Goal: Information Seeking & Learning: Learn about a topic

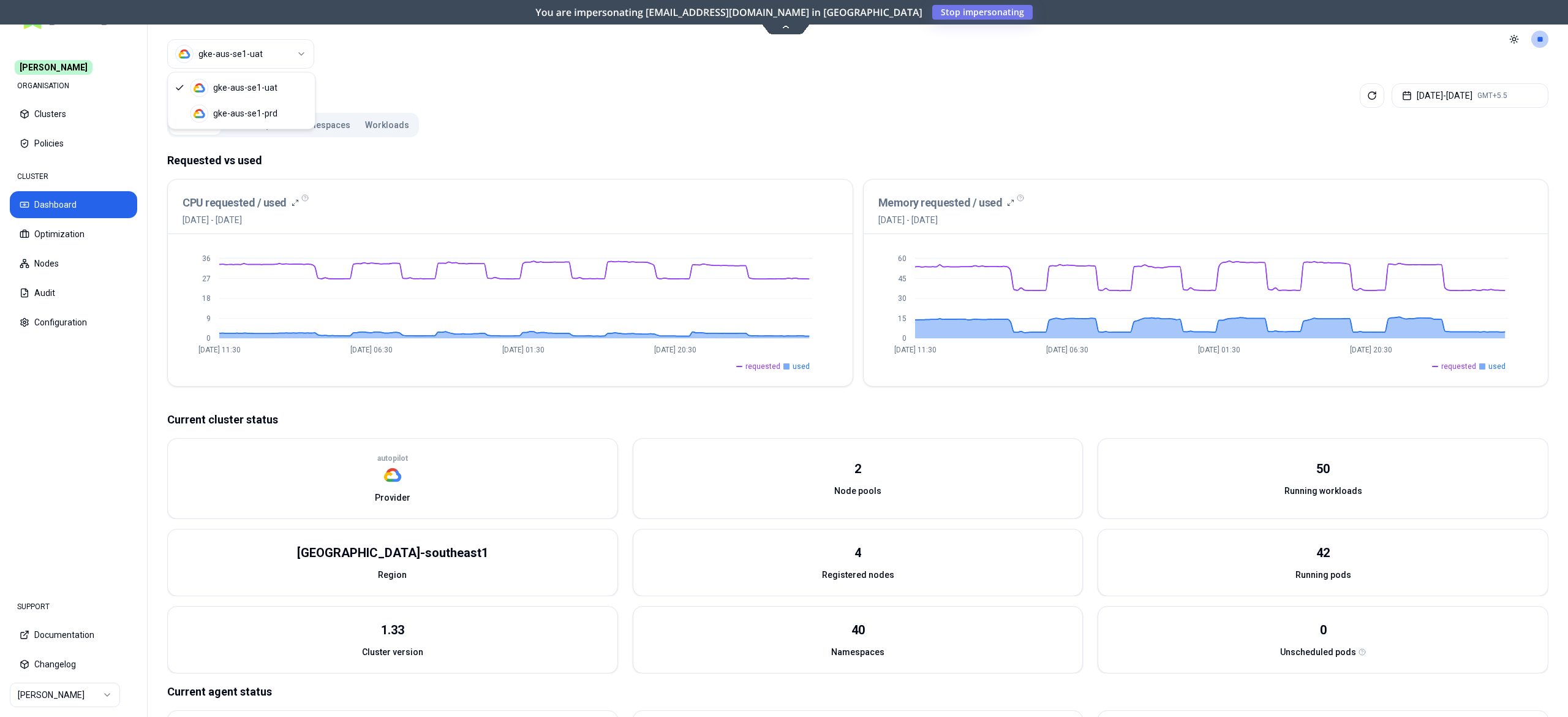
click at [233, 48] on html "Carma ORGANISATION Clusters Policies CLUSTER Dashboard Optimization Nodes Audit…" at bounding box center [784, 358] width 1568 height 717
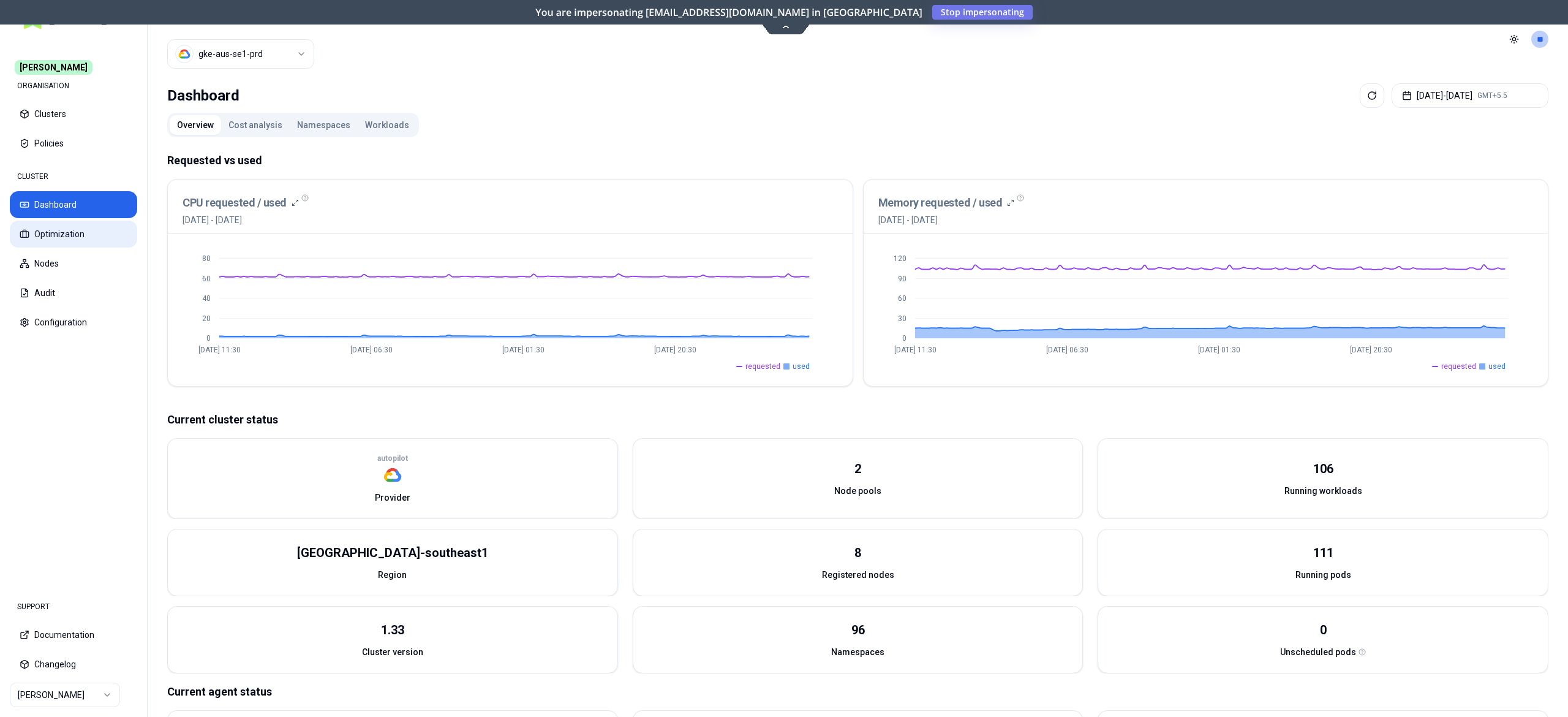
click at [53, 231] on button "Optimization" at bounding box center [73, 234] width 127 height 27
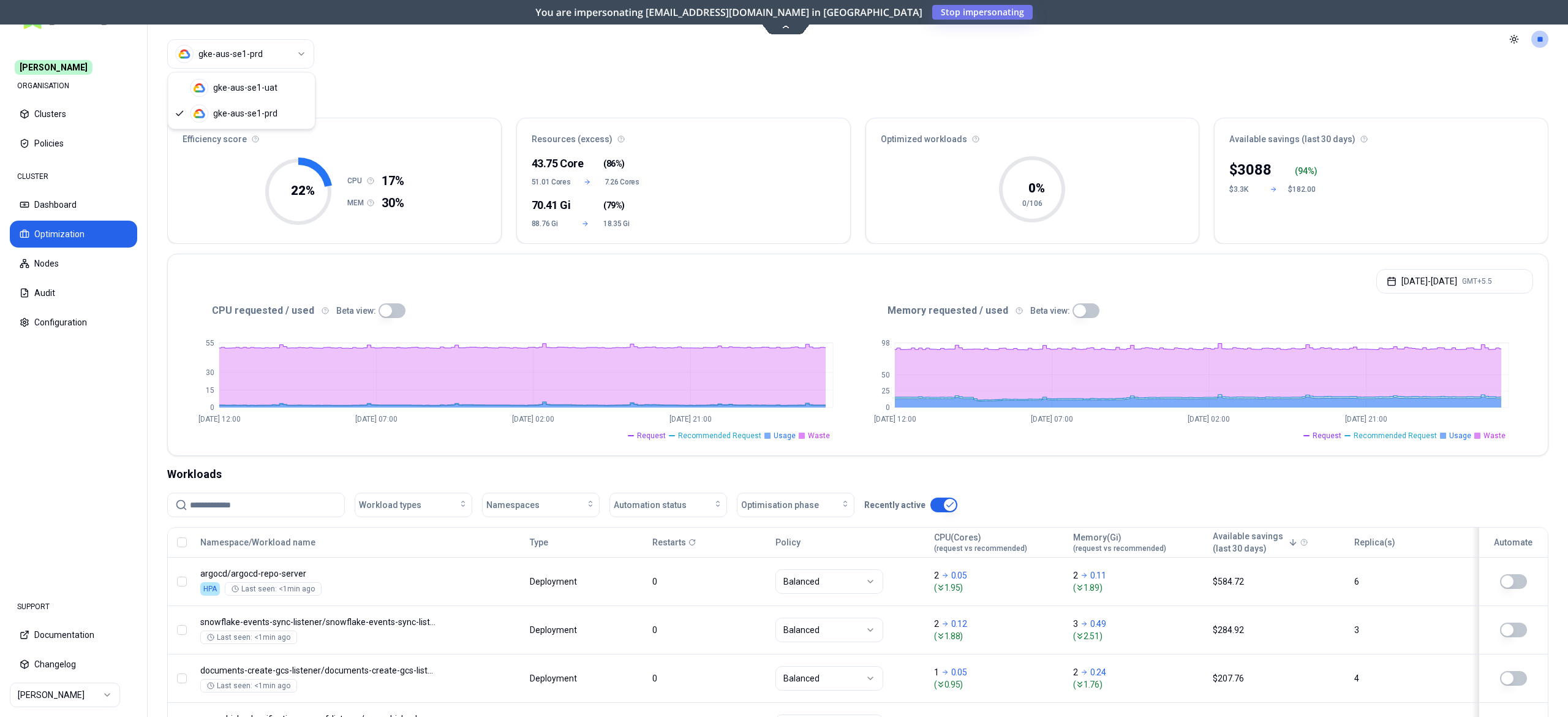
click at [265, 51] on html "Carma ORGANISATION Clusters Policies CLUSTER Dashboard Optimization Nodes Audit…" at bounding box center [784, 358] width 1568 height 717
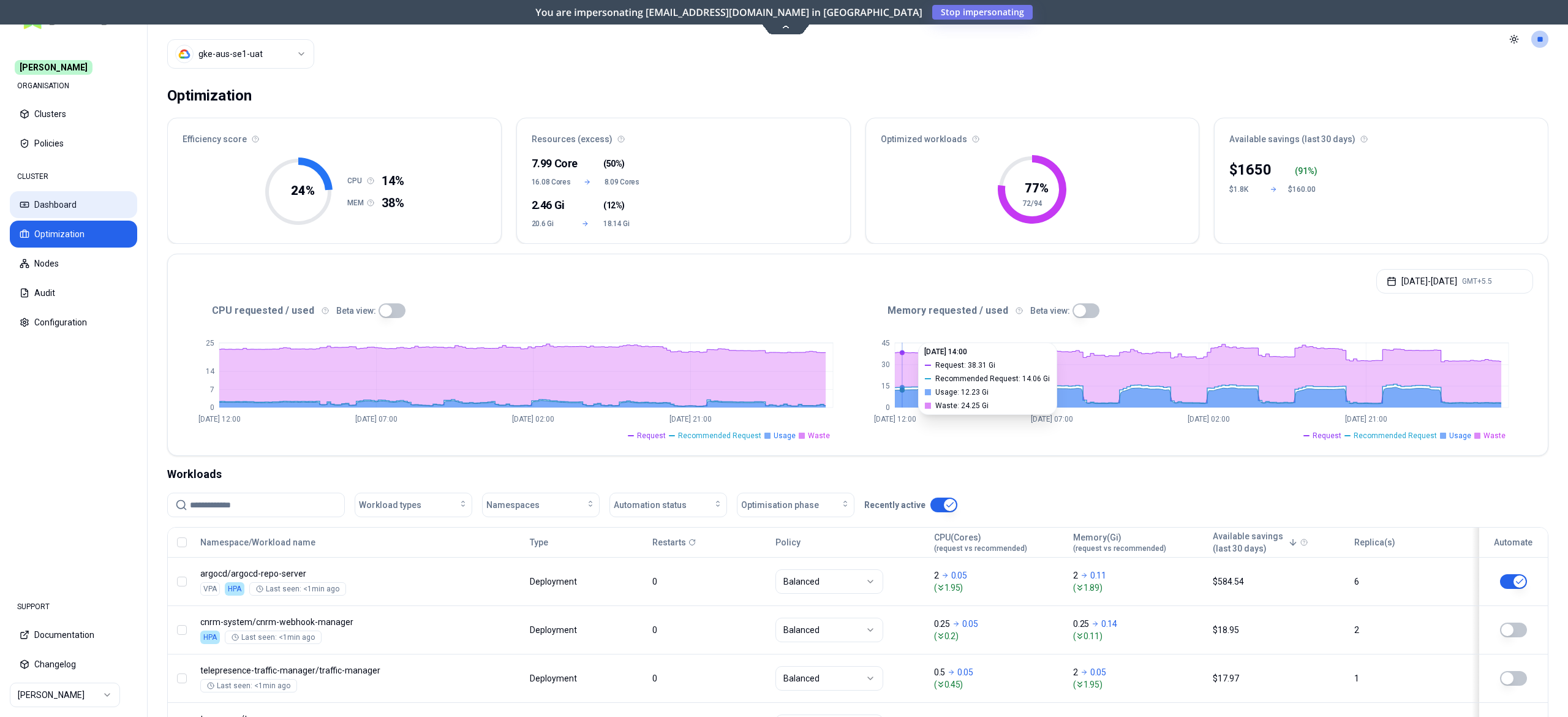
click at [73, 208] on button "Dashboard" at bounding box center [73, 205] width 127 height 27
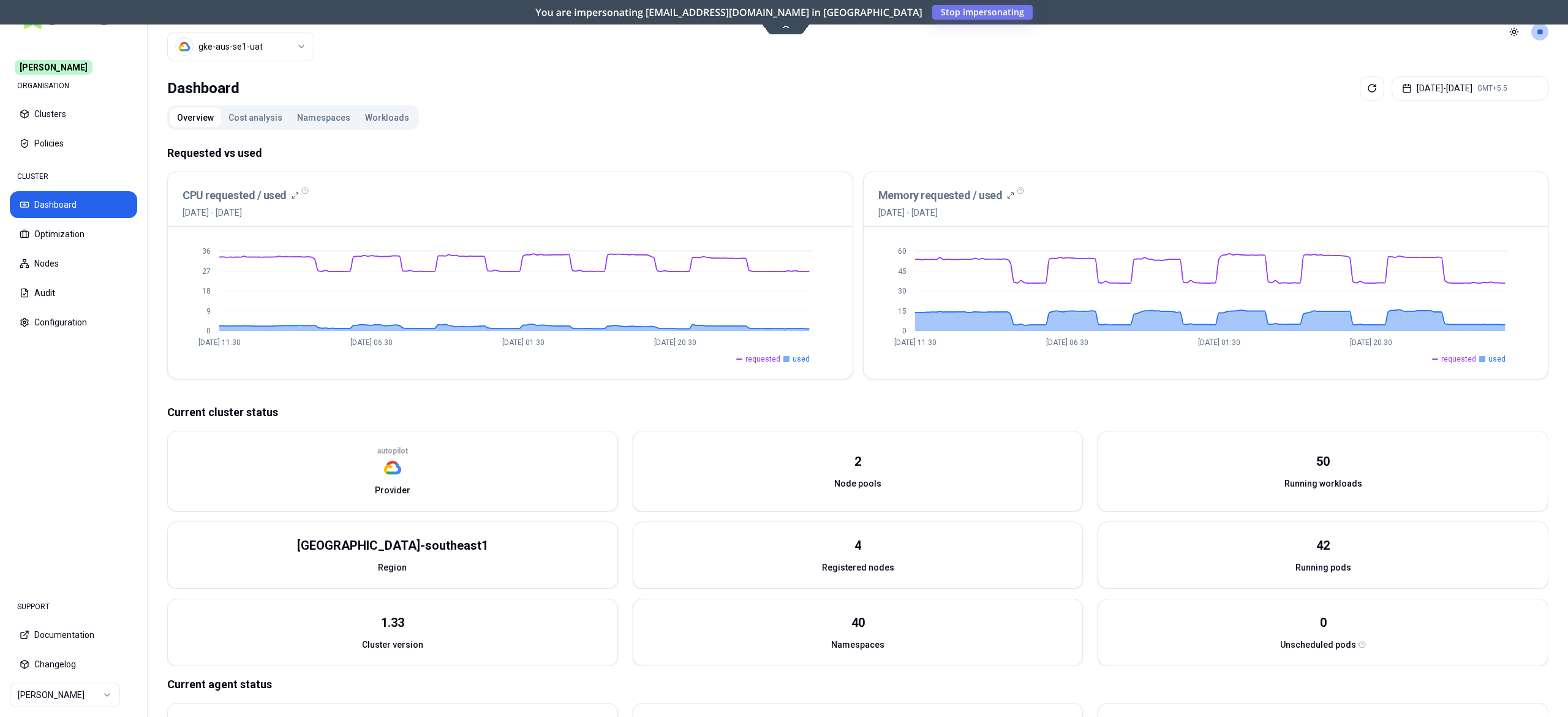
scroll to position [6, 0]
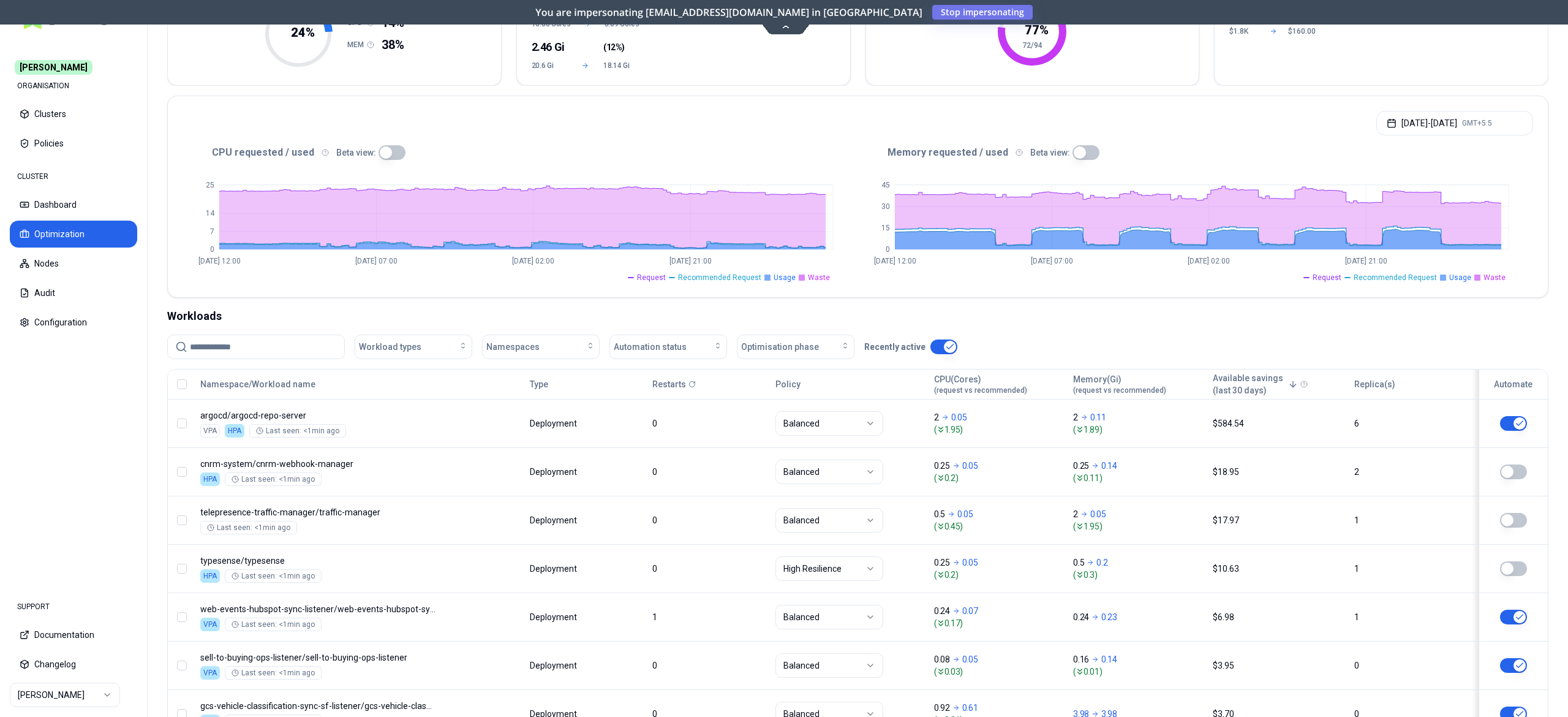
scroll to position [157, 0]
click at [1447, 120] on button "Oct 04, 2025 - Oct 11, 2025 GMT+5.5" at bounding box center [1455, 125] width 157 height 25
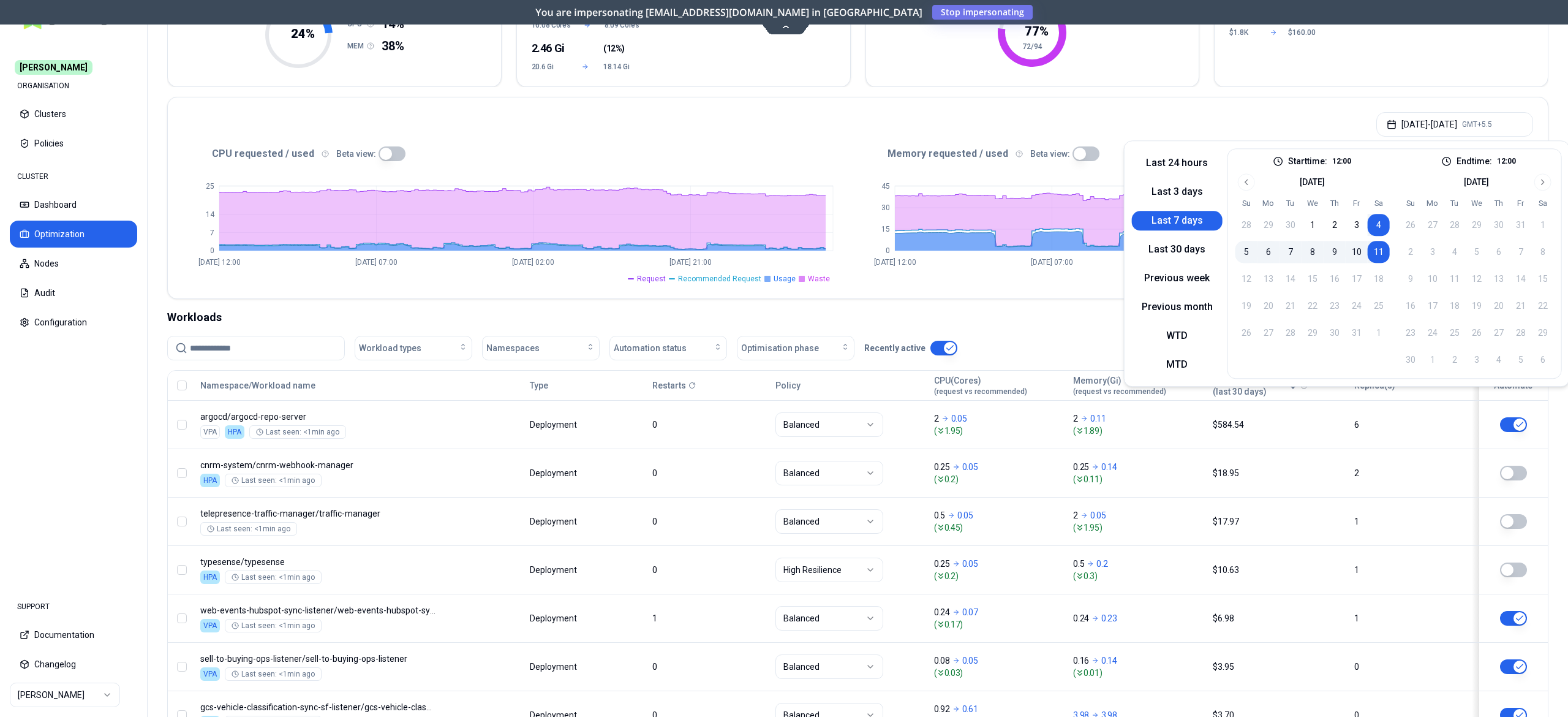
click at [1171, 222] on button "Last 7 days" at bounding box center [1177, 221] width 91 height 20
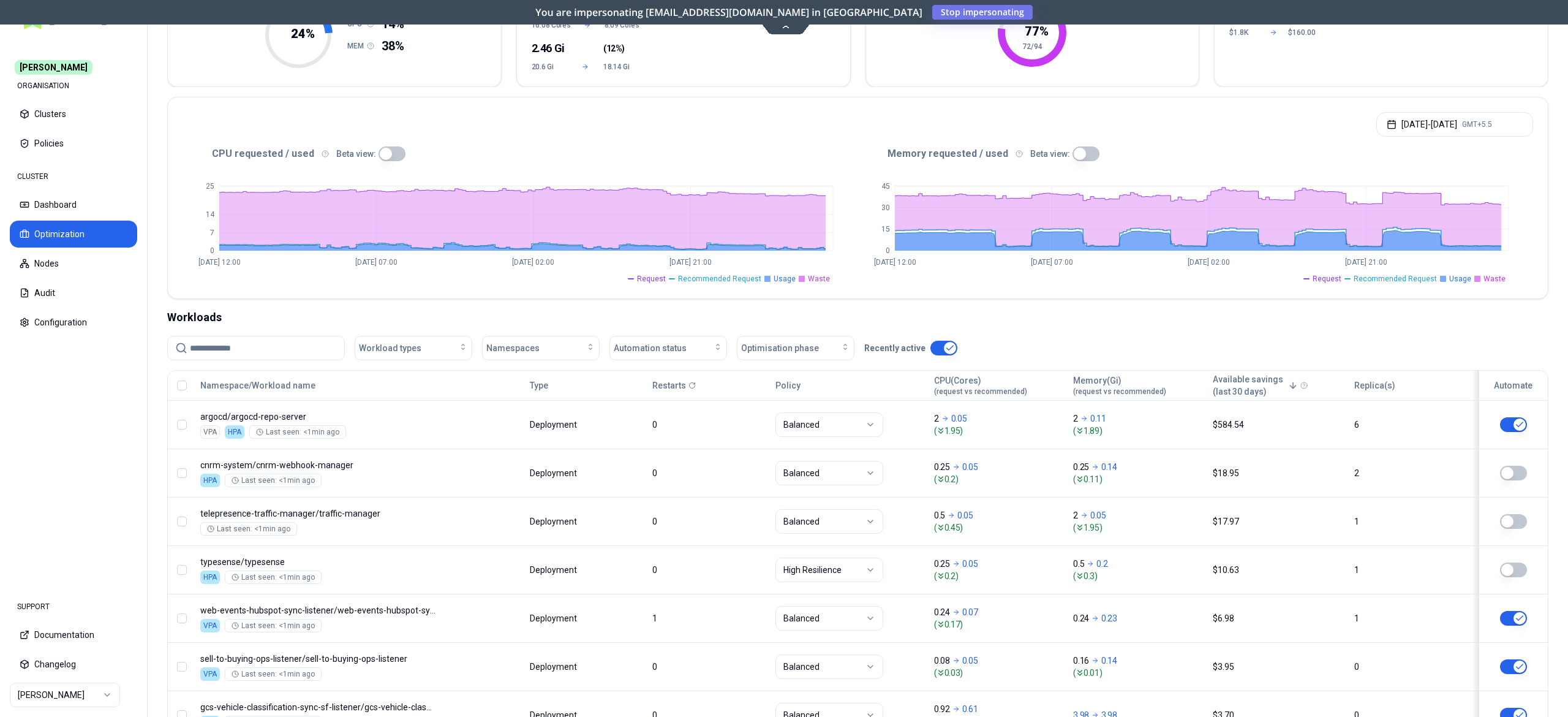
click at [574, 152] on div "CPU requested / used Beta view:" at bounding box center [520, 154] width 676 height 15
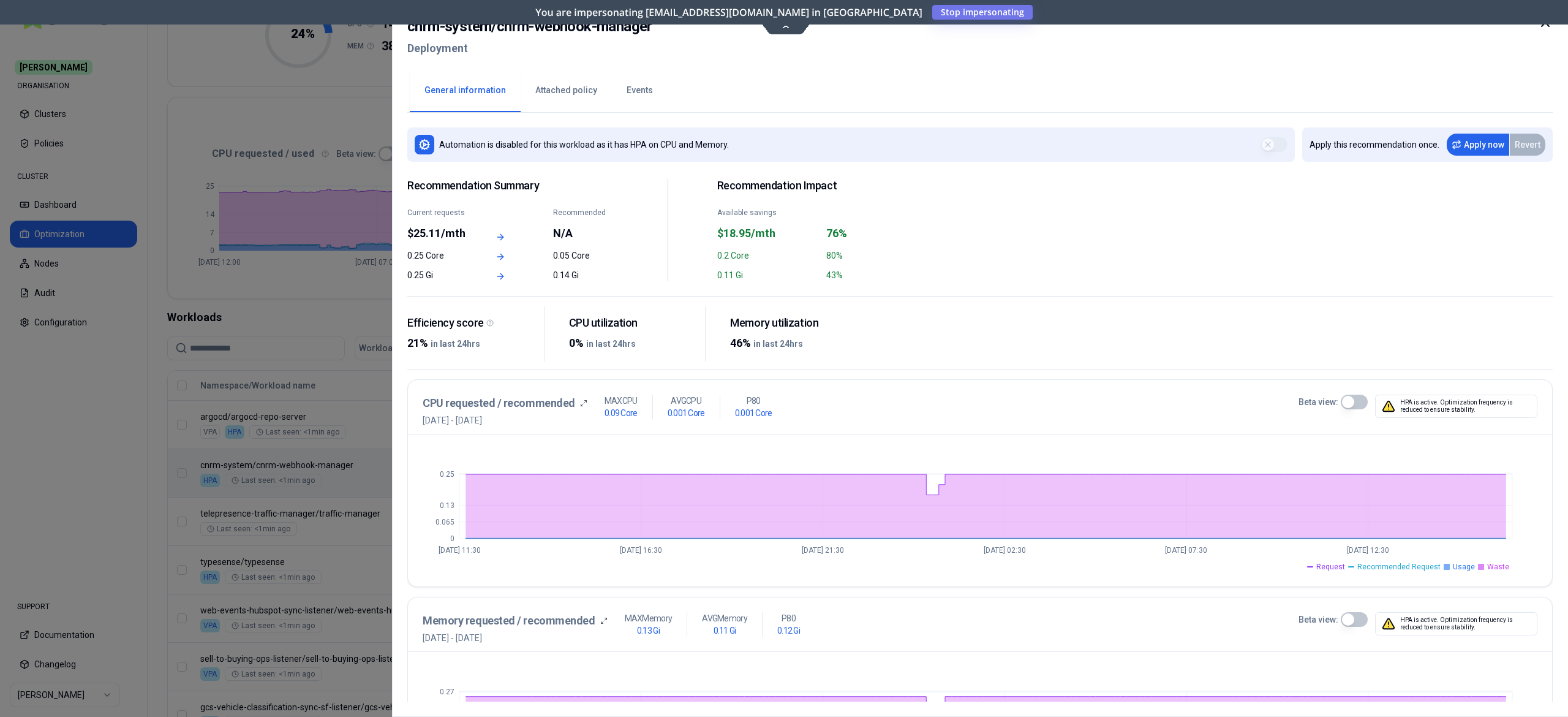
click at [307, 483] on div at bounding box center [784, 358] width 1568 height 717
click at [400, 469] on div "cnrm-system / cnrm-webhook-manager Deployment General information Attached poli…" at bounding box center [980, 358] width 1176 height 717
click at [351, 473] on div at bounding box center [784, 358] width 1568 height 717
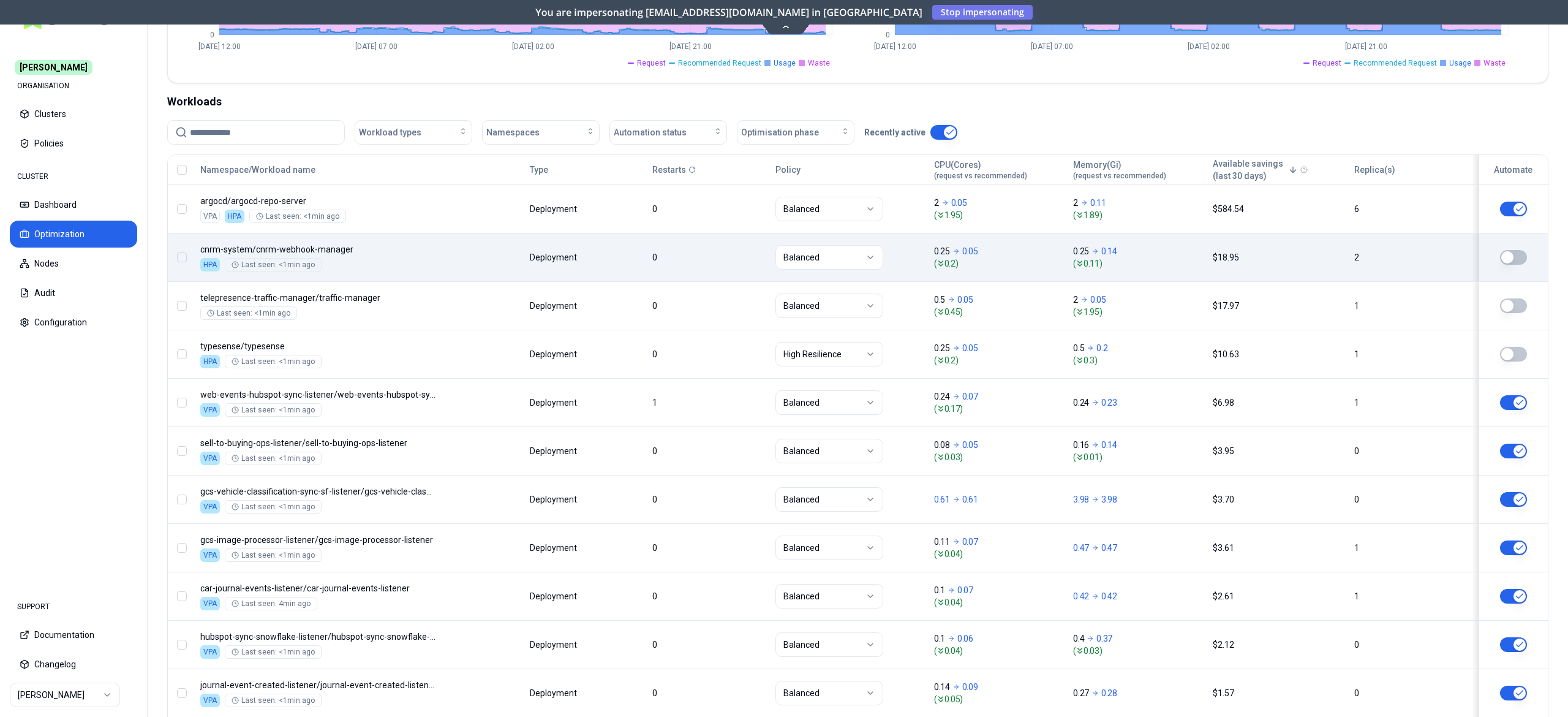
scroll to position [386, 0]
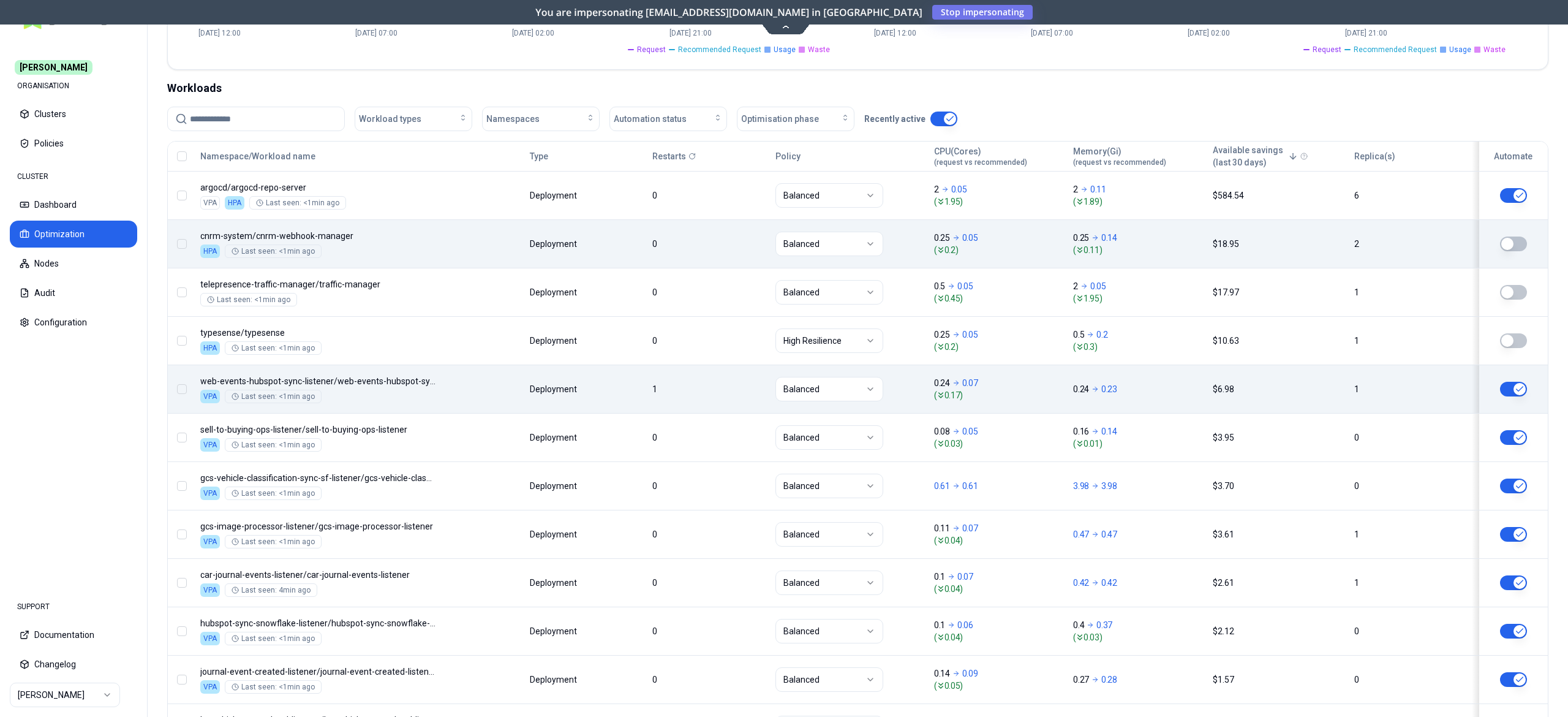
click at [498, 391] on body "Carma ORGANISATION Clusters Policies CLUSTER Dashboard Optimization Nodes Audit…" at bounding box center [784, 358] width 1568 height 717
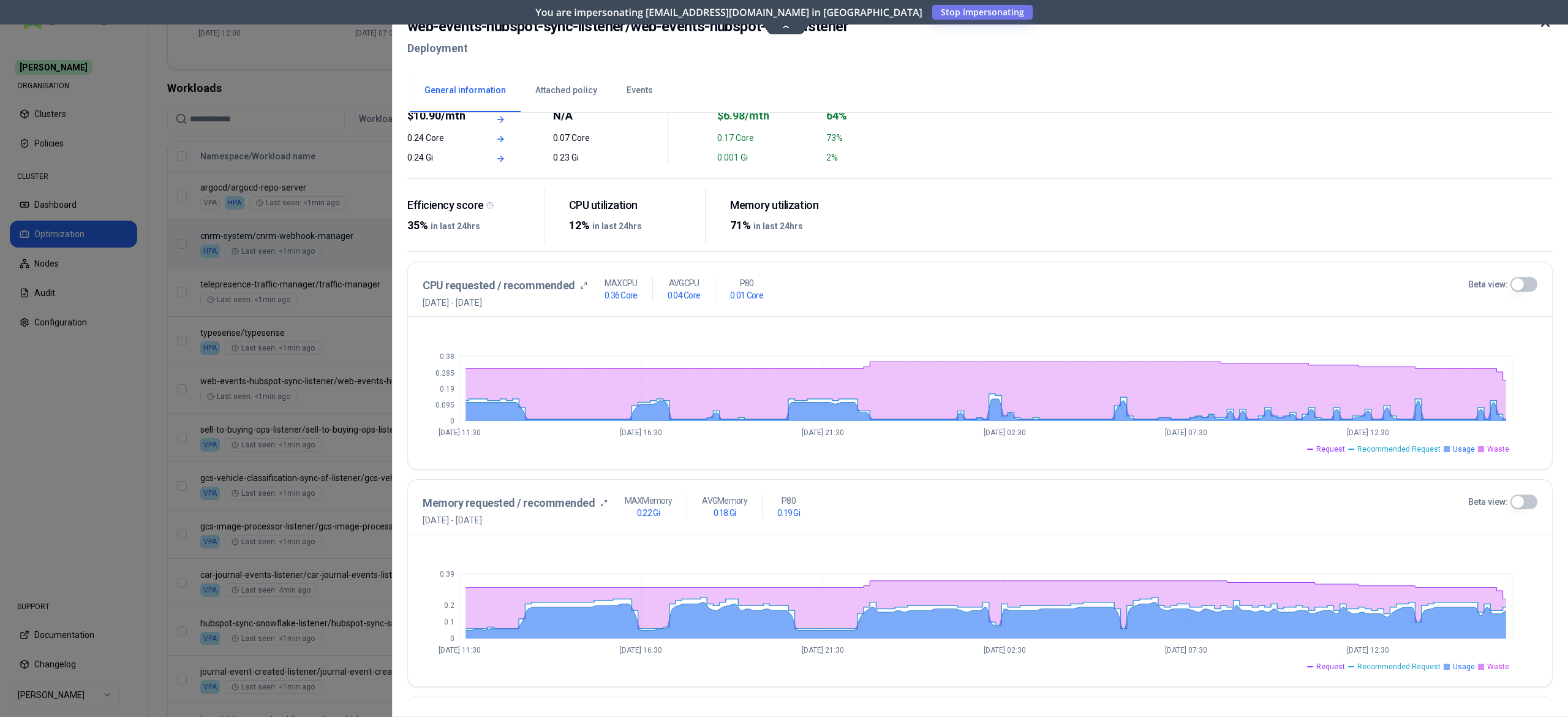
scroll to position [118, 0]
drag, startPoint x: 810, startPoint y: 321, endPoint x: 623, endPoint y: 280, distance: 191.4
click at [623, 280] on div "CPU requested / recommended 4th October 2025 - 11th October 2025 MAX CPU 0.36 C…" at bounding box center [980, 365] width 1145 height 208
click at [321, 308] on div at bounding box center [784, 358] width 1568 height 717
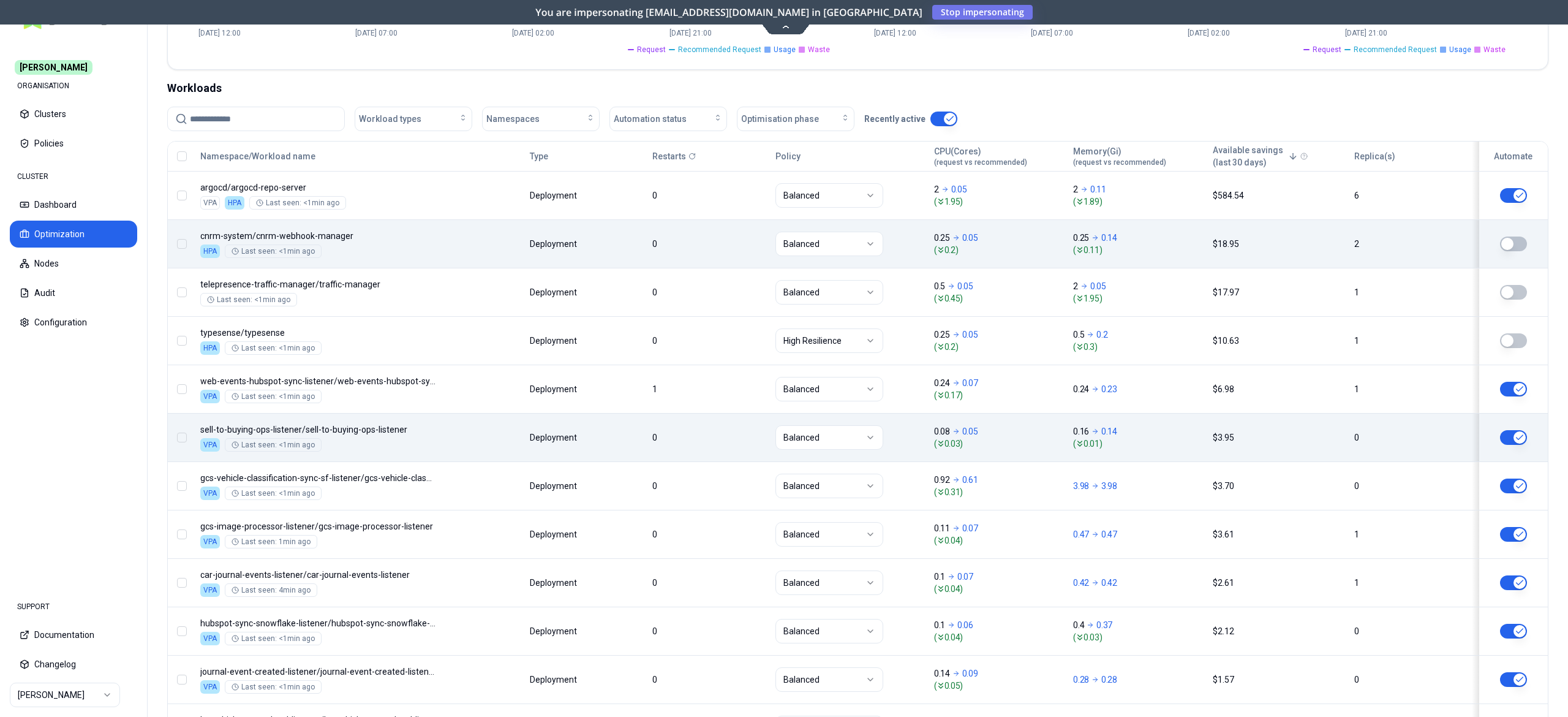
click at [489, 446] on body "Carma ORGANISATION Clusters Policies CLUSTER Dashboard Optimization Nodes Audit…" at bounding box center [784, 358] width 1568 height 717
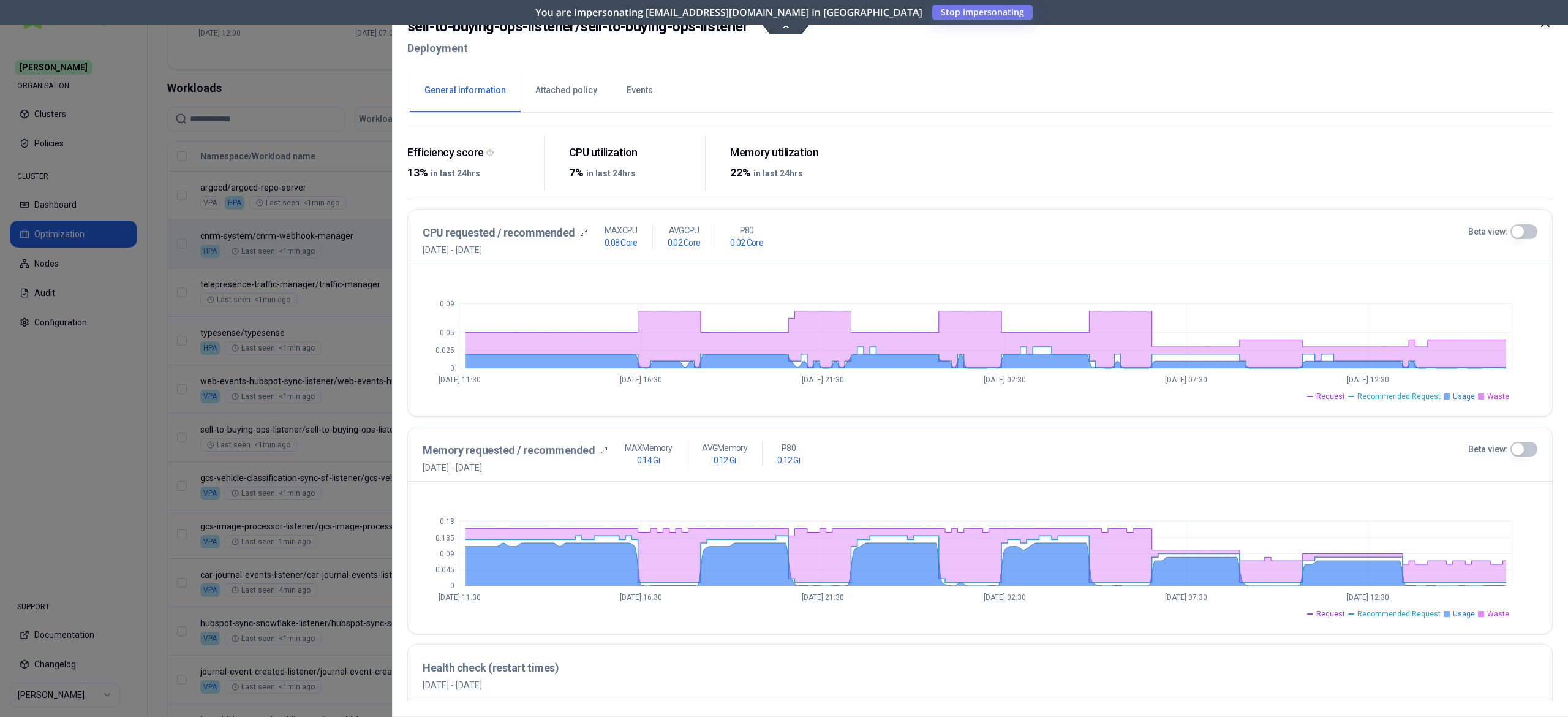
scroll to position [172, 0]
click at [1522, 232] on button "Beta view:" at bounding box center [1524, 230] width 27 height 15
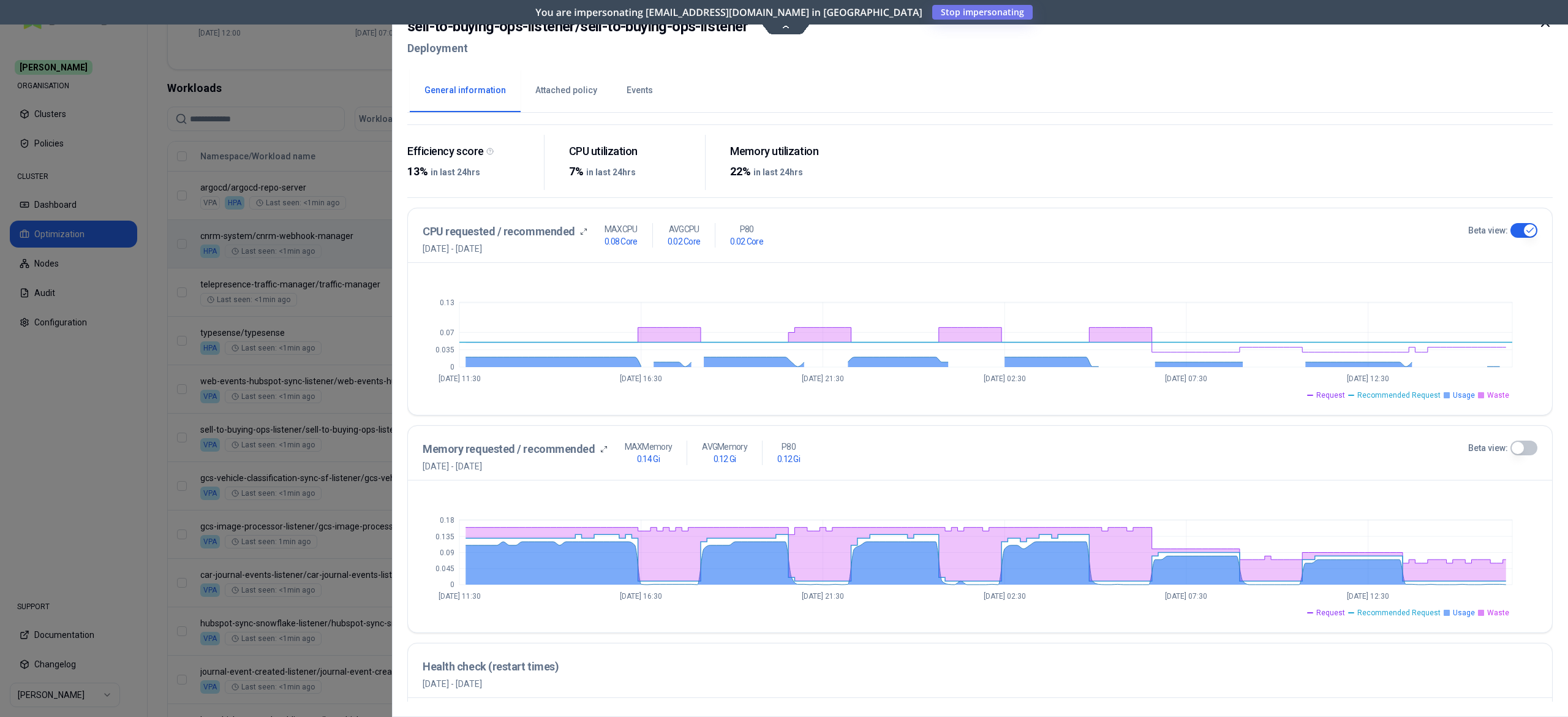
click at [315, 341] on div at bounding box center [784, 358] width 1568 height 717
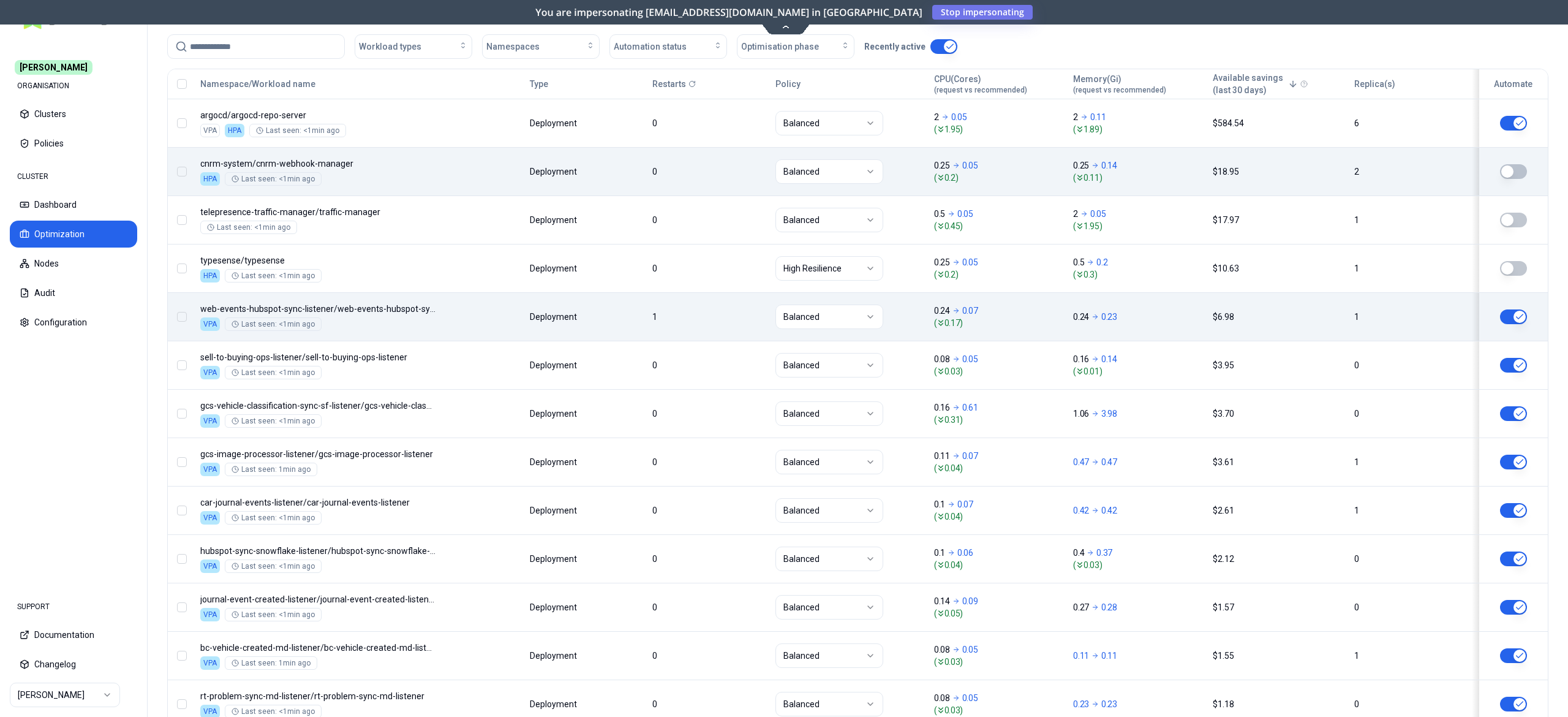
scroll to position [462, 0]
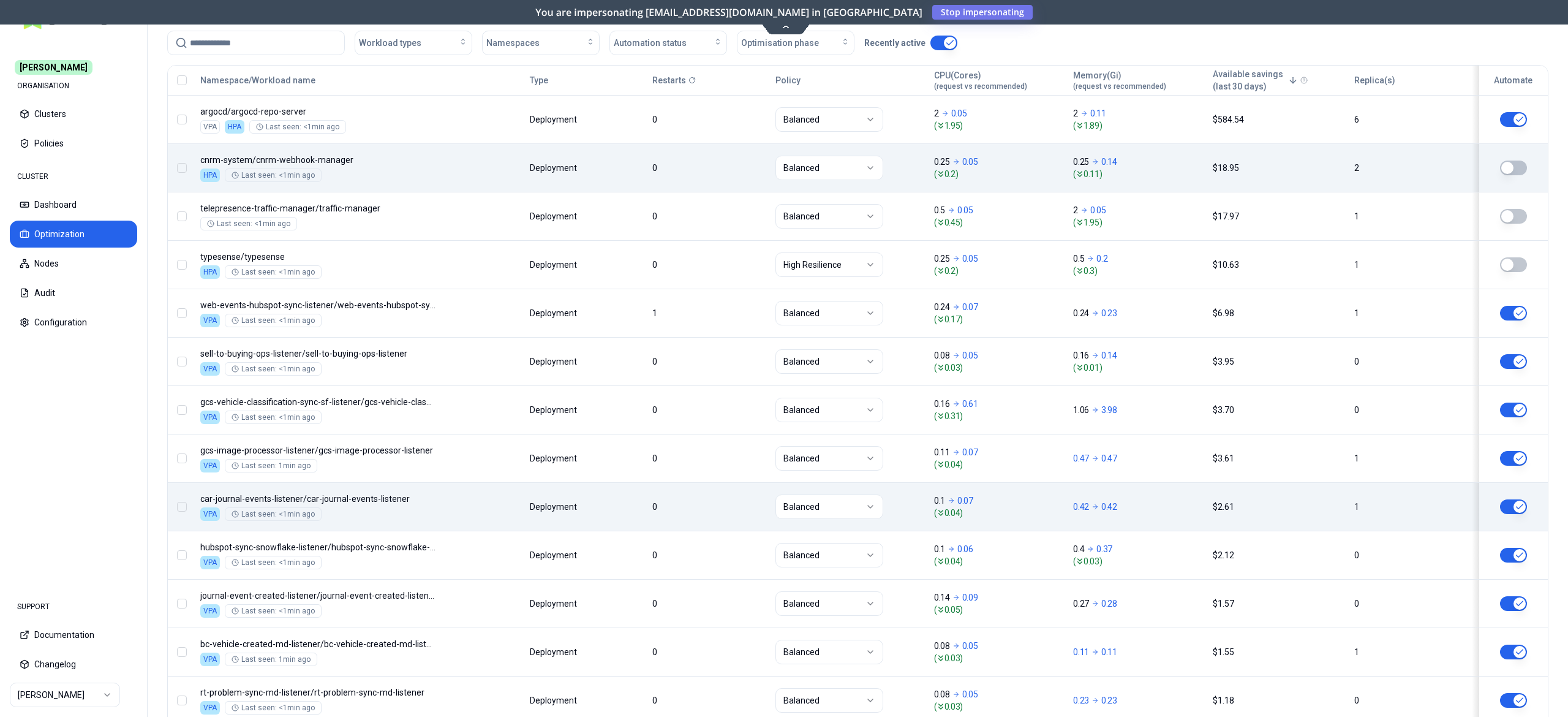
click at [476, 514] on body "Carma ORGANISATION Clusters Policies CLUSTER Dashboard Optimization Nodes Audit…" at bounding box center [784, 358] width 1568 height 717
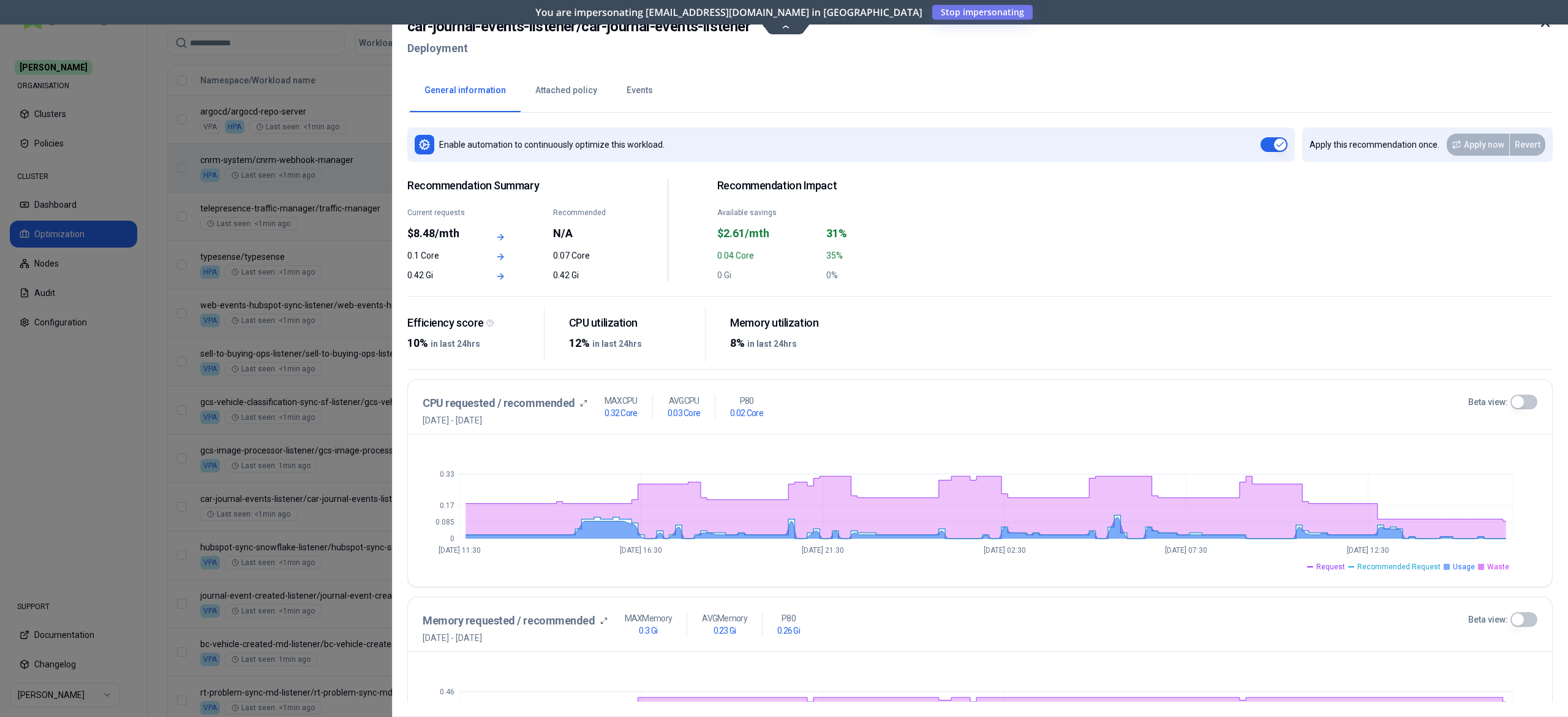
click at [91, 350] on div at bounding box center [784, 358] width 1568 height 717
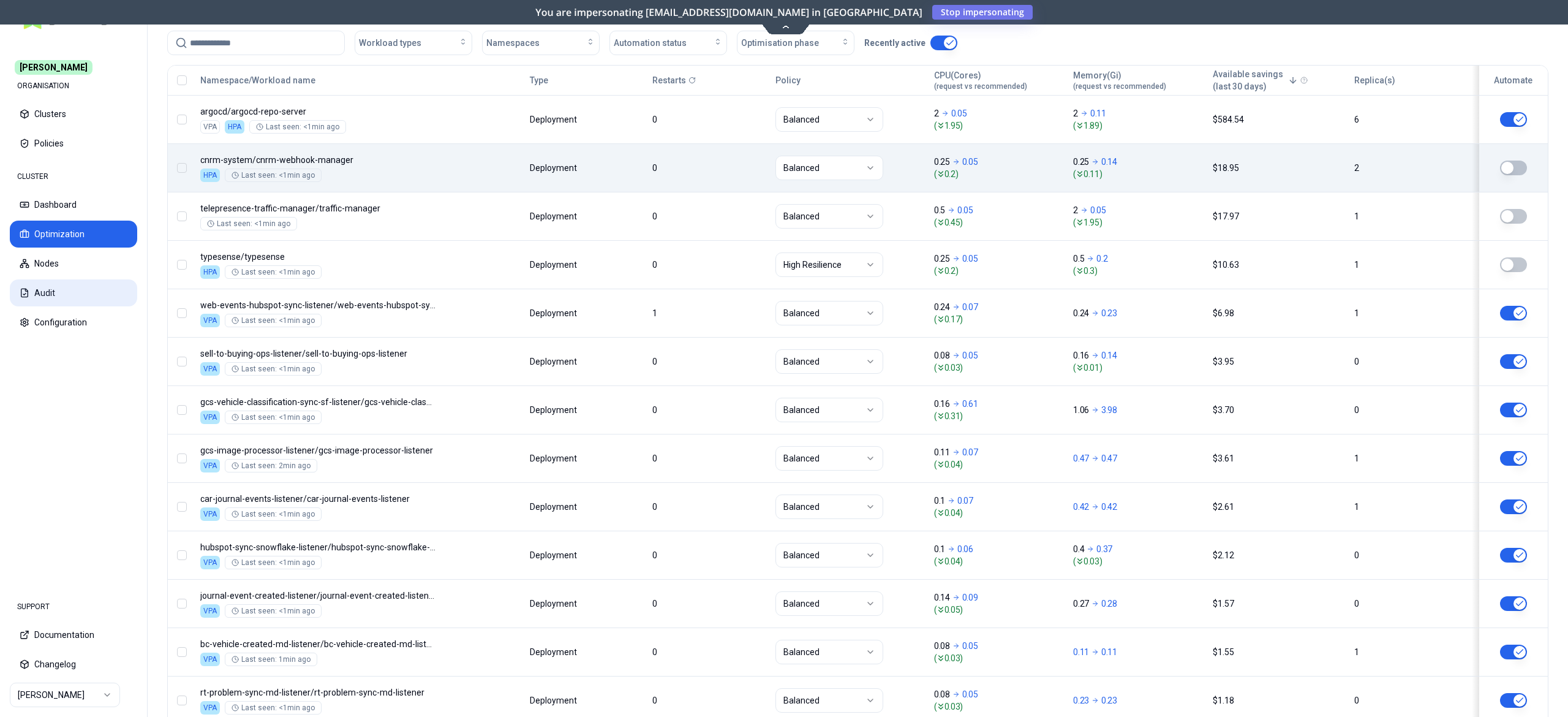
click at [29, 293] on button "Audit" at bounding box center [73, 293] width 127 height 27
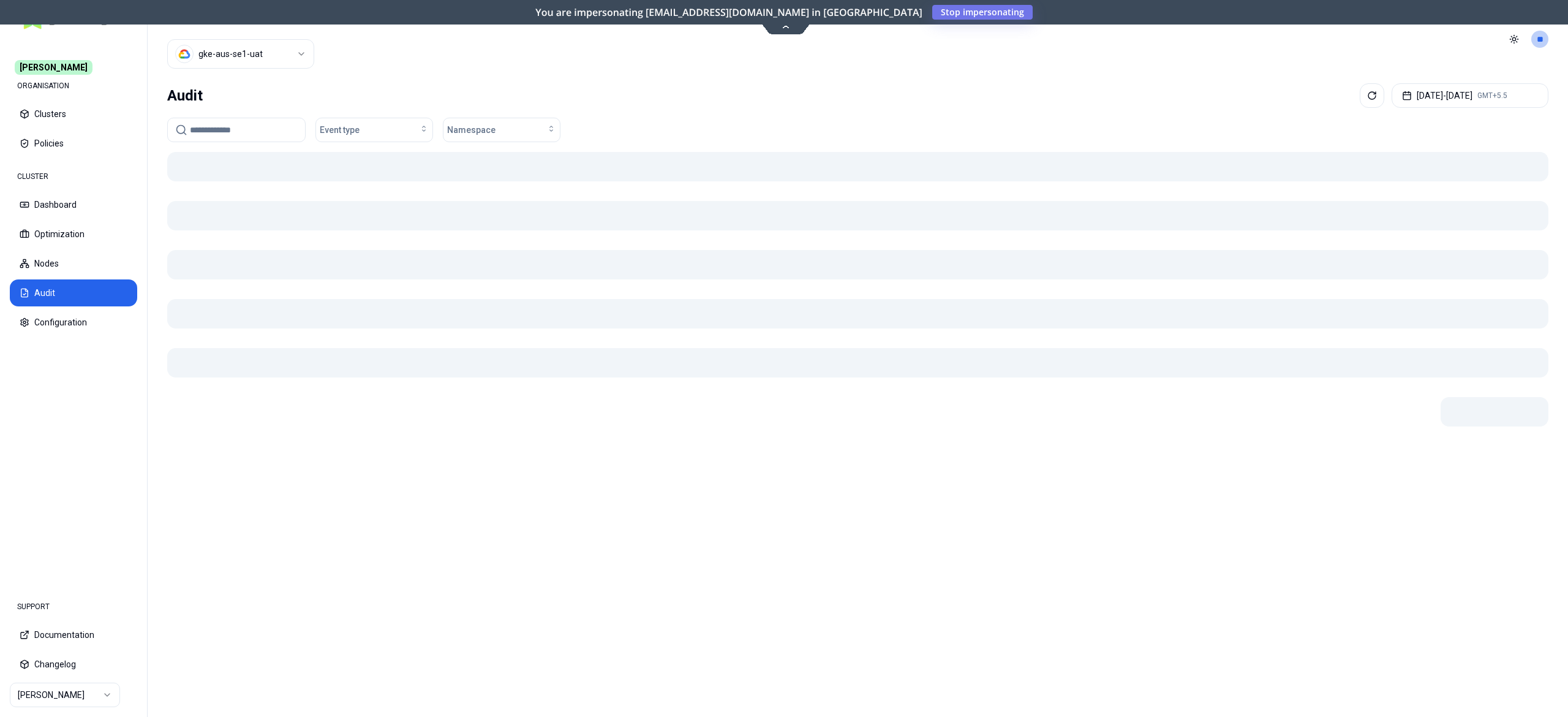
click at [860, 99] on div "Audit Oct 04, 2025 - Oct 11, 2025 GMT+5.5" at bounding box center [858, 96] width 1381 height 25
click at [1467, 97] on button "Oct 04, 2025 - Oct 11, 2025 GMT+5.5" at bounding box center [1470, 96] width 157 height 25
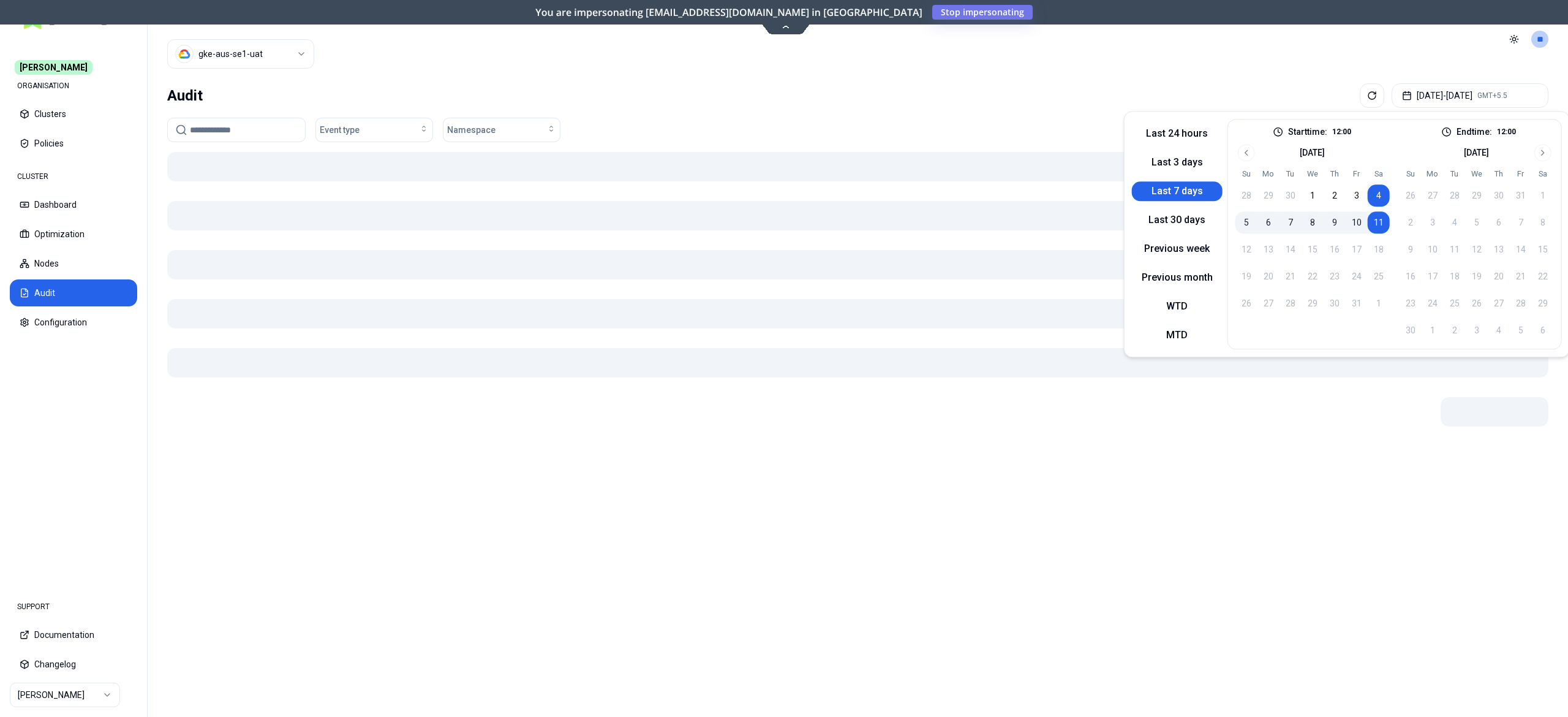
click at [1376, 224] on button "11" at bounding box center [1379, 222] width 22 height 22
click at [945, 116] on div "Audit Oct 11, 2025 - Oct 11, 2025 GMT+5.5 Event type Namespace" at bounding box center [858, 397] width 1420 height 639
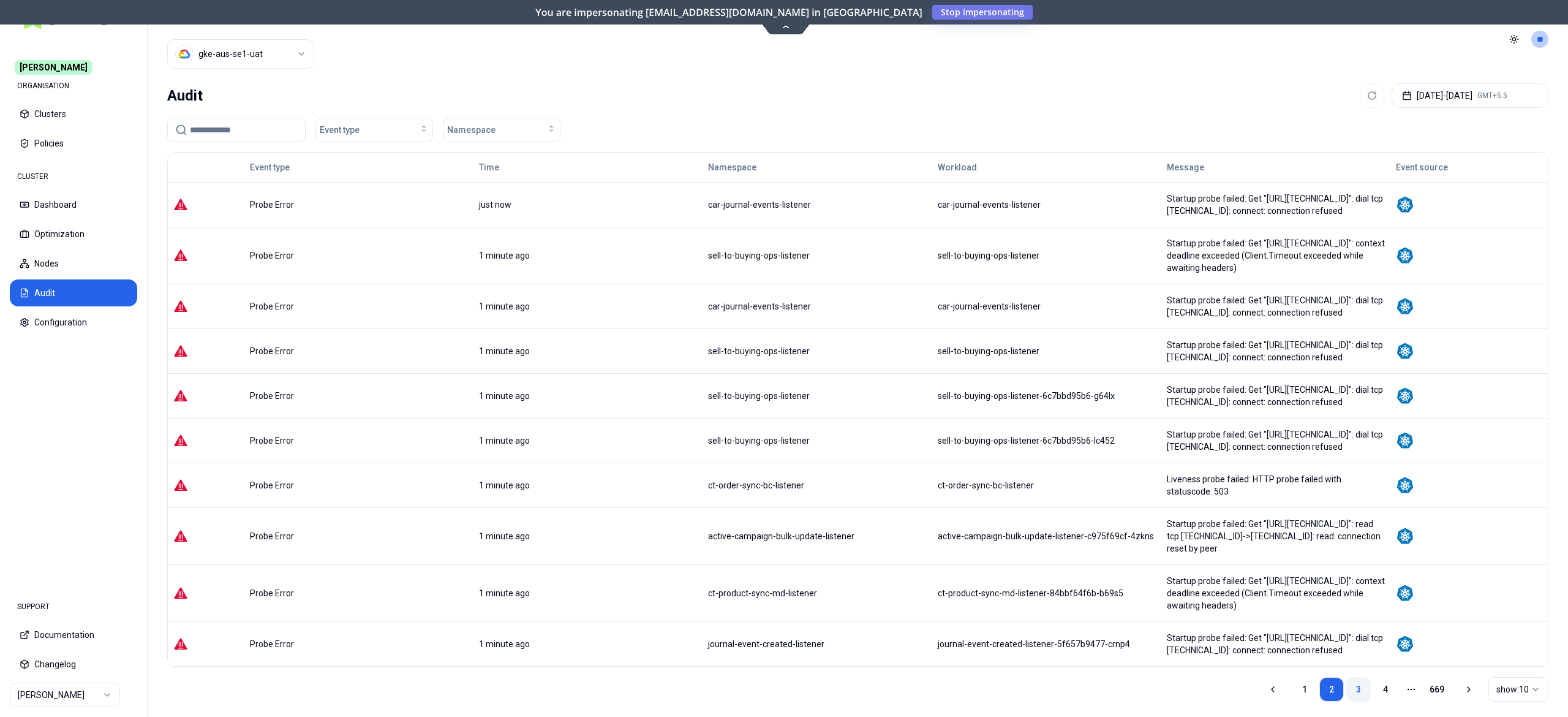
click at [1358, 677] on link "3" at bounding box center [1359, 690] width 25 height 25
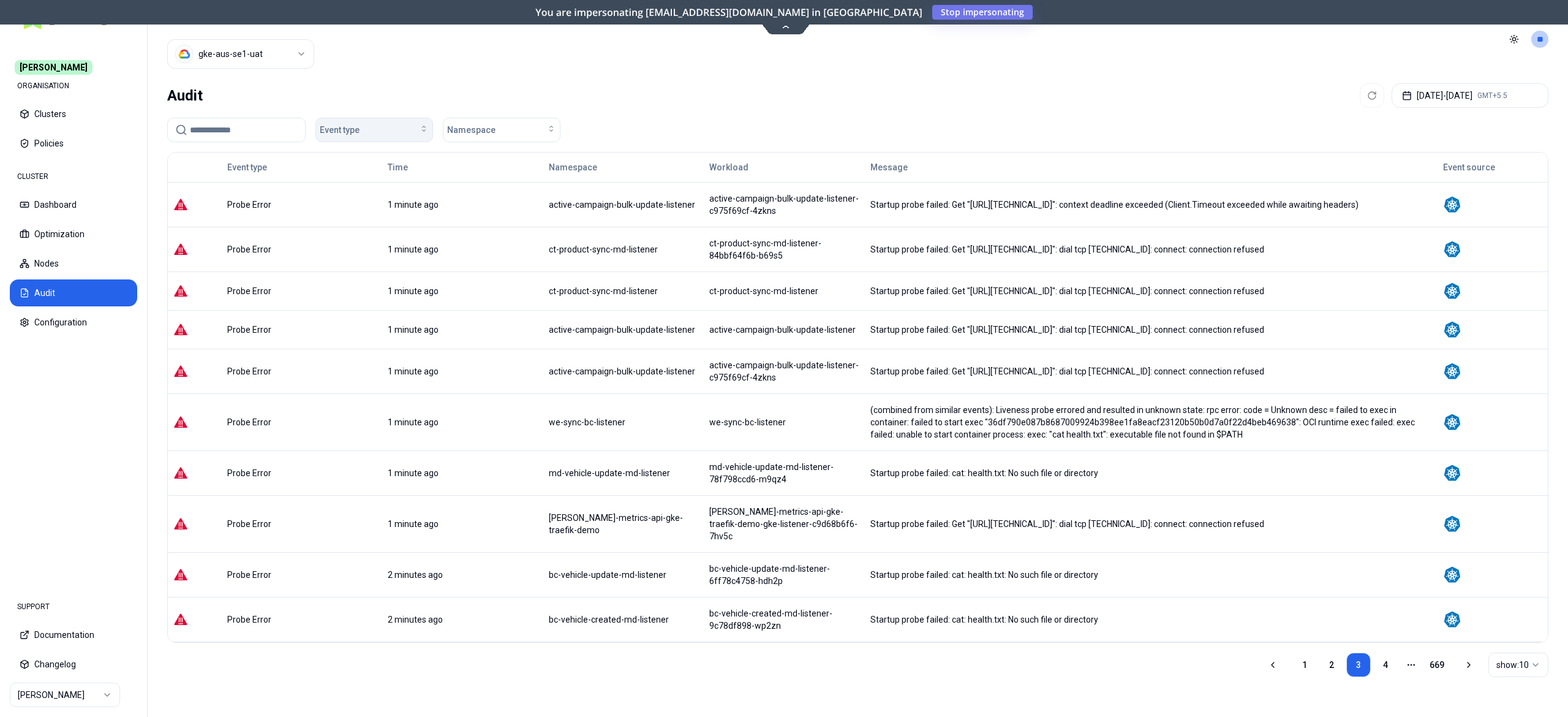
click at [415, 129] on div "Event type" at bounding box center [374, 129] width 109 height 12
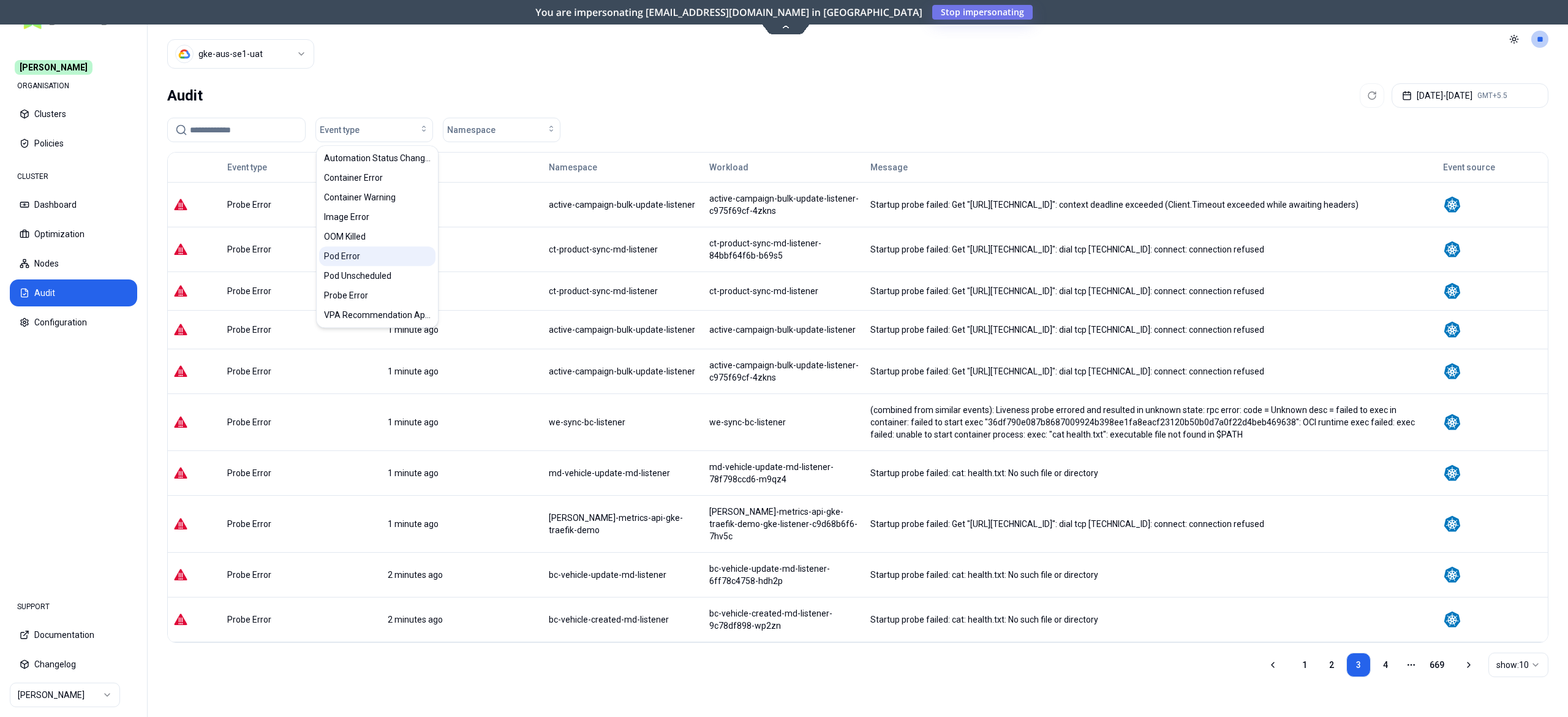
click at [363, 259] on div "Pod Error" at bounding box center [378, 256] width 116 height 20
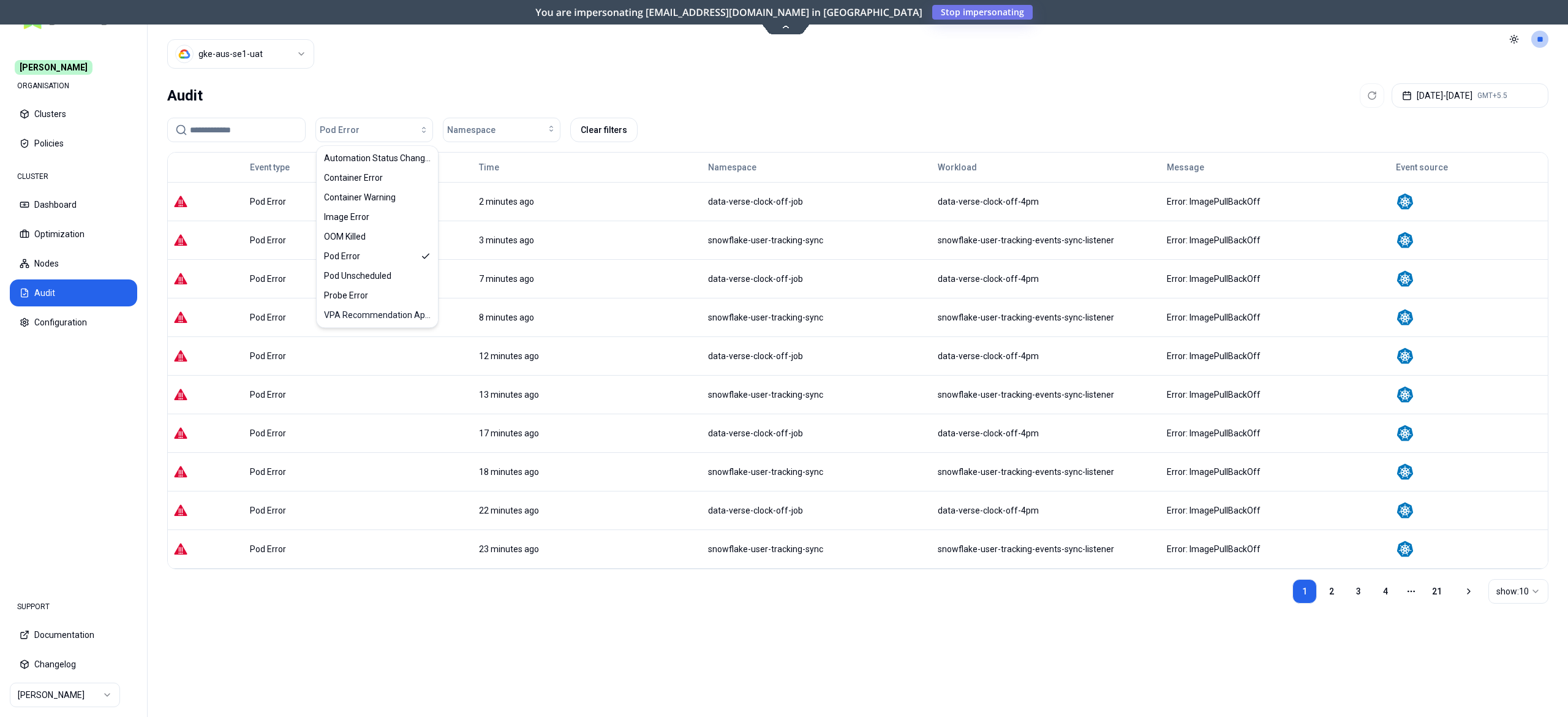
click at [442, 565] on td "Pod Error" at bounding box center [359, 548] width 229 height 39
click at [1330, 603] on link "2" at bounding box center [1332, 592] width 25 height 25
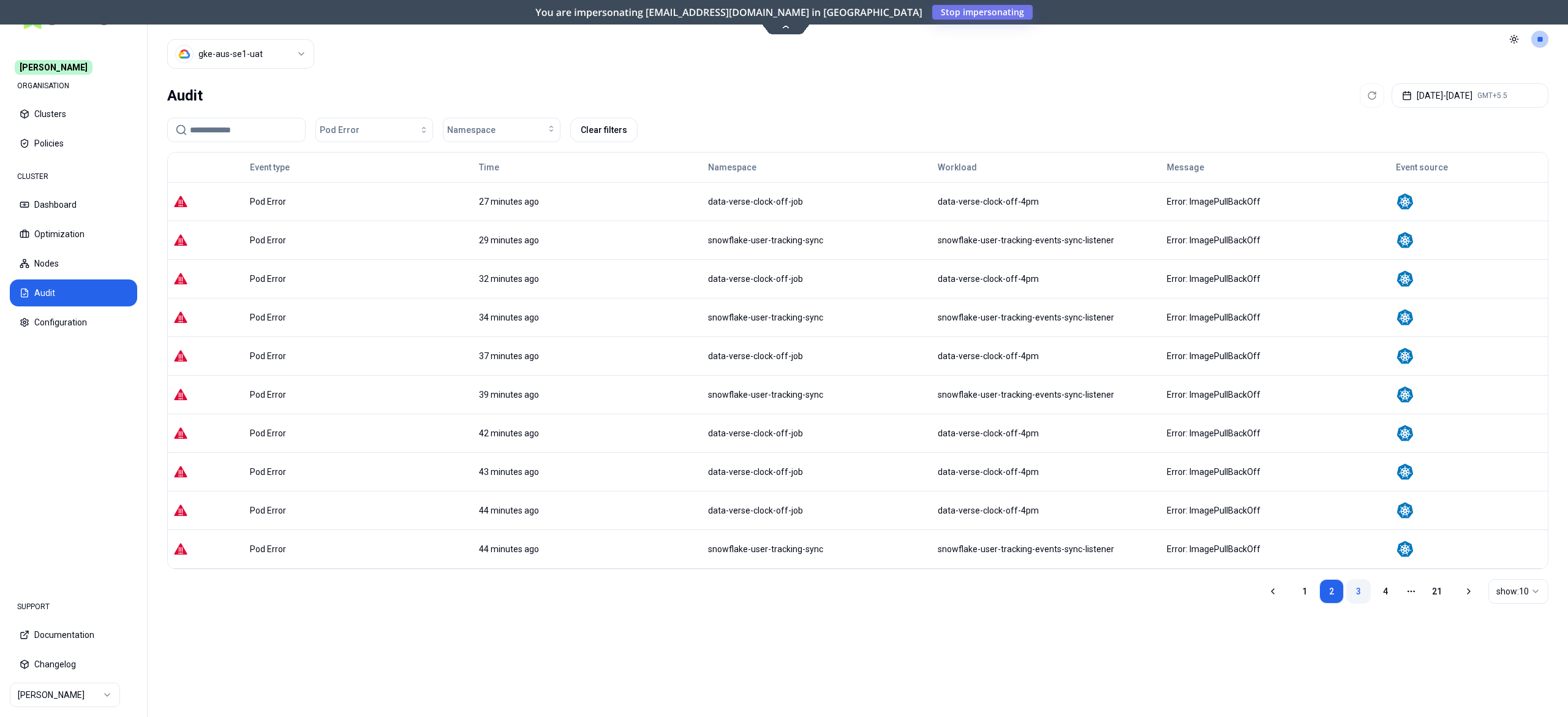
click at [1360, 600] on link "3" at bounding box center [1359, 592] width 25 height 25
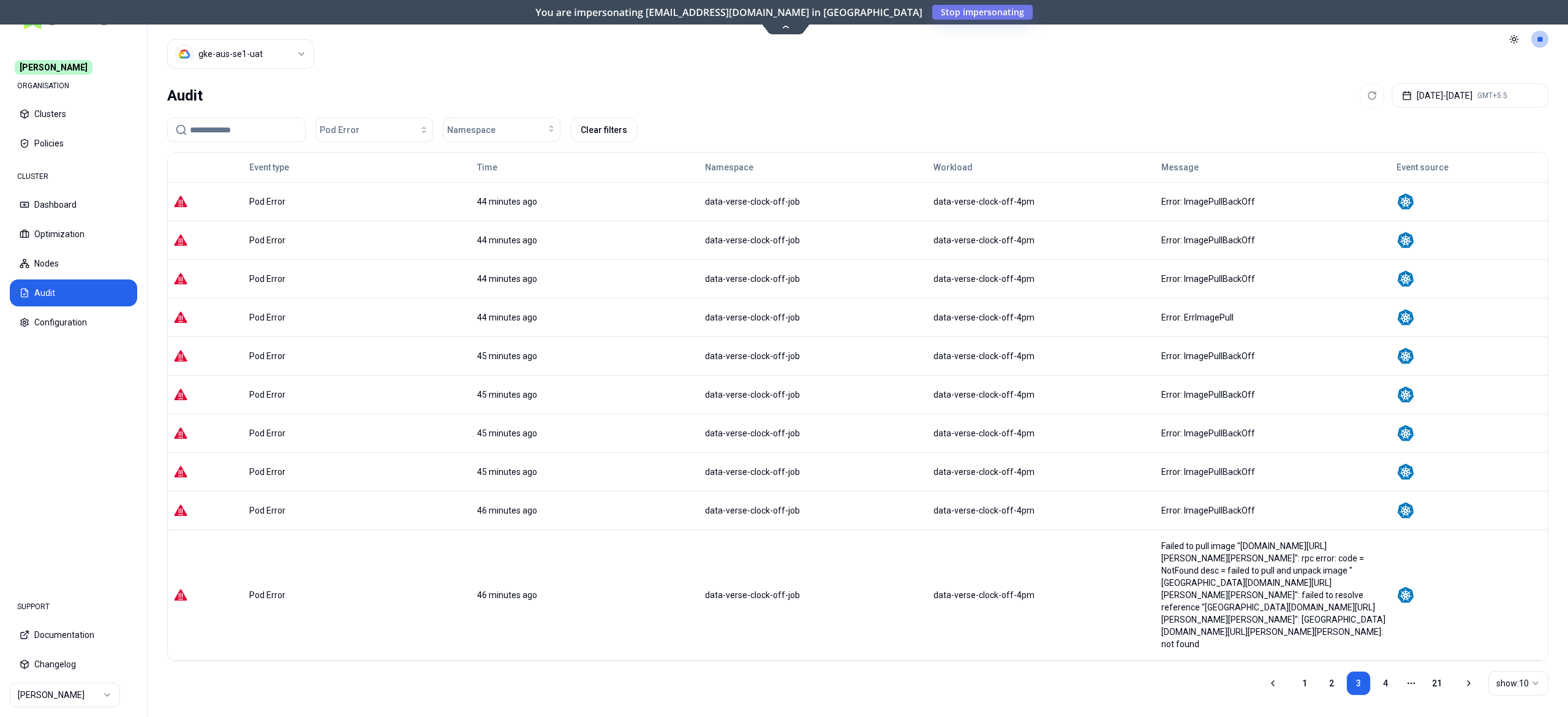
scroll to position [50, 0]
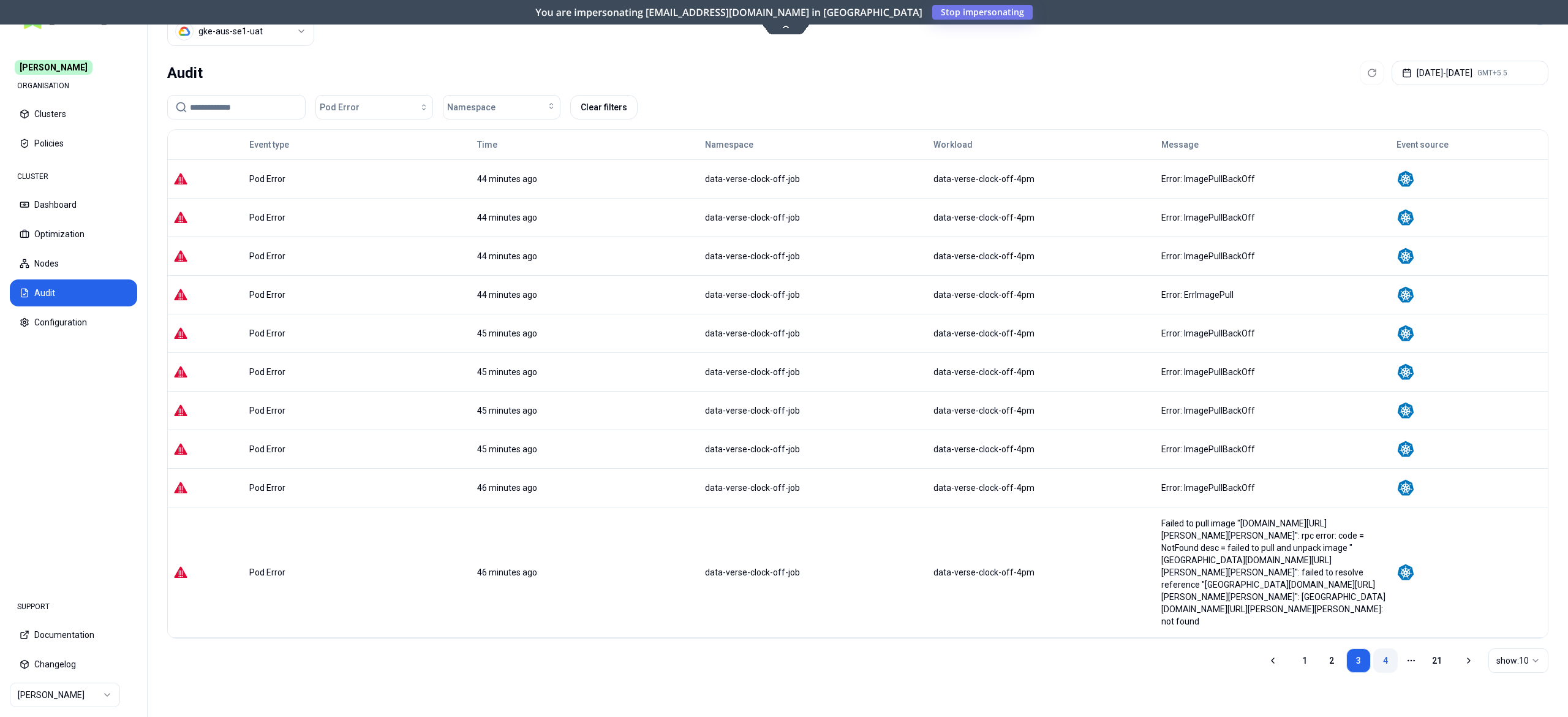
click at [1380, 671] on link "4" at bounding box center [1386, 661] width 25 height 25
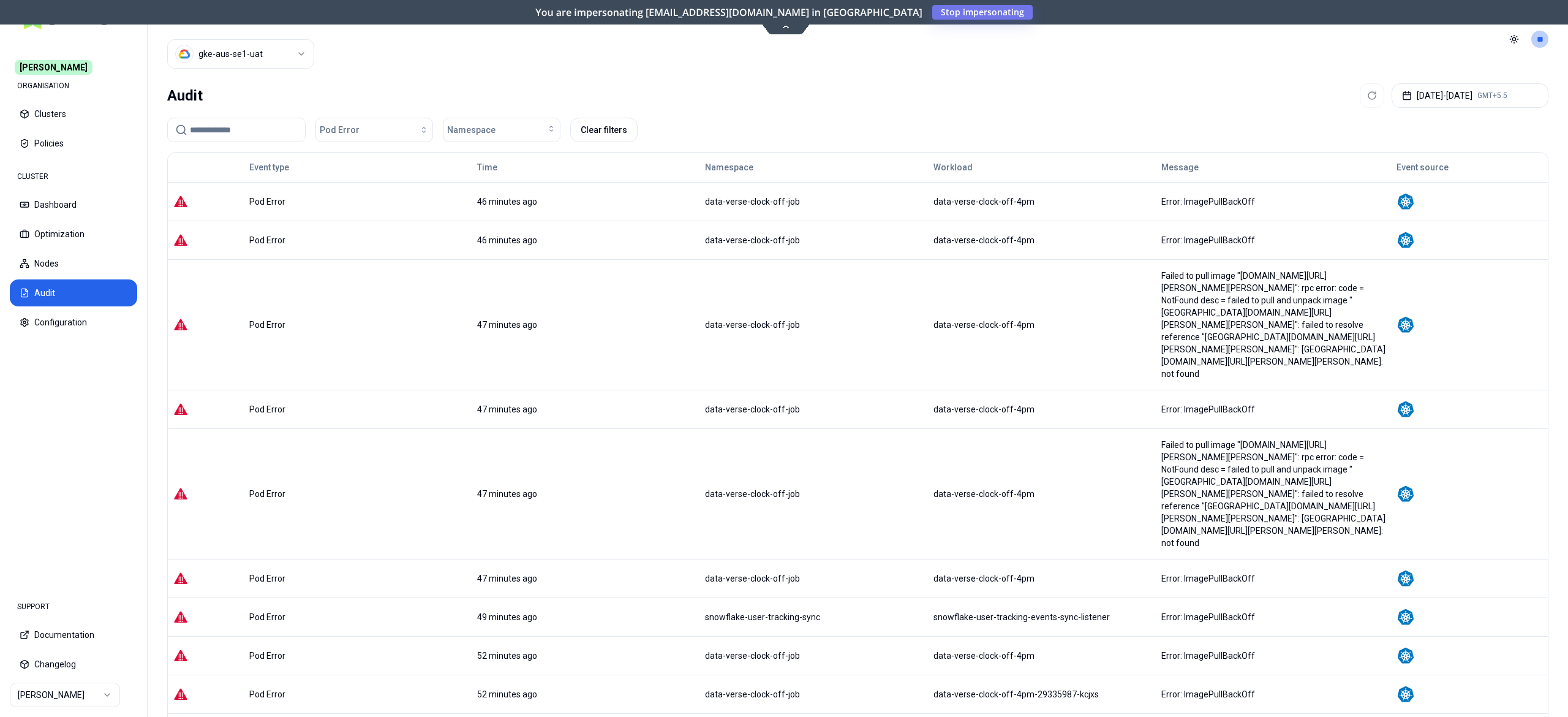
scroll to position [167, 0]
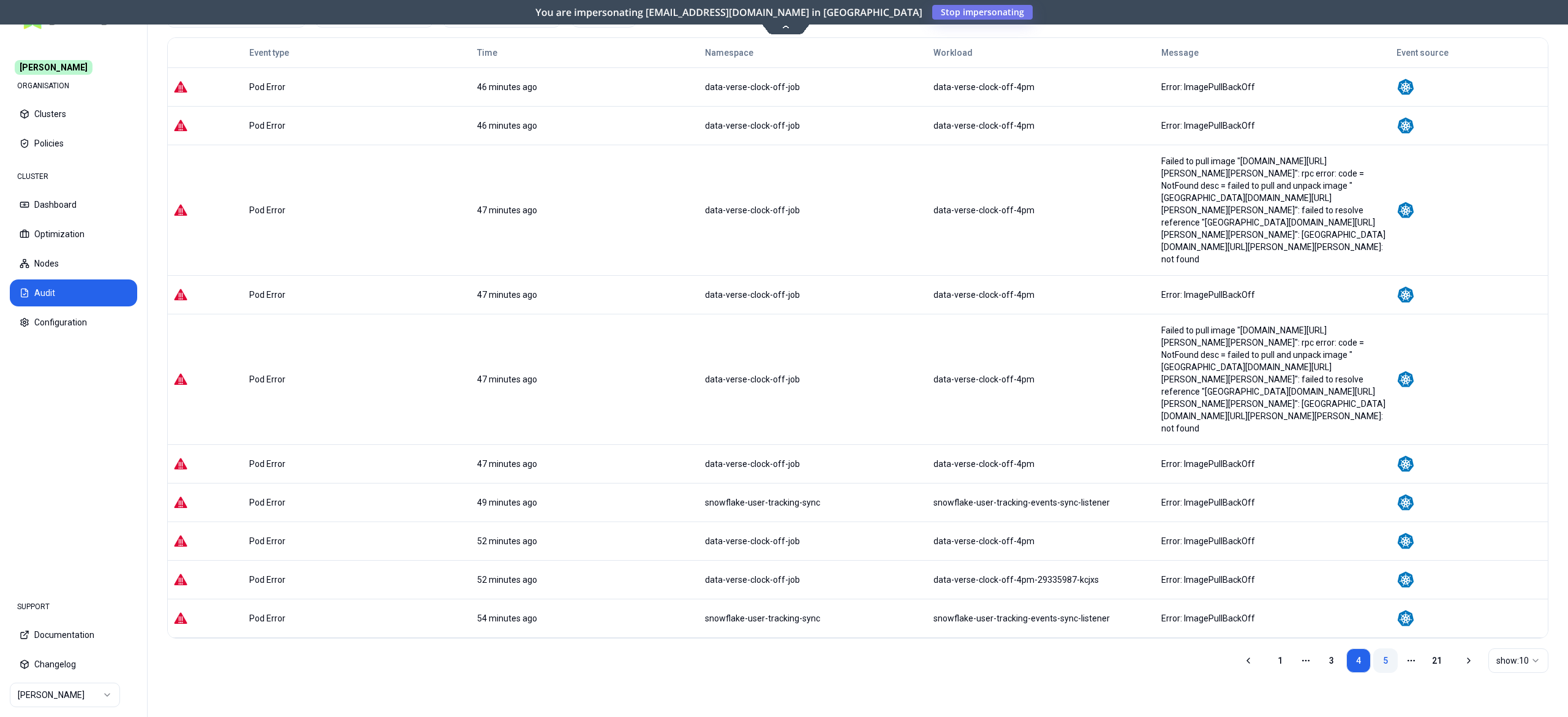
click at [1385, 652] on link "5" at bounding box center [1386, 661] width 25 height 25
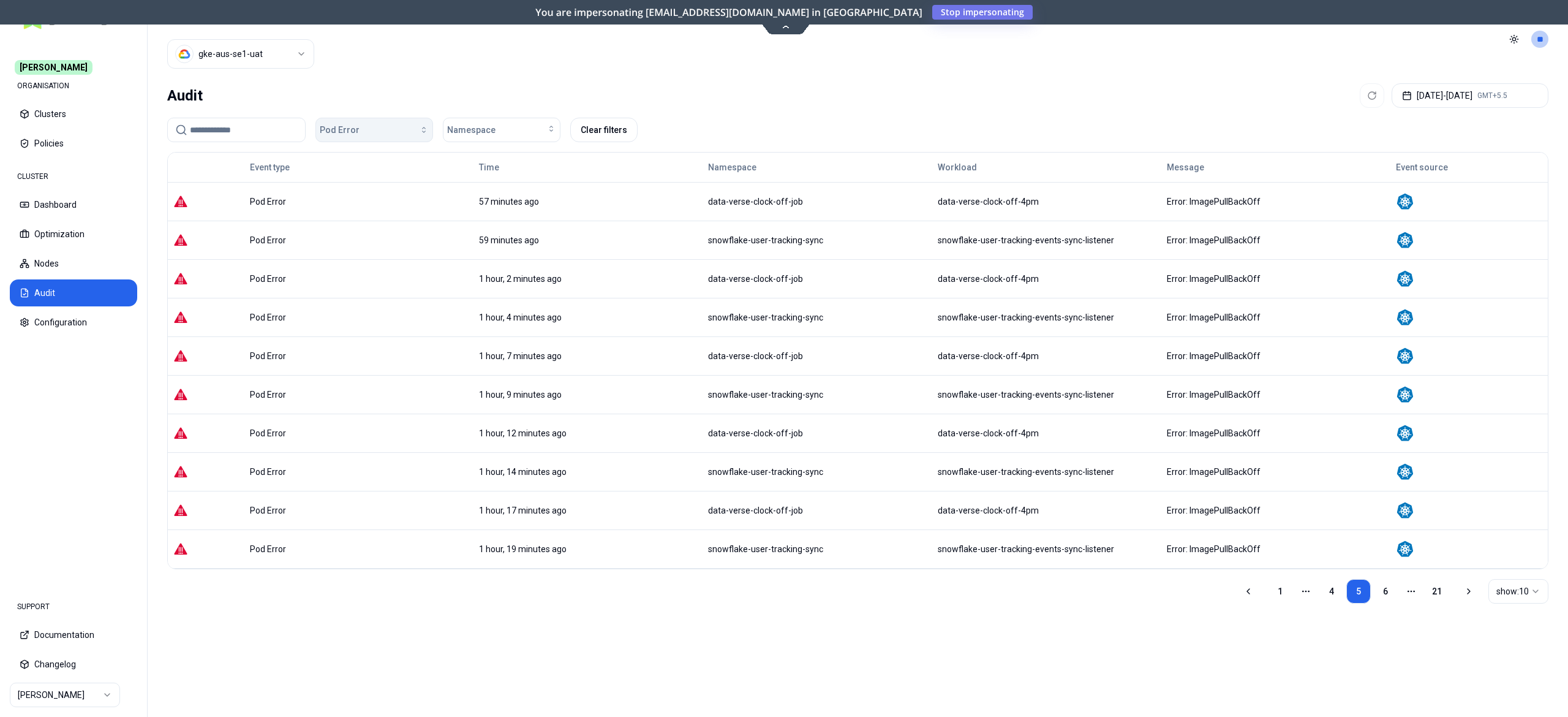
click at [380, 126] on div "button" at bounding box center [394, 129] width 69 height 10
click at [371, 237] on div "OOM Killed" at bounding box center [378, 237] width 116 height 20
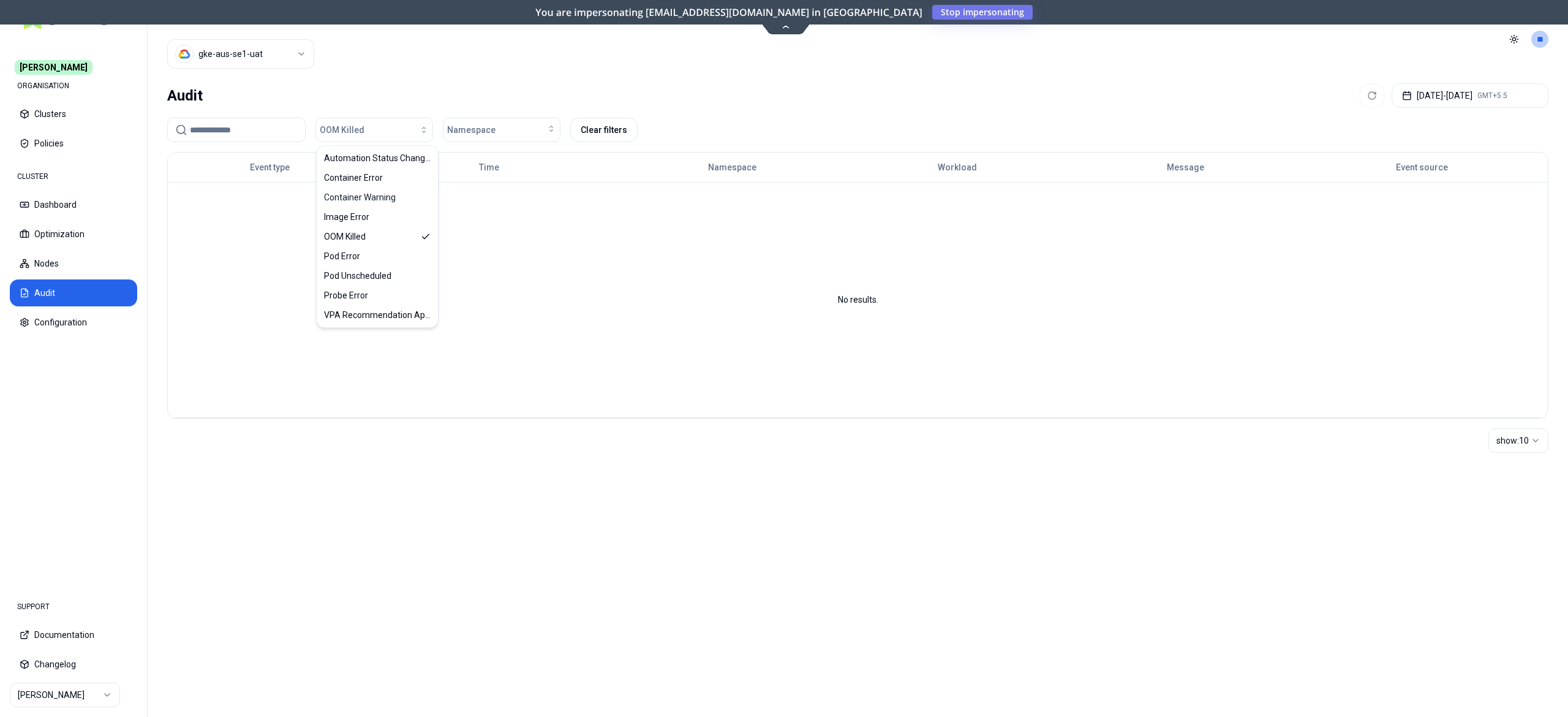
click at [549, 94] on div "Audit Oct 11, 2025 - Oct 11, 2025 GMT+5.5" at bounding box center [858, 96] width 1381 height 25
click at [368, 124] on button "OOM Killed" at bounding box center [374, 130] width 118 height 25
click at [367, 183] on span "Container Error" at bounding box center [353, 178] width 59 height 12
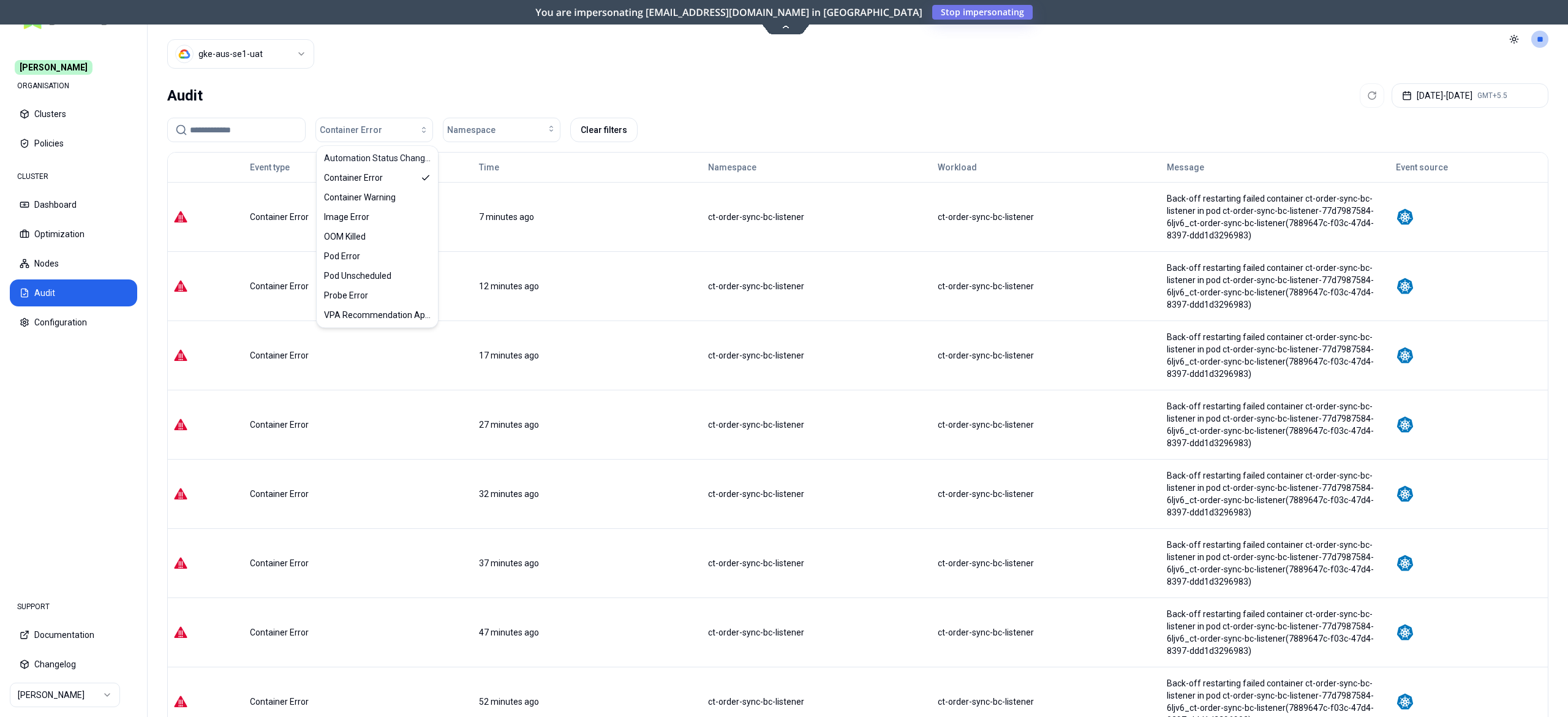
click at [436, 103] on div "Audit Oct 11, 2025 - Oct 11, 2025 GMT+5.5" at bounding box center [858, 96] width 1381 height 25
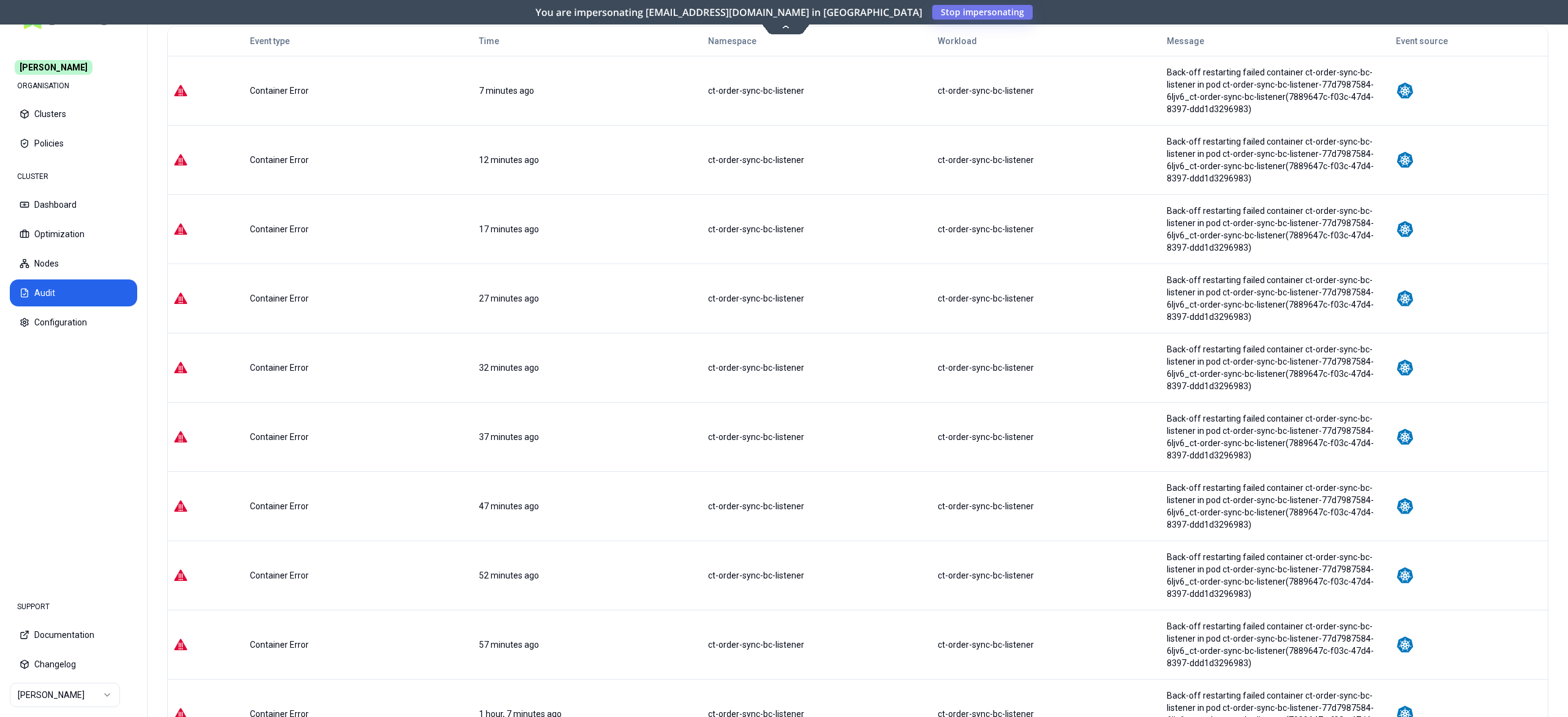
scroll to position [241, 0]
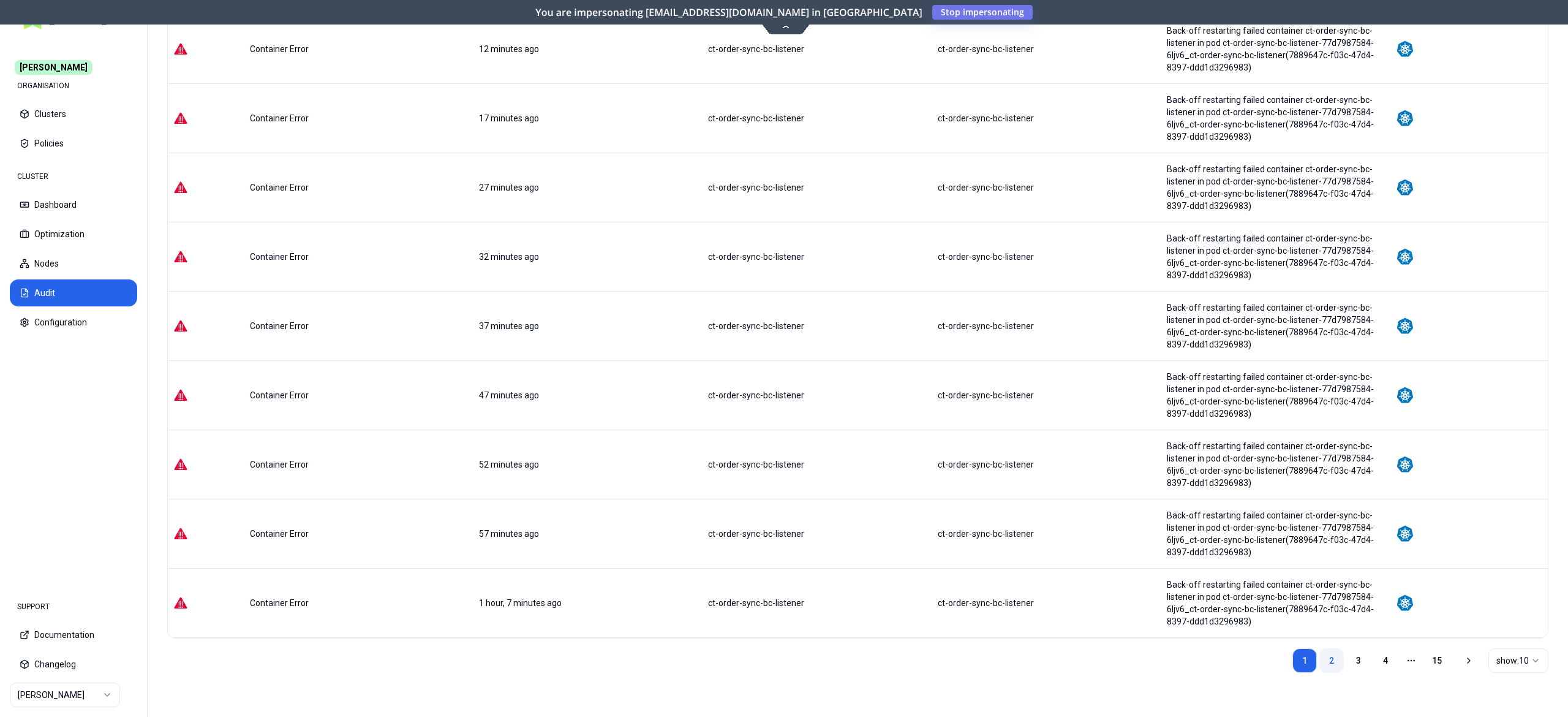
click at [1323, 659] on link "2" at bounding box center [1332, 661] width 25 height 25
click at [1355, 654] on link "3" at bounding box center [1359, 661] width 25 height 25
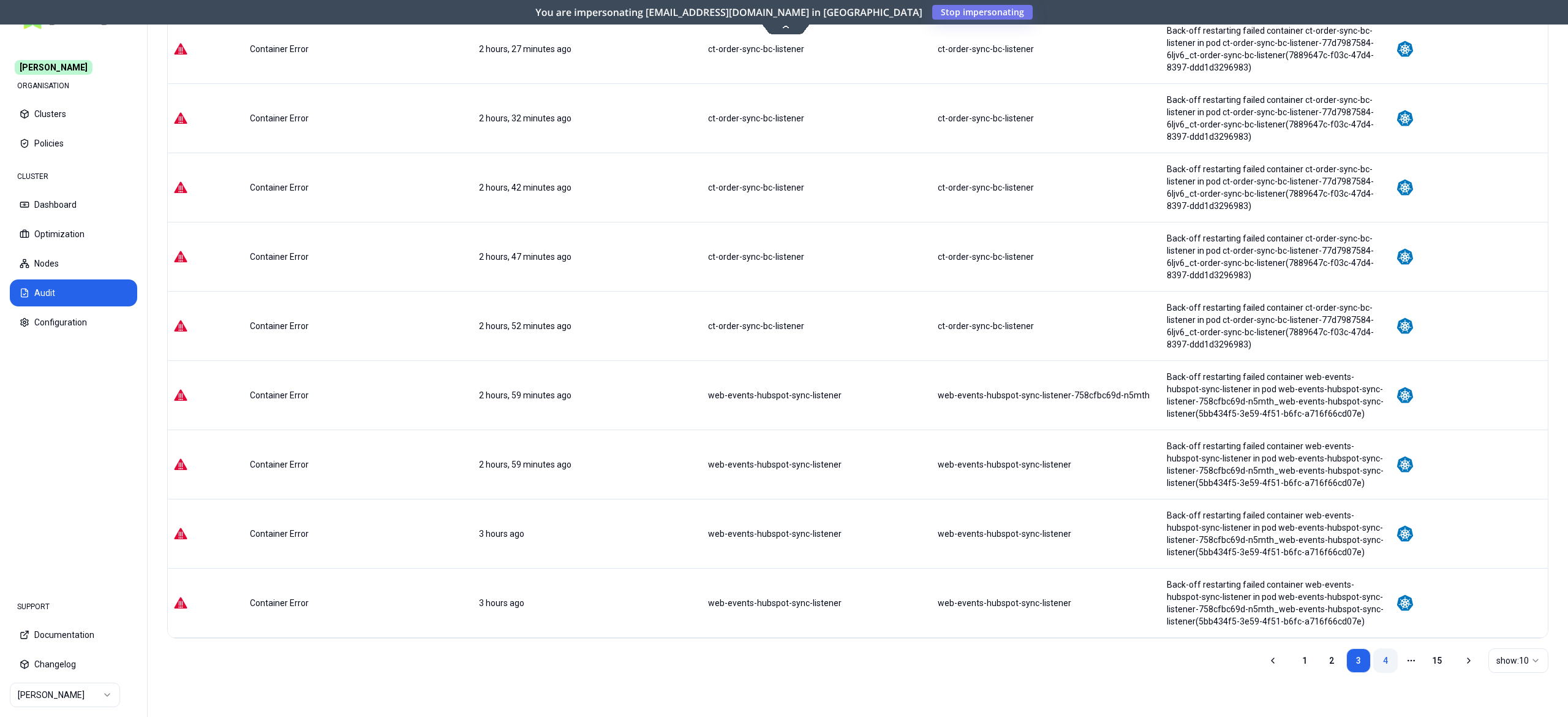
click at [1382, 661] on link "4" at bounding box center [1386, 661] width 25 height 25
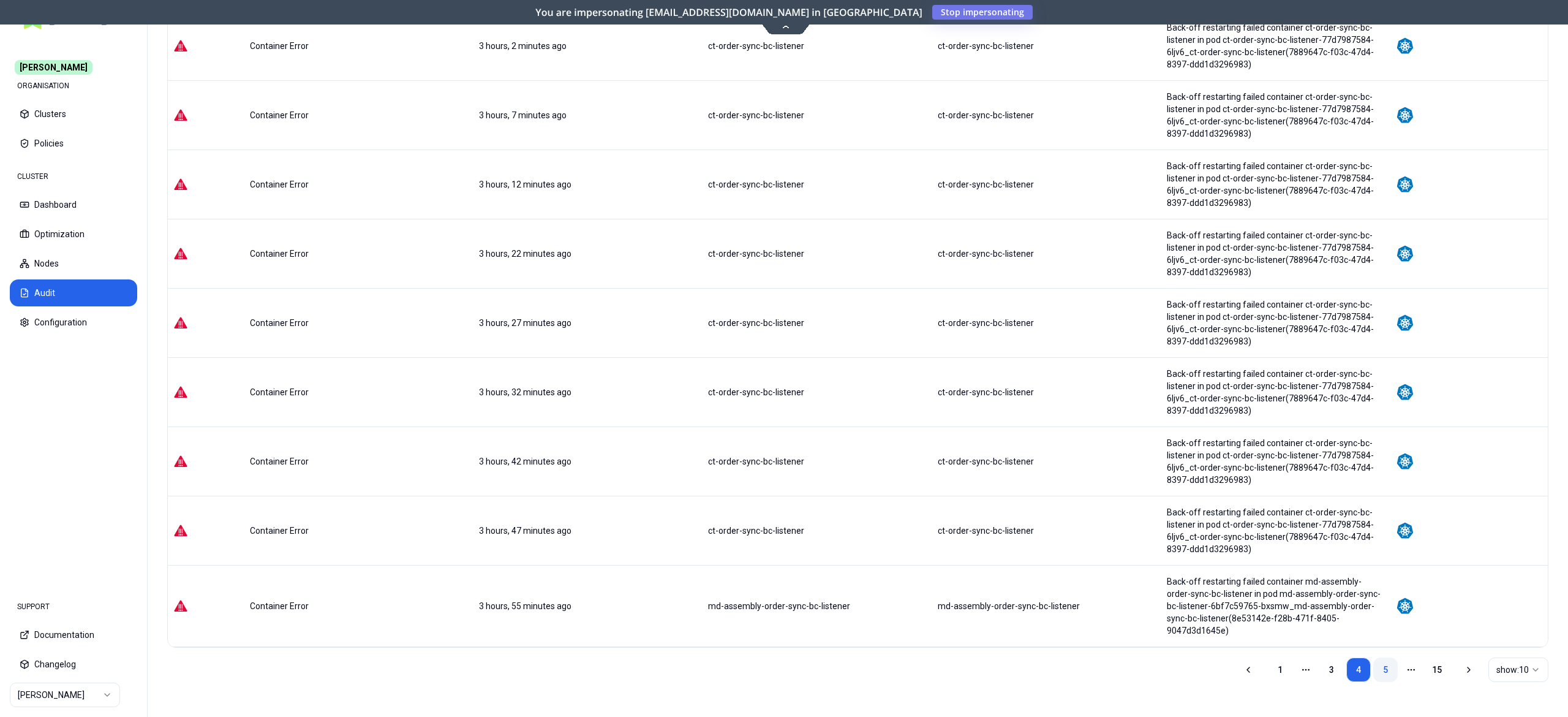
click at [1378, 663] on link "5" at bounding box center [1386, 670] width 25 height 25
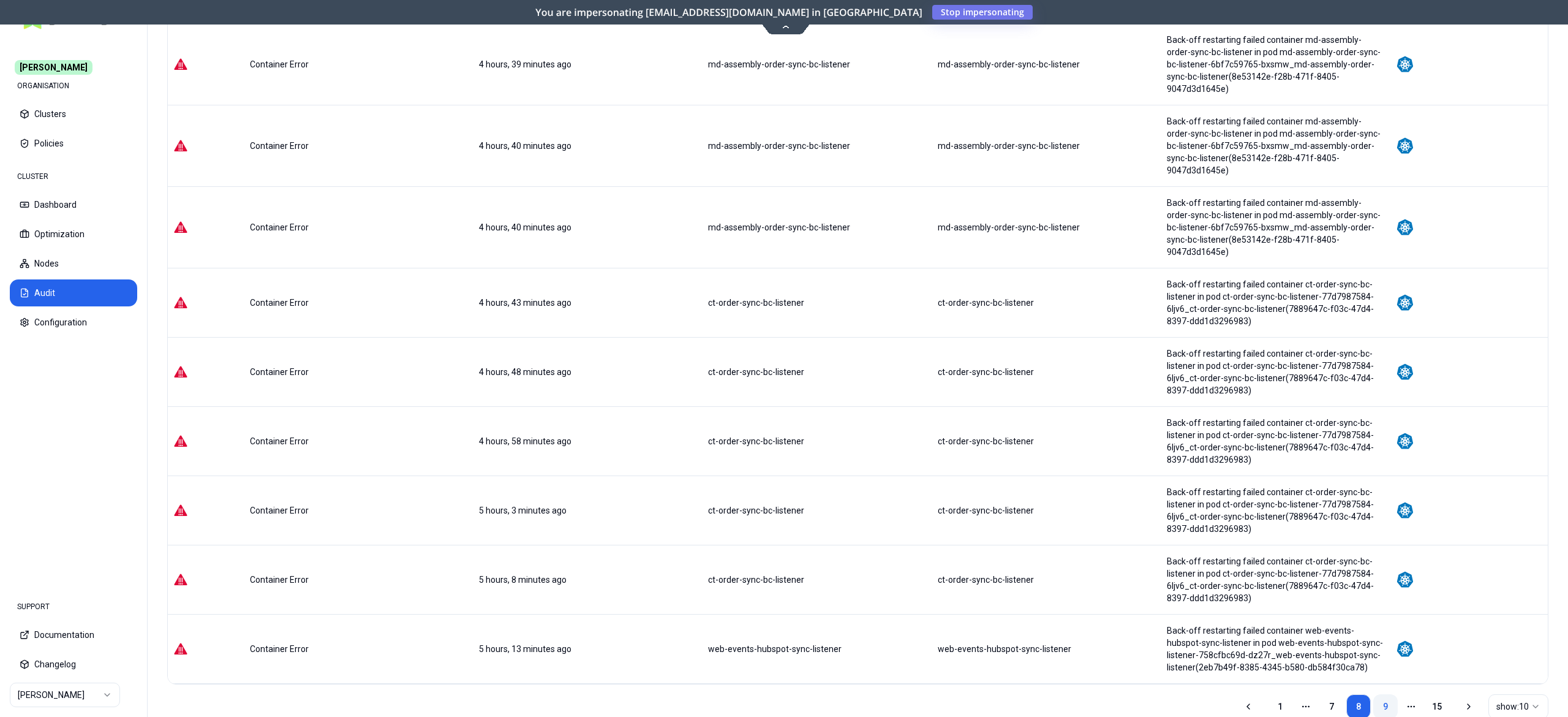
click at [1382, 694] on link "9" at bounding box center [1386, 707] width 25 height 25
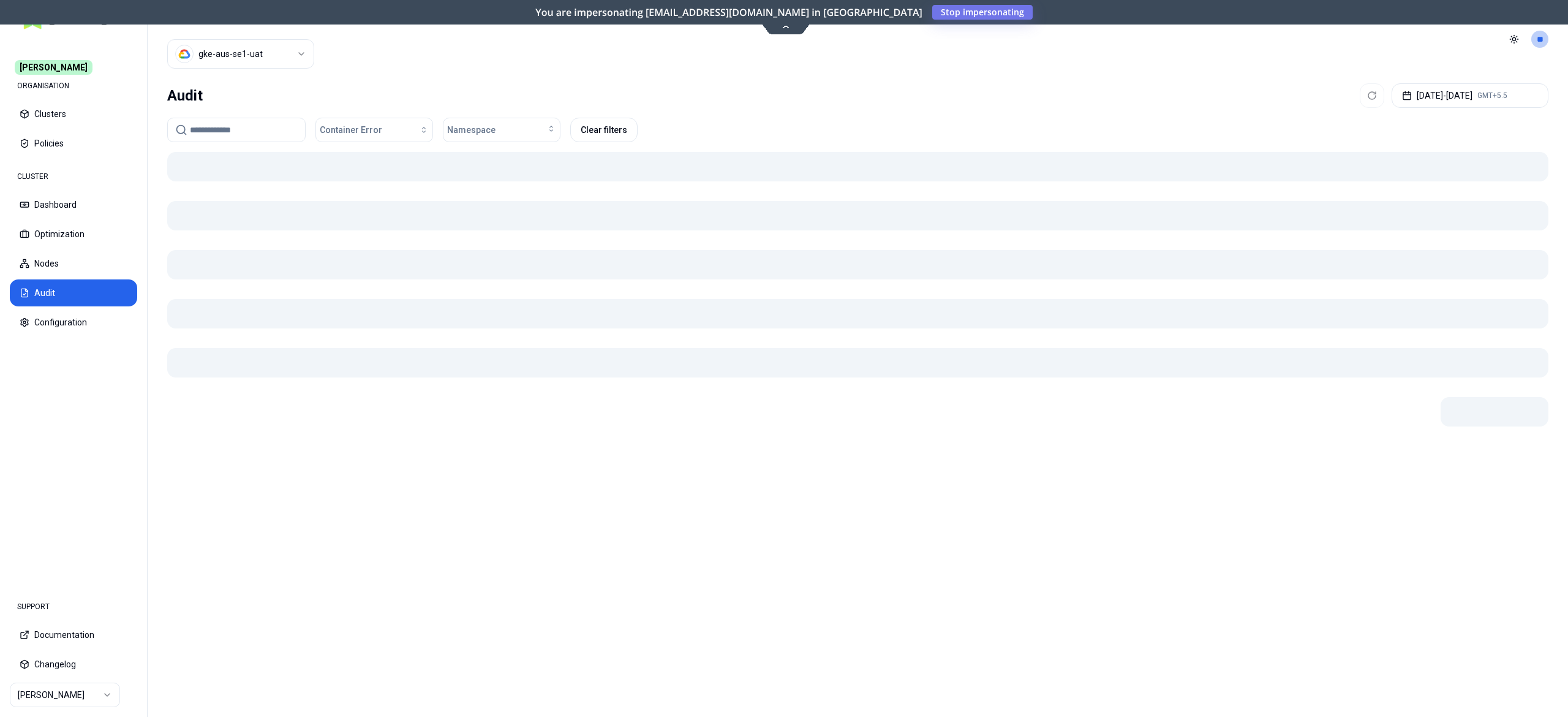
scroll to position [0, 0]
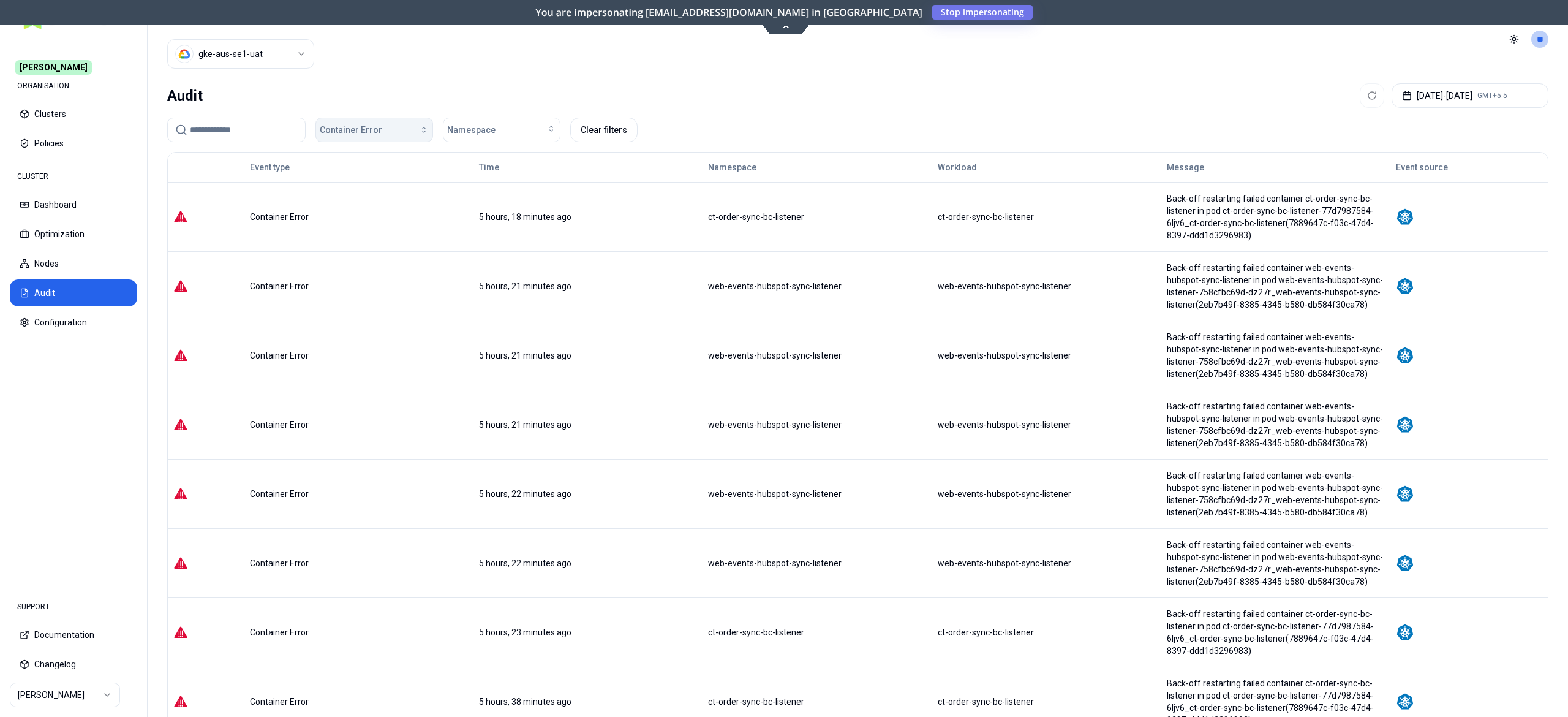
click at [376, 131] on span "Container Error" at bounding box center [351, 129] width 63 height 12
click at [363, 182] on span "Container Error" at bounding box center [353, 178] width 59 height 12
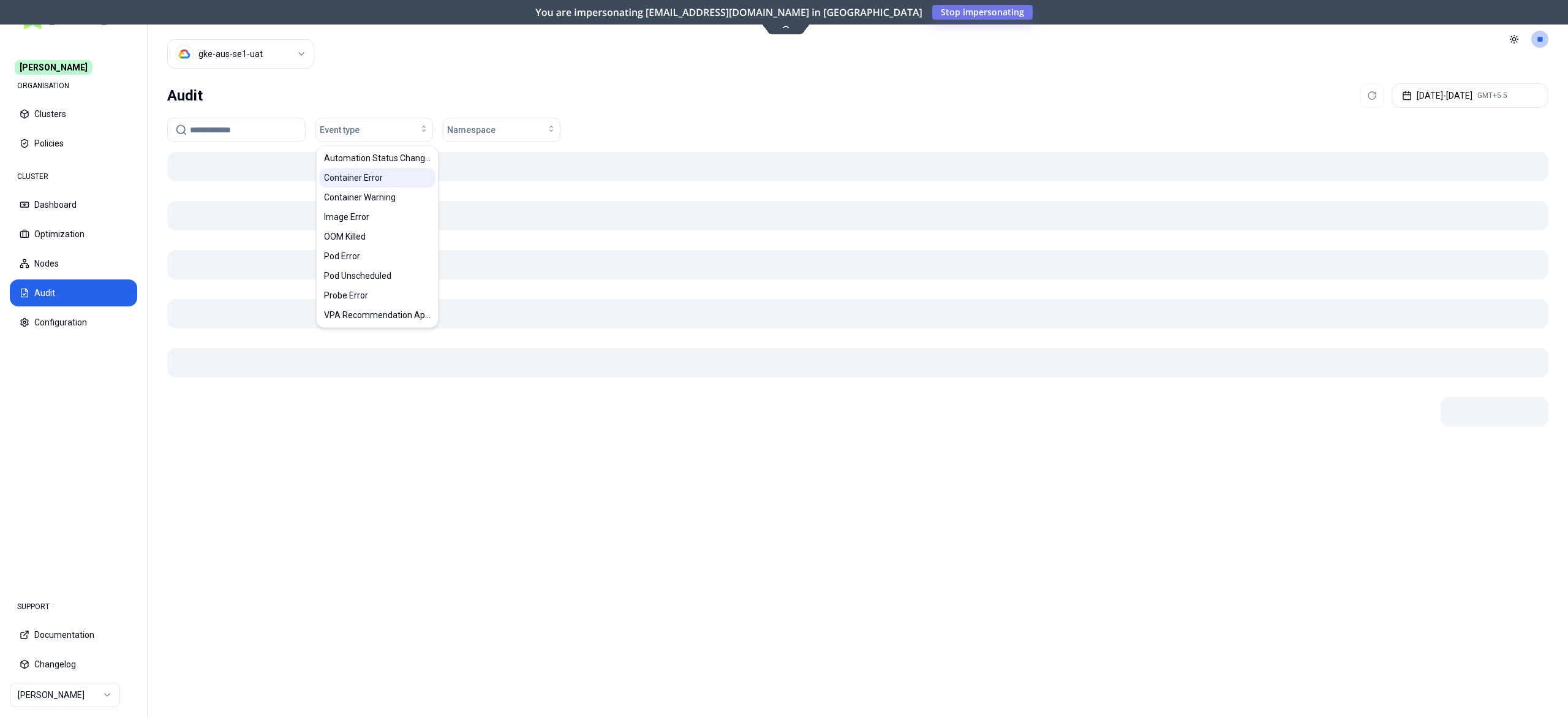
click at [363, 182] on span "Container Error" at bounding box center [353, 178] width 59 height 12
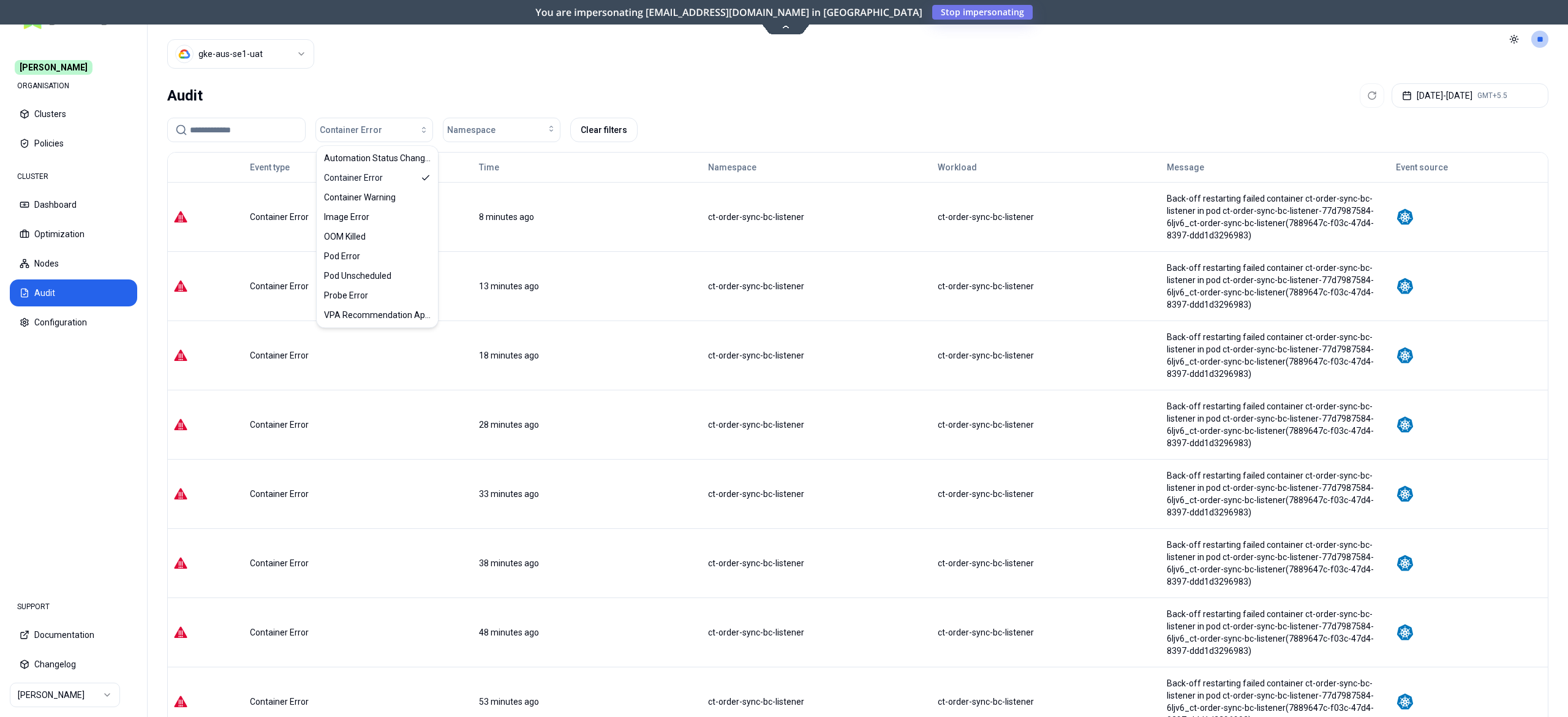
click at [641, 43] on header "Cluster gke-aus-se1-uat Toggle theme **" at bounding box center [858, 39] width 1420 height 78
click at [63, 205] on button "Dashboard" at bounding box center [73, 205] width 127 height 27
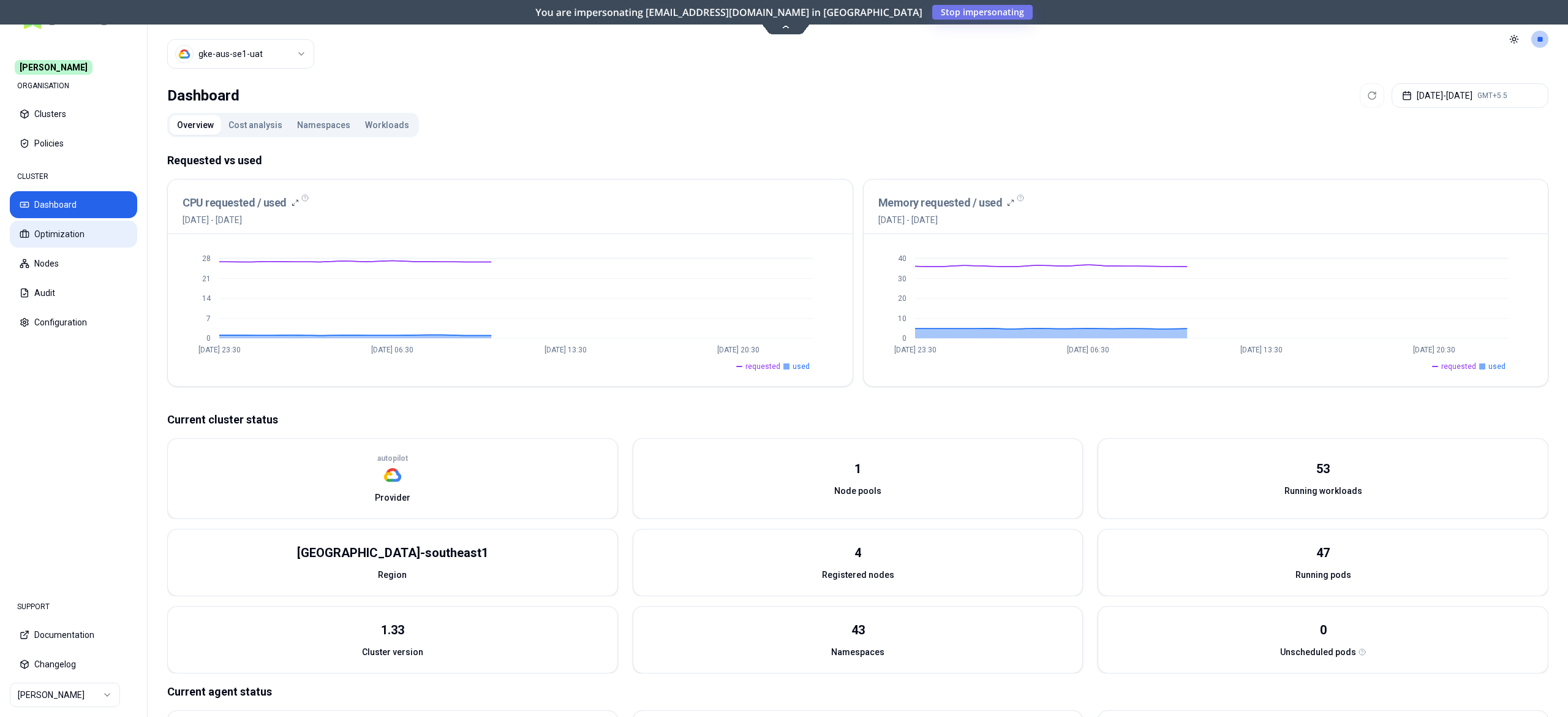
click at [59, 241] on button "Optimization" at bounding box center [73, 234] width 127 height 27
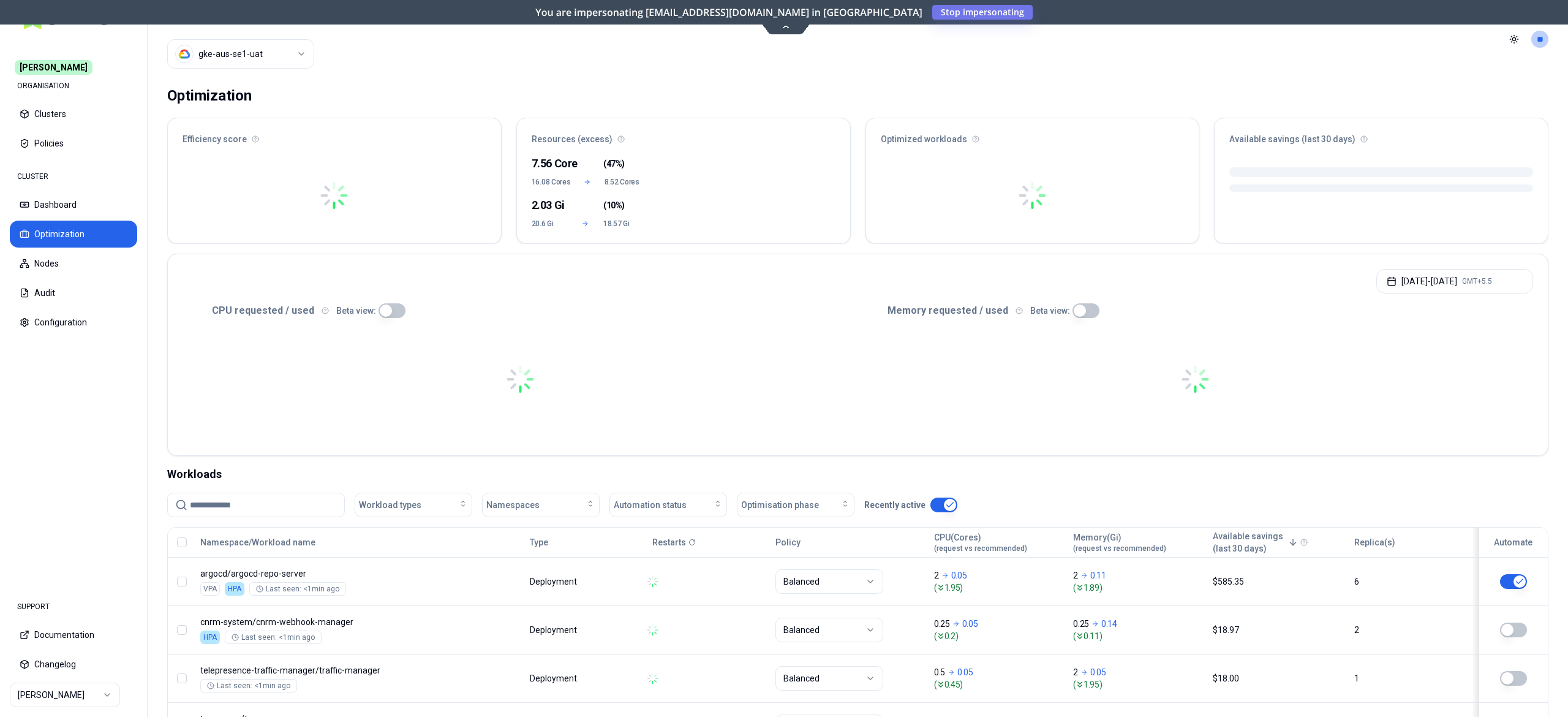
click at [260, 509] on input at bounding box center [263, 505] width 147 height 24
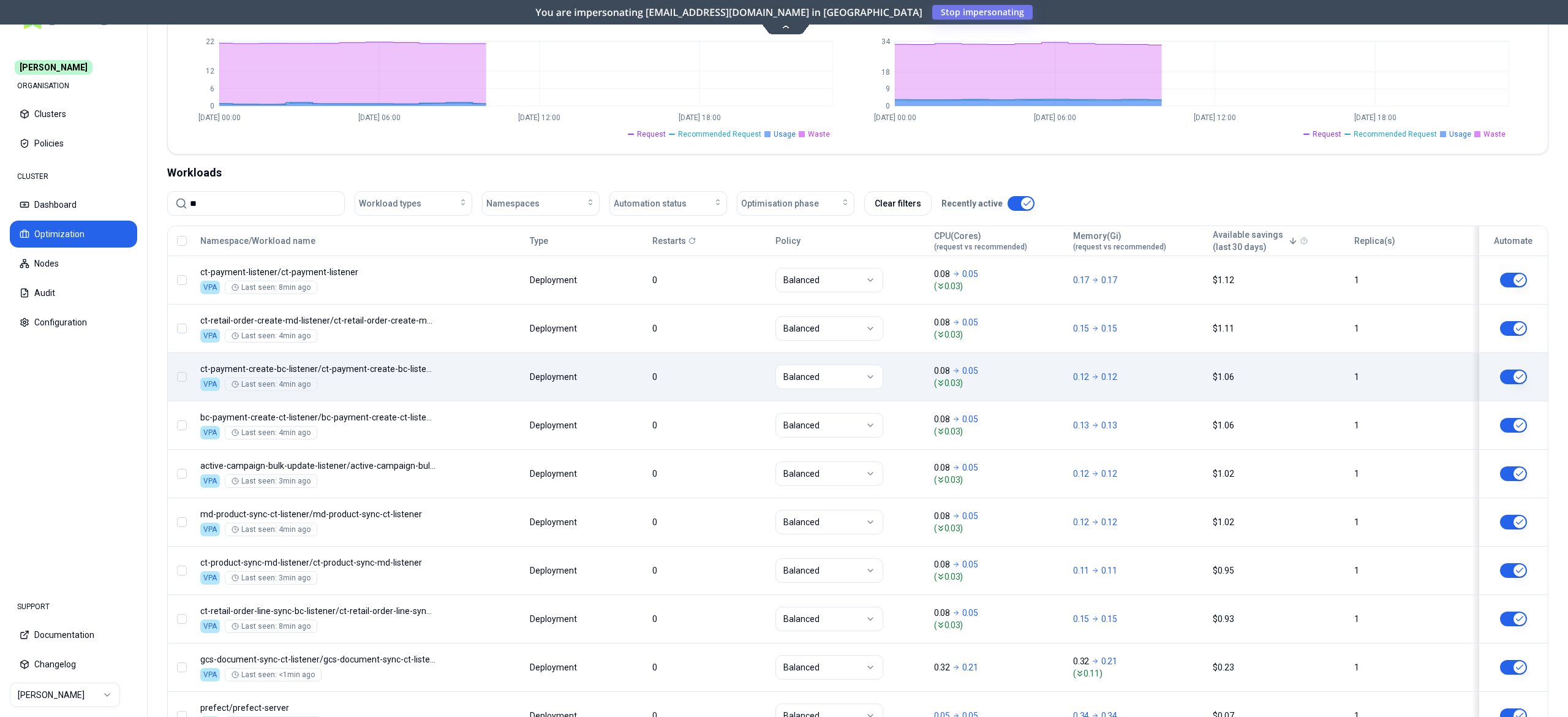
scroll to position [300, 0]
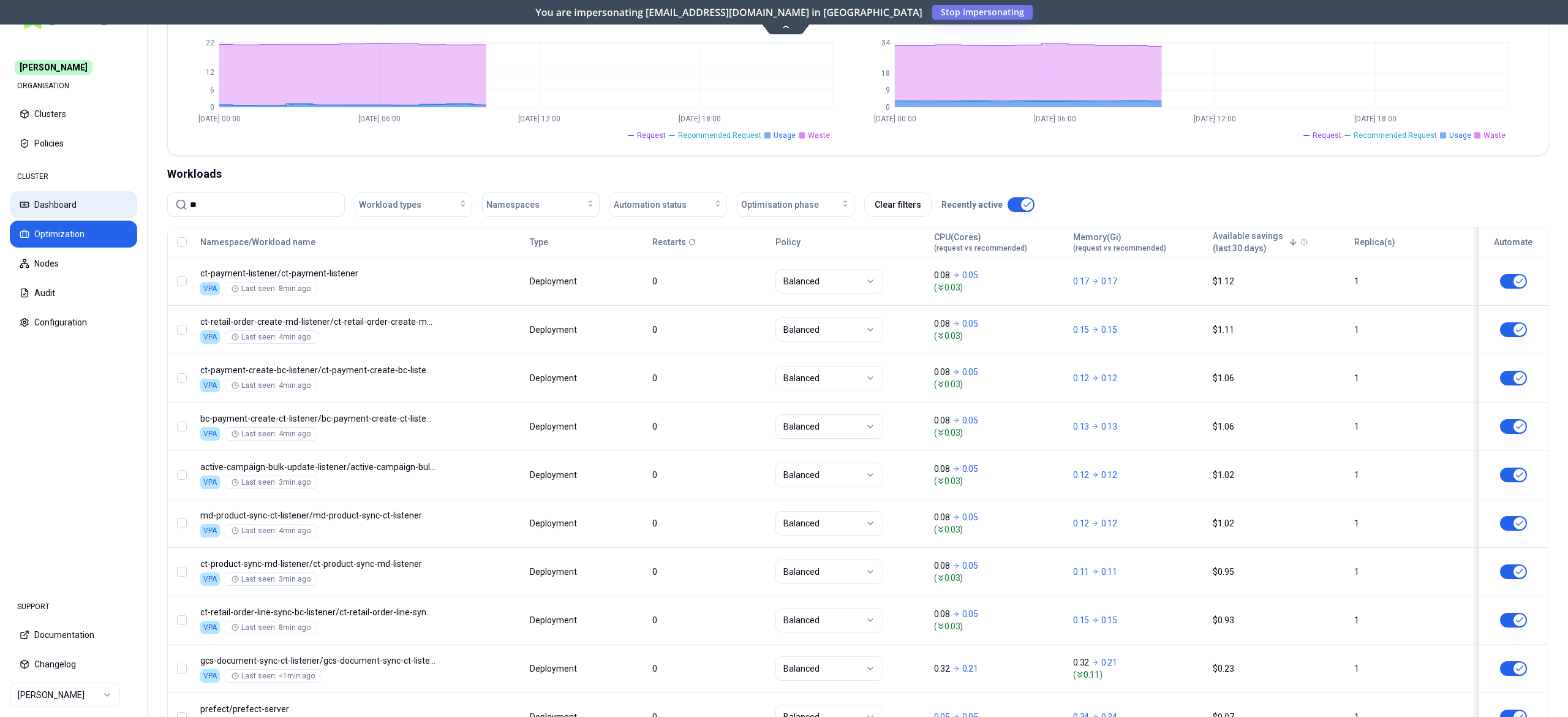
type input "**"
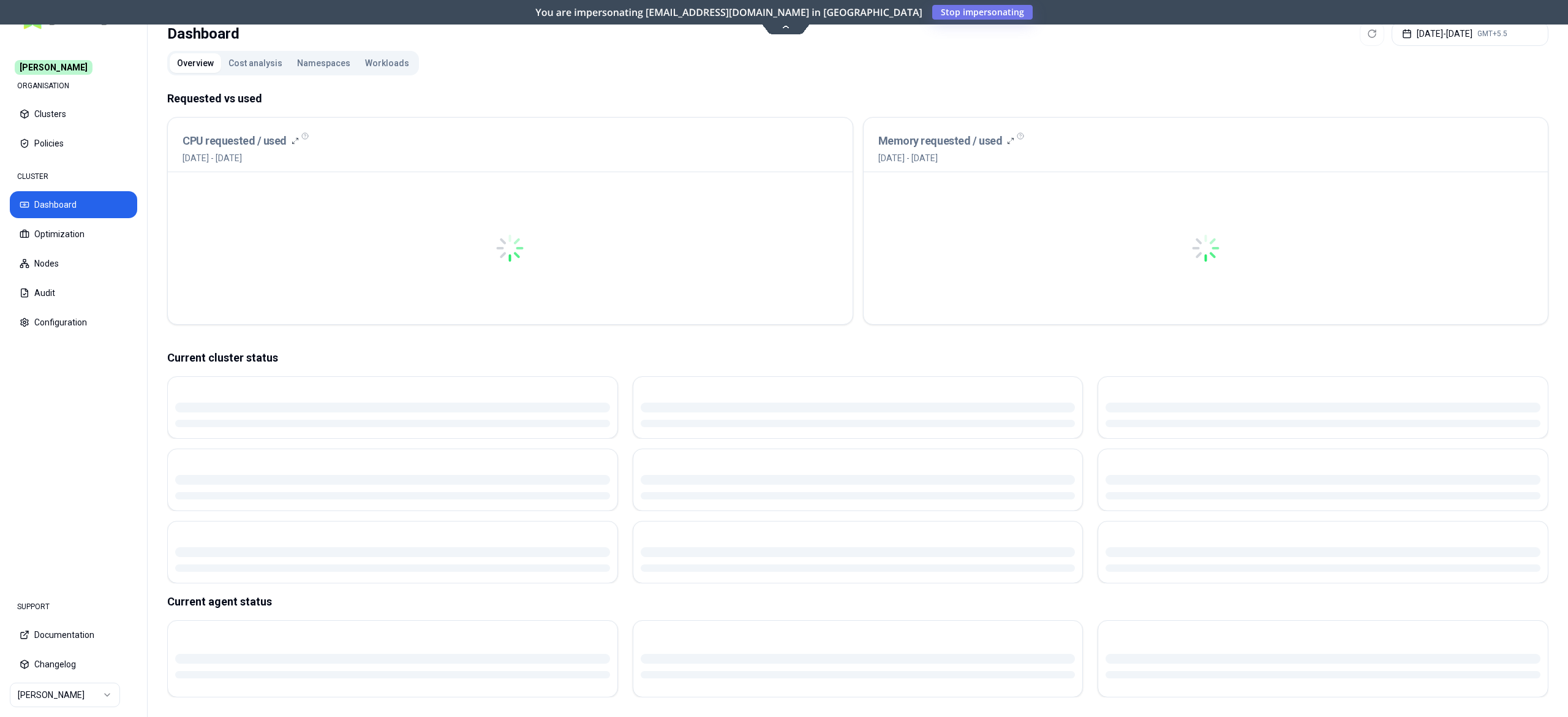
scroll to position [1, 0]
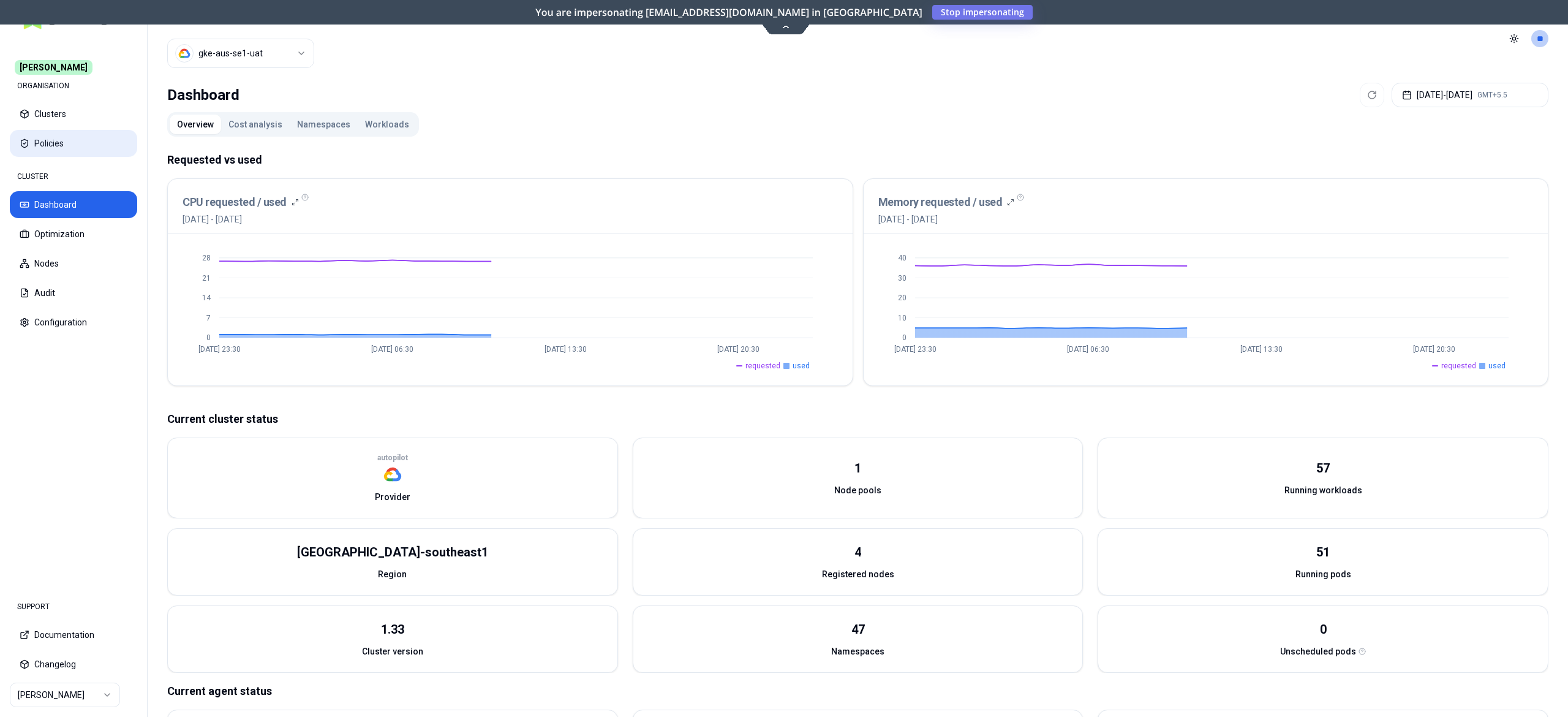
click at [50, 142] on button "Policies" at bounding box center [73, 143] width 127 height 27
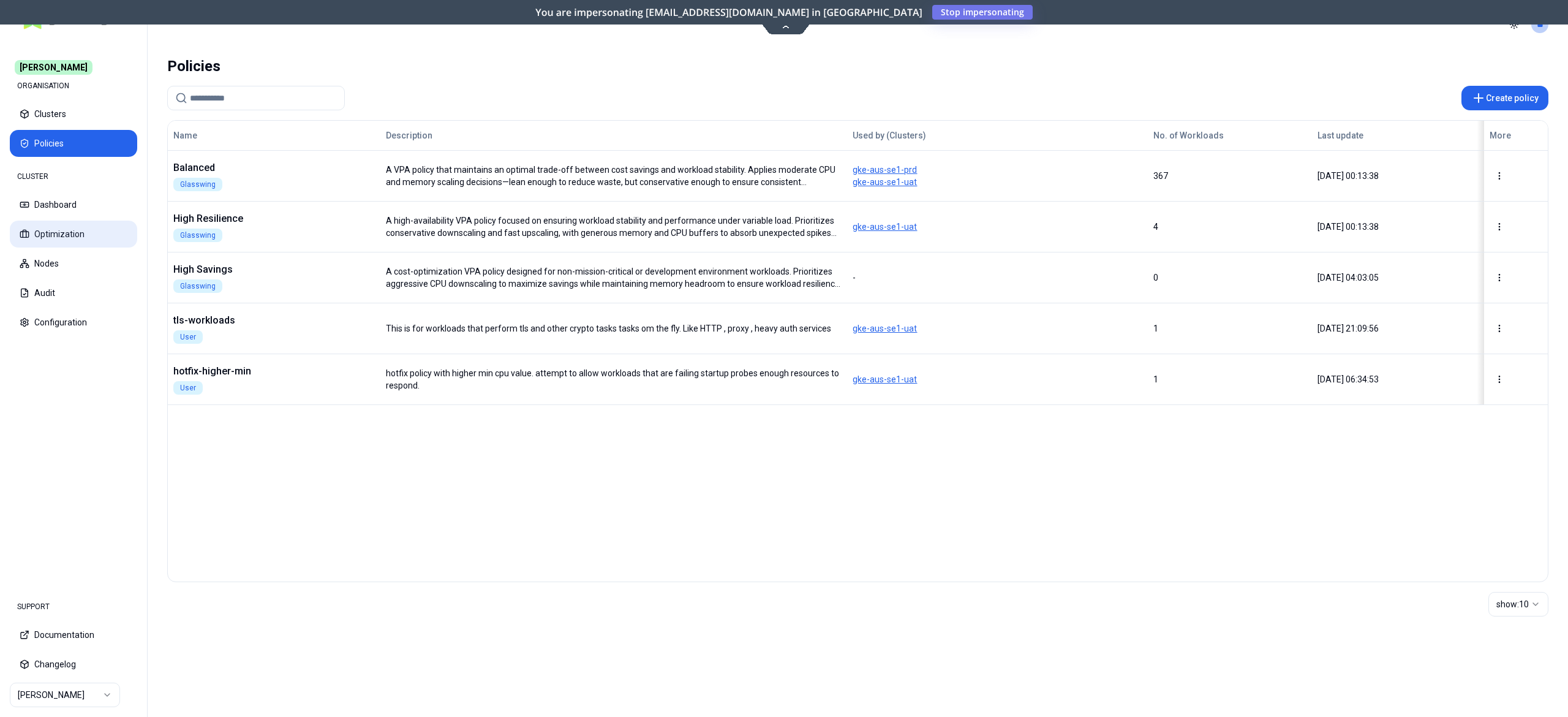
click at [28, 237] on rect at bounding box center [24, 234] width 8 height 5
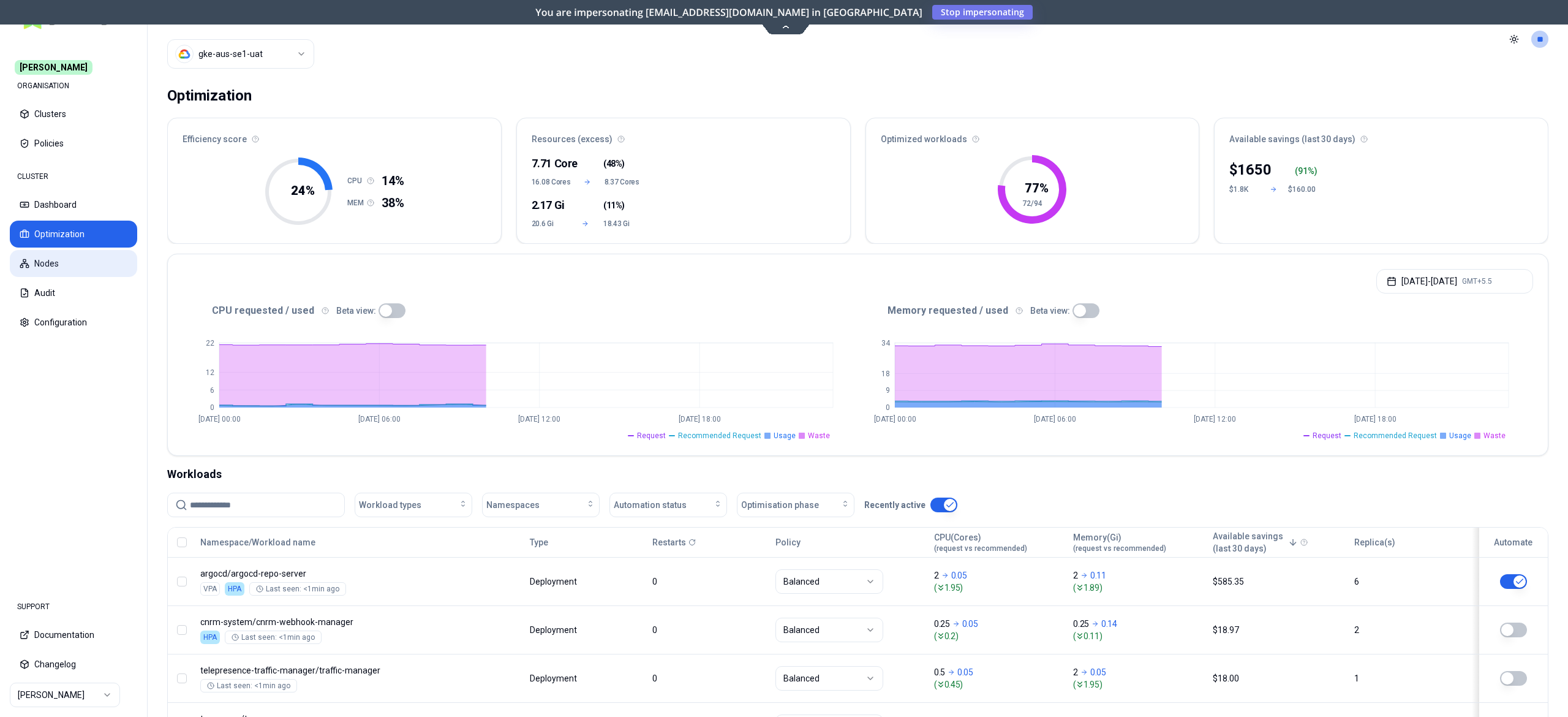
click at [45, 262] on button "Nodes" at bounding box center [73, 263] width 127 height 27
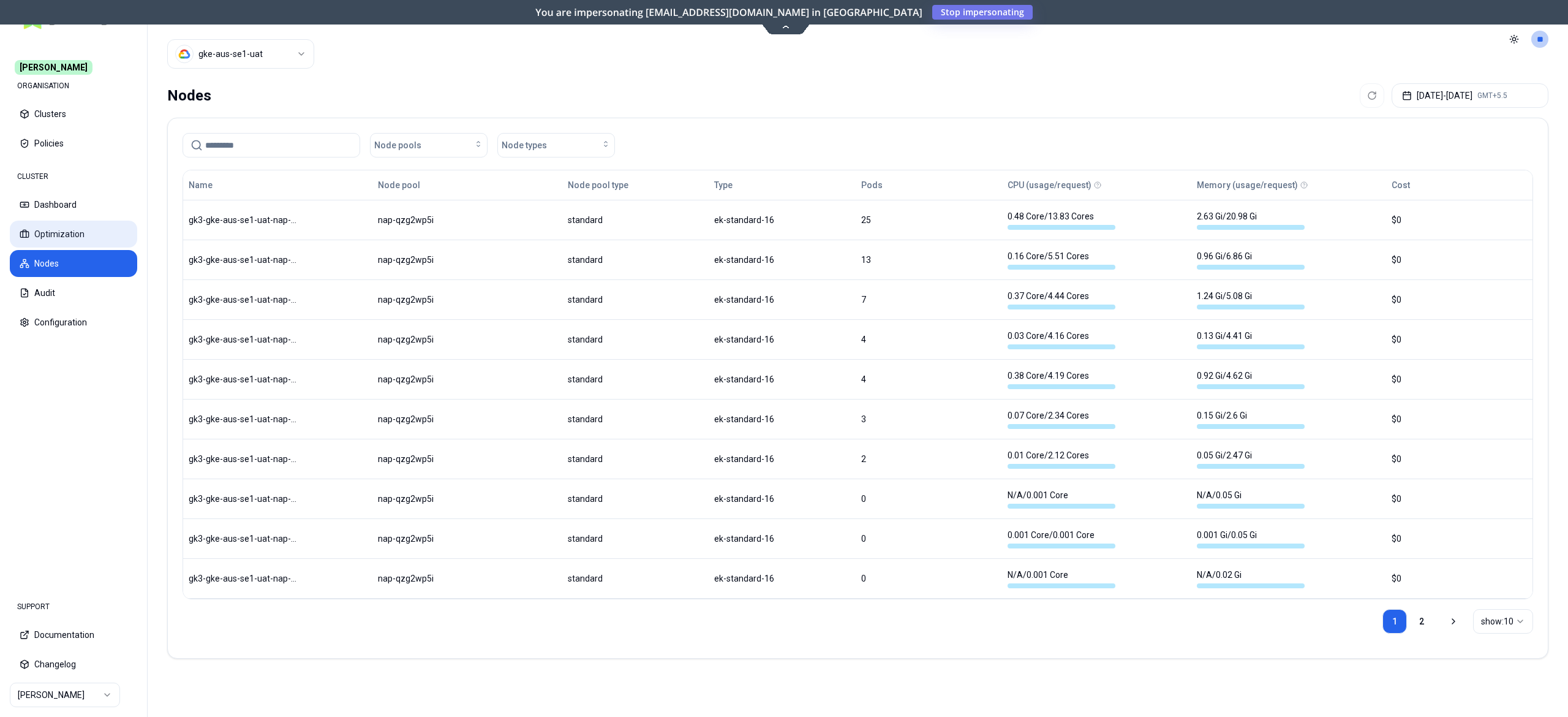
click at [56, 234] on button "Optimization" at bounding box center [73, 234] width 127 height 27
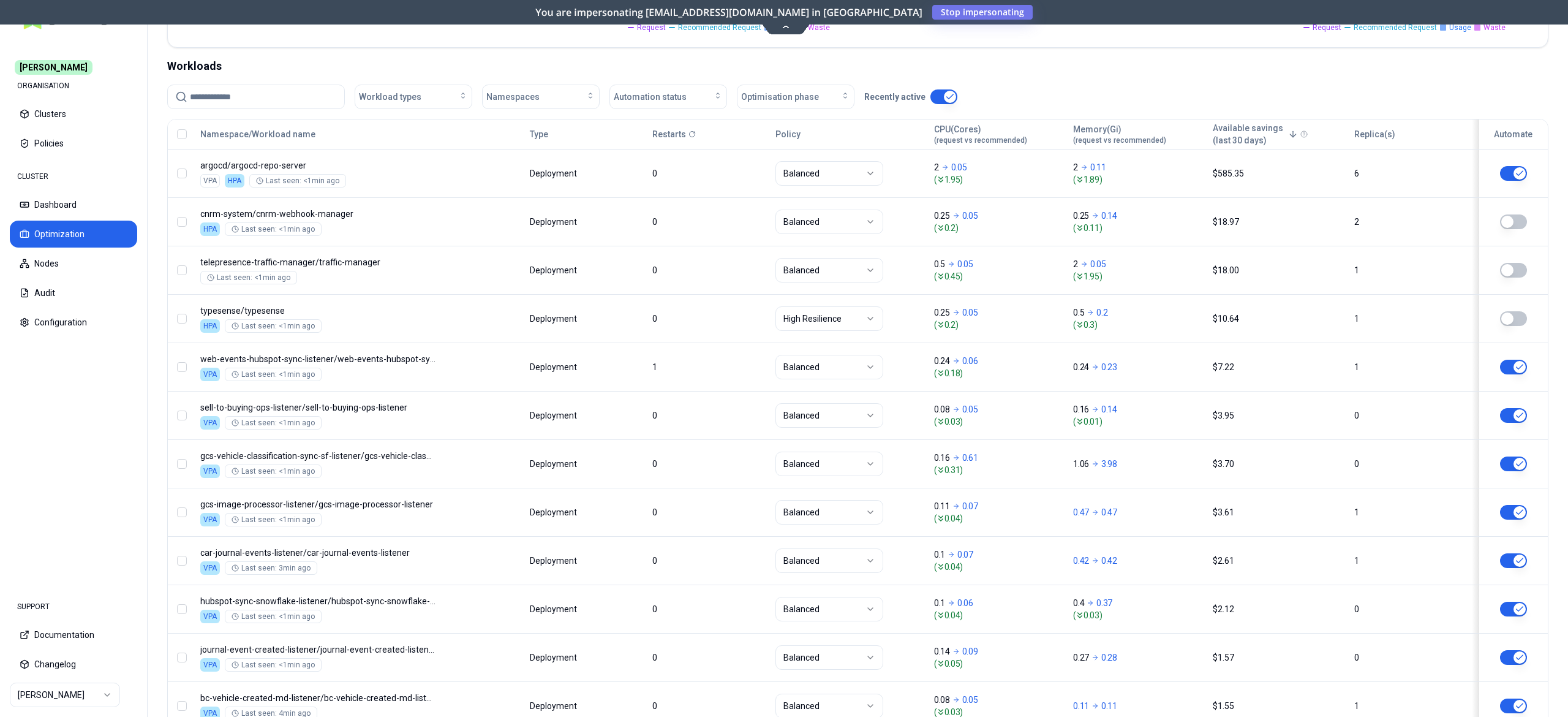
scroll to position [409, 0]
click at [234, 95] on input at bounding box center [263, 95] width 147 height 24
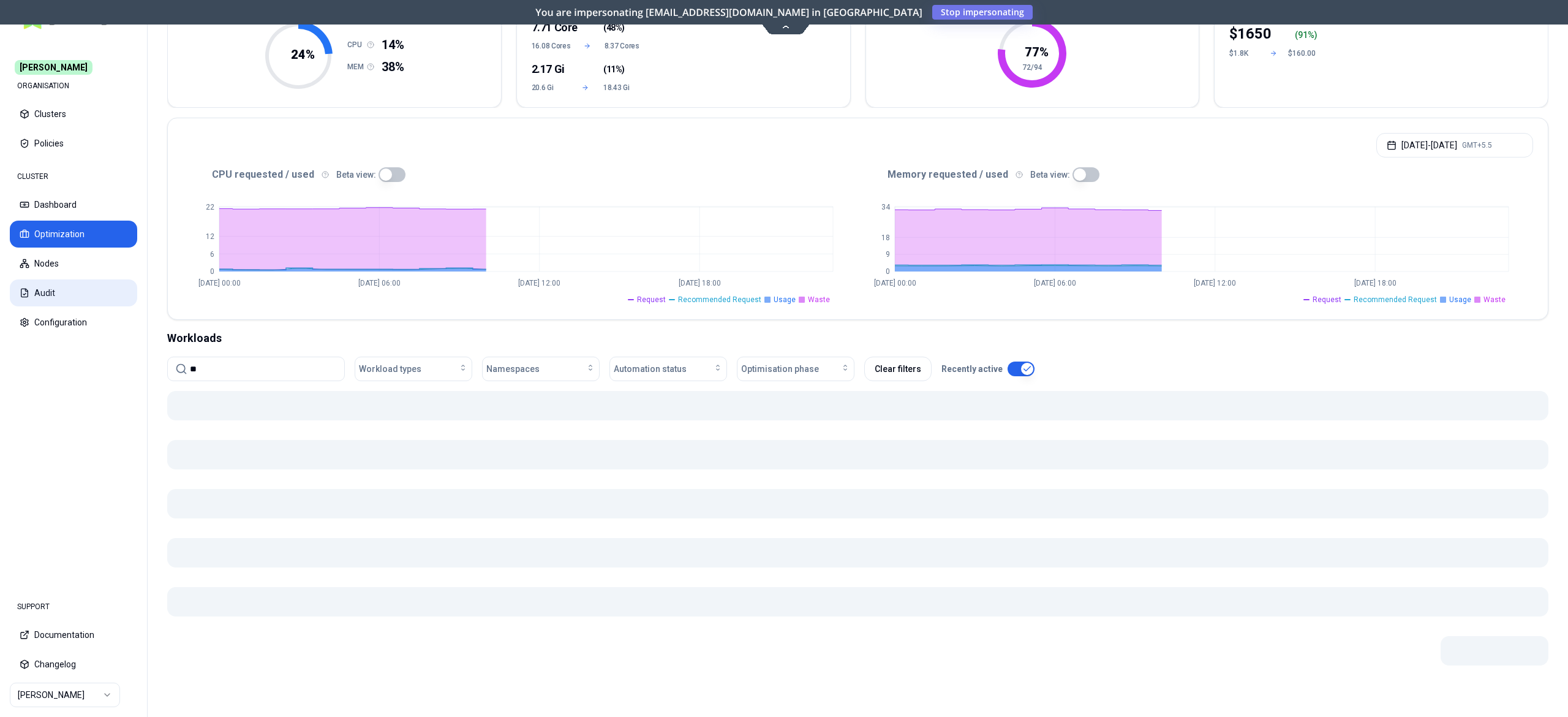
type input "**"
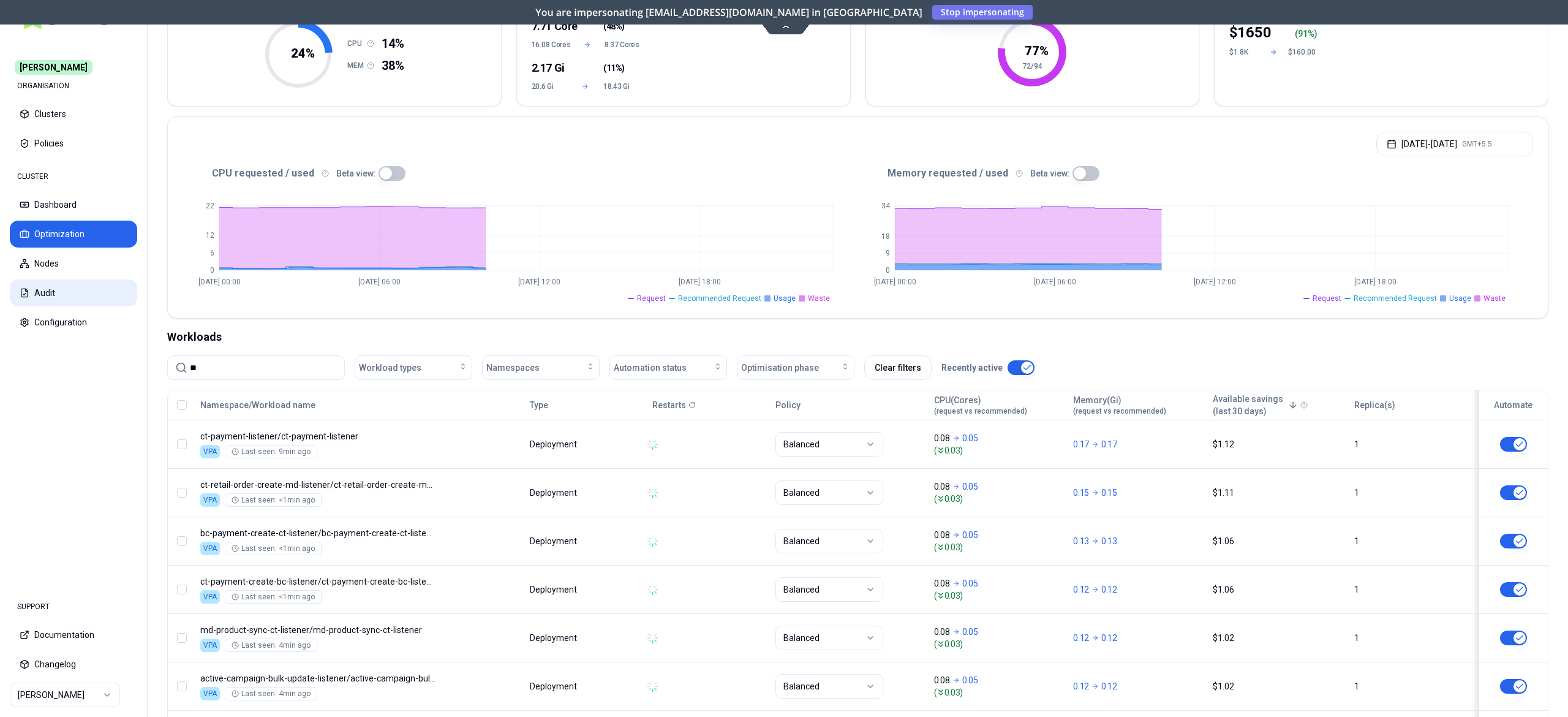
scroll to position [409, 0]
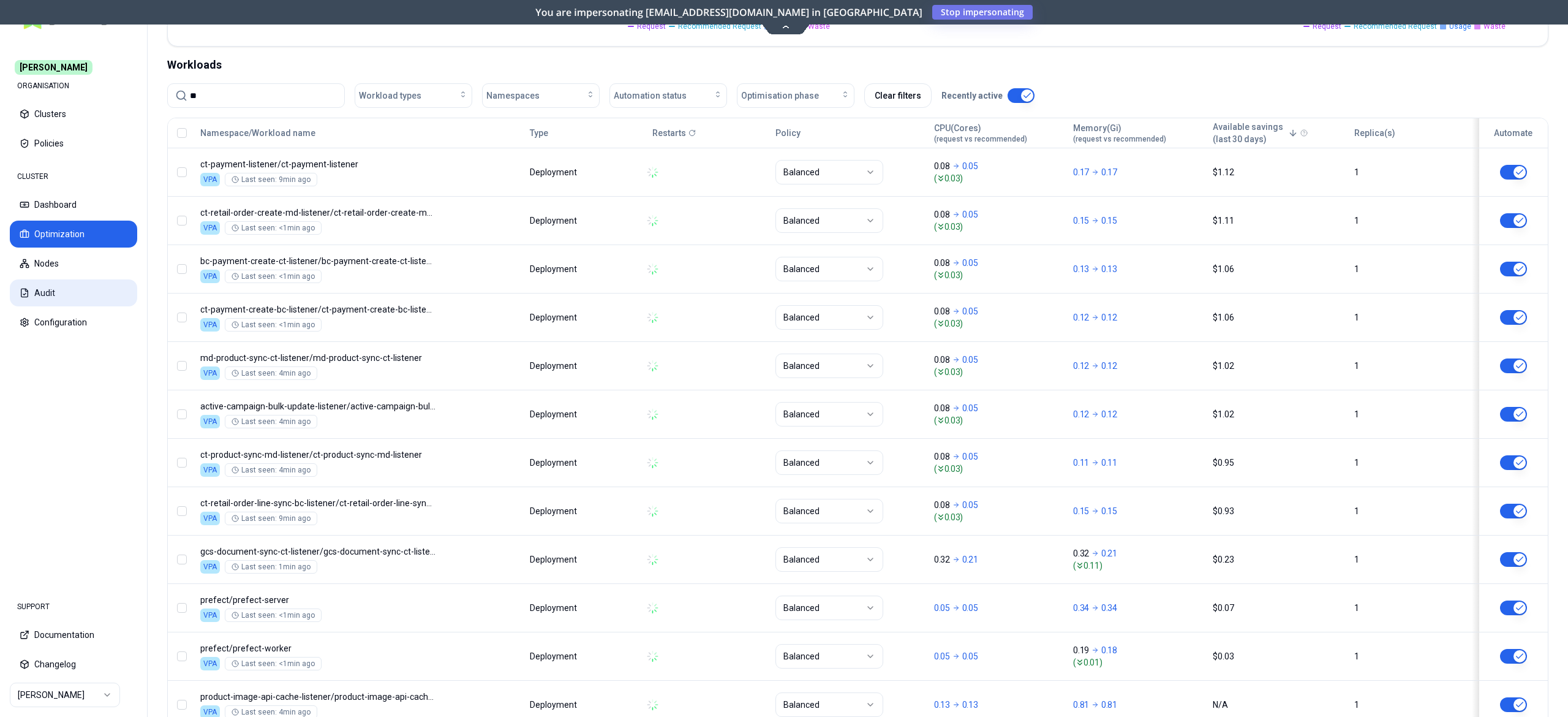
click at [28, 294] on icon at bounding box center [24, 293] width 10 height 10
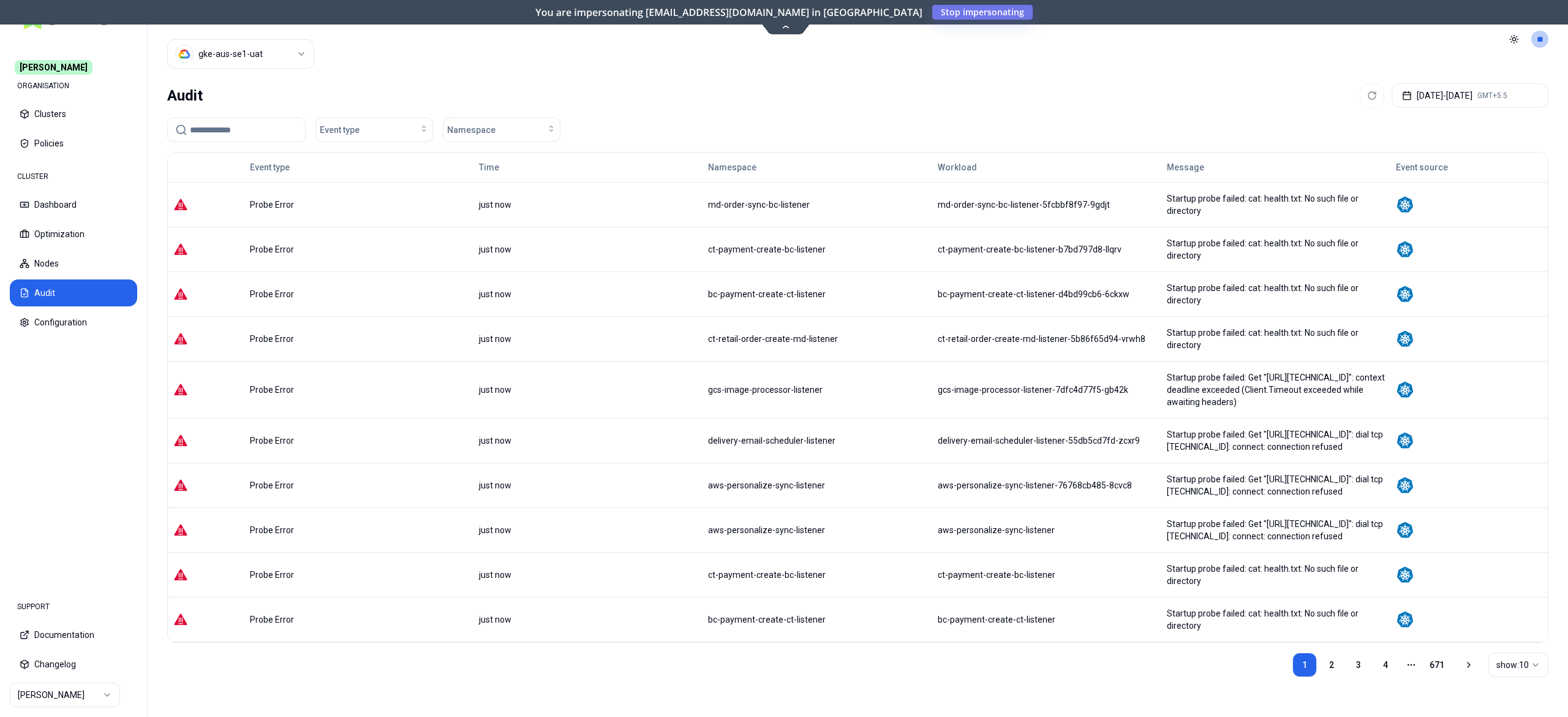
click at [244, 132] on input at bounding box center [244, 130] width 108 height 24
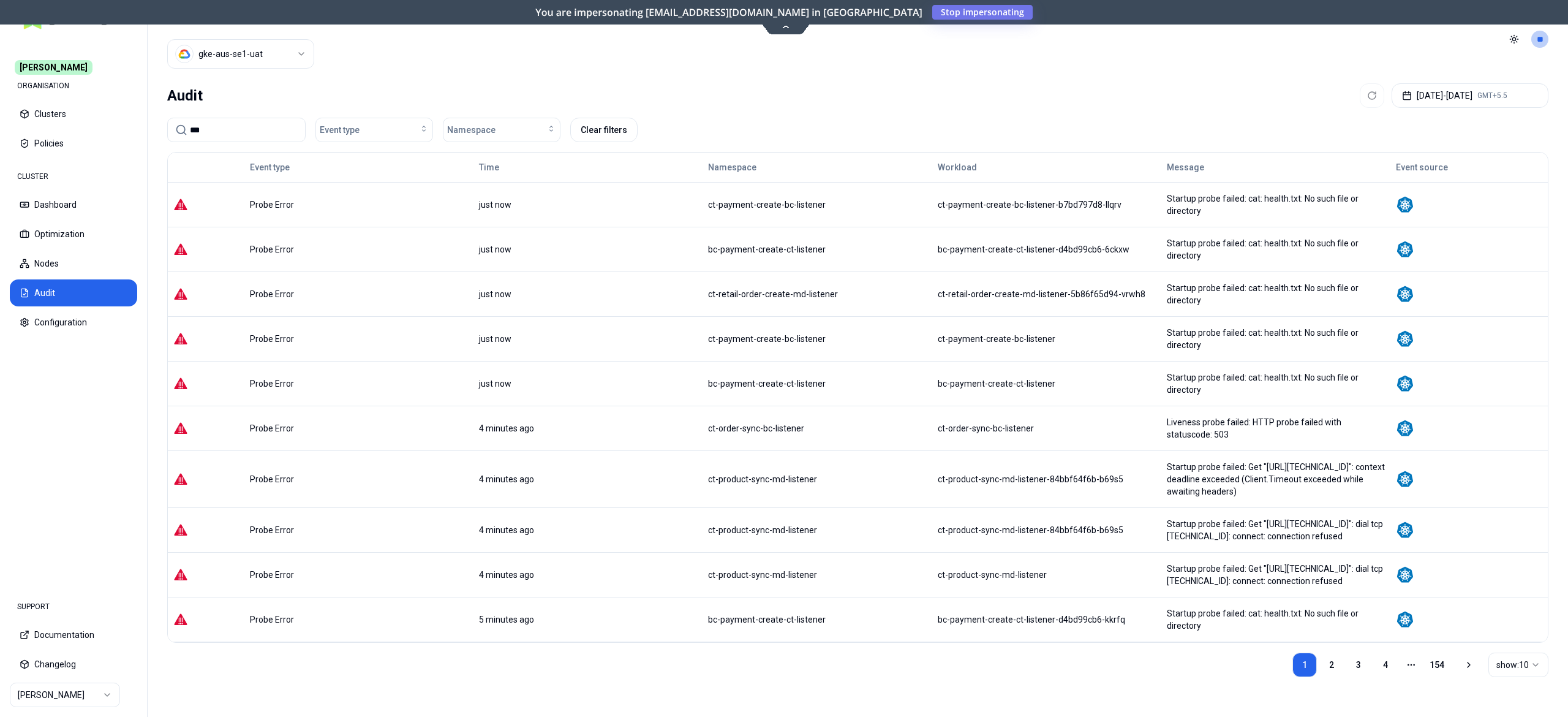
type input "***"
click at [743, 657] on div "Event type Time Namespace Workload Message Event source Probe Error just now ct…" at bounding box center [858, 442] width 1381 height 580
click at [1324, 653] on link "2" at bounding box center [1332, 665] width 25 height 25
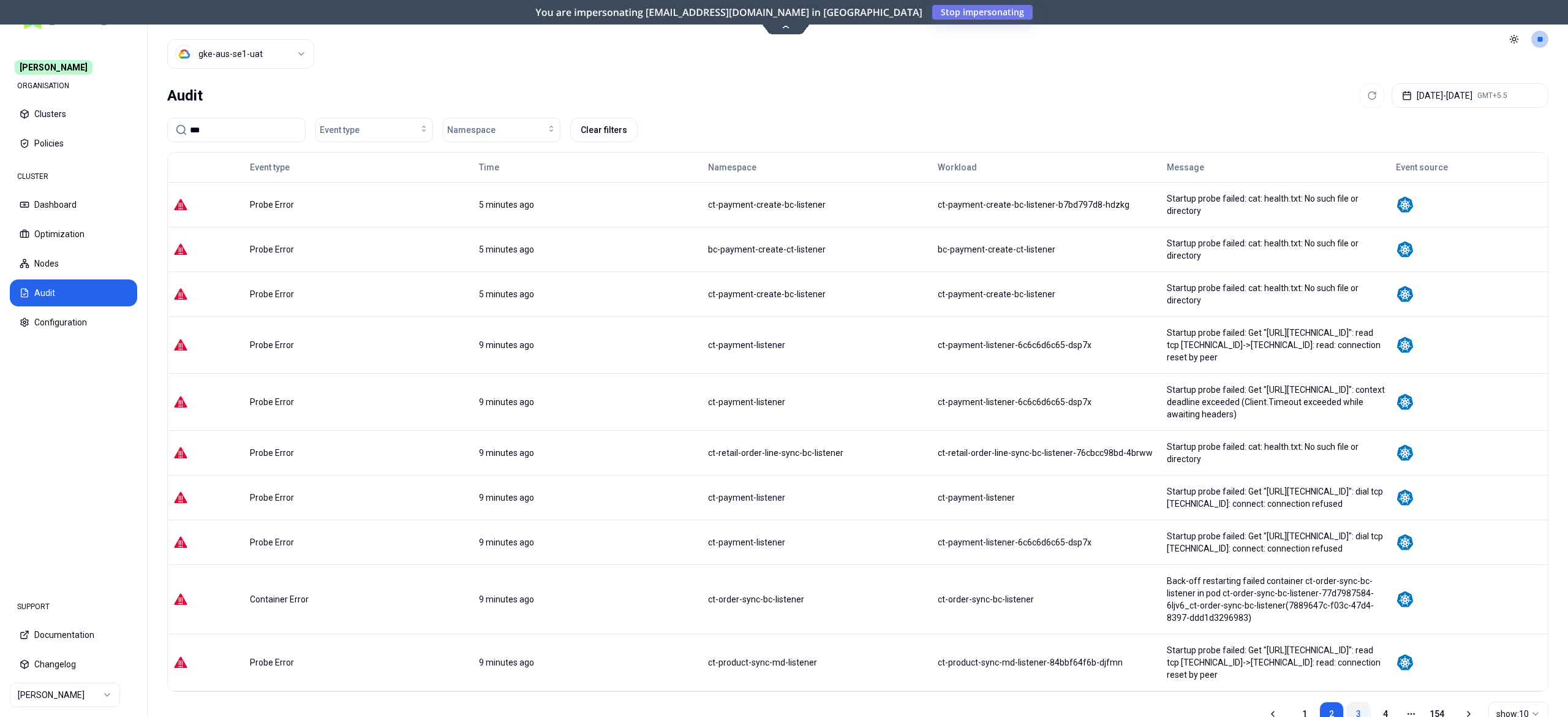
click at [1348, 702] on link "3" at bounding box center [1359, 714] width 25 height 25
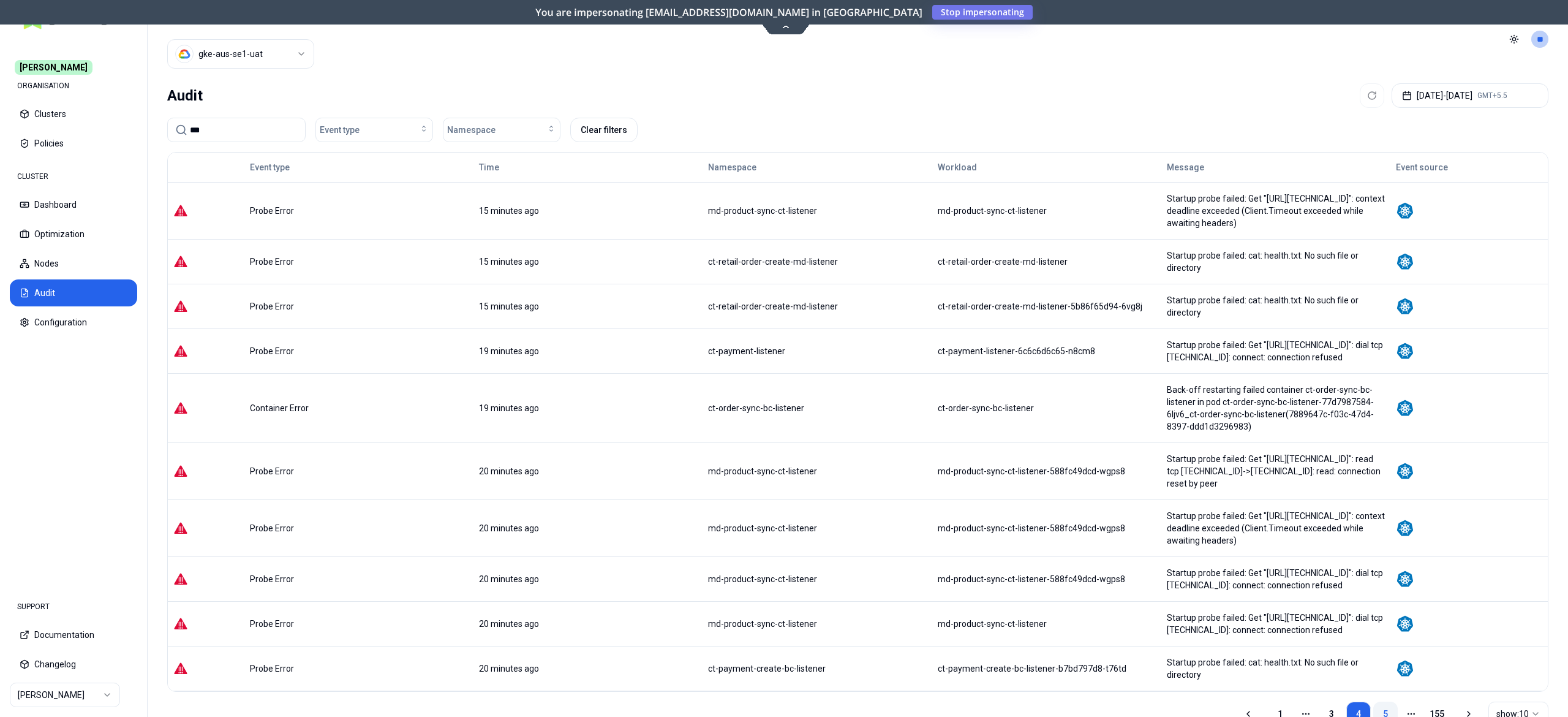
click at [1386, 702] on link "5" at bounding box center [1386, 714] width 25 height 25
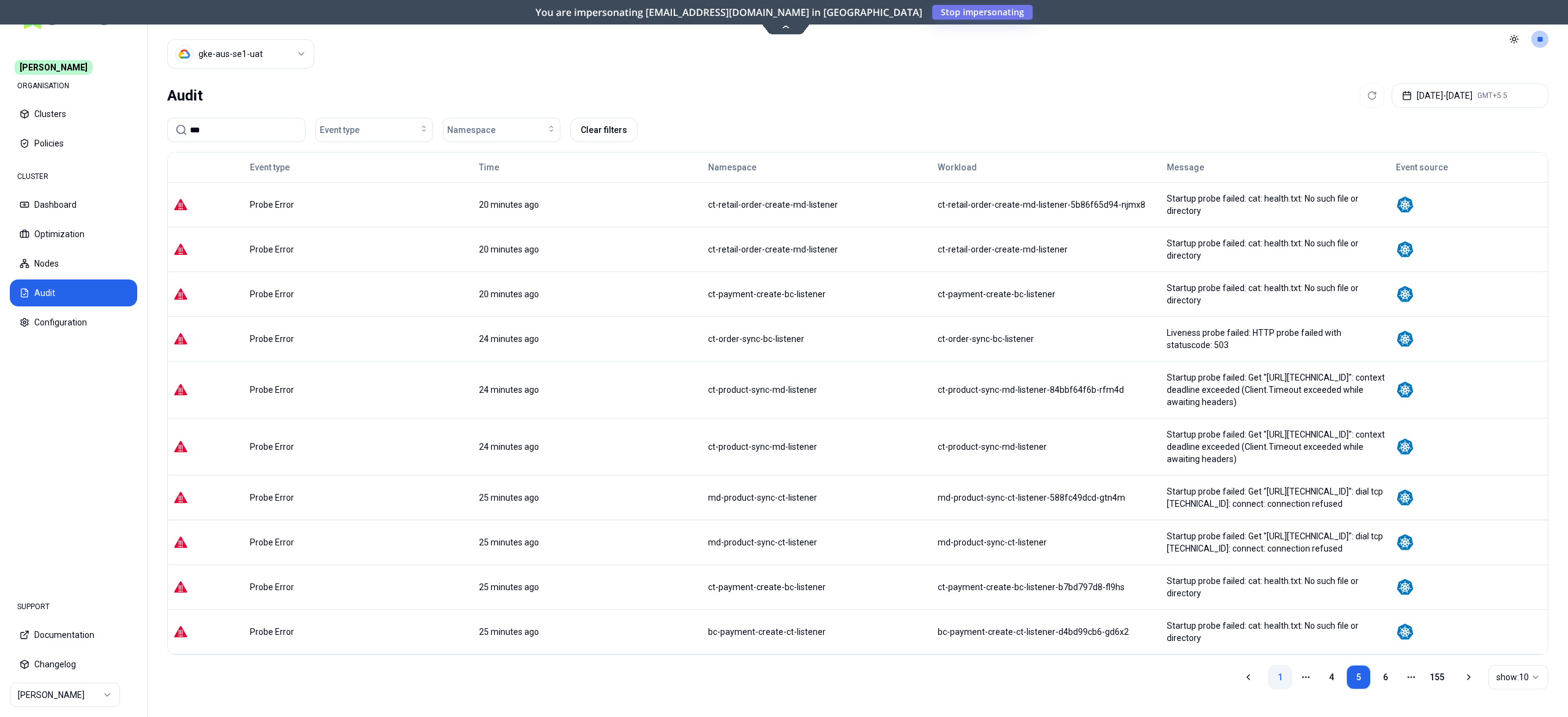
click at [1277, 665] on link "1" at bounding box center [1281, 677] width 25 height 25
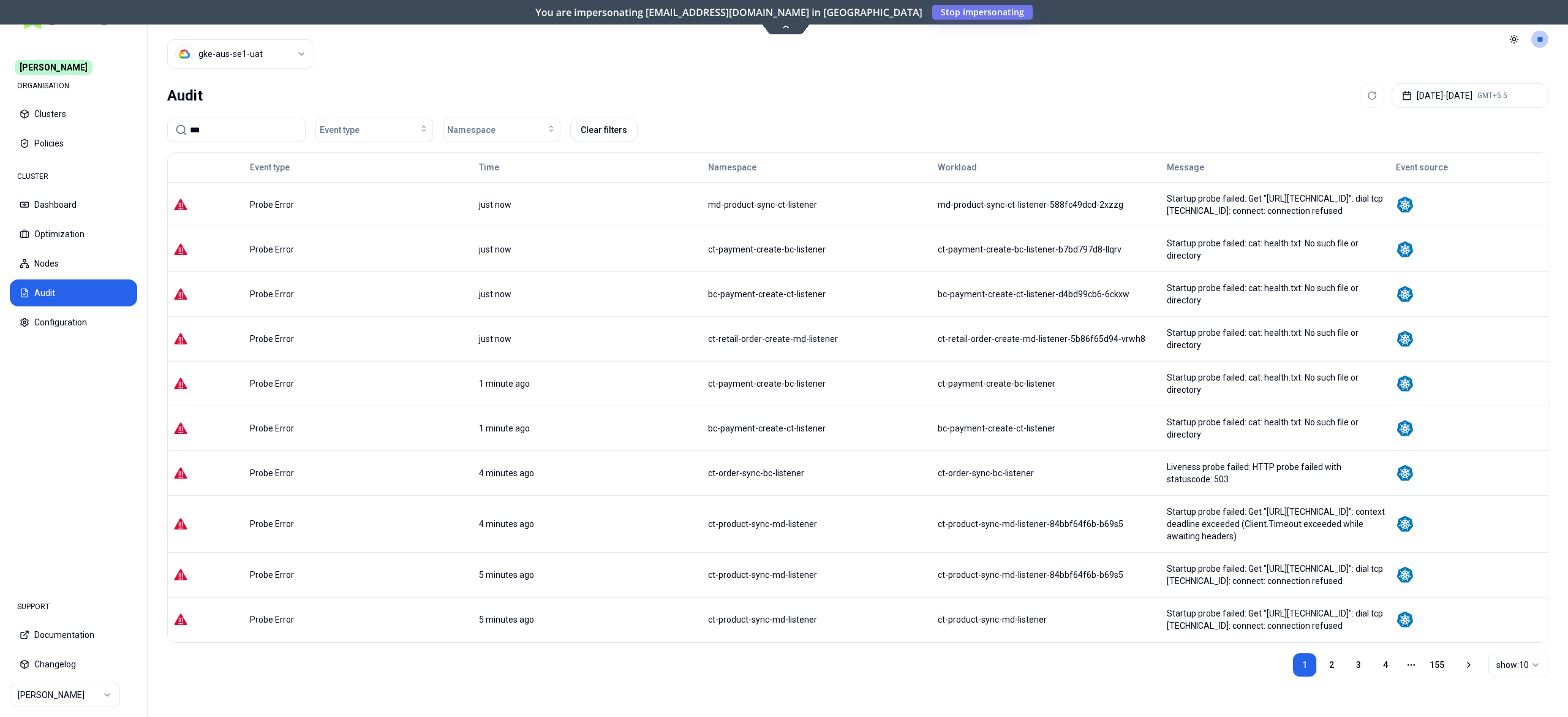
click at [1466, 78] on header "Cluster gke-aus-se1-uat Toggle theme **" at bounding box center [858, 39] width 1420 height 78
click at [1428, 97] on button "Oct 11, 2025 - Oct 11, 2025 GMT+5.5" at bounding box center [1470, 96] width 157 height 25
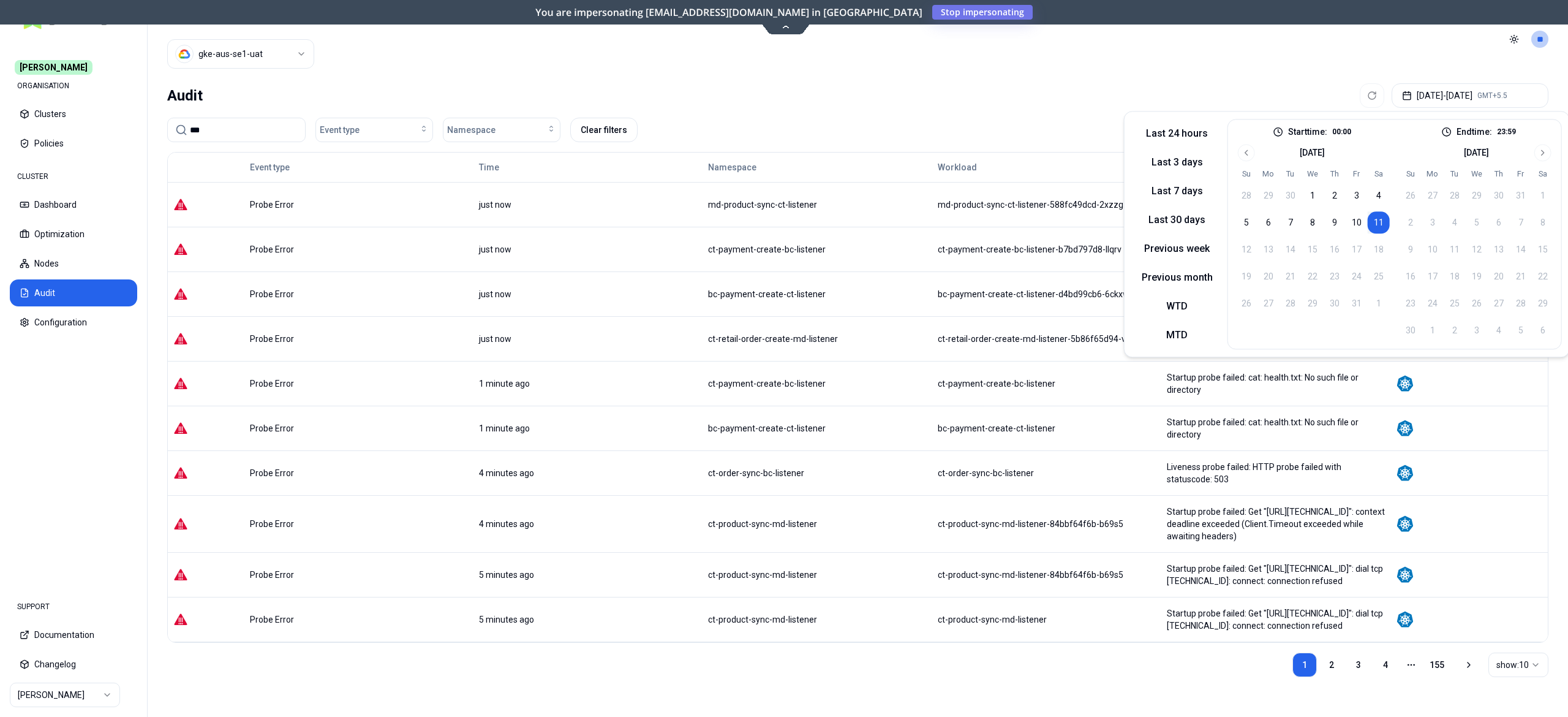
click at [1378, 218] on button "11" at bounding box center [1379, 222] width 22 height 22
drag, startPoint x: 248, startPoint y: 134, endPoint x: 119, endPoint y: 112, distance: 130.9
click at [119, 112] on div "Carma ORGANISATION Clusters Policies CLUSTER Dashboard Optimization Nodes Audit…" at bounding box center [784, 358] width 1568 height 717
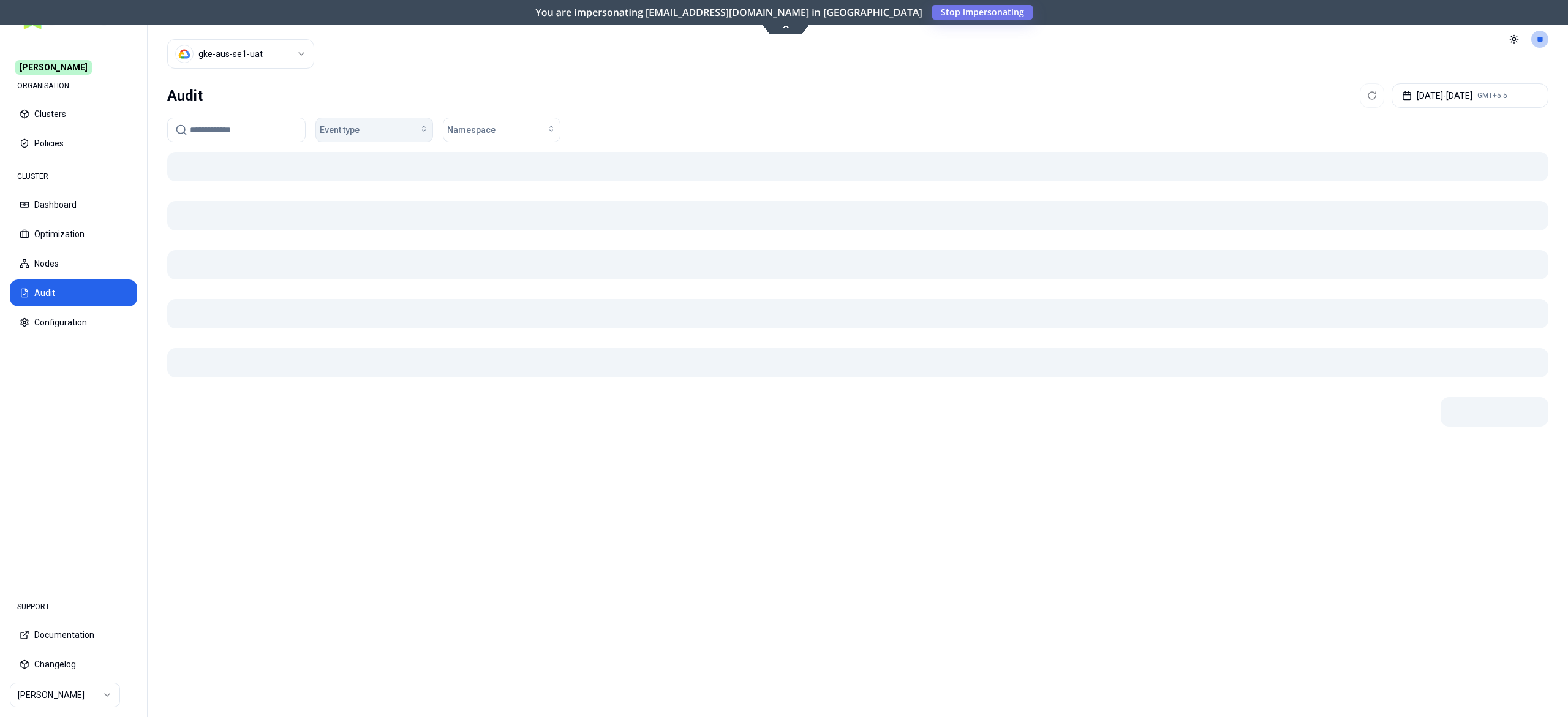
click at [346, 129] on span "Event type" at bounding box center [339, 129] width 40 height 12
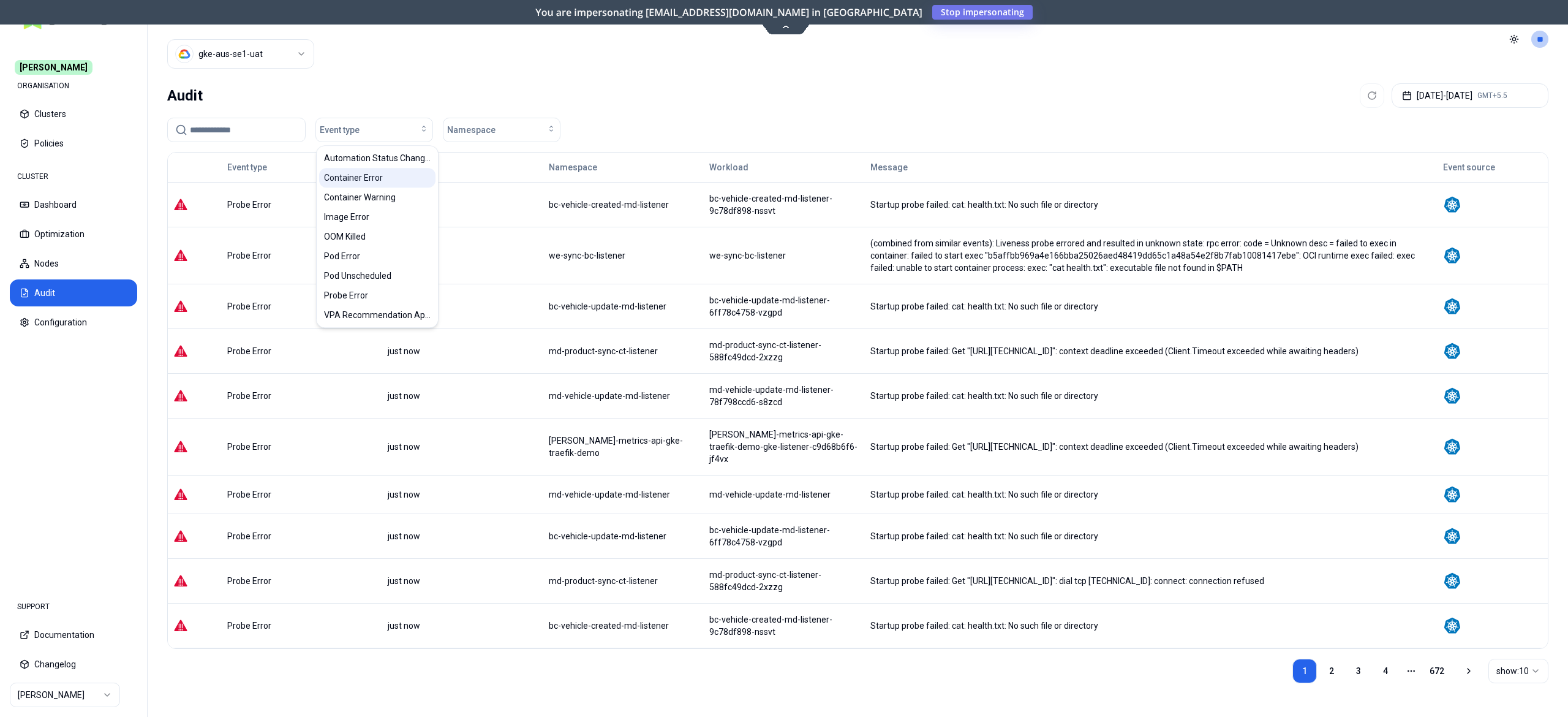
click at [346, 175] on span "Container Error" at bounding box center [353, 178] width 59 height 12
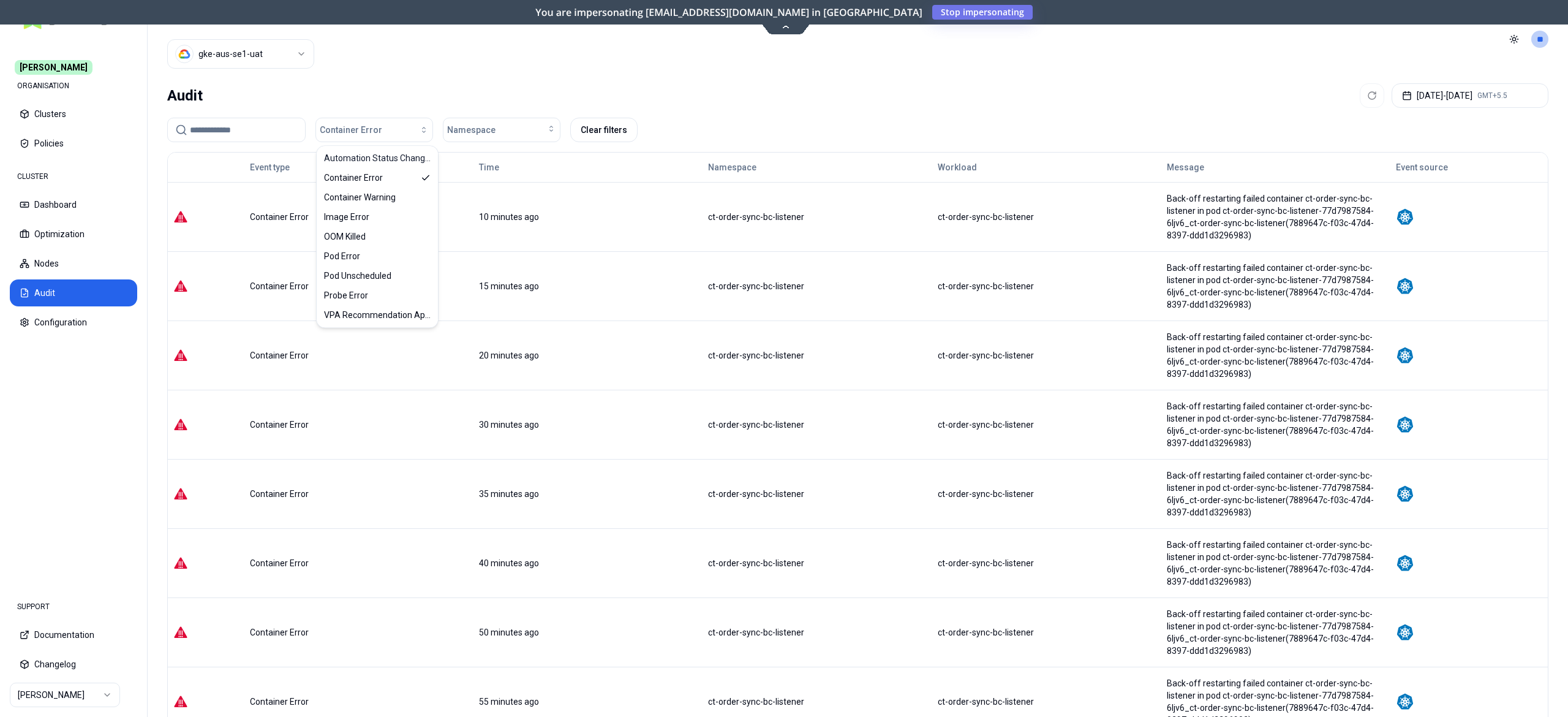
click at [547, 63] on header "Cluster gke-aus-se1-uat Toggle theme **" at bounding box center [858, 39] width 1420 height 78
drag, startPoint x: 814, startPoint y: 221, endPoint x: 711, endPoint y: 225, distance: 103.1
click at [711, 225] on td "ct-order-sync-bc-listener" at bounding box center [817, 216] width 229 height 69
copy div "ct-order-sync-bc-listener"
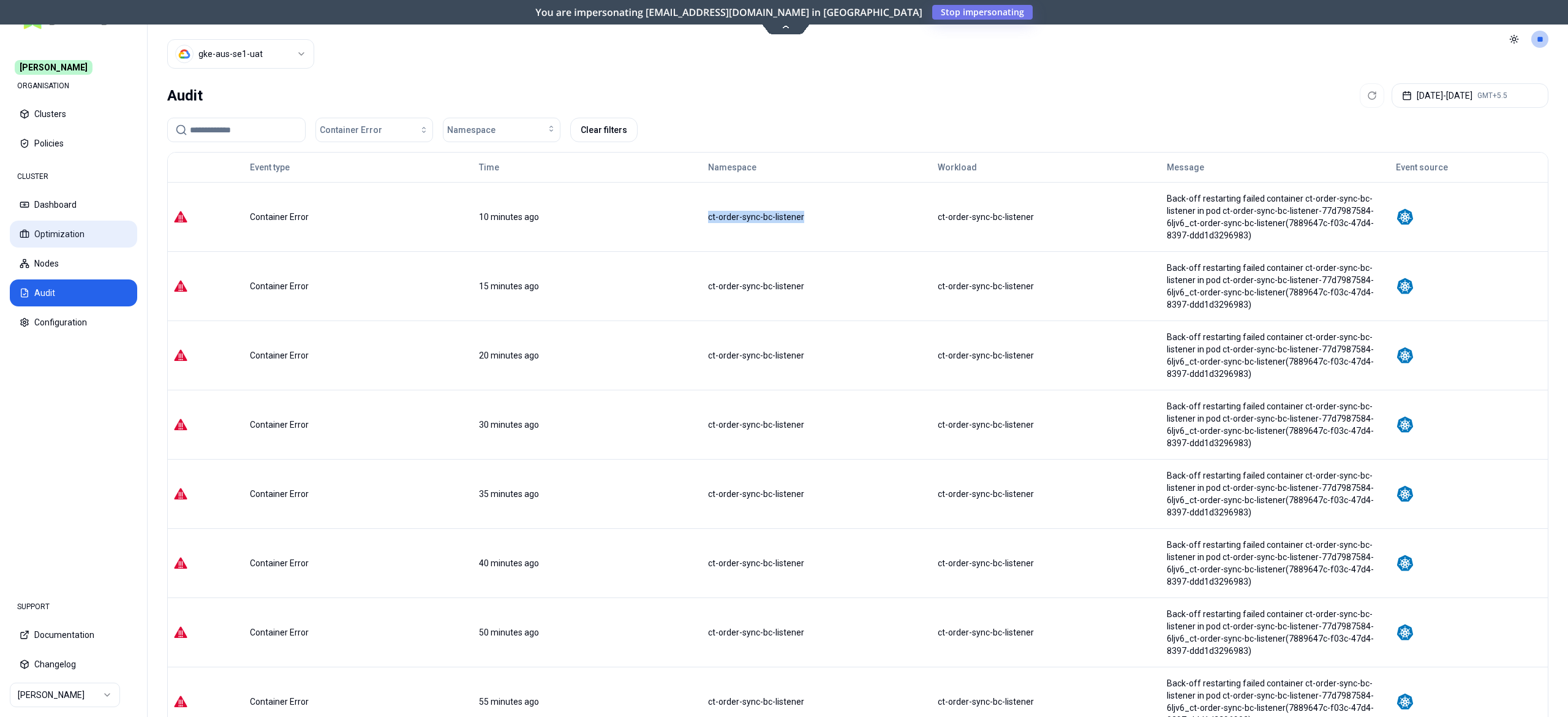
click at [61, 230] on button "Optimization" at bounding box center [73, 234] width 127 height 27
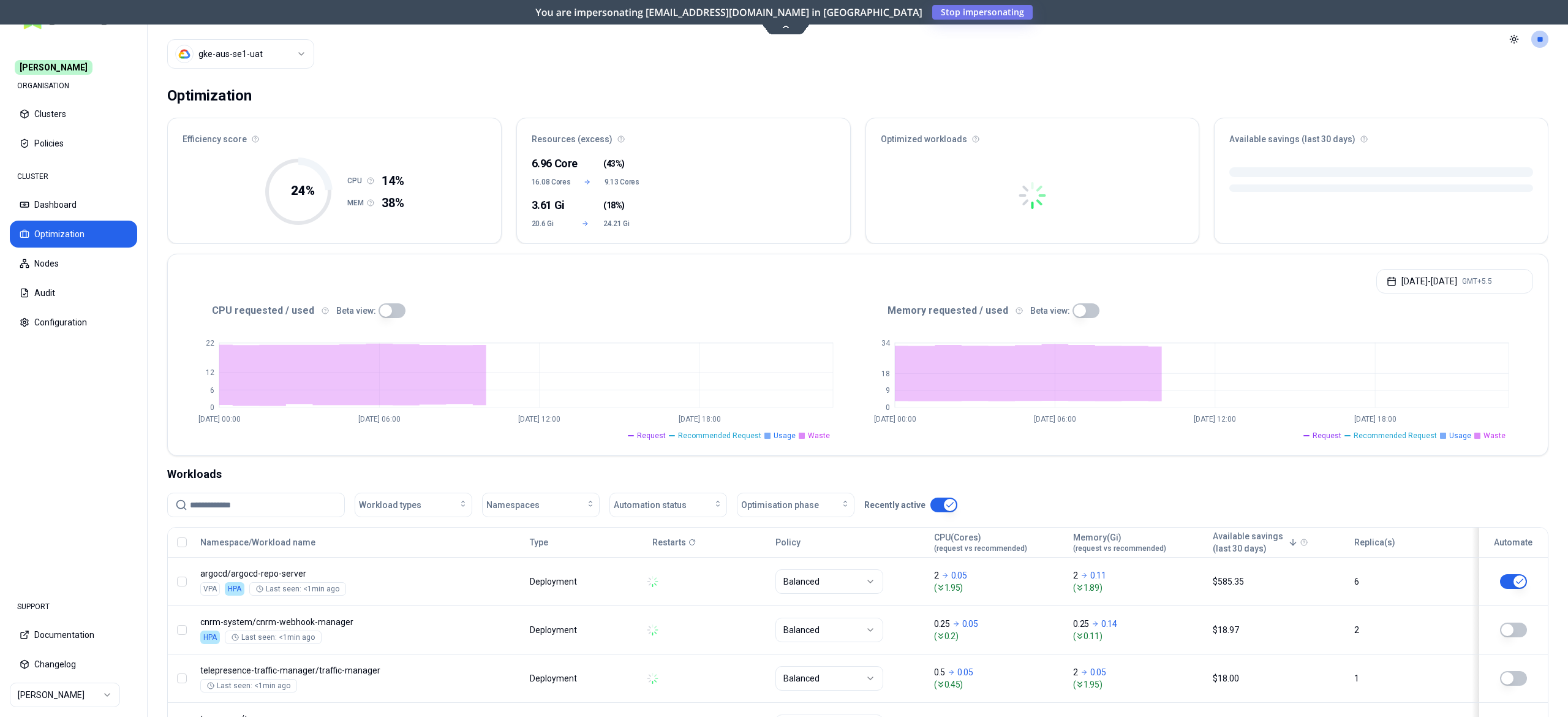
click at [216, 494] on div at bounding box center [256, 505] width 178 height 25
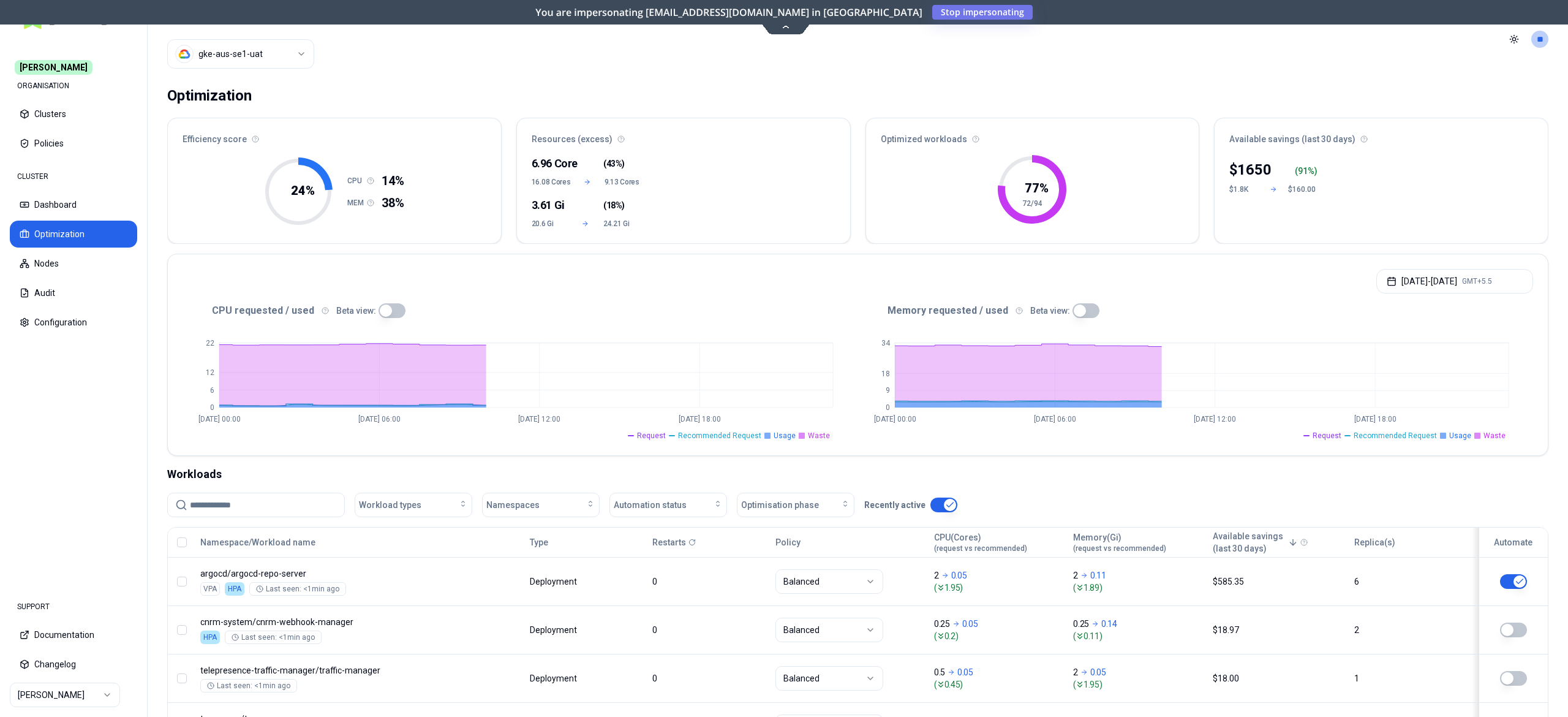
click at [203, 505] on input at bounding box center [263, 505] width 147 height 24
paste input "**********"
type input "**********"
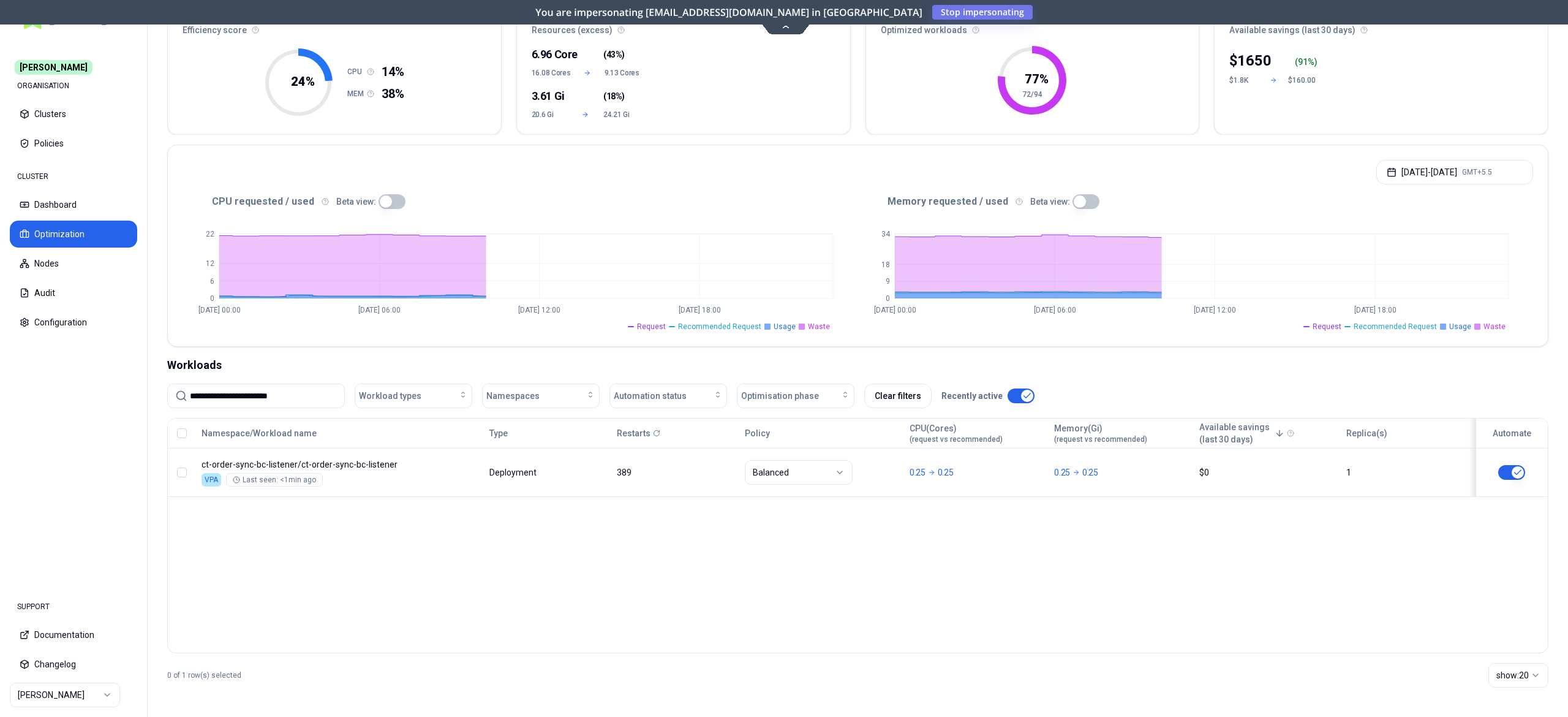
scroll to position [109, 0]
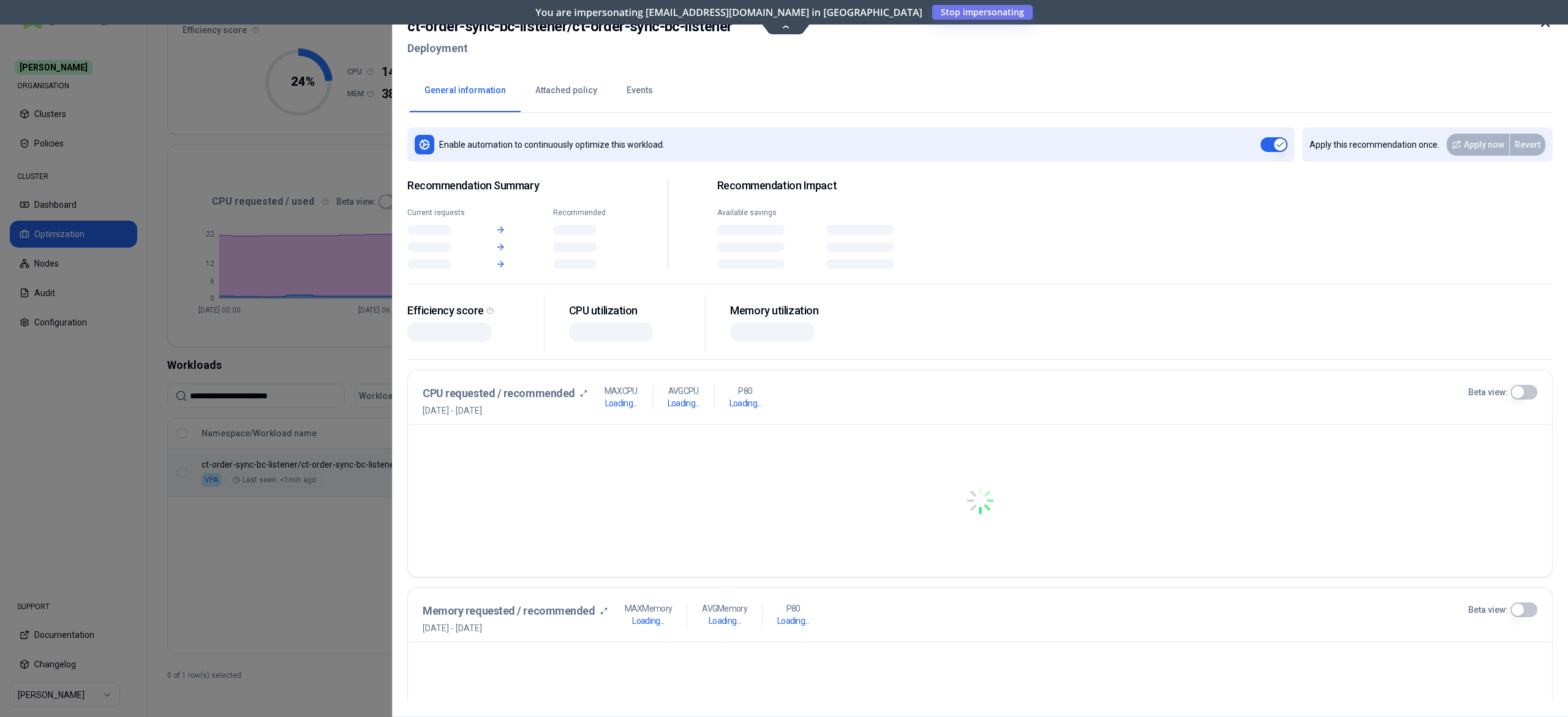
click at [468, 493] on body "**********" at bounding box center [784, 358] width 1568 height 717
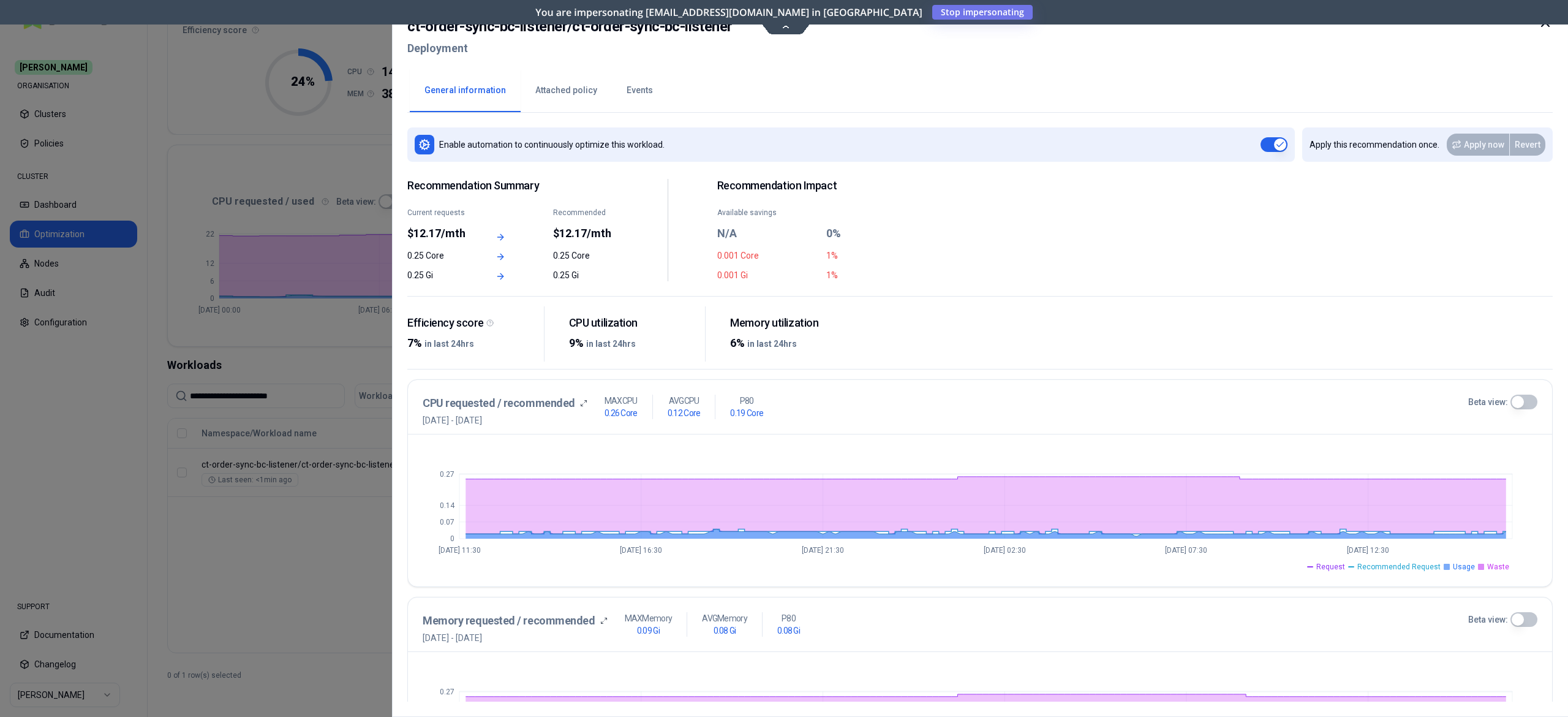
click at [638, 103] on button "Events" at bounding box center [640, 91] width 56 height 43
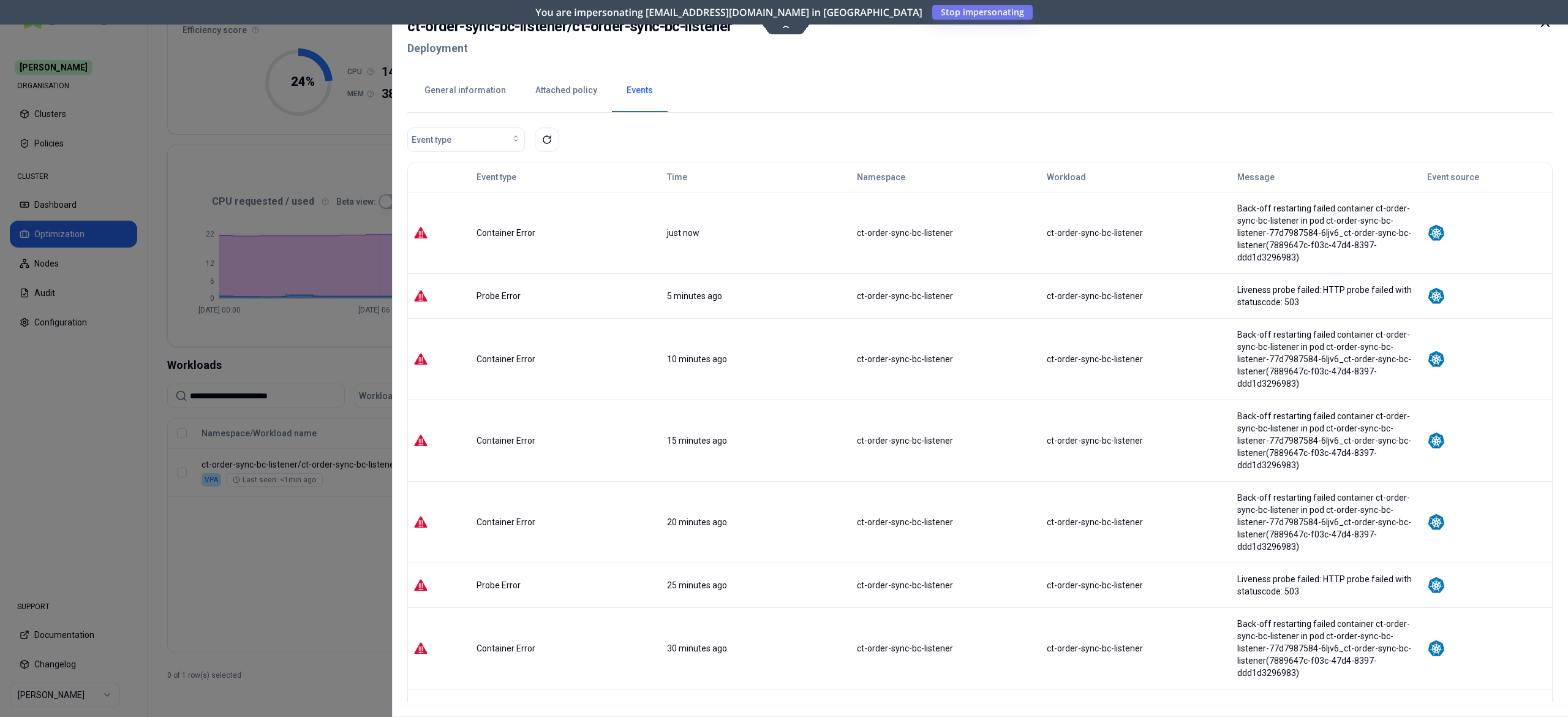
click at [1544, 27] on icon at bounding box center [1545, 22] width 15 height 15
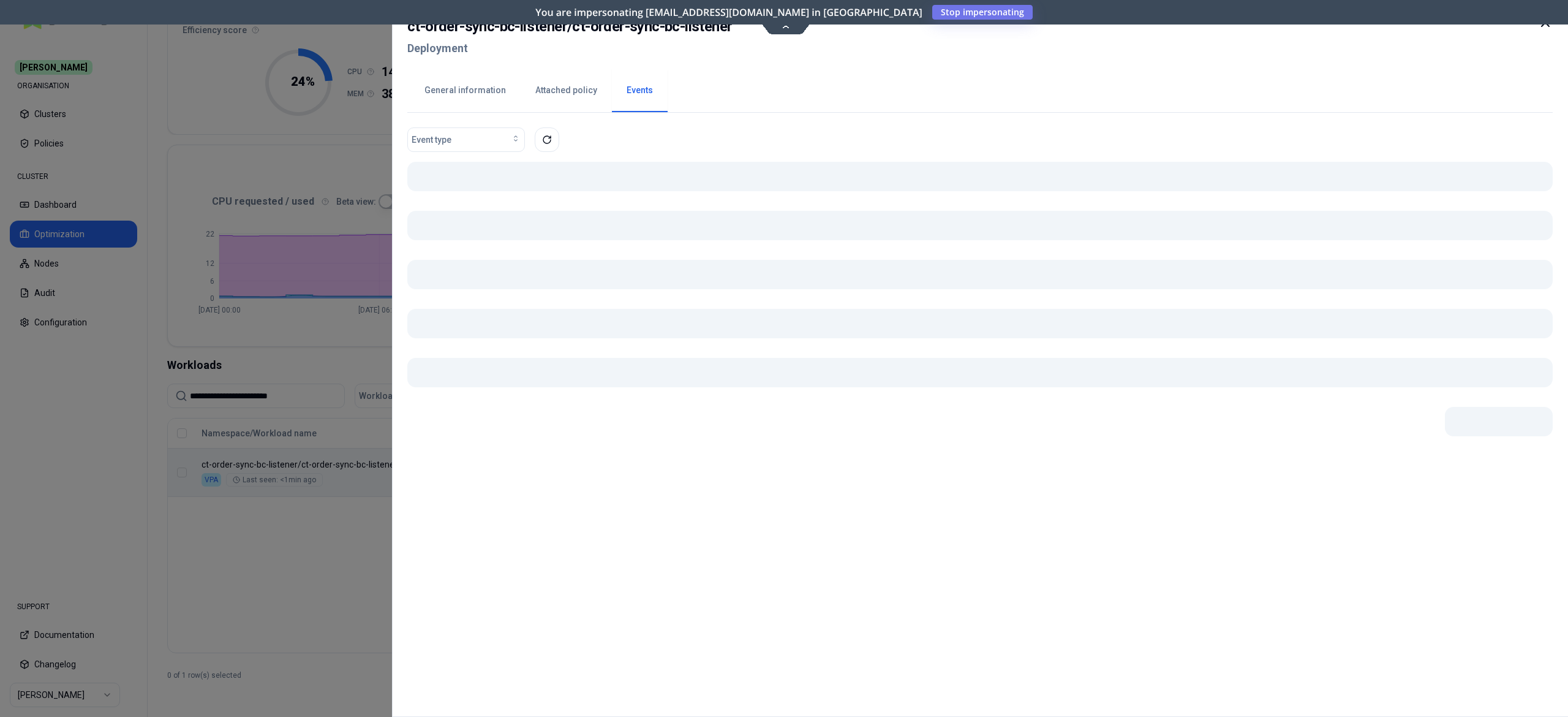
click at [581, 486] on body "**********" at bounding box center [784, 358] width 1568 height 717
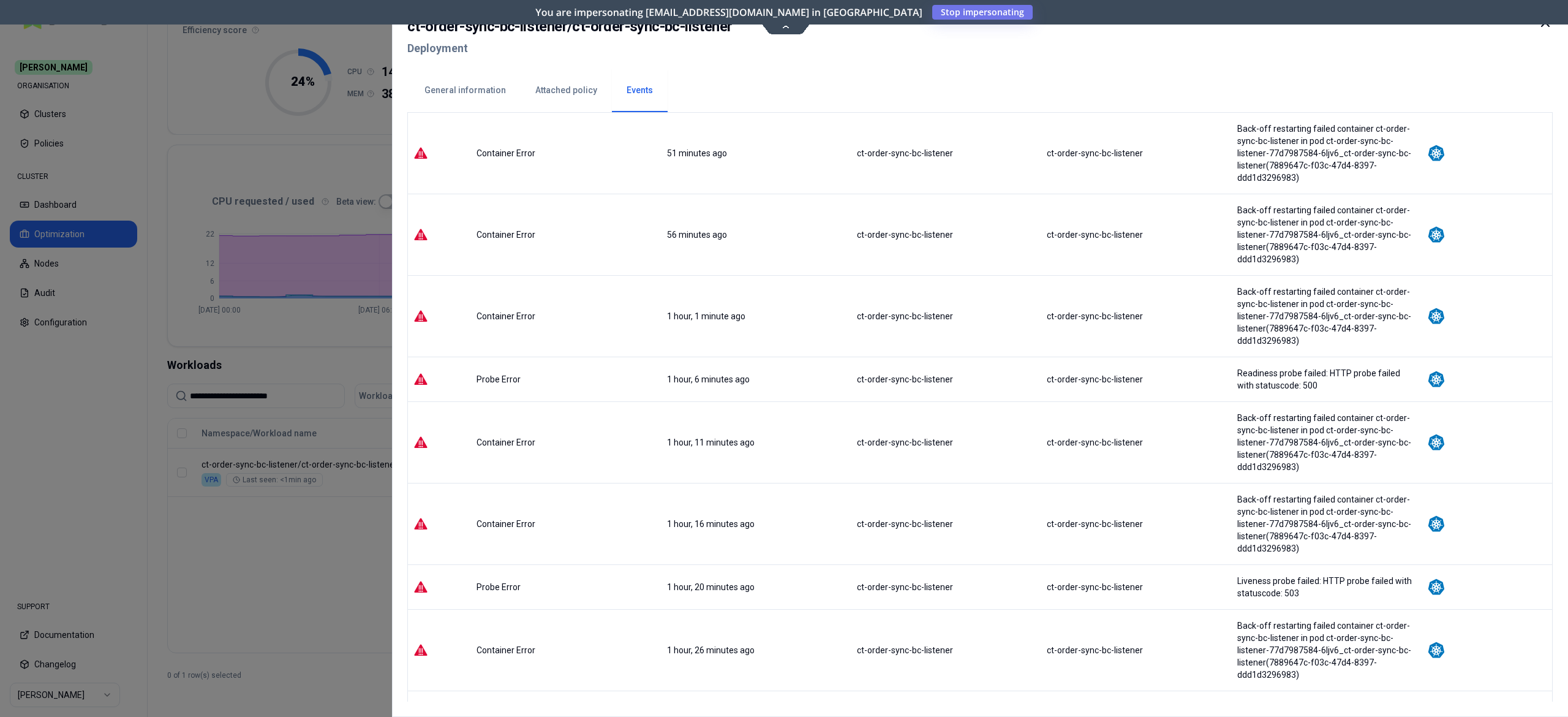
scroll to position [986, 0]
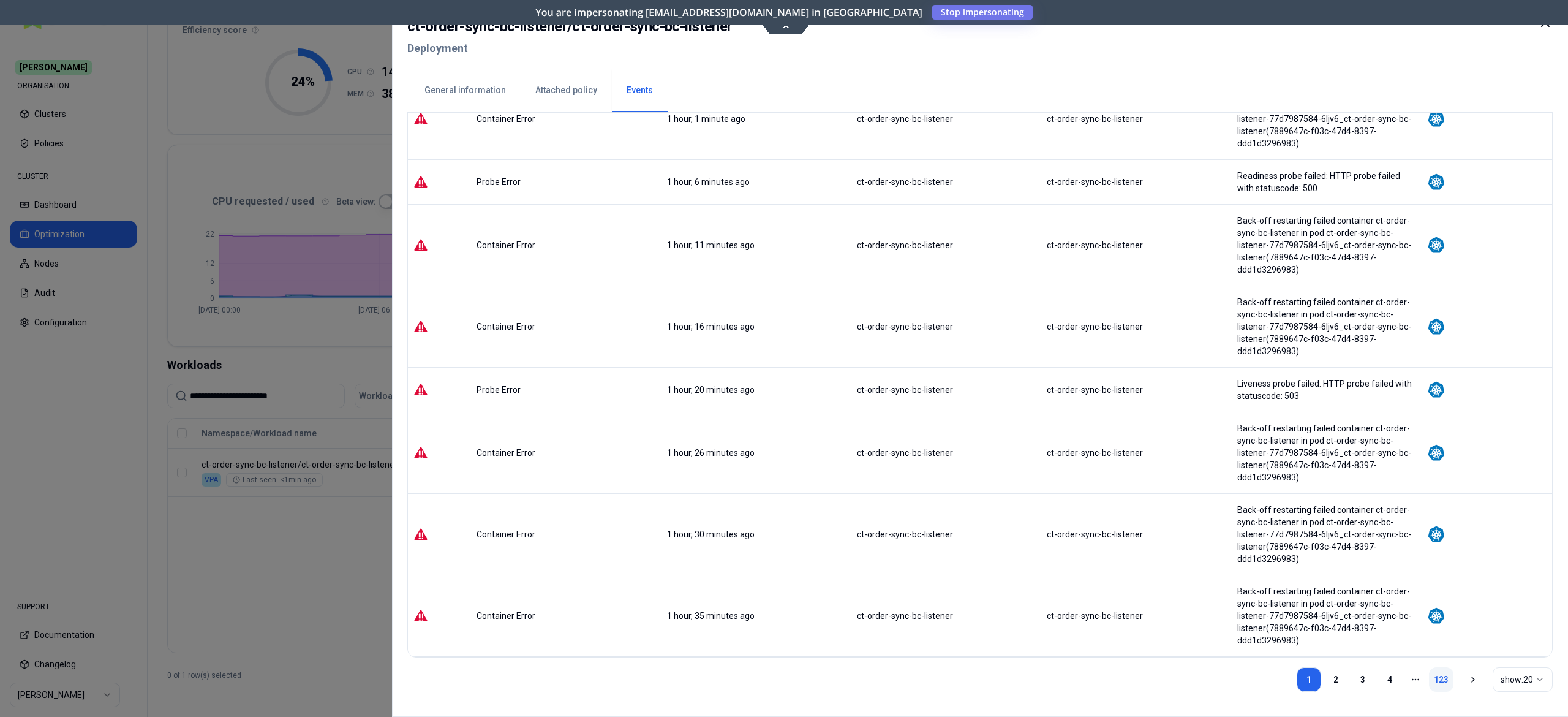
click at [1441, 676] on link "123" at bounding box center [1441, 680] width 25 height 25
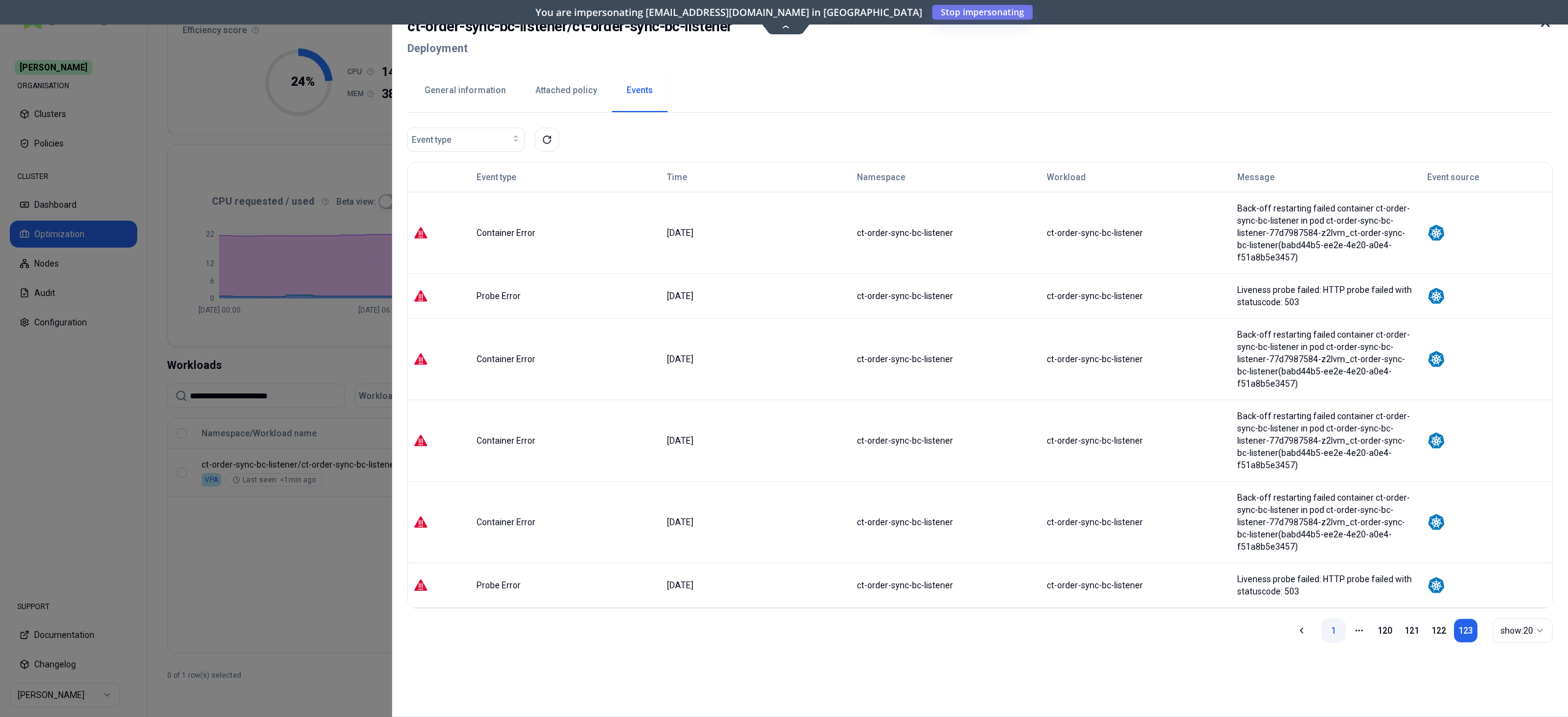
click at [1331, 635] on link "1" at bounding box center [1333, 631] width 25 height 25
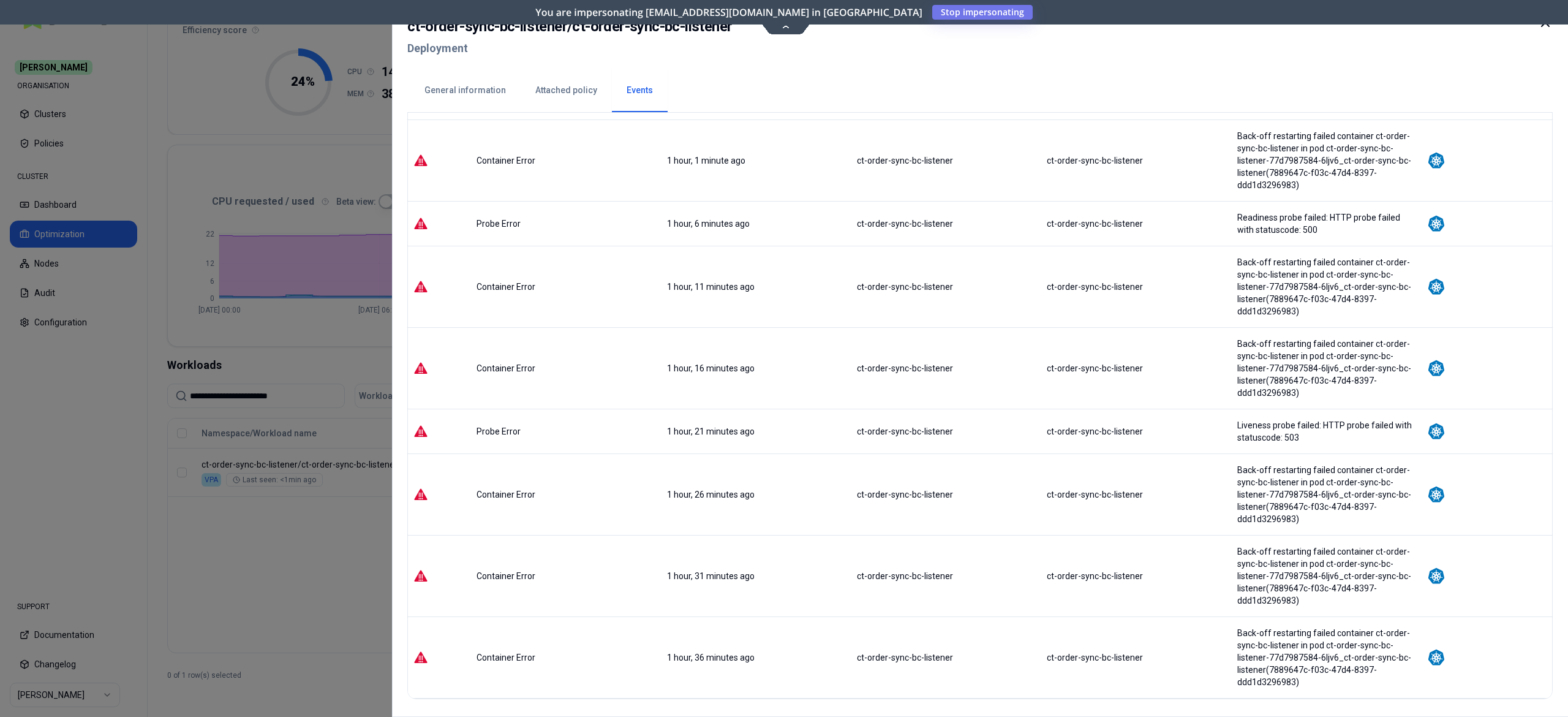
scroll to position [986, 0]
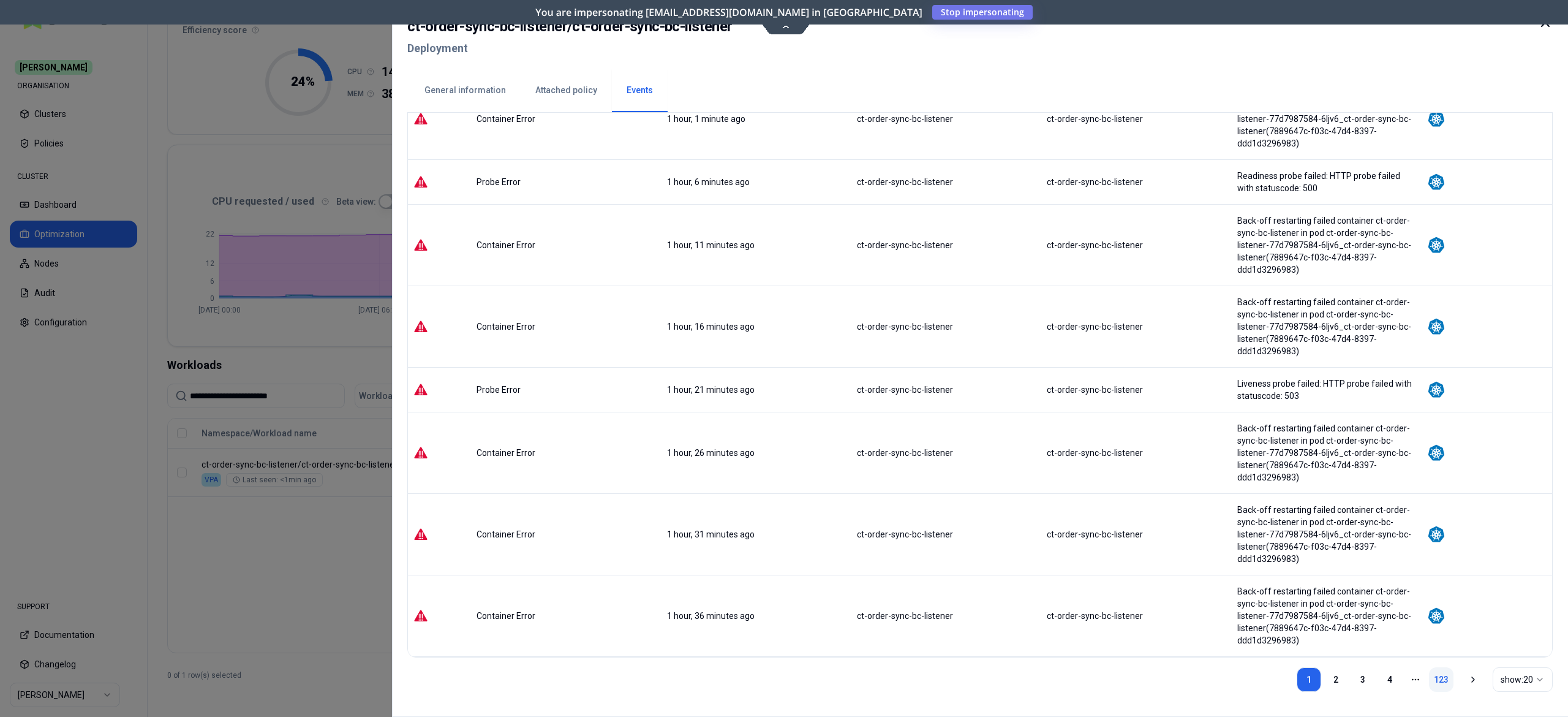
click at [1437, 686] on link "123" at bounding box center [1441, 680] width 25 height 25
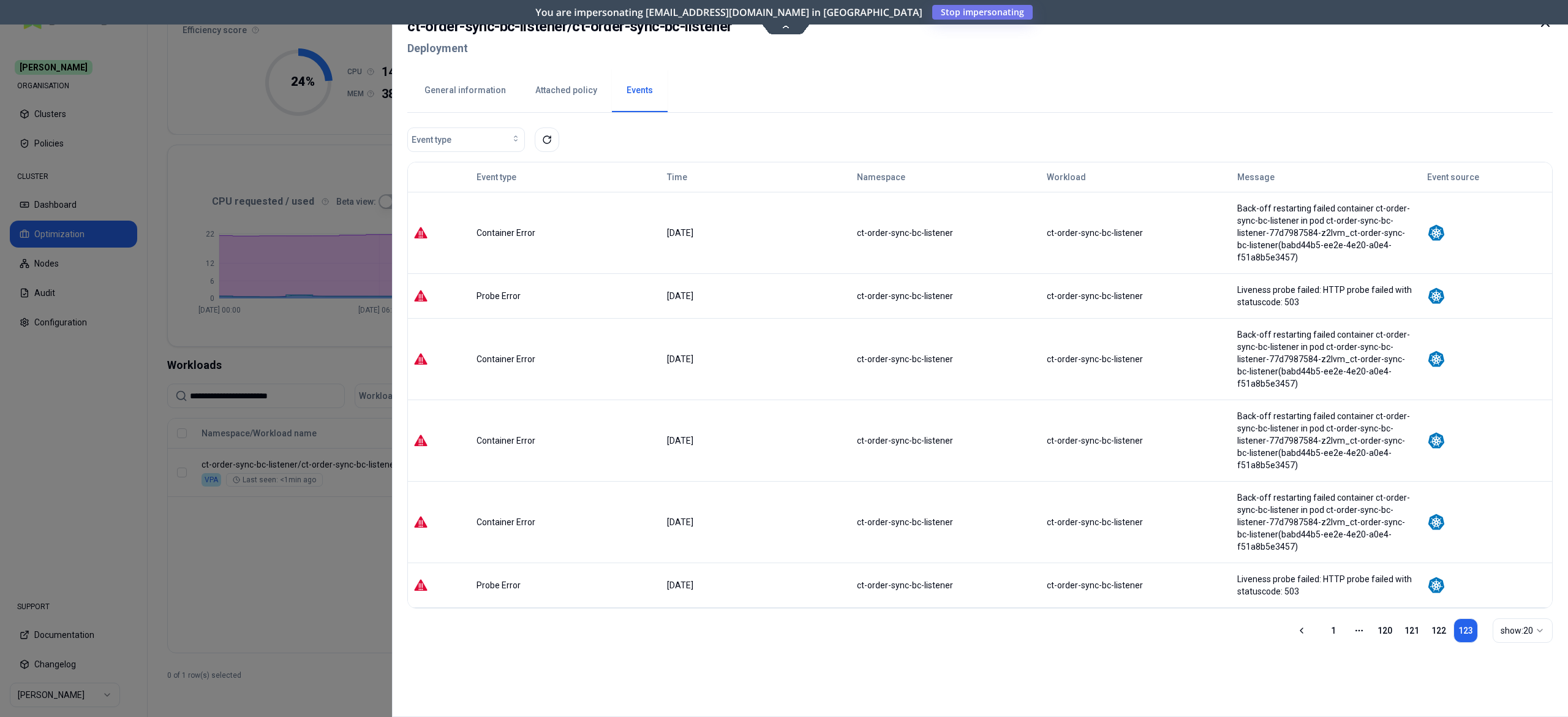
click at [346, 576] on div at bounding box center [784, 358] width 1568 height 717
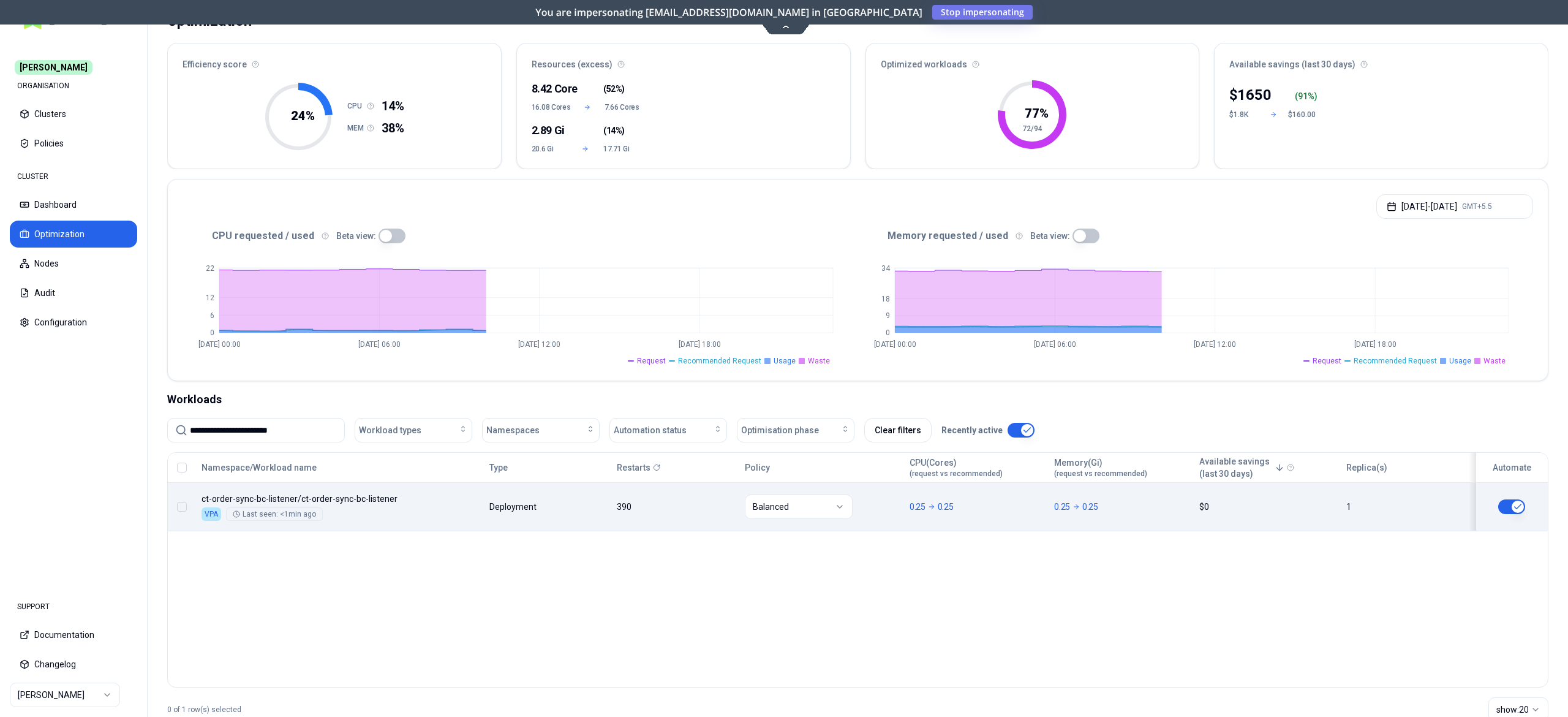
scroll to position [73, 0]
click at [826, 519] on html "**********" at bounding box center [784, 358] width 1568 height 717
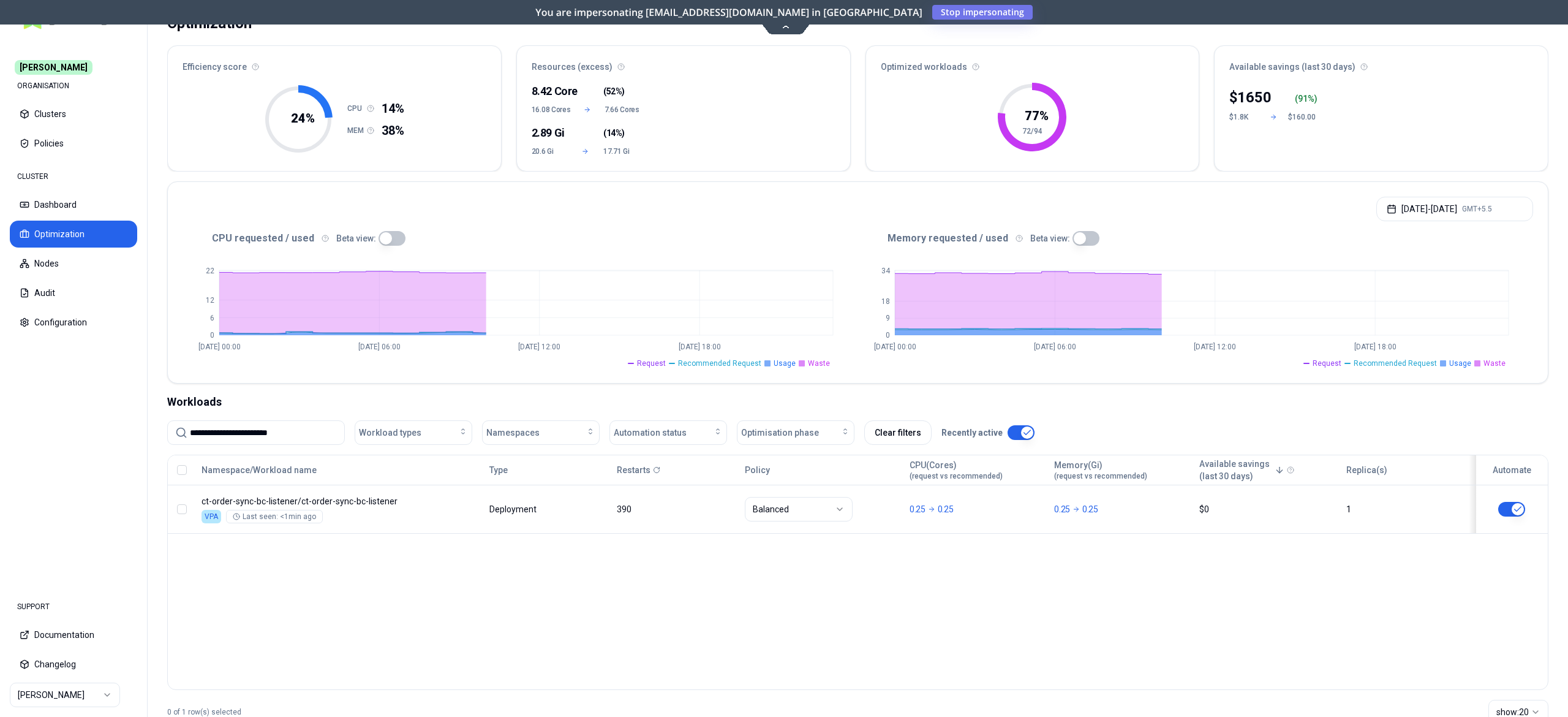
click at [540, 585] on html "**********" at bounding box center [784, 358] width 1568 height 717
click at [44, 143] on button "Policies" at bounding box center [73, 143] width 127 height 27
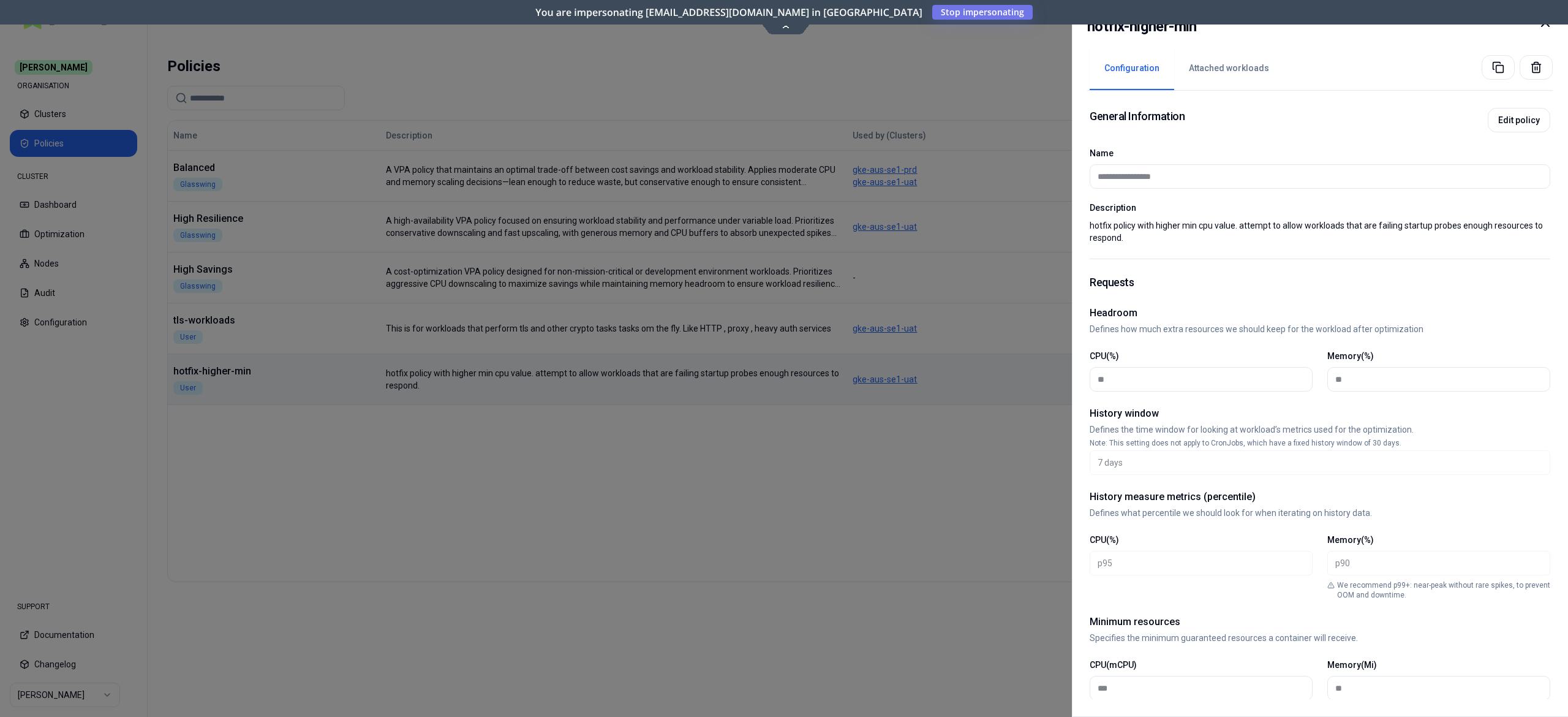
click at [1544, 27] on icon at bounding box center [1545, 22] width 15 height 15
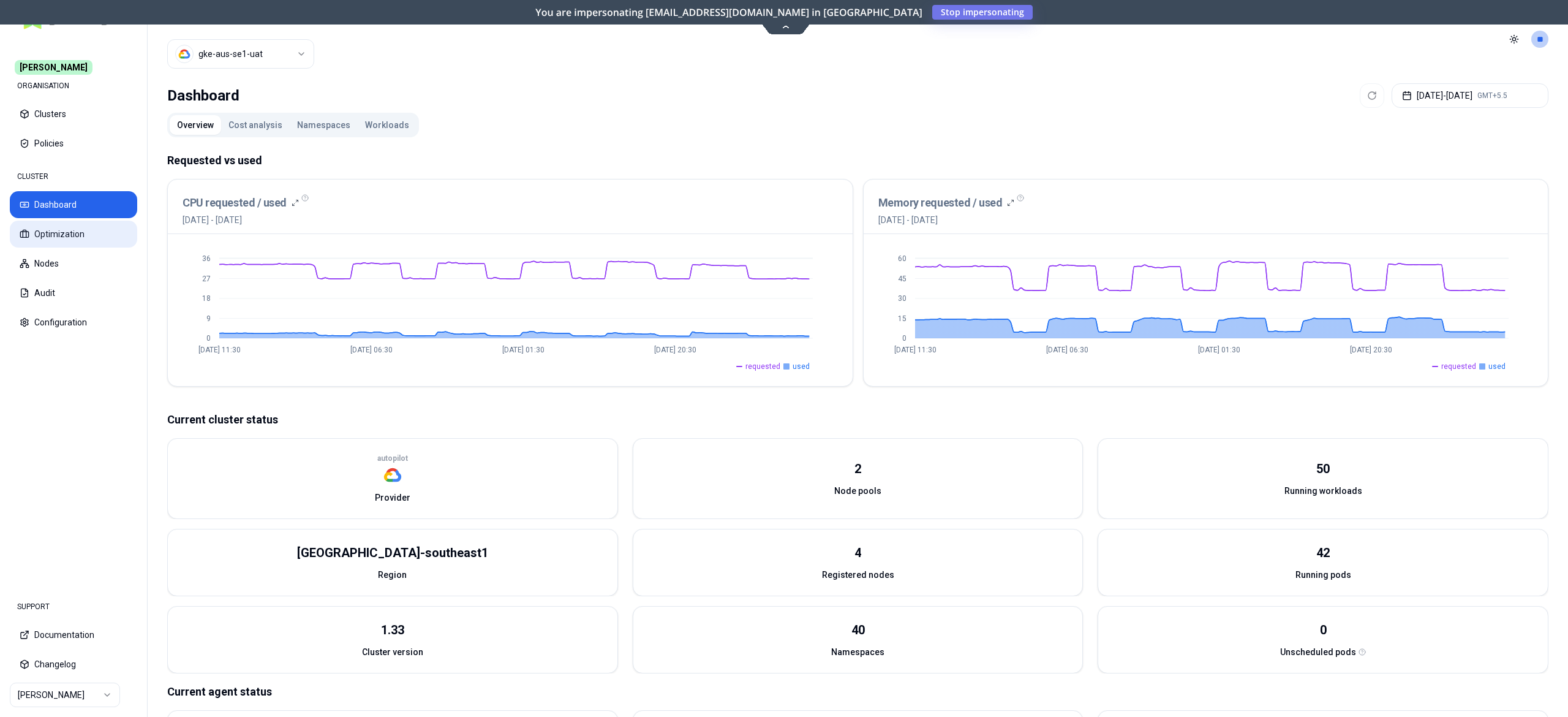
click at [73, 242] on button "Optimization" at bounding box center [73, 234] width 127 height 27
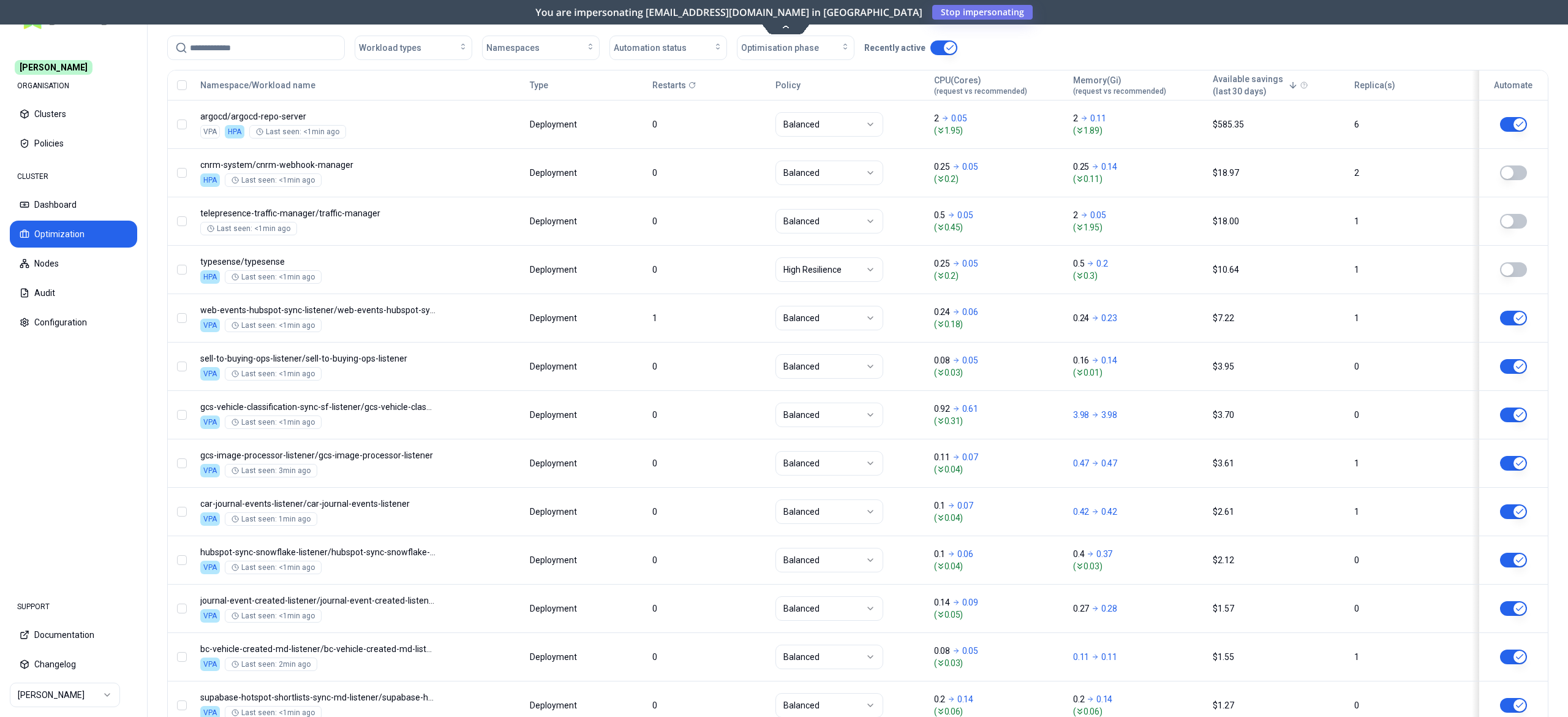
scroll to position [333, 0]
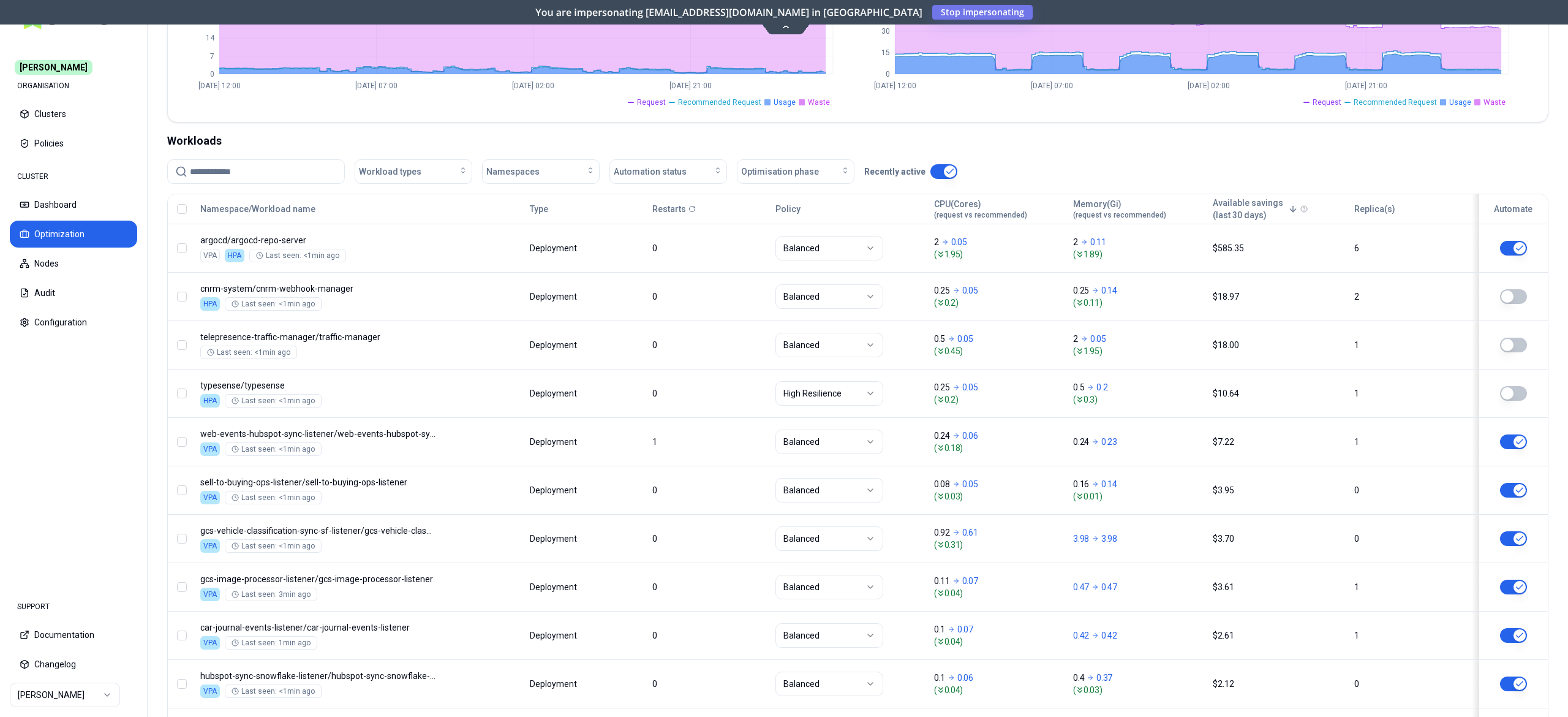
click at [263, 171] on input at bounding box center [263, 172] width 147 height 24
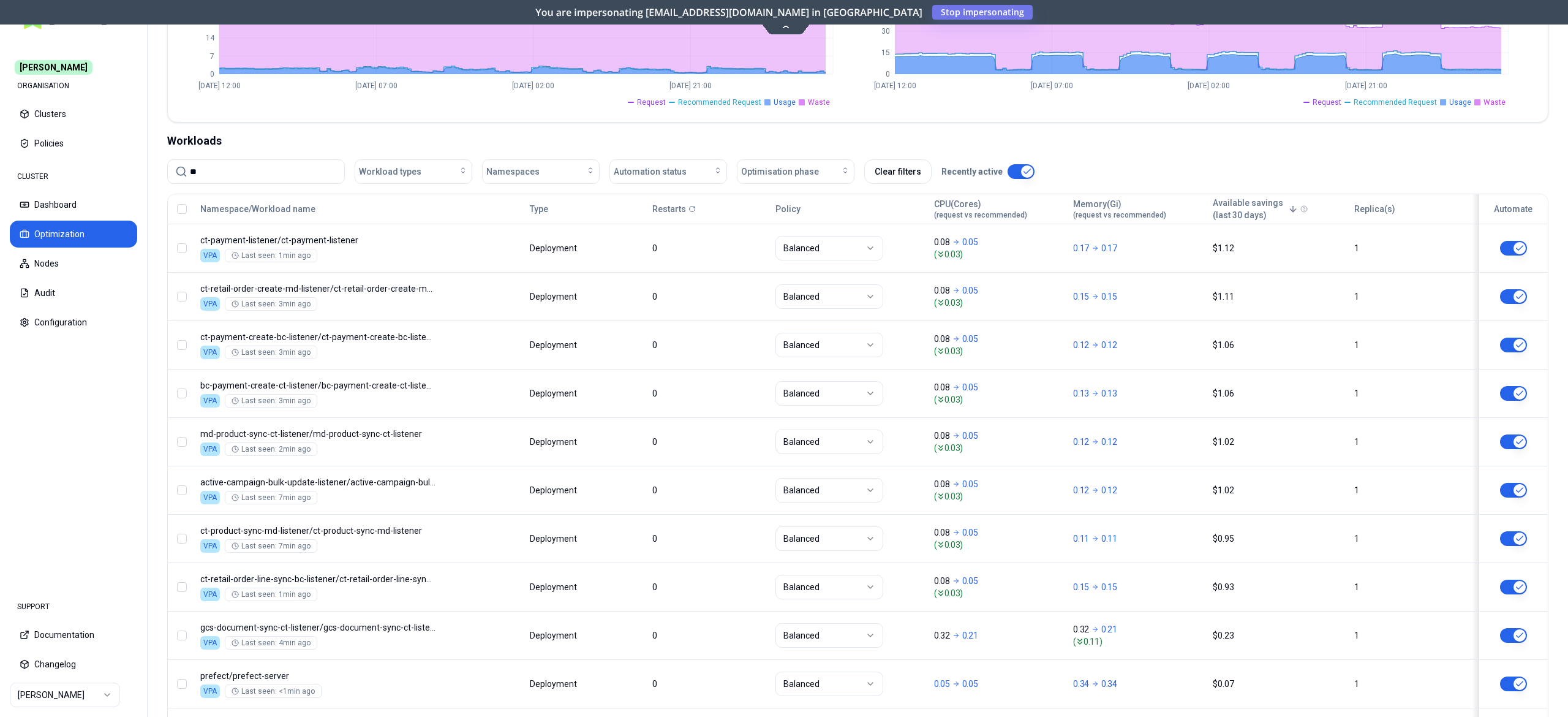
type input "*"
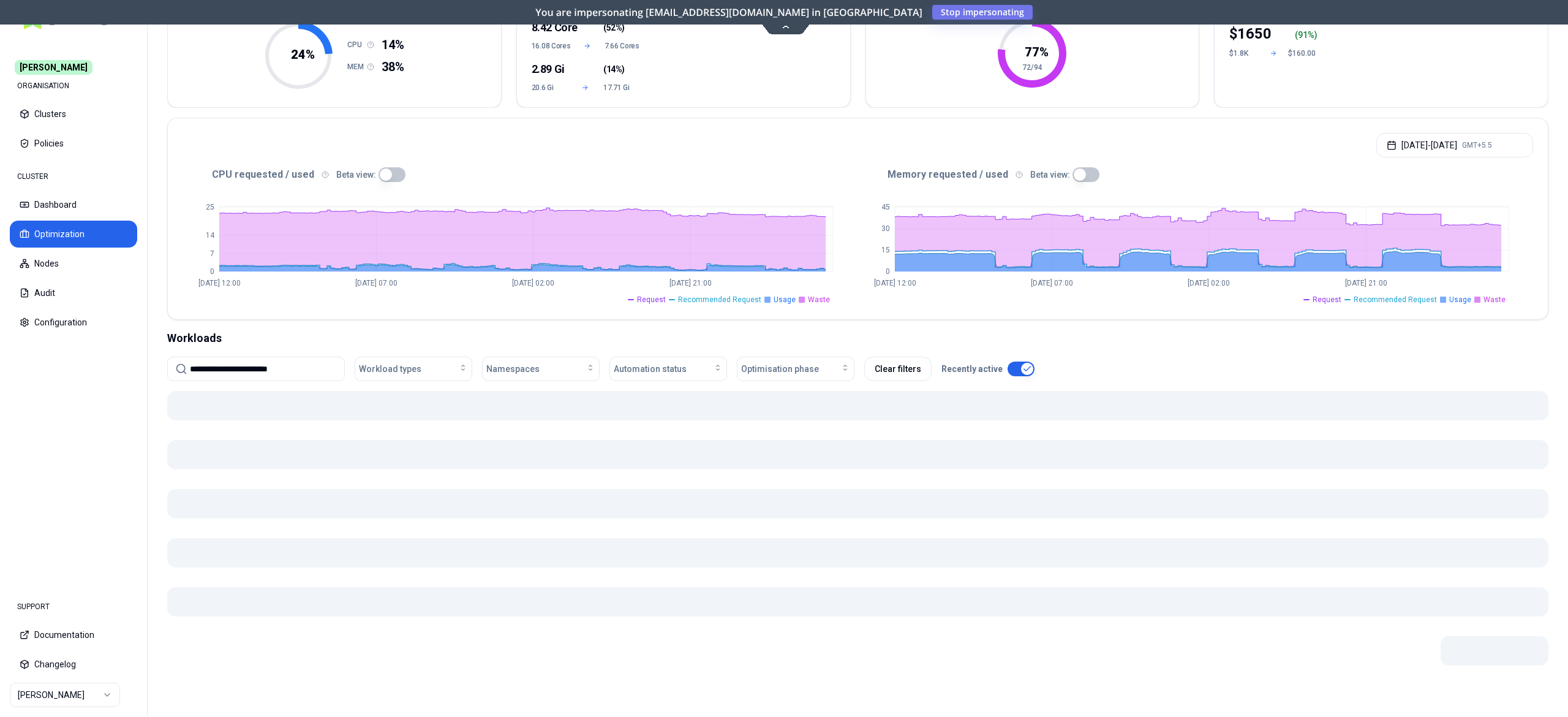
type input "**********"
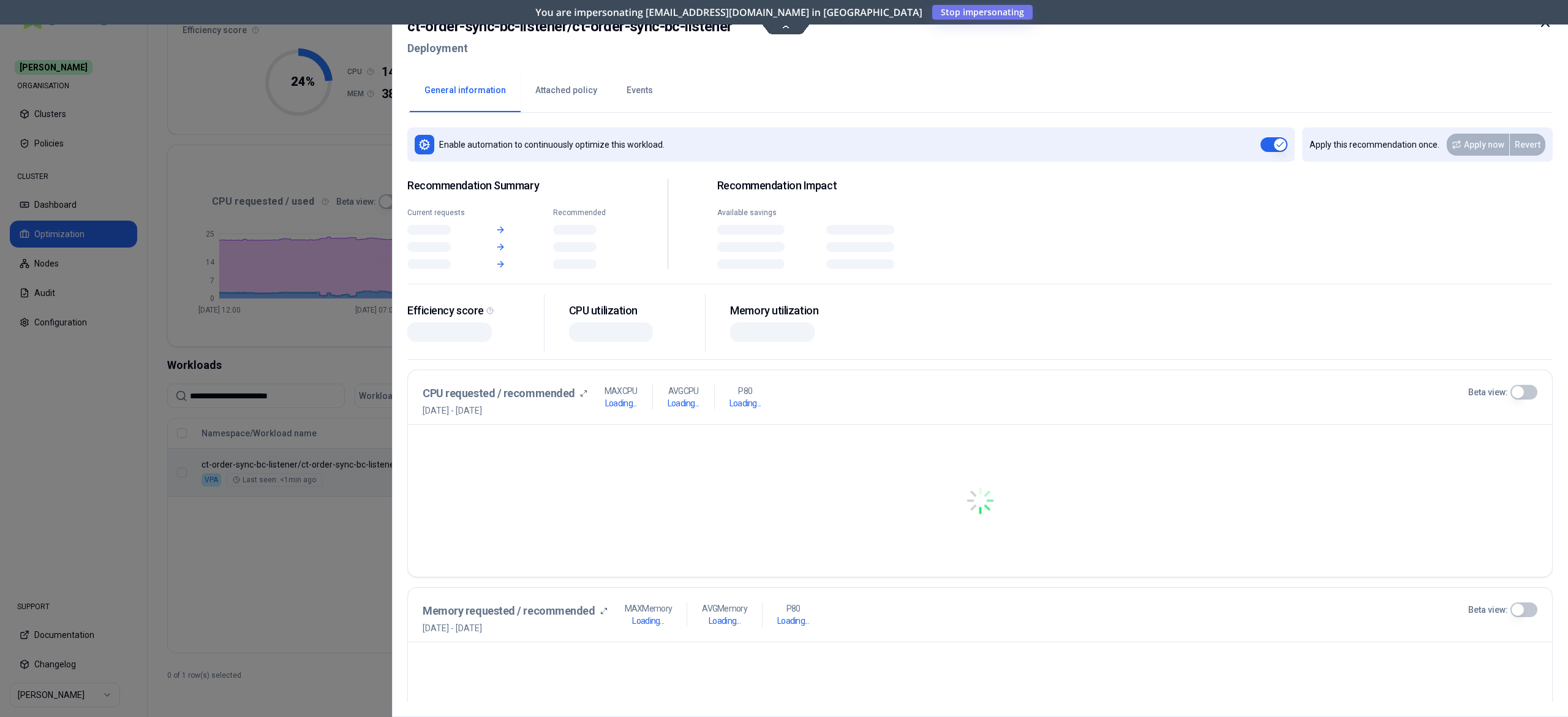
click at [480, 486] on body "**********" at bounding box center [784, 358] width 1568 height 717
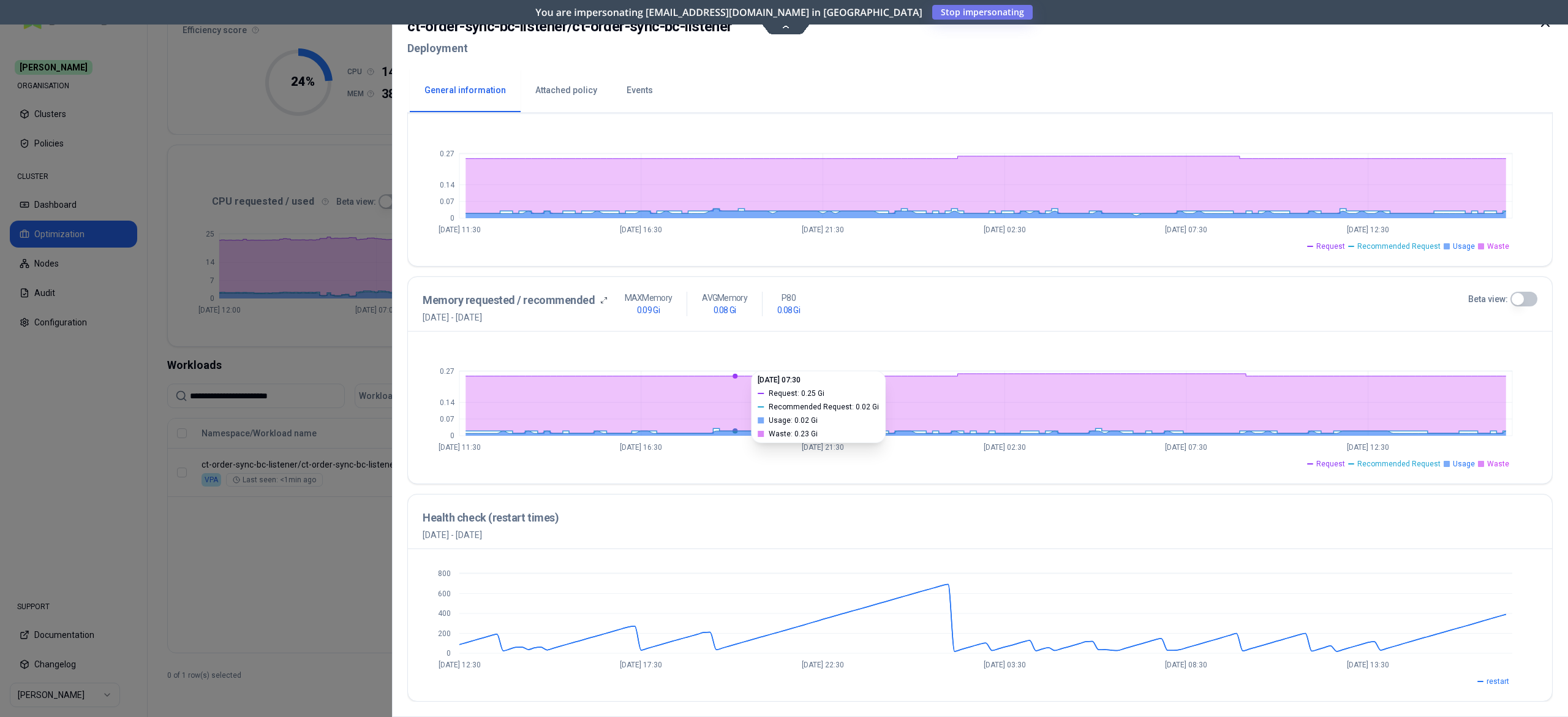
scroll to position [322, 0]
click at [334, 543] on div at bounding box center [784, 358] width 1568 height 717
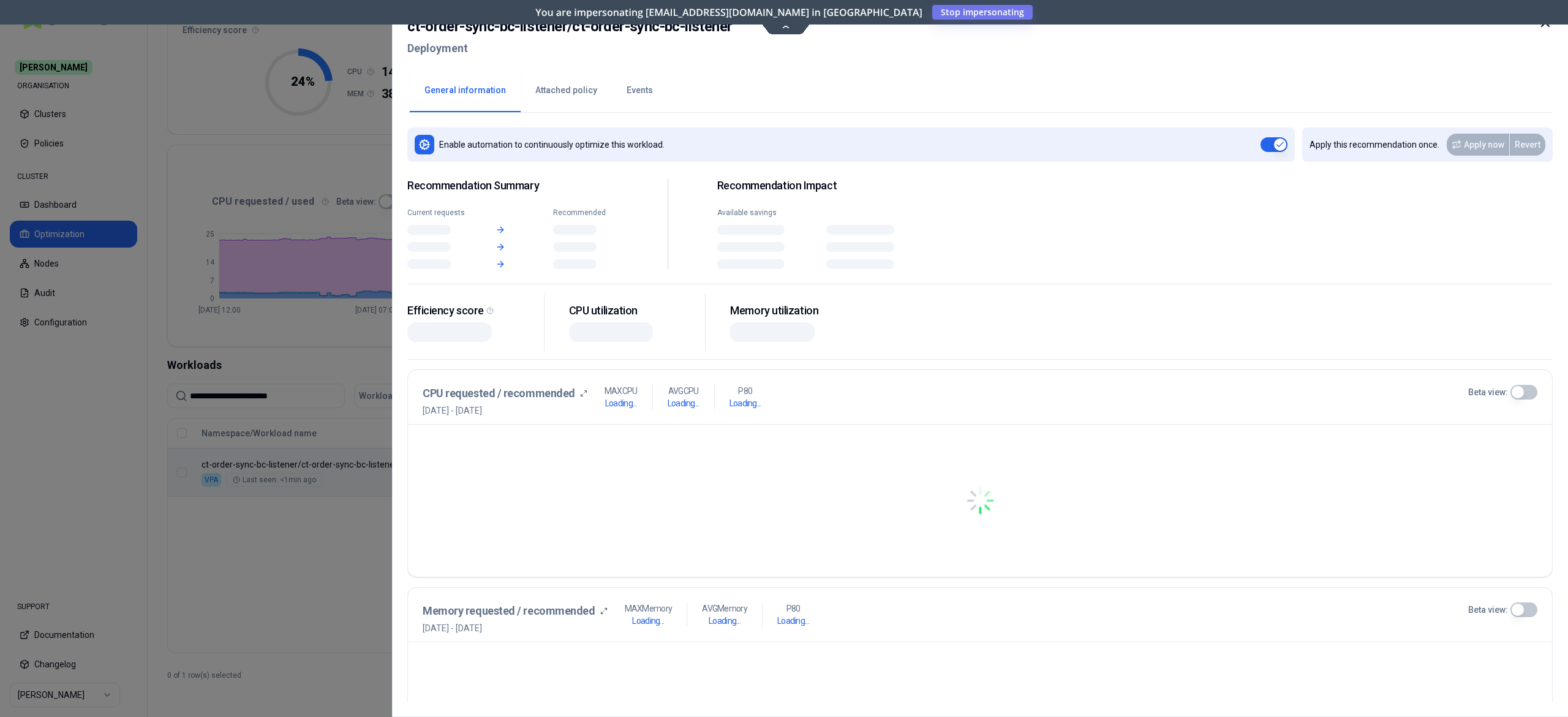
click at [679, 465] on body "**********" at bounding box center [784, 358] width 1568 height 717
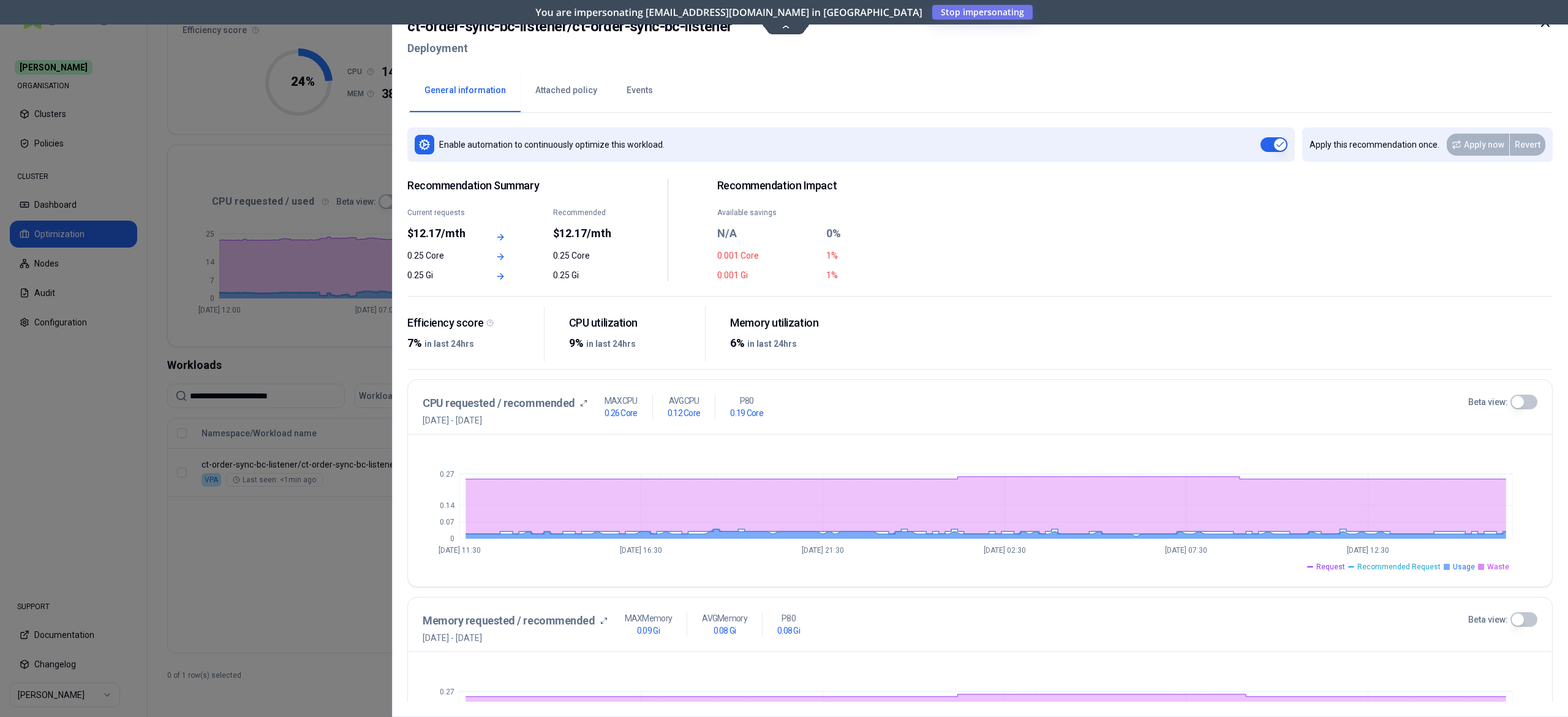
click at [408, 525] on div "0 0.07 0.14 0.27 Oct 4 11:30 Oct 5 16:30 Oct 6 21:30 Oct 8 02:30 Oct 9 07:30 Oc…" at bounding box center [979, 510] width 1144 height 152
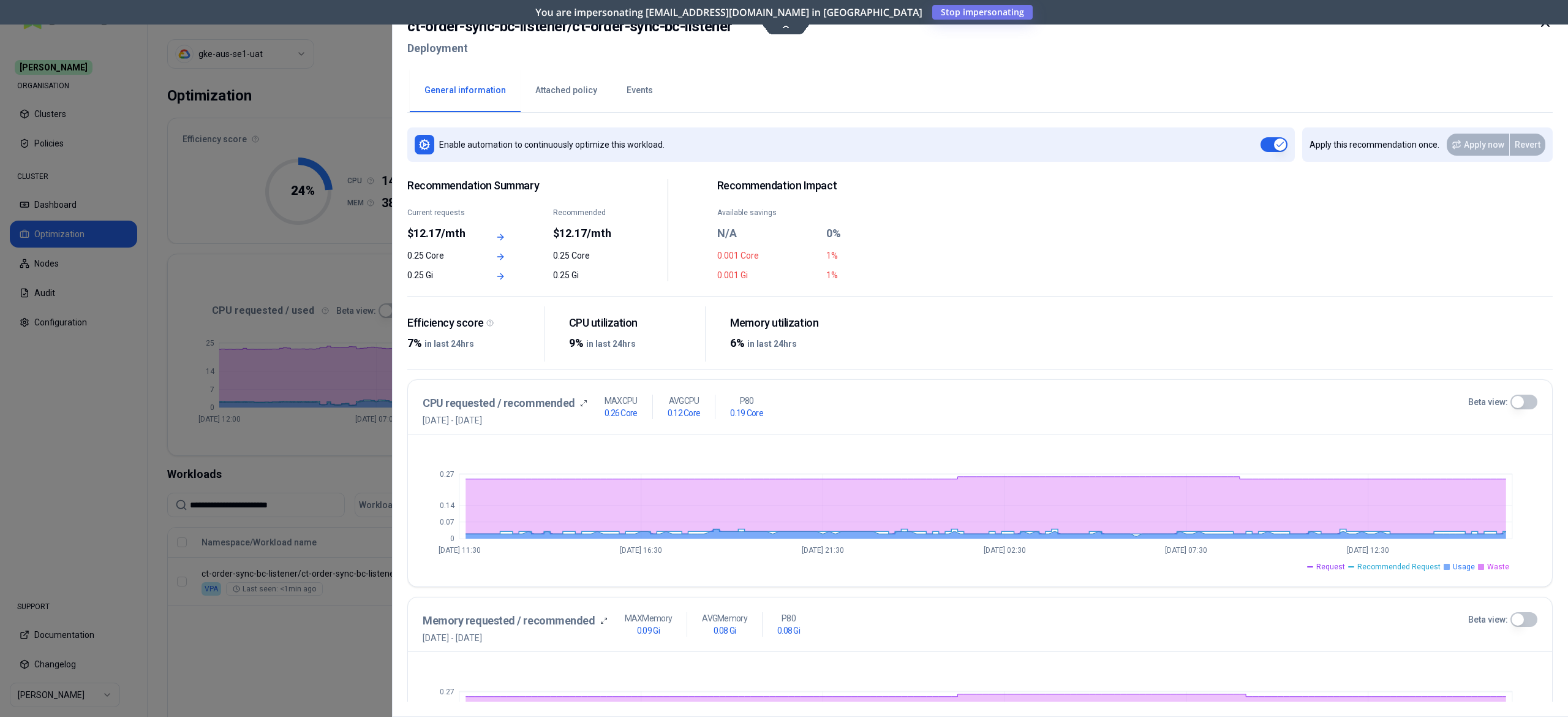
click at [363, 535] on div at bounding box center [784, 358] width 1568 height 717
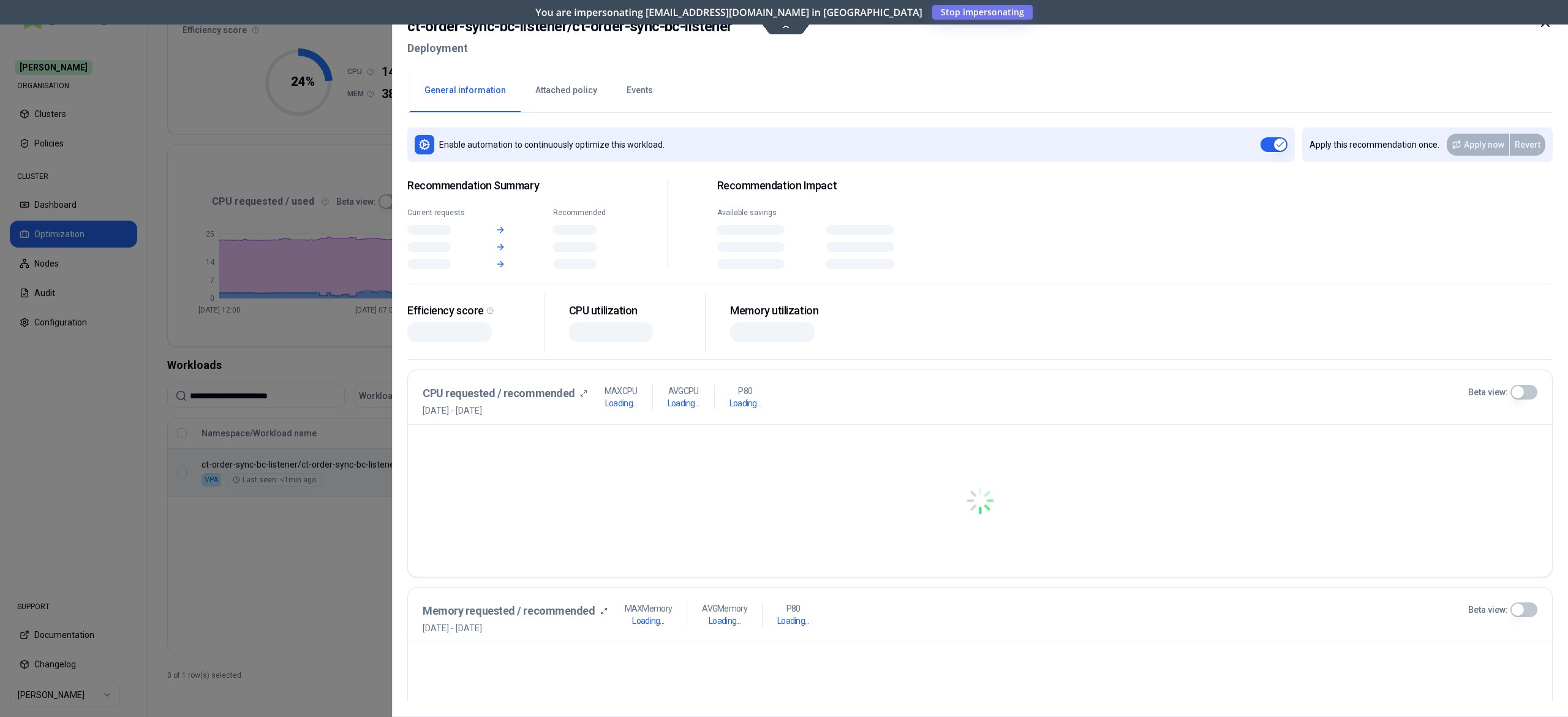
click at [487, 482] on body "**********" at bounding box center [784, 358] width 1568 height 717
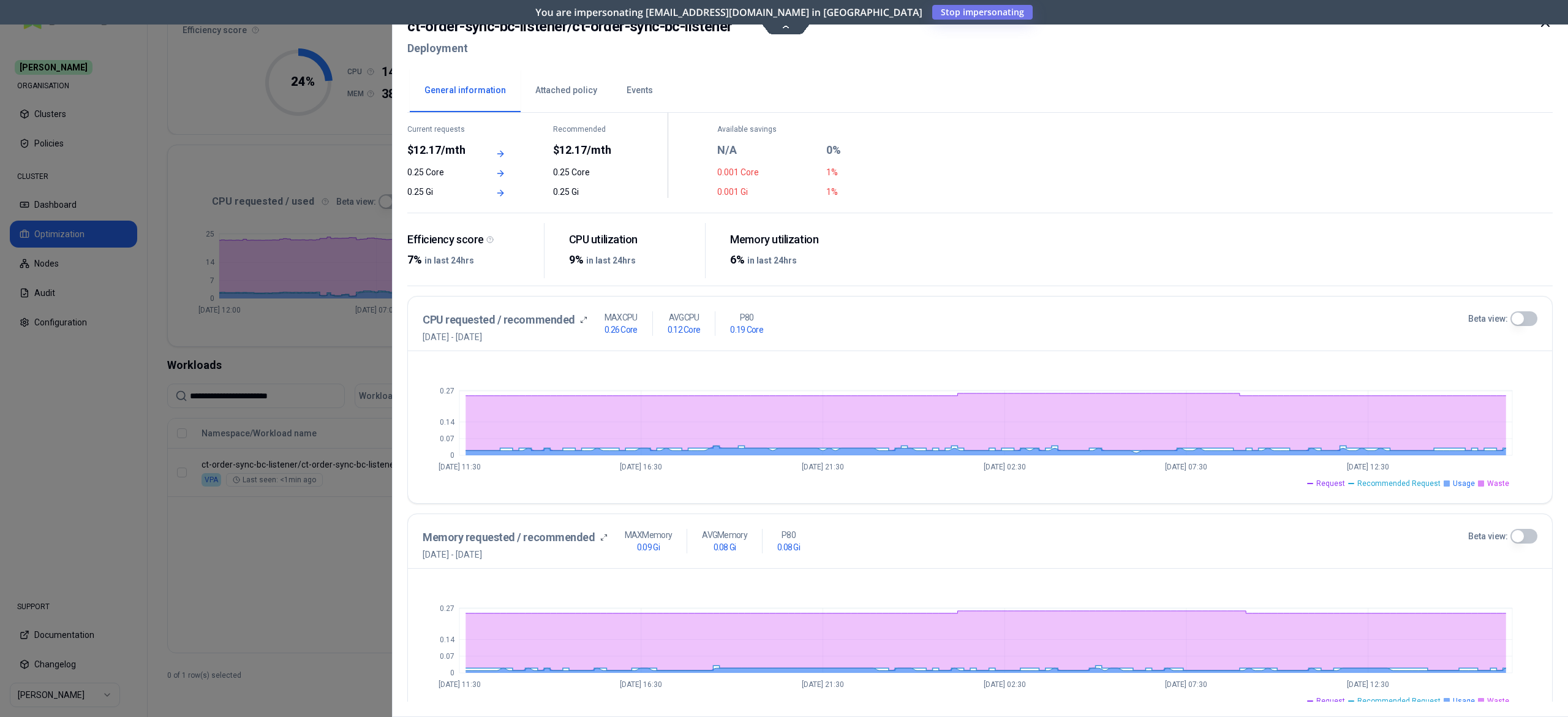
scroll to position [322, 0]
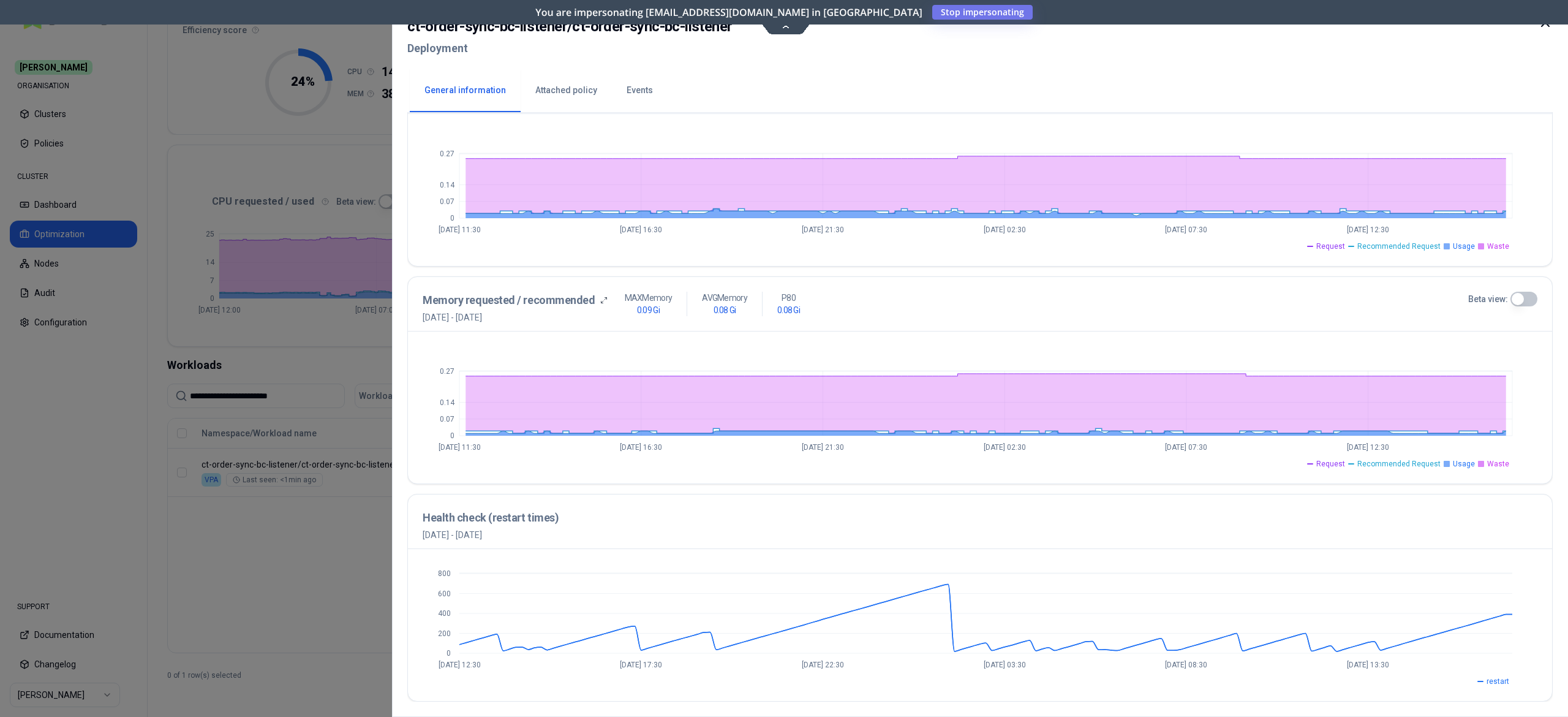
click at [294, 553] on div at bounding box center [784, 358] width 1568 height 717
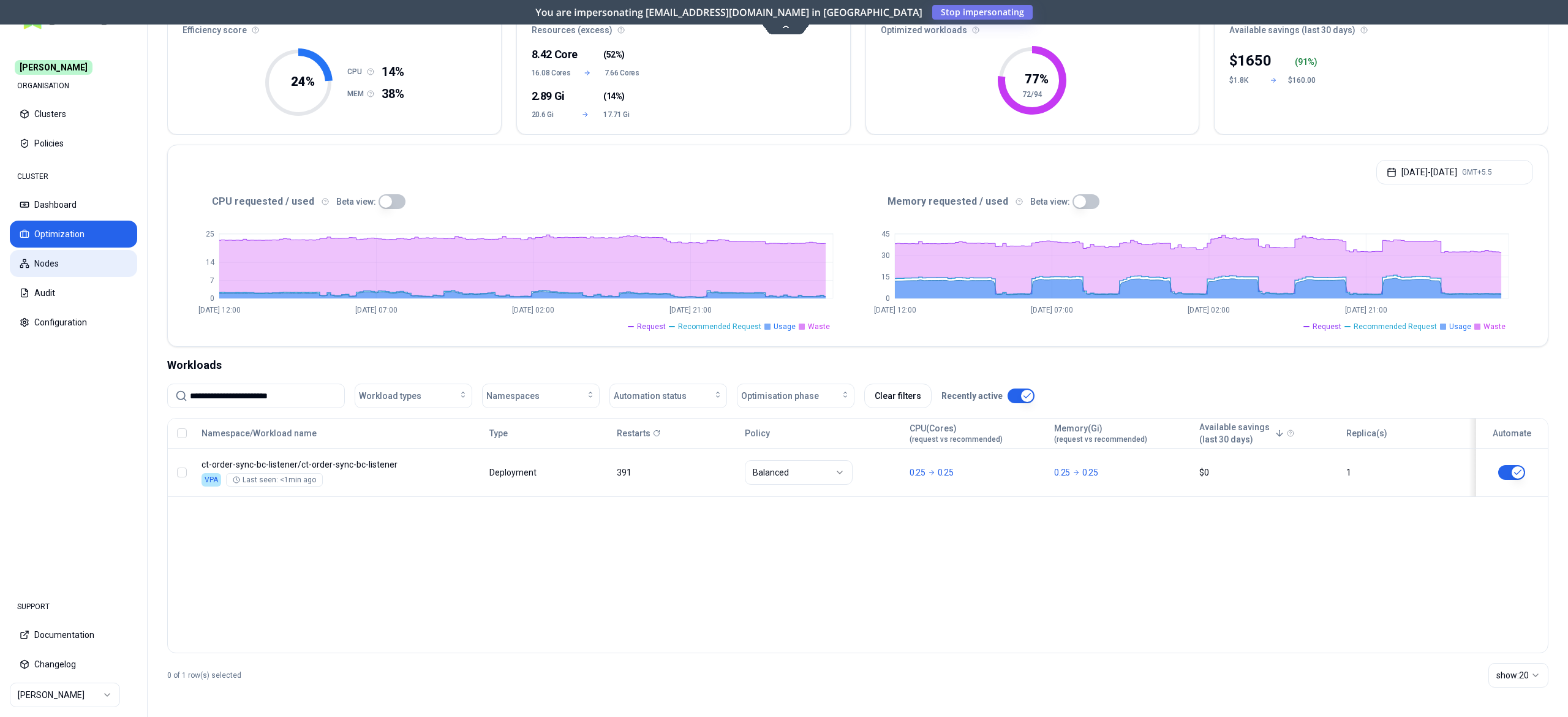
click at [74, 265] on button "Nodes" at bounding box center [73, 263] width 127 height 27
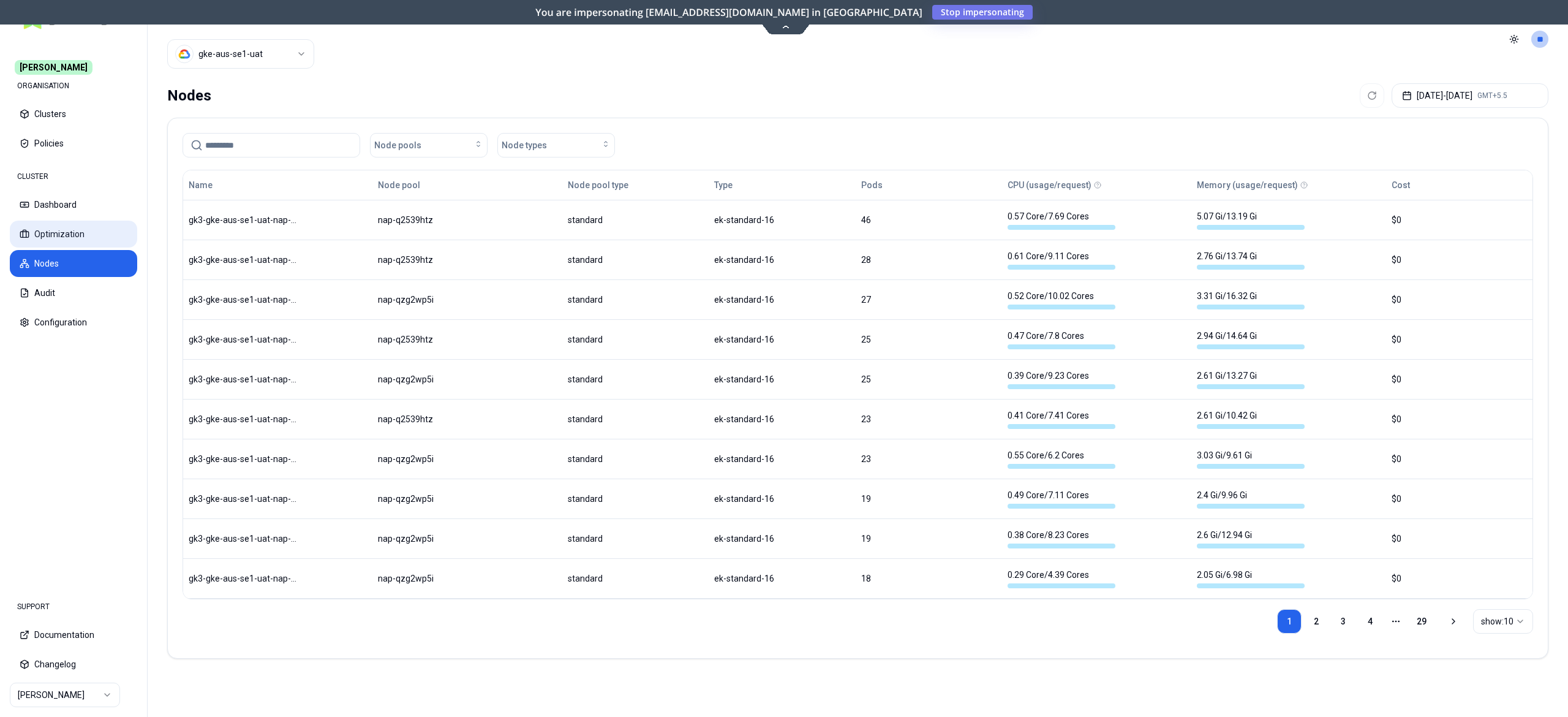
click at [71, 230] on button "Optimization" at bounding box center [73, 234] width 127 height 27
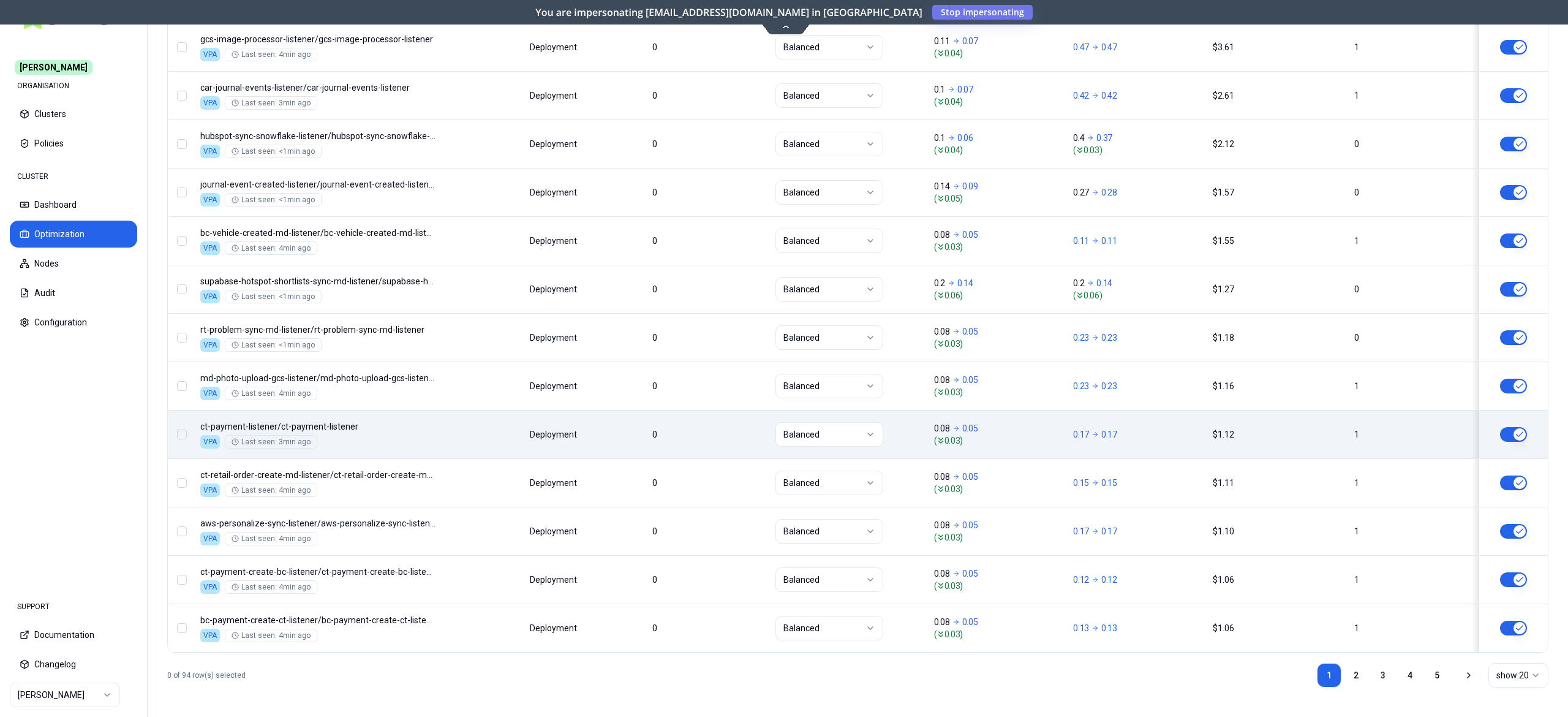
scroll to position [879, 0]
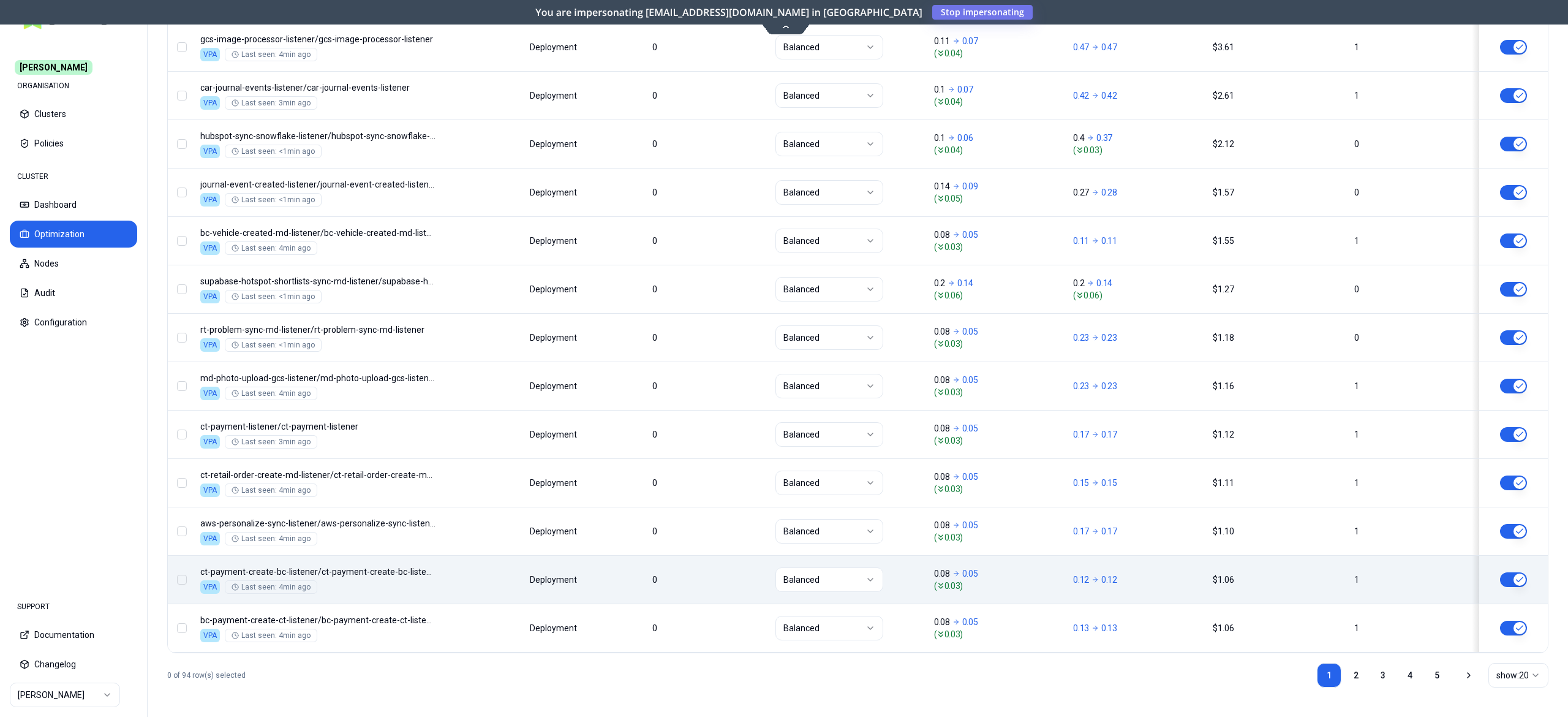
click at [463, 586] on body "Carma ORGANISATION Clusters Policies CLUSTER Dashboard Optimization Nodes Audit…" at bounding box center [784, 358] width 1568 height 717
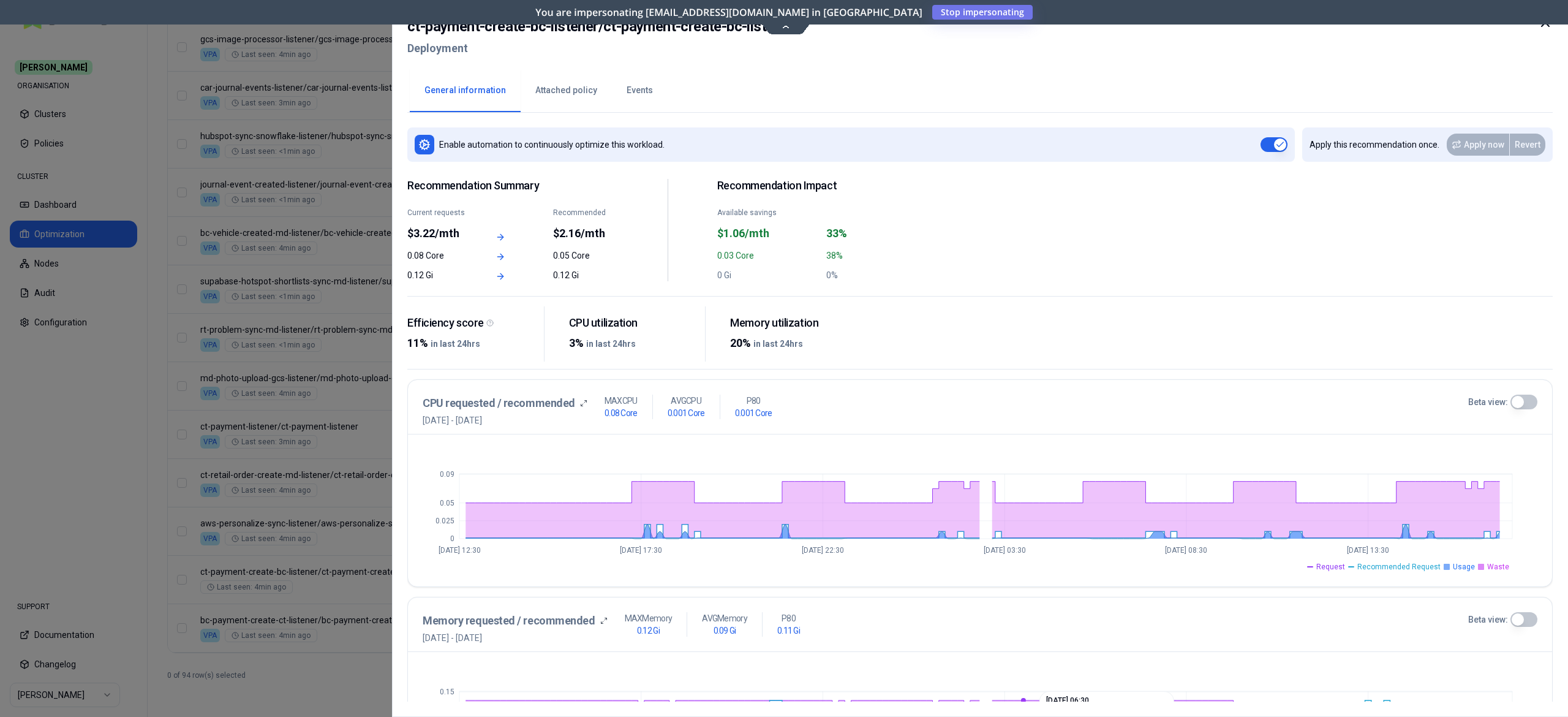
scroll to position [322, 0]
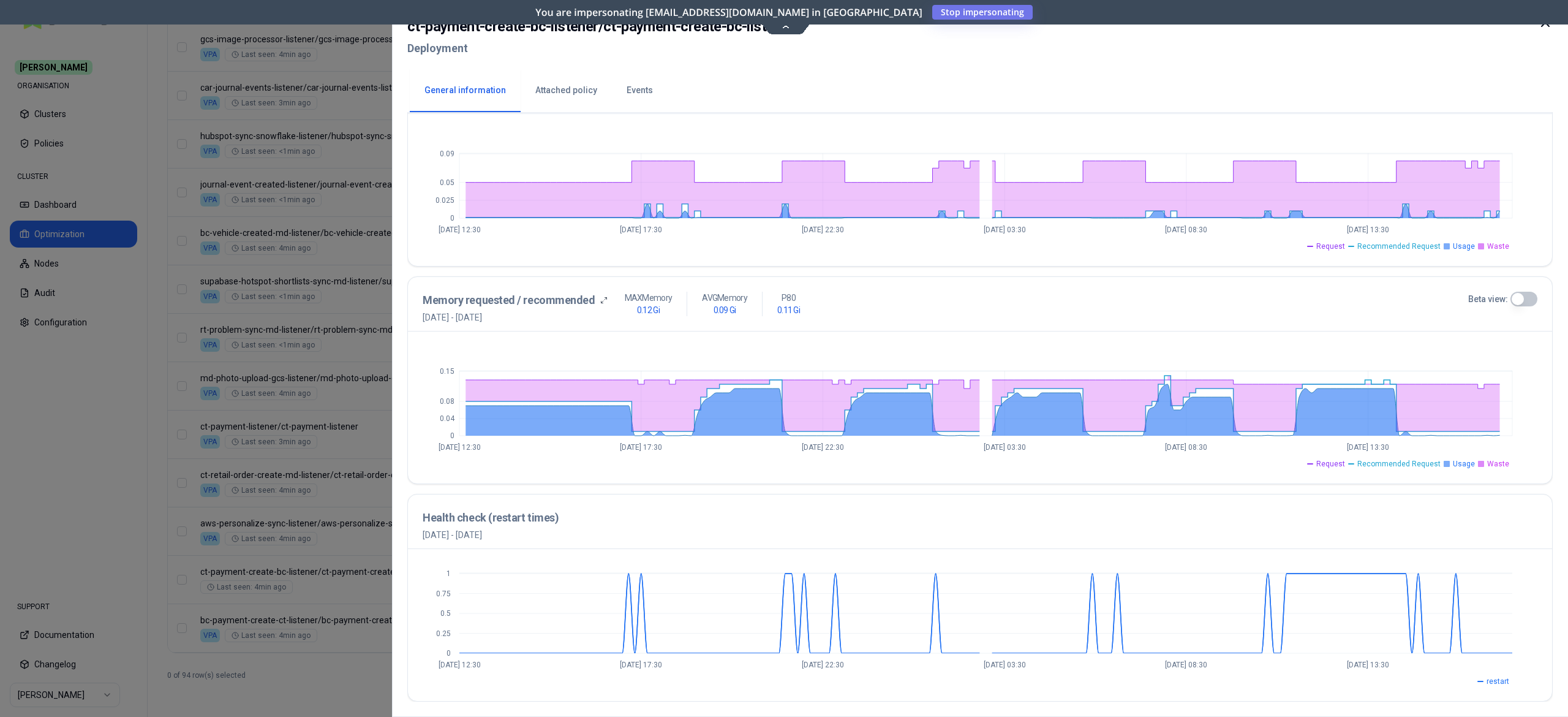
click at [347, 703] on div at bounding box center [784, 358] width 1568 height 717
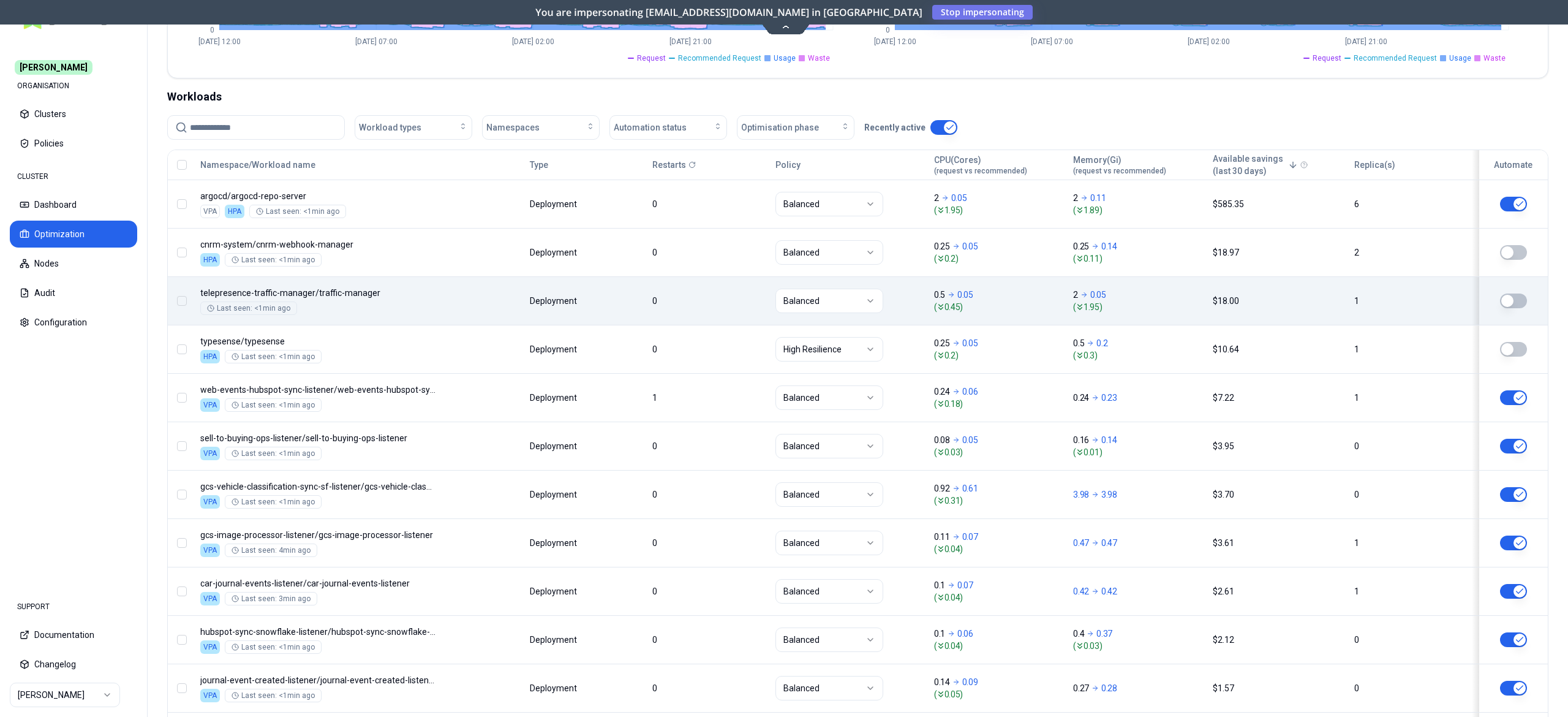
scroll to position [376, 0]
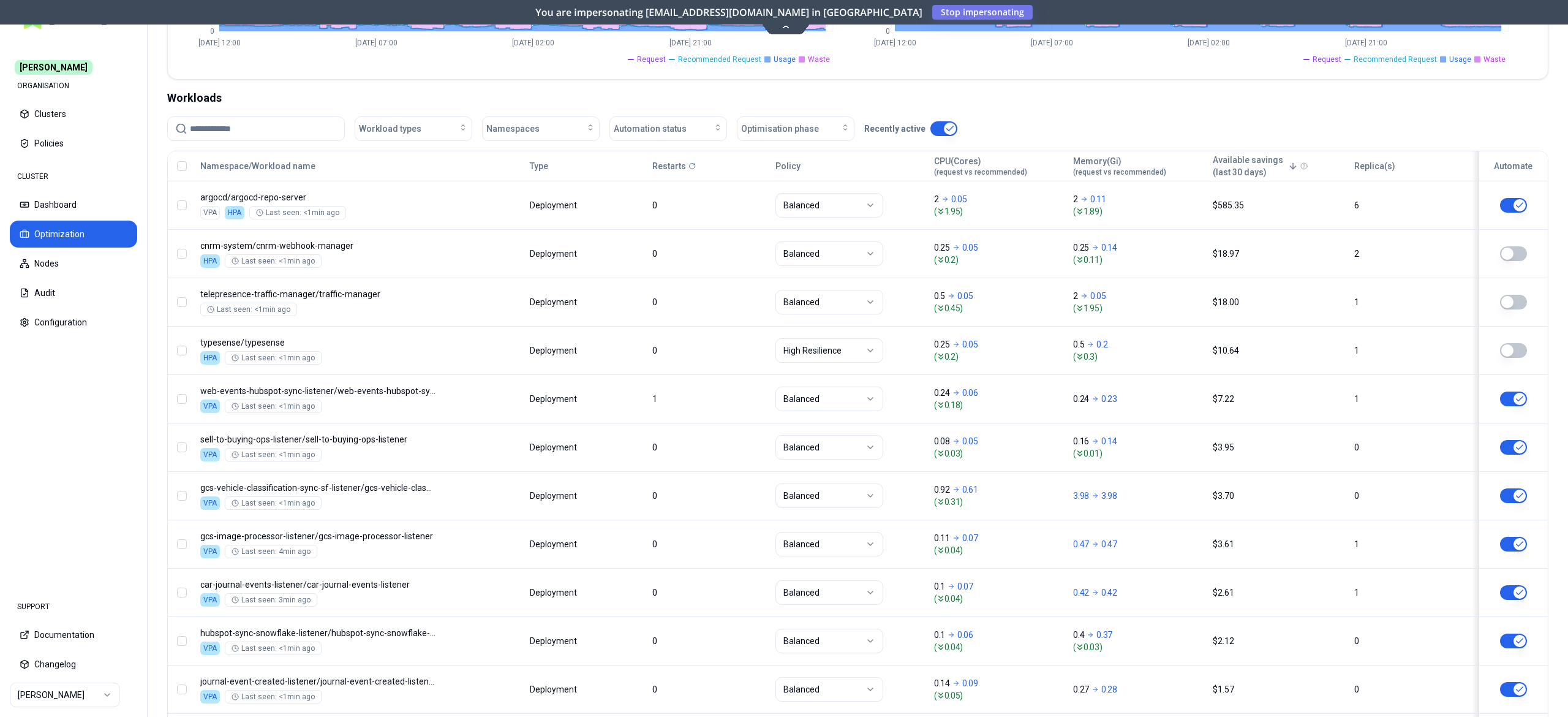
click at [666, 167] on p "Restarts" at bounding box center [670, 166] width 34 height 12
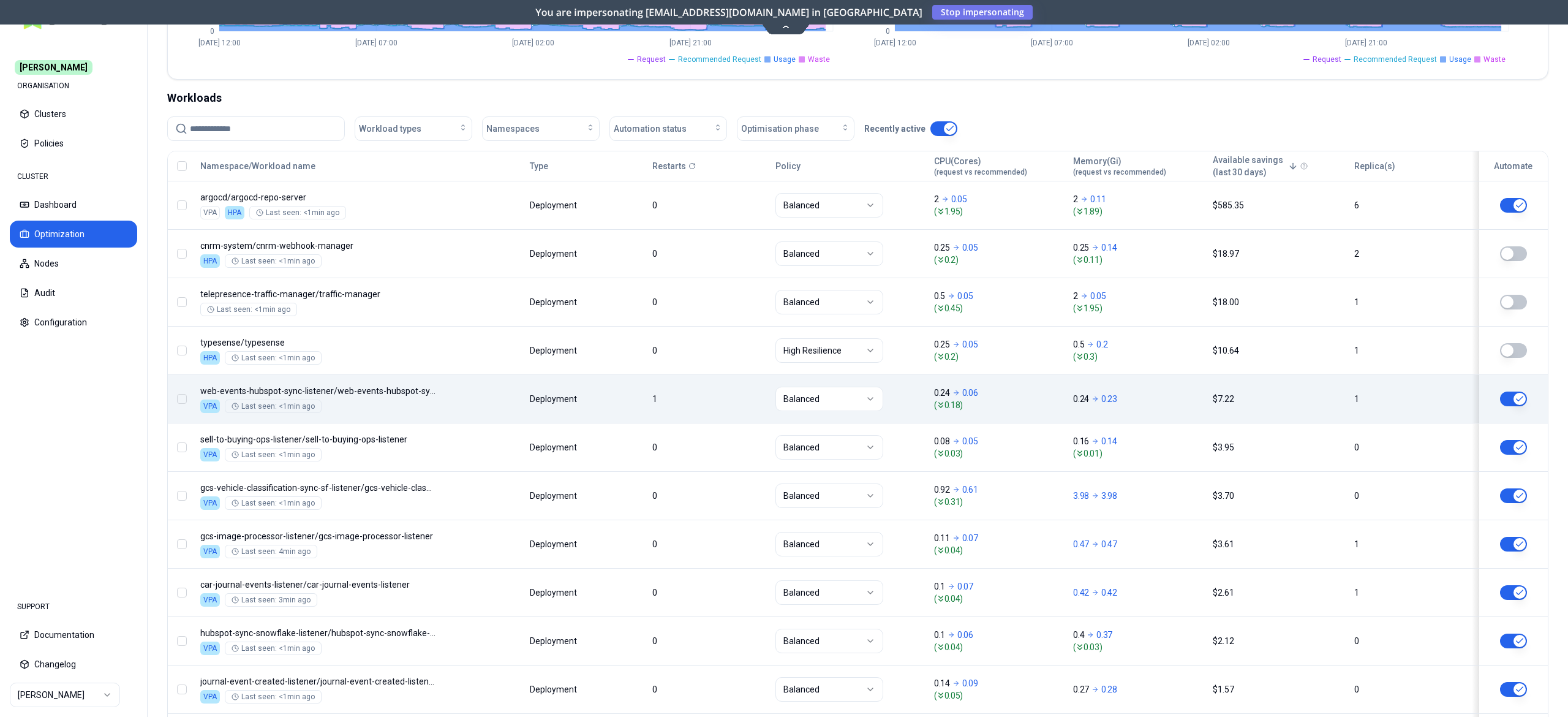
scroll to position [888, 0]
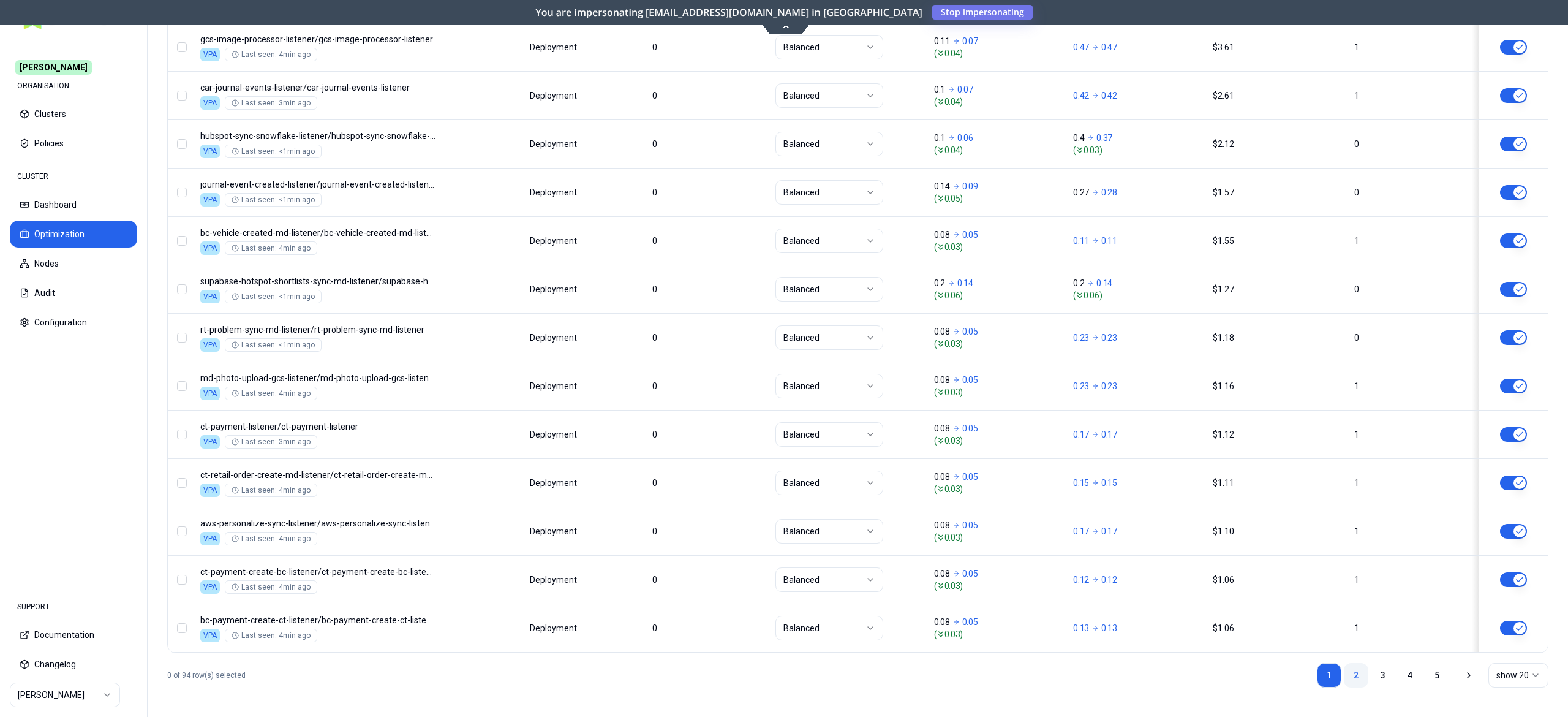
click at [1350, 669] on link "2" at bounding box center [1356, 676] width 25 height 25
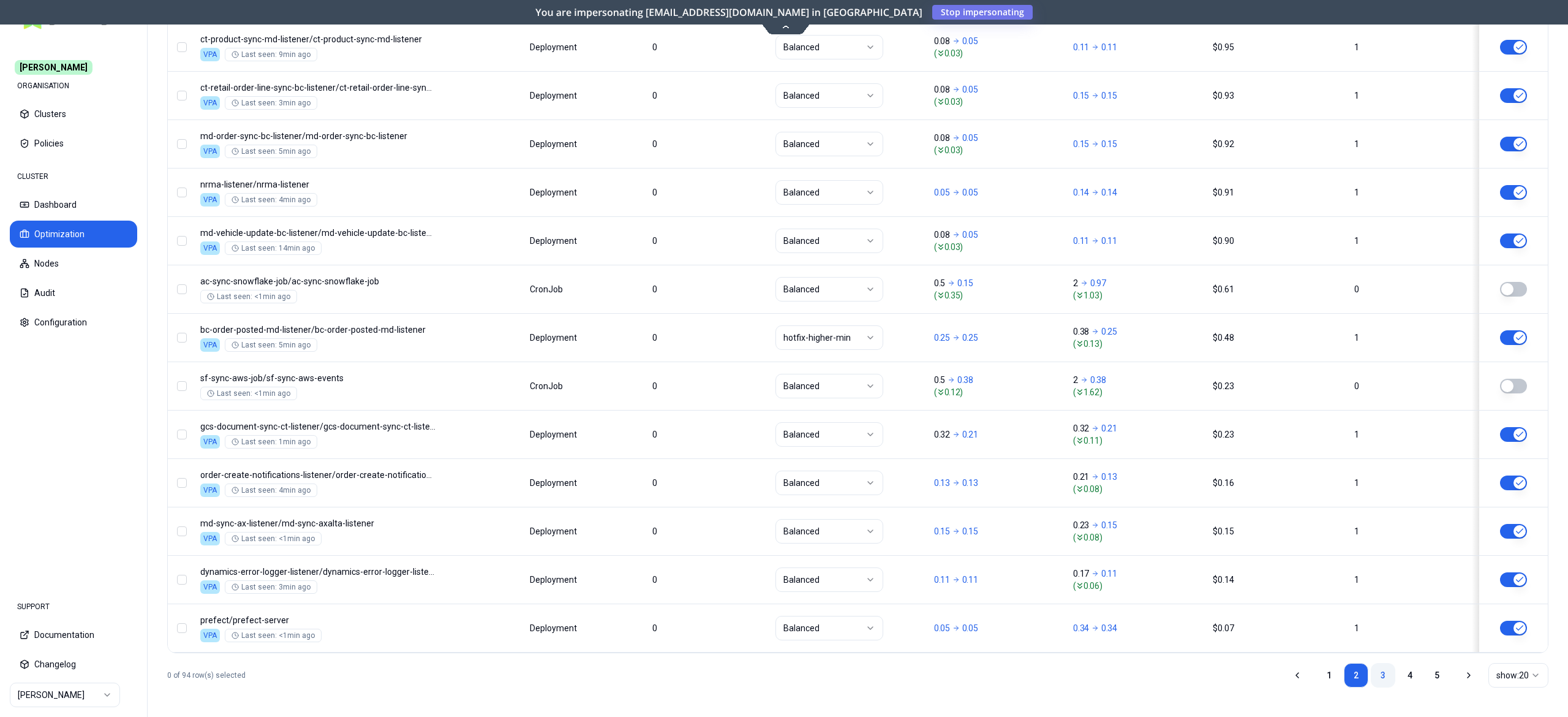
click at [1385, 682] on link "3" at bounding box center [1383, 676] width 25 height 25
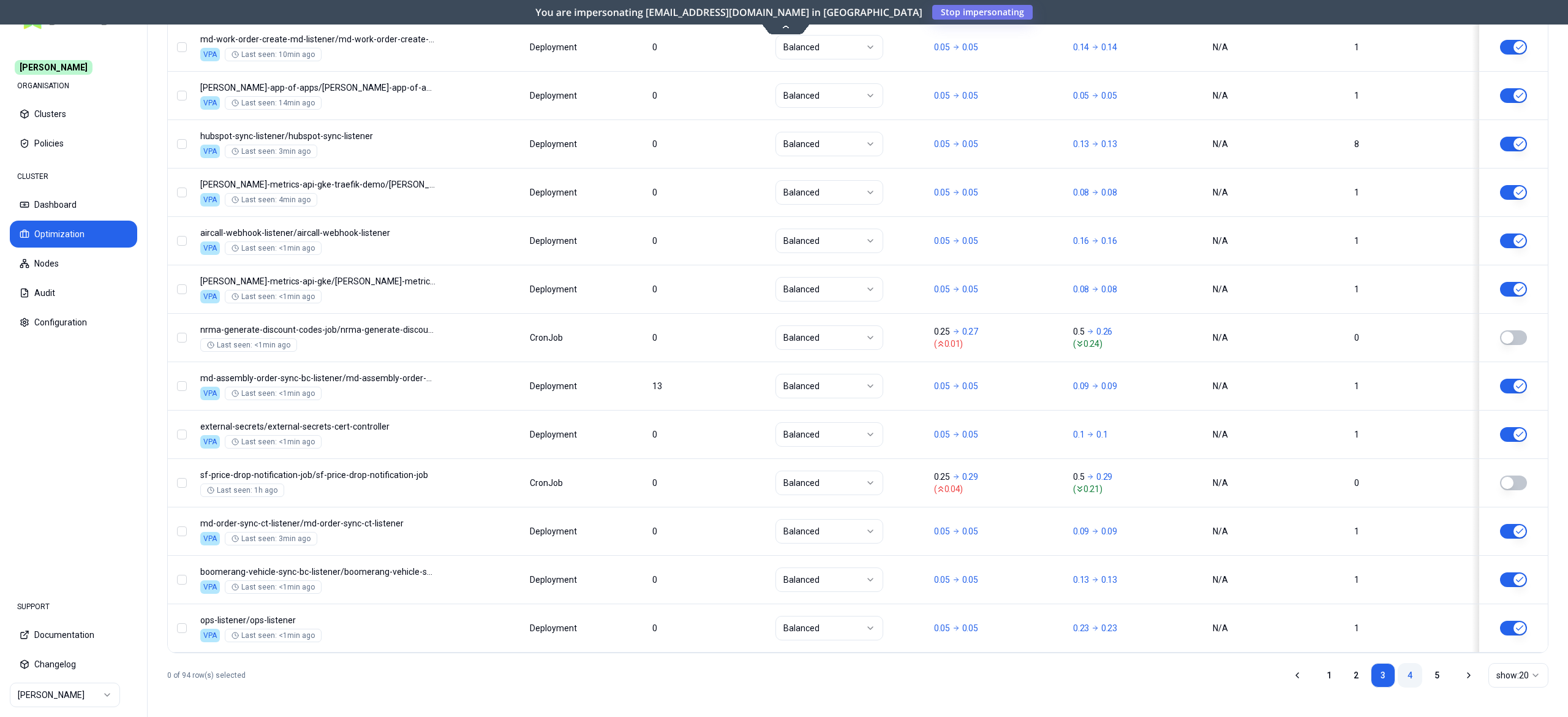
click at [1407, 685] on link "4" at bounding box center [1411, 676] width 25 height 25
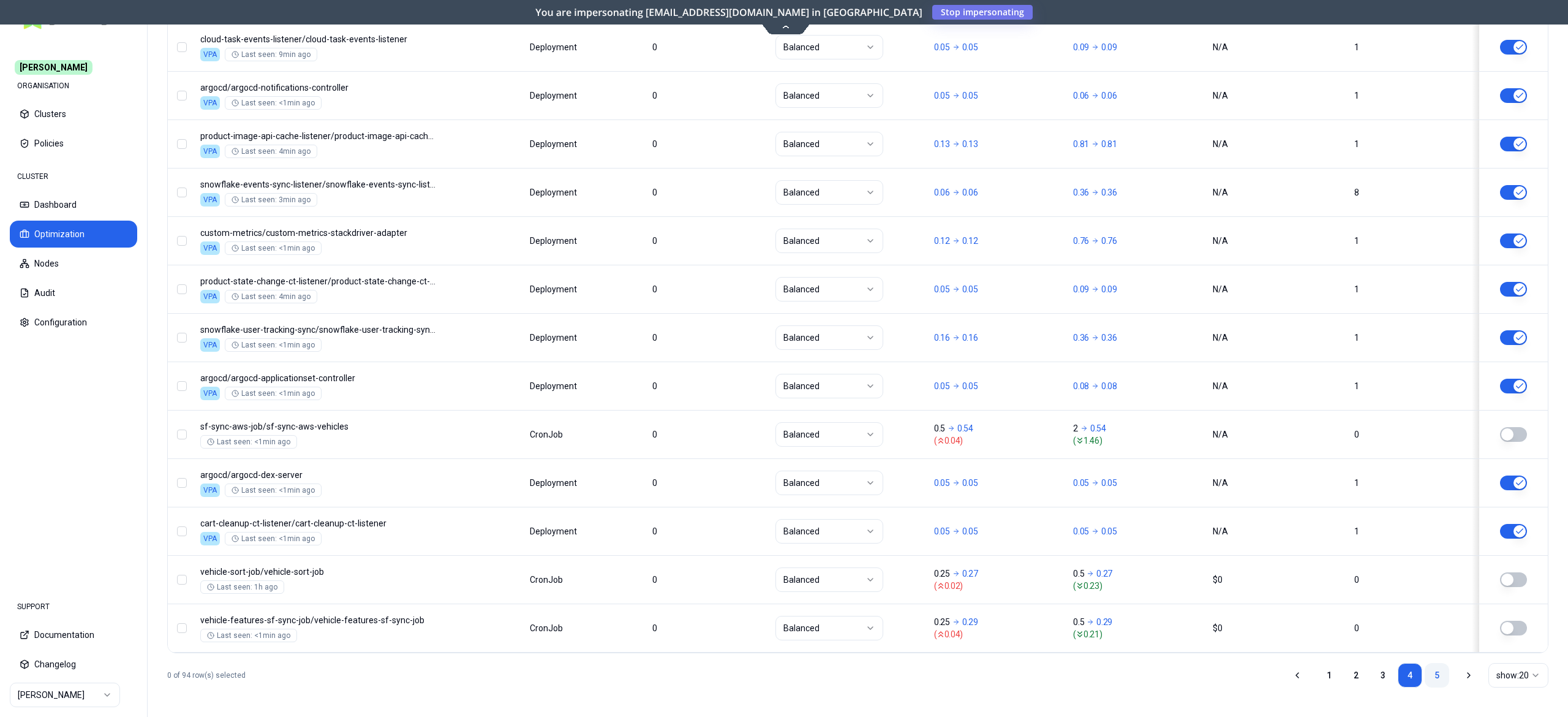
click at [1434, 680] on link "5" at bounding box center [1437, 676] width 25 height 25
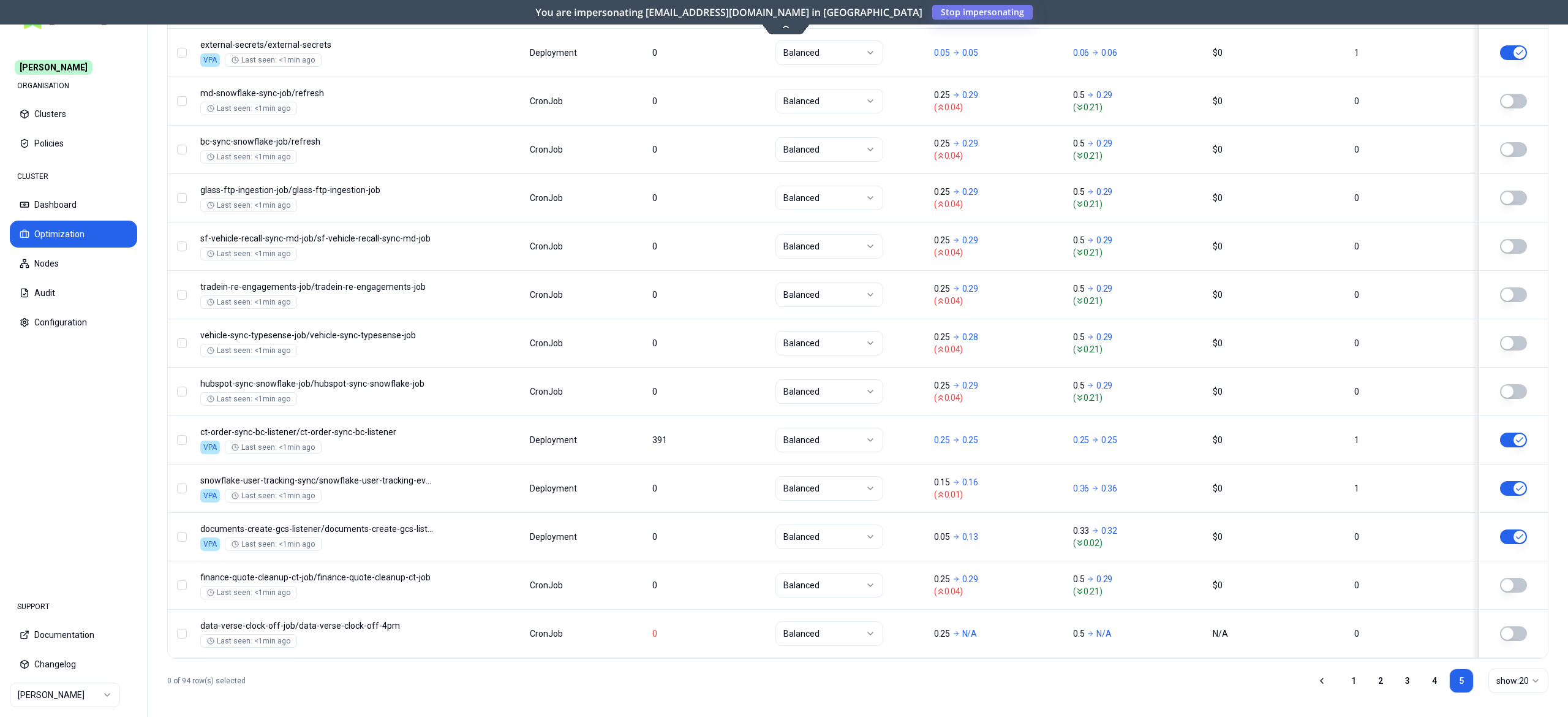
scroll to position [593, 0]
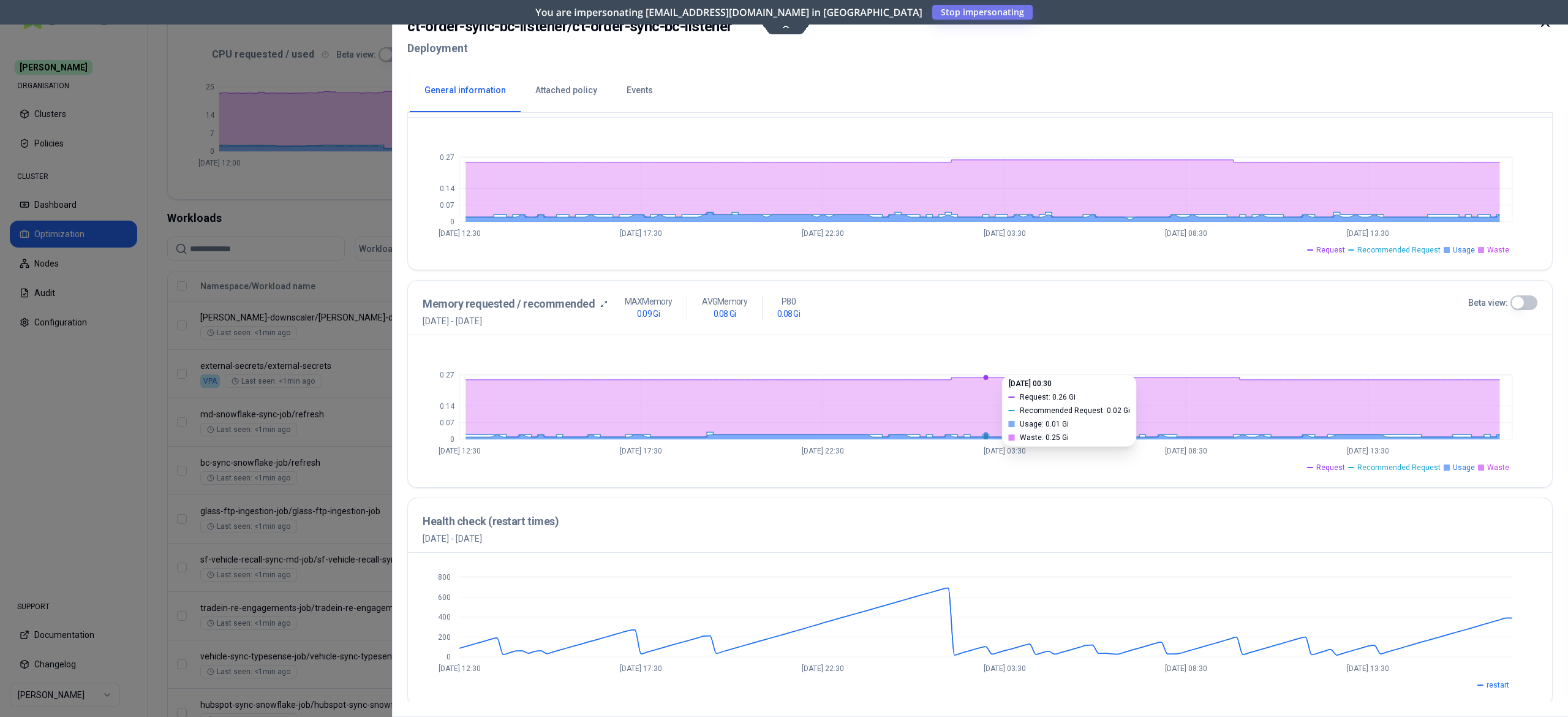
scroll to position [315, 0]
click at [189, 158] on div at bounding box center [784, 358] width 1568 height 717
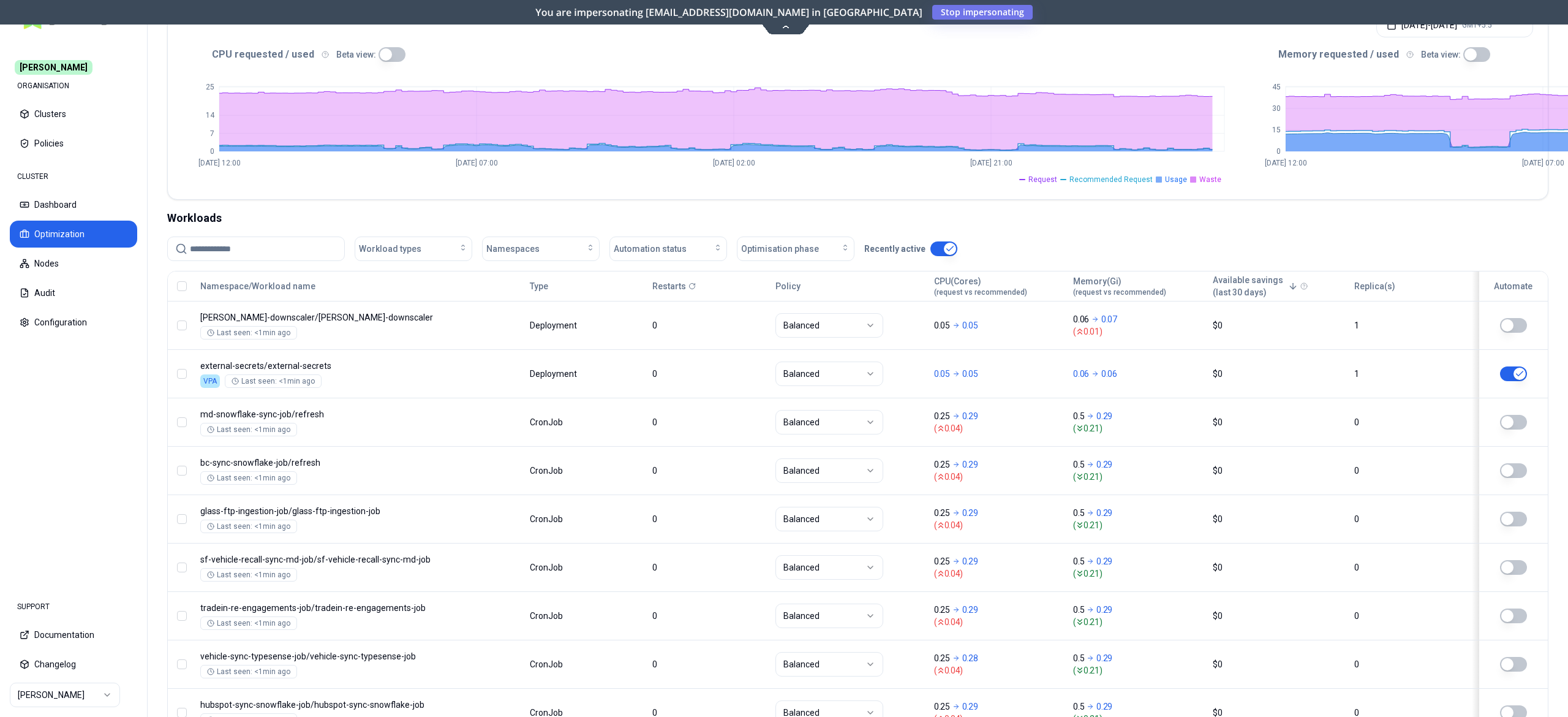
click at [272, 251] on input at bounding box center [263, 249] width 147 height 24
paste input "**********"
type input "**********"
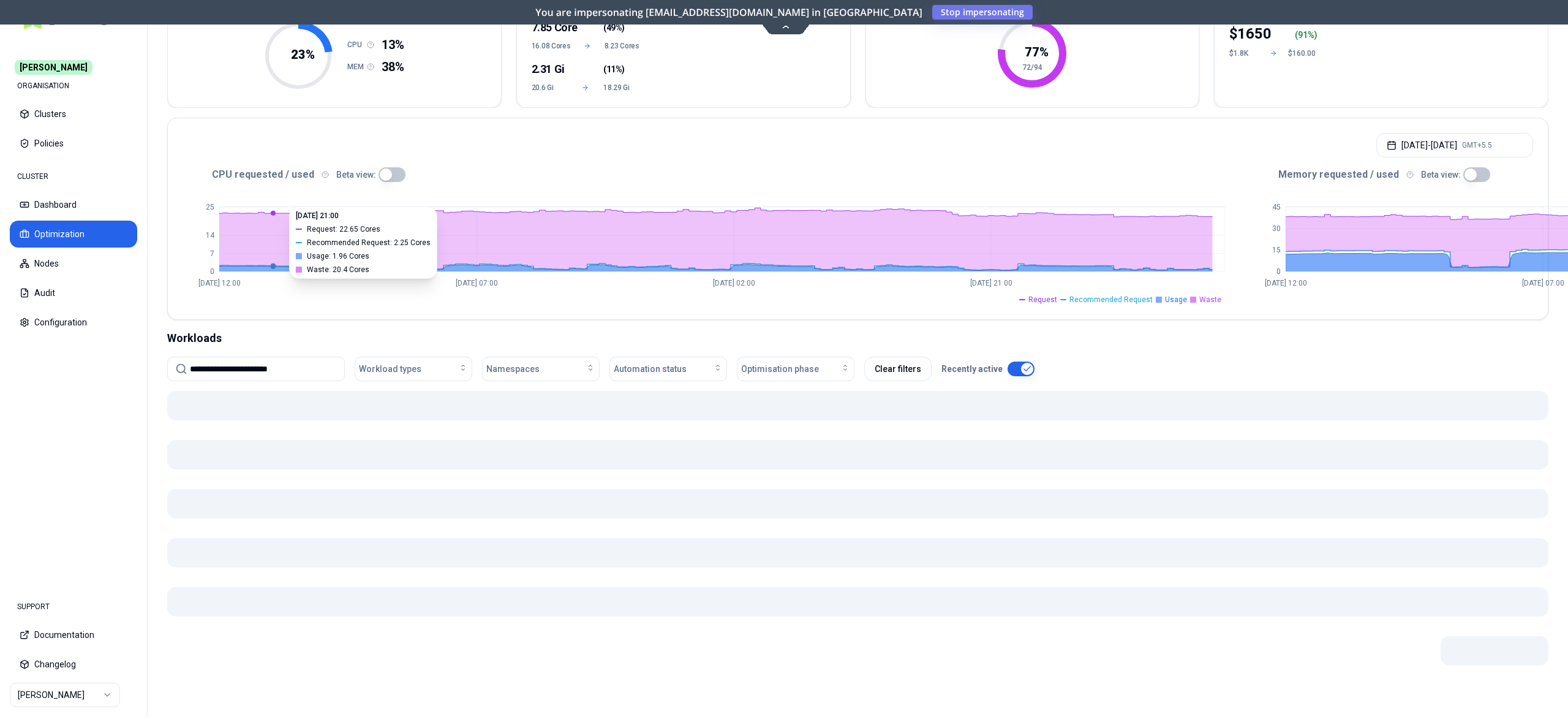
scroll to position [110, 0]
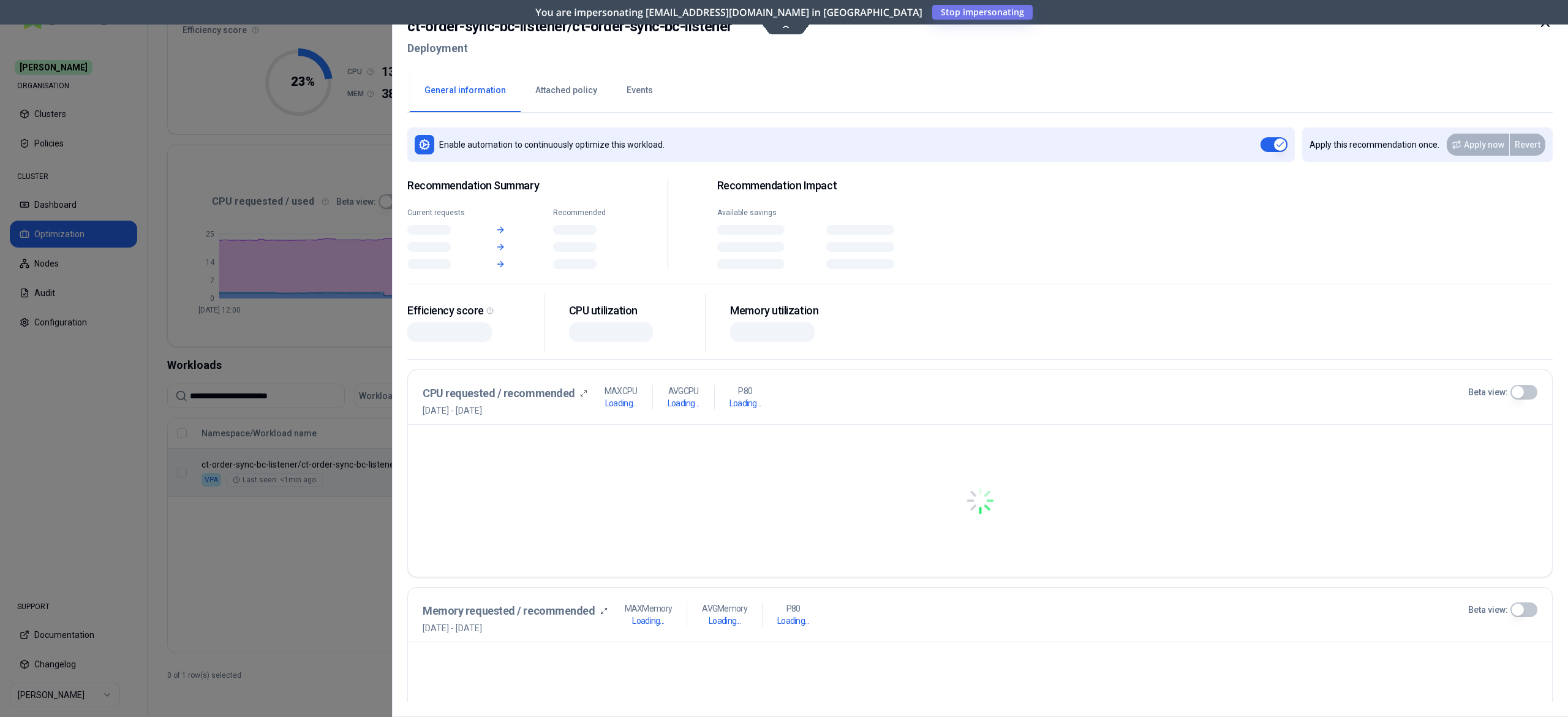
click at [474, 476] on body "**********" at bounding box center [784, 358] width 1568 height 717
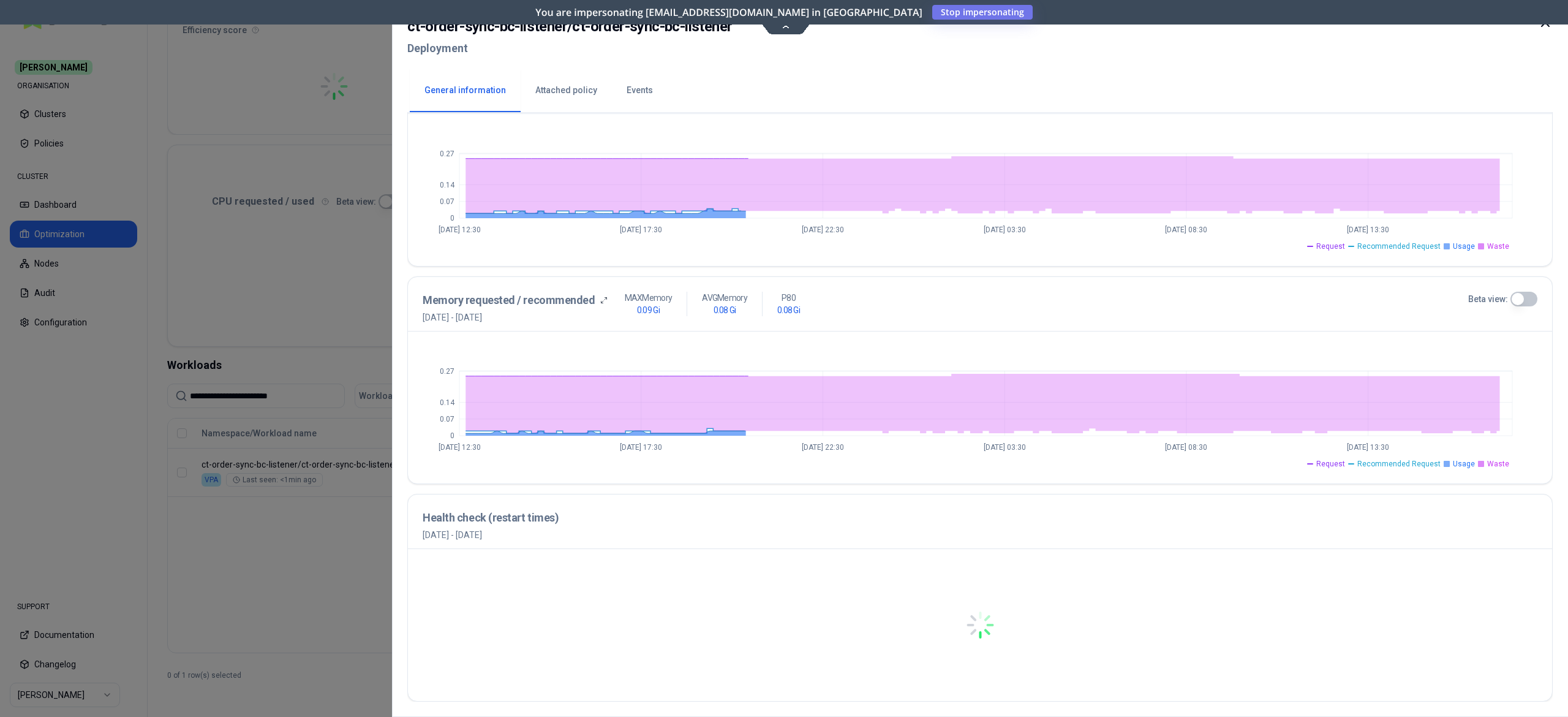
scroll to position [322, 0]
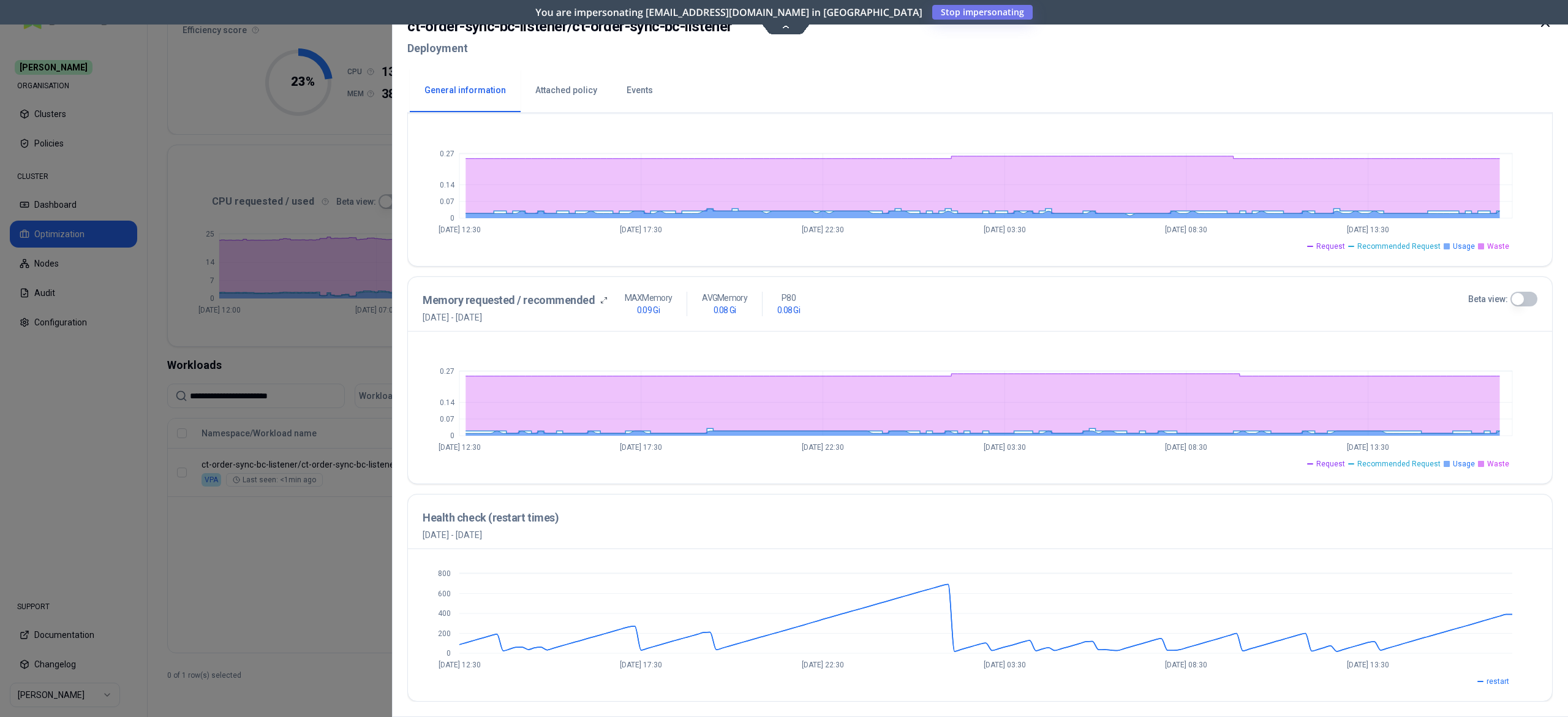
click at [368, 567] on div at bounding box center [784, 358] width 1568 height 717
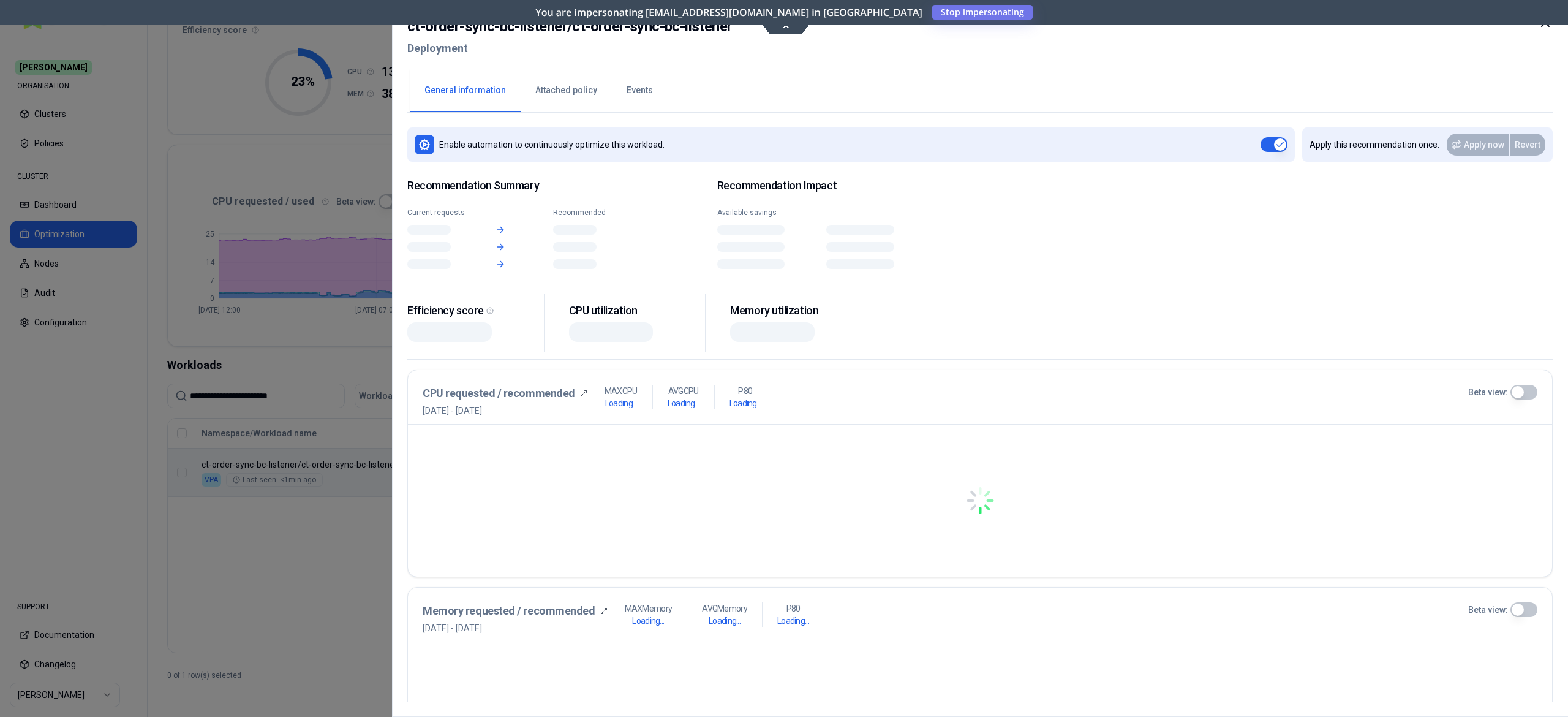
click at [1096, 452] on body "**********" at bounding box center [784, 358] width 1568 height 717
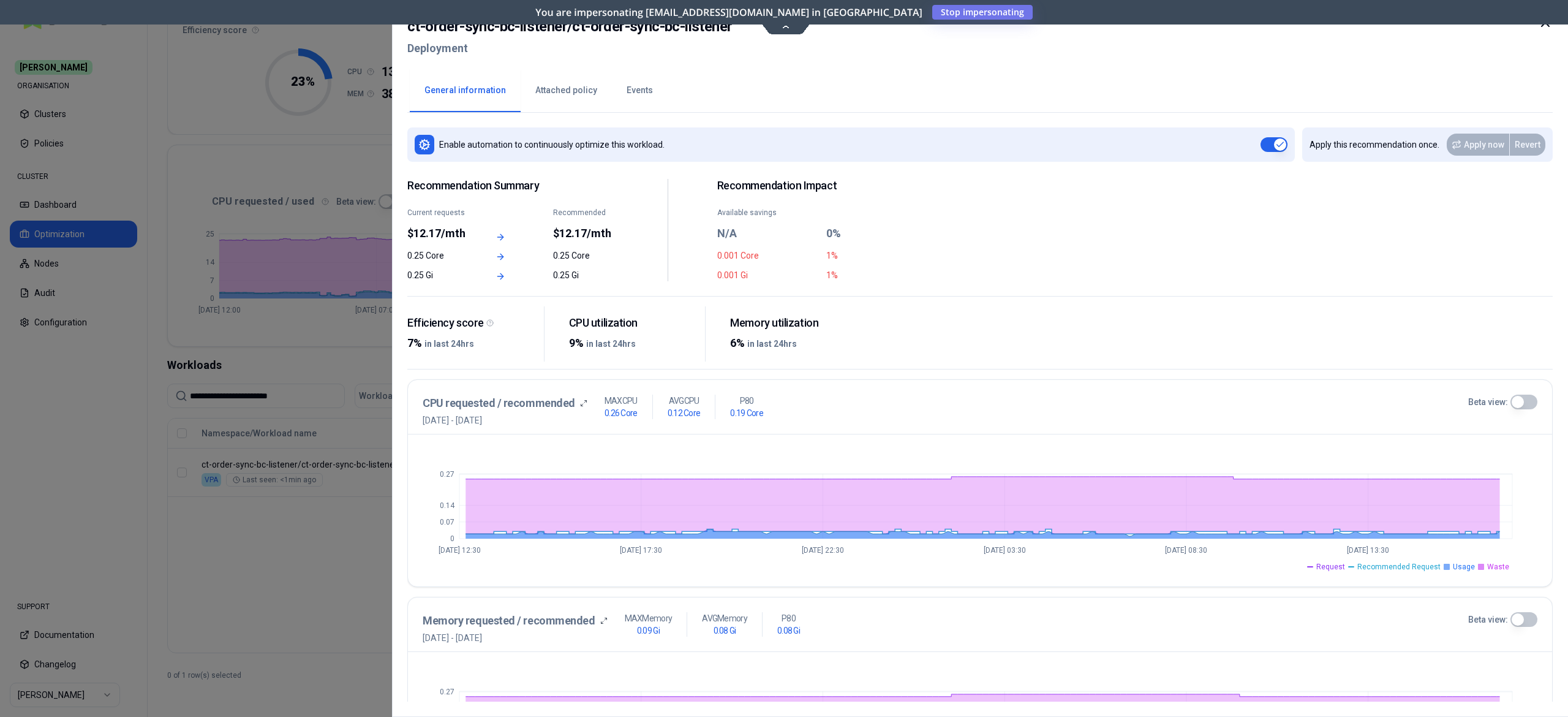
click at [645, 95] on button "Events" at bounding box center [640, 91] width 56 height 43
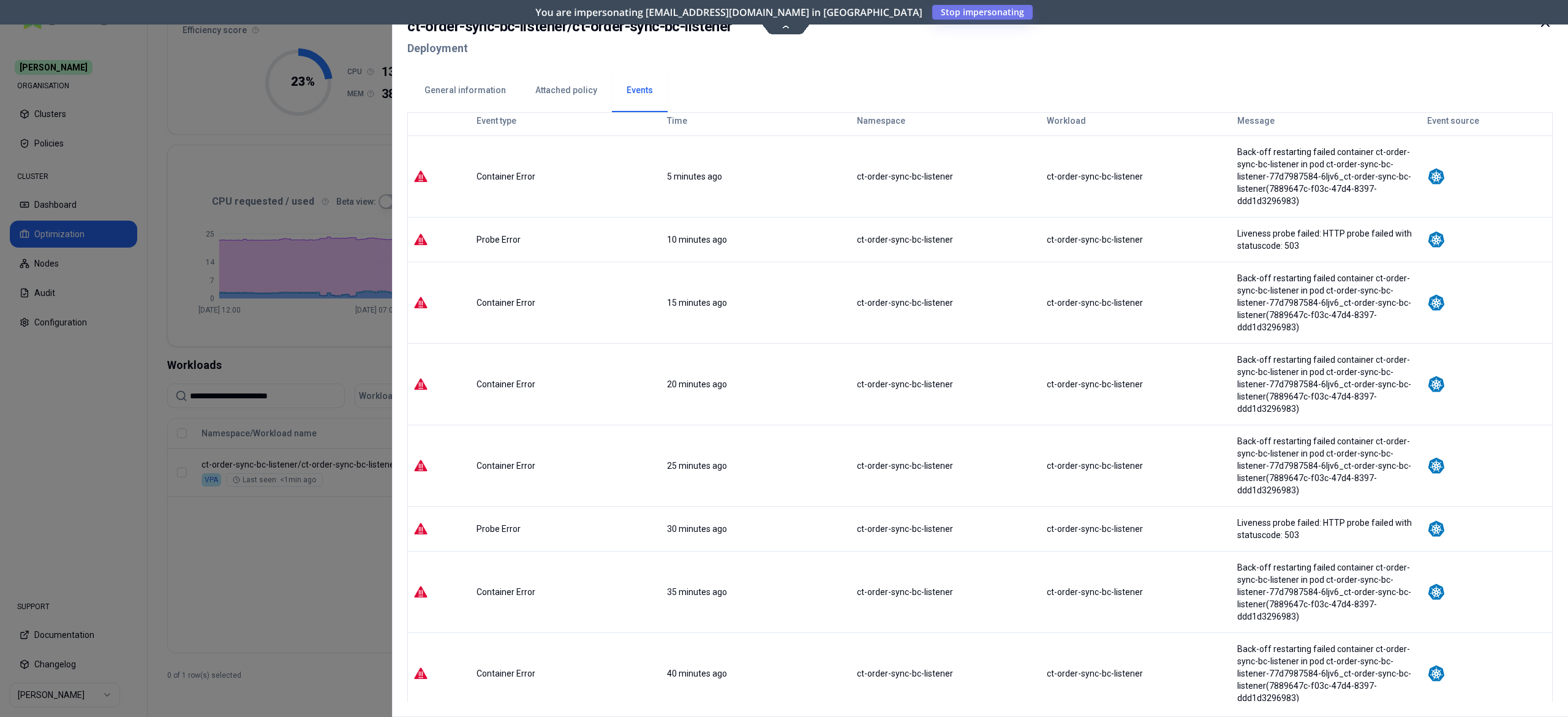
scroll to position [55, 0]
click at [1183, 56] on div "ct-order-sync-bc-listener / ct-order-sync-bc-listener Deployment" at bounding box center [980, 41] width 1145 height 52
drag, startPoint x: 733, startPoint y: 29, endPoint x: 574, endPoint y: 29, distance: 159.0
click at [574, 29] on div "ct-order-sync-bc-listener / ct-order-sync-bc-listener Deployment" at bounding box center [980, 41] width 1145 height 52
copy h2 "ct-order-sync-bc-listener"
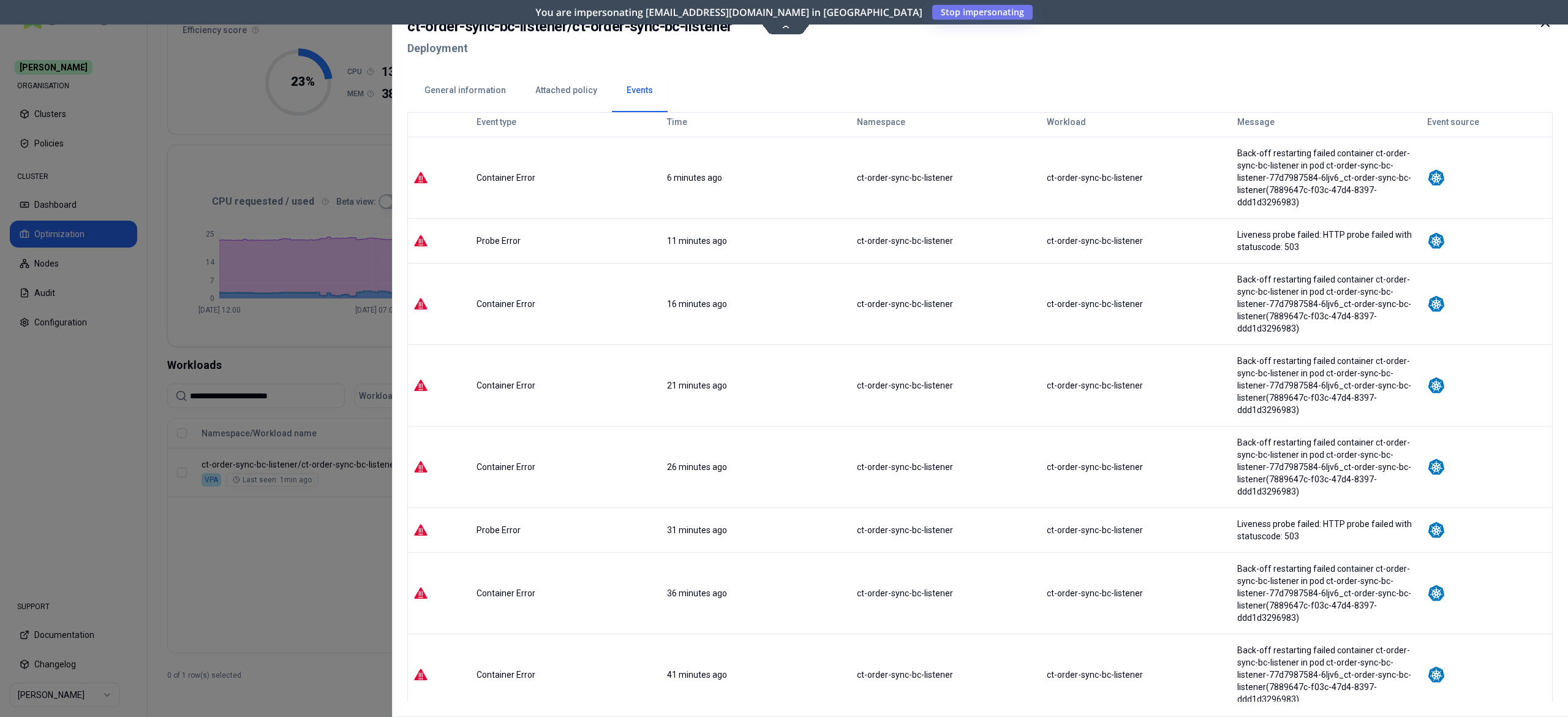
click at [329, 569] on div at bounding box center [784, 358] width 1568 height 717
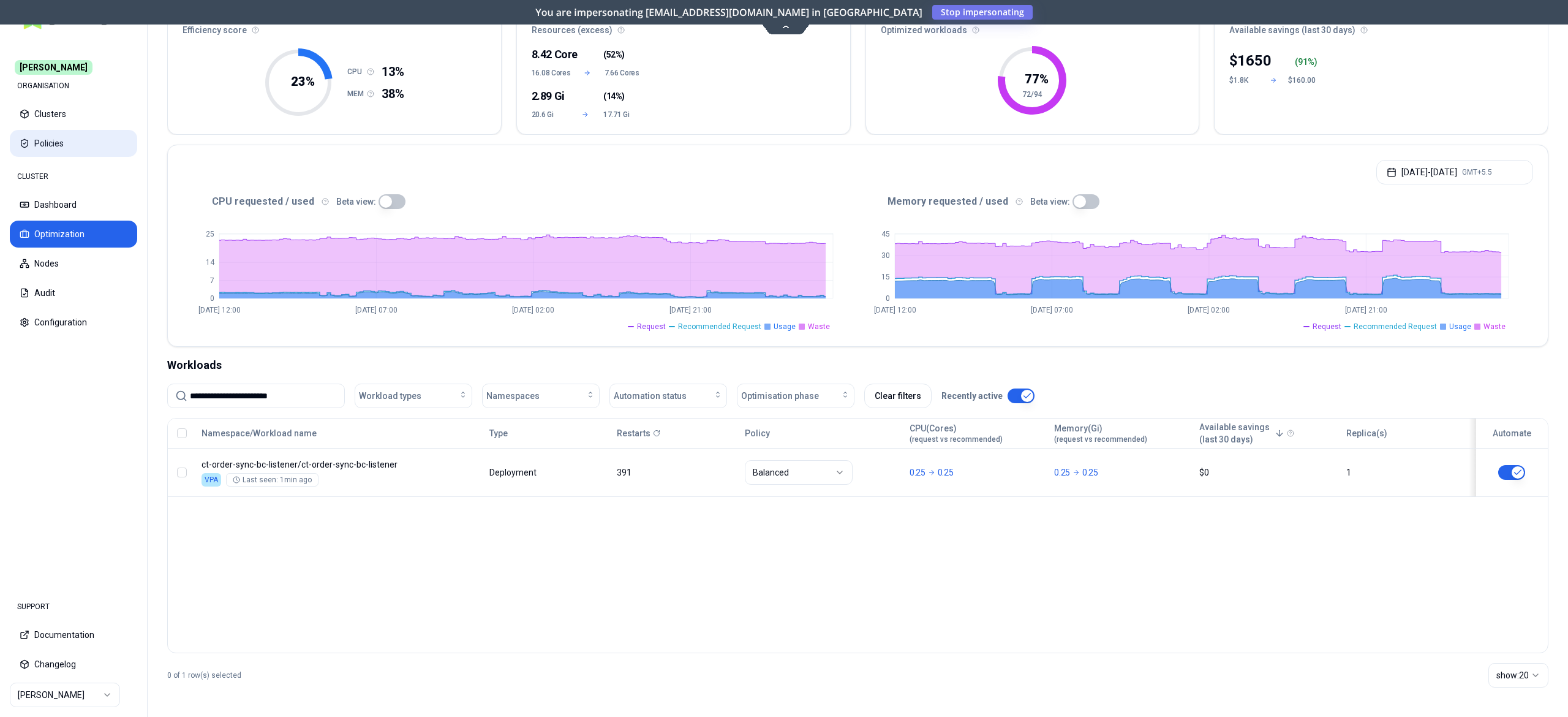
click at [54, 146] on button "Policies" at bounding box center [73, 143] width 127 height 27
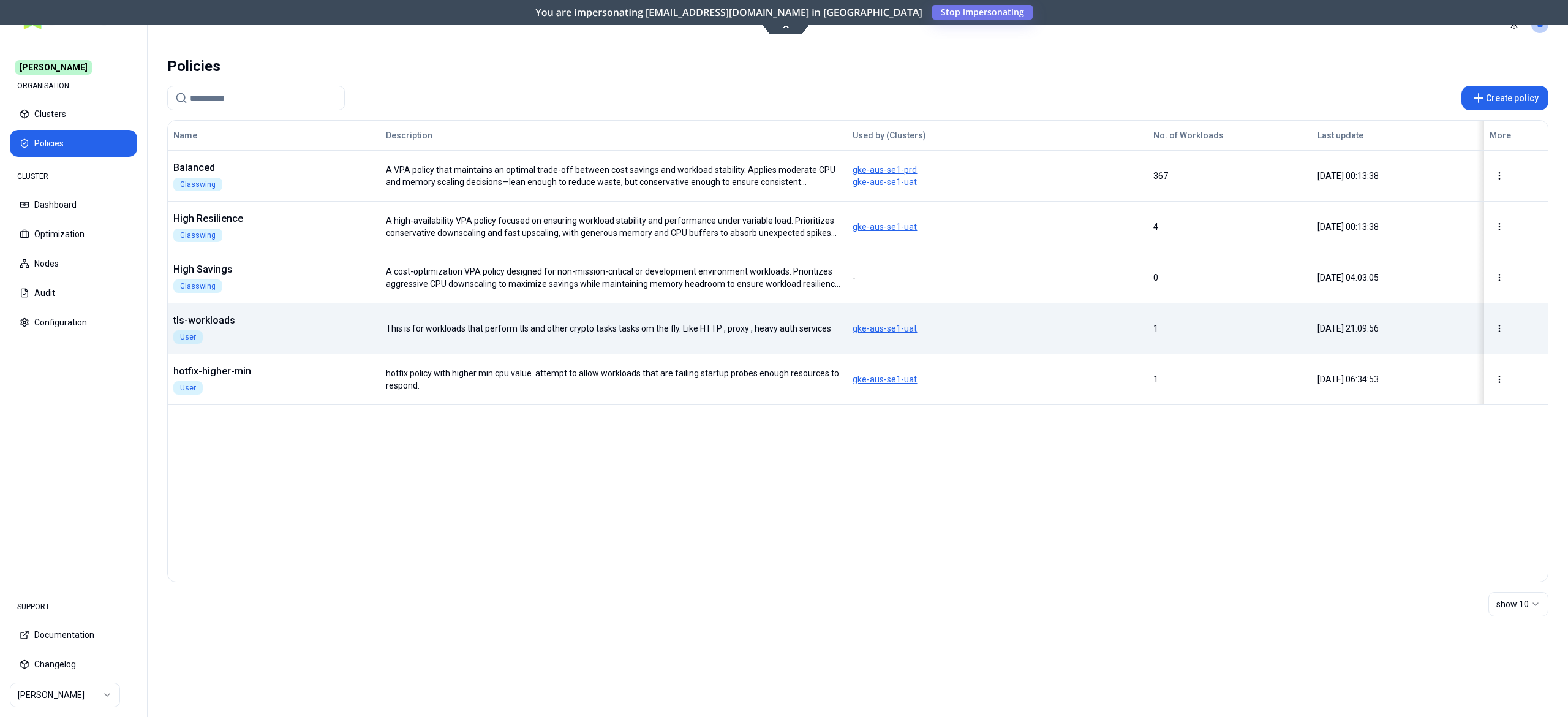
click at [319, 329] on div "tls-workloads User" at bounding box center [274, 328] width 211 height 31
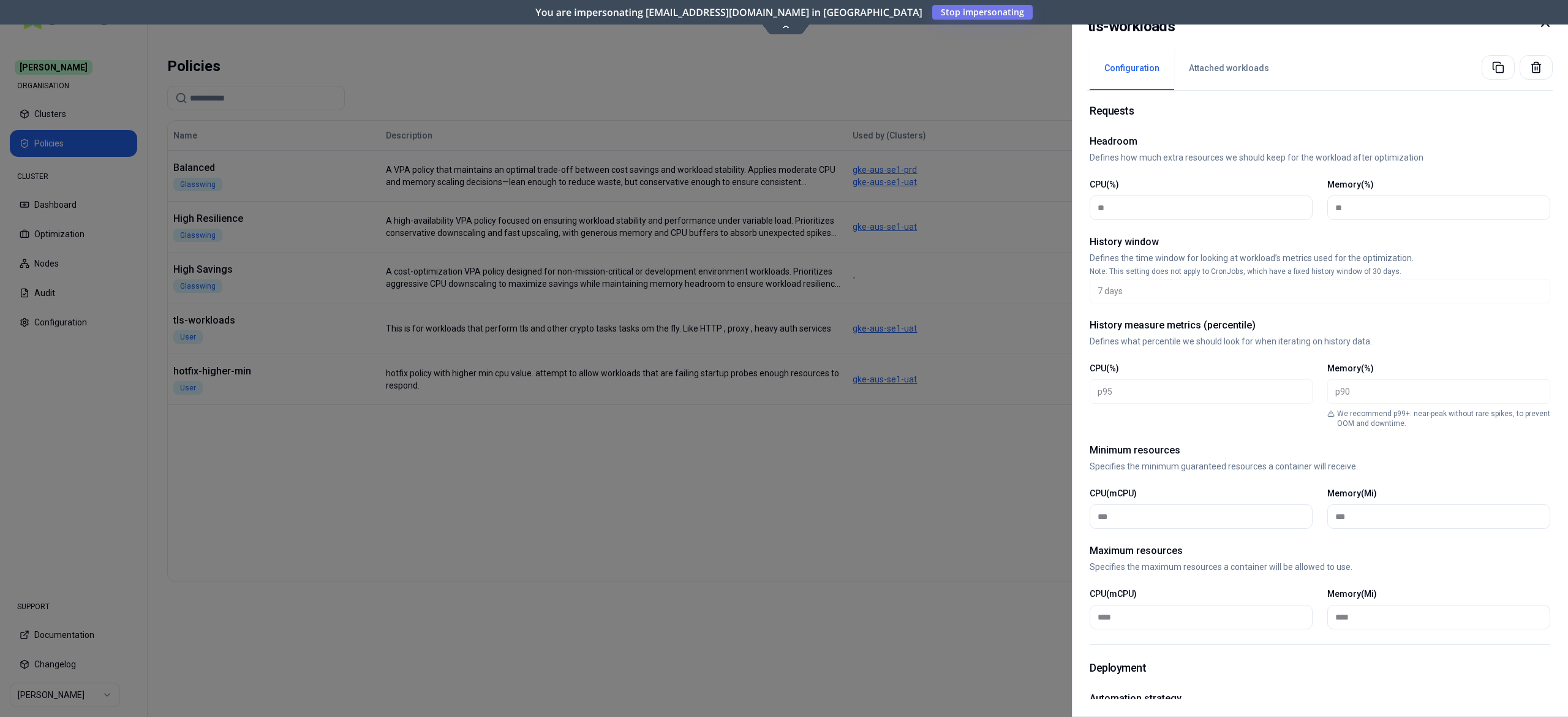
scroll to position [161, 0]
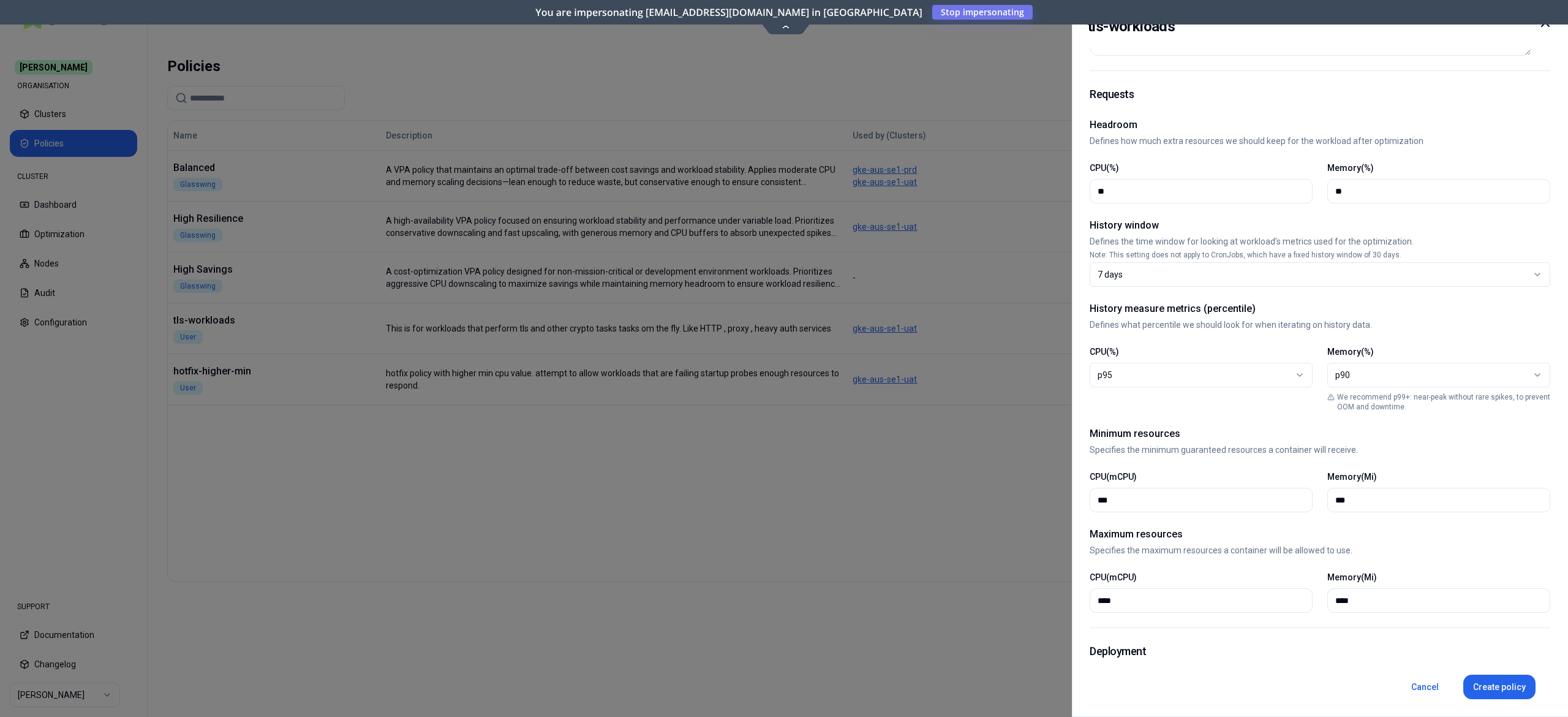
click at [807, 522] on div at bounding box center [784, 358] width 1568 height 717
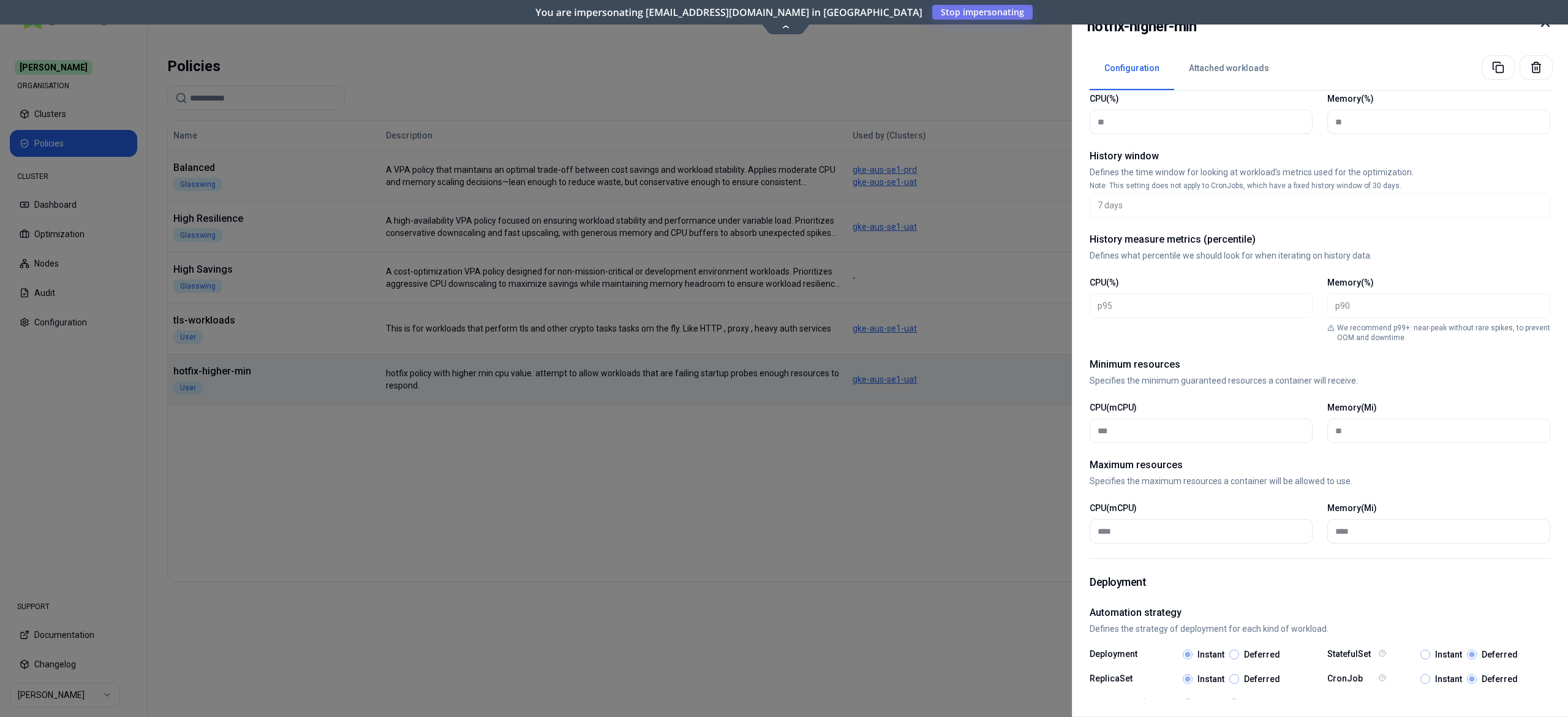
scroll to position [382, 0]
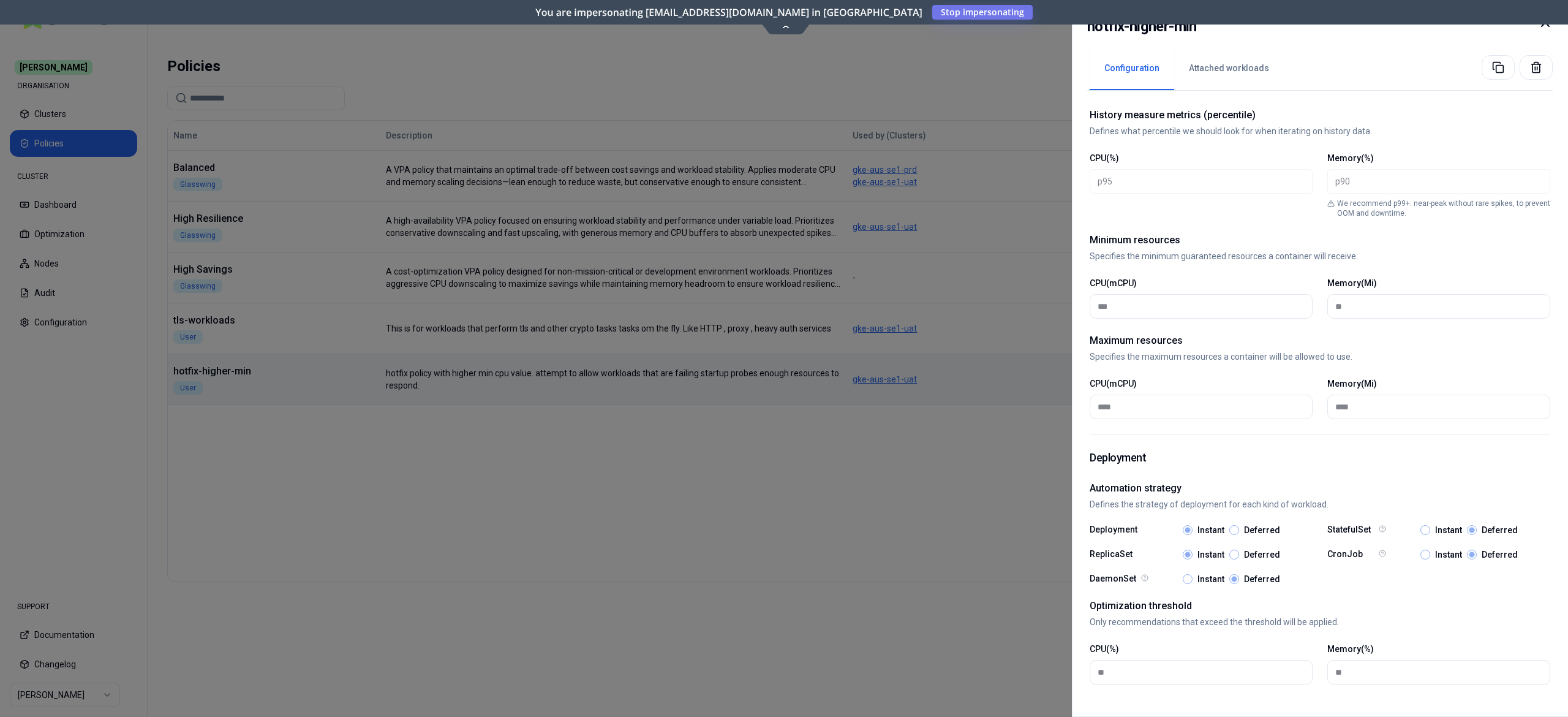
scroll to position [393, 0]
click at [939, 545] on div at bounding box center [784, 358] width 1568 height 717
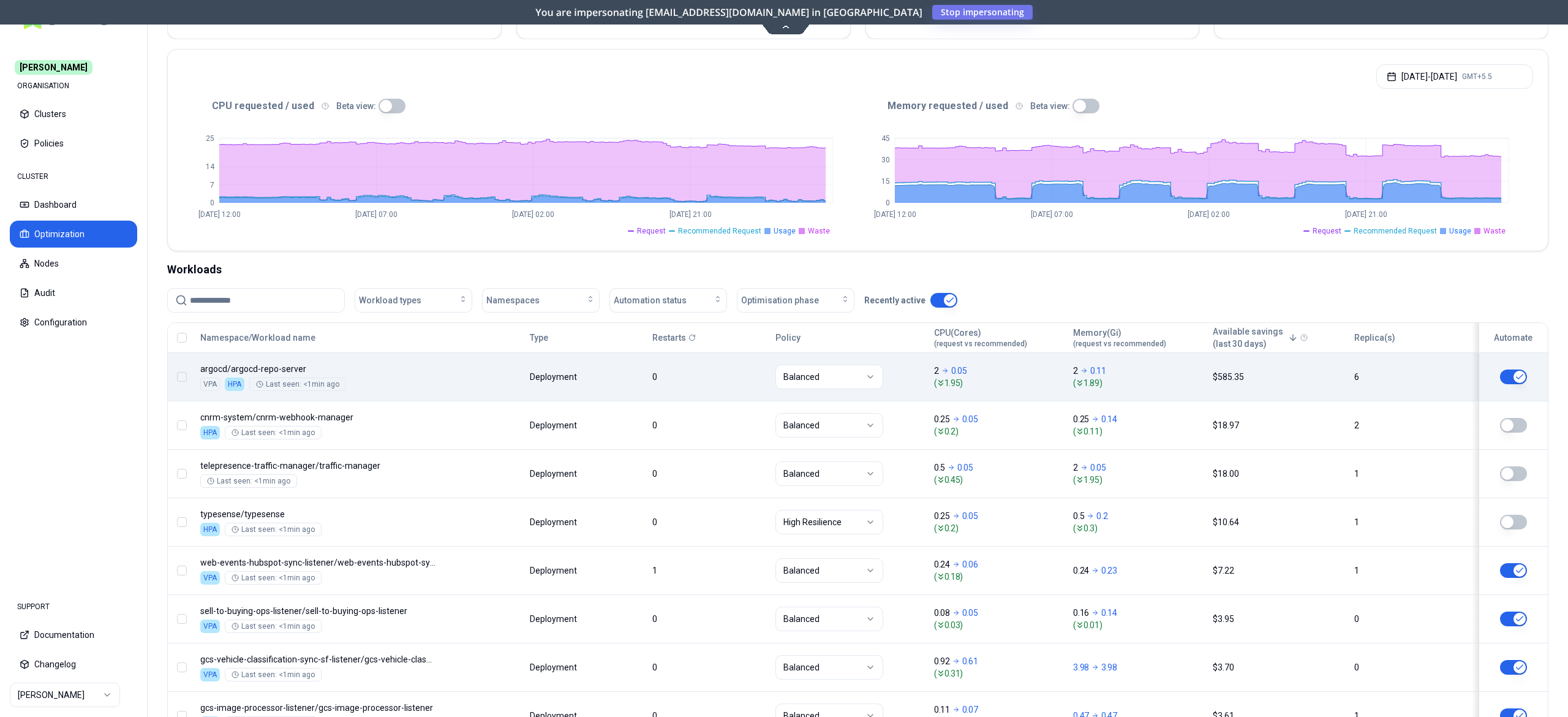
scroll to position [151, 0]
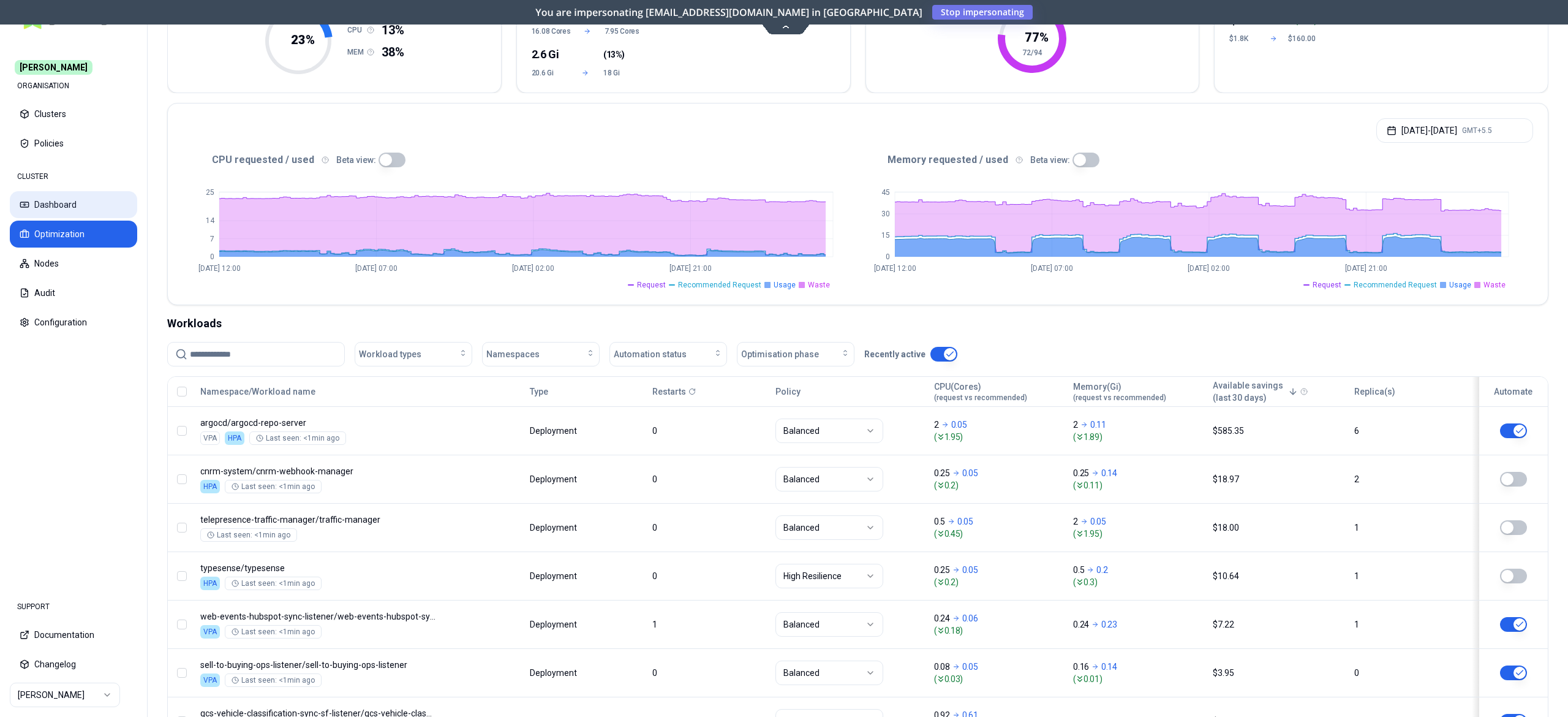
click at [56, 206] on button "Dashboard" at bounding box center [73, 205] width 127 height 27
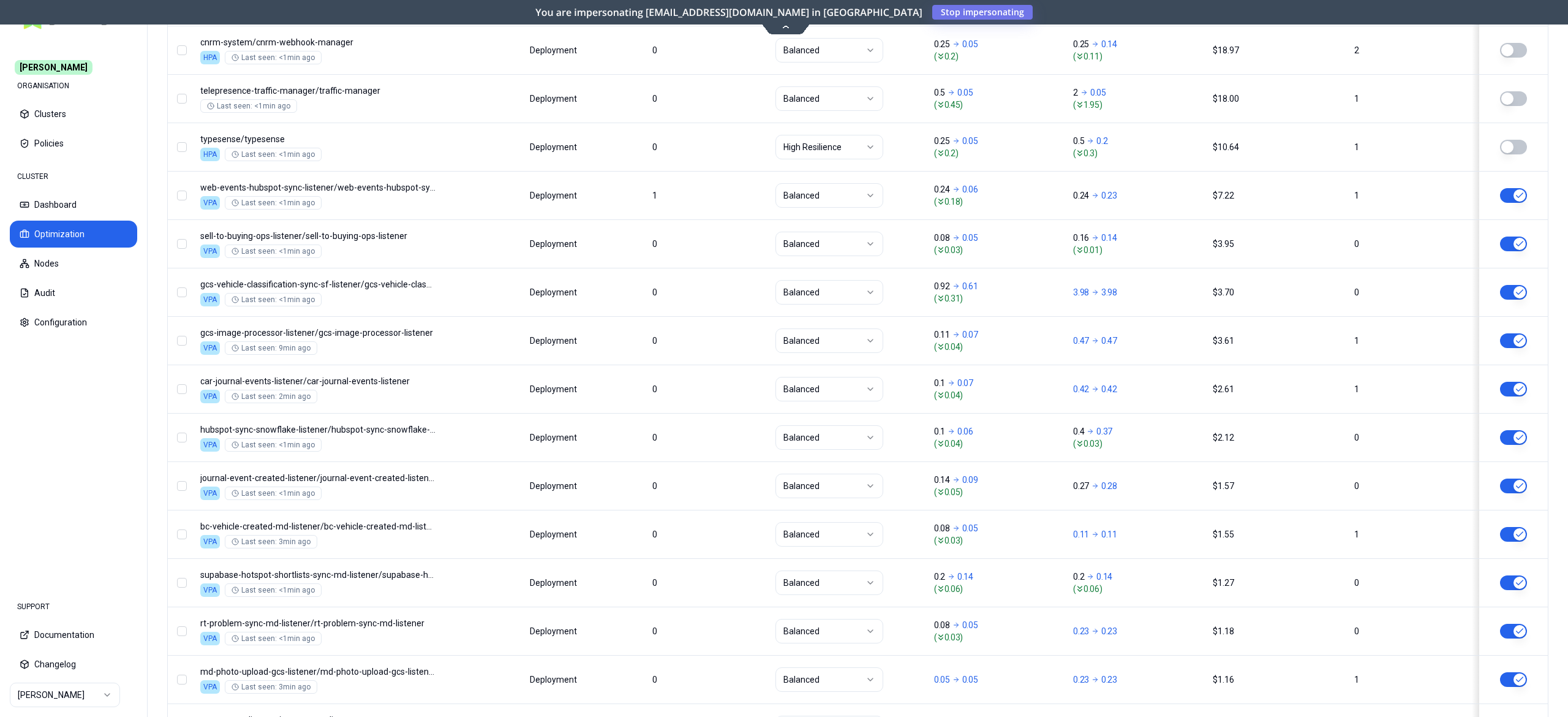
scroll to position [888, 0]
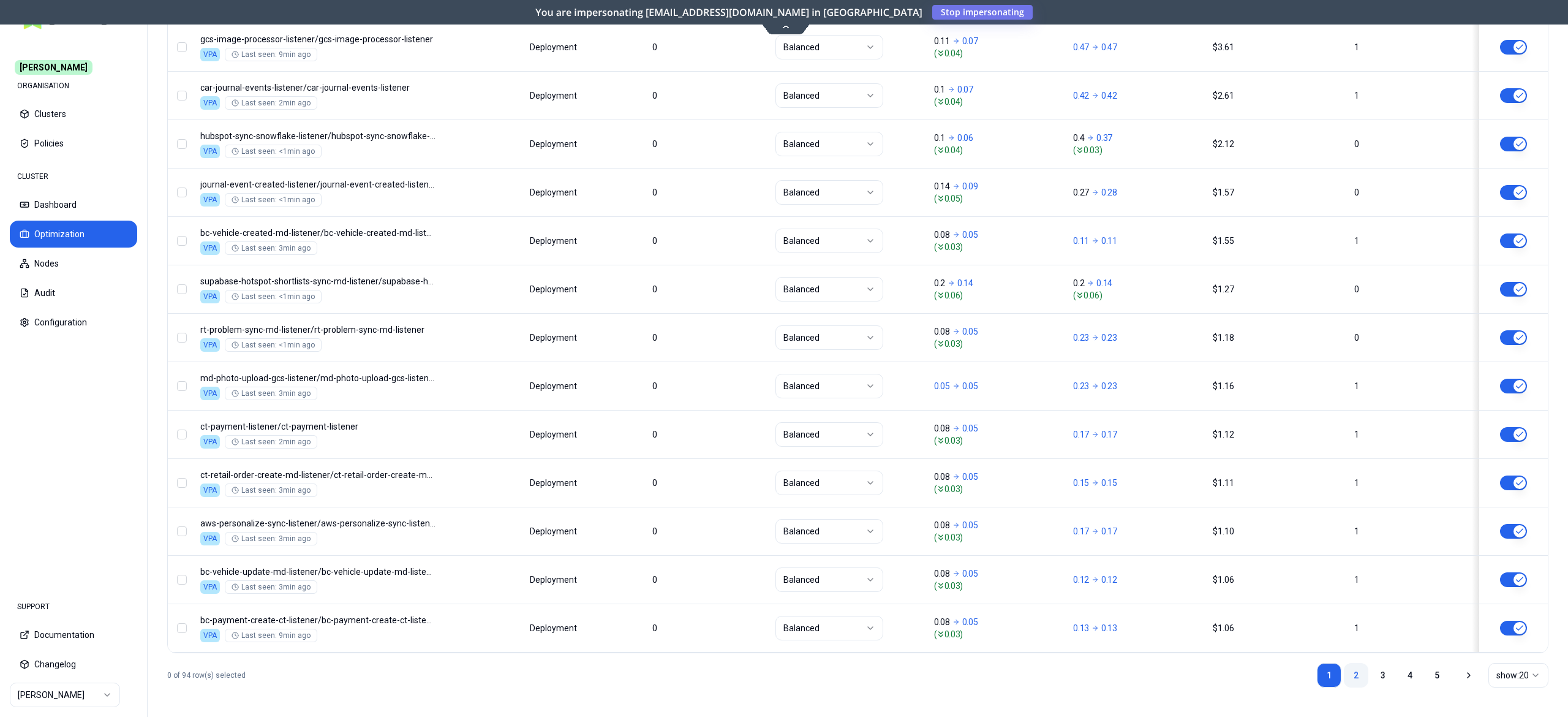
click at [1351, 673] on link "2" at bounding box center [1356, 676] width 25 height 25
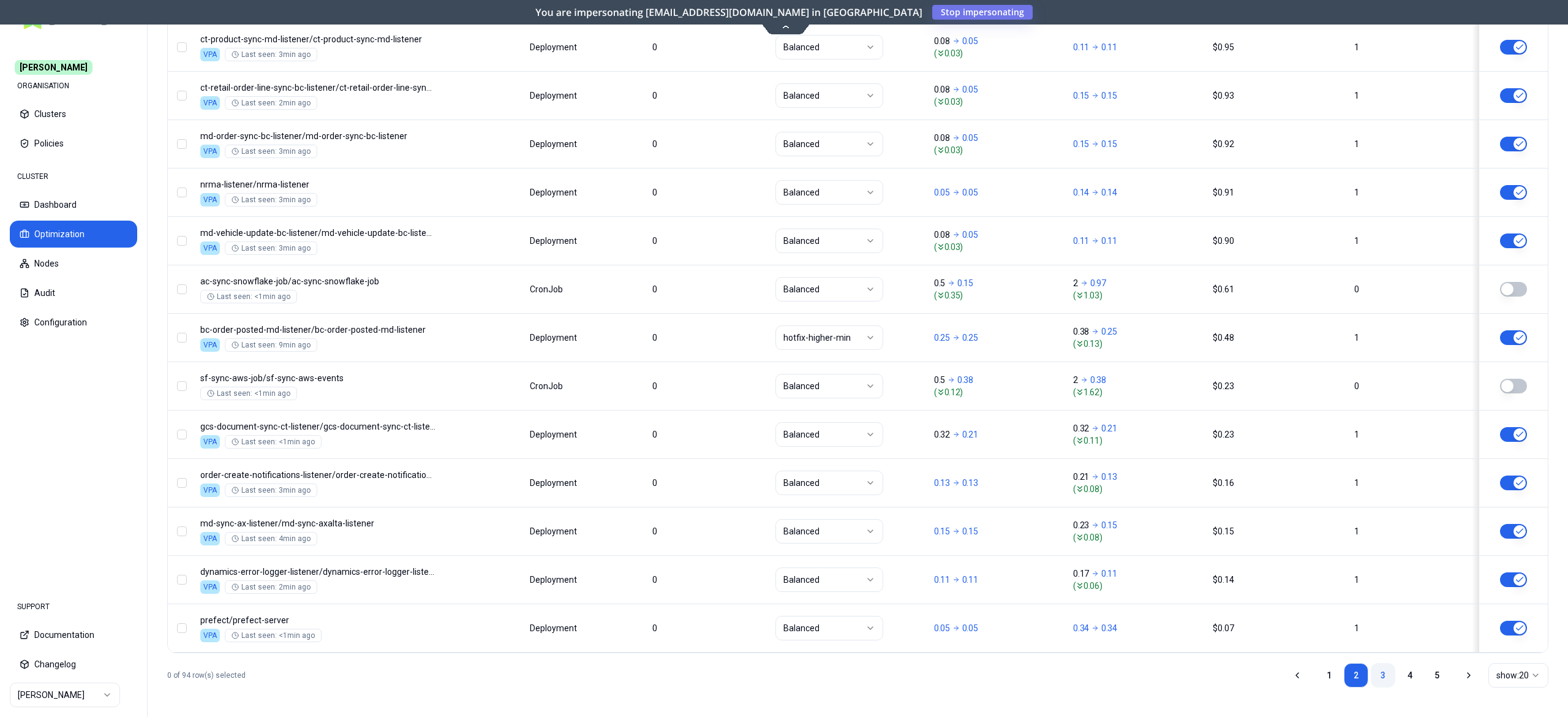
click at [1383, 678] on link "3" at bounding box center [1383, 676] width 25 height 25
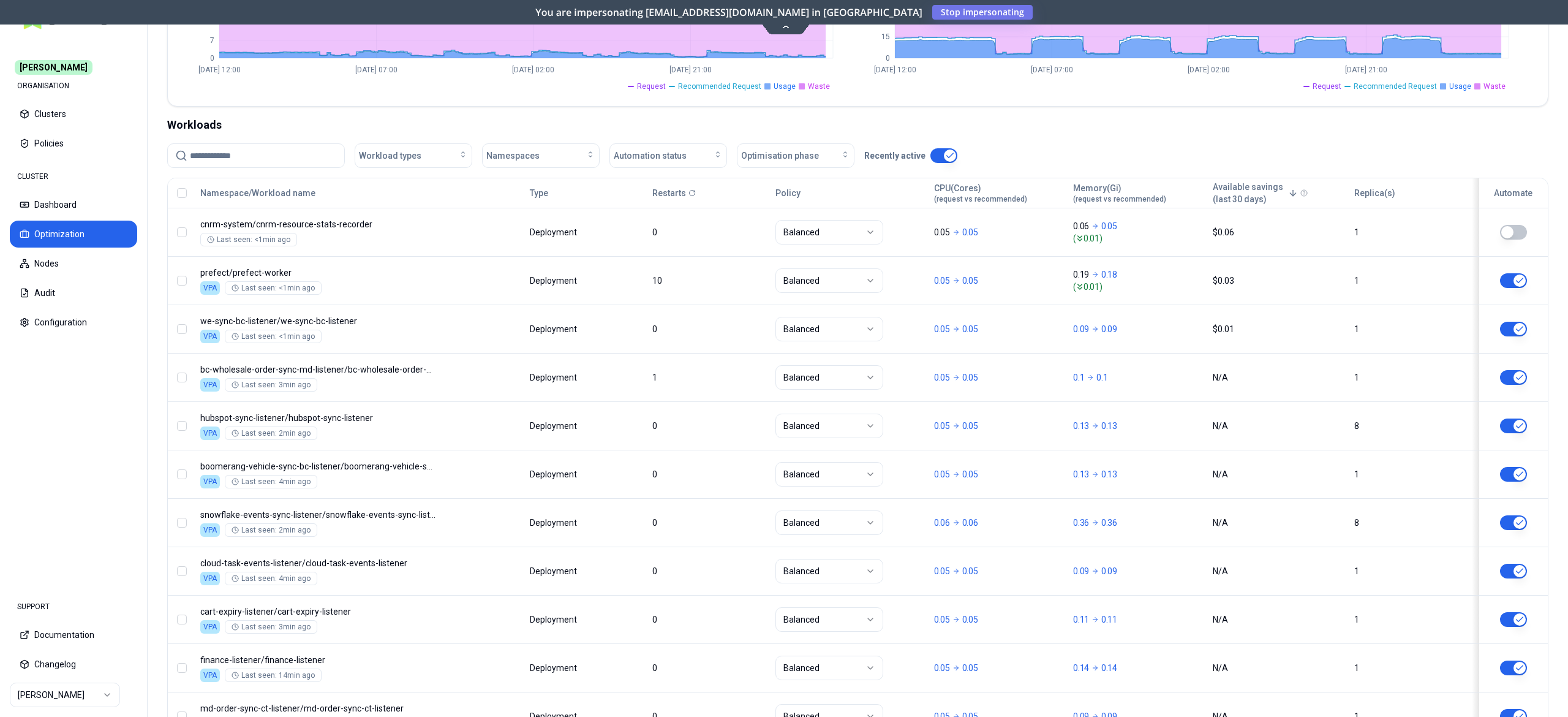
scroll to position [348, 0]
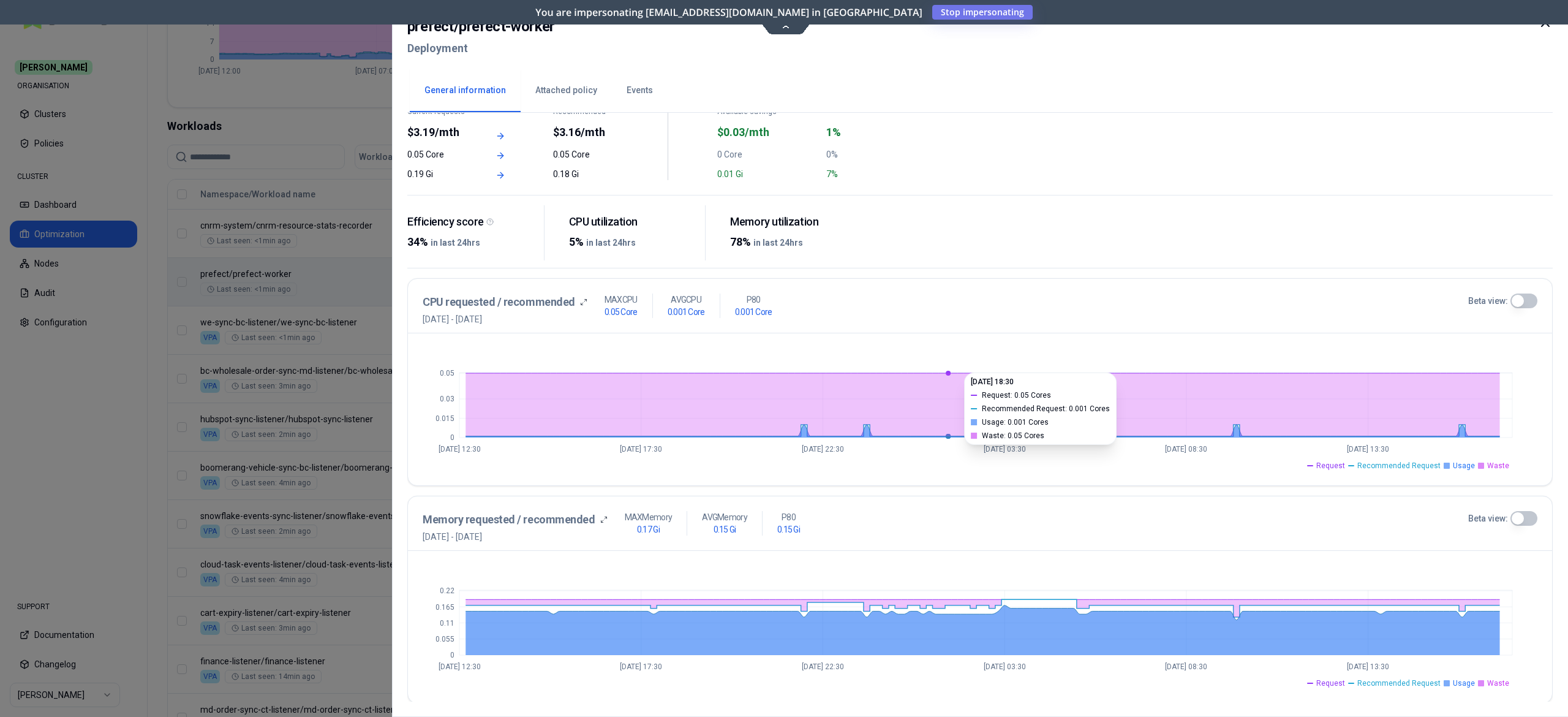
scroll to position [99, 0]
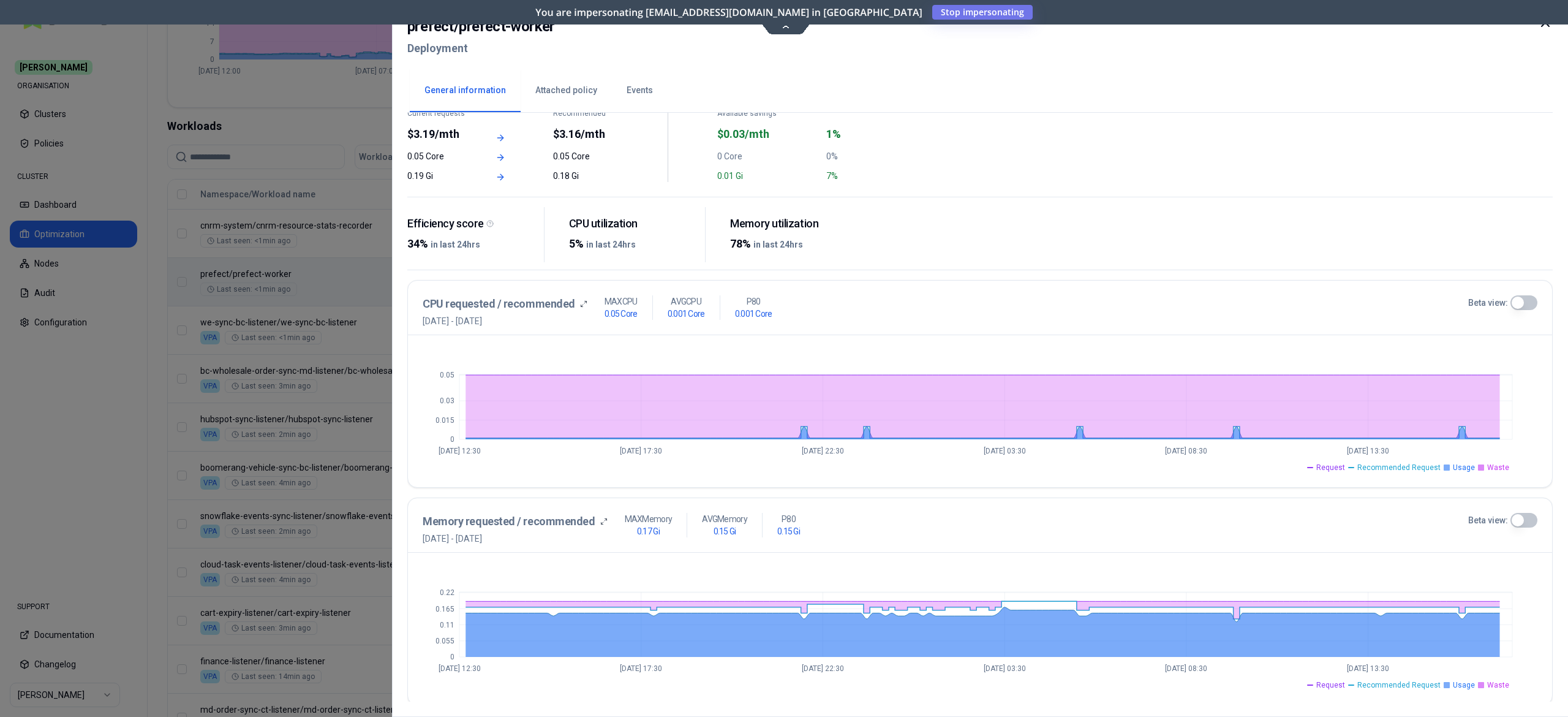
click at [634, 97] on button "Events" at bounding box center [640, 91] width 56 height 43
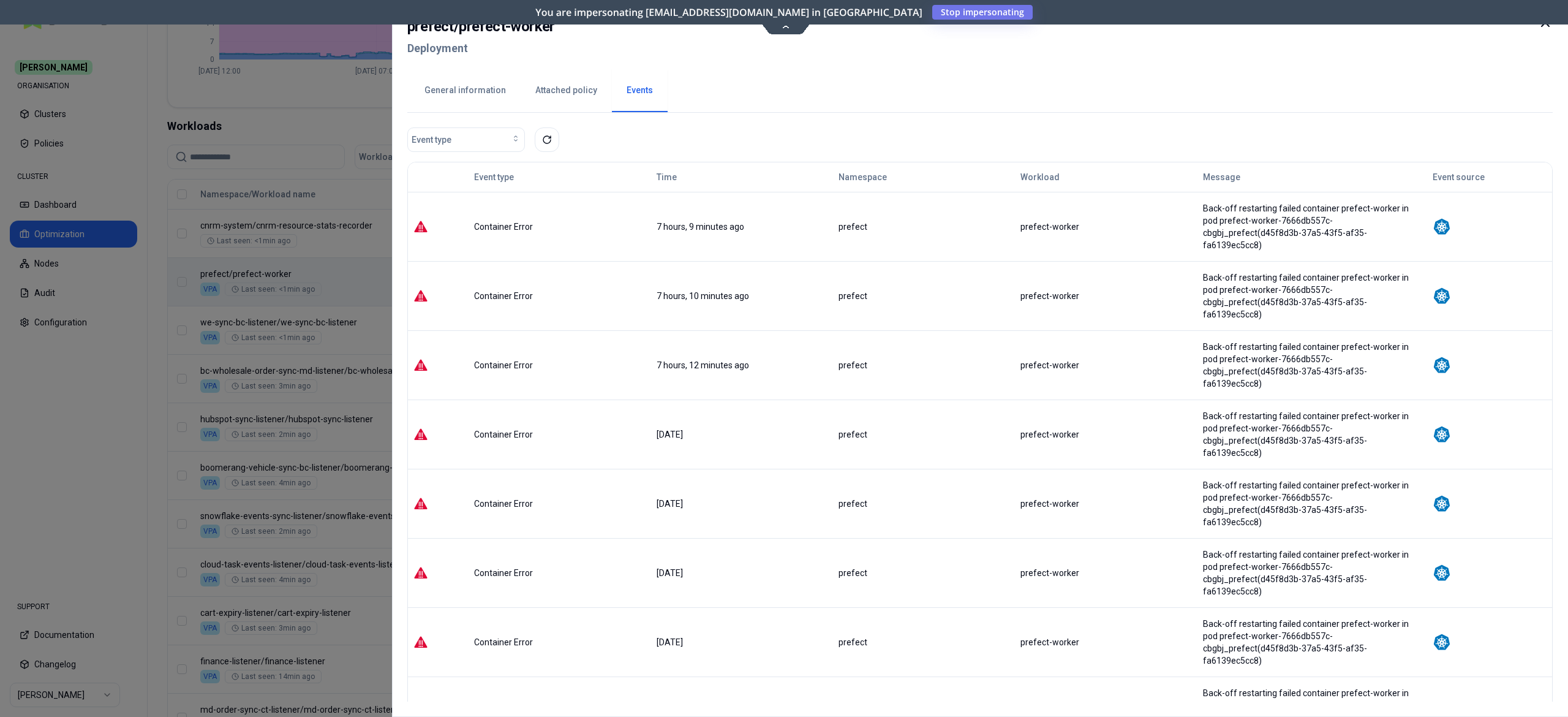
click at [327, 288] on div at bounding box center [784, 358] width 1568 height 717
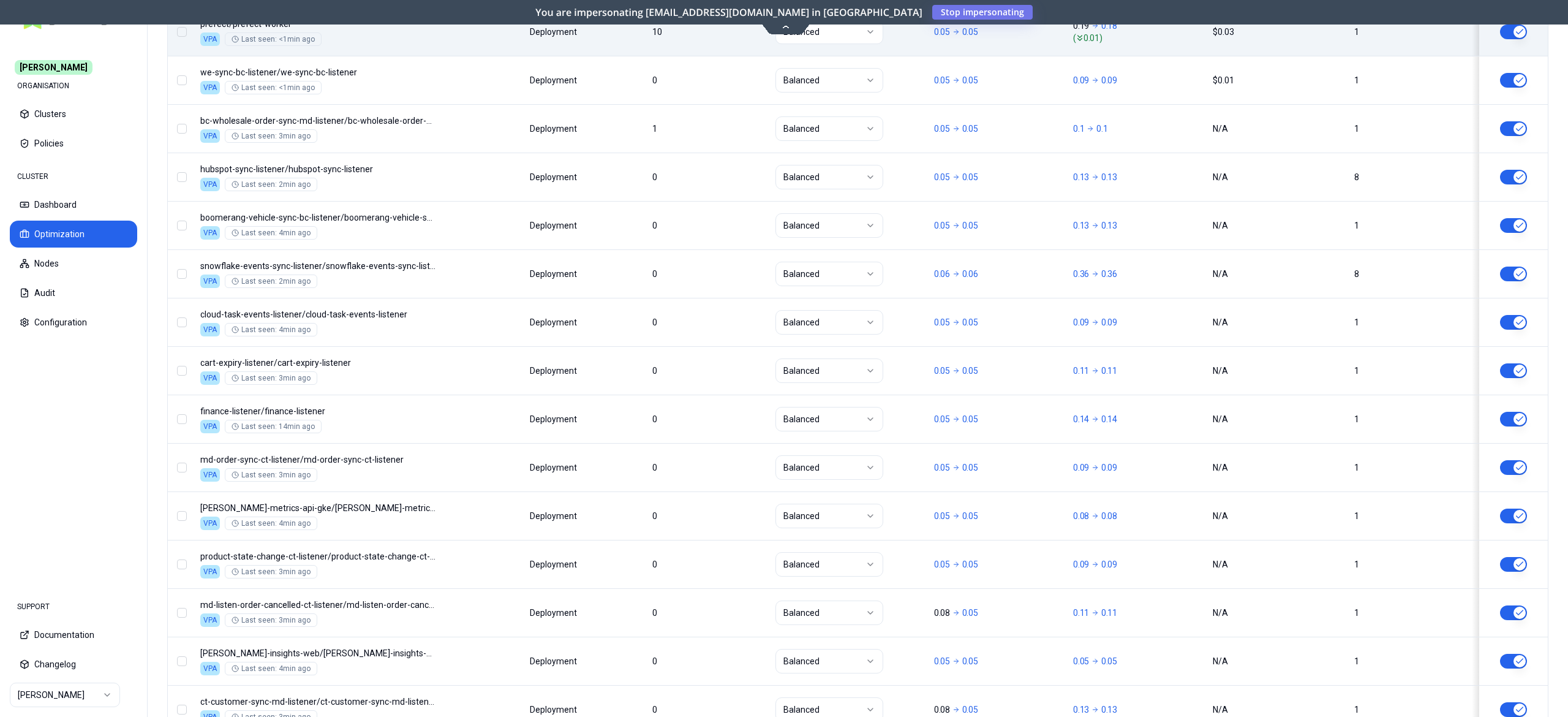
scroll to position [888, 0]
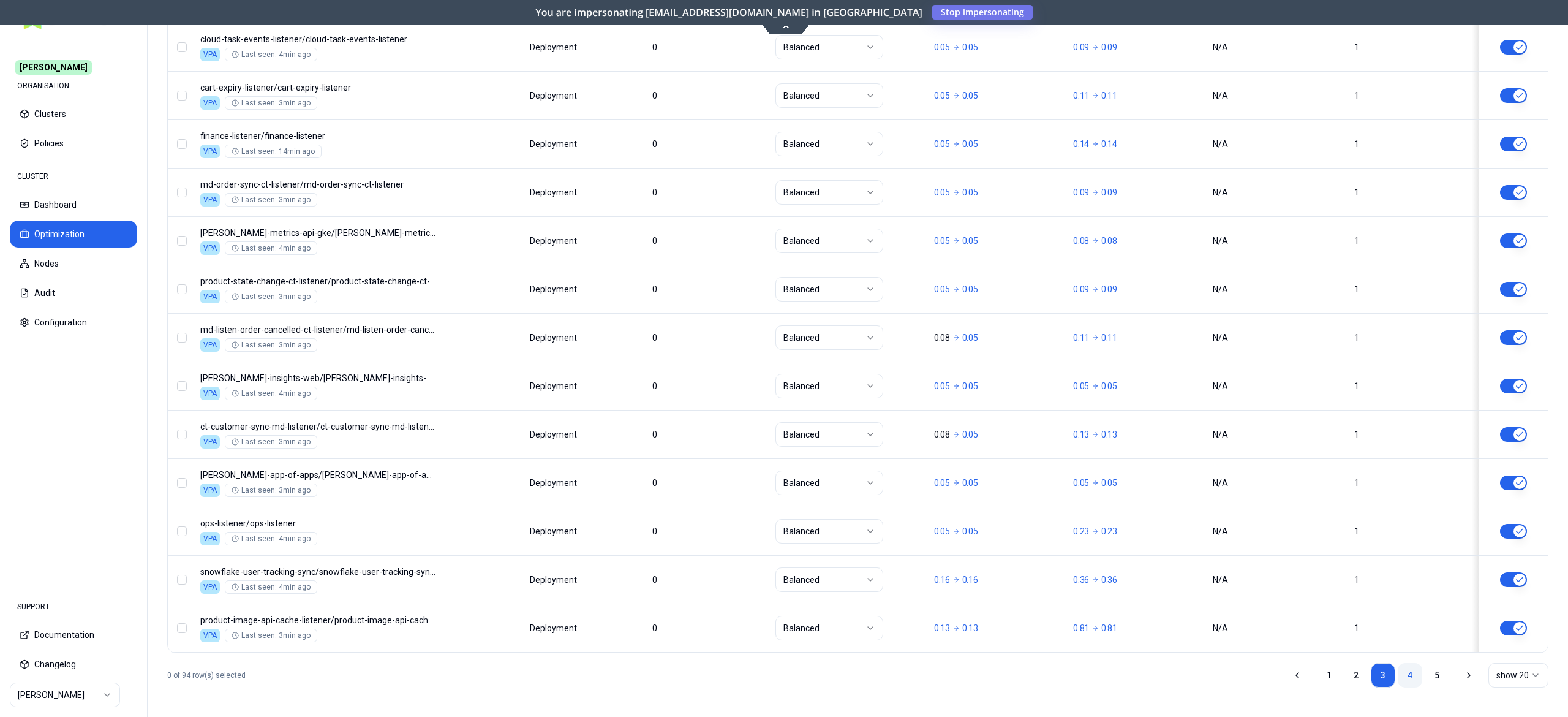
click at [1398, 672] on link "4" at bounding box center [1411, 676] width 25 height 25
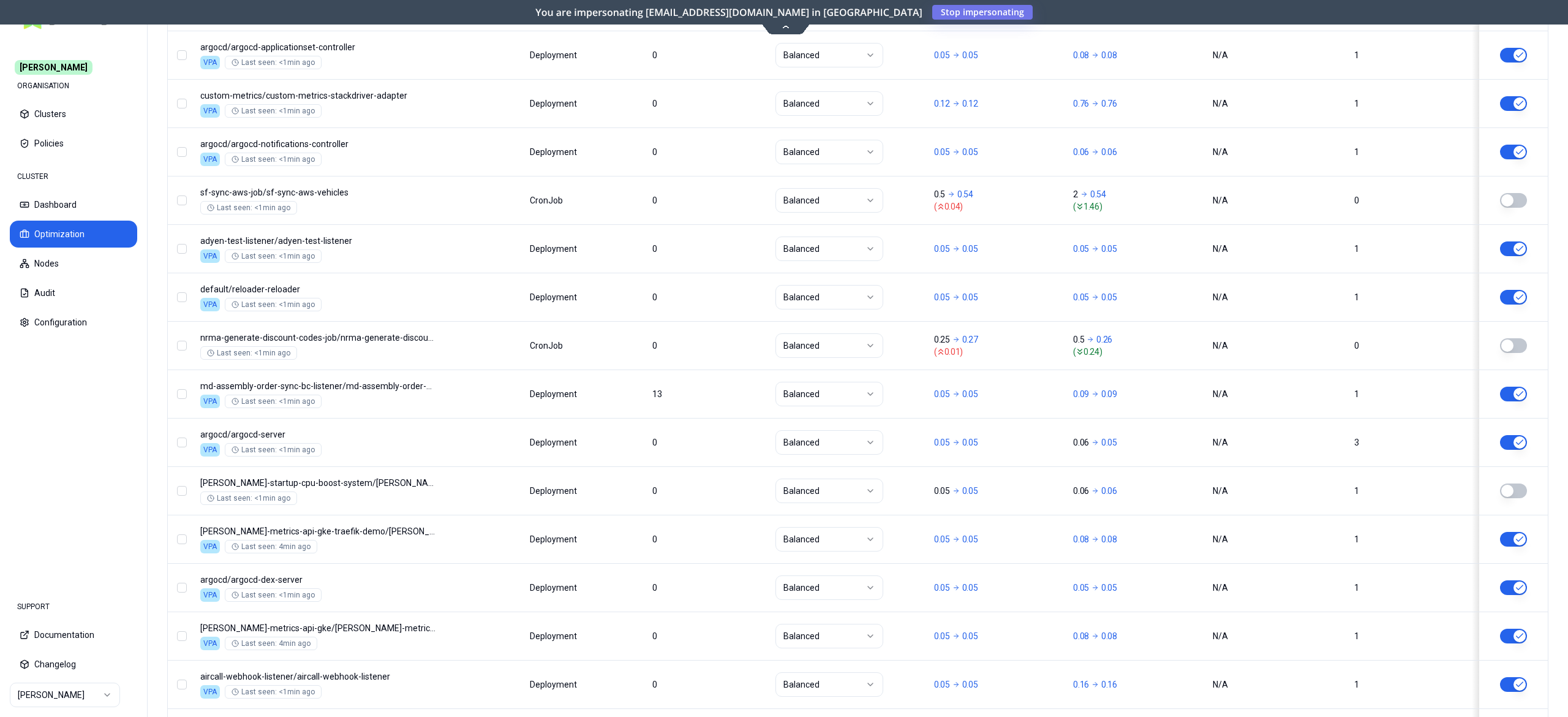
scroll to position [675, 0]
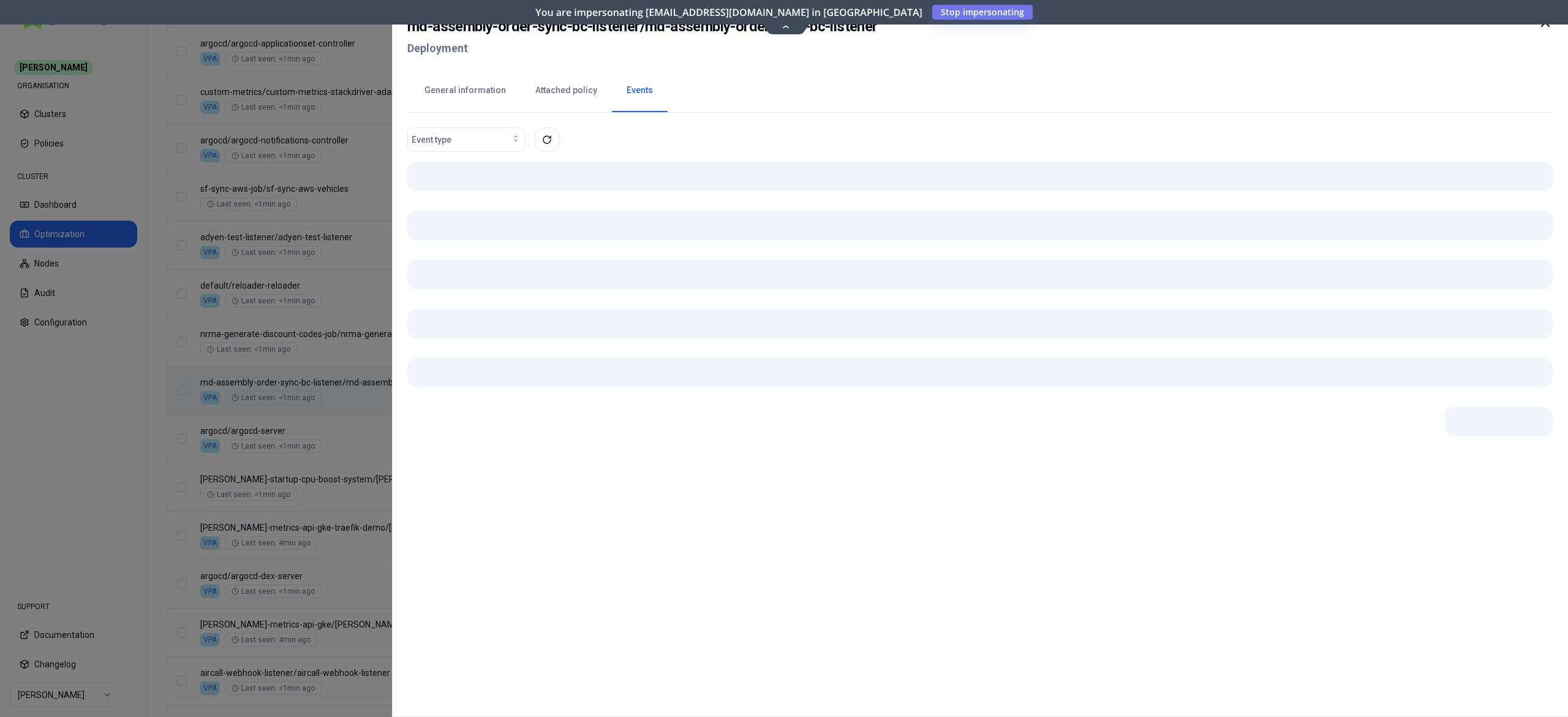
click at [577, 407] on body "Carma ORGANISATION Clusters Policies CLUSTER Dashboard Optimization Nodes Audit…" at bounding box center [784, 358] width 1568 height 717
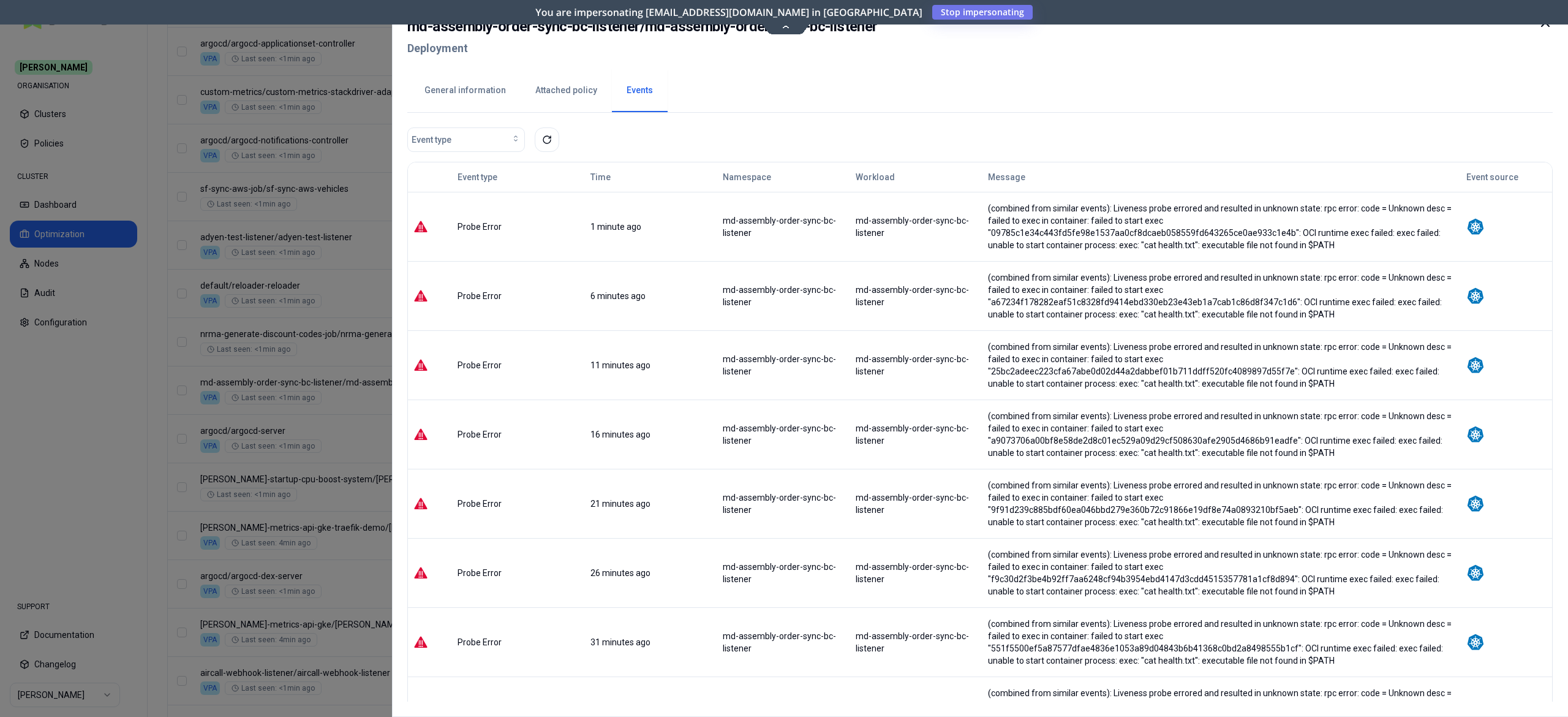
click at [269, 406] on div at bounding box center [784, 358] width 1568 height 717
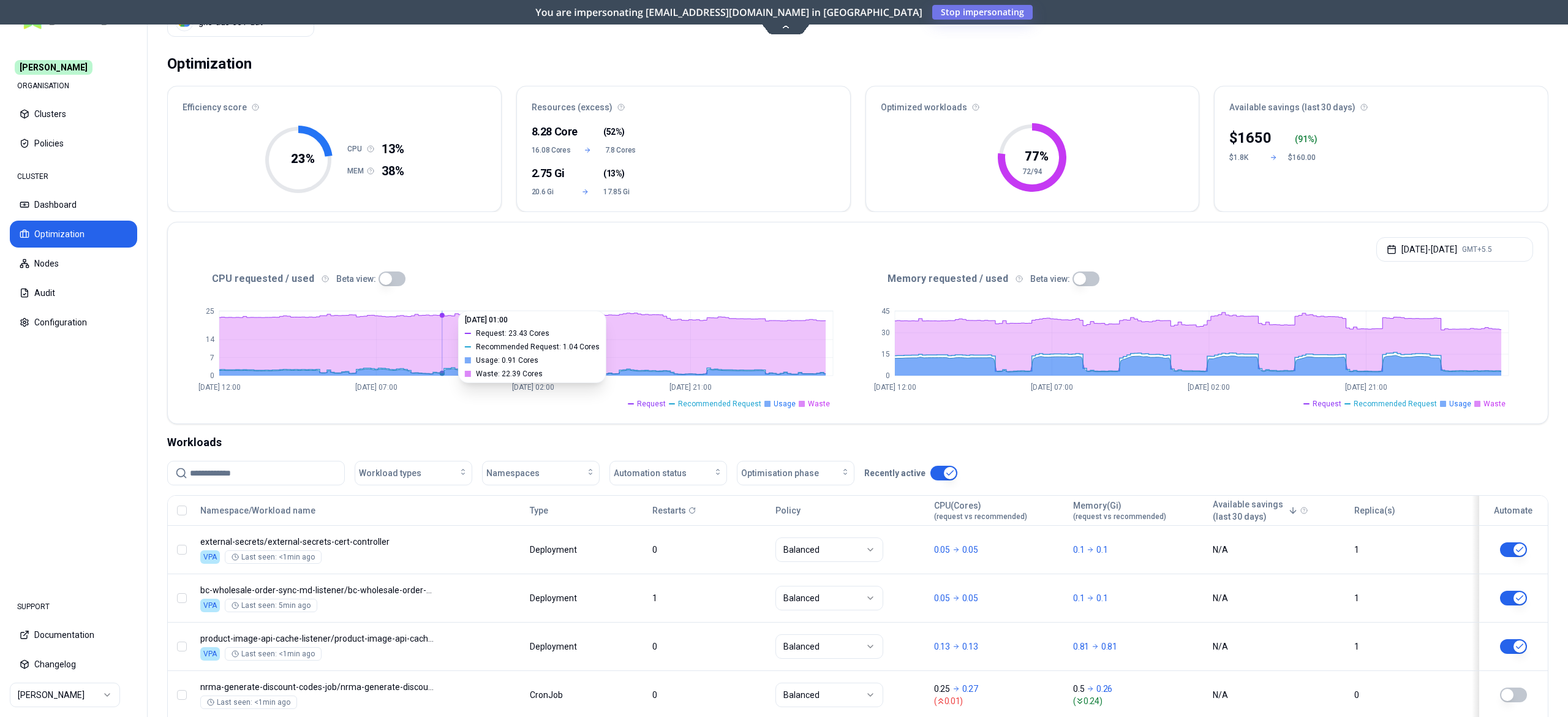
scroll to position [0, 0]
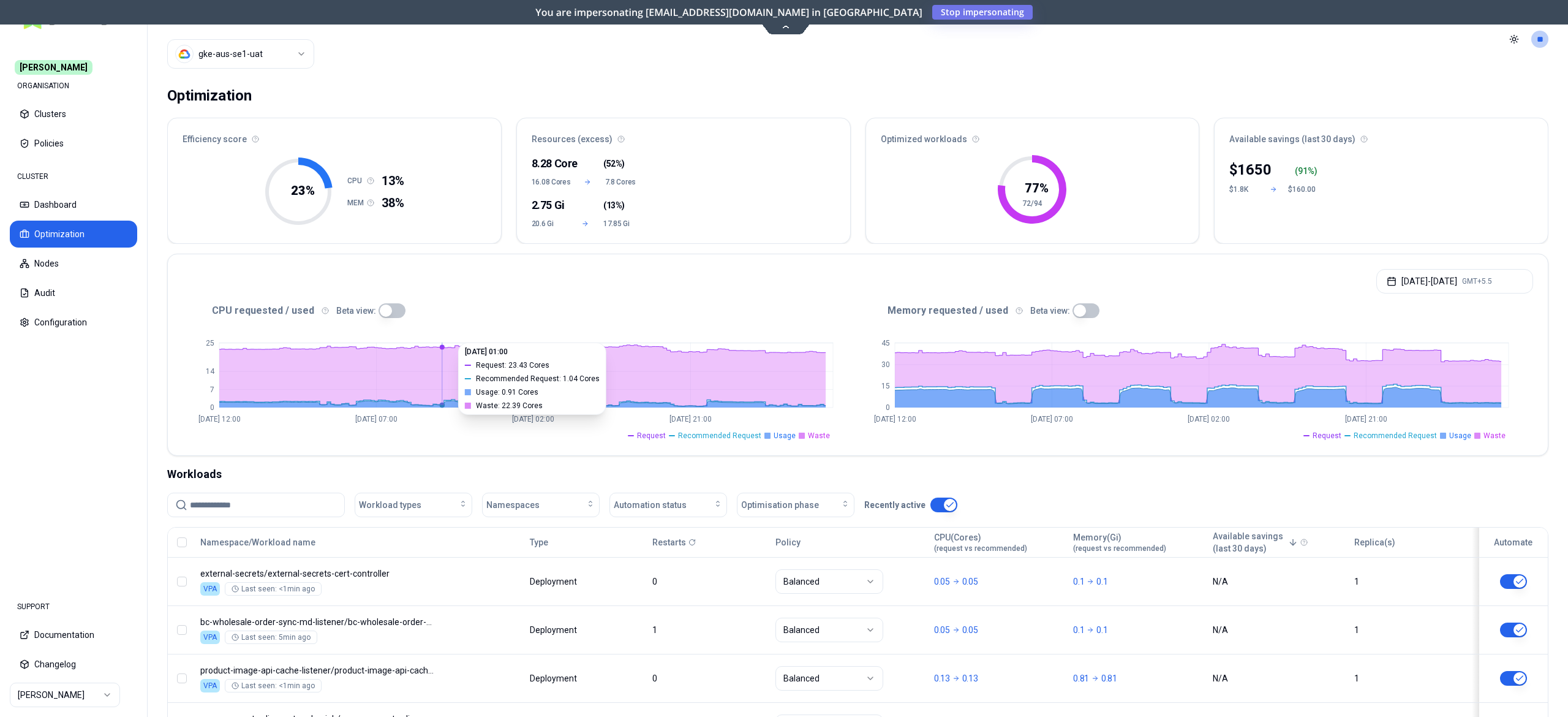
click at [244, 60] on html "Carma ORGANISATION Clusters Policies CLUSTER Dashboard Optimization Nodes Audit…" at bounding box center [784, 358] width 1568 height 717
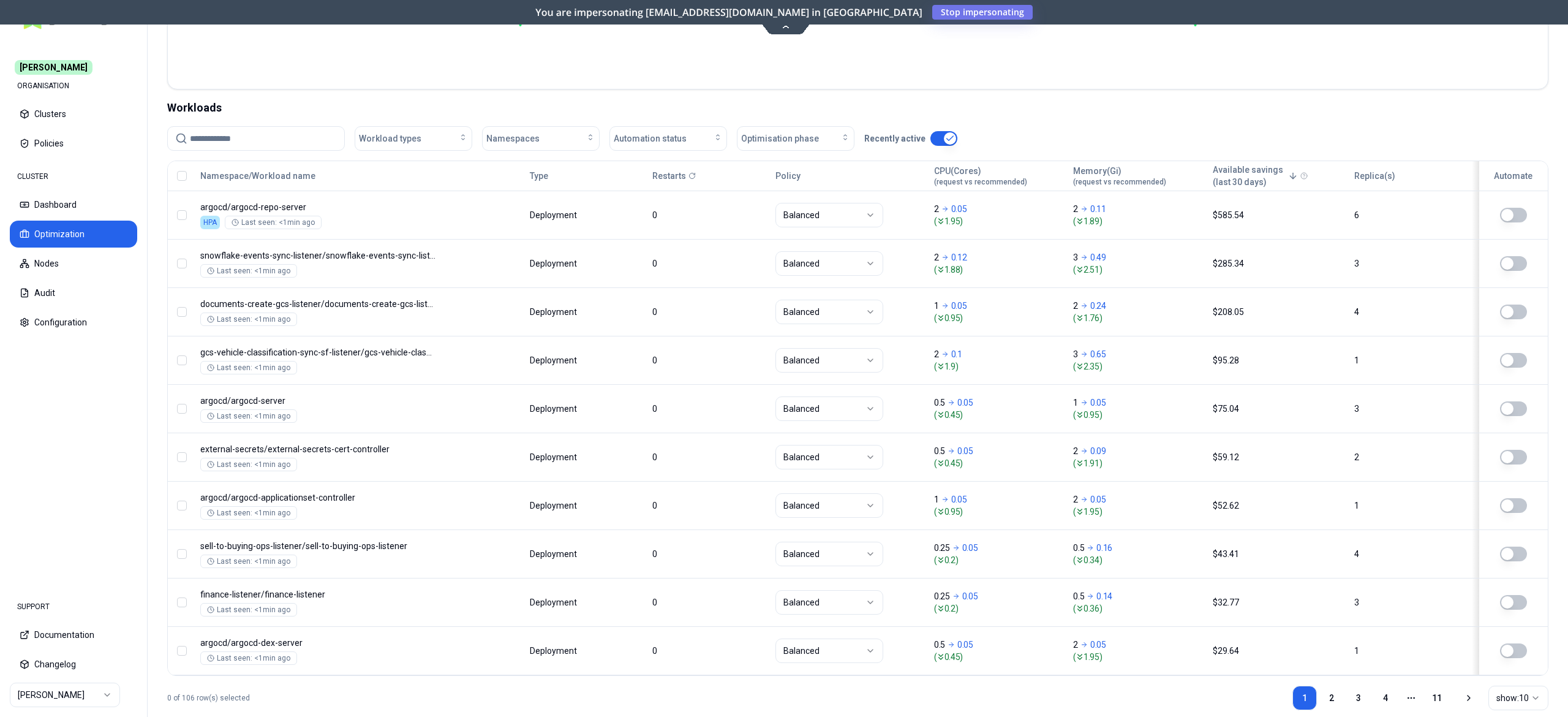
scroll to position [368, 0]
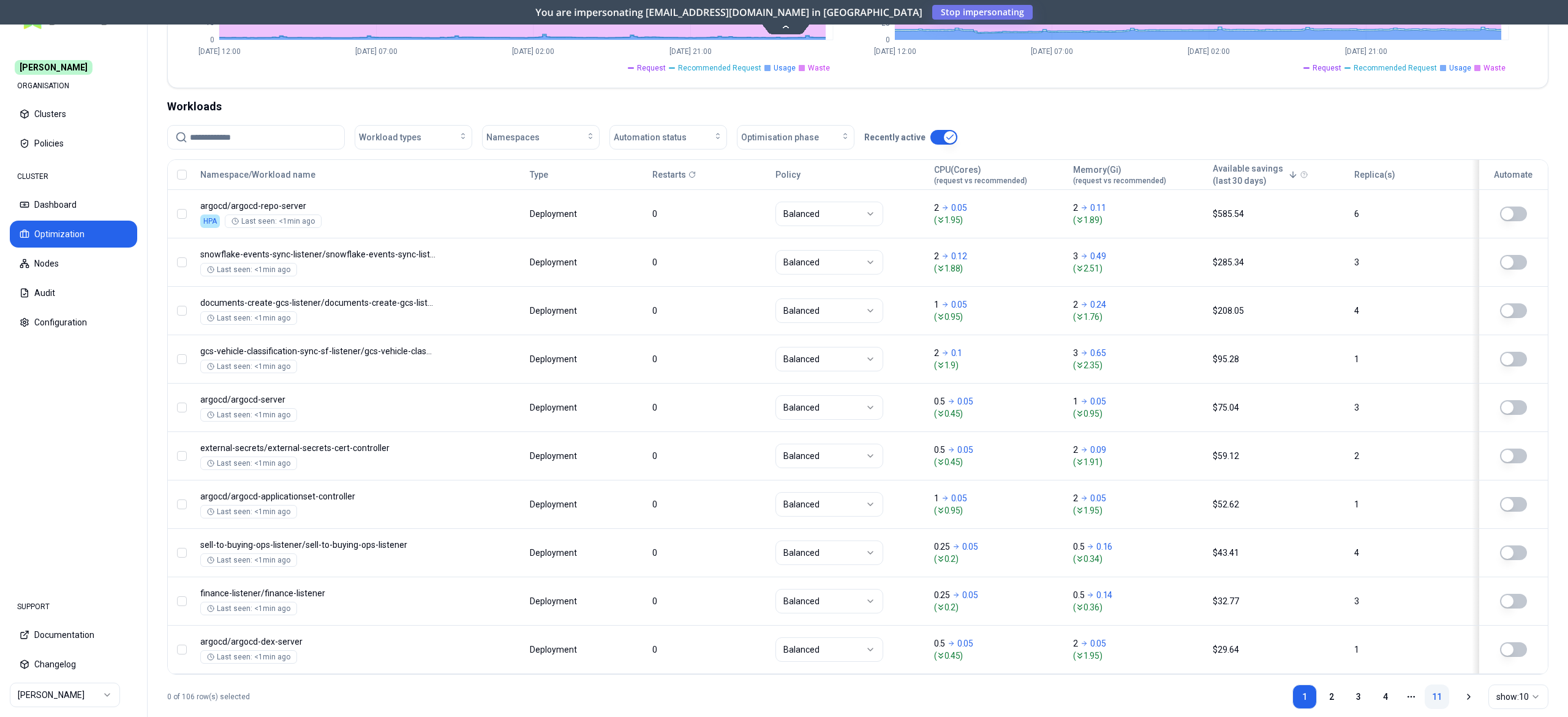
click at [1425, 698] on link "11" at bounding box center [1437, 697] width 25 height 25
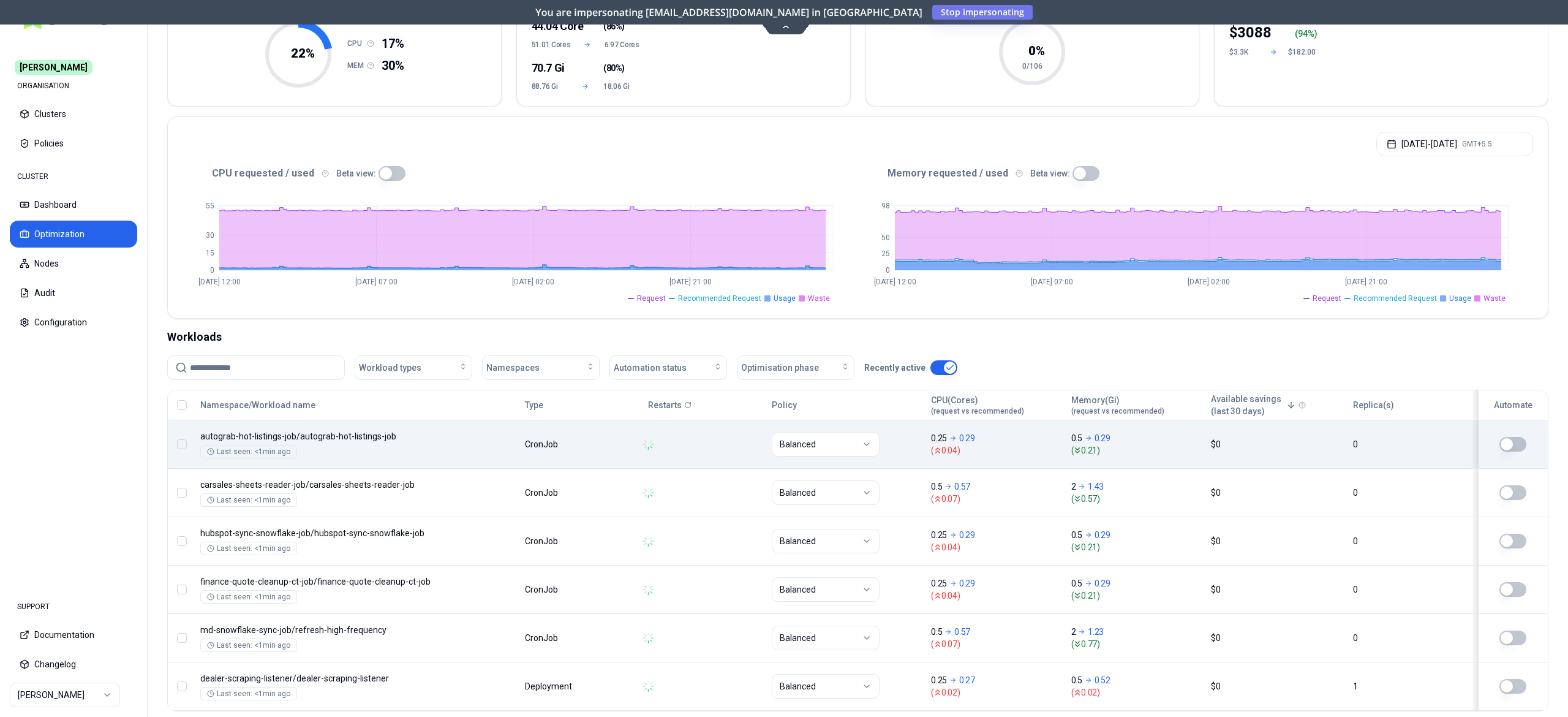
scroll to position [201, 0]
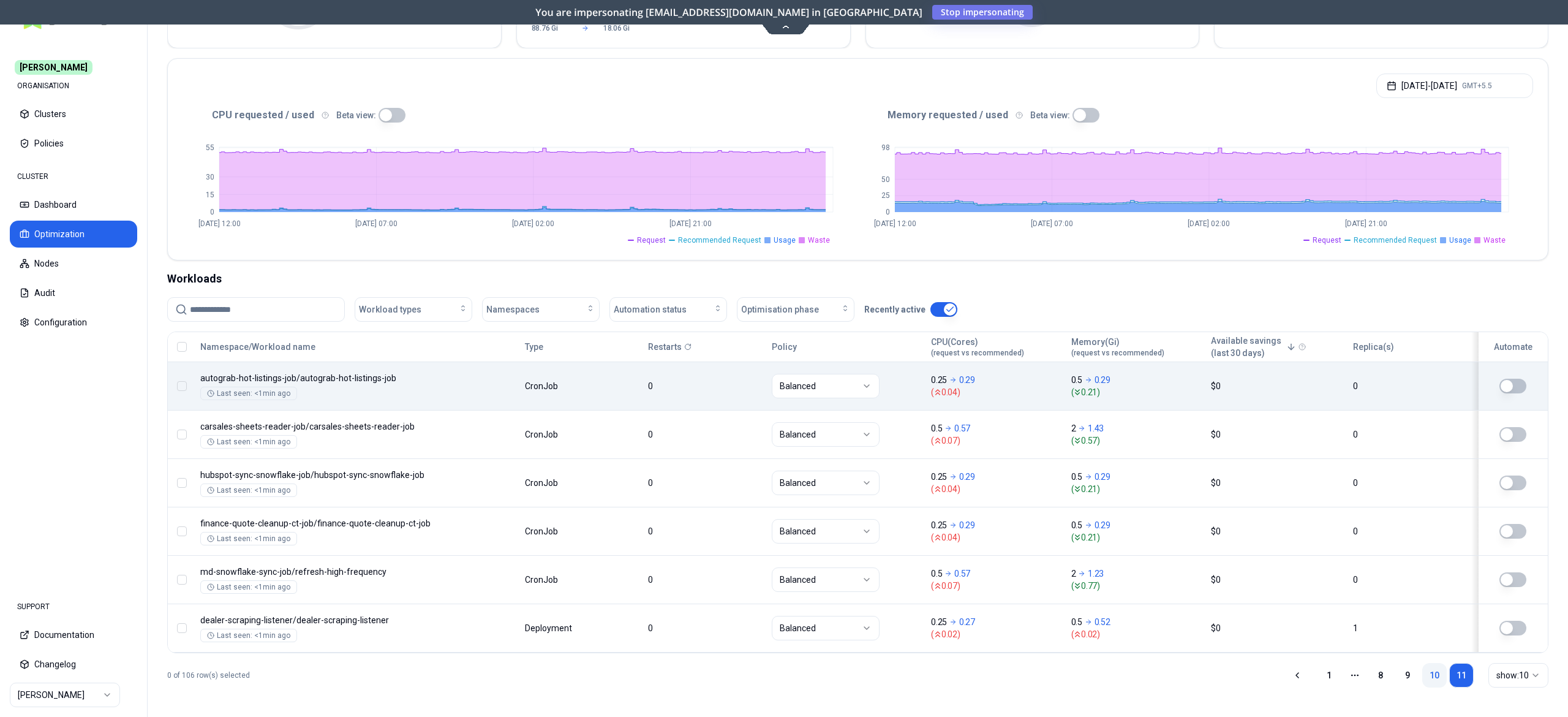
click at [1431, 664] on link "10" at bounding box center [1435, 676] width 25 height 25
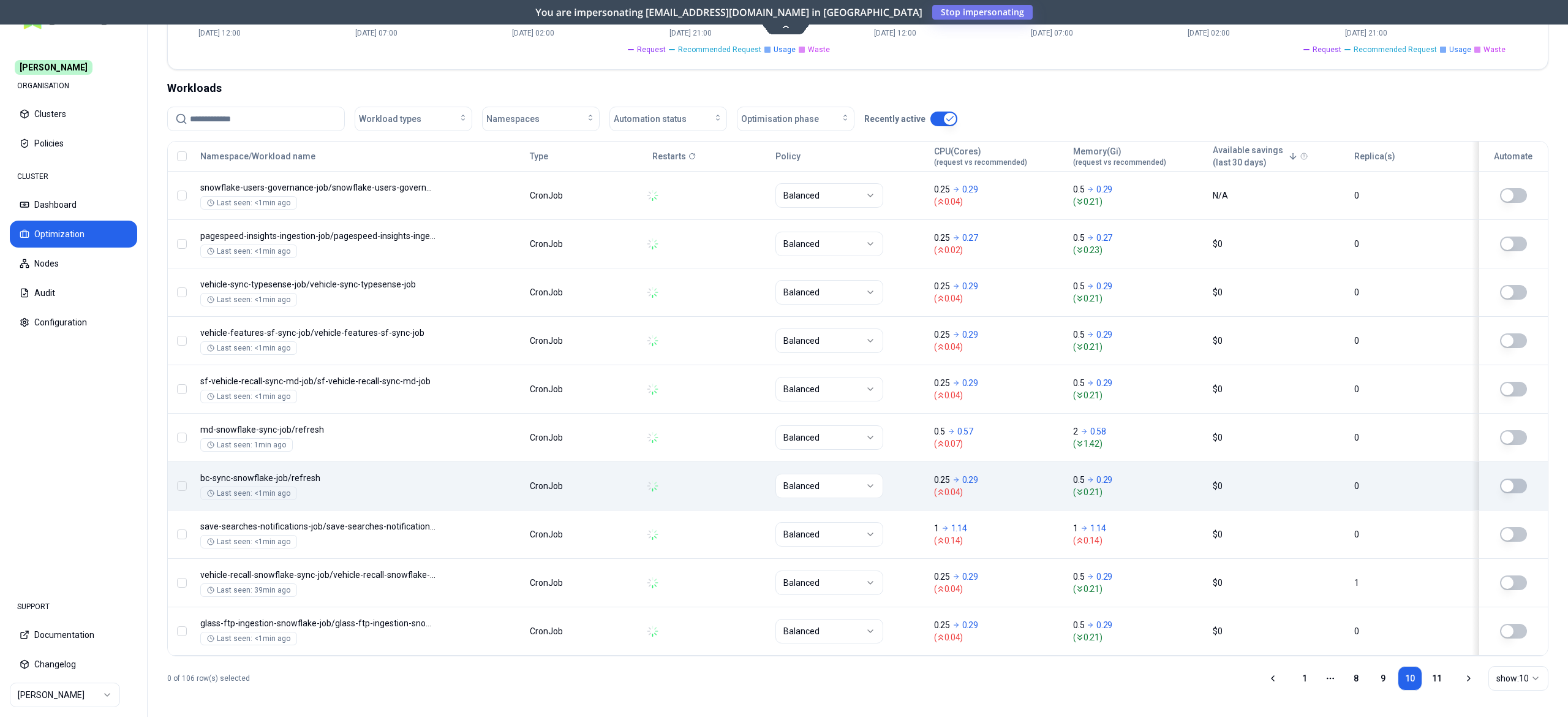
scroll to position [397, 0]
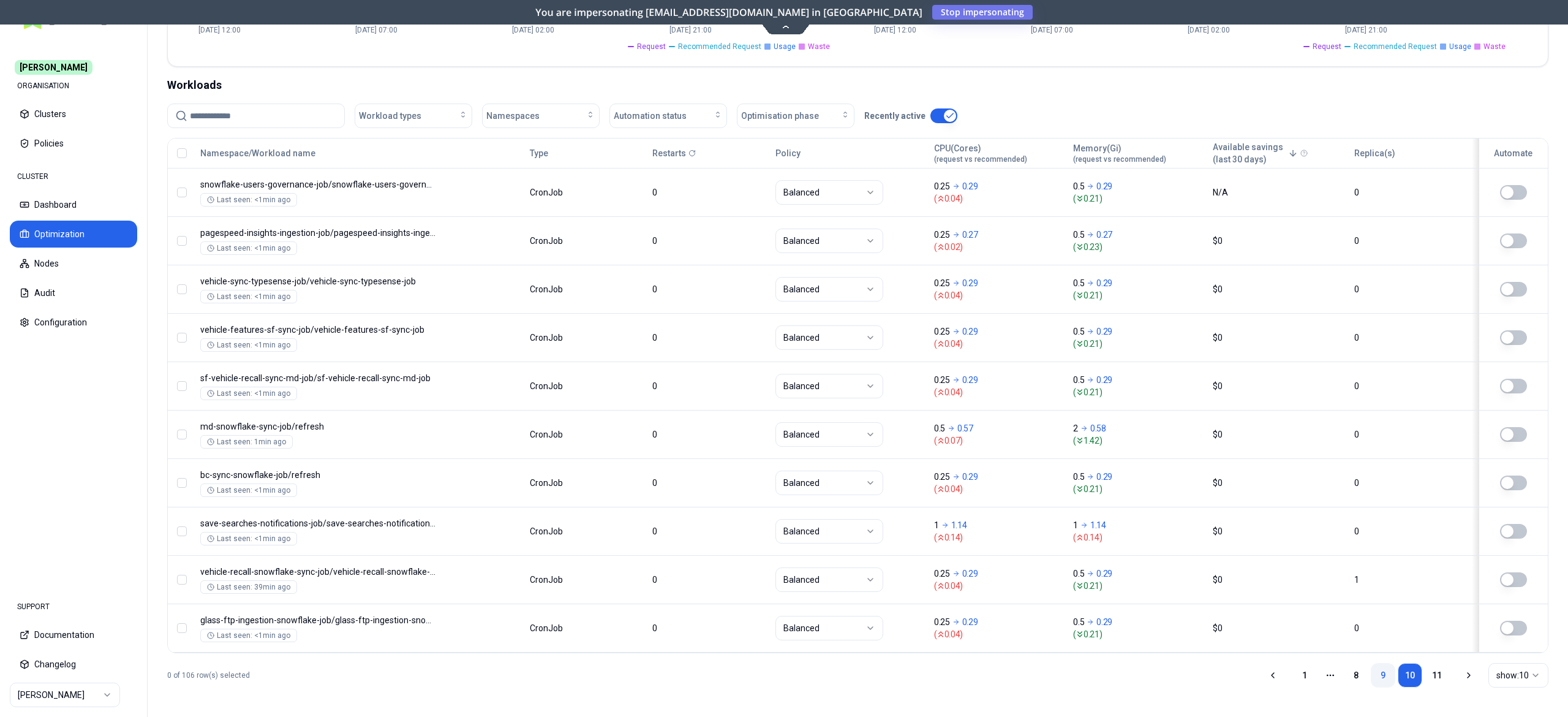
click at [1382, 673] on link "9" at bounding box center [1383, 676] width 25 height 25
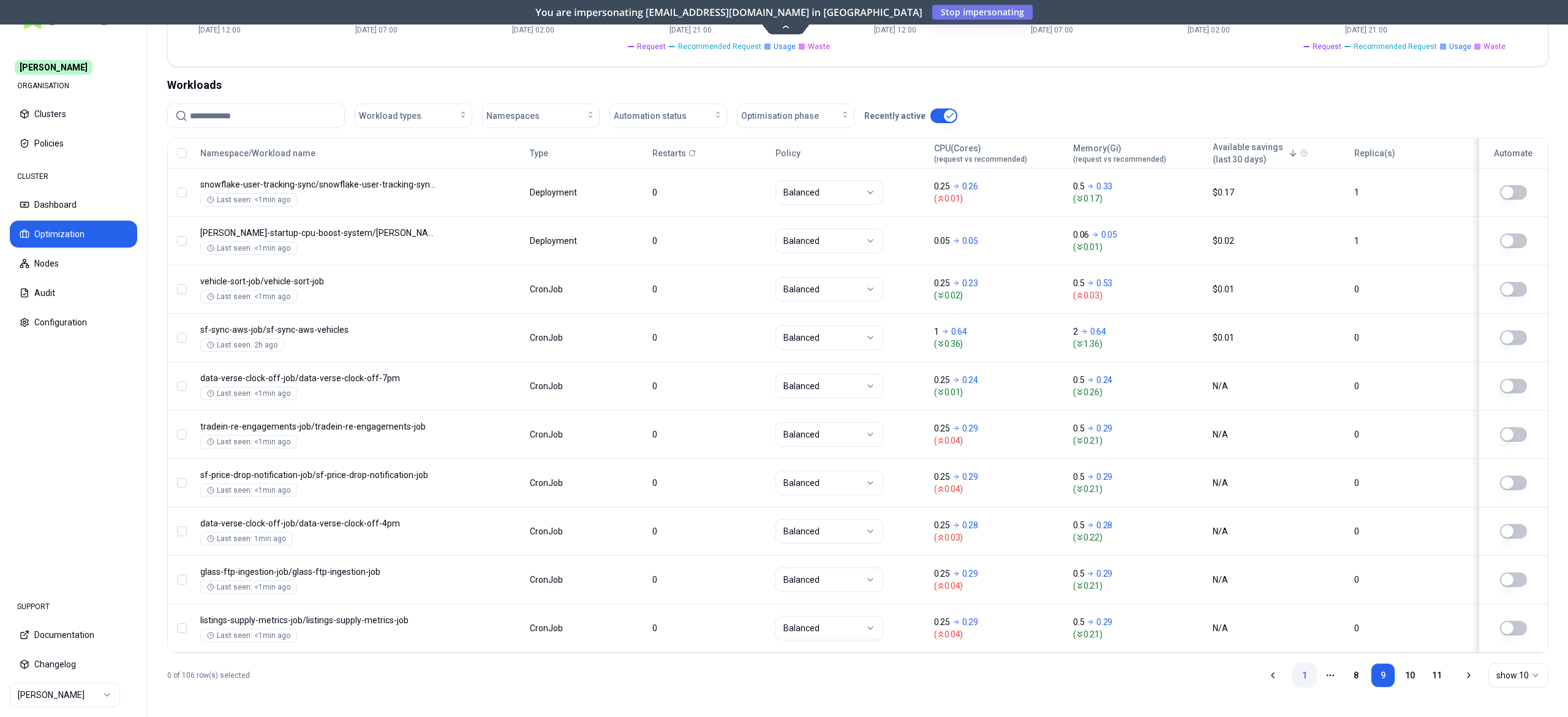
click at [1294, 681] on link "1" at bounding box center [1305, 676] width 25 height 25
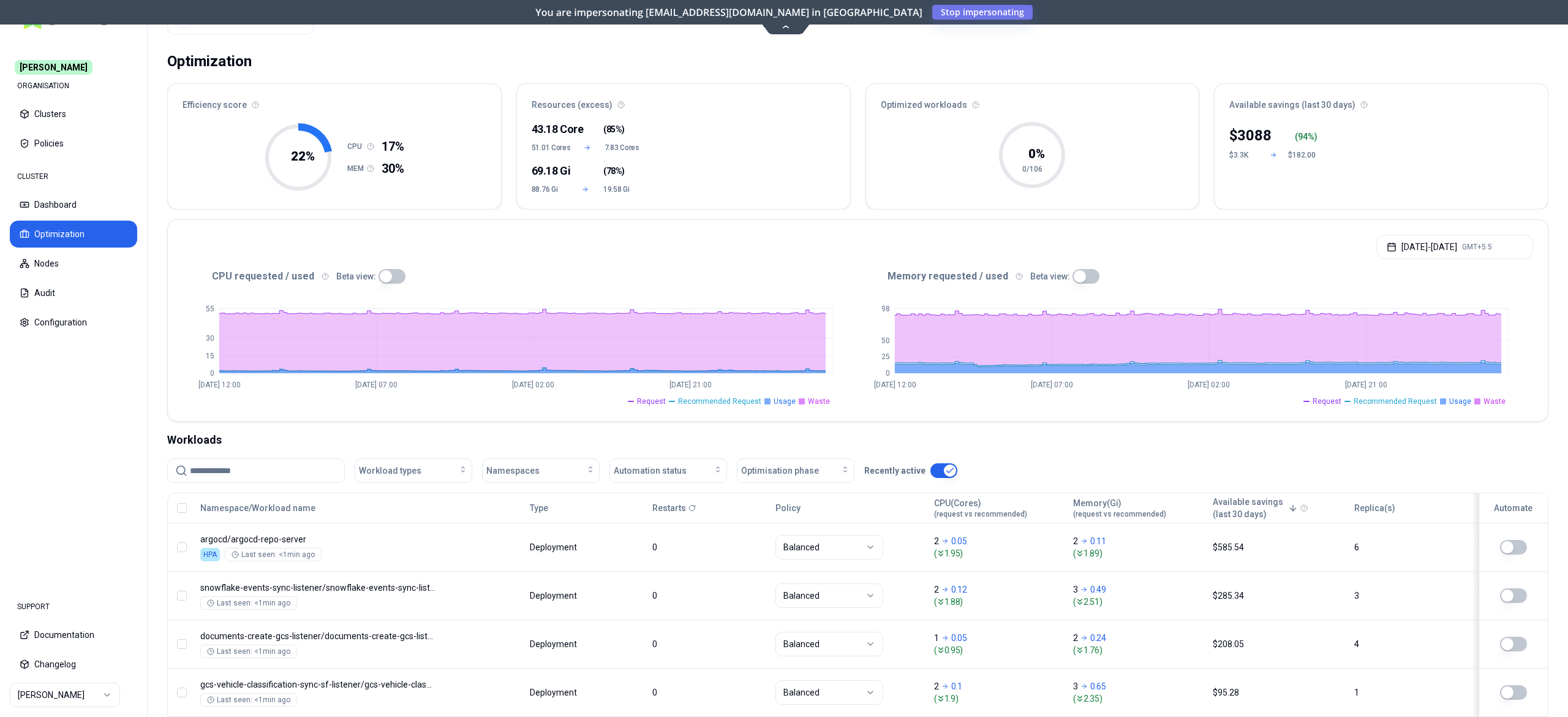
scroll to position [0, 0]
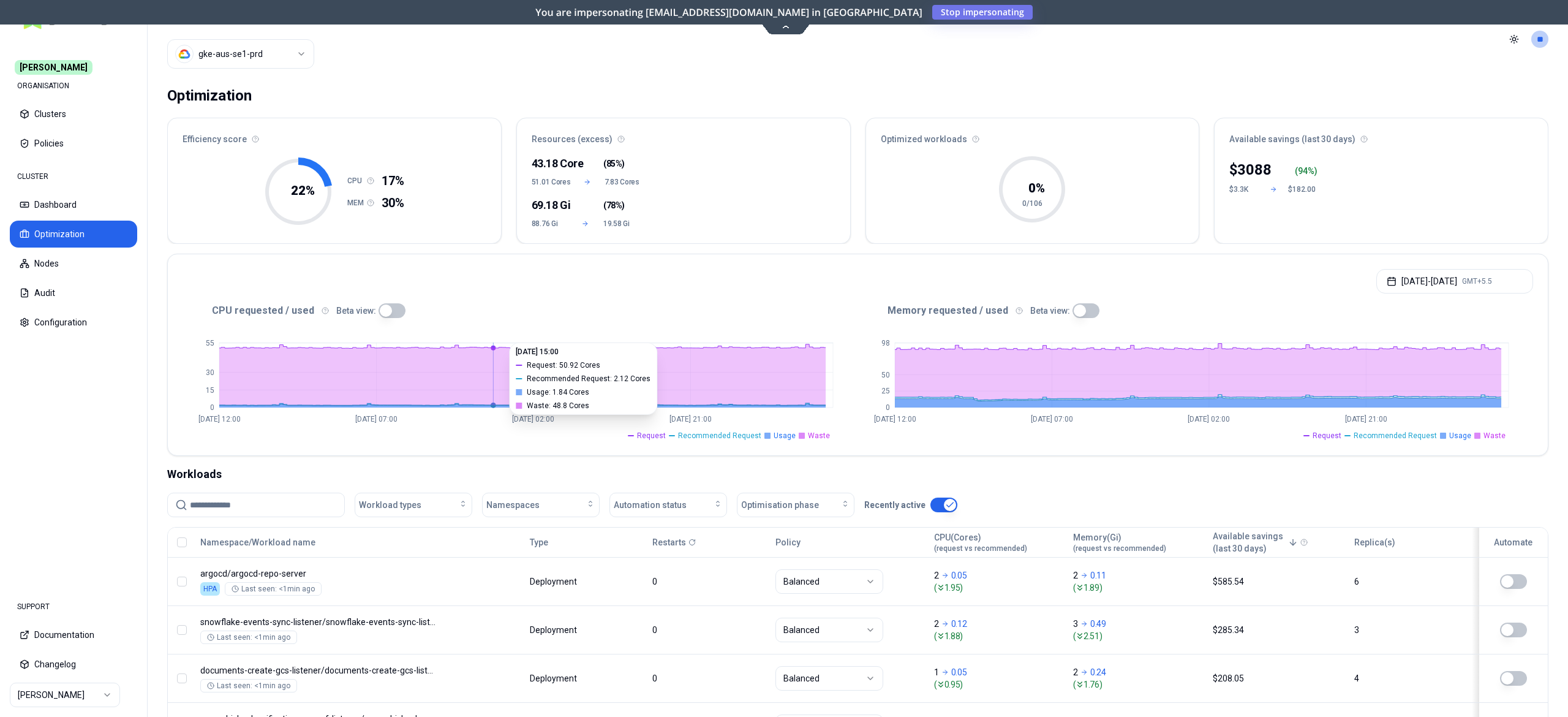
click at [299, 58] on html "Carma ORGANISATION Clusters Policies CLUSTER Dashboard Optimization Nodes Audit…" at bounding box center [784, 358] width 1568 height 717
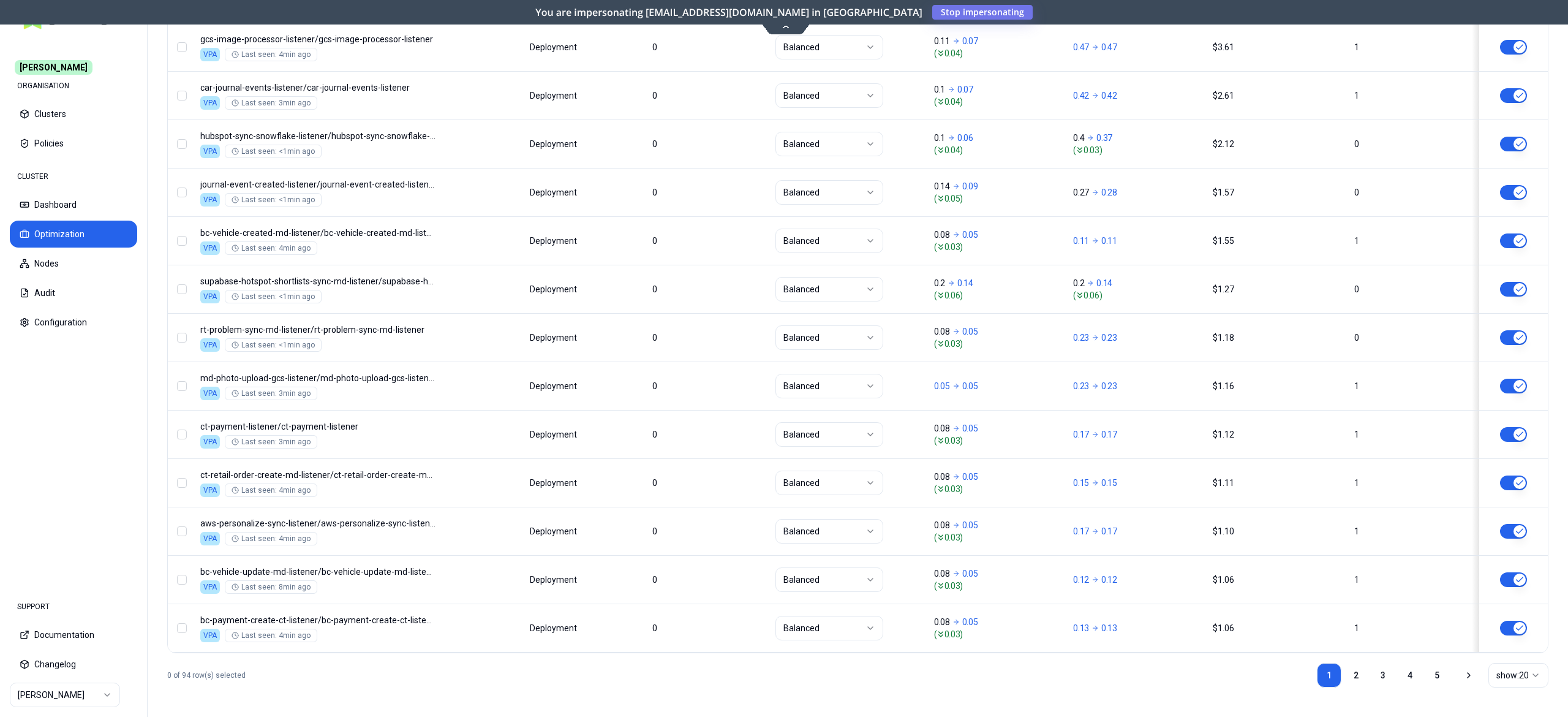
scroll to position [888, 0]
click at [1433, 683] on link "5" at bounding box center [1437, 676] width 25 height 25
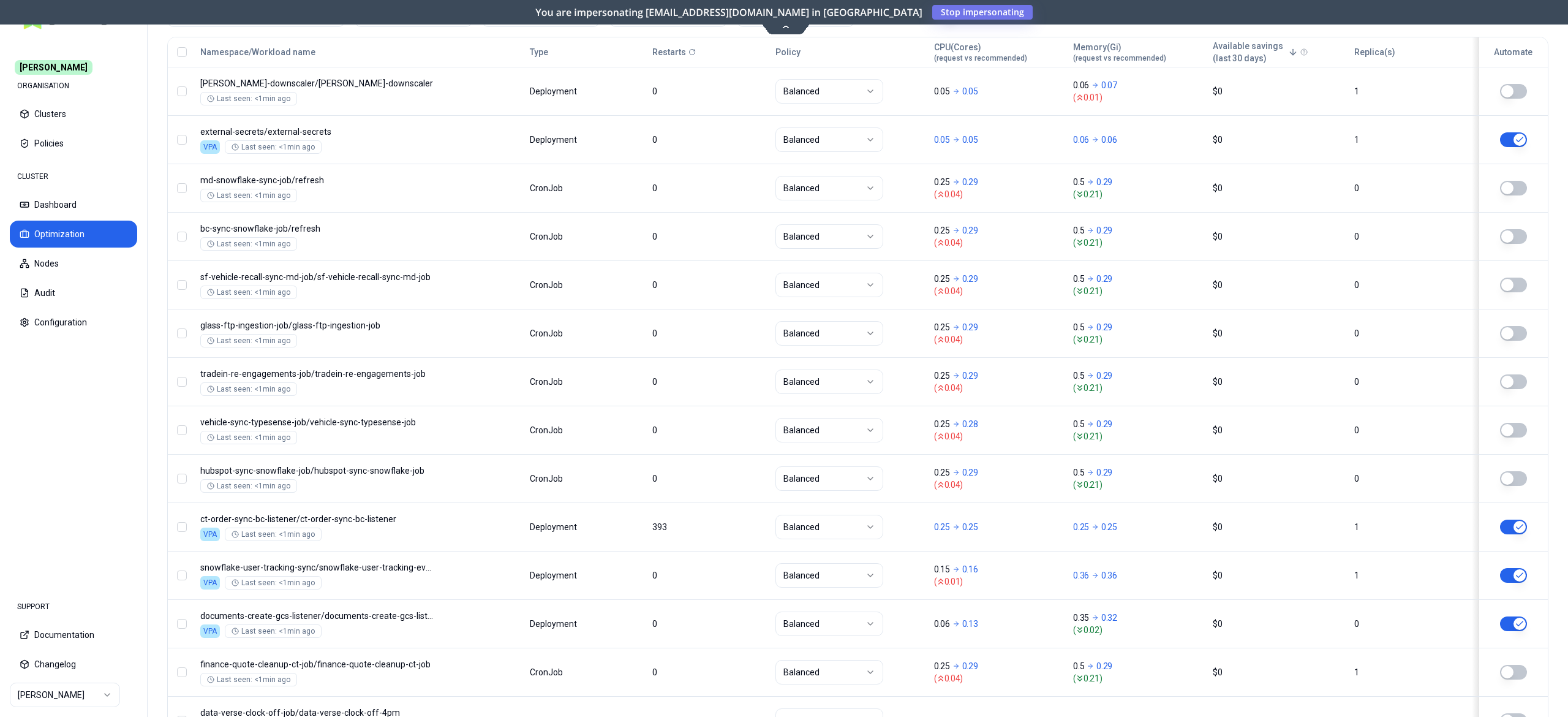
scroll to position [593, 0]
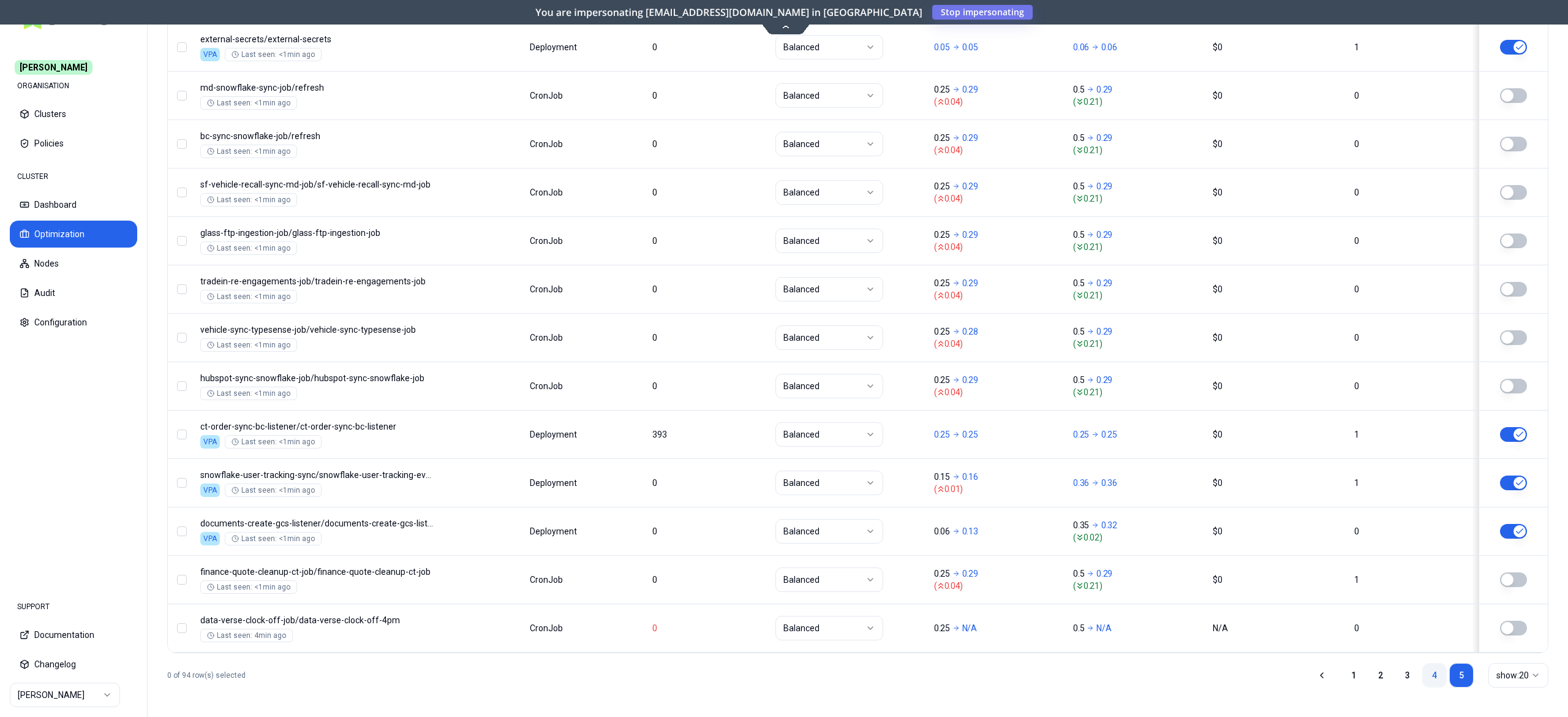
click at [1422, 673] on link "4" at bounding box center [1435, 676] width 25 height 25
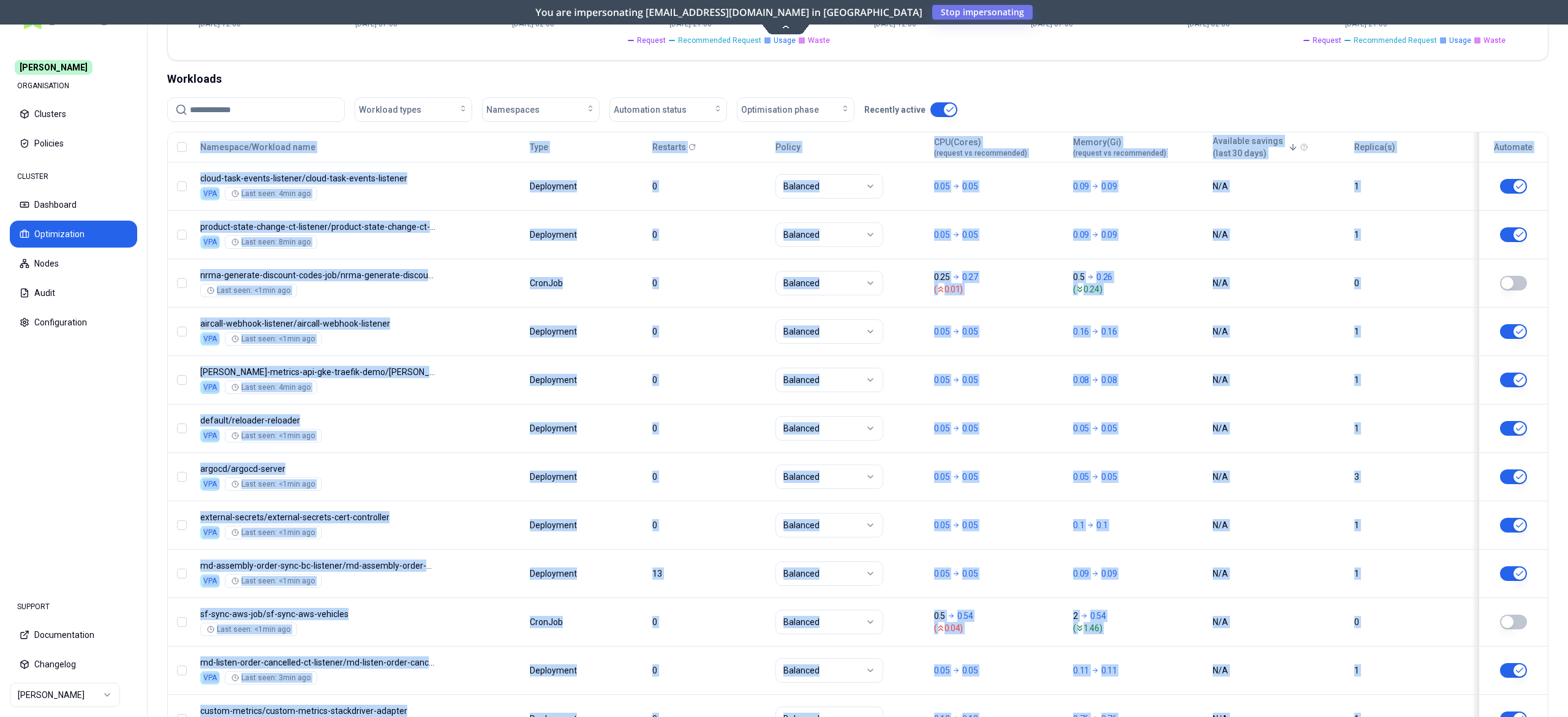
scroll to position [225, 0]
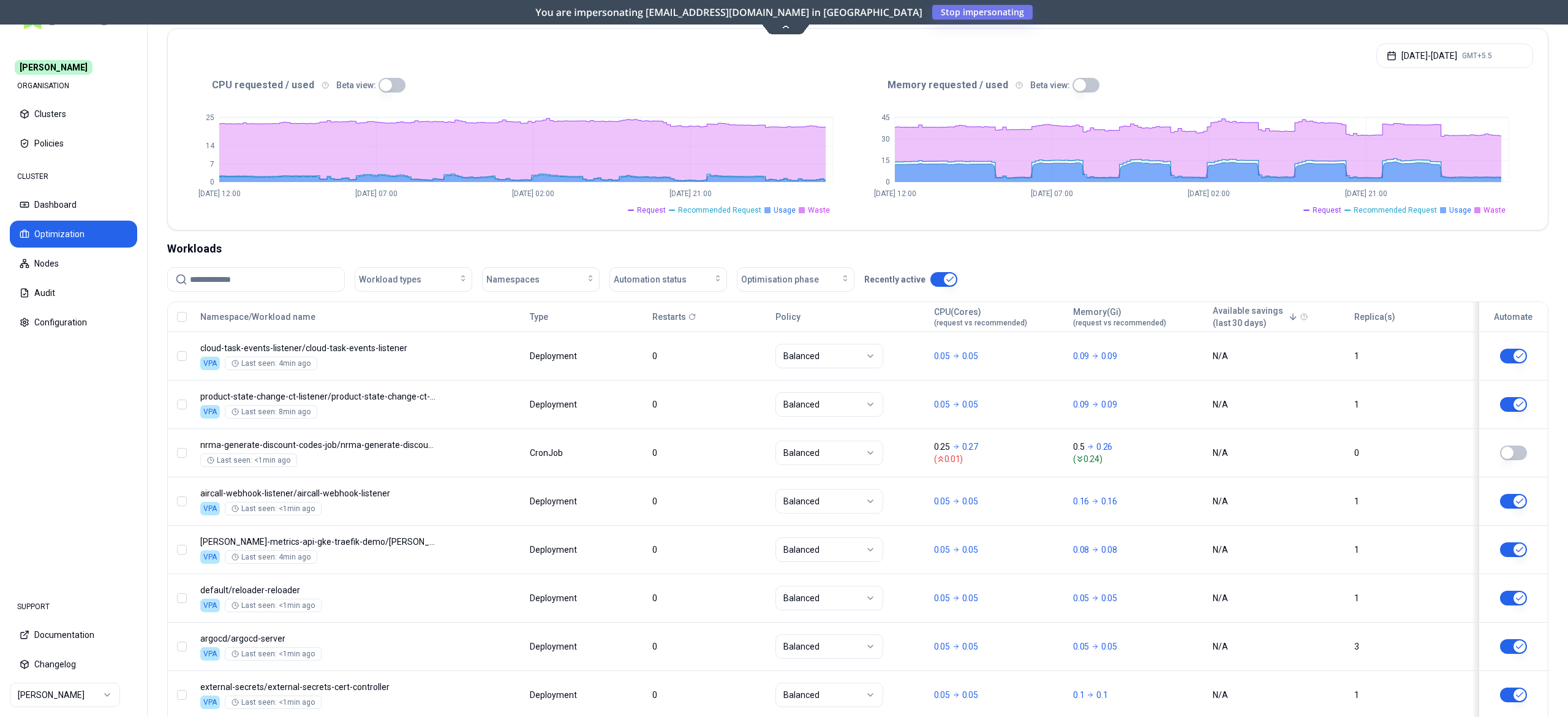
click at [586, 241] on div "Workloads" at bounding box center [858, 249] width 1381 height 17
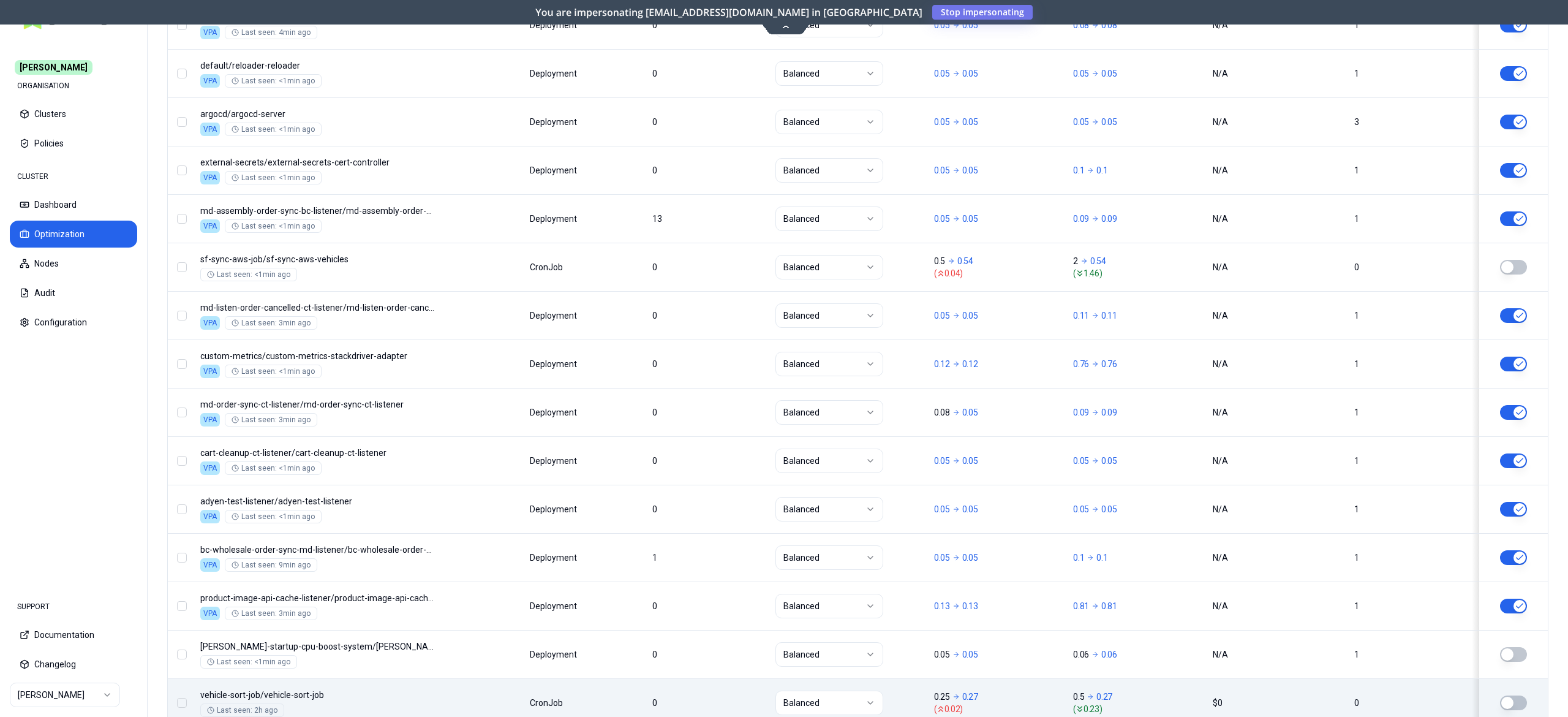
scroll to position [888, 0]
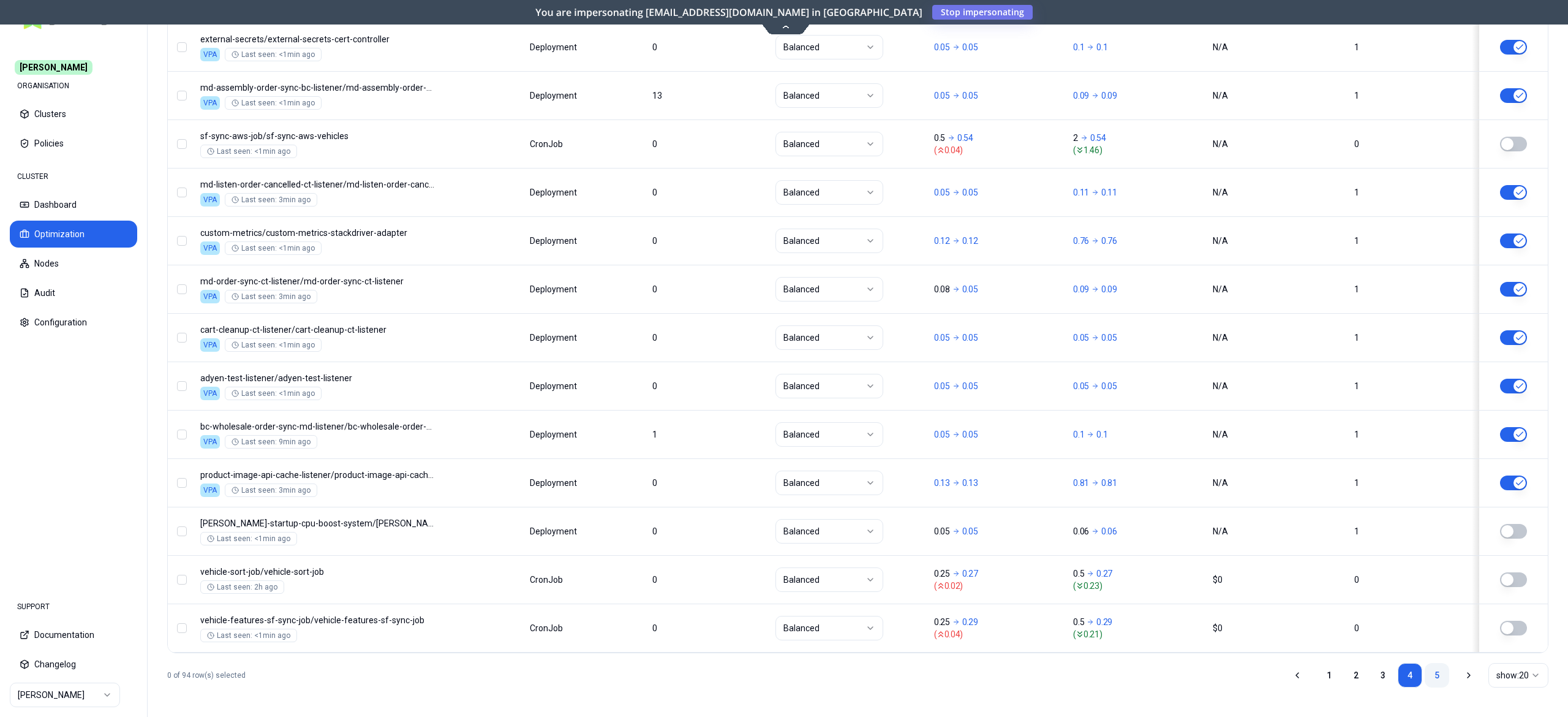
click at [1442, 678] on link "5" at bounding box center [1437, 676] width 25 height 25
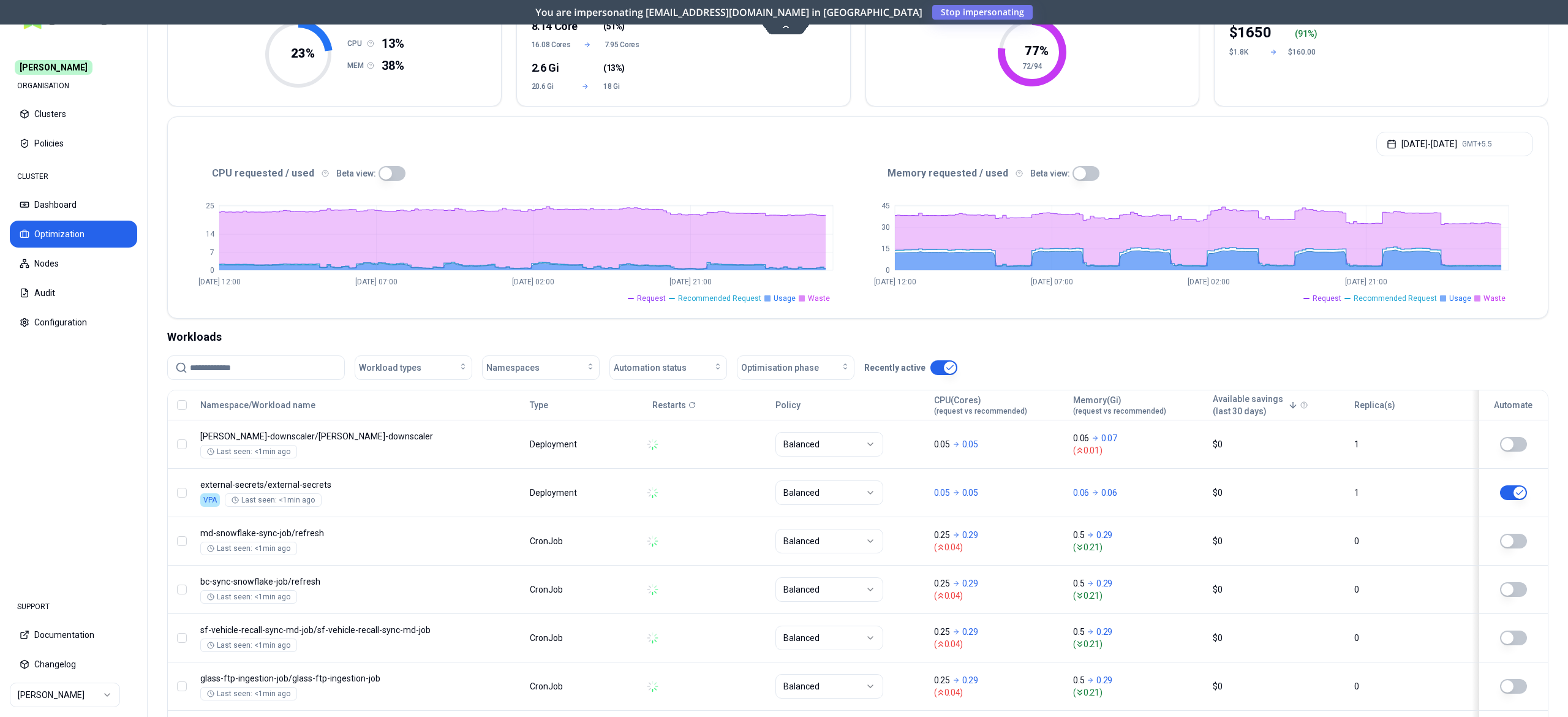
scroll to position [593, 0]
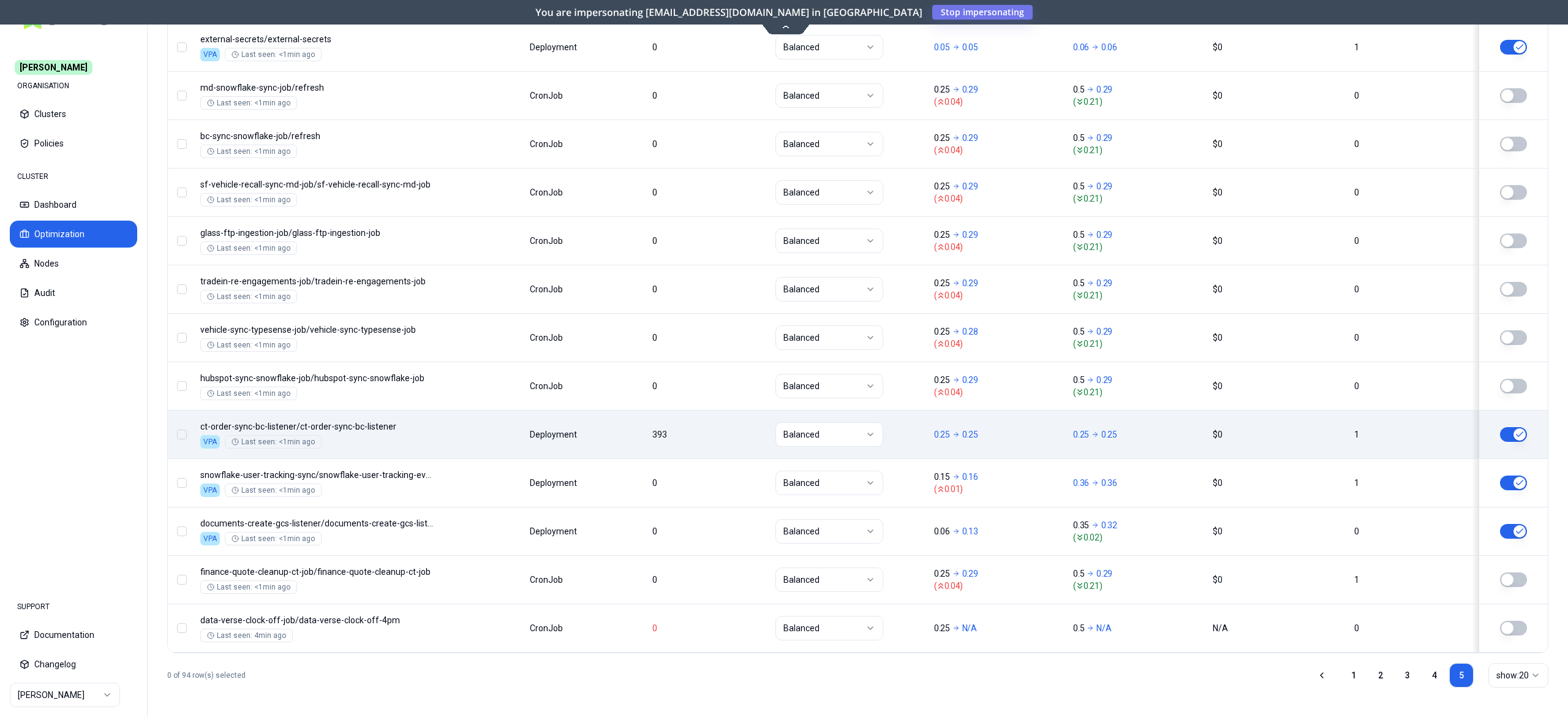
click at [1512, 437] on button "button" at bounding box center [1513, 435] width 27 height 15
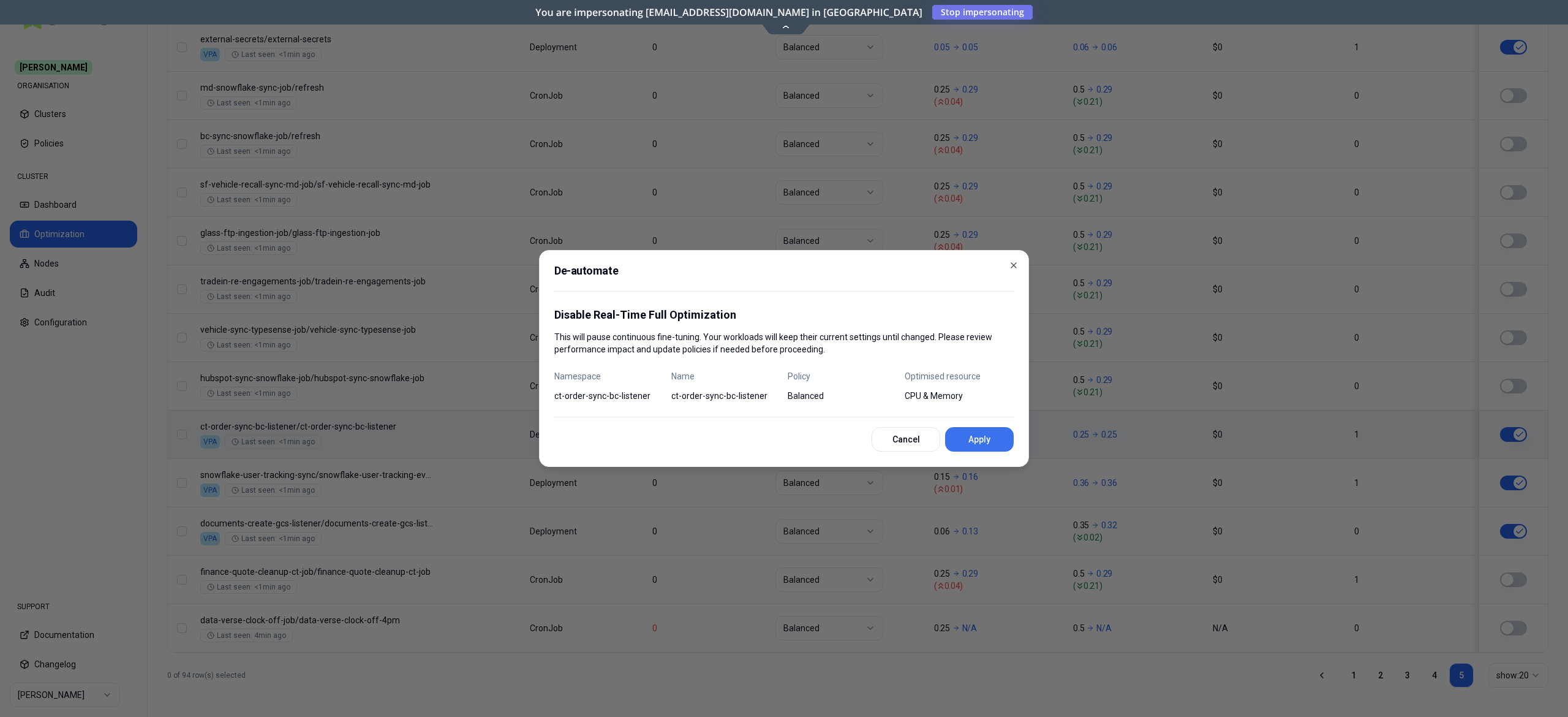
click at [976, 438] on button "Apply" at bounding box center [979, 440] width 69 height 25
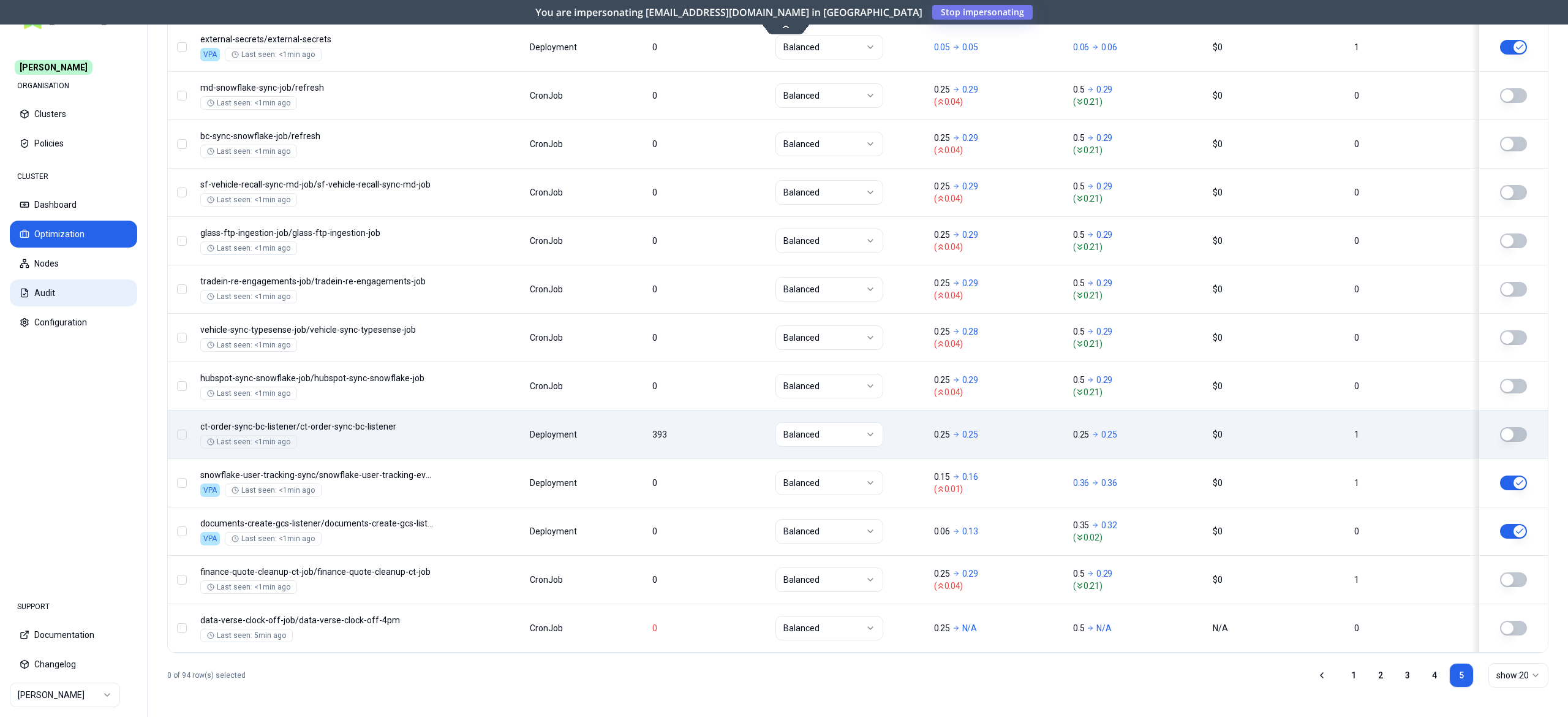
click at [35, 281] on button "Audit" at bounding box center [73, 293] width 127 height 27
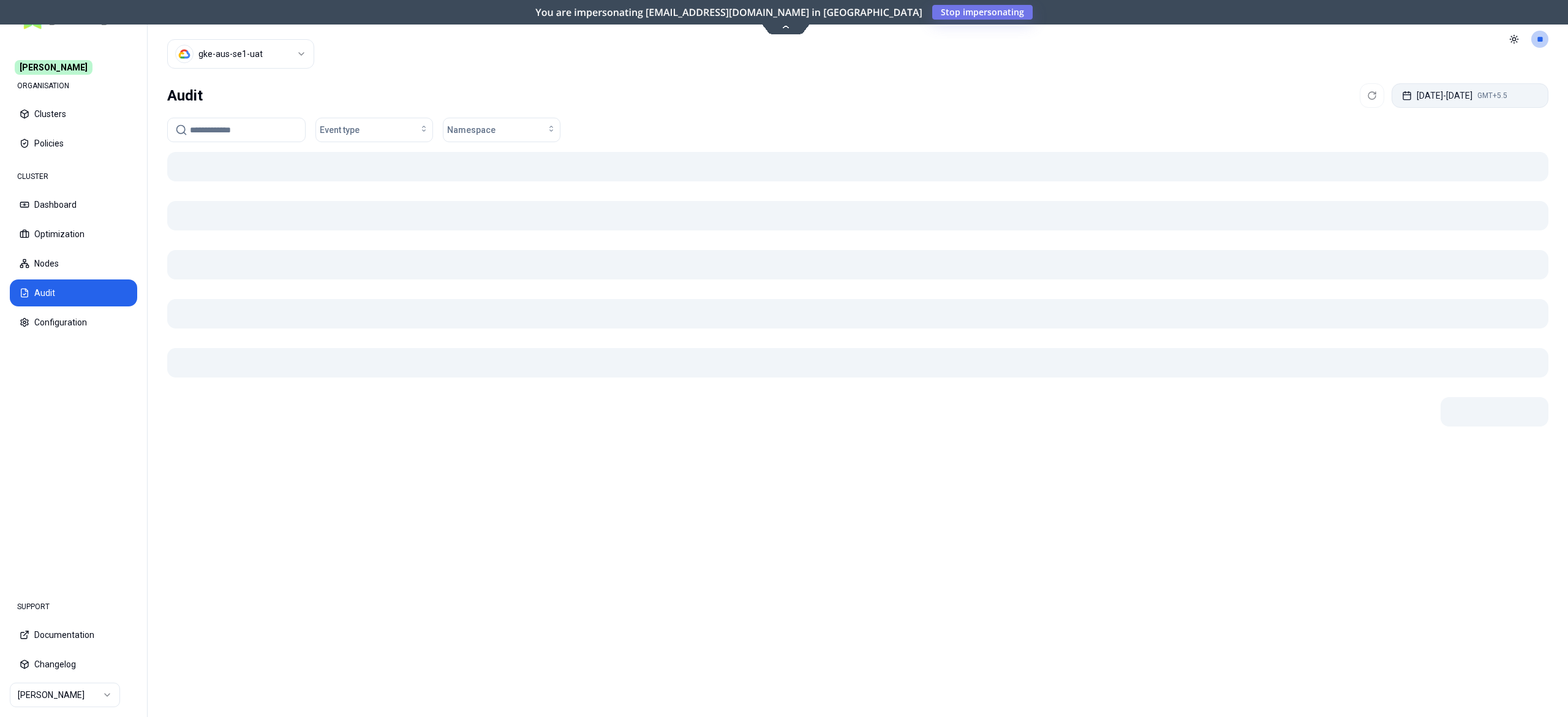
drag, startPoint x: 1433, startPoint y: 125, endPoint x: 1443, endPoint y: 103, distance: 24.2
click at [1443, 103] on div "Audit Oct 04, 2025 - Oct 11, 2025 GMT+5.5 Event type Namespace" at bounding box center [858, 397] width 1420 height 639
click at [1443, 103] on button "Oct 04, 2025 - Oct 11, 2025 GMT+5.5" at bounding box center [1470, 96] width 157 height 25
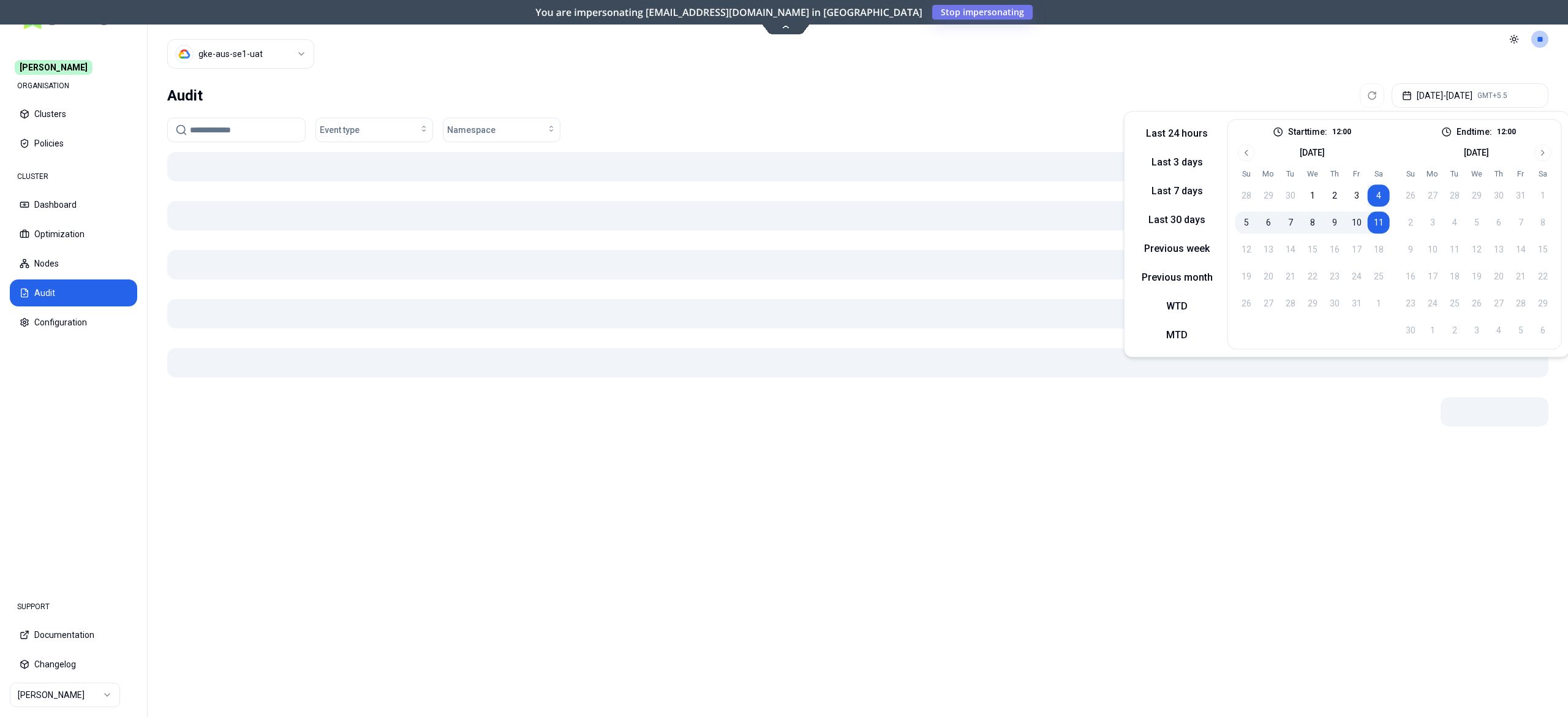
click at [1379, 220] on button "11" at bounding box center [1379, 222] width 22 height 22
click at [960, 140] on div "Event type Namespace" at bounding box center [858, 130] width 1381 height 25
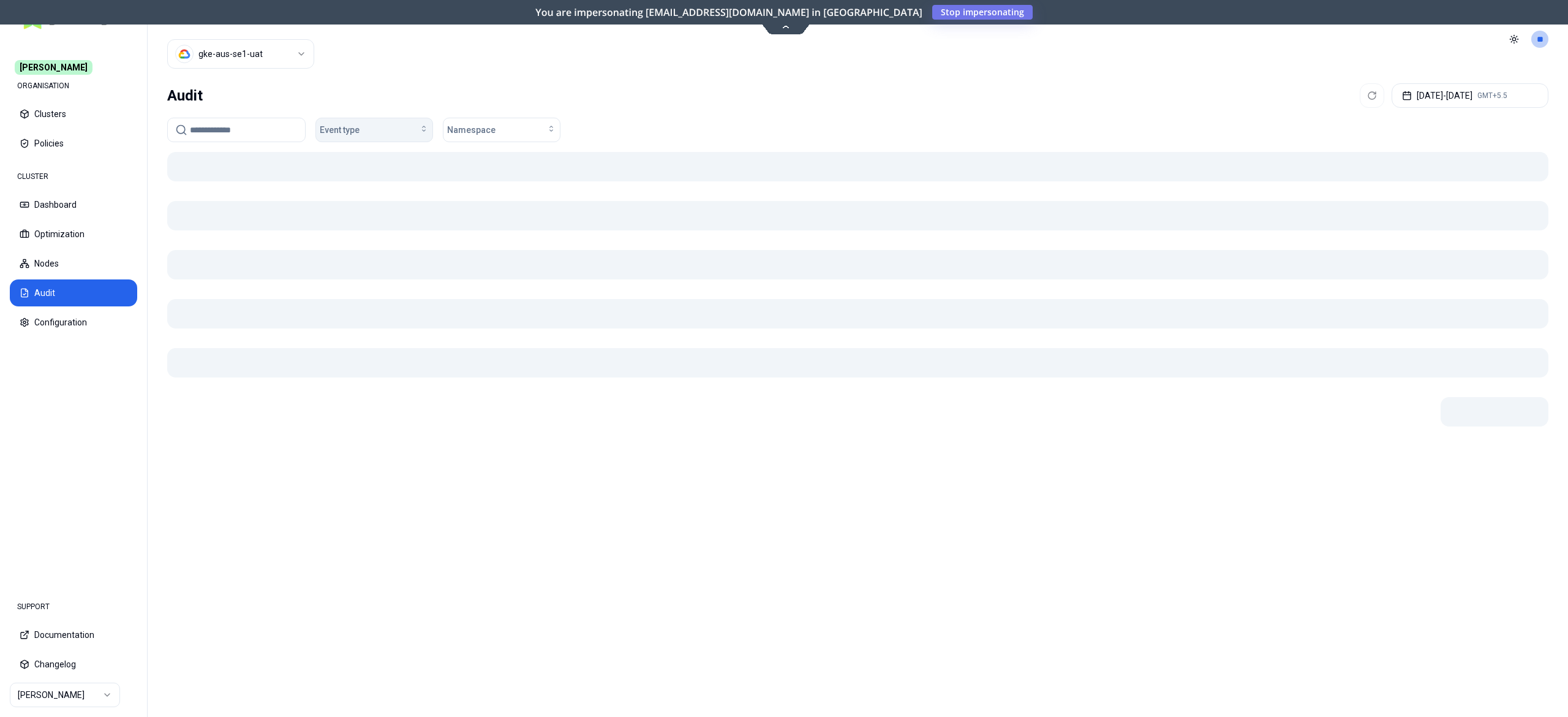
click at [378, 127] on div "Event type" at bounding box center [374, 129] width 109 height 12
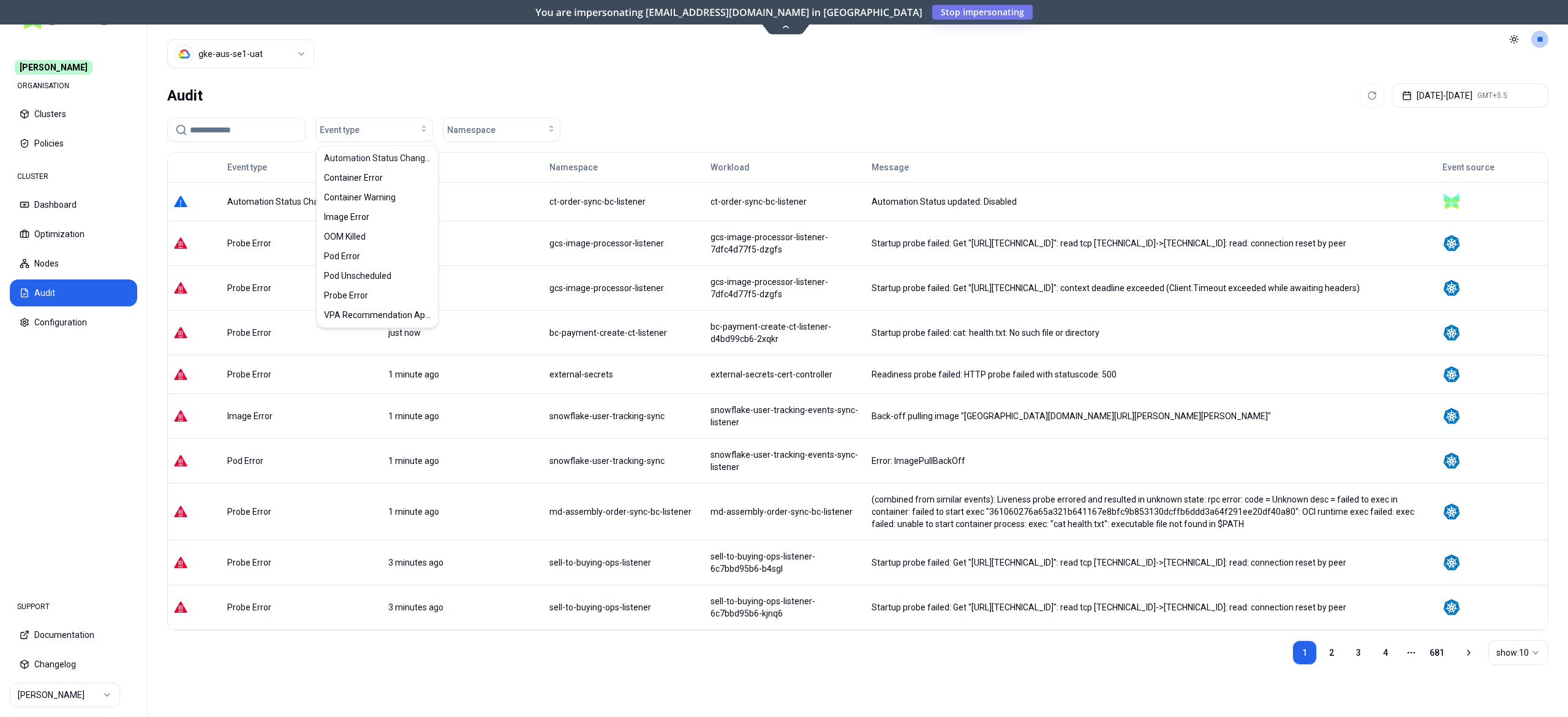
click at [242, 133] on input at bounding box center [244, 130] width 108 height 24
paste input "**********"
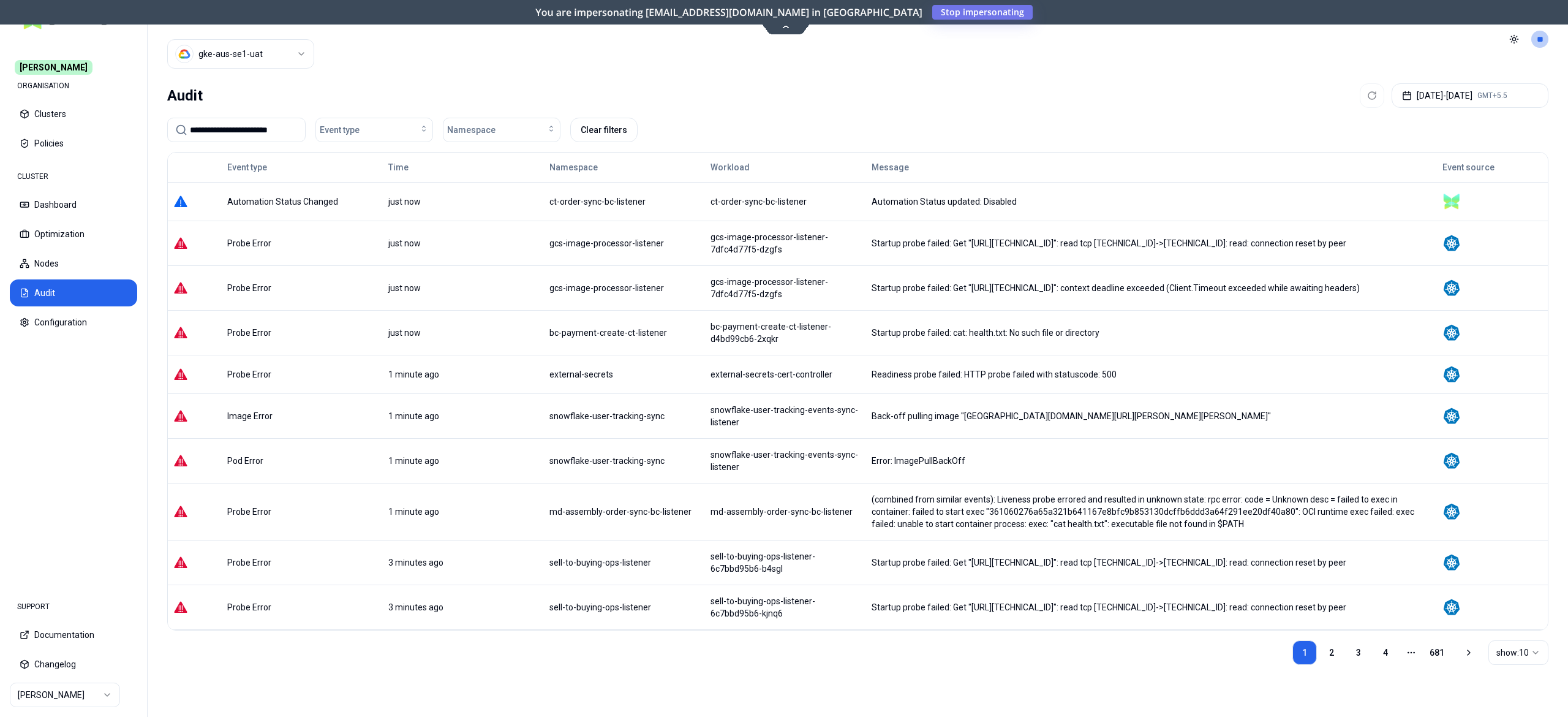
type input "**********"
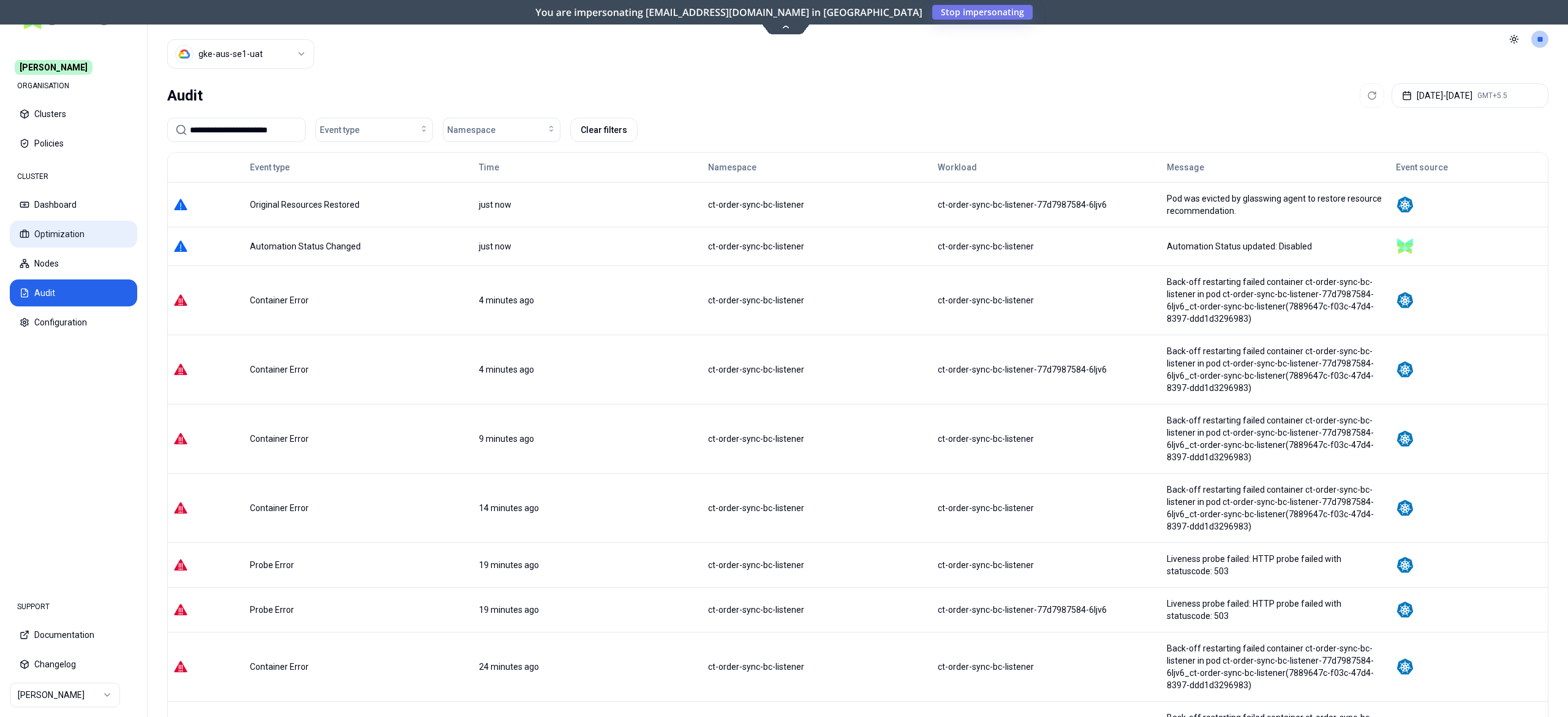
click at [67, 229] on button "Optimization" at bounding box center [73, 234] width 127 height 27
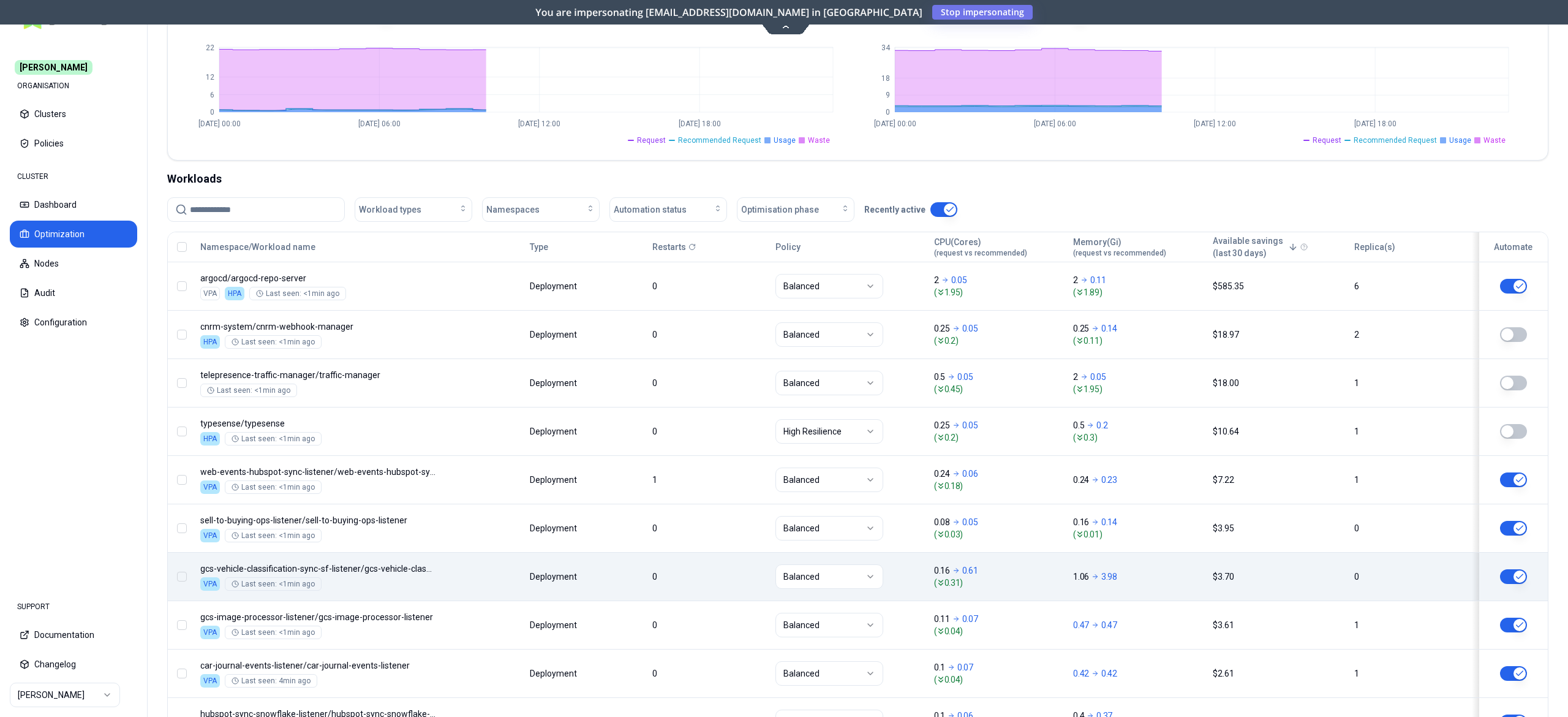
scroll to position [272, 0]
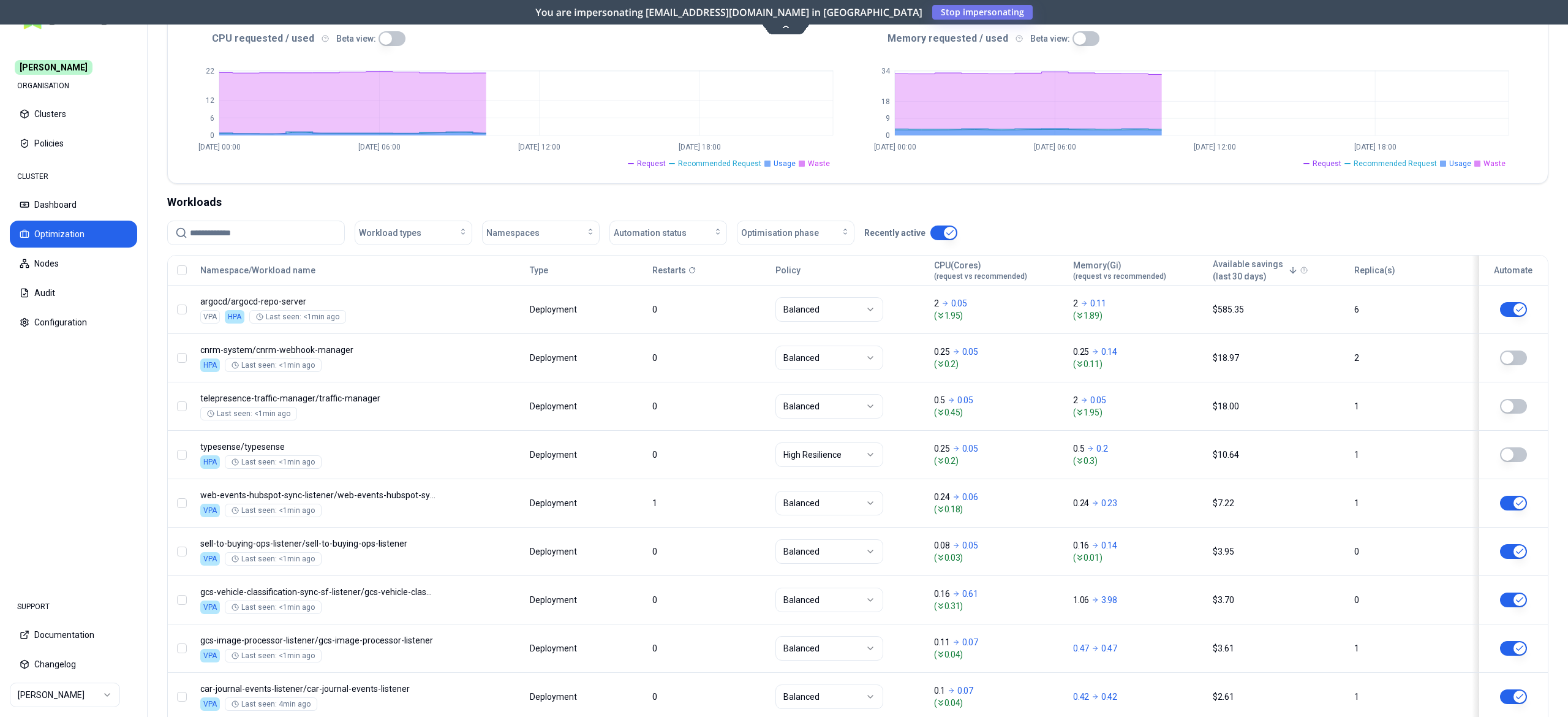
click at [241, 238] on input at bounding box center [263, 233] width 147 height 24
paste input "**********"
type input "**********"
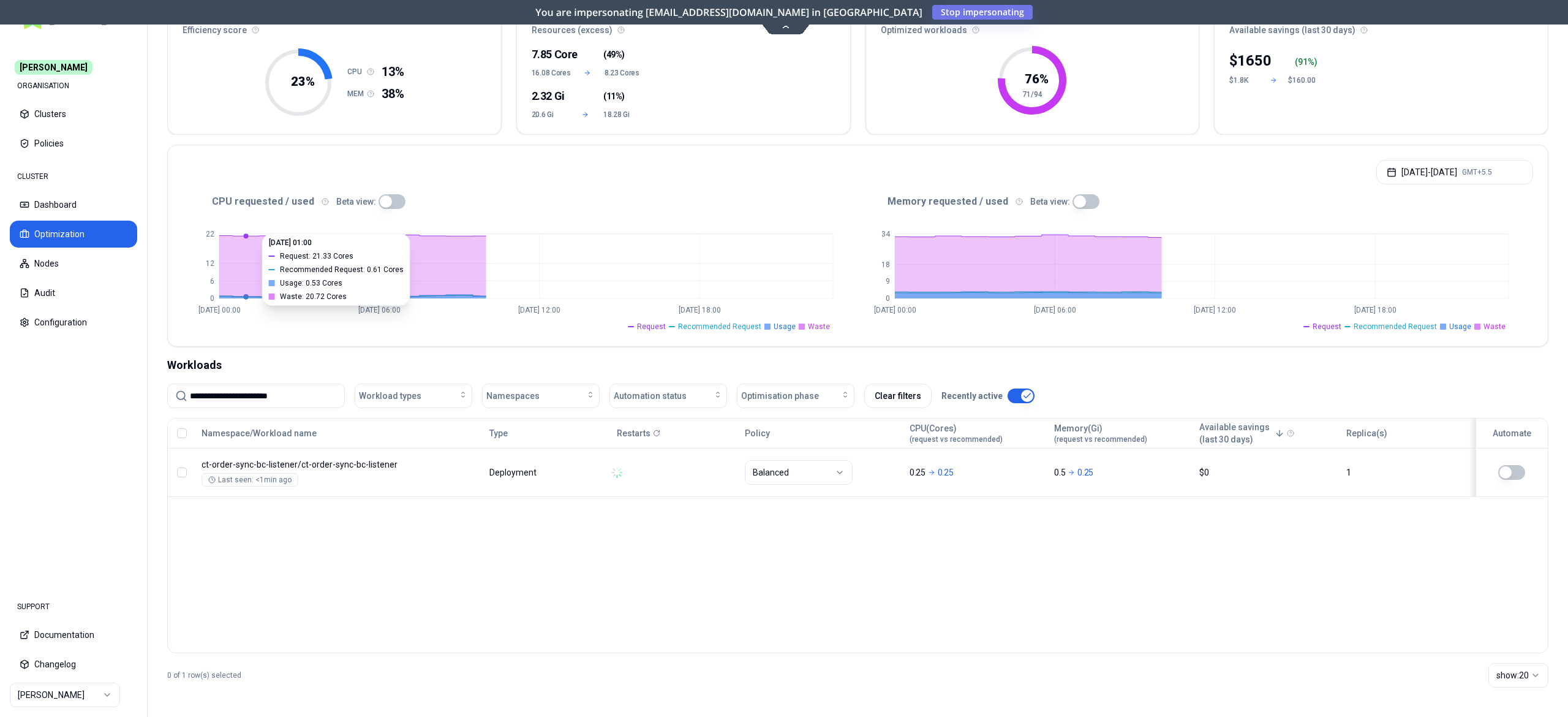
scroll to position [110, 0]
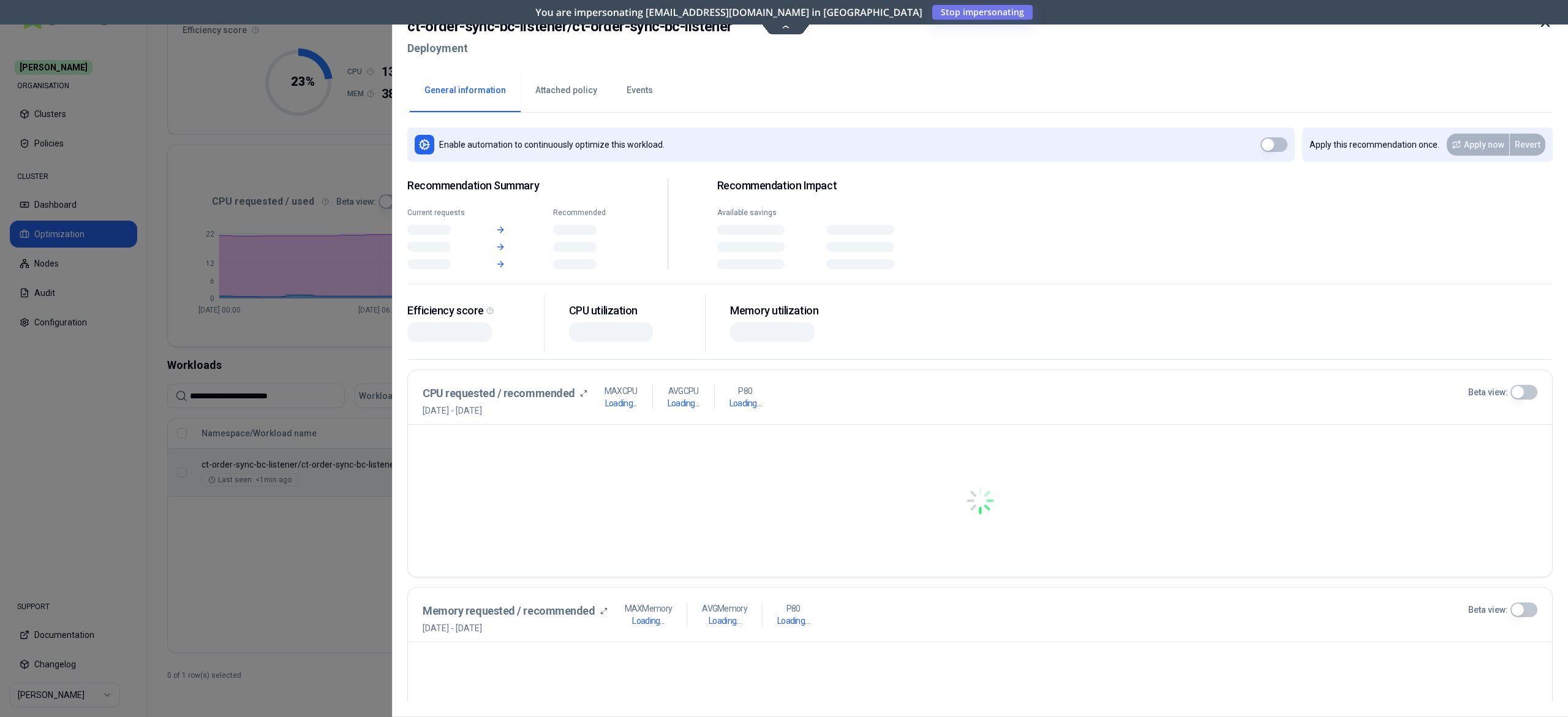
click at [514, 463] on body "**********" at bounding box center [784, 358] width 1568 height 717
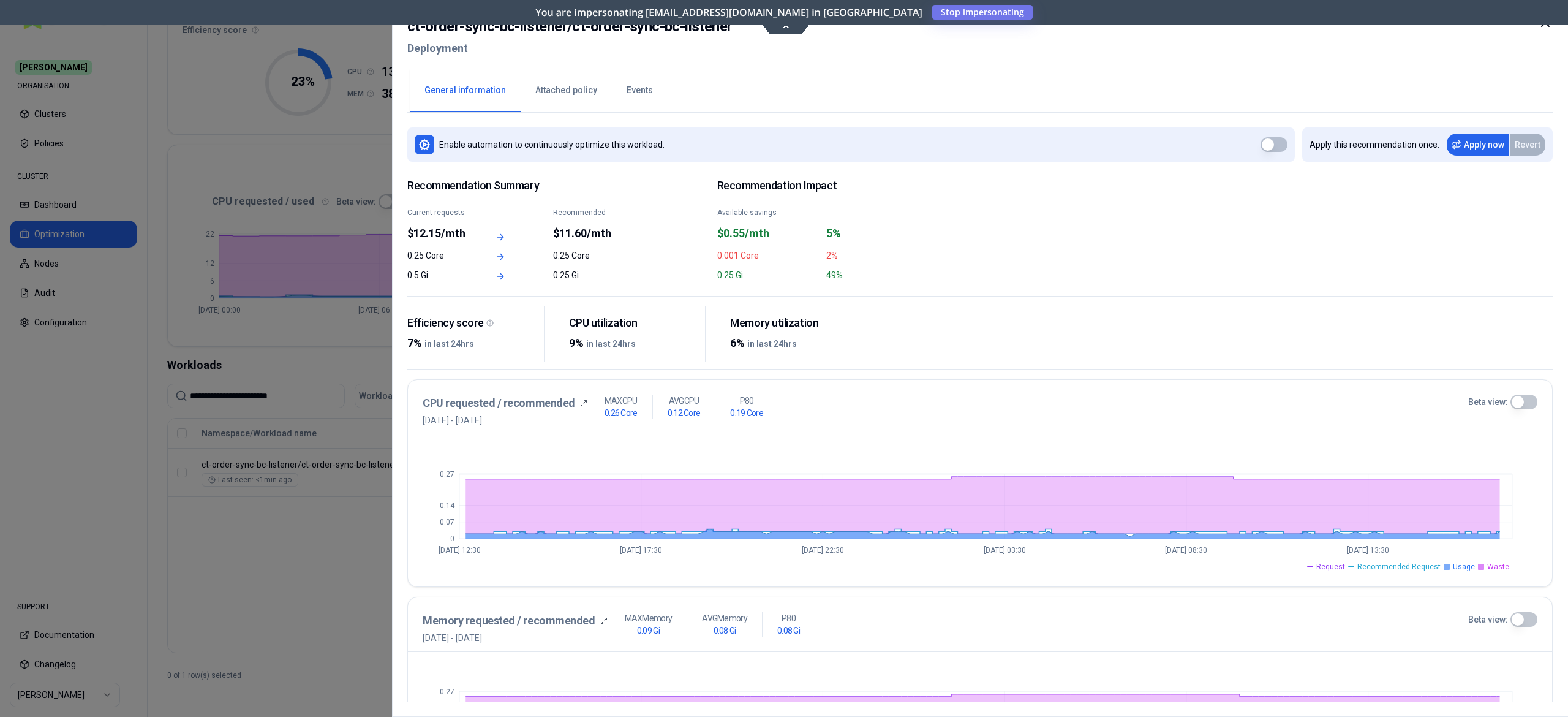
click at [632, 91] on button "Events" at bounding box center [640, 91] width 56 height 43
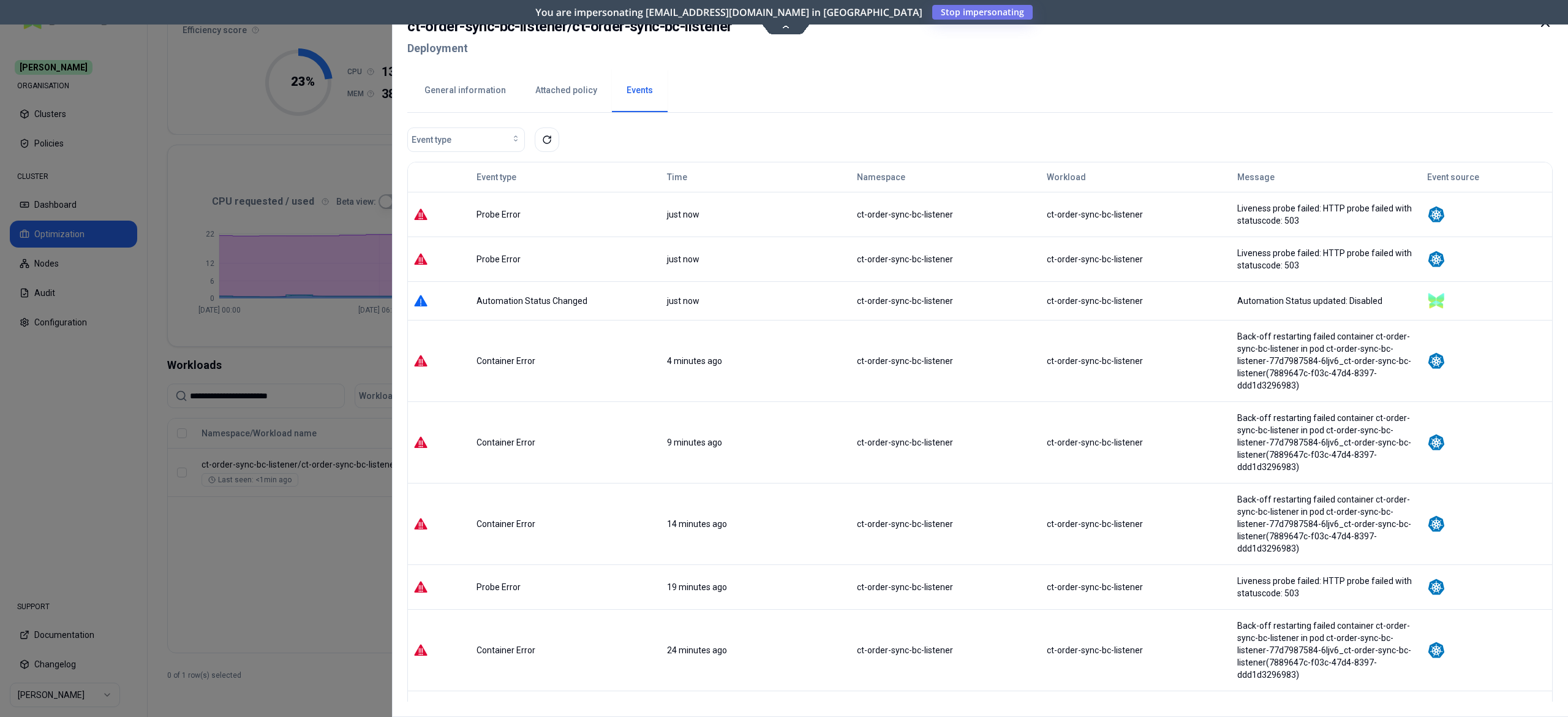
click at [471, 93] on button "General information" at bounding box center [465, 91] width 111 height 43
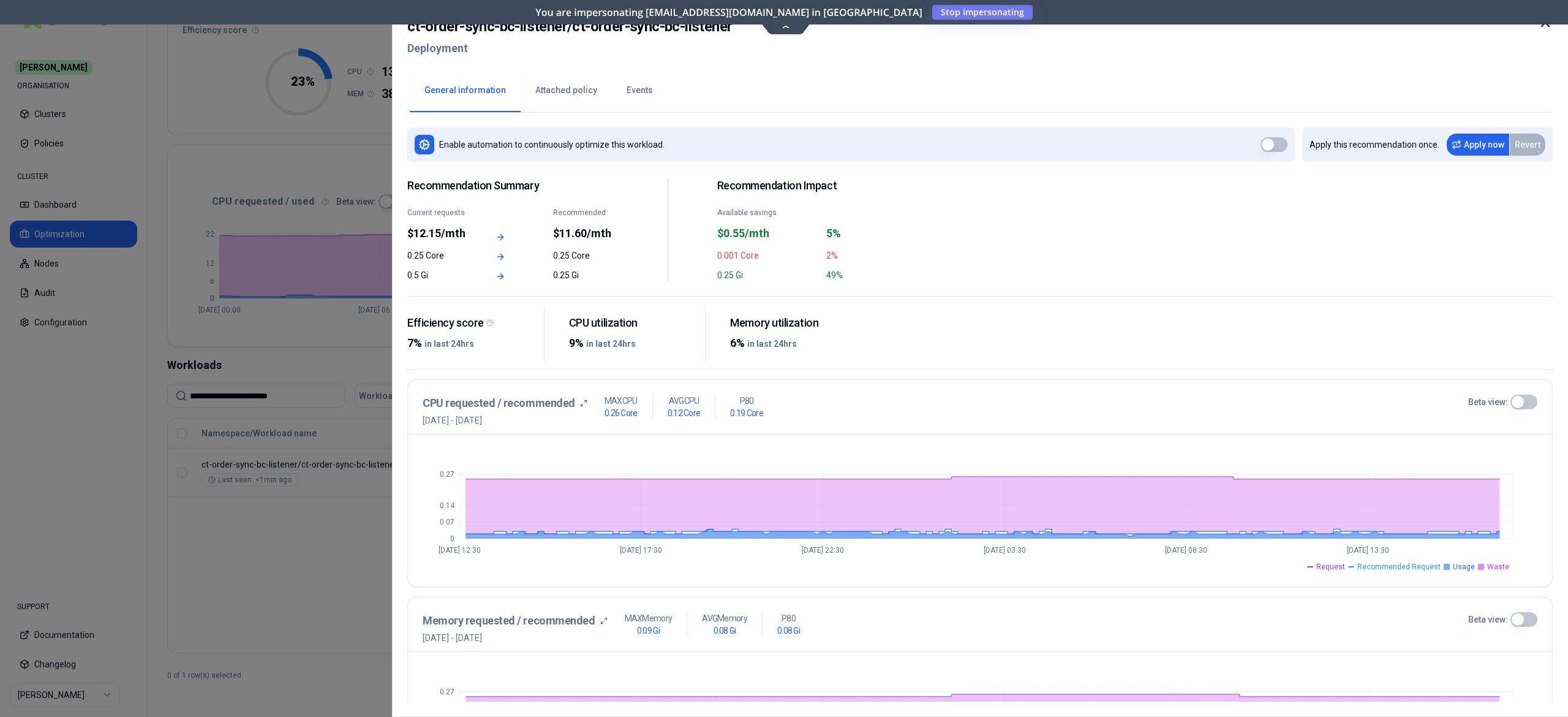
click at [623, 90] on button "Events" at bounding box center [640, 91] width 56 height 43
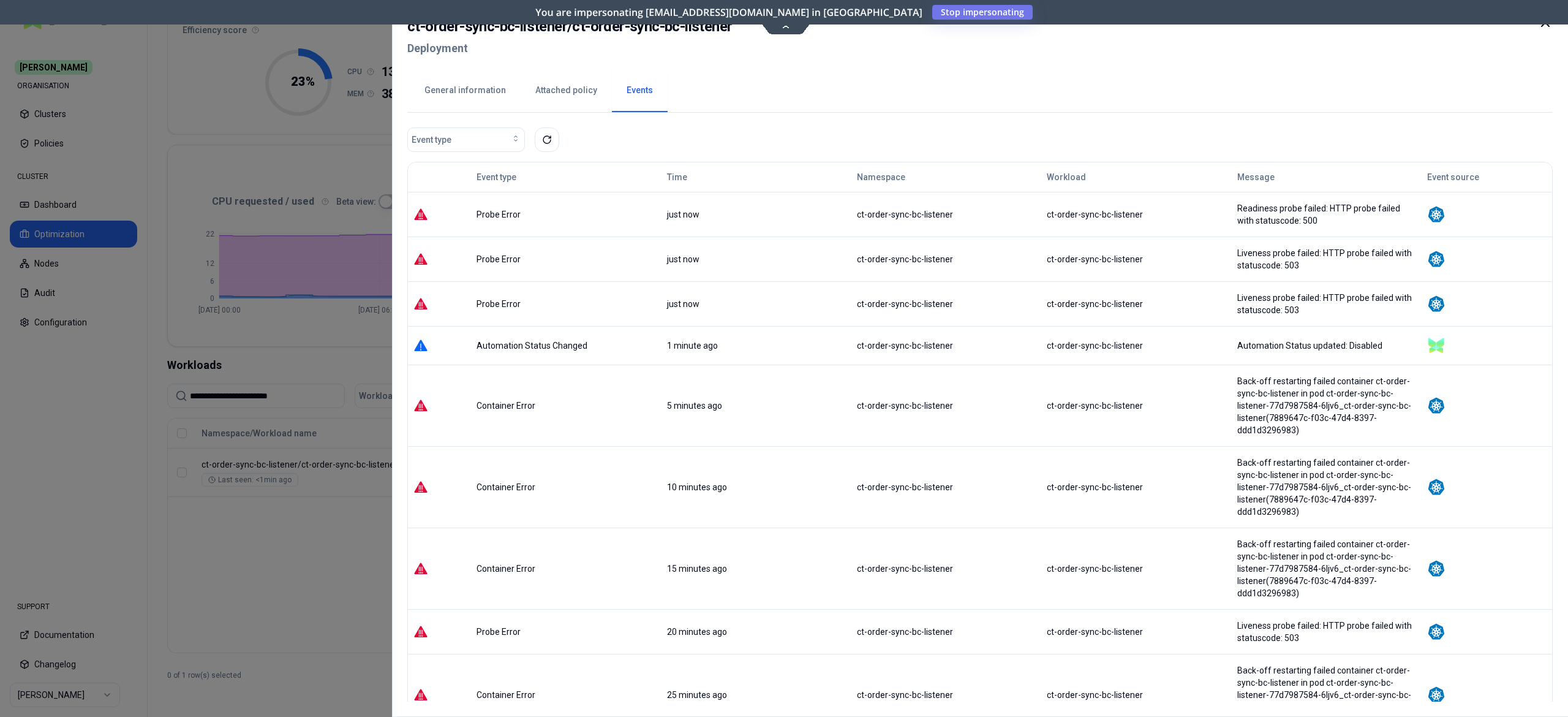
click at [325, 583] on div at bounding box center [784, 358] width 1568 height 717
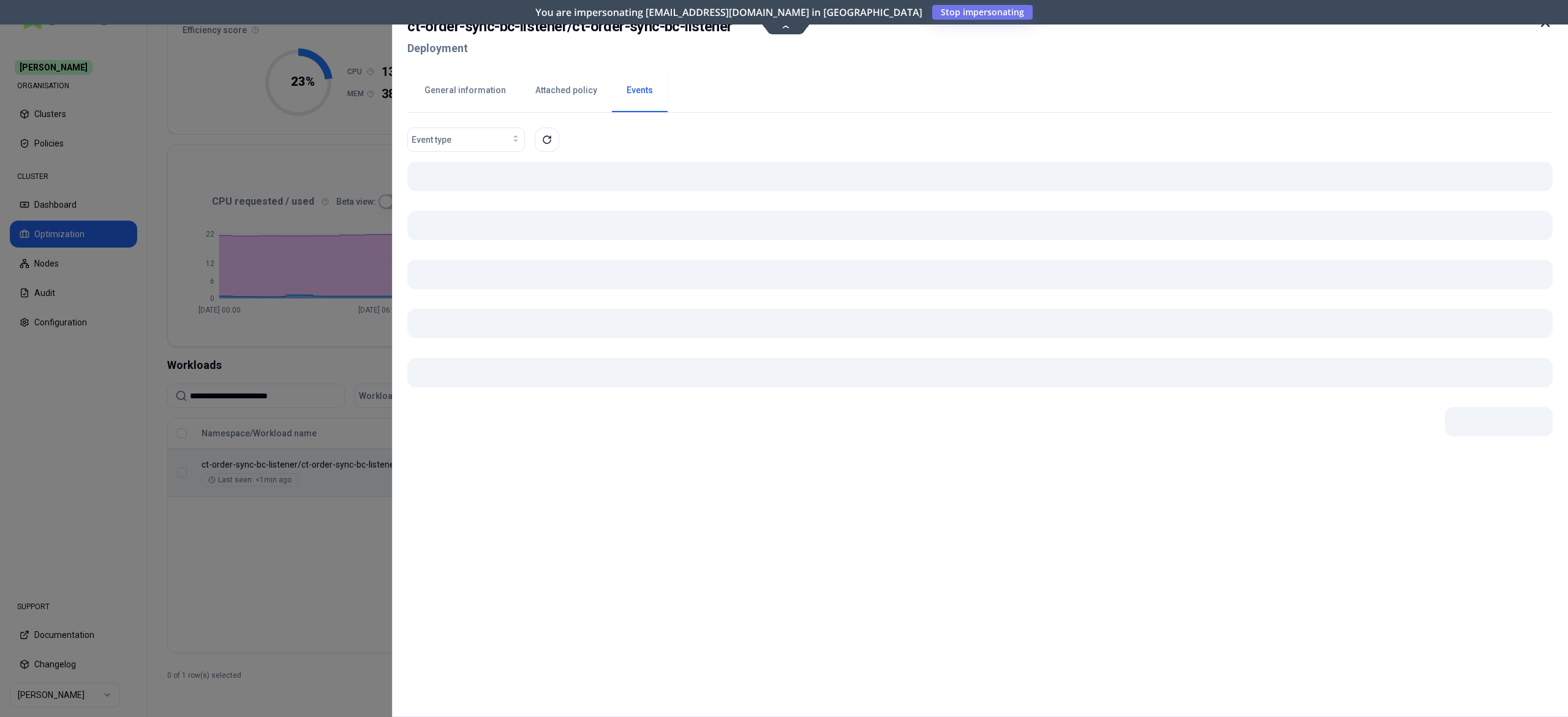
click at [468, 476] on body "**********" at bounding box center [784, 358] width 1568 height 717
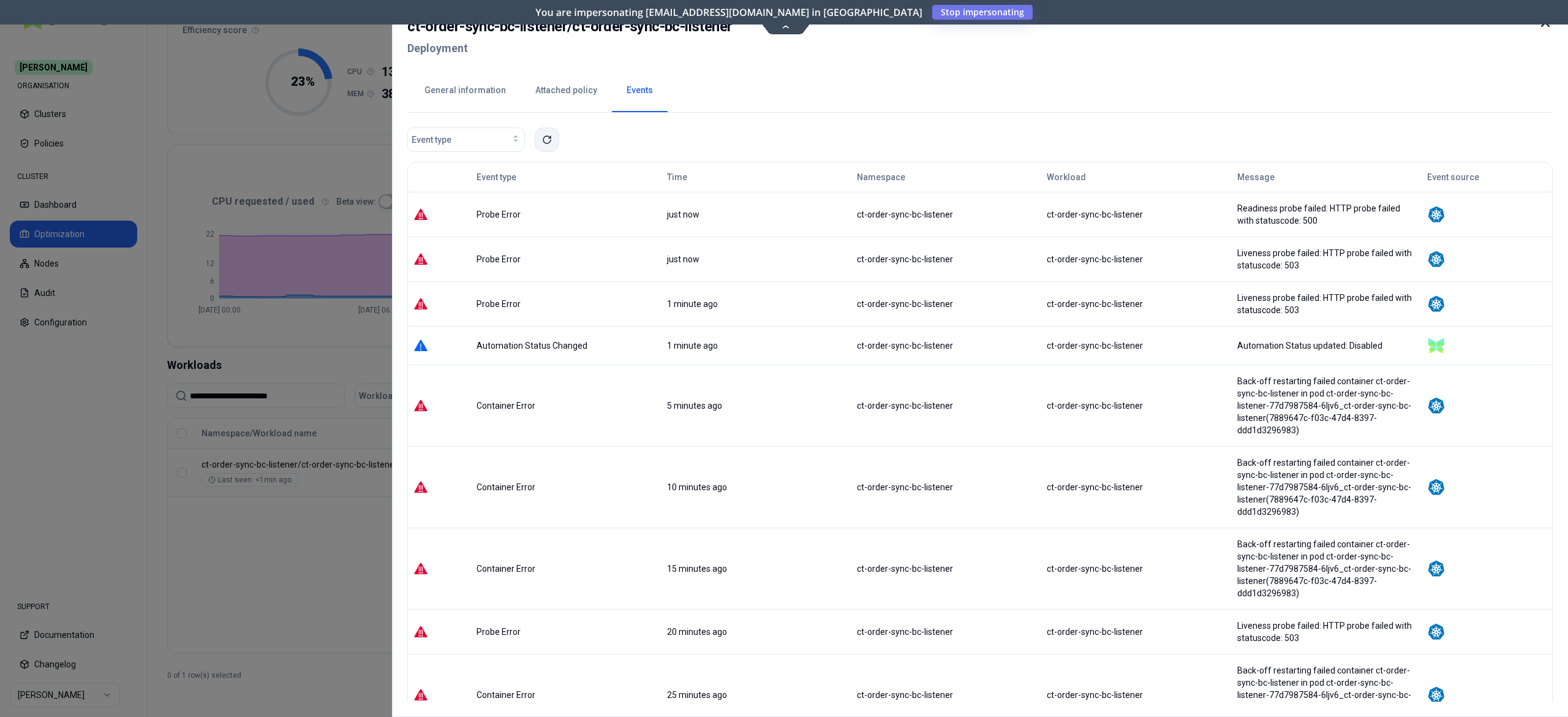
click at [546, 133] on button at bounding box center [547, 140] width 25 height 25
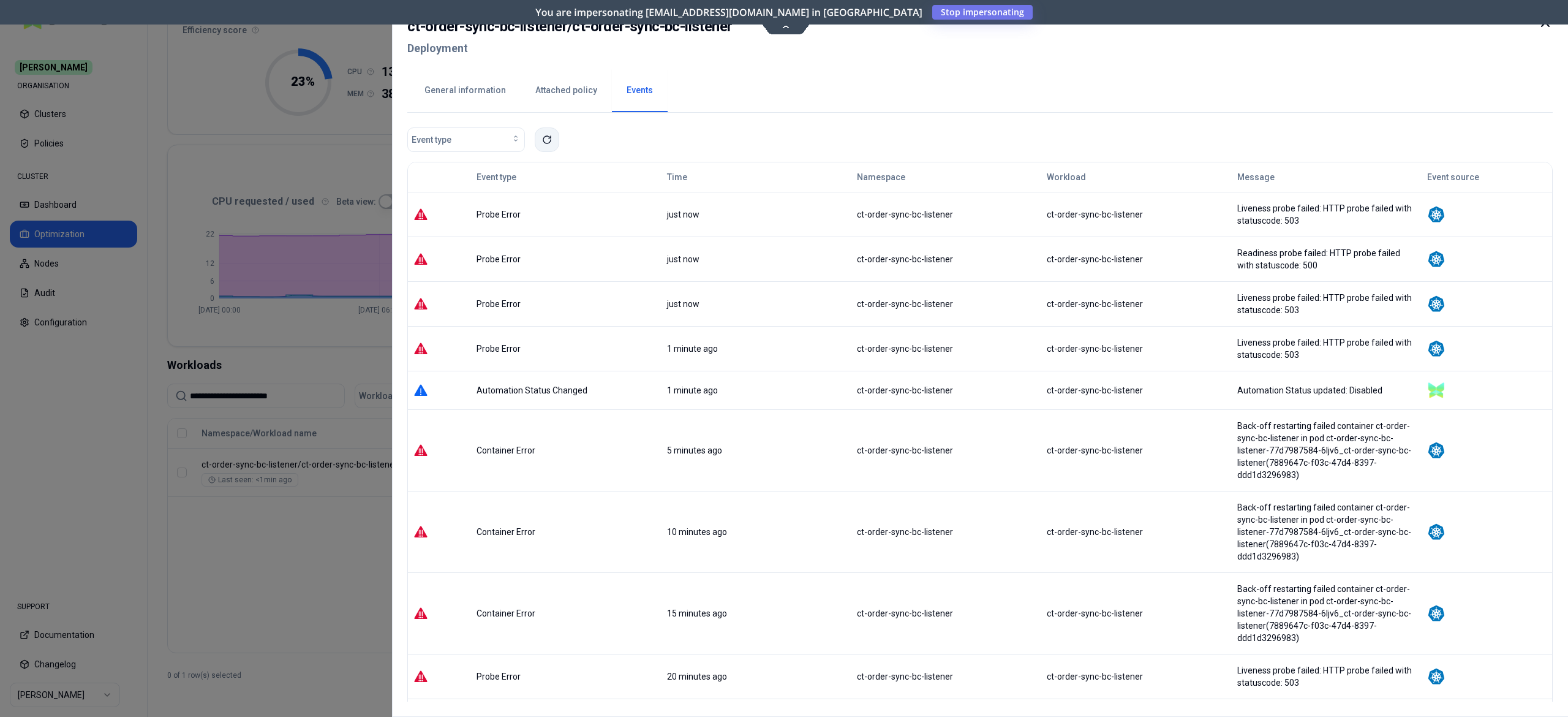
click at [546, 133] on button at bounding box center [547, 140] width 25 height 25
click at [265, 525] on div at bounding box center [784, 358] width 1568 height 717
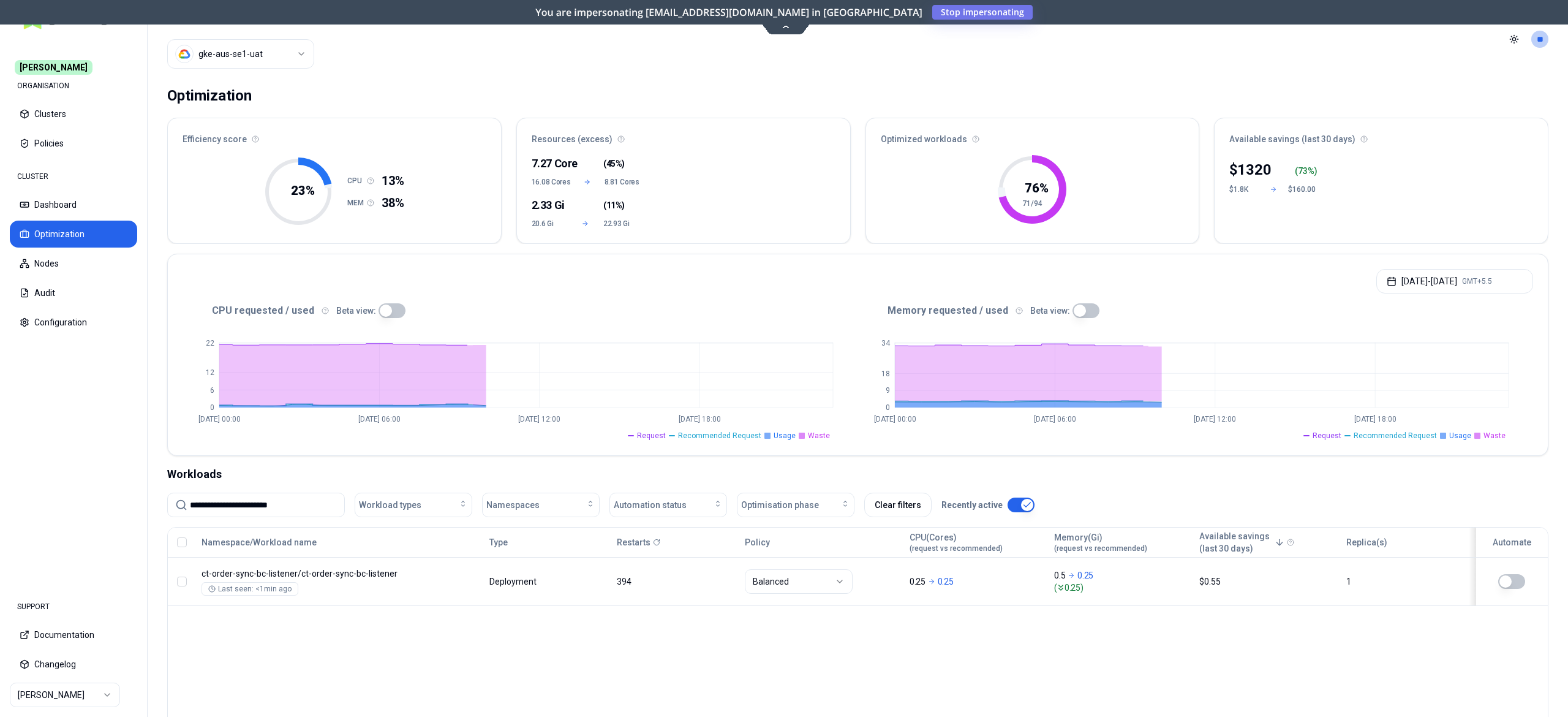
scroll to position [110, 0]
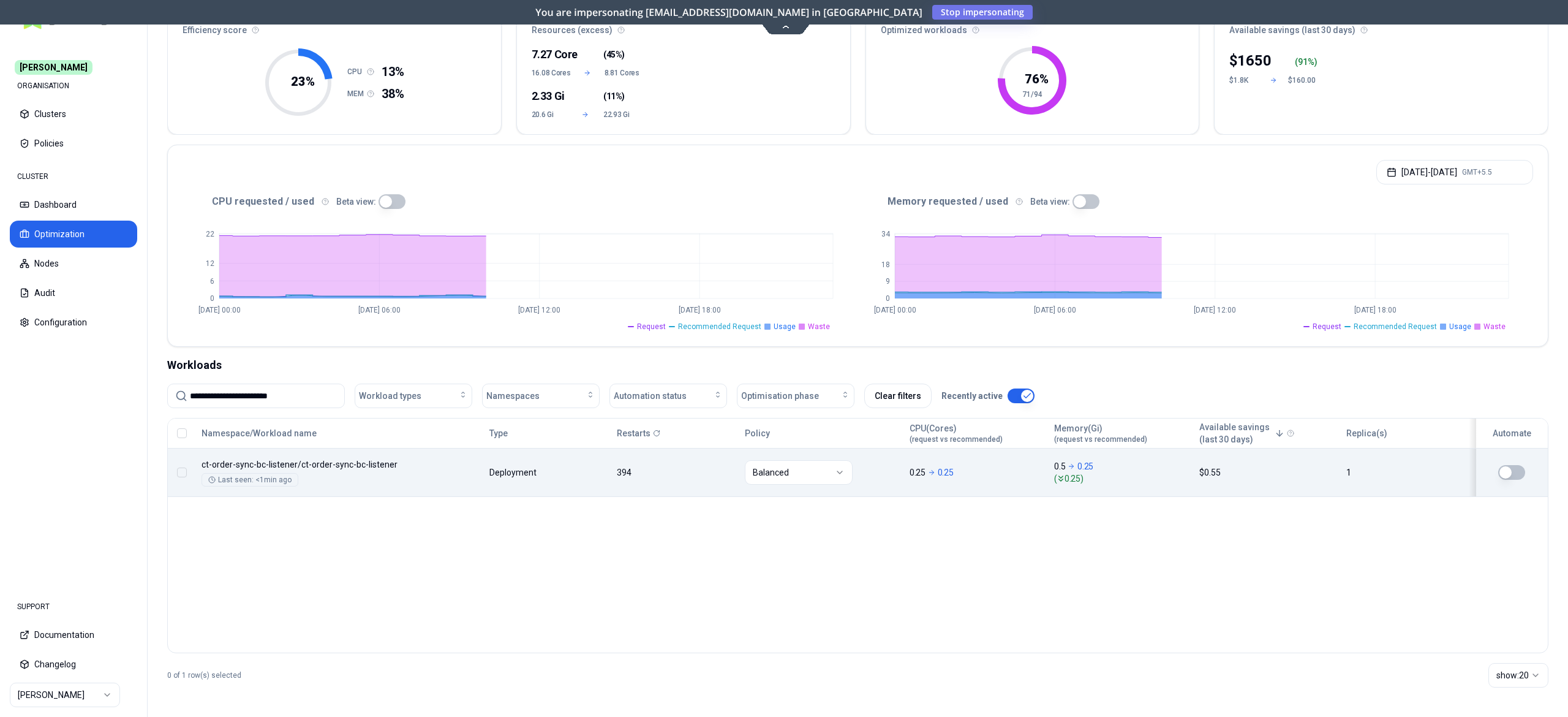
click at [676, 453] on body "**********" at bounding box center [784, 358] width 1568 height 717
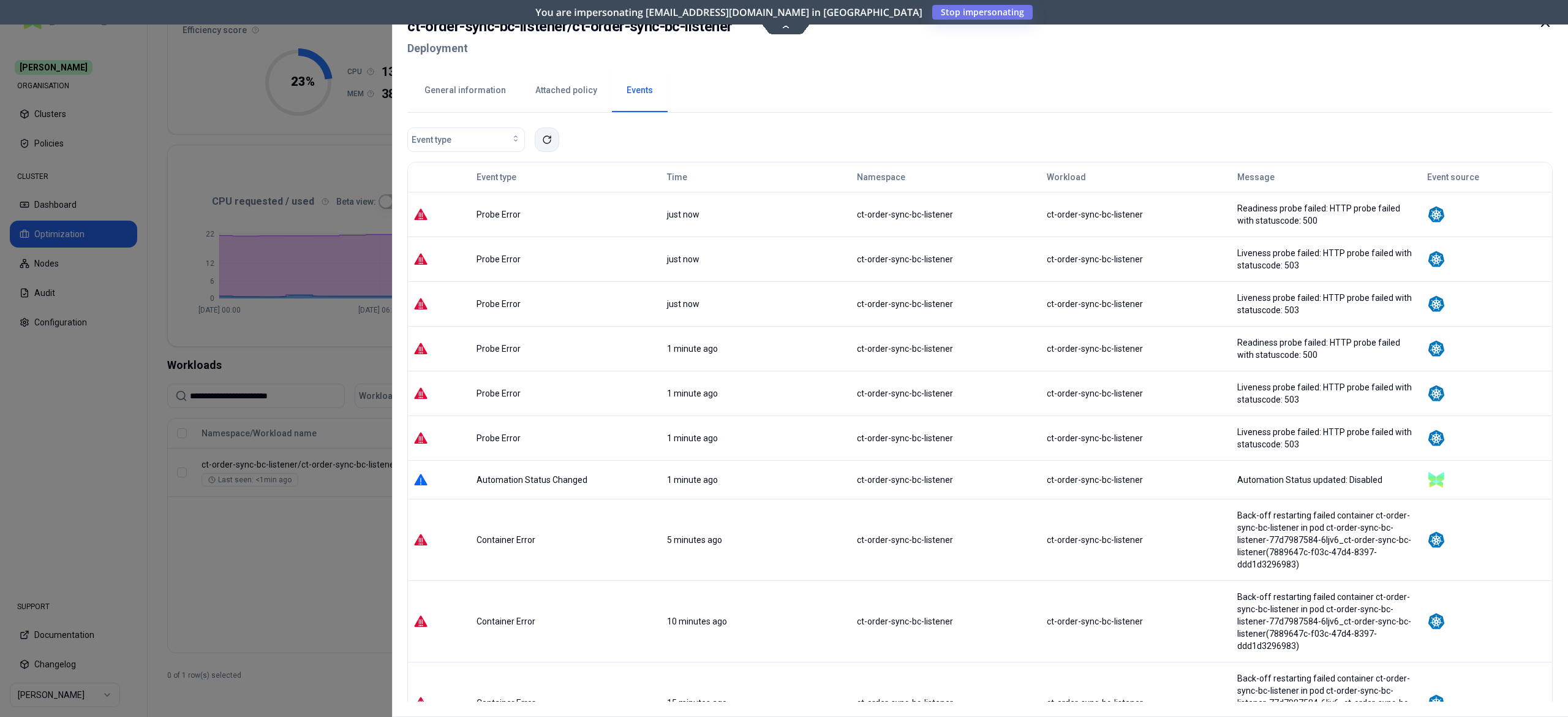
click at [547, 142] on icon at bounding box center [547, 139] width 10 height 10
click at [359, 578] on div at bounding box center [784, 358] width 1568 height 717
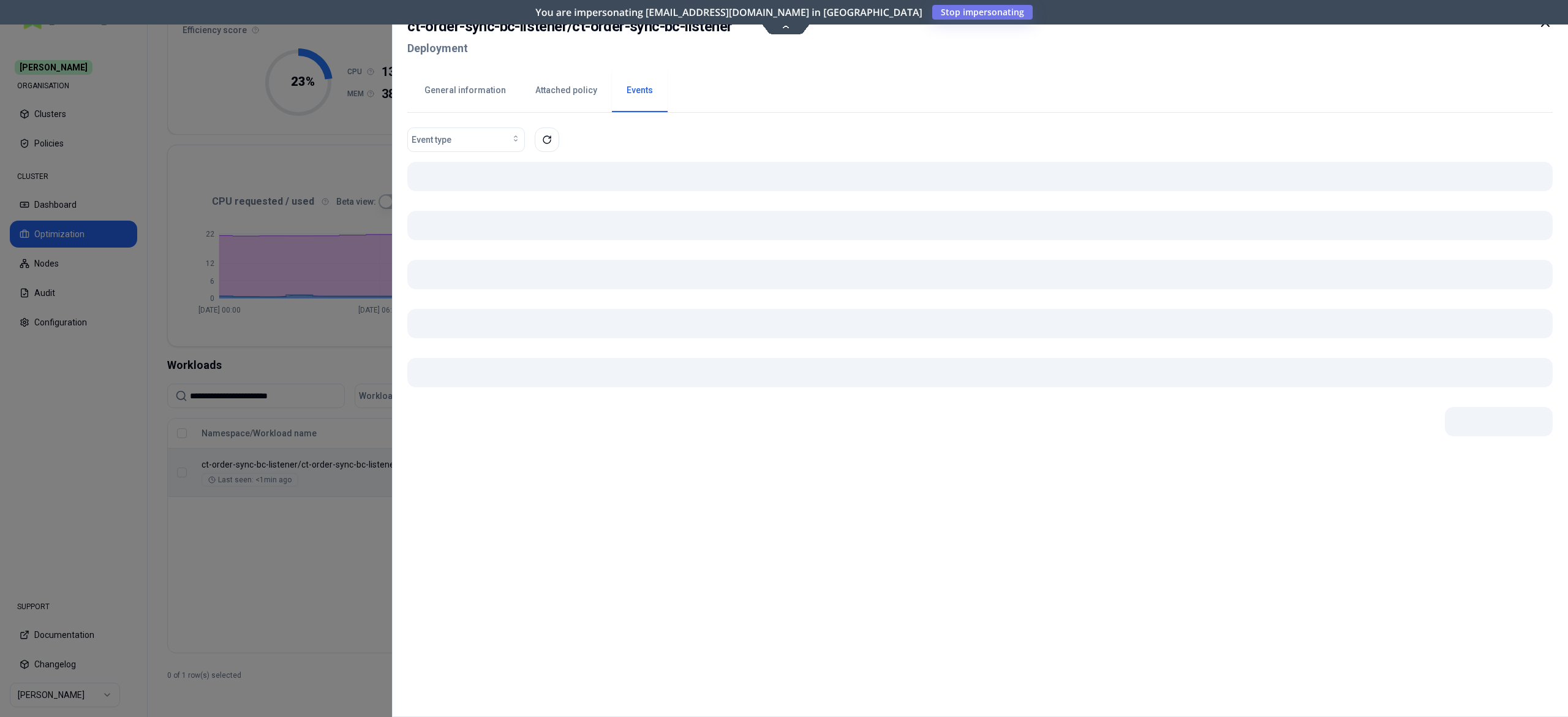
click at [454, 454] on body "**********" at bounding box center [784, 358] width 1568 height 717
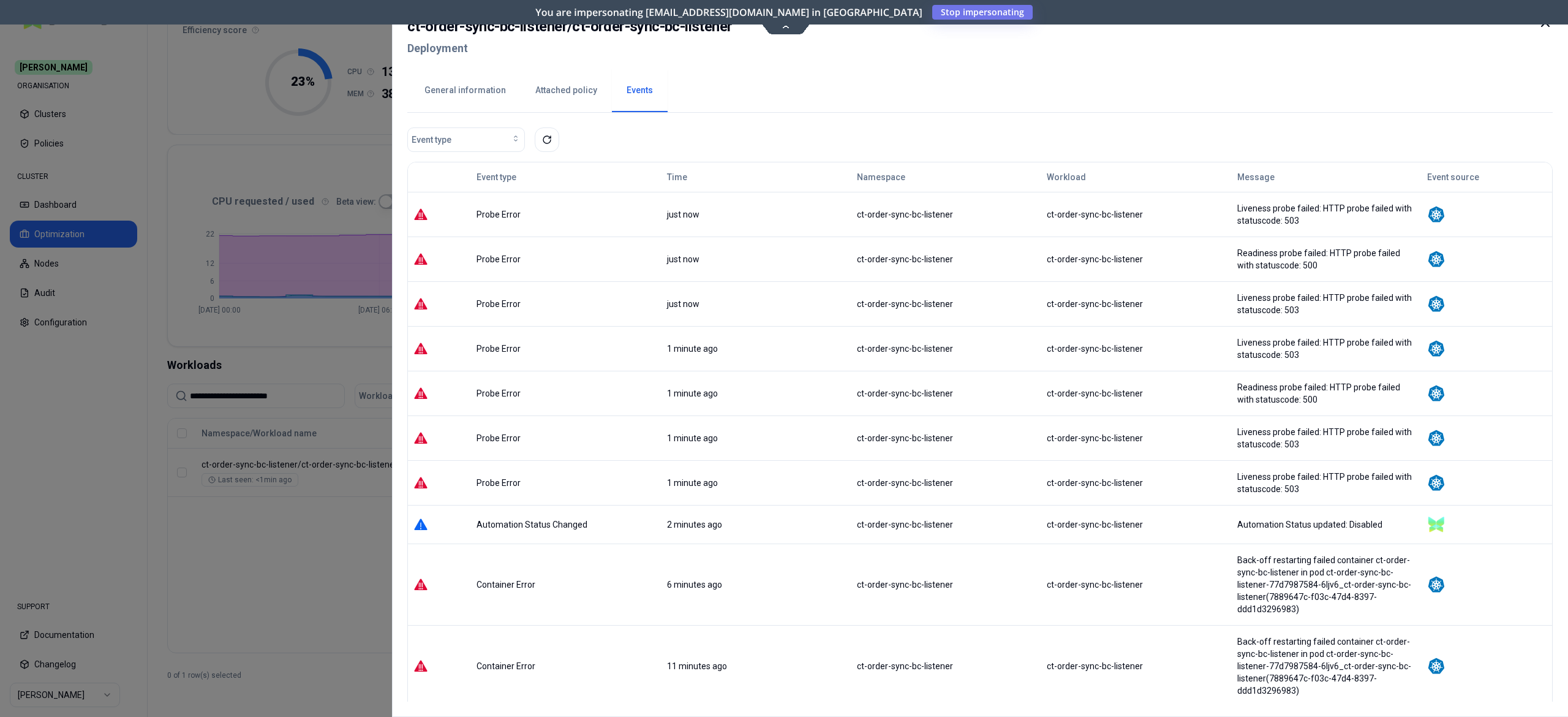
click at [491, 83] on button "General information" at bounding box center [465, 91] width 111 height 43
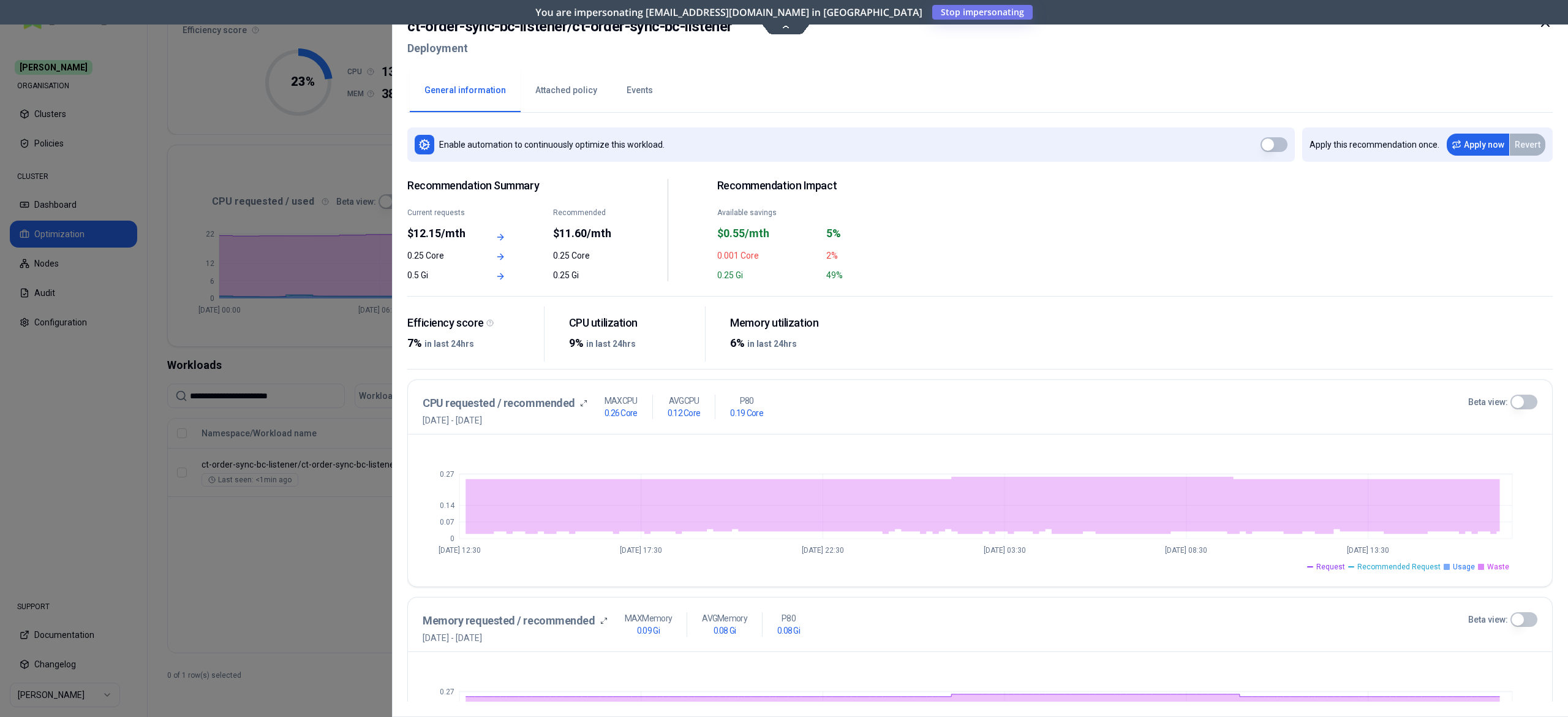
scroll to position [322, 0]
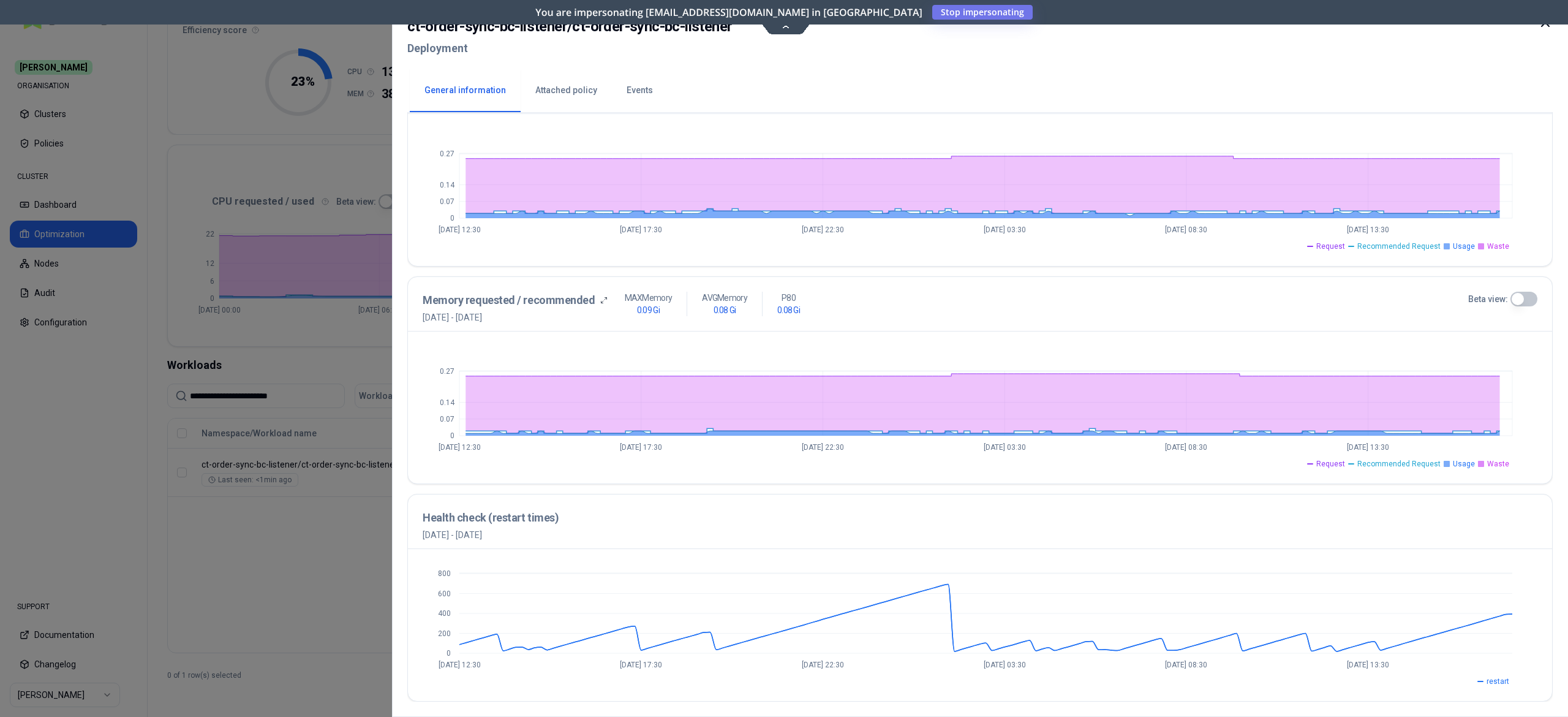
click at [357, 548] on div at bounding box center [784, 358] width 1568 height 717
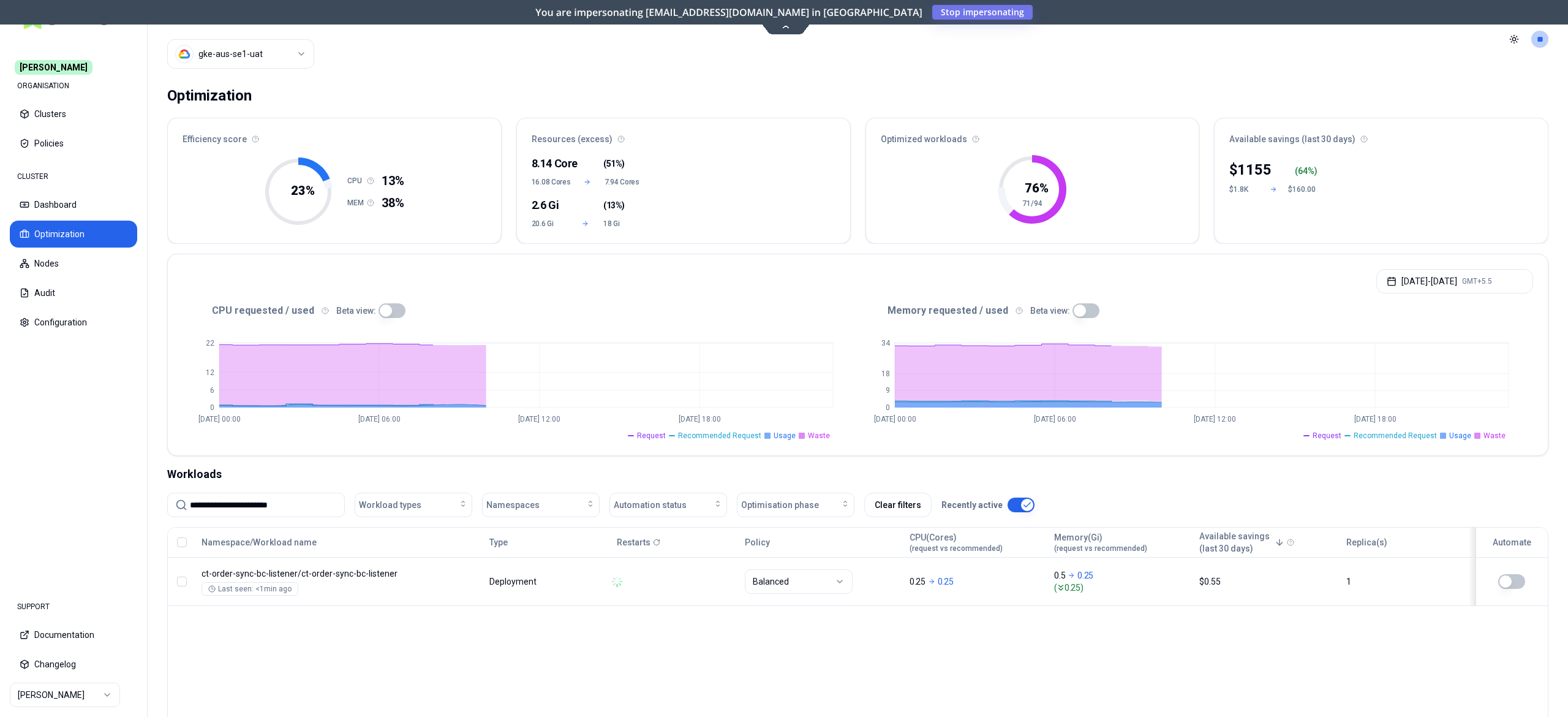
scroll to position [102, 0]
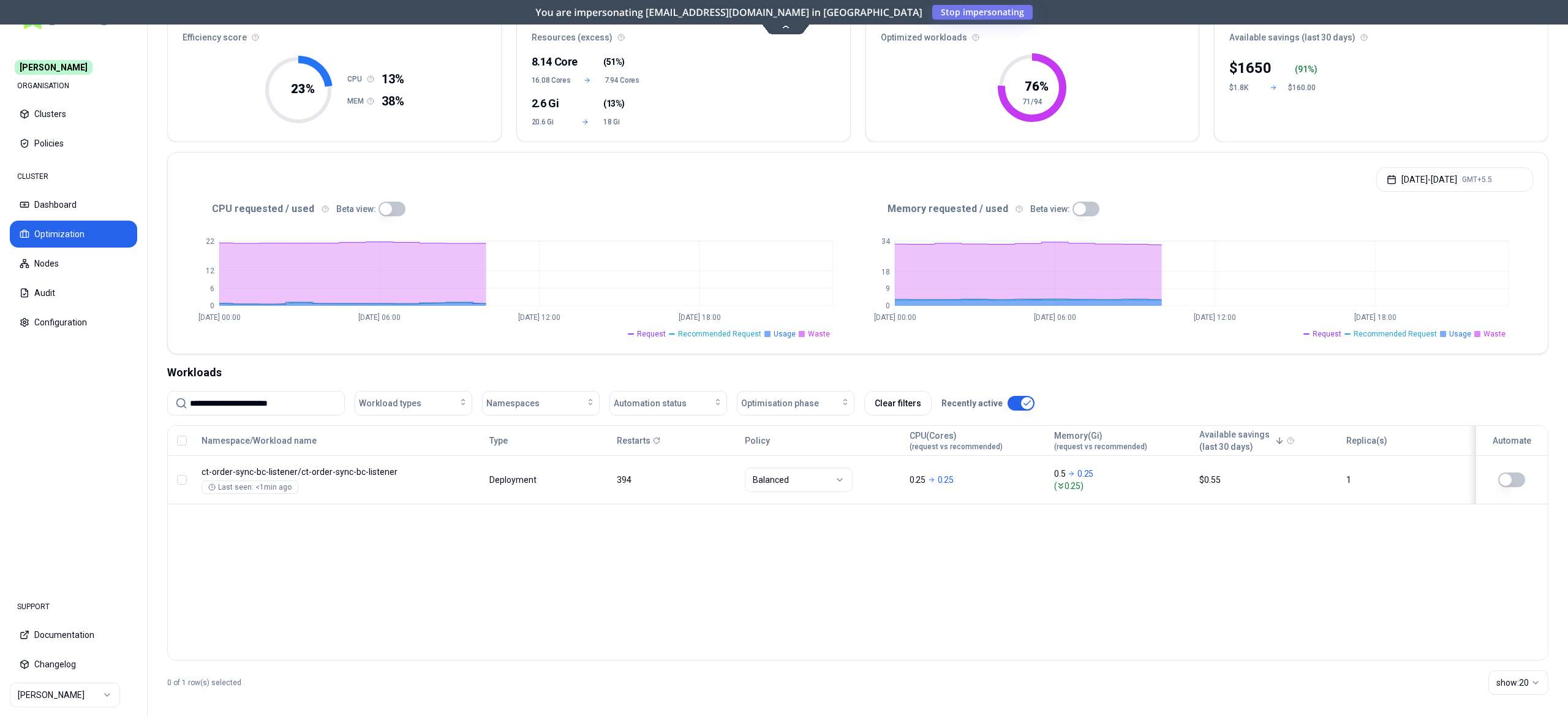
click at [621, 548] on div "Namespace/Workload name Type Restarts Policy CPU(Cores) (request vs recommended…" at bounding box center [858, 543] width 1381 height 235
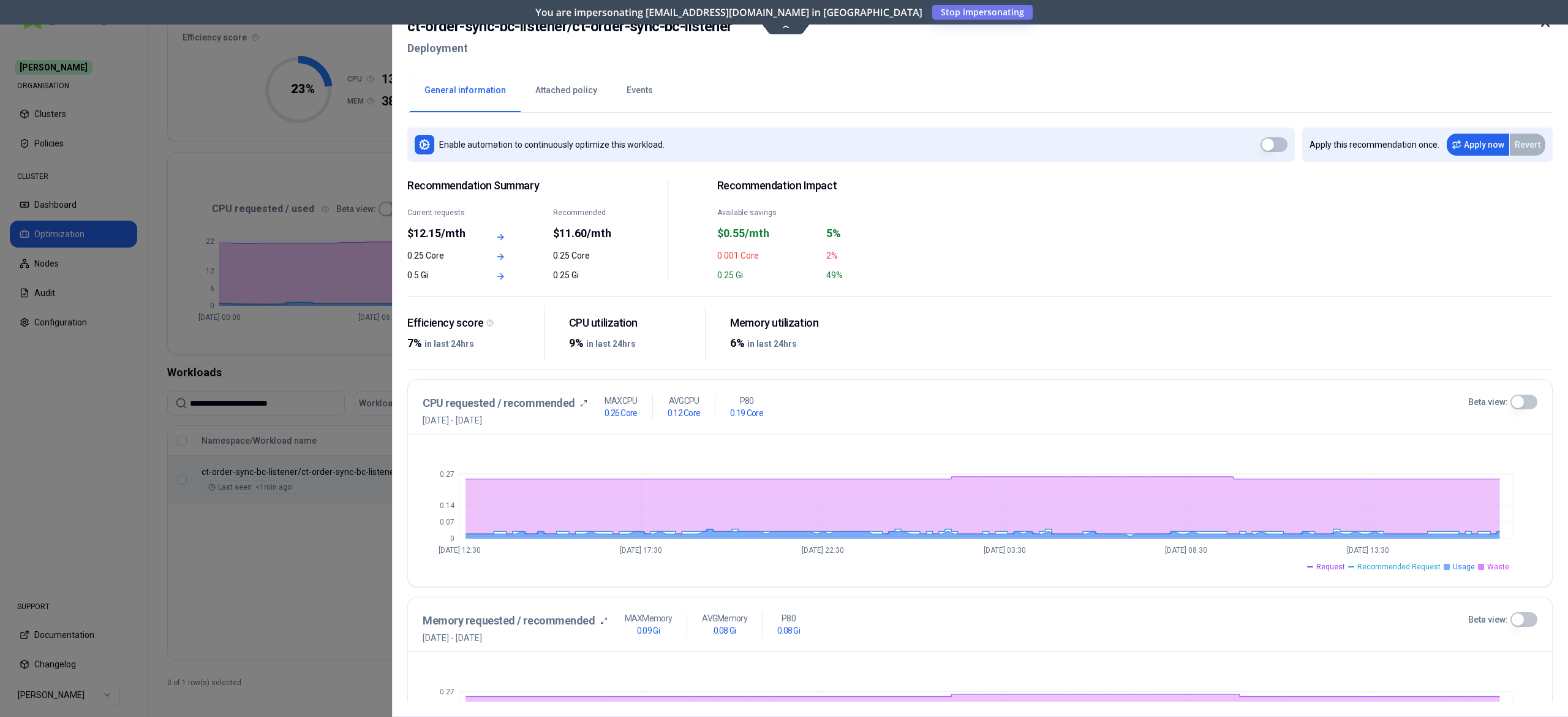
click at [289, 555] on div at bounding box center [784, 358] width 1568 height 717
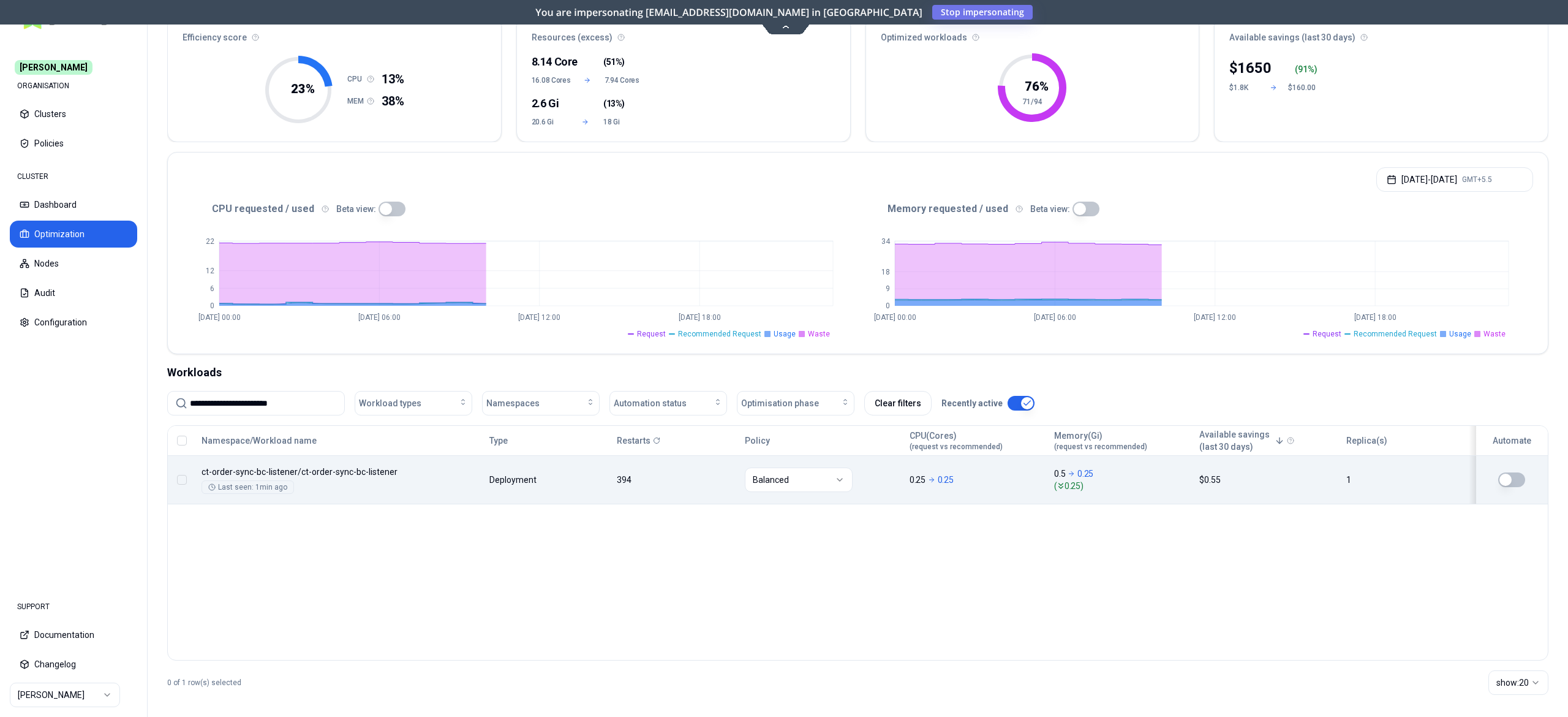
click at [457, 470] on body "**********" at bounding box center [784, 358] width 1568 height 717
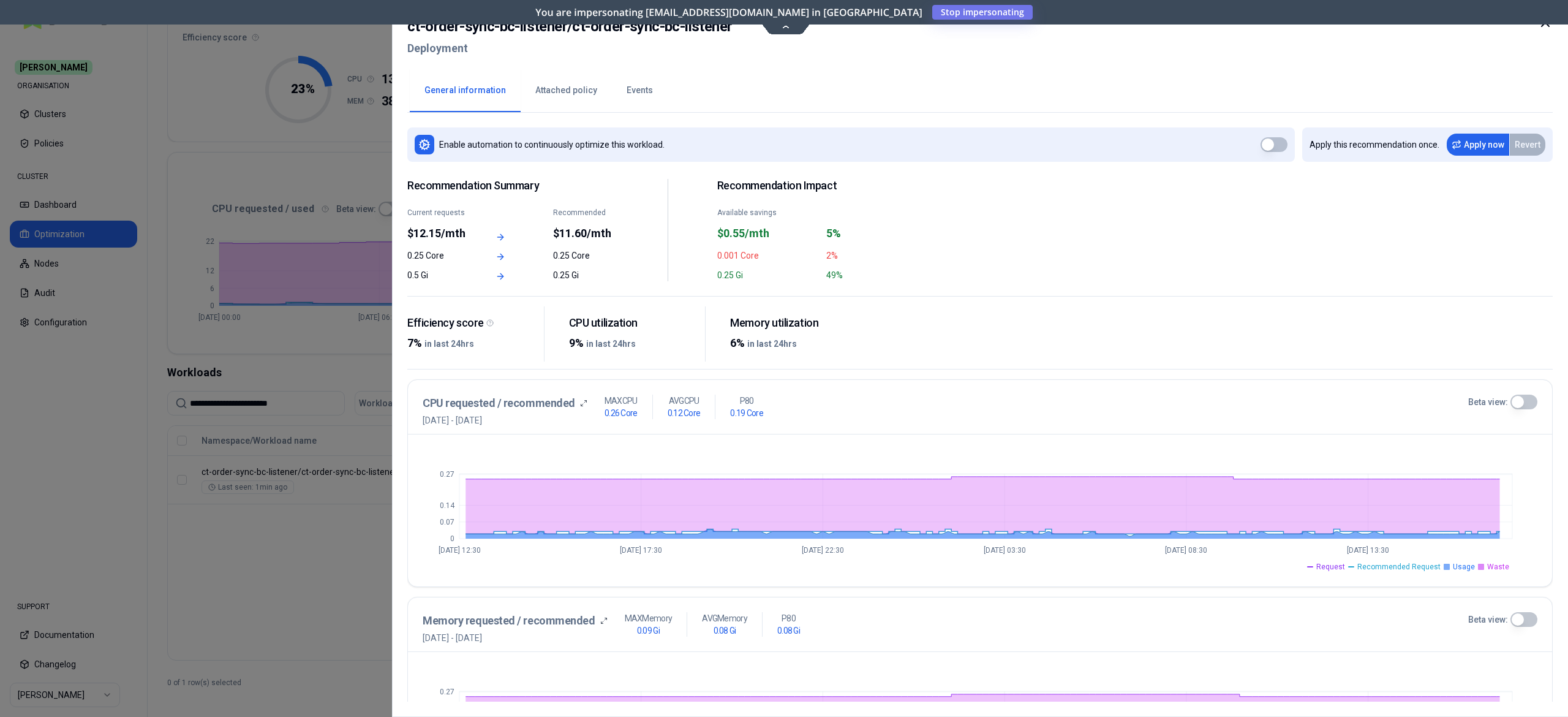
click at [638, 86] on button "Events" at bounding box center [640, 91] width 56 height 43
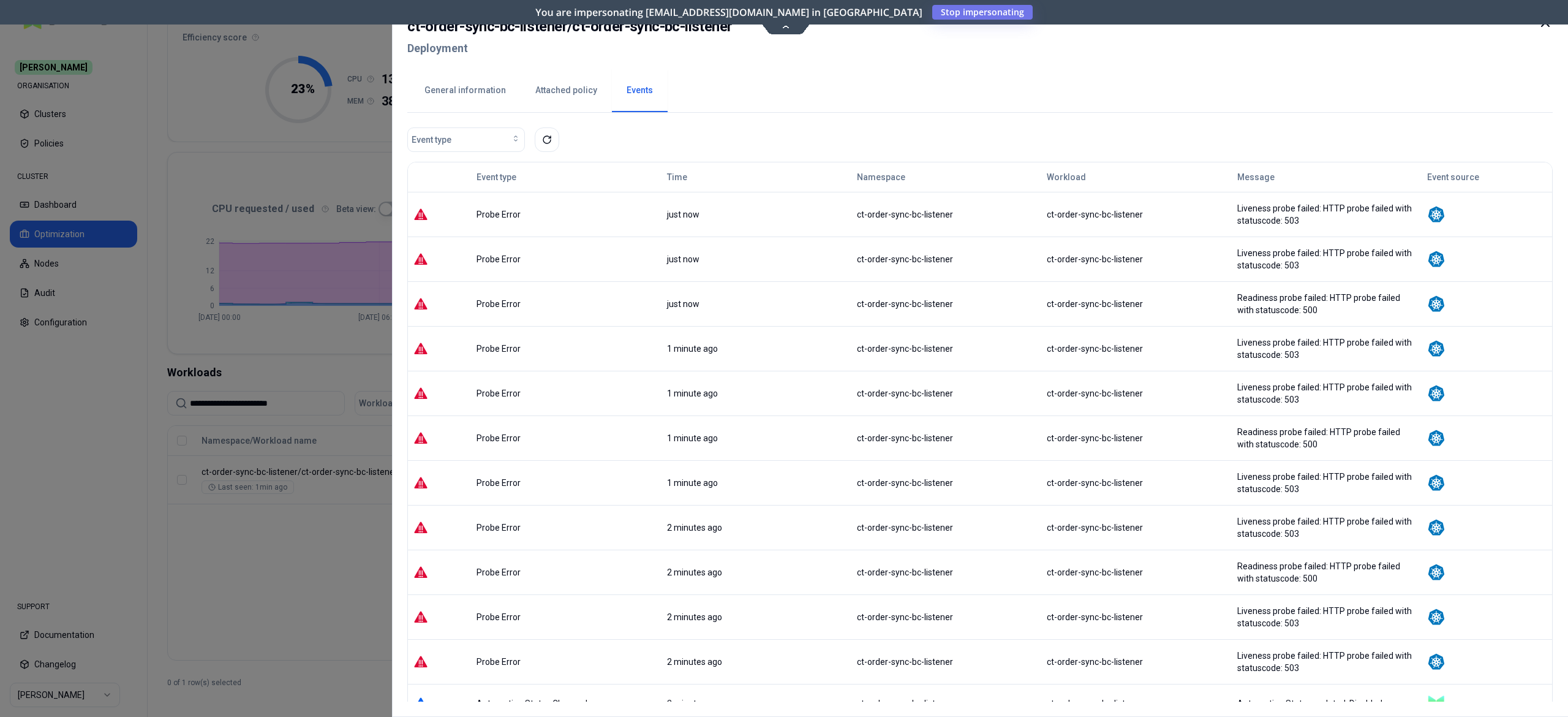
click at [344, 542] on div at bounding box center [784, 358] width 1568 height 717
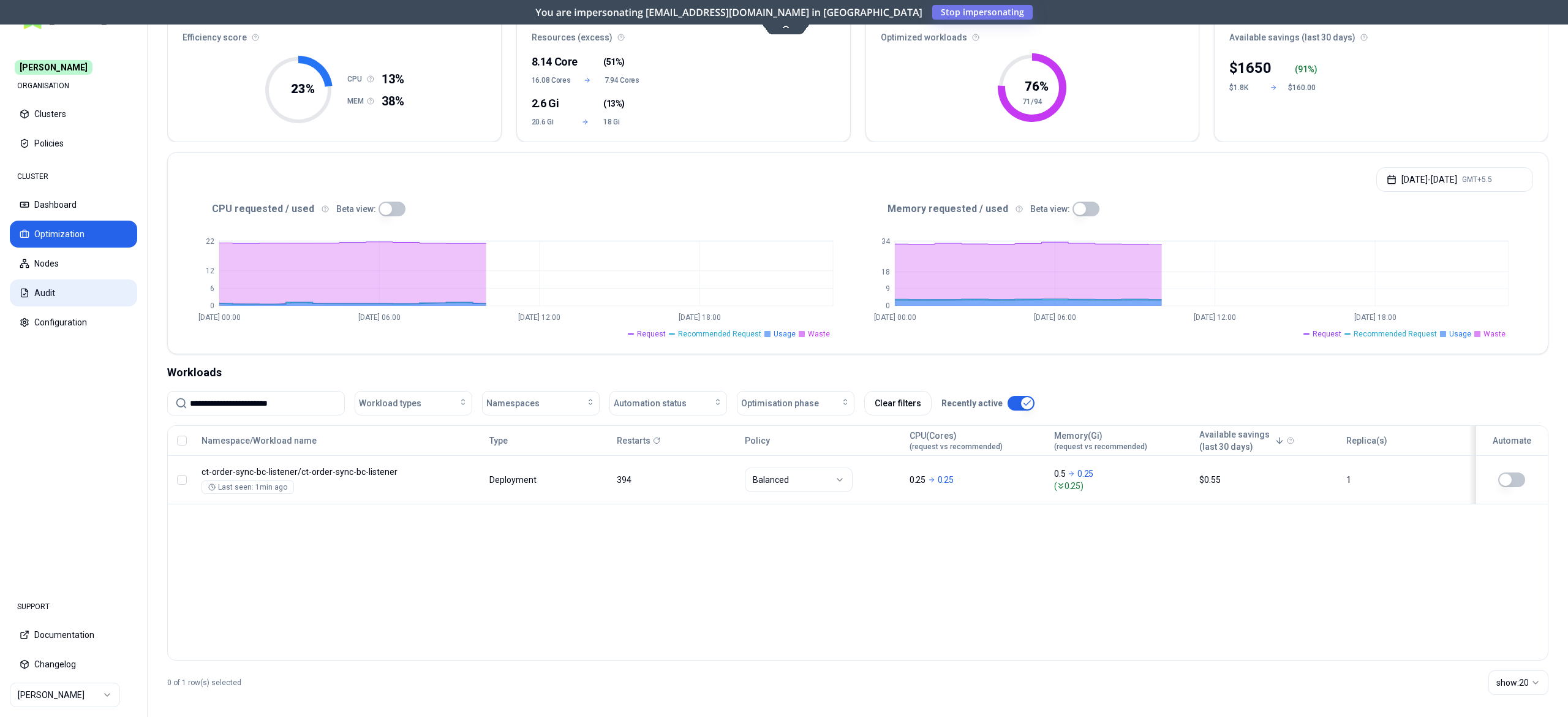
click at [57, 293] on button "Audit" at bounding box center [73, 293] width 127 height 27
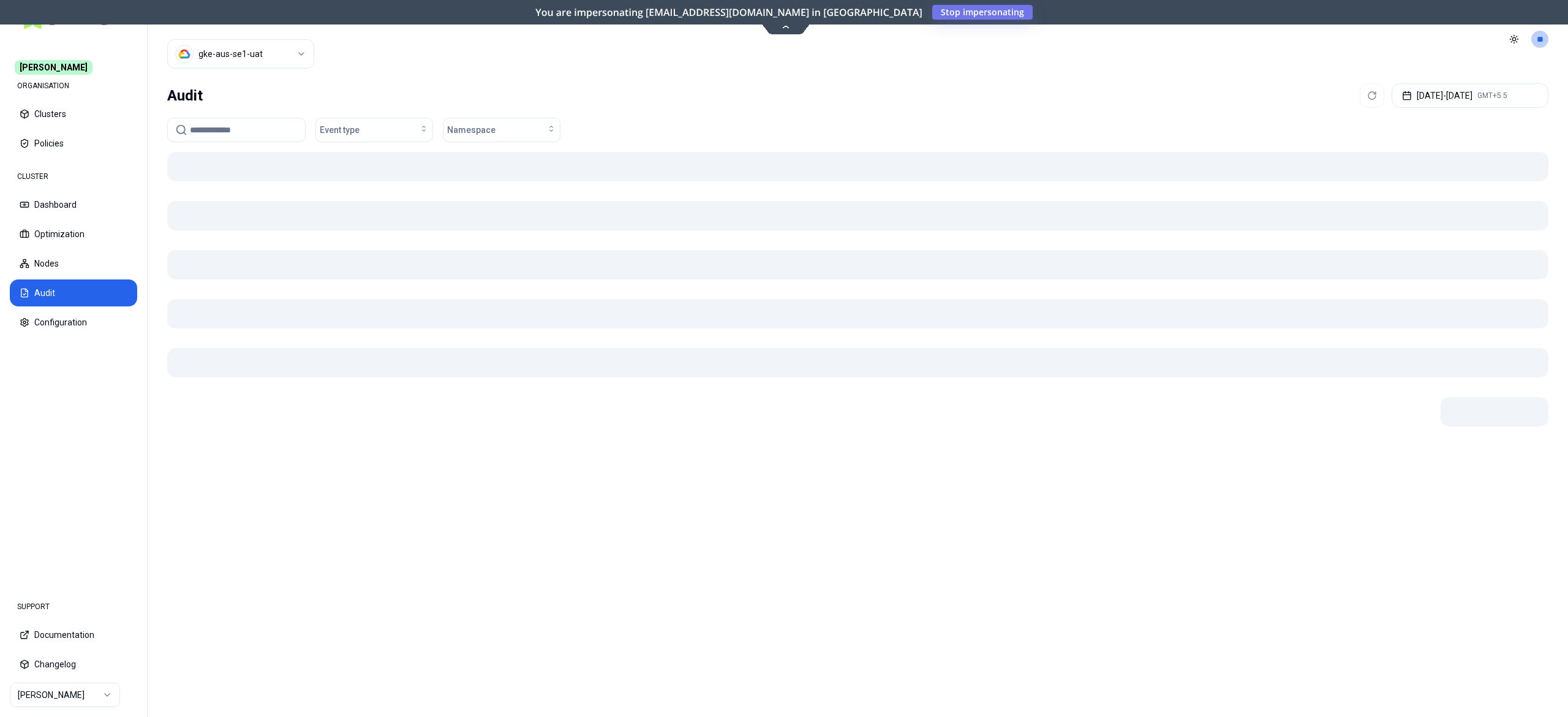
click at [245, 132] on input at bounding box center [244, 130] width 108 height 24
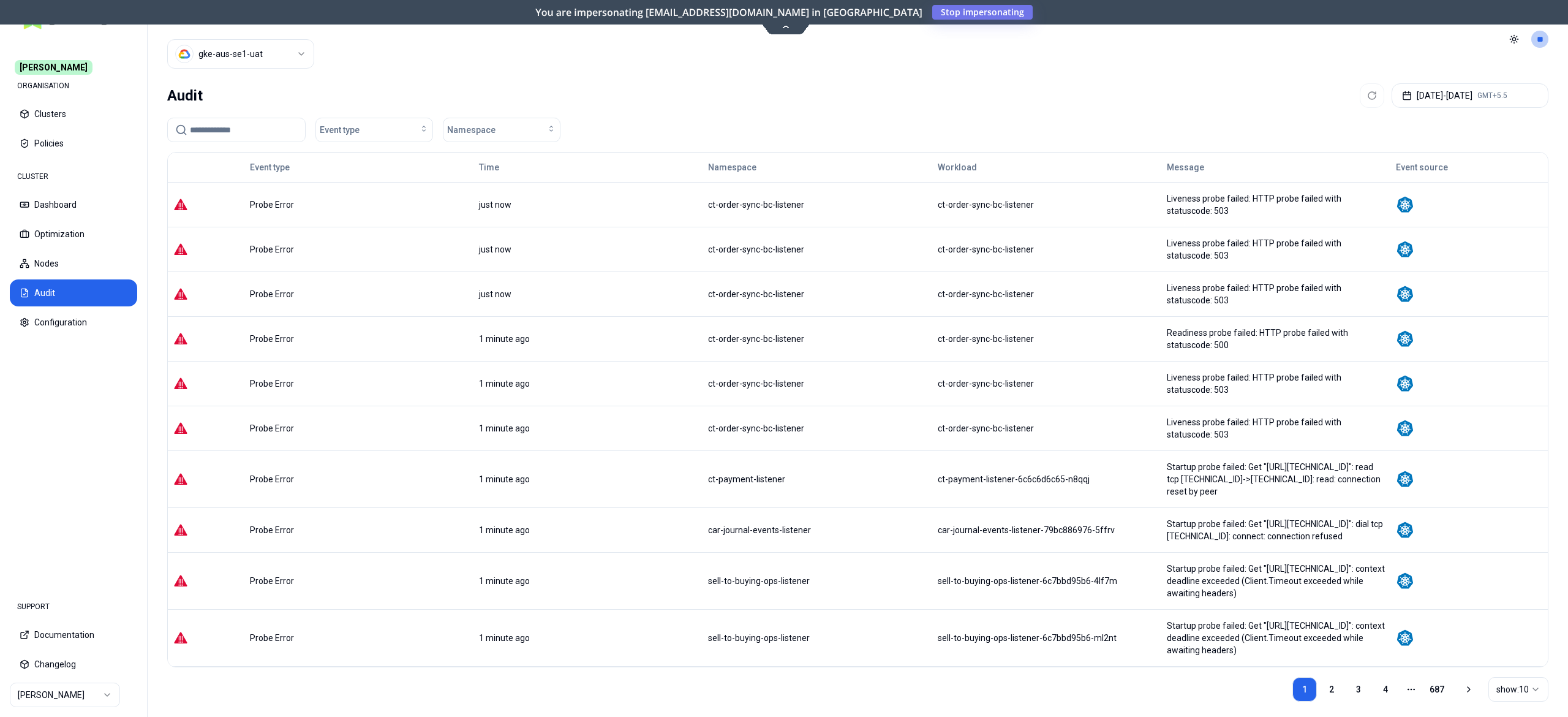
paste input "**********"
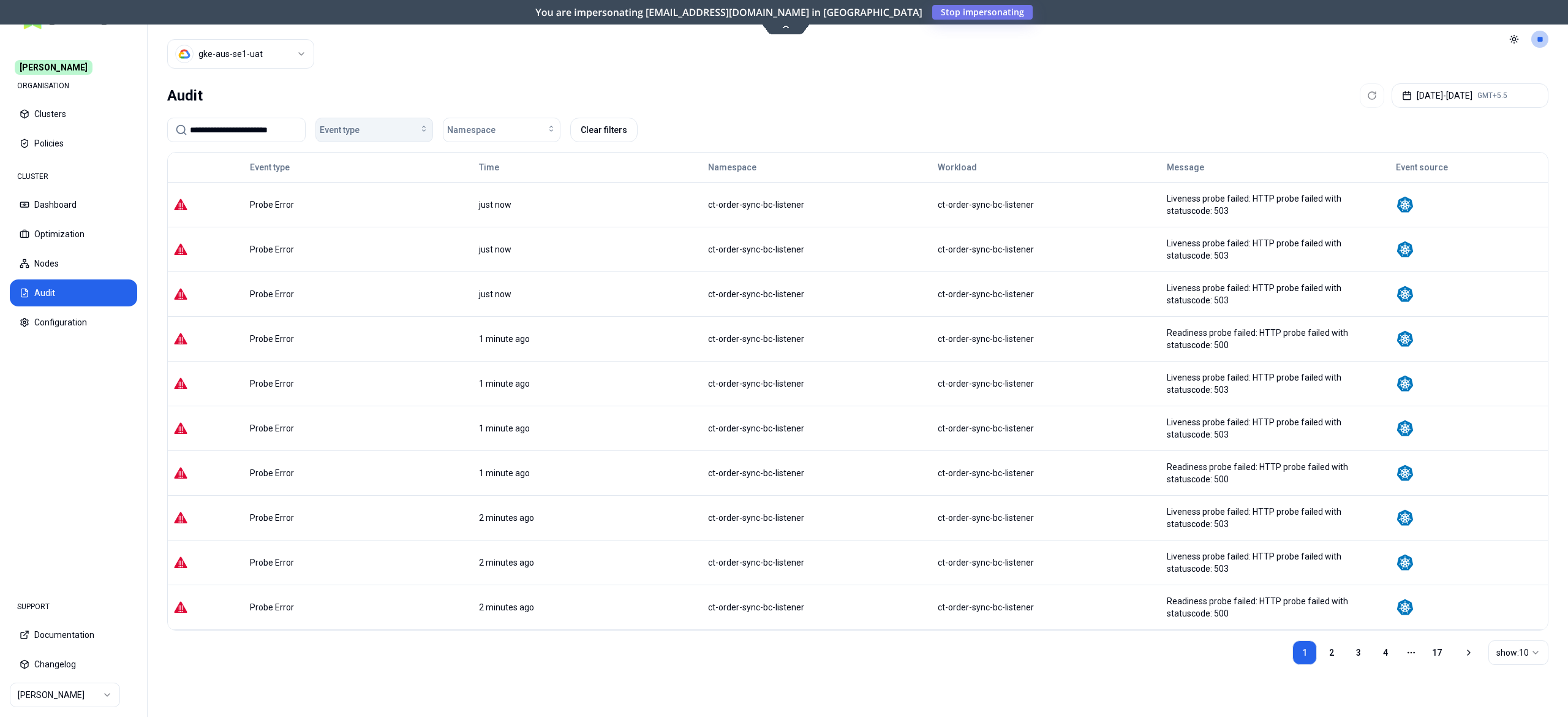
type input "**********"
click at [393, 129] on div "Event type" at bounding box center [374, 129] width 109 height 12
click at [376, 184] on div "Container Error" at bounding box center [378, 178] width 116 height 20
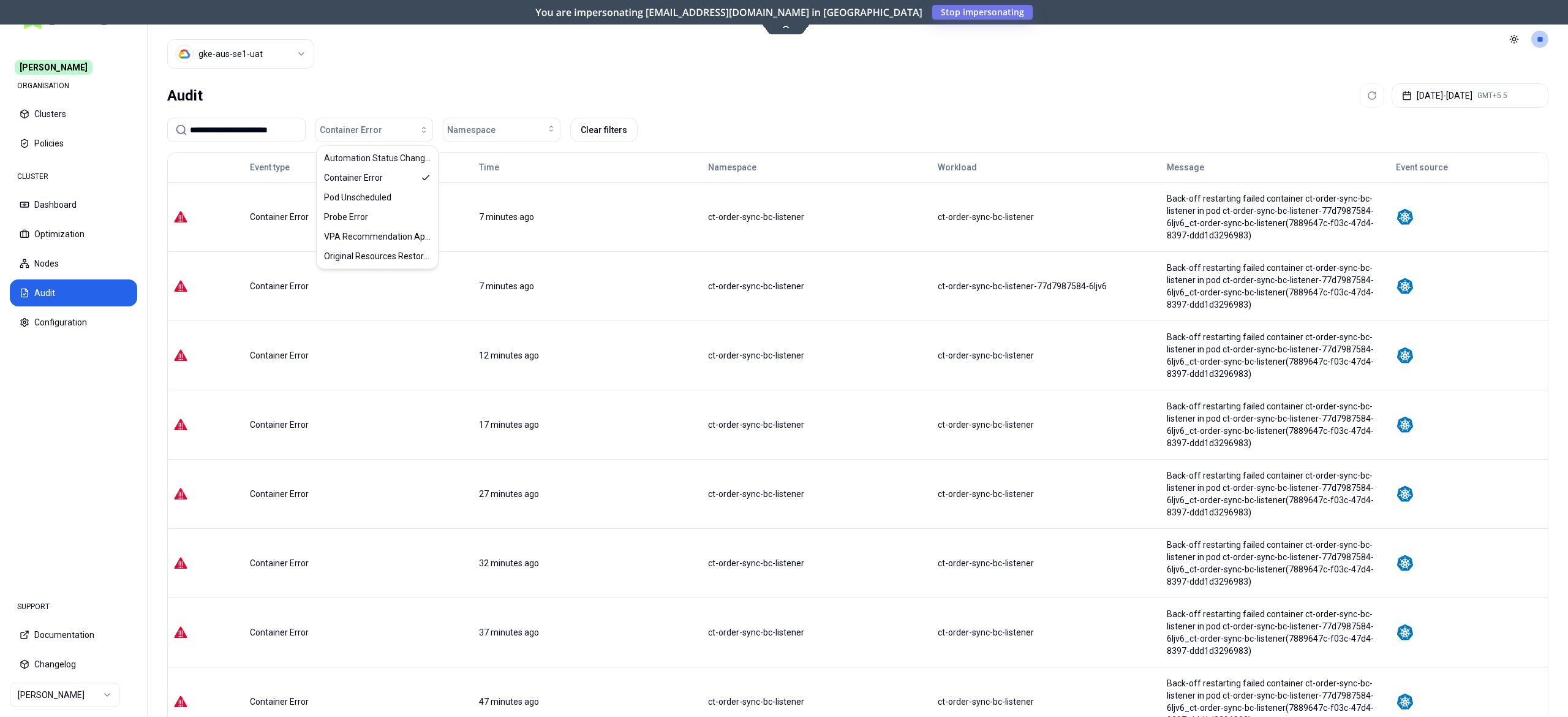
click at [739, 97] on div "Audit Oct 11, 2025 - Oct 11, 2025 GMT+5.5" at bounding box center [858, 96] width 1381 height 25
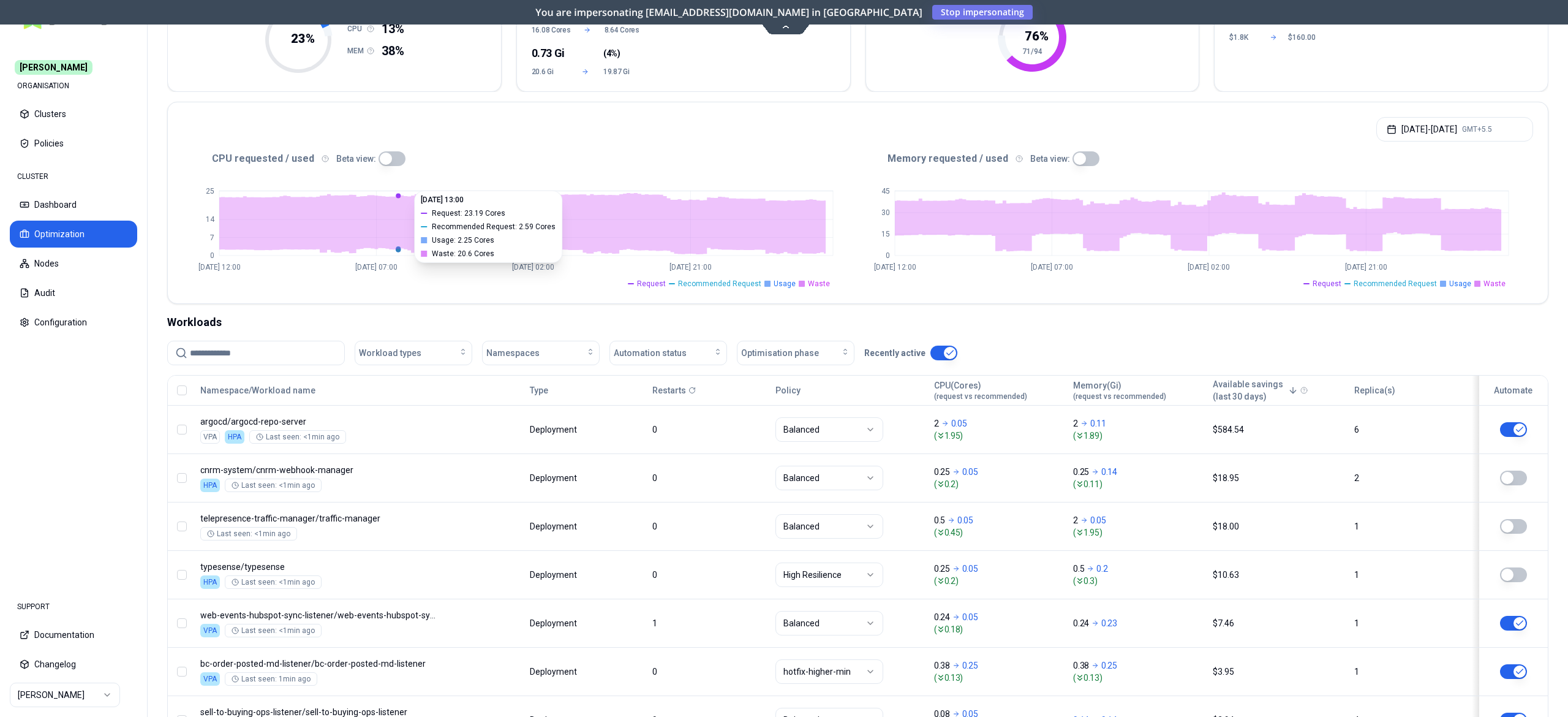
scroll to position [153, 0]
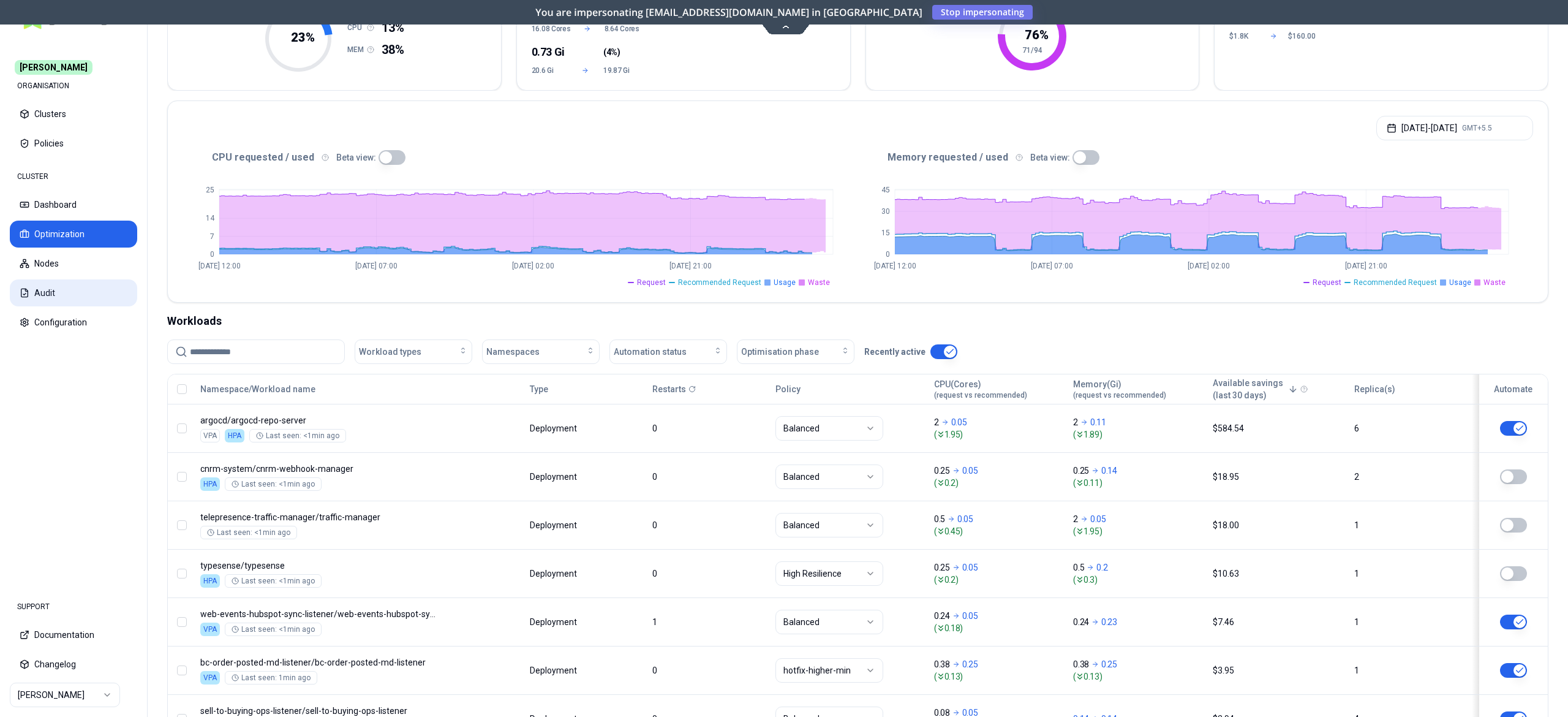
click at [70, 281] on button "Audit" at bounding box center [73, 293] width 127 height 27
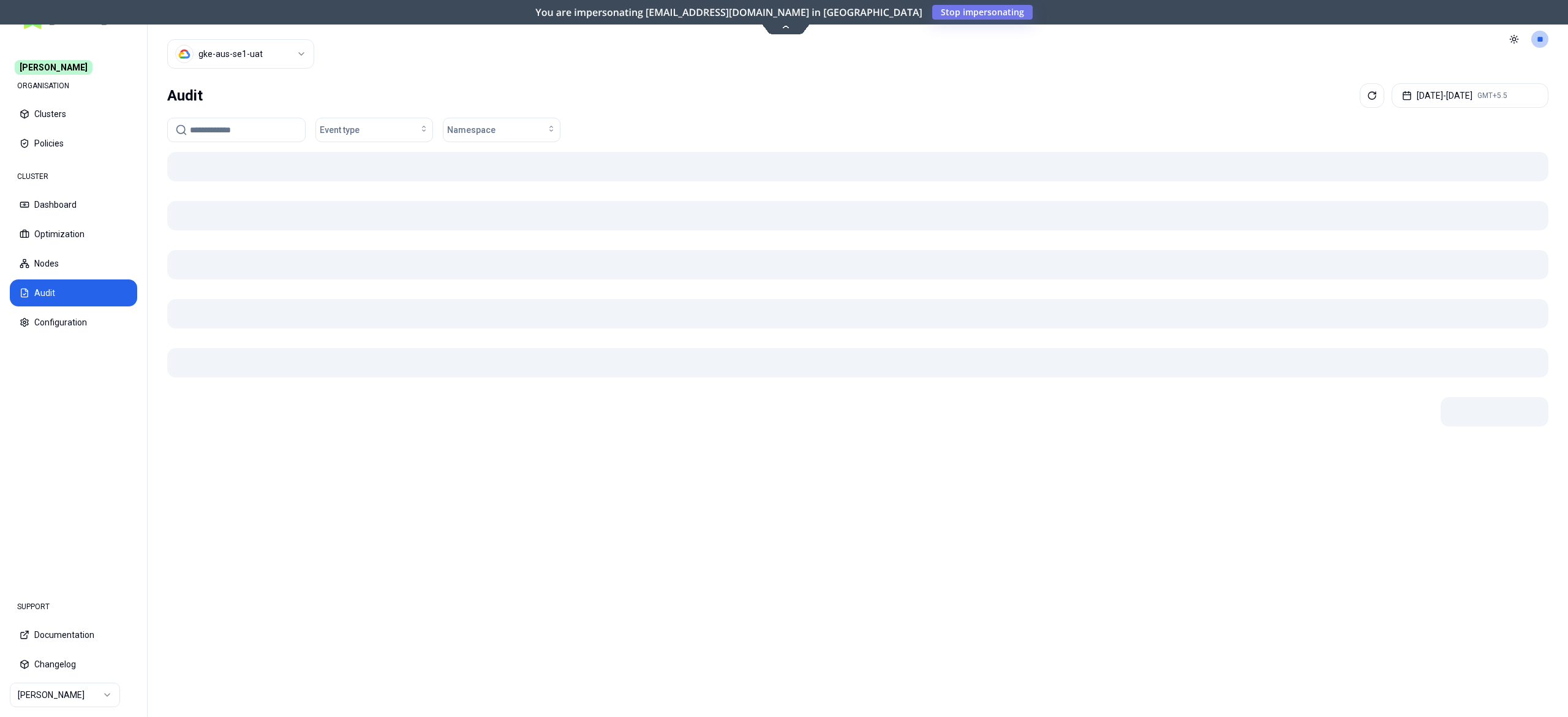
click at [240, 132] on input at bounding box center [244, 130] width 108 height 24
paste input "**********"
type input "**********"
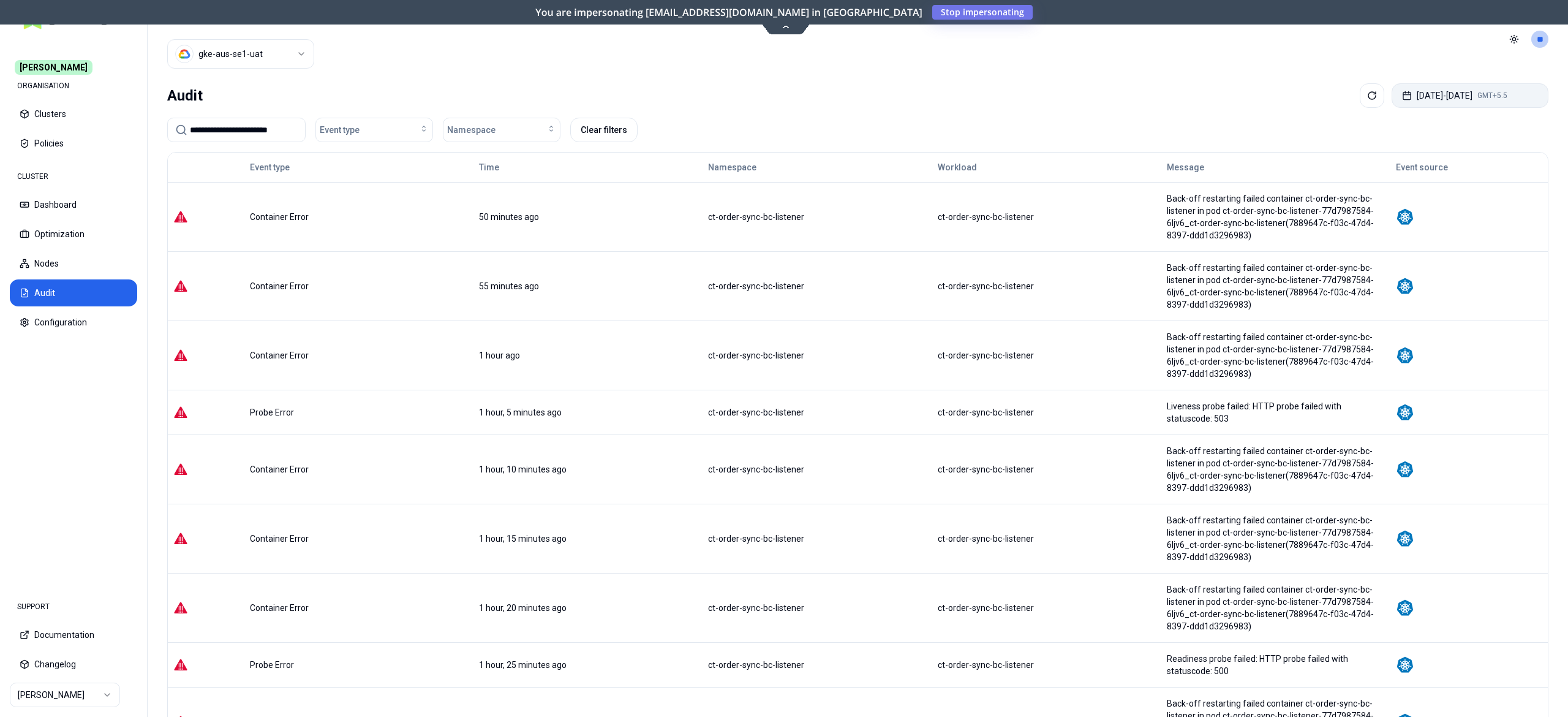
click at [1432, 100] on button "Oct 04, 2025 - Oct 11, 2025 GMT+5.5" at bounding box center [1470, 96] width 157 height 25
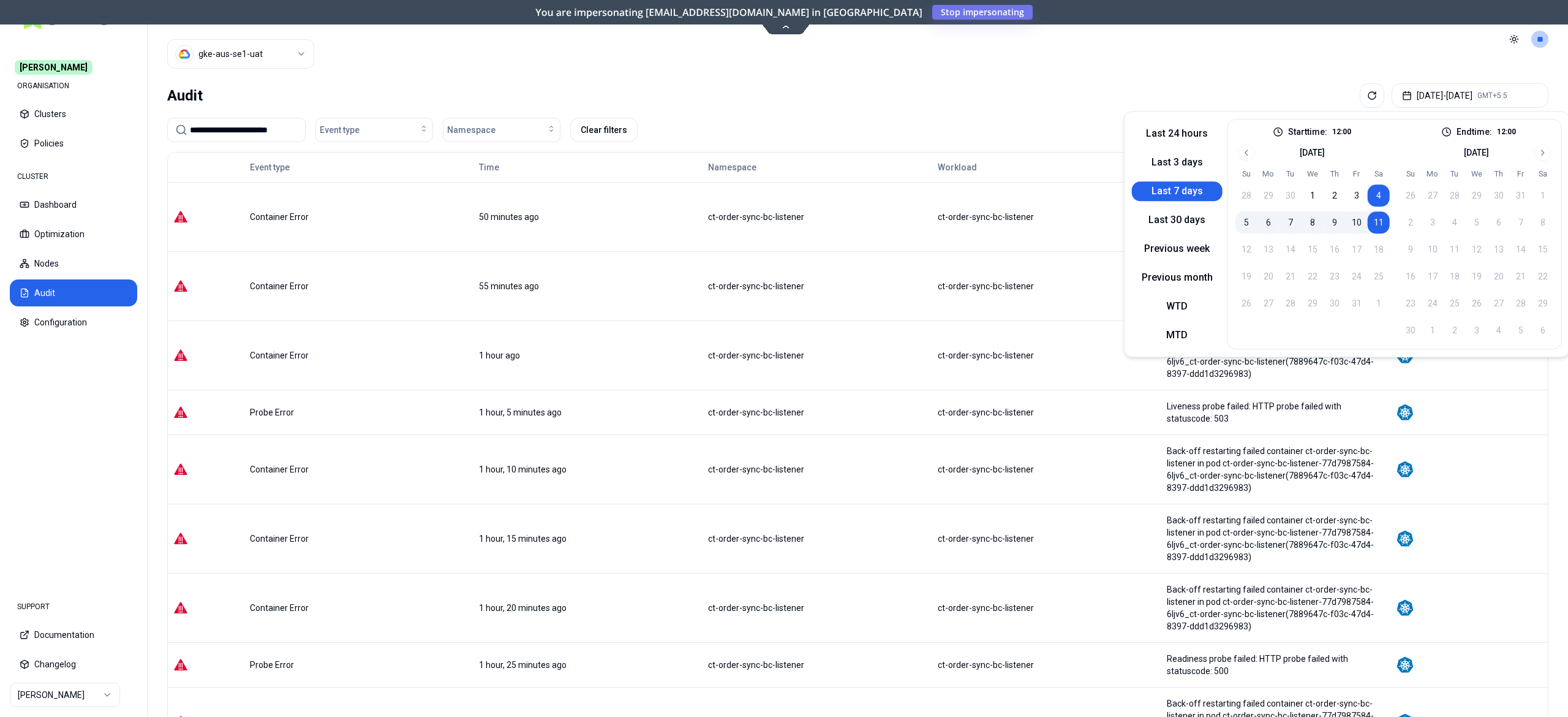
click at [1382, 225] on button "11" at bounding box center [1379, 222] width 22 height 22
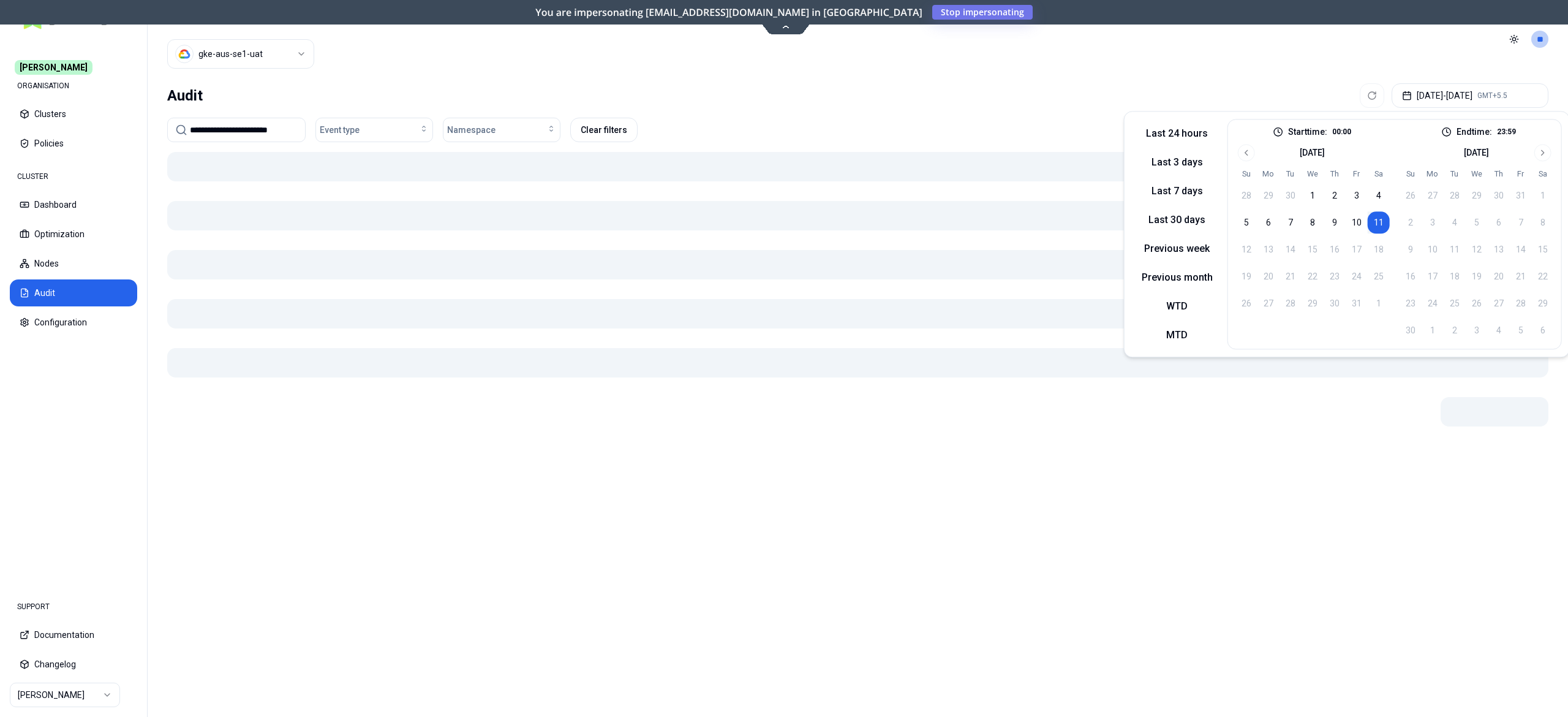
click at [1382, 225] on button "11" at bounding box center [1379, 222] width 22 height 22
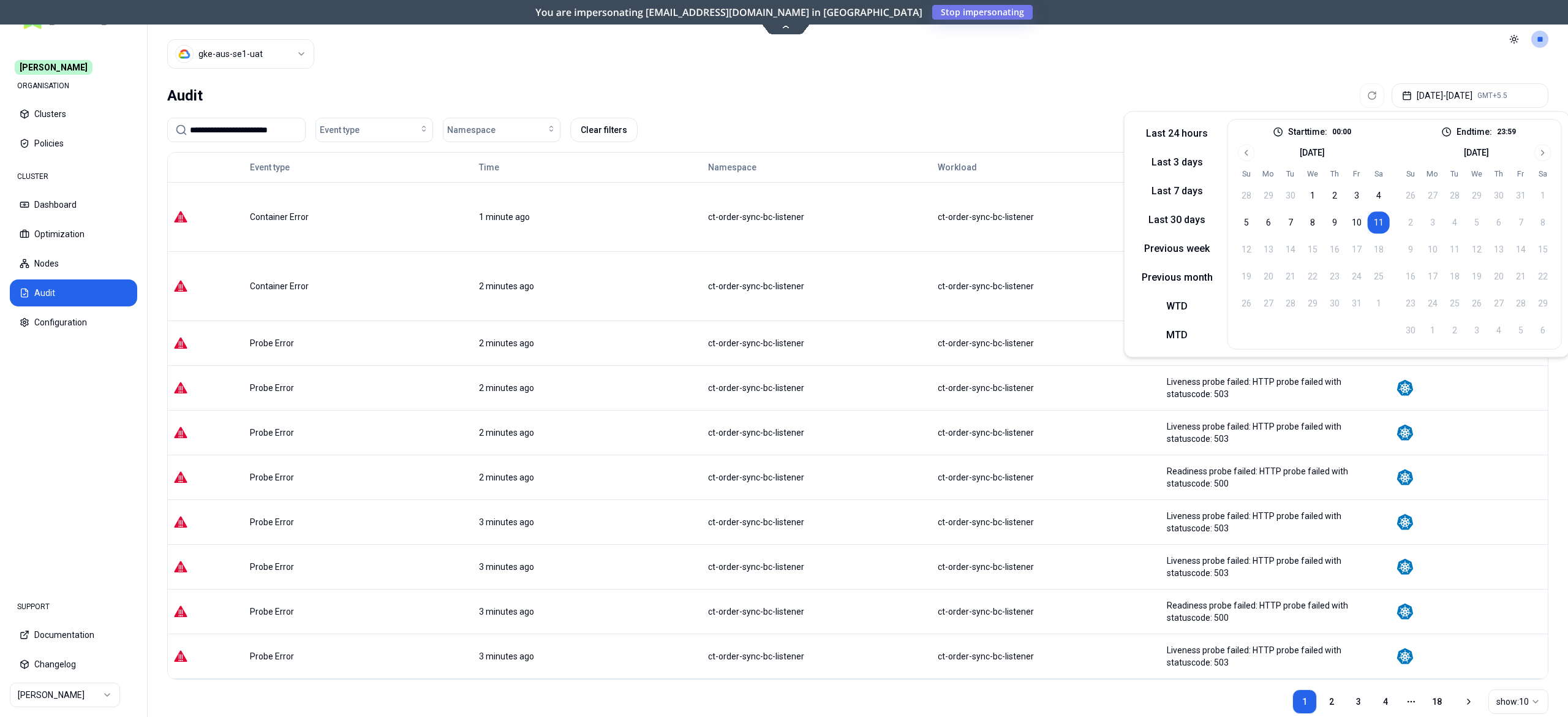
click at [800, 74] on header "Cluster gke-aus-se1-uat Toggle theme **" at bounding box center [858, 39] width 1420 height 78
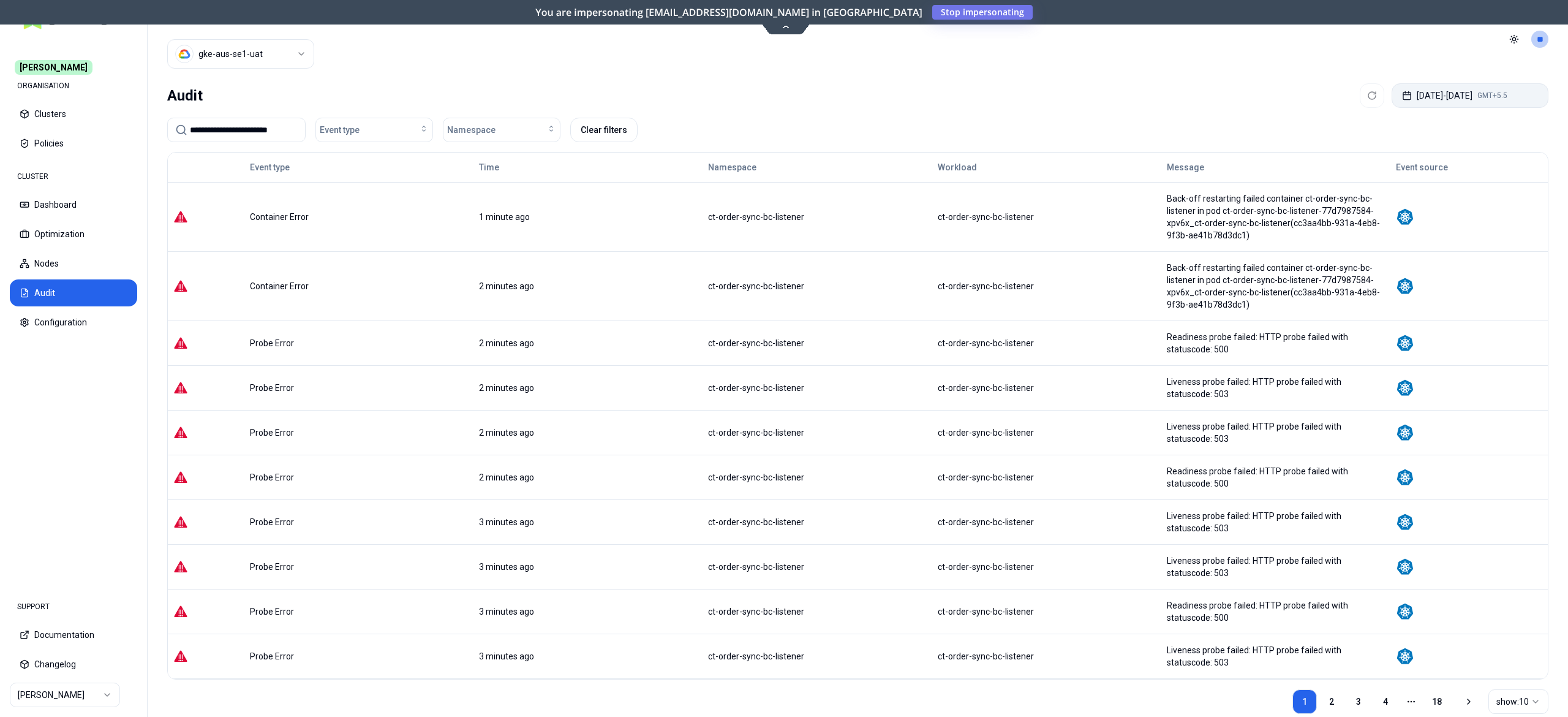
click at [1414, 103] on button "Oct 11, 2025 - Oct 11, 2025 GMT+5.5" at bounding box center [1470, 96] width 157 height 25
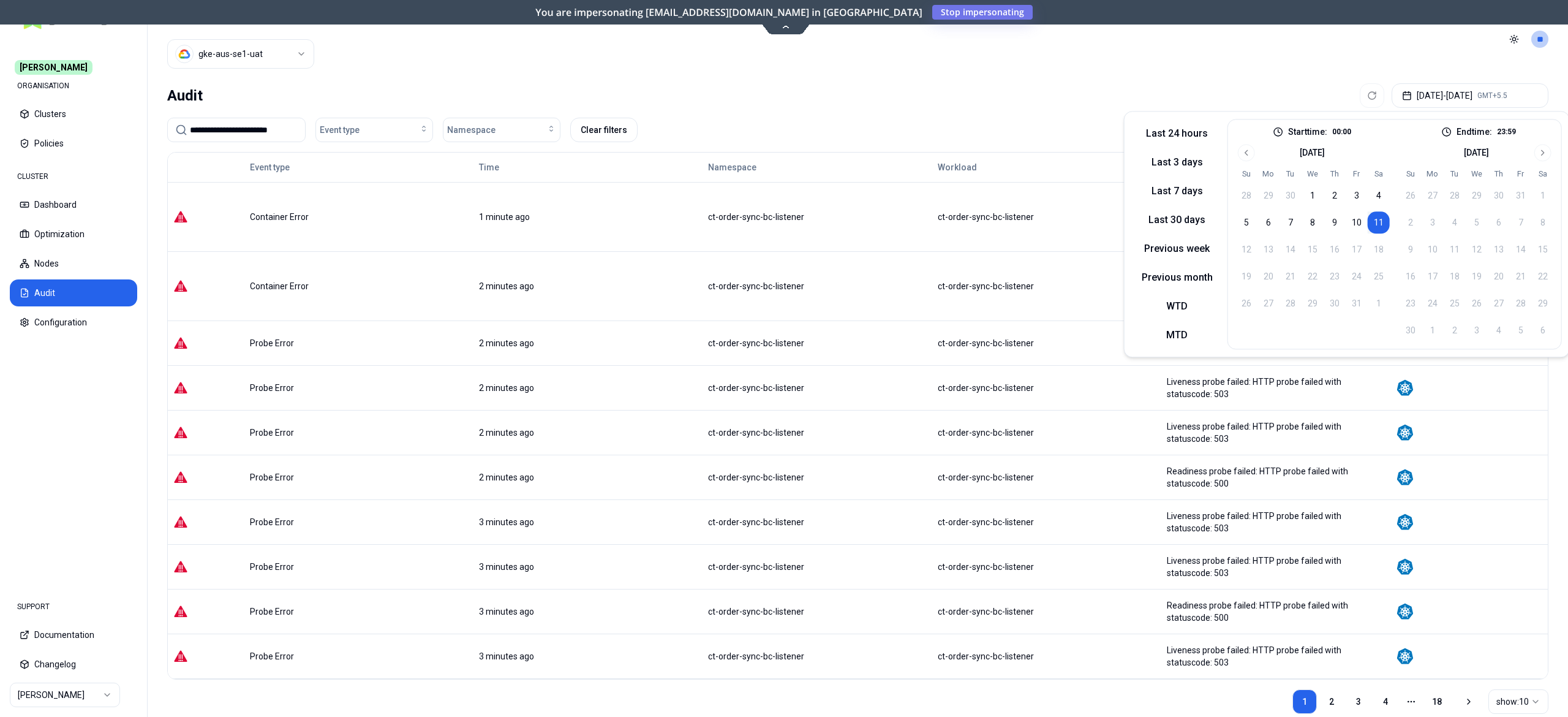
click at [1375, 218] on button "11" at bounding box center [1379, 222] width 22 height 22
click at [988, 82] on div "**********" at bounding box center [858, 410] width 1420 height 665
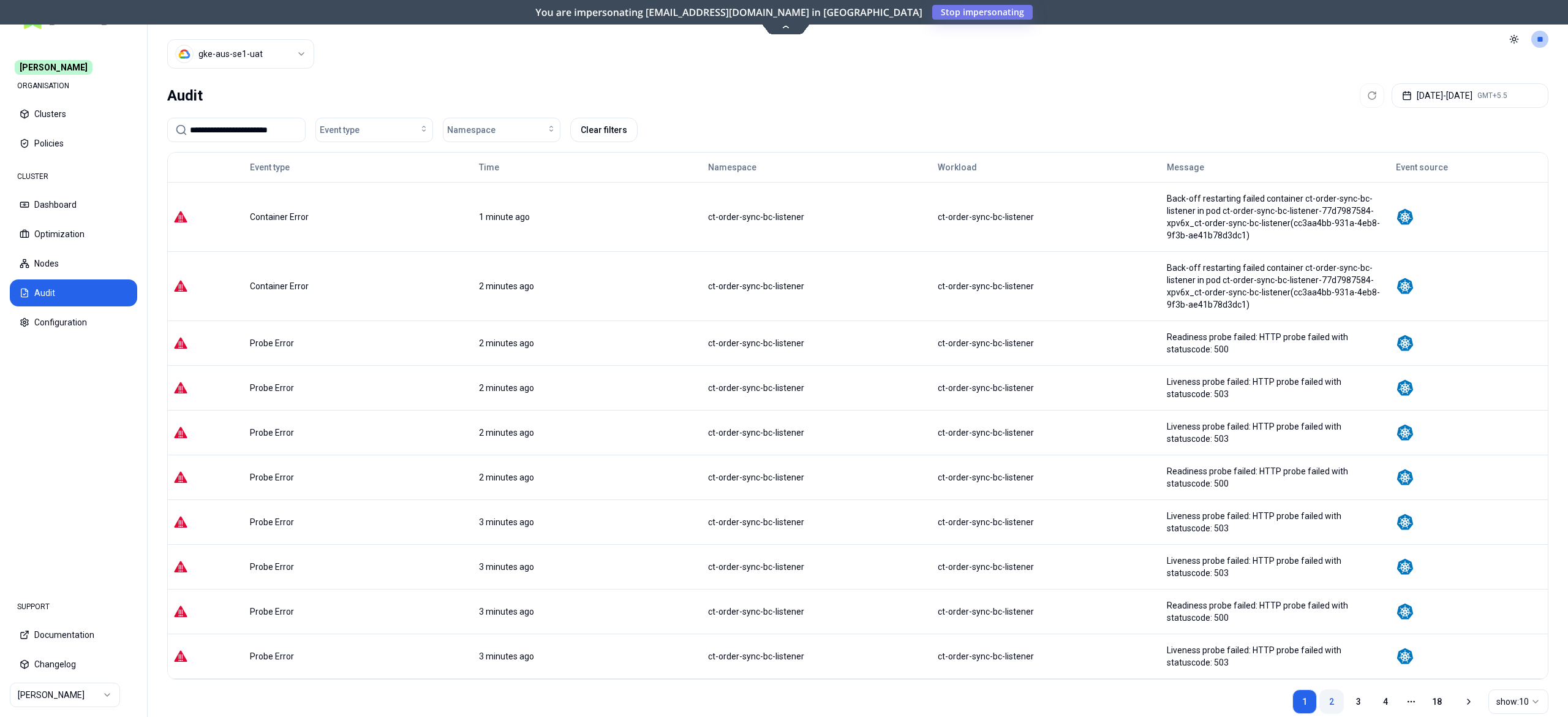
click at [1337, 703] on link "2" at bounding box center [1332, 702] width 25 height 25
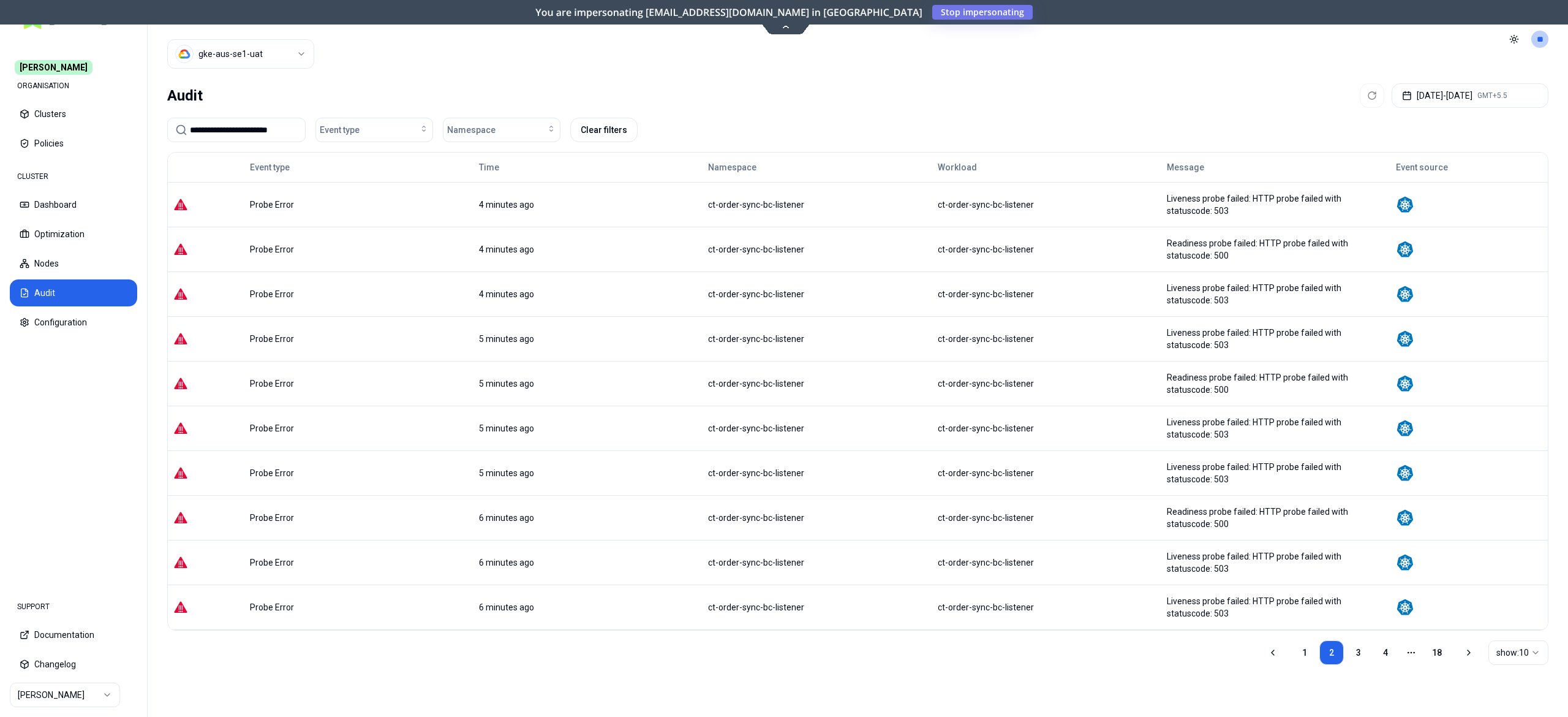
scroll to position [15, 0]
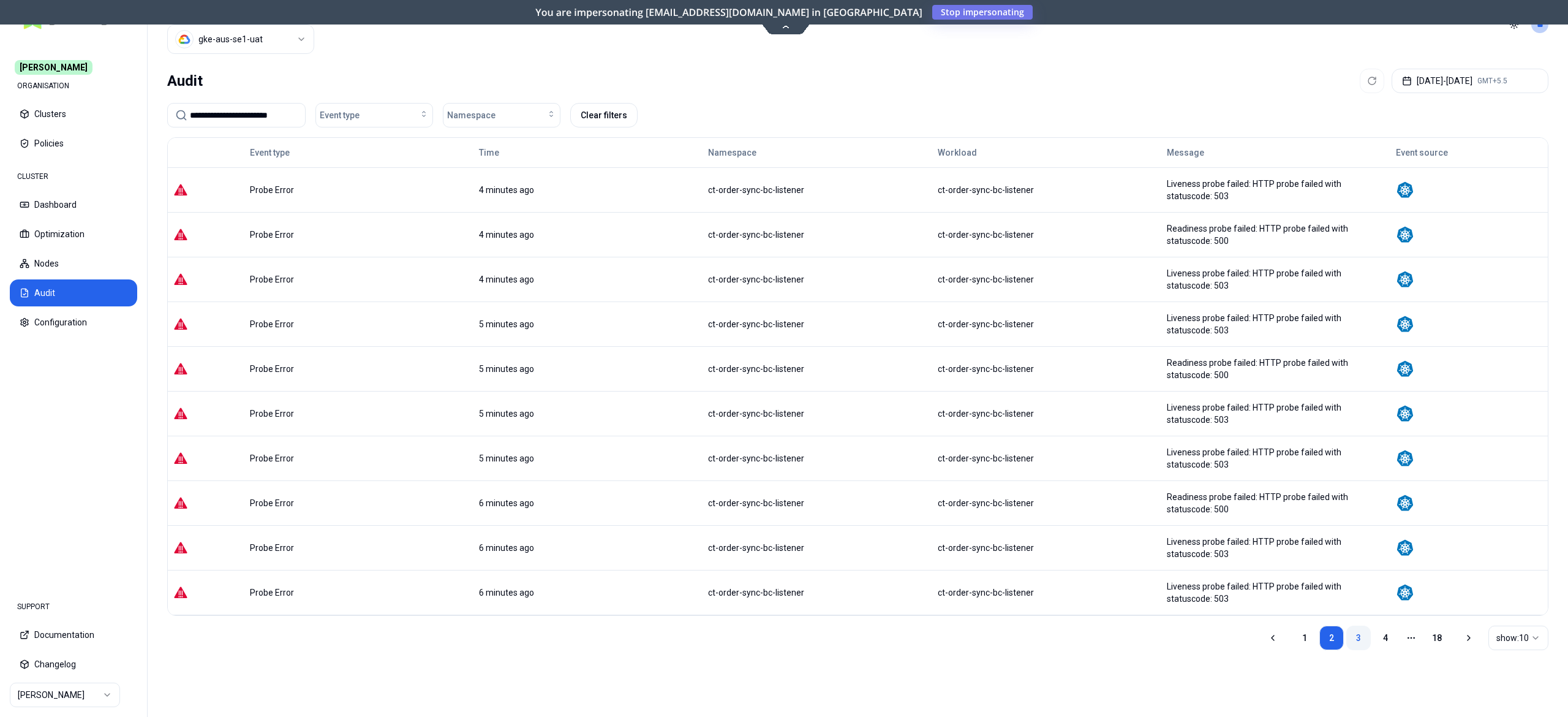
click at [1358, 634] on link "3" at bounding box center [1359, 638] width 25 height 25
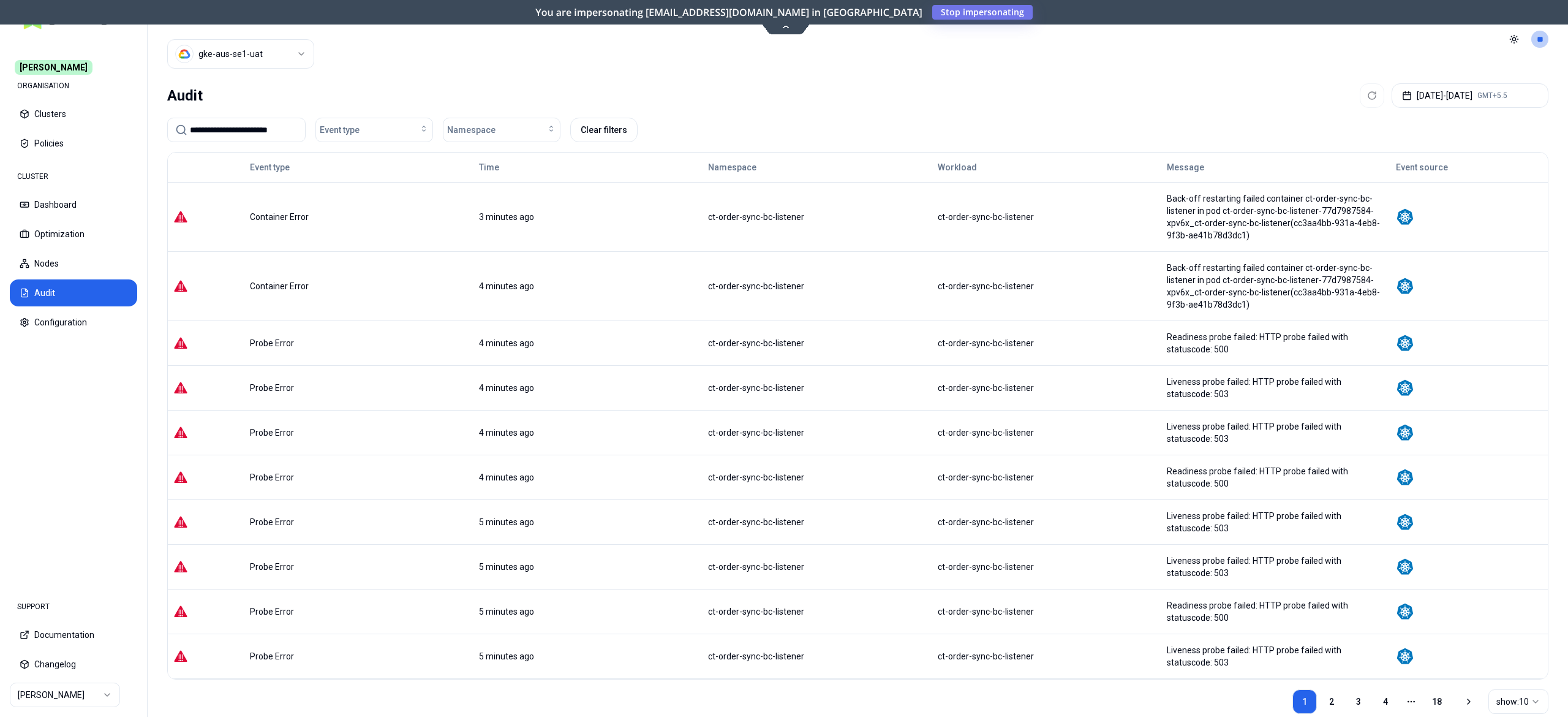
click at [282, 61] on html "**********" at bounding box center [784, 358] width 1568 height 717
click at [35, 703] on html "**********" at bounding box center [784, 358] width 1568 height 717
click at [54, 205] on html "**********" at bounding box center [784, 358] width 1568 height 717
click at [54, 205] on button "Dashboard" at bounding box center [73, 205] width 127 height 27
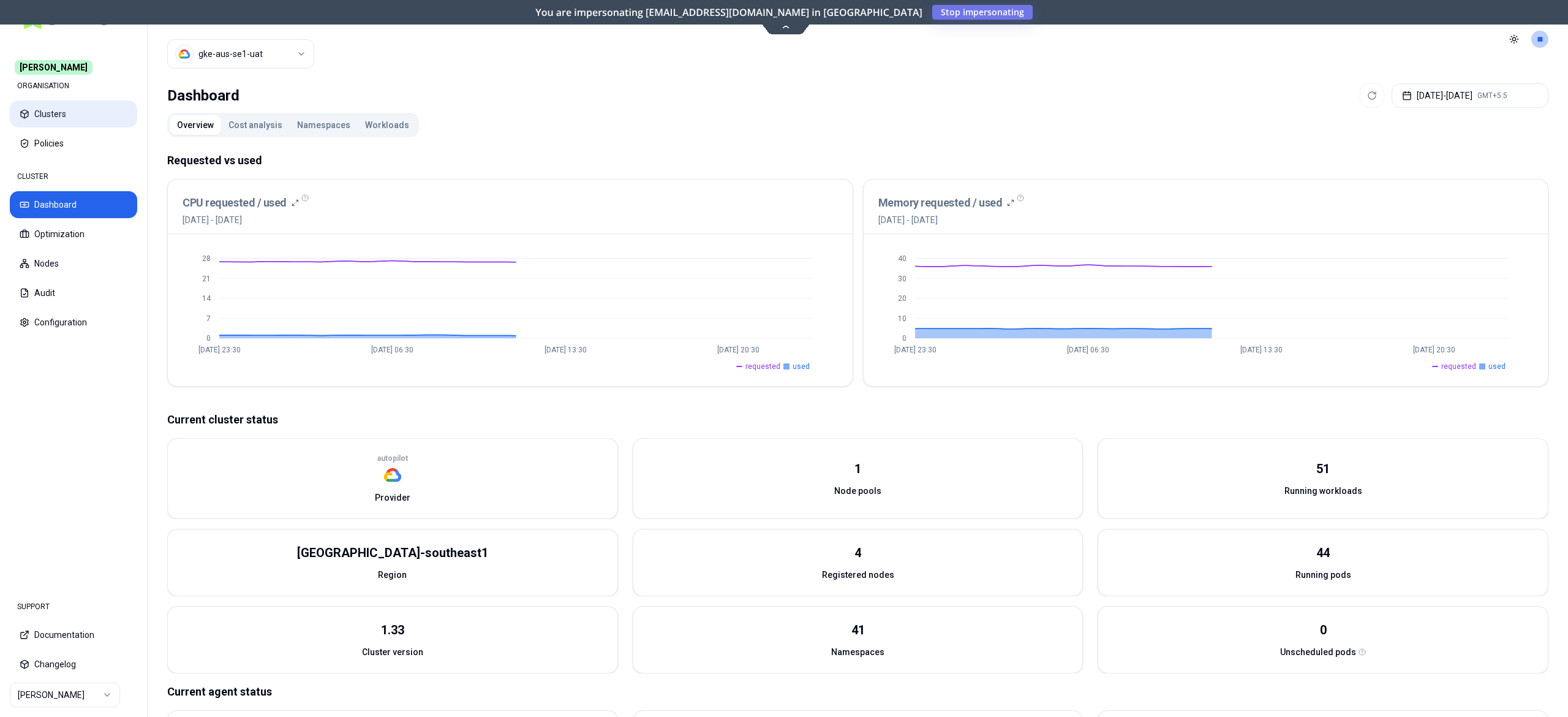
click at [41, 120] on button "Clusters" at bounding box center [73, 114] width 127 height 27
click at [259, 58] on html "[PERSON_NAME] ORGANISATION Clusters Policies CLUSTER Dashboard Optimization Nod…" at bounding box center [784, 358] width 1568 height 717
click at [47, 701] on html "[PERSON_NAME] ORGANISATION Clusters Policies CLUSTER Dashboard Optimization Nod…" at bounding box center [784, 358] width 1568 height 717
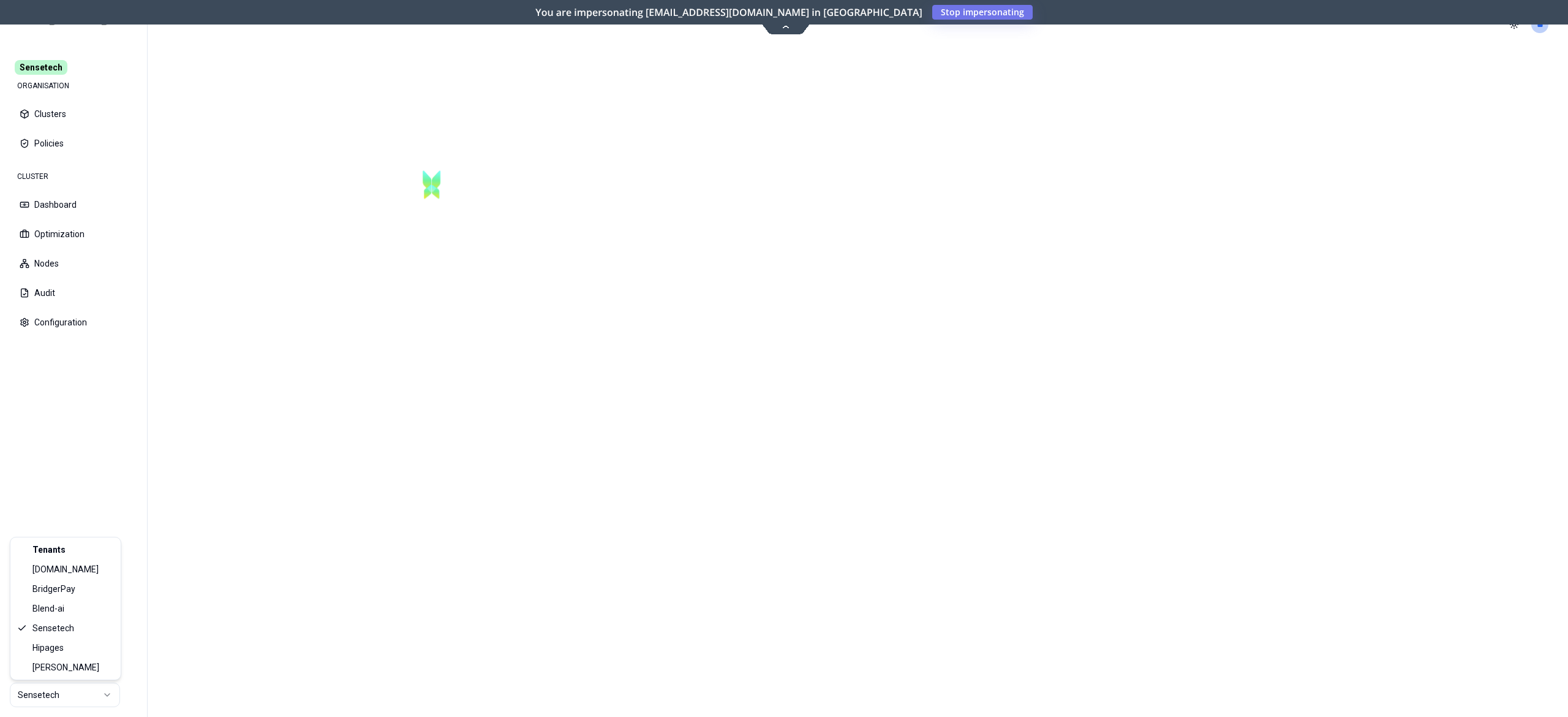
click at [64, 703] on html "Sensetech ORGANISATION Clusters Policies CLUSTER Dashboard Optimization Nodes A…" at bounding box center [784, 358] width 1568 height 717
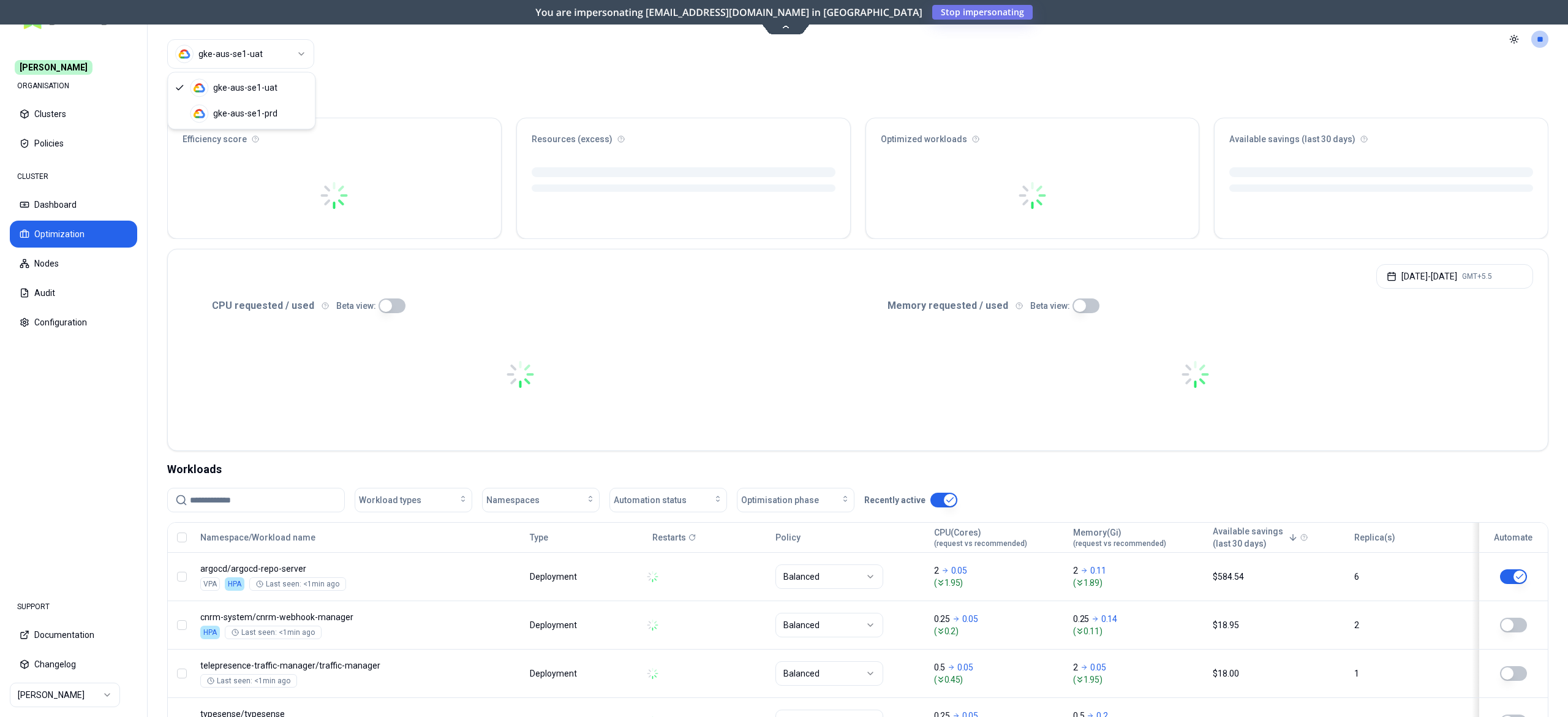
click at [252, 54] on html "[PERSON_NAME] ORGANISATION Clusters Policies CLUSTER Dashboard Optimization Nod…" at bounding box center [784, 358] width 1568 height 717
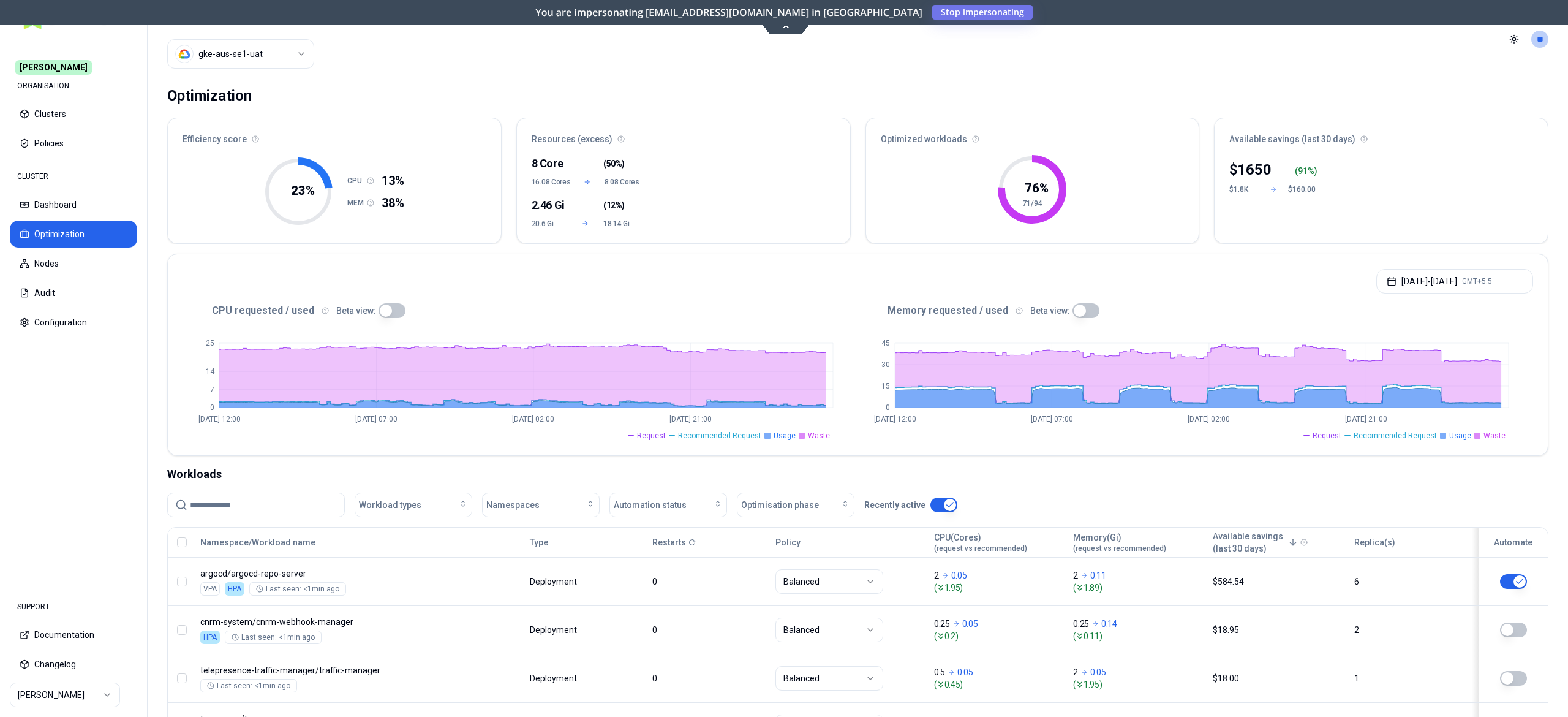
click at [42, 690] on html "Carma ORGANISATION Clusters Policies CLUSTER Dashboard Optimization Nodes Audit…" at bounding box center [784, 358] width 1568 height 717
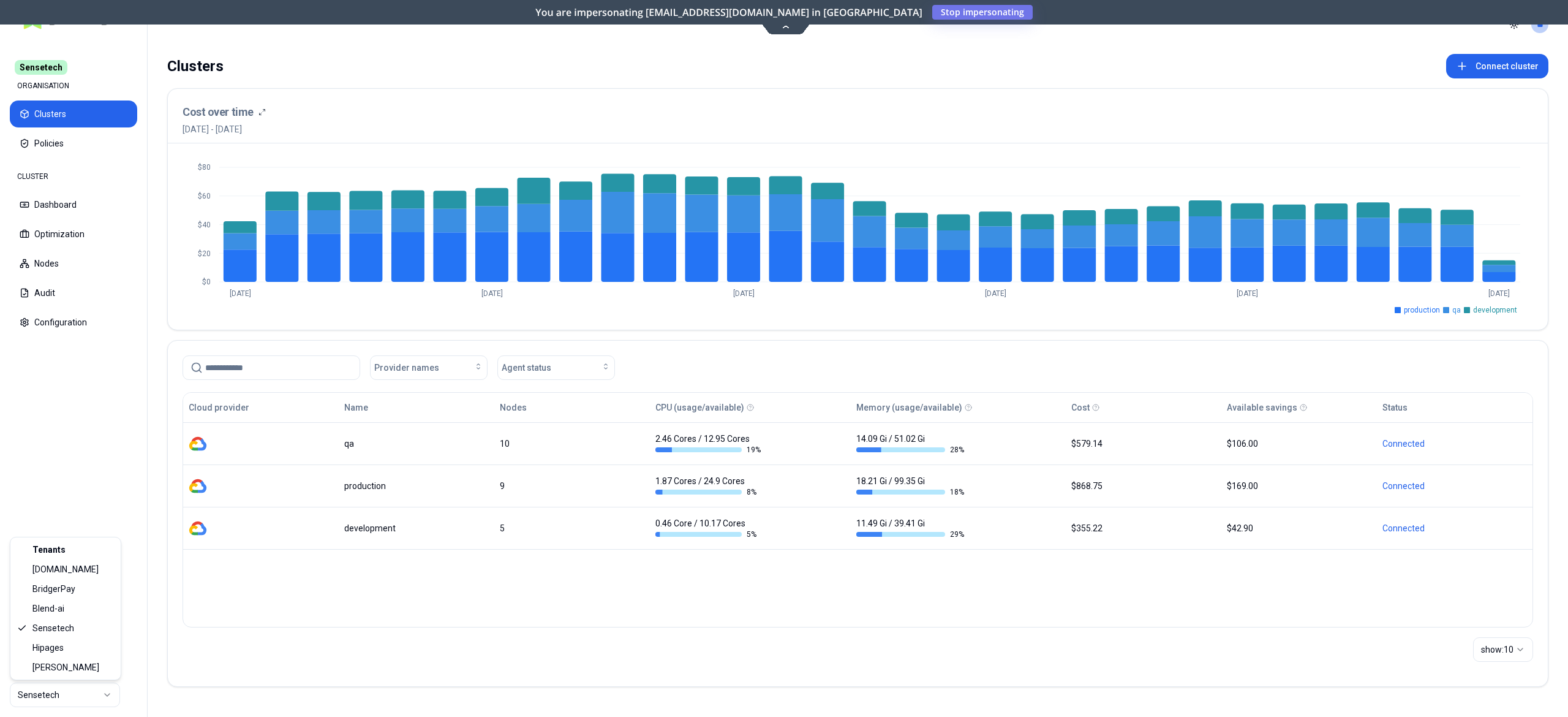
click at [67, 706] on html "Sensetech ORGANISATION Clusters Policies CLUSTER Dashboard Optimization Nodes A…" at bounding box center [784, 358] width 1568 height 717
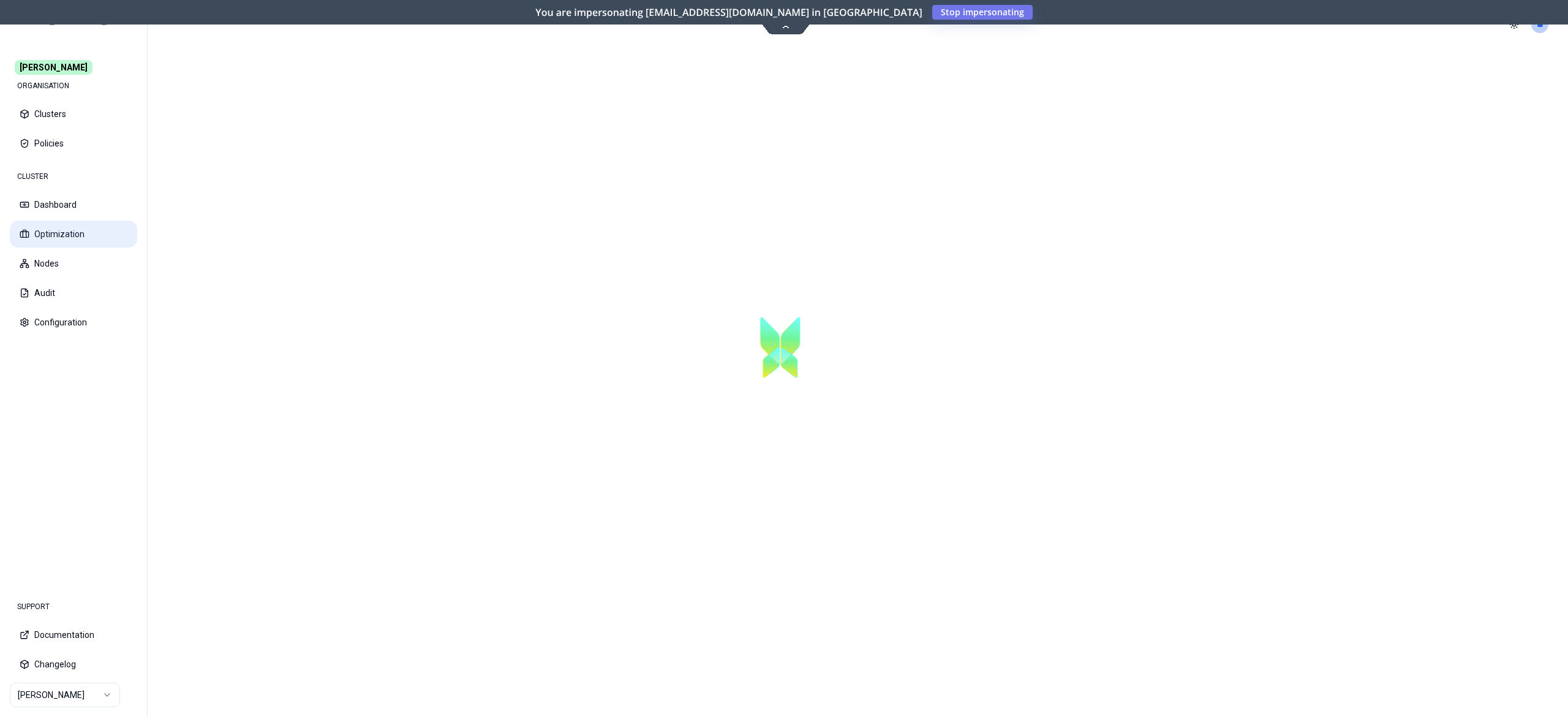
click at [74, 229] on button "Optimization" at bounding box center [73, 234] width 127 height 27
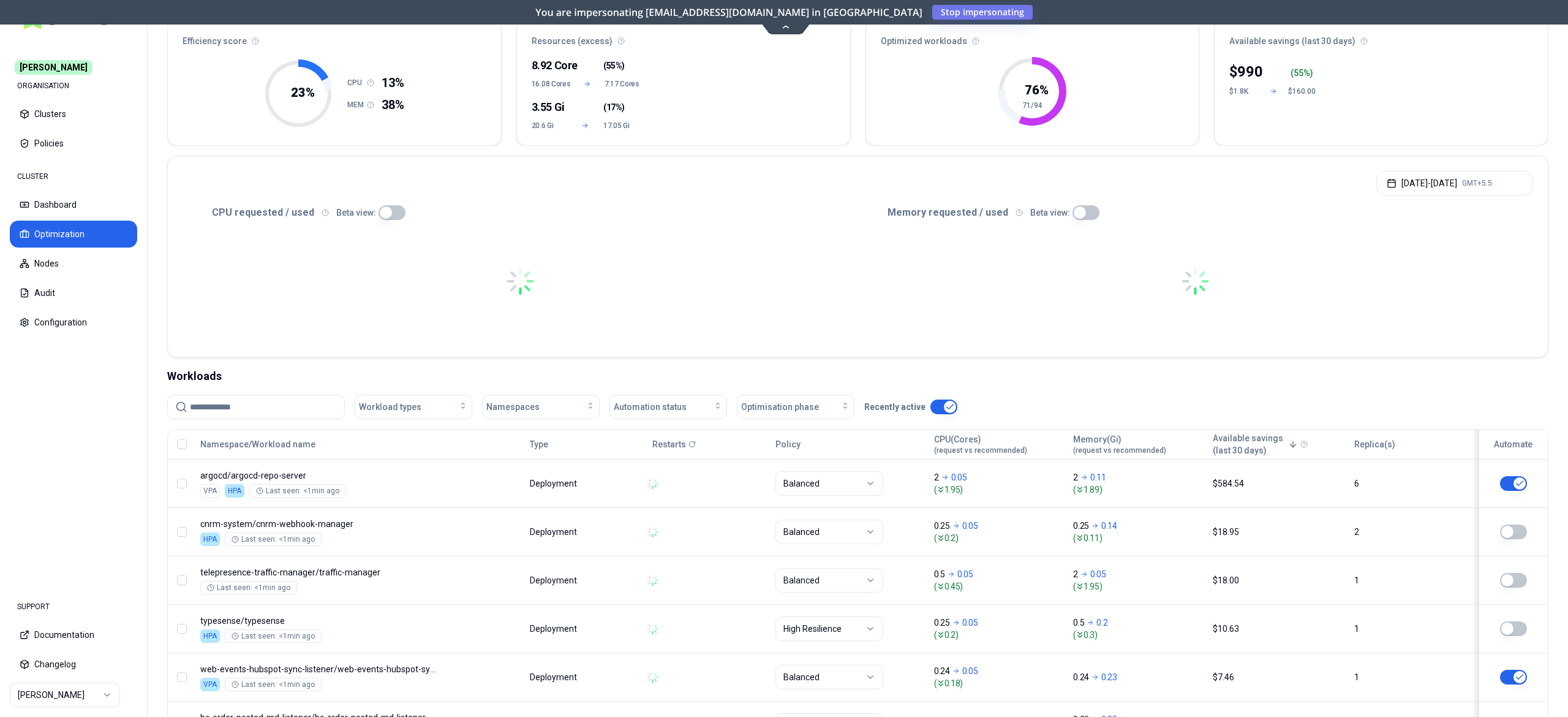
scroll to position [162, 0]
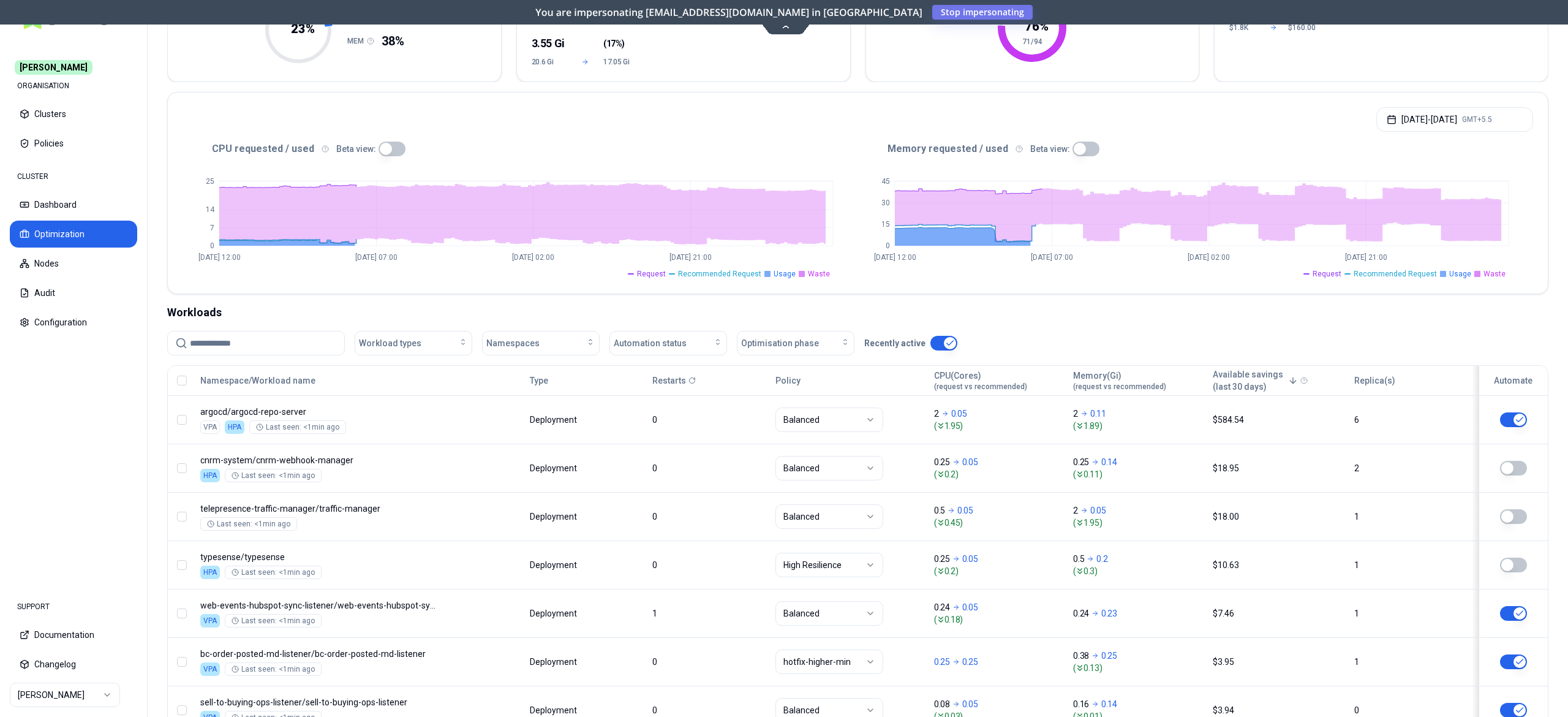
click at [238, 345] on input at bounding box center [263, 343] width 147 height 24
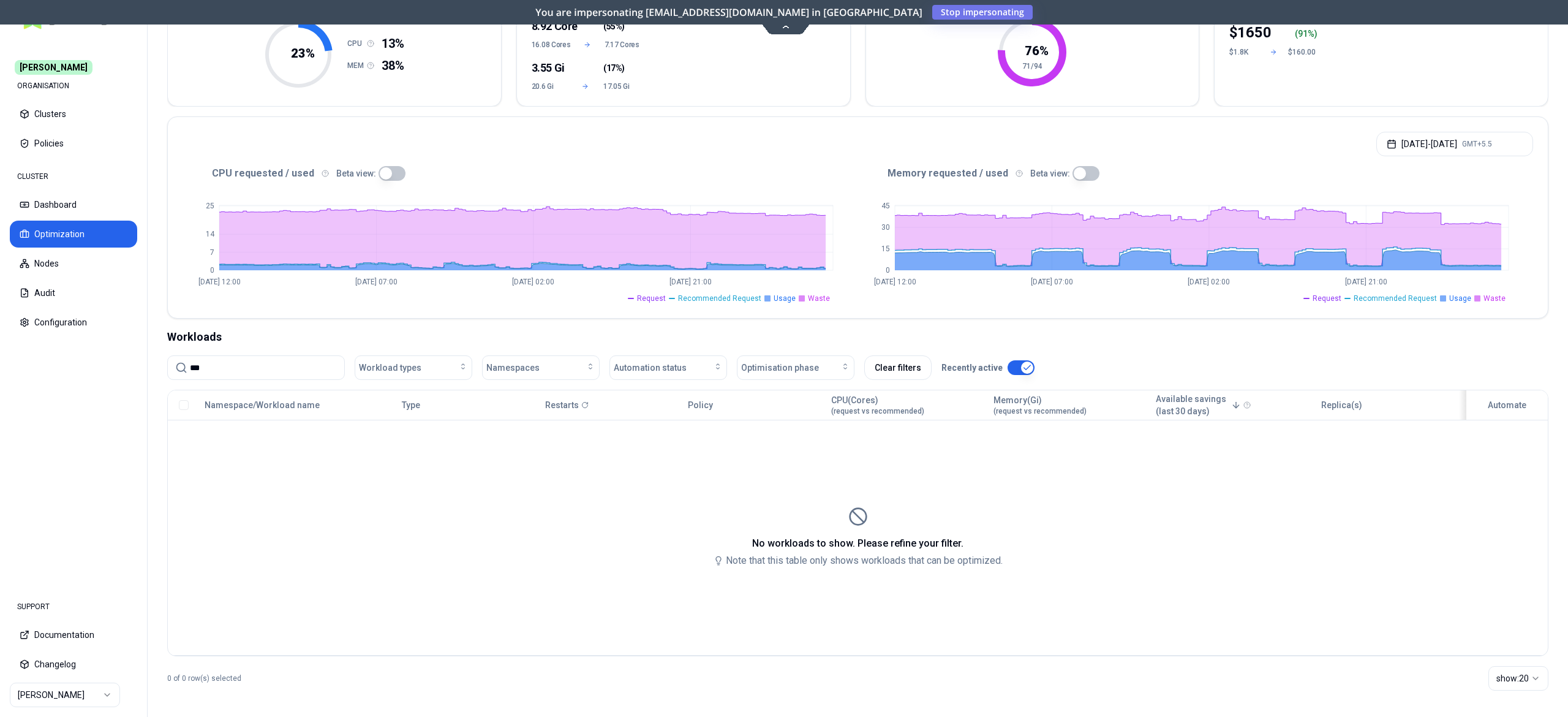
scroll to position [142, 0]
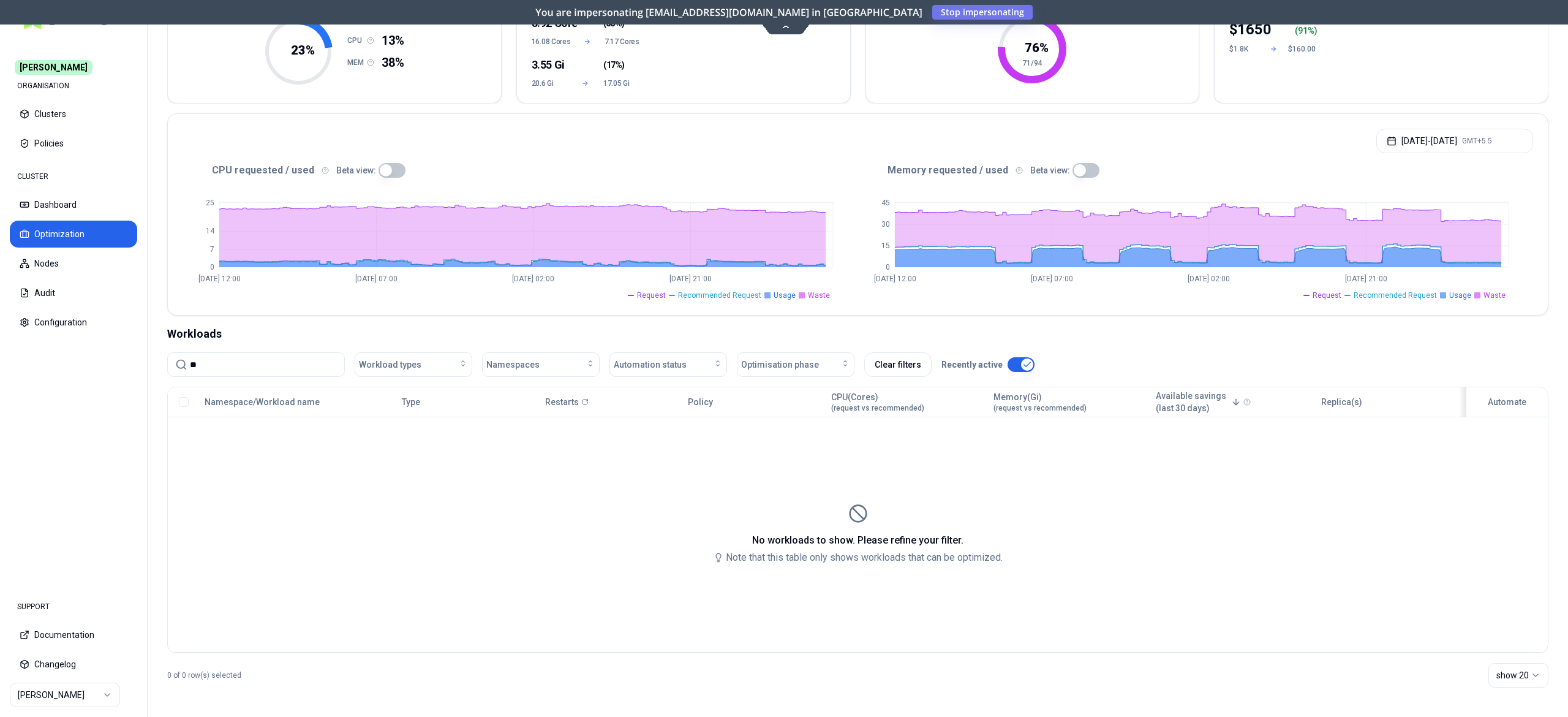
type input "*"
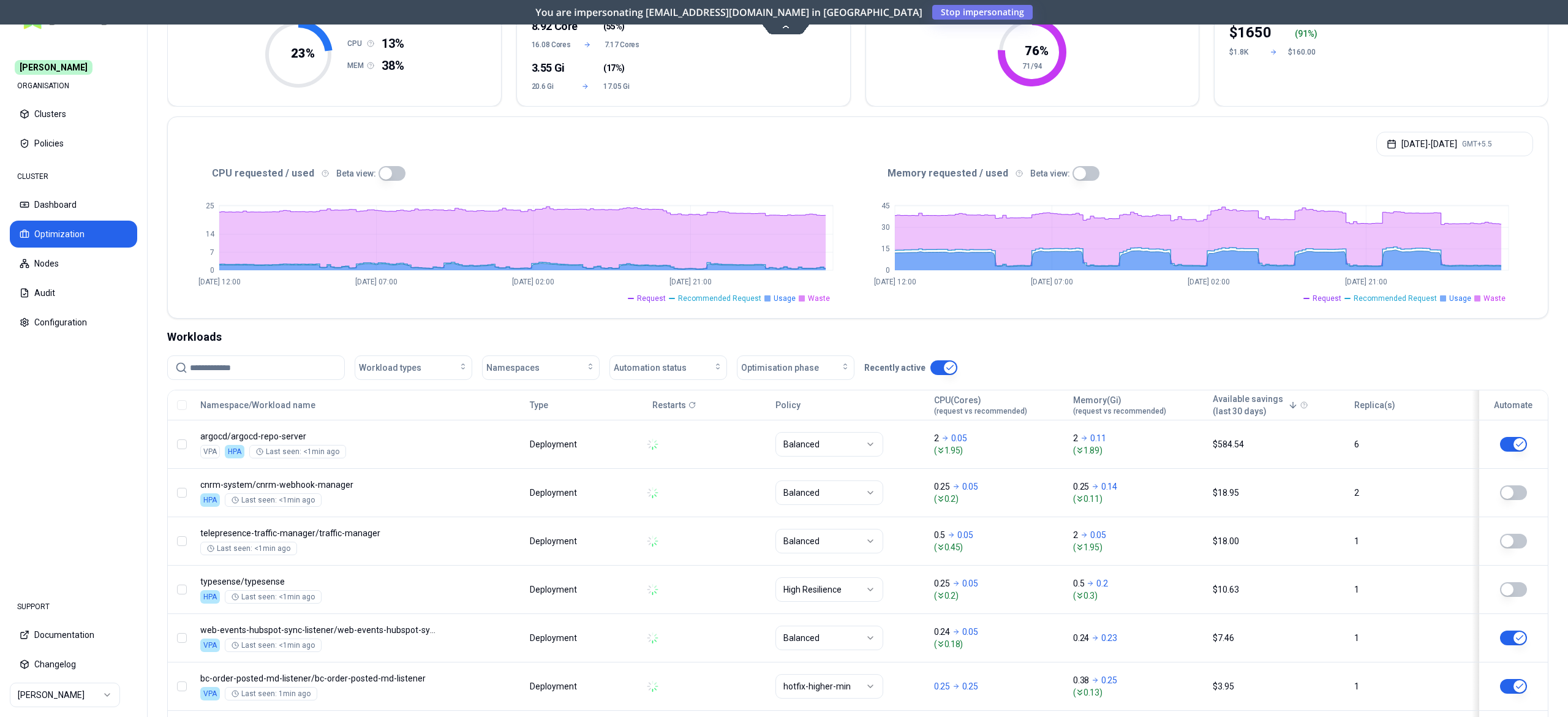
scroll to position [162, 0]
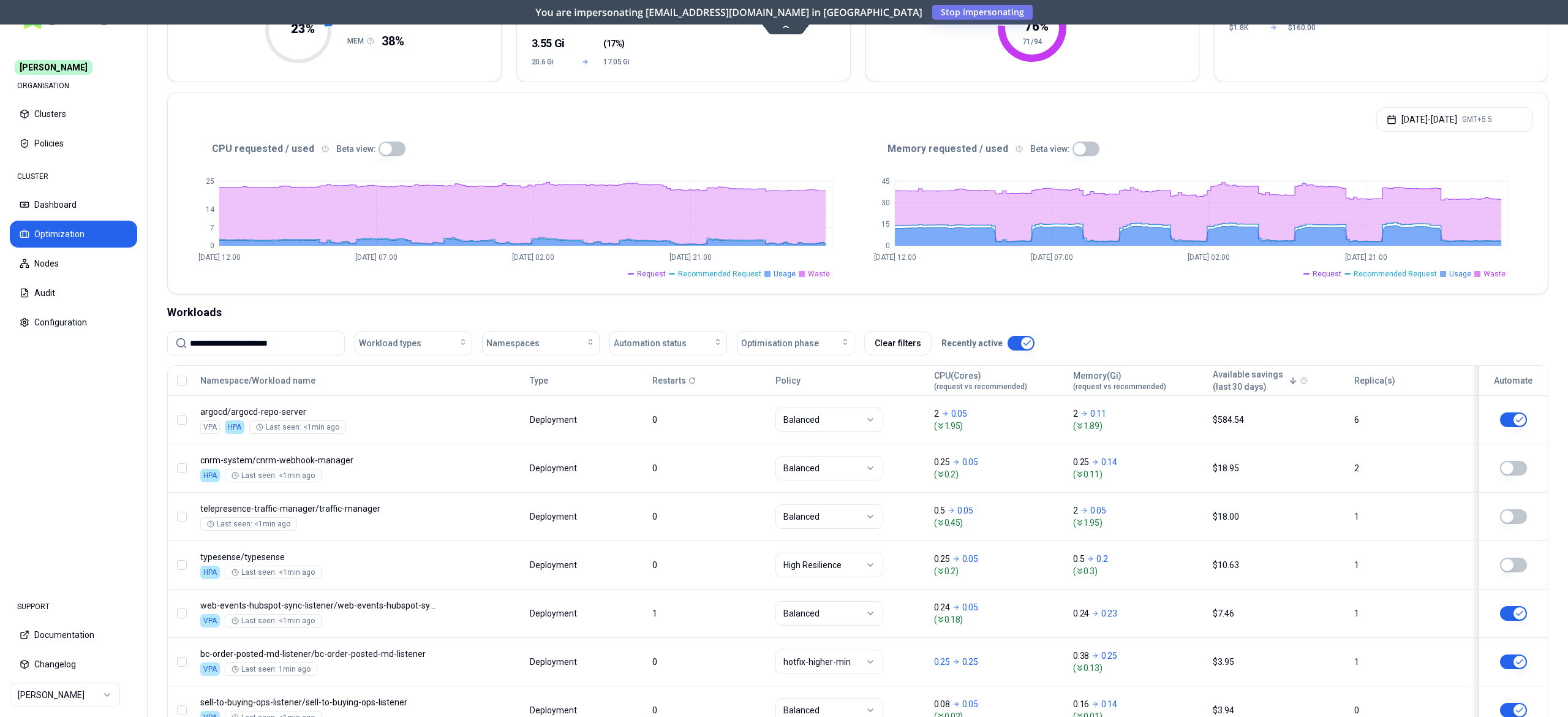
type input "**********"
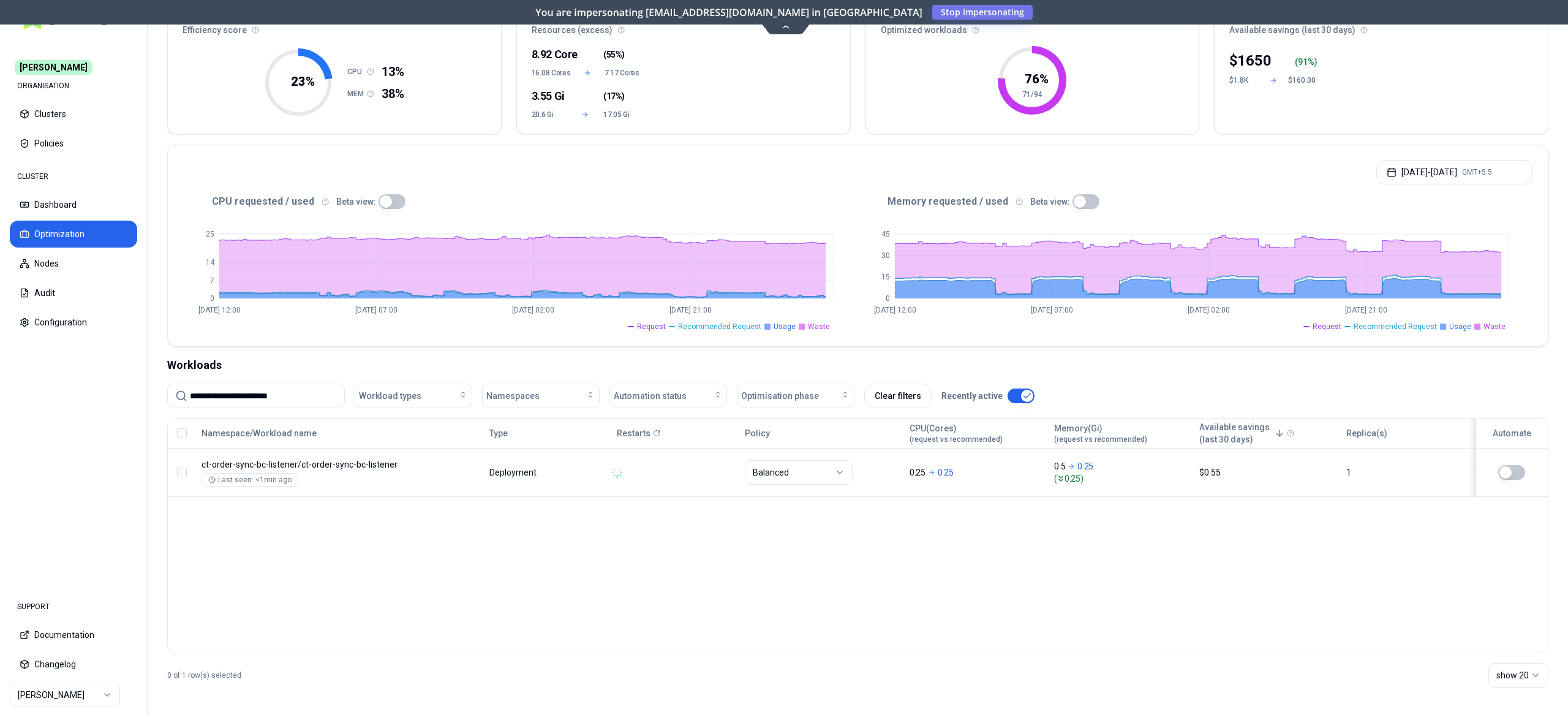
scroll to position [110, 0]
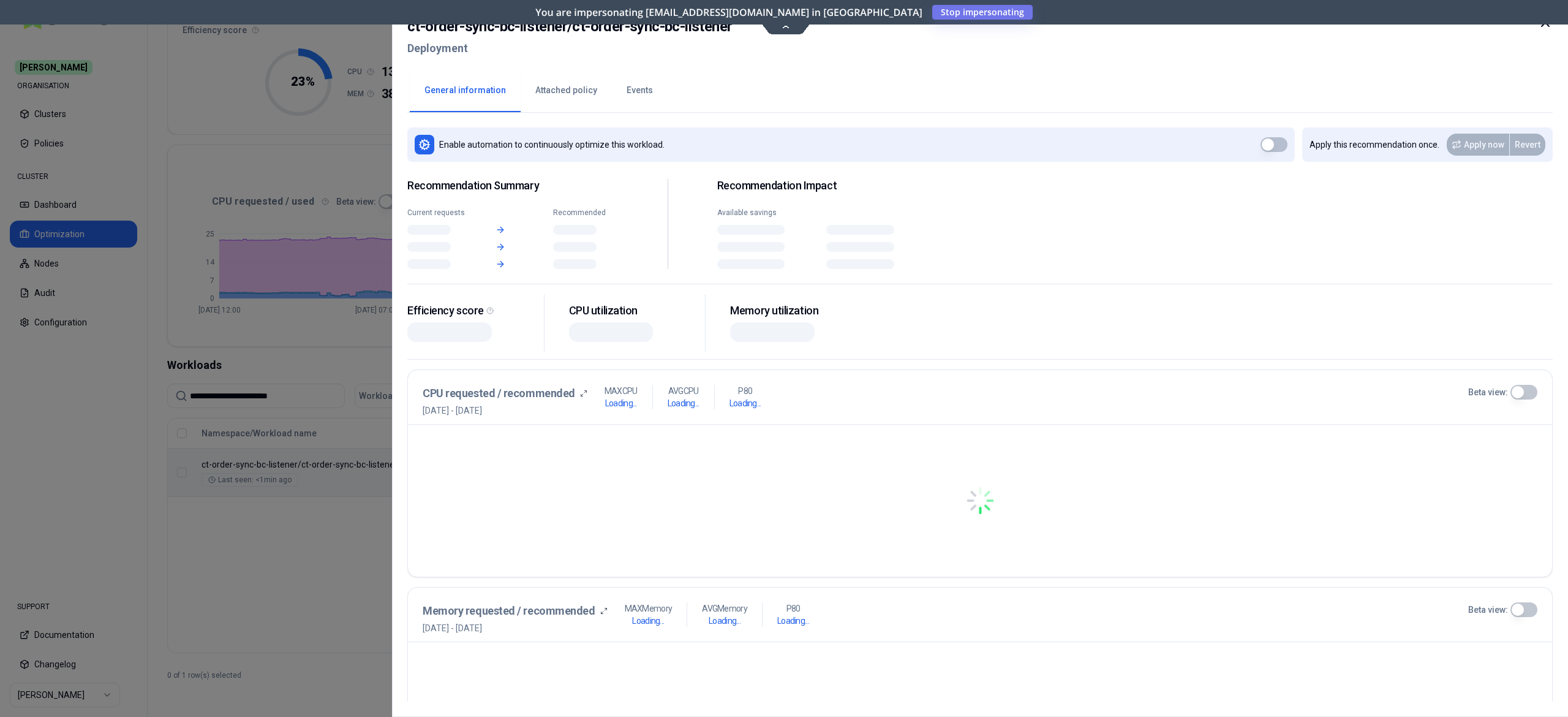
click at [471, 479] on body "**********" at bounding box center [784, 358] width 1568 height 717
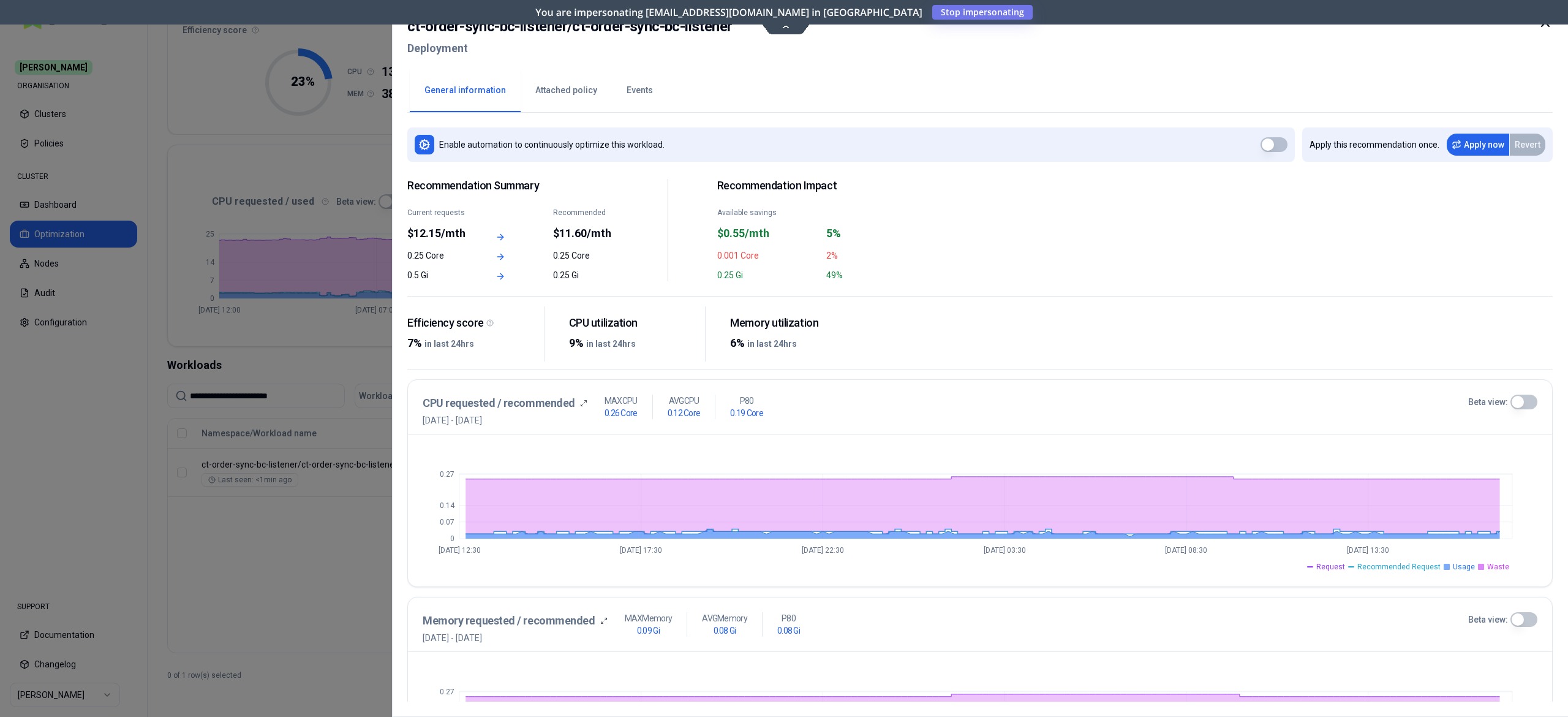
click at [633, 87] on button "Events" at bounding box center [640, 91] width 56 height 43
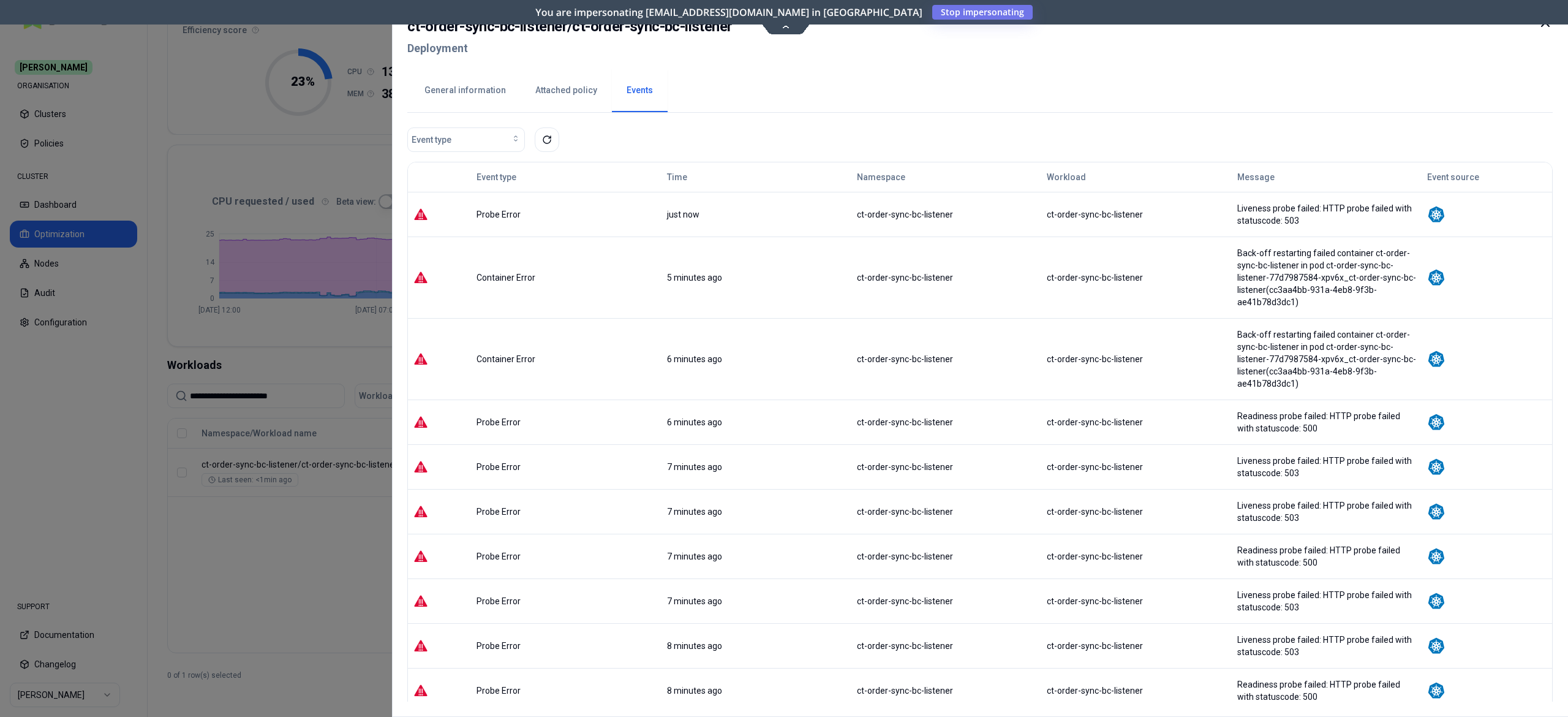
click at [297, 599] on div at bounding box center [784, 358] width 1568 height 717
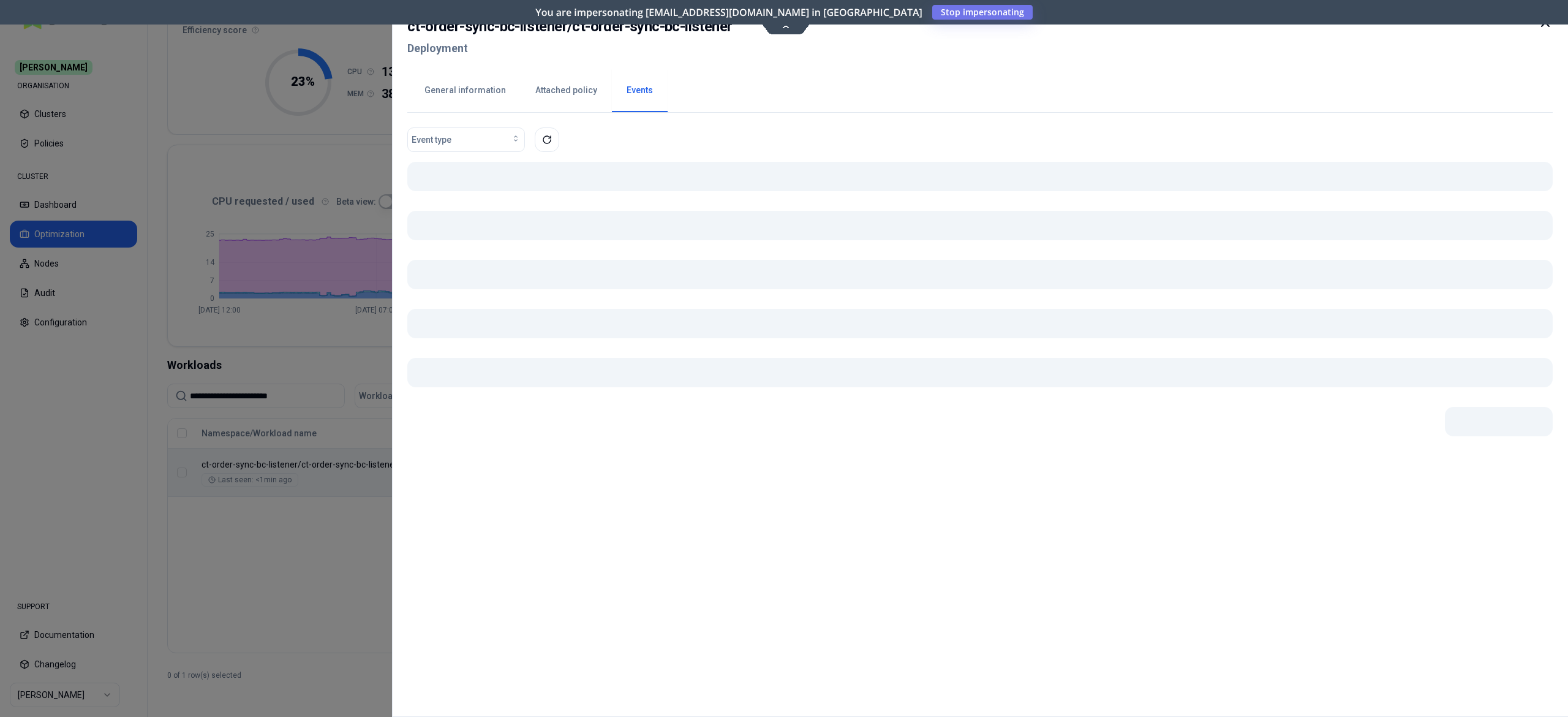
click at [496, 483] on body "**********" at bounding box center [784, 358] width 1568 height 717
click at [496, 483] on div "Event type" at bounding box center [980, 414] width 1145 height 575
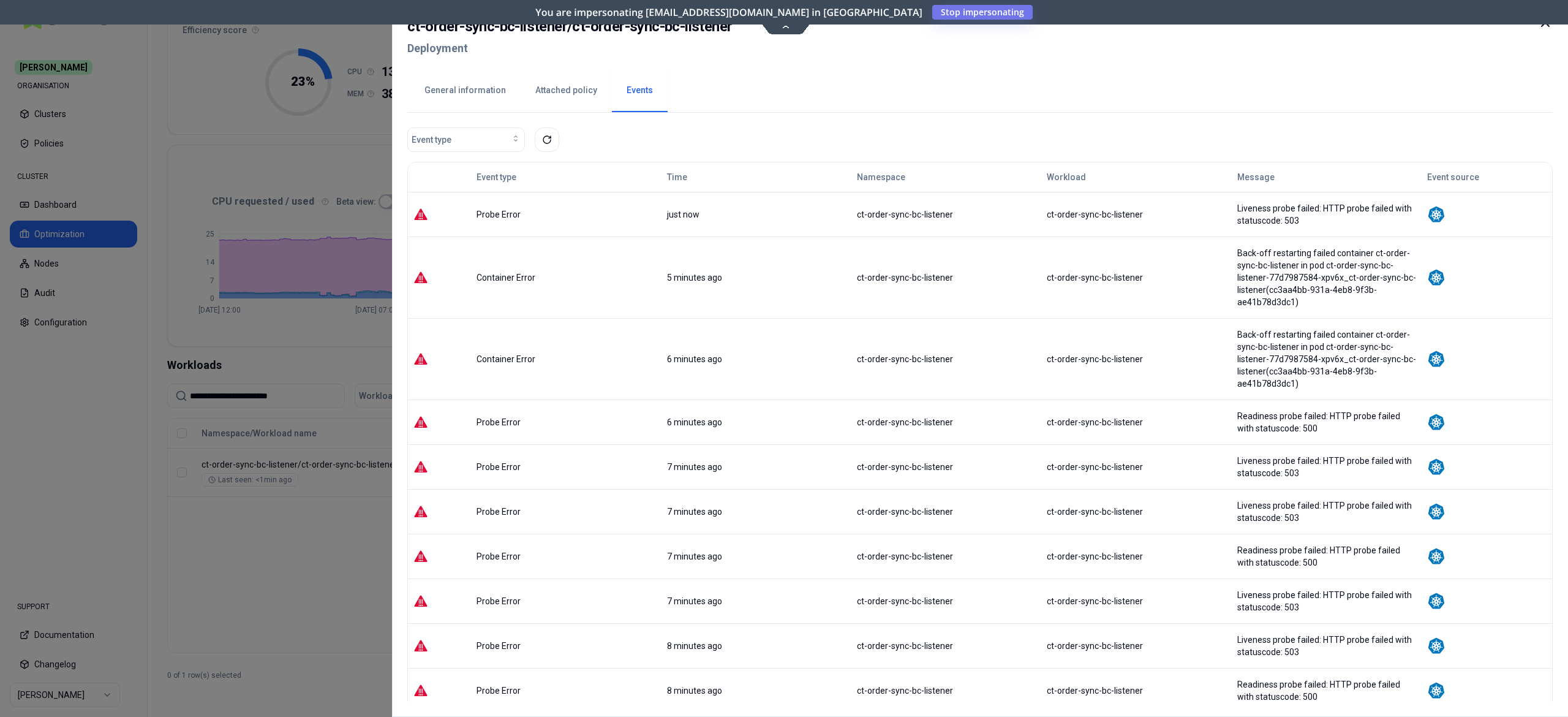
click at [366, 486] on div at bounding box center [784, 358] width 1568 height 717
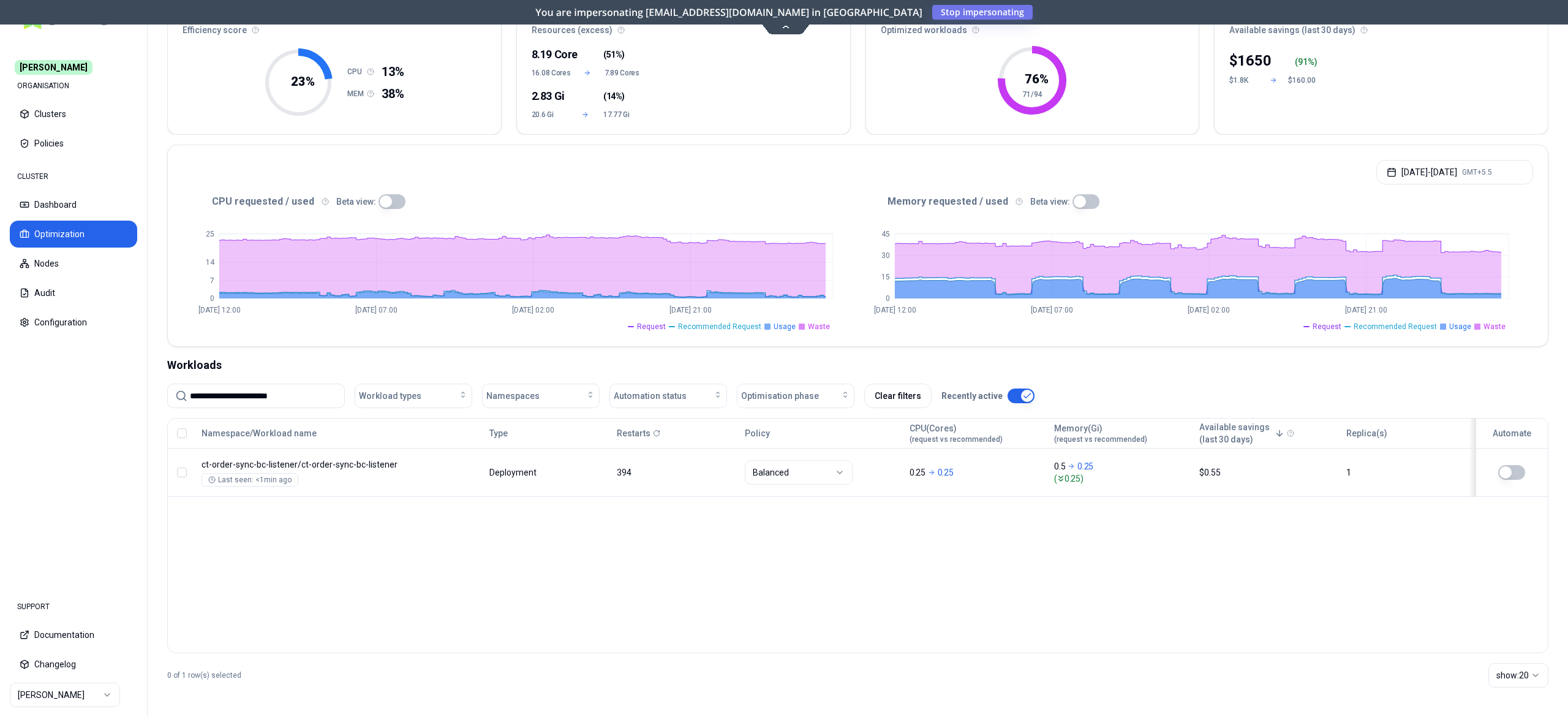
click at [274, 397] on input "**********" at bounding box center [263, 396] width 147 height 24
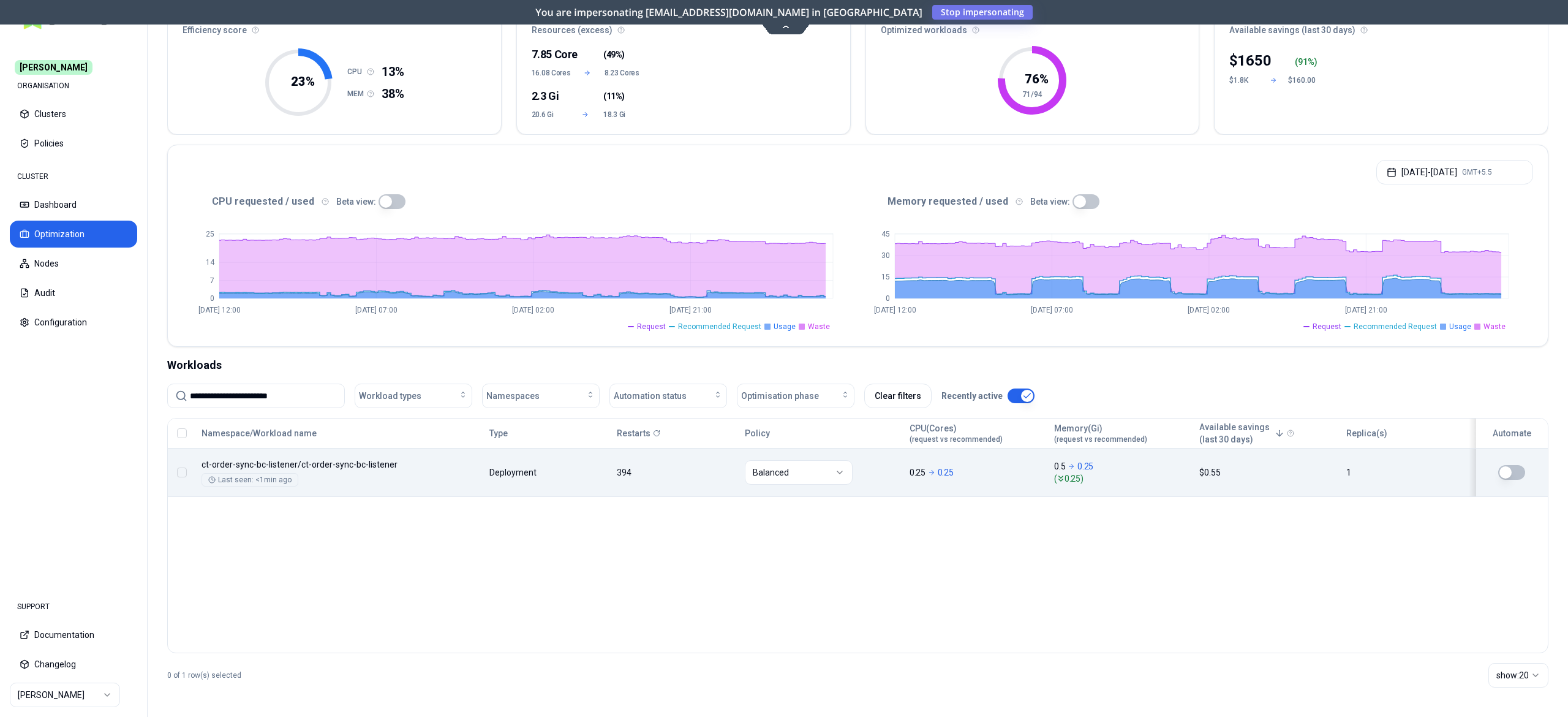
click at [585, 485] on body "**********" at bounding box center [784, 358] width 1568 height 717
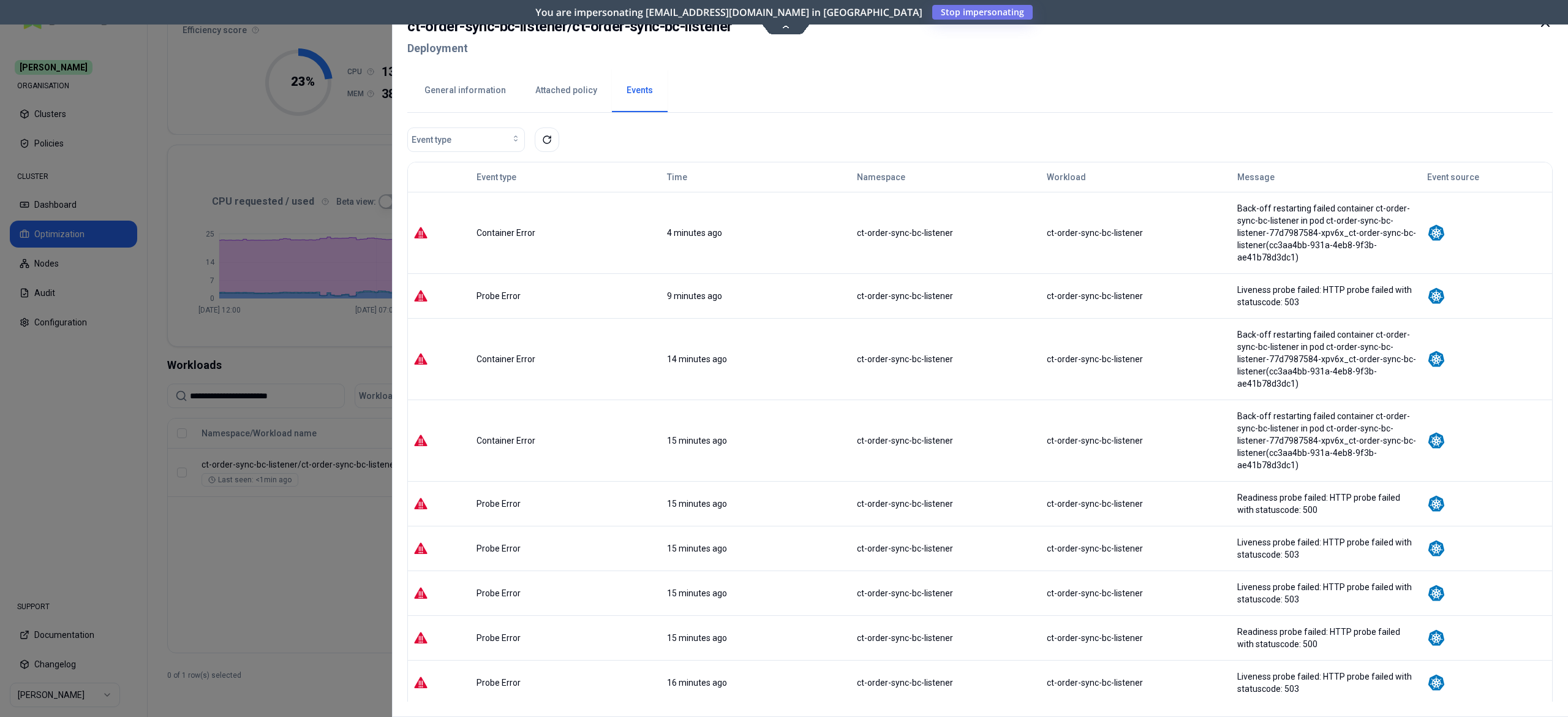
click at [237, 514] on div at bounding box center [784, 358] width 1568 height 717
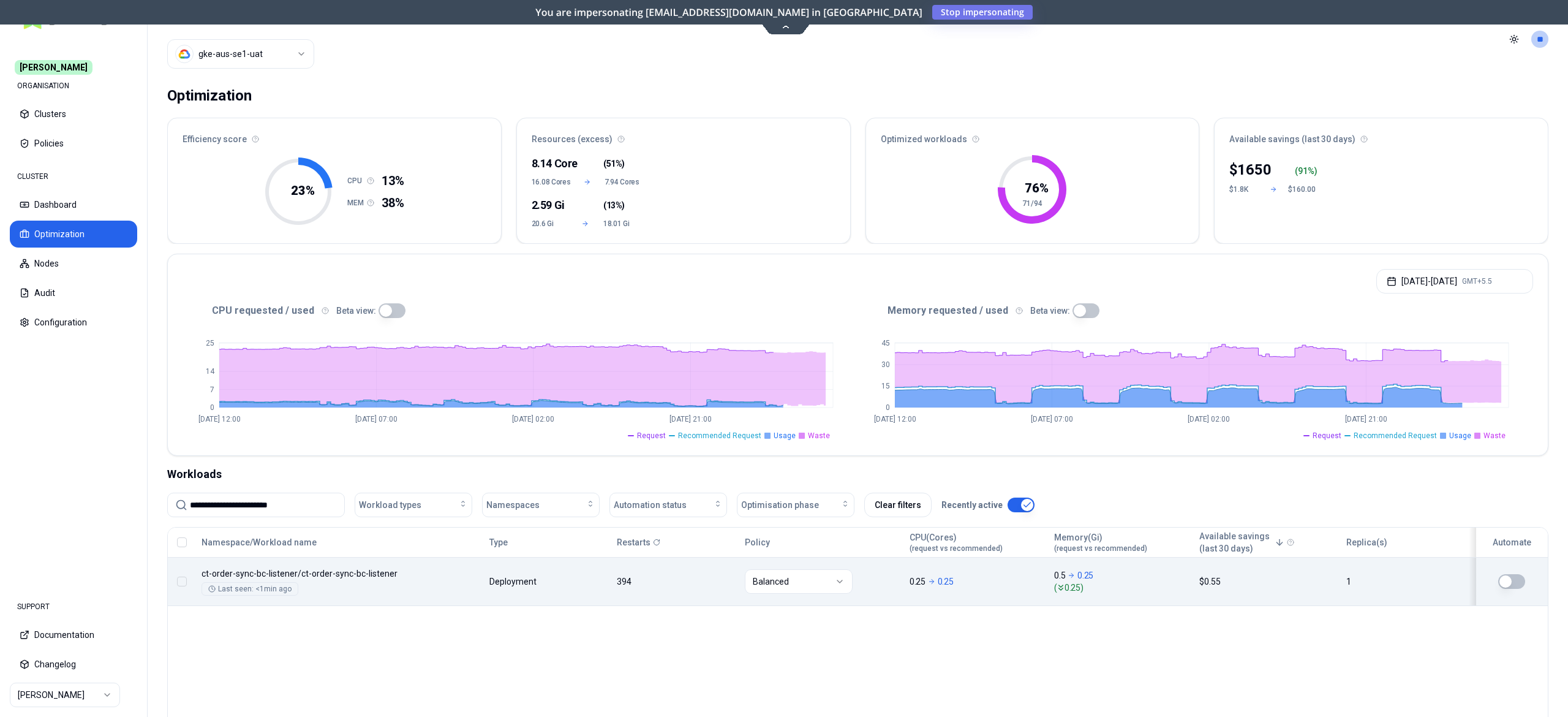
scroll to position [110, 0]
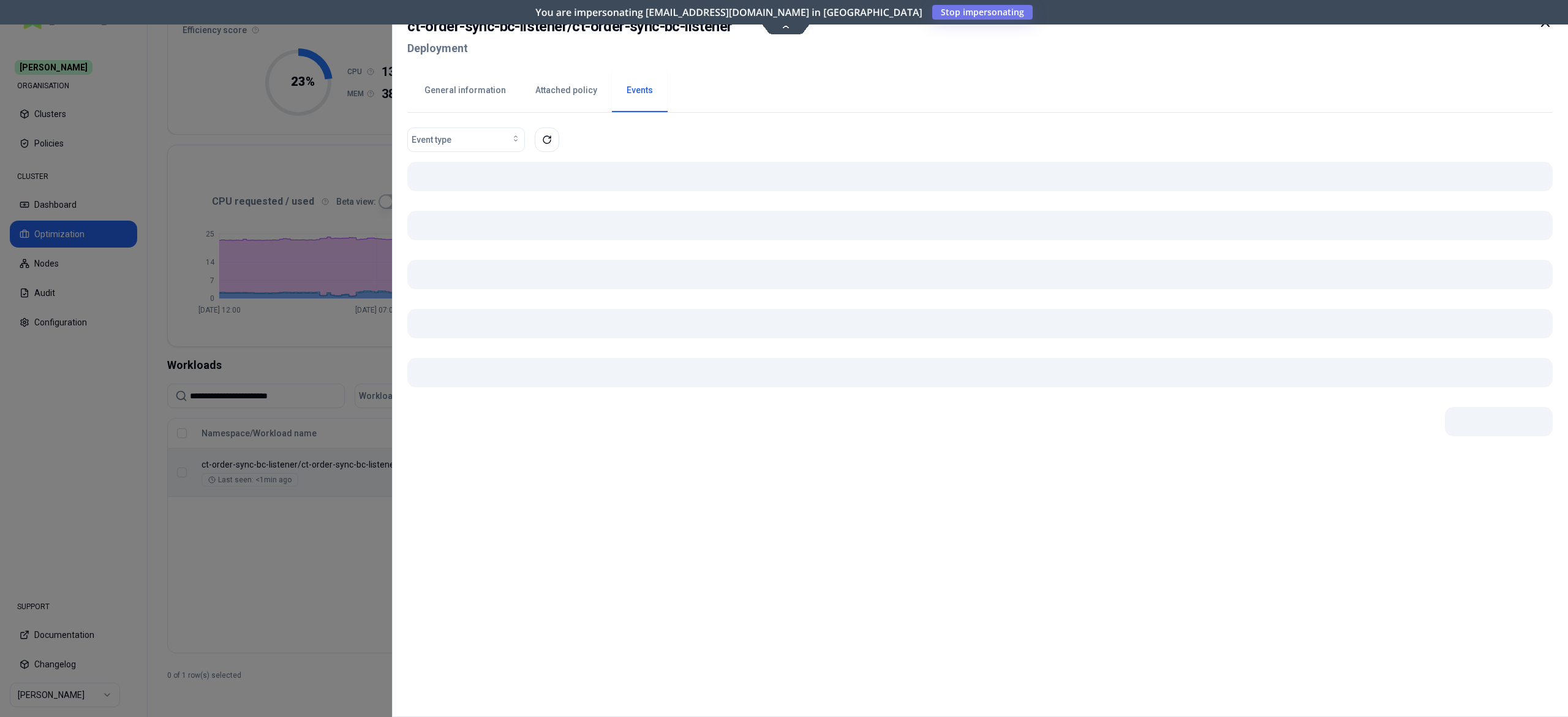
click at [618, 458] on body "**********" at bounding box center [784, 358] width 1568 height 717
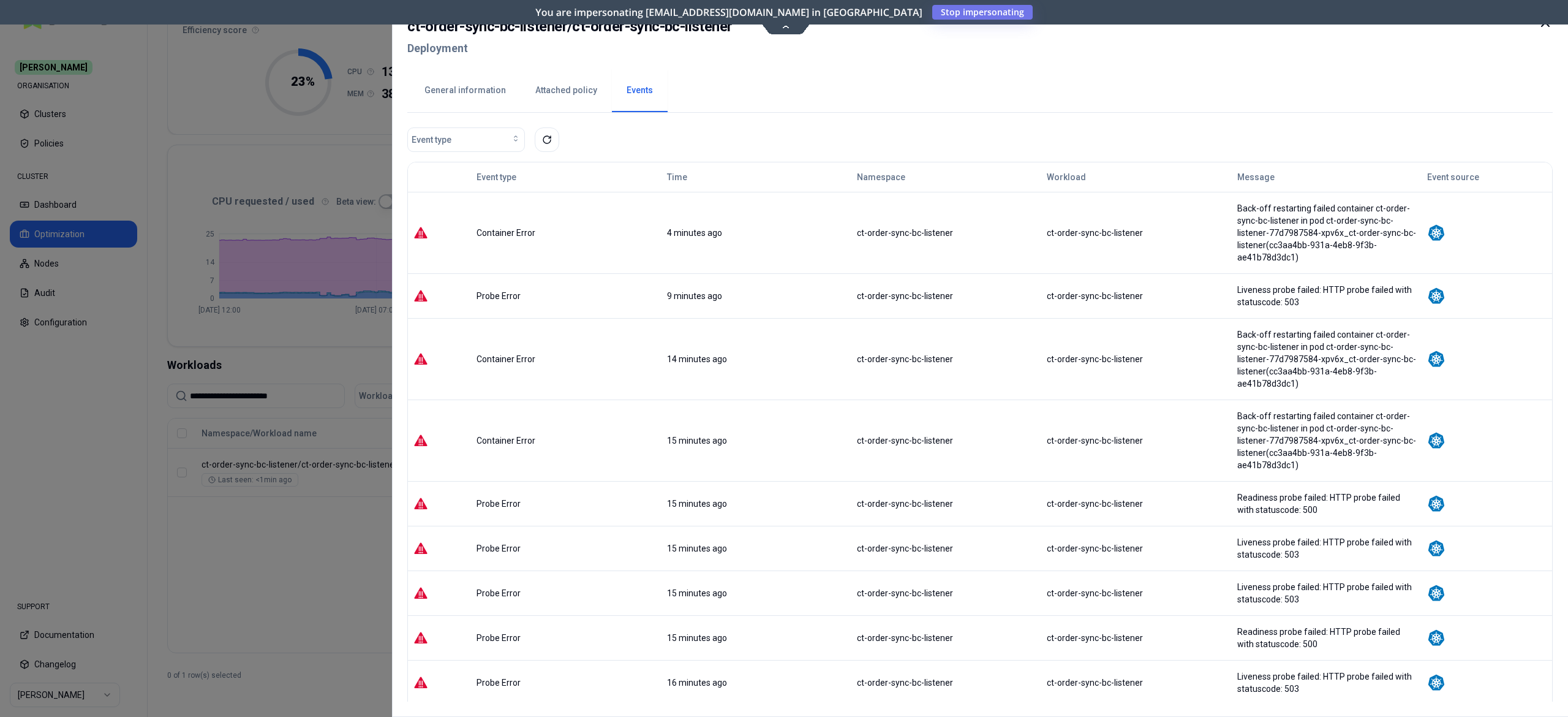
click at [101, 431] on div at bounding box center [784, 358] width 1568 height 717
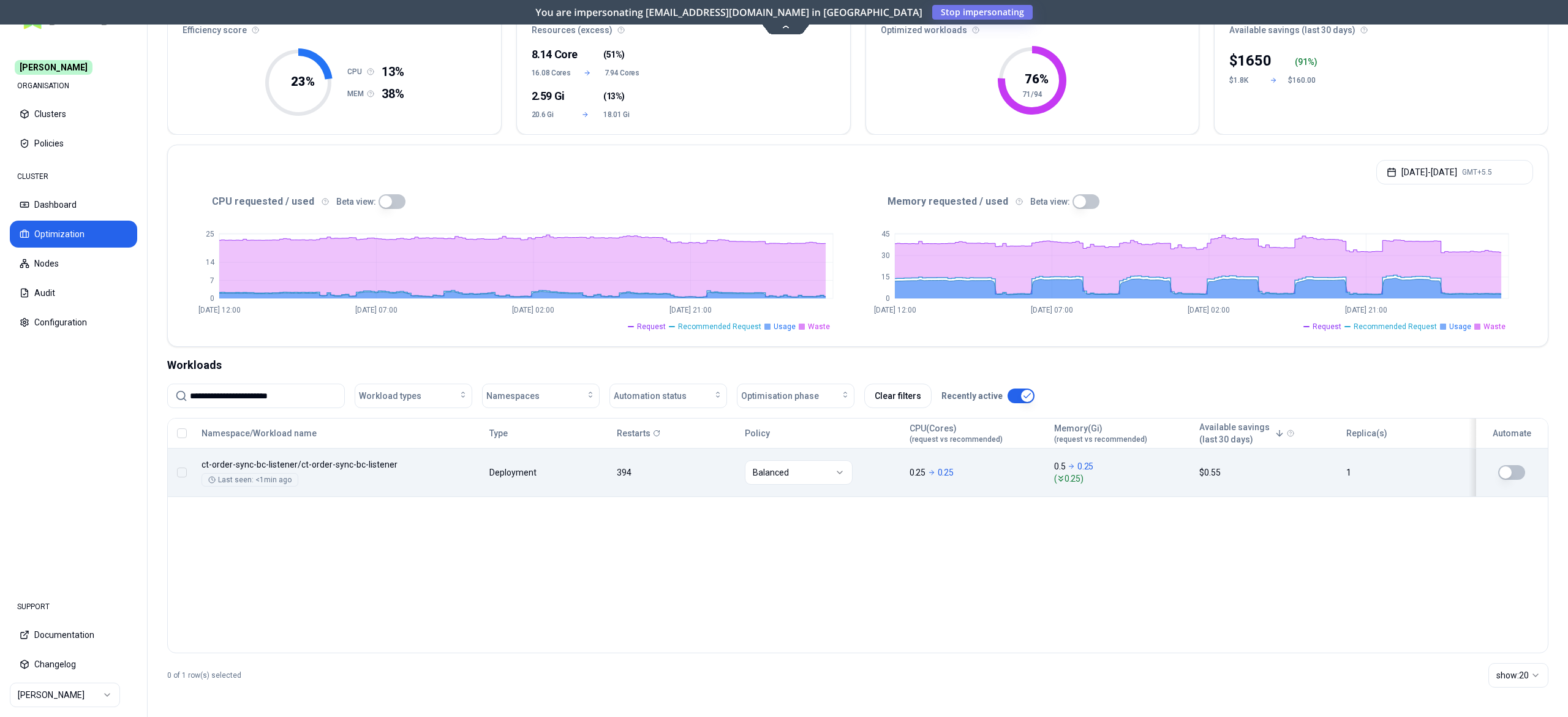
click at [487, 460] on body "**********" at bounding box center [784, 358] width 1568 height 717
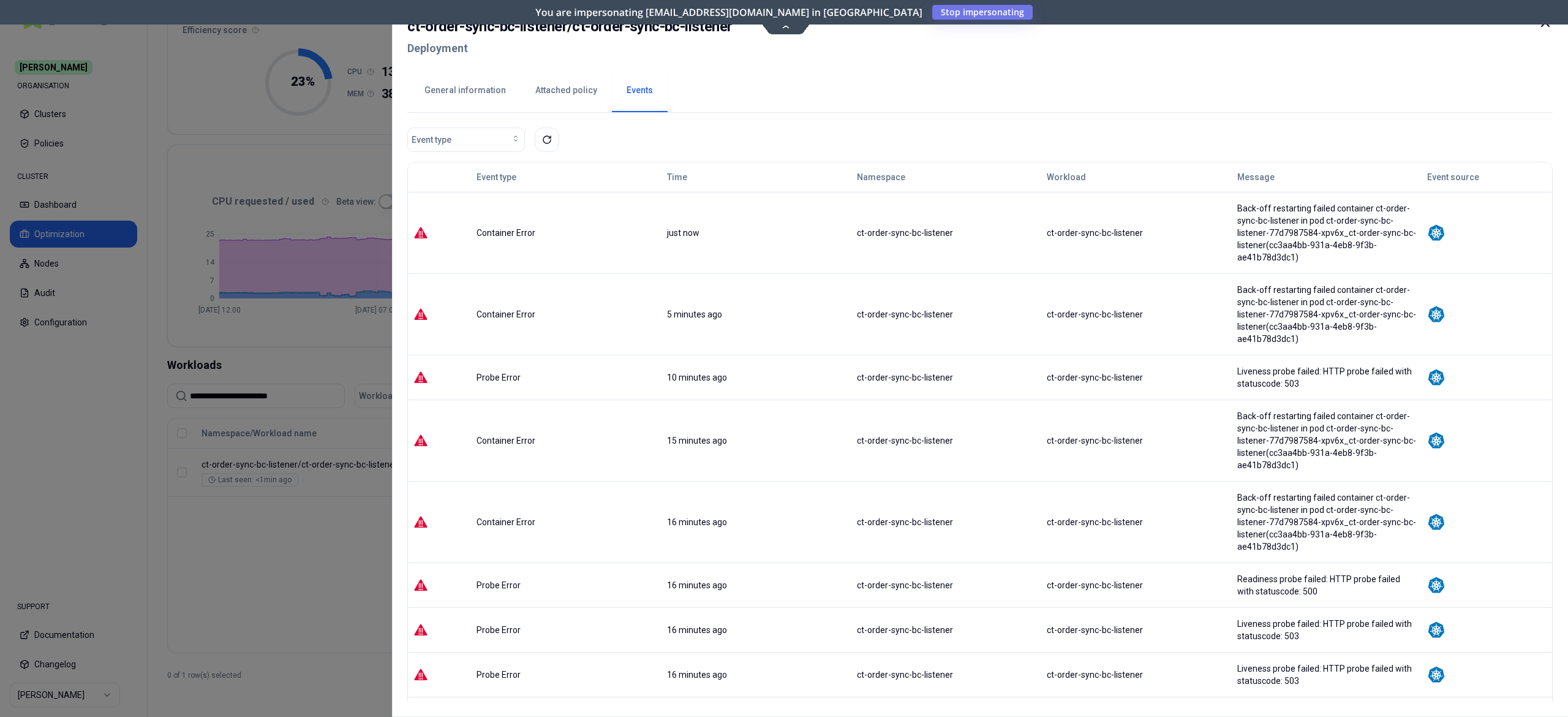
click at [623, 292] on td "Container Error" at bounding box center [566, 314] width 190 height 82
click at [297, 476] on div at bounding box center [784, 358] width 1568 height 717
click at [544, 136] on icon at bounding box center [547, 139] width 10 height 10
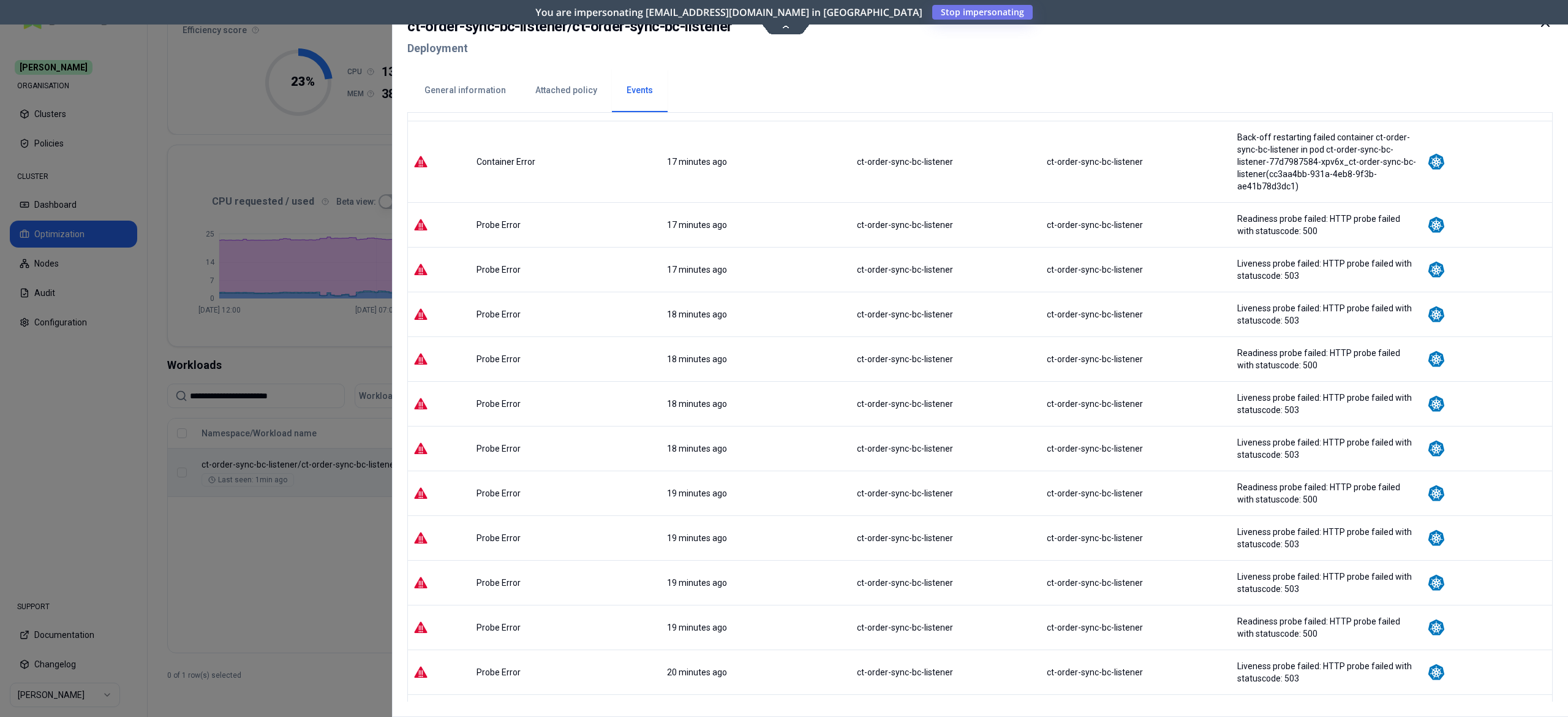
scroll to position [582, 0]
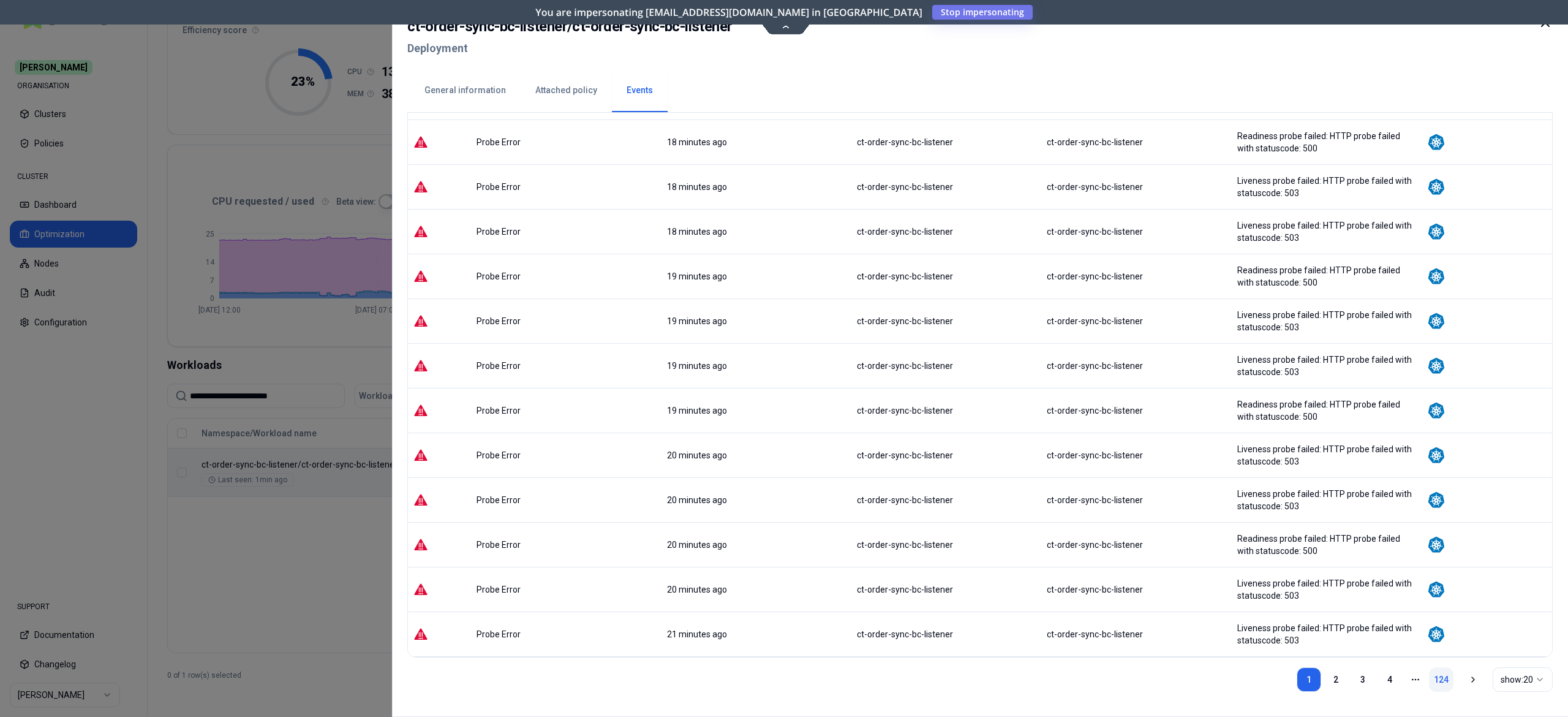
click at [1442, 686] on link "124" at bounding box center [1441, 680] width 25 height 25
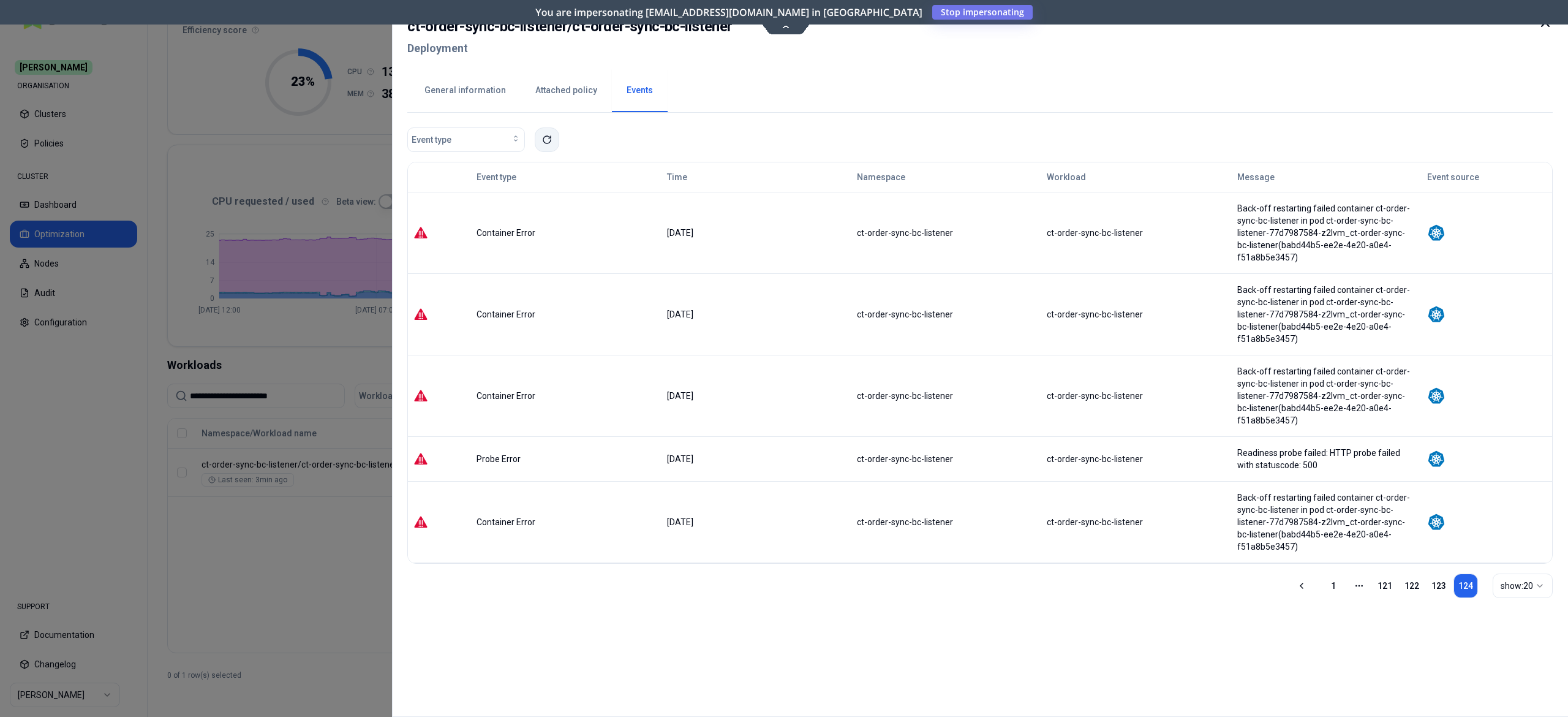
click at [549, 150] on button at bounding box center [547, 140] width 25 height 25
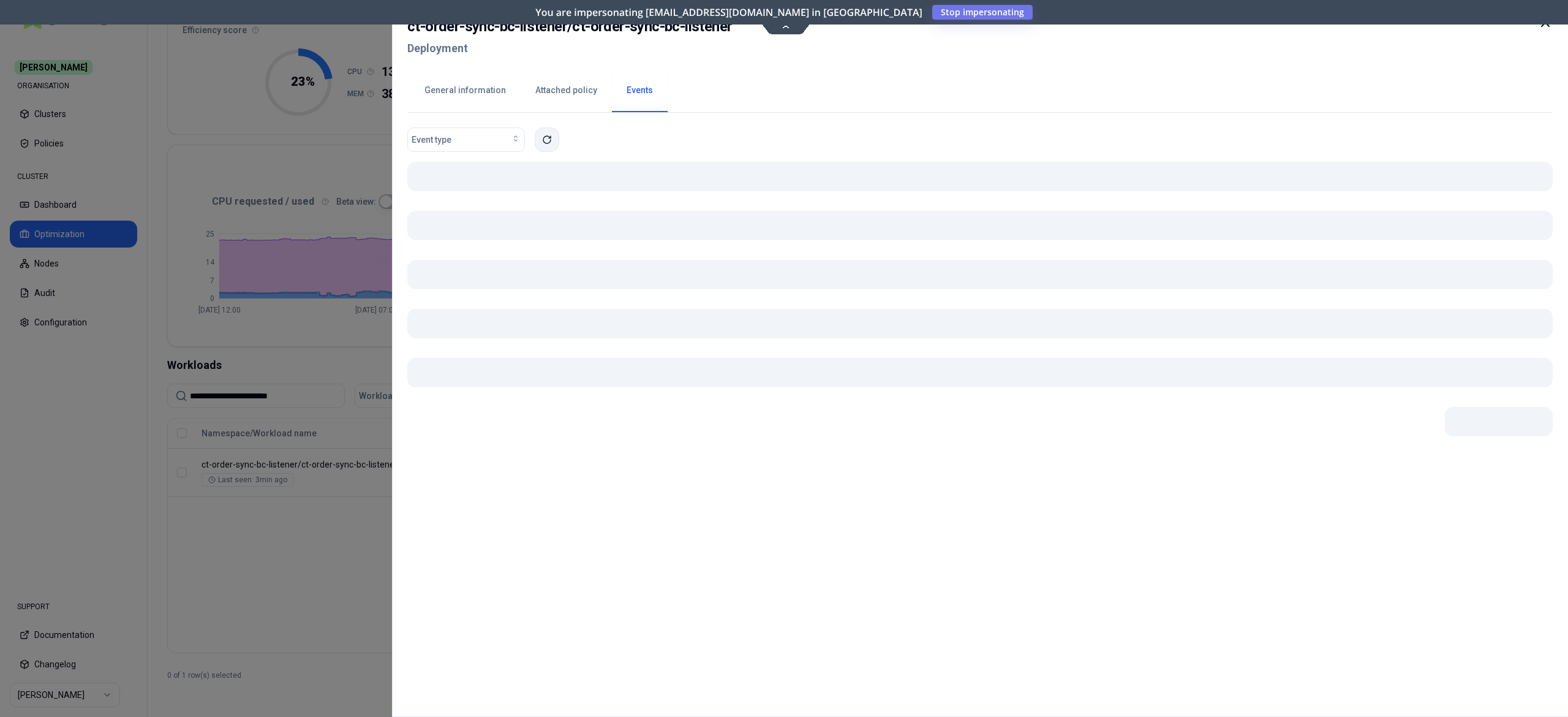
click at [549, 150] on button at bounding box center [547, 140] width 25 height 25
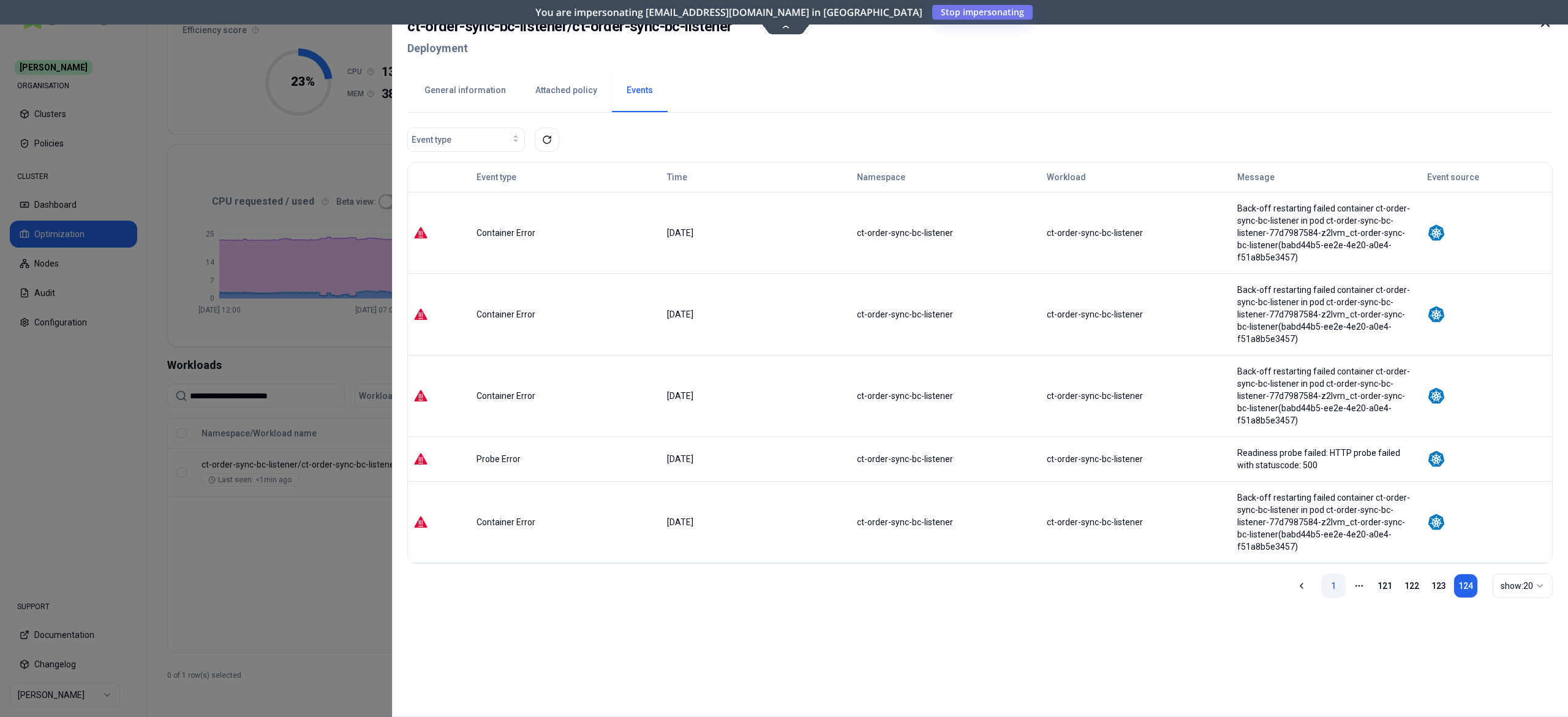
click at [1338, 595] on link "1" at bounding box center [1333, 586] width 25 height 25
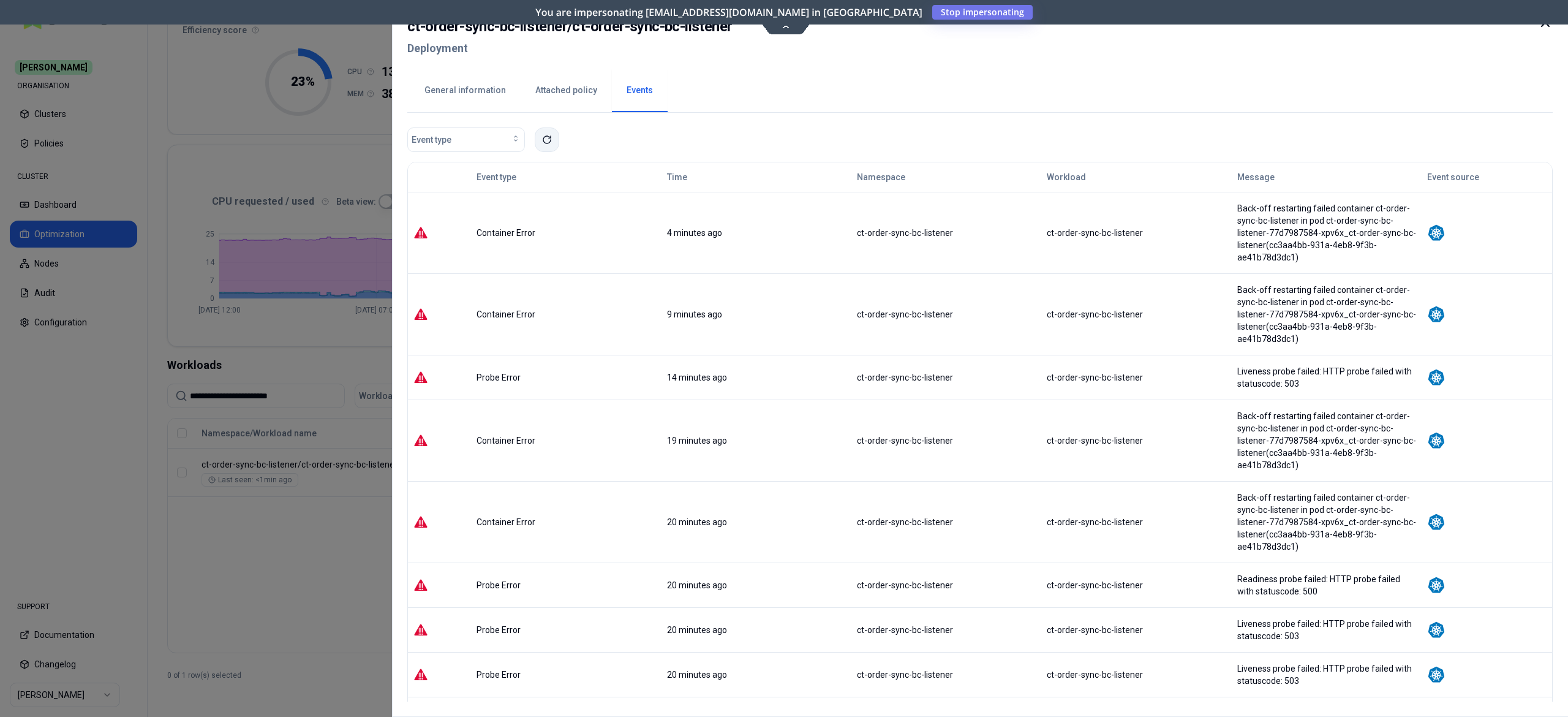
click at [547, 141] on icon at bounding box center [547, 139] width 10 height 10
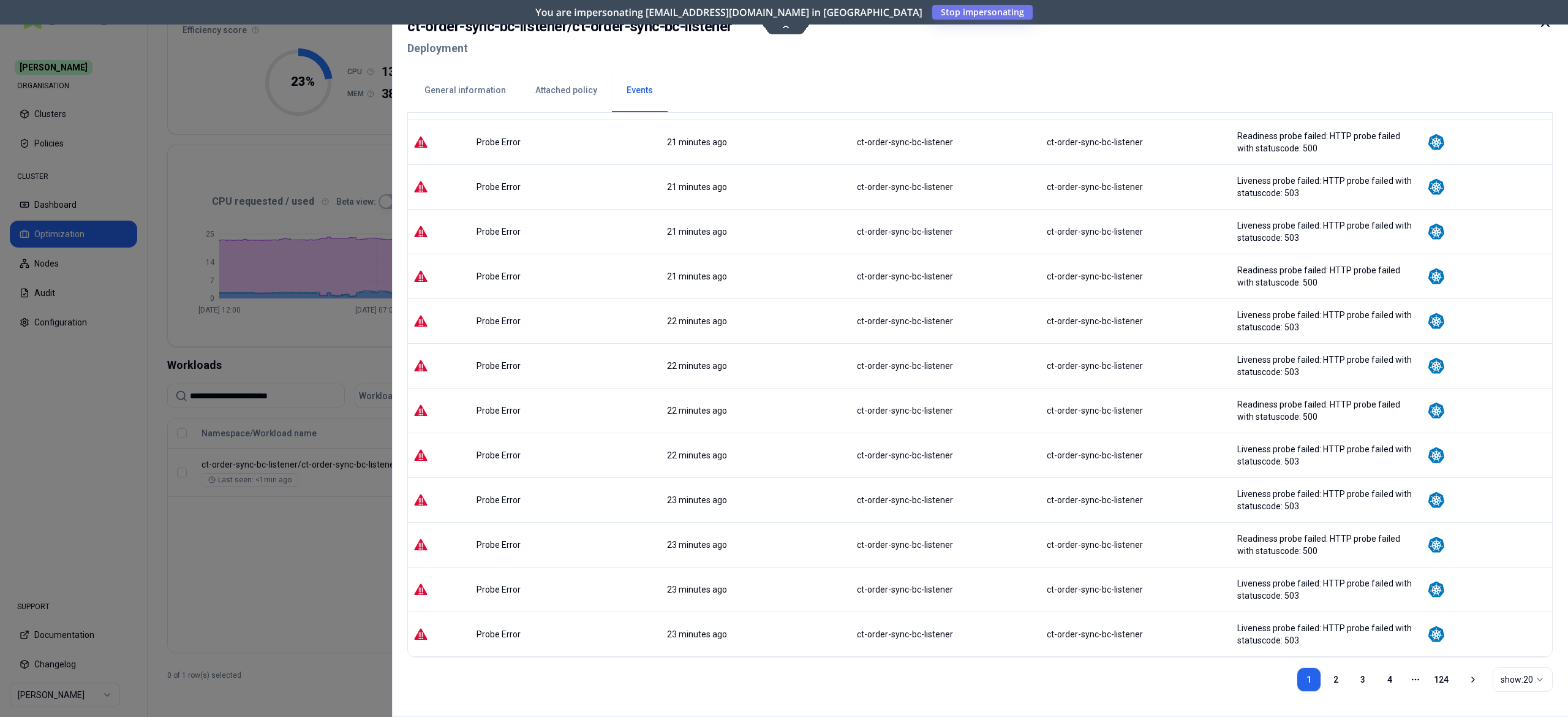
scroll to position [581, 0]
click at [1436, 678] on link "124" at bounding box center [1441, 680] width 25 height 25
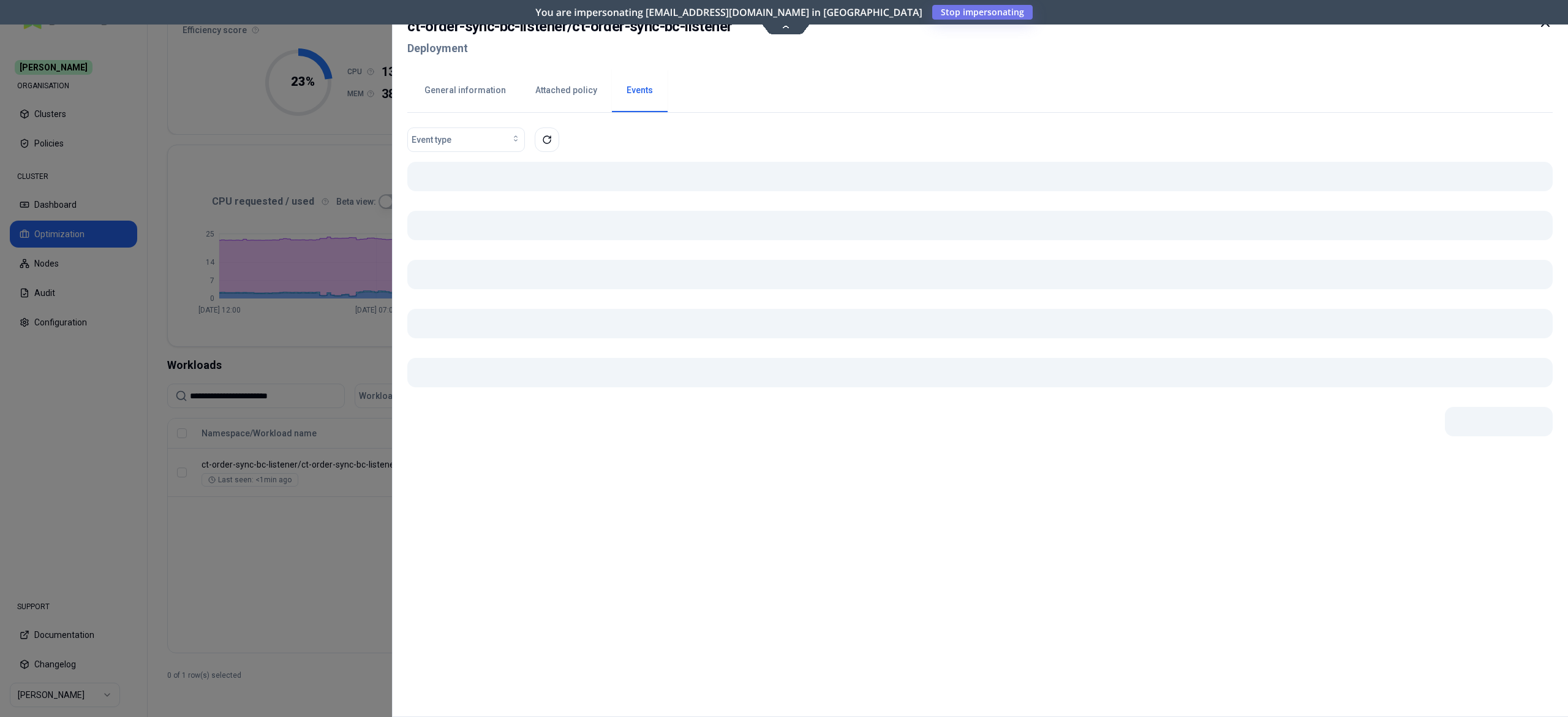
scroll to position [0, 0]
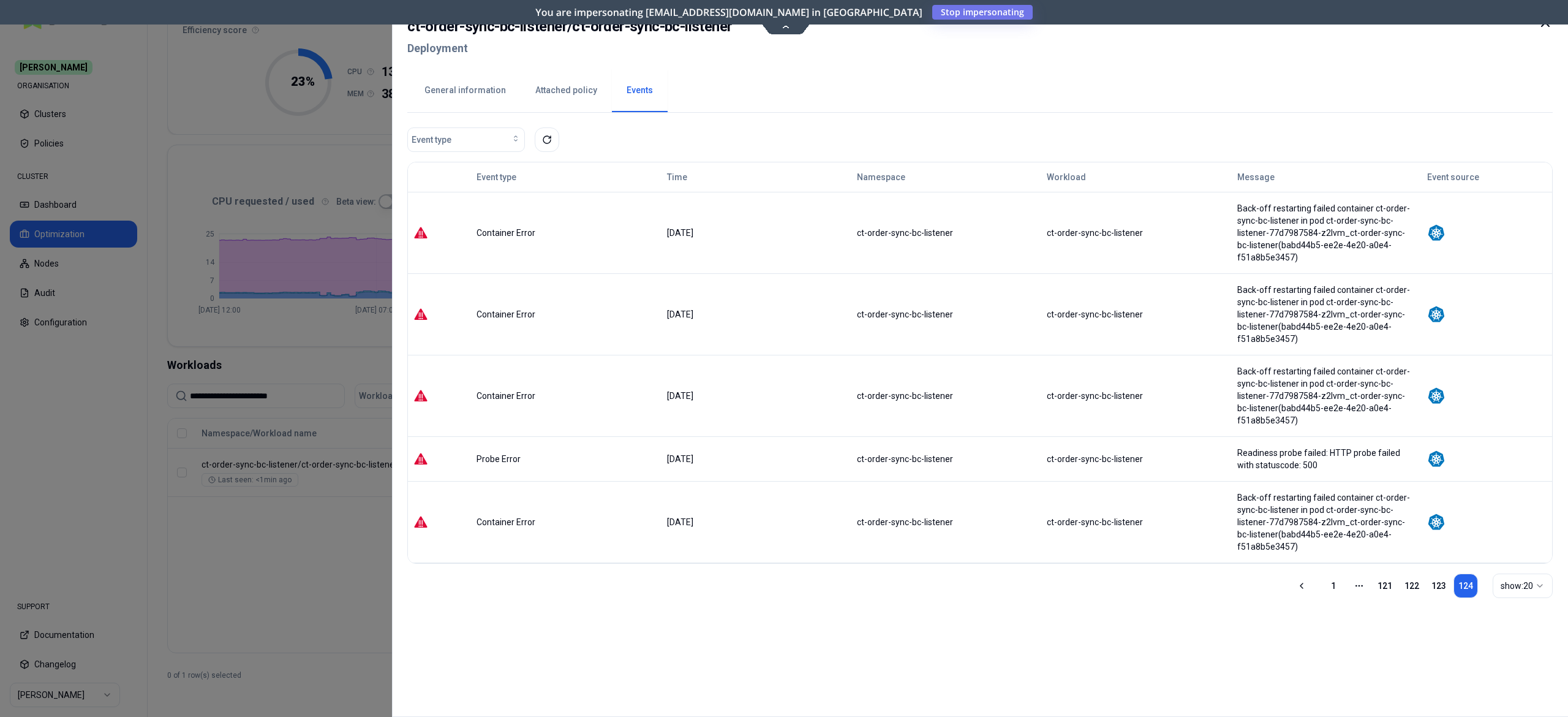
click at [462, 95] on button "General information" at bounding box center [465, 91] width 111 height 43
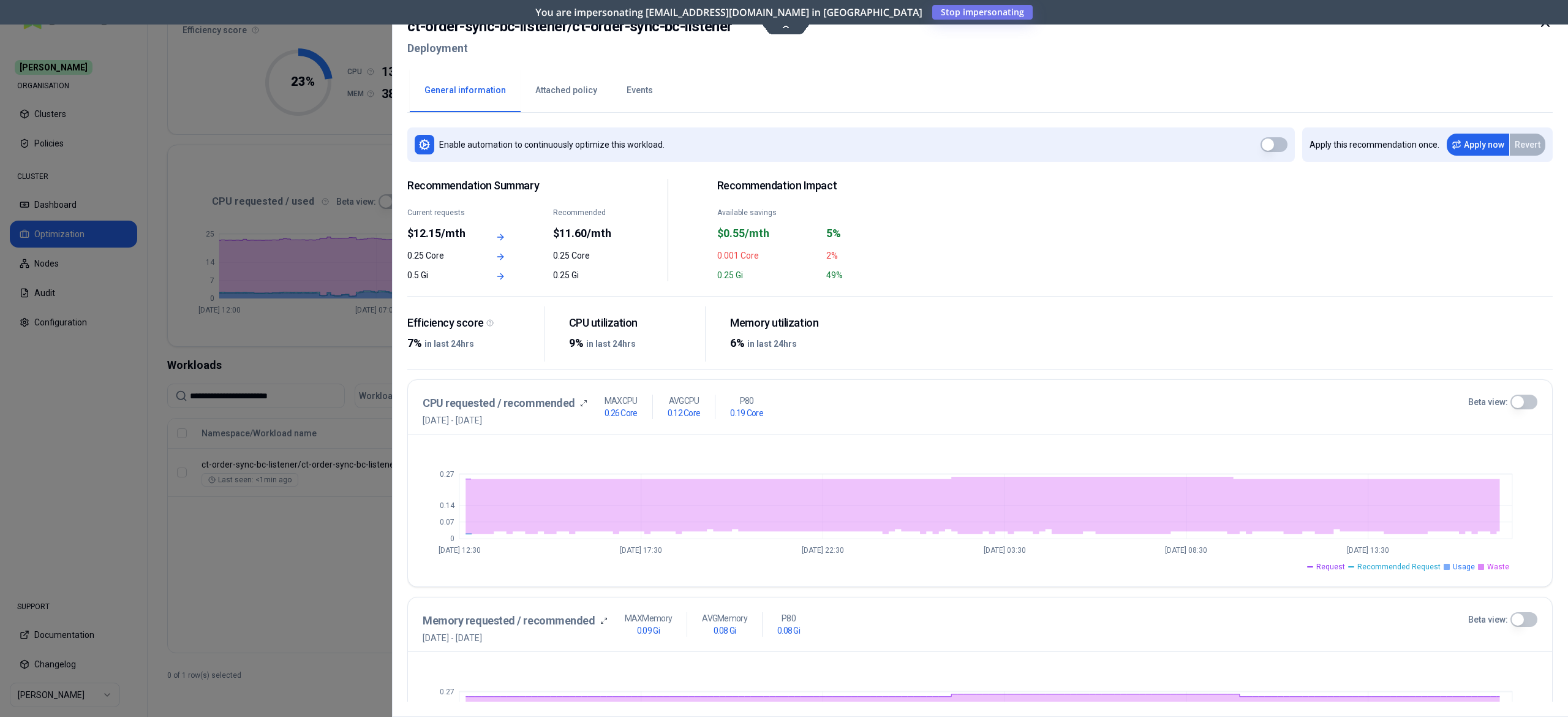
click at [619, 93] on button "Events" at bounding box center [640, 91] width 56 height 43
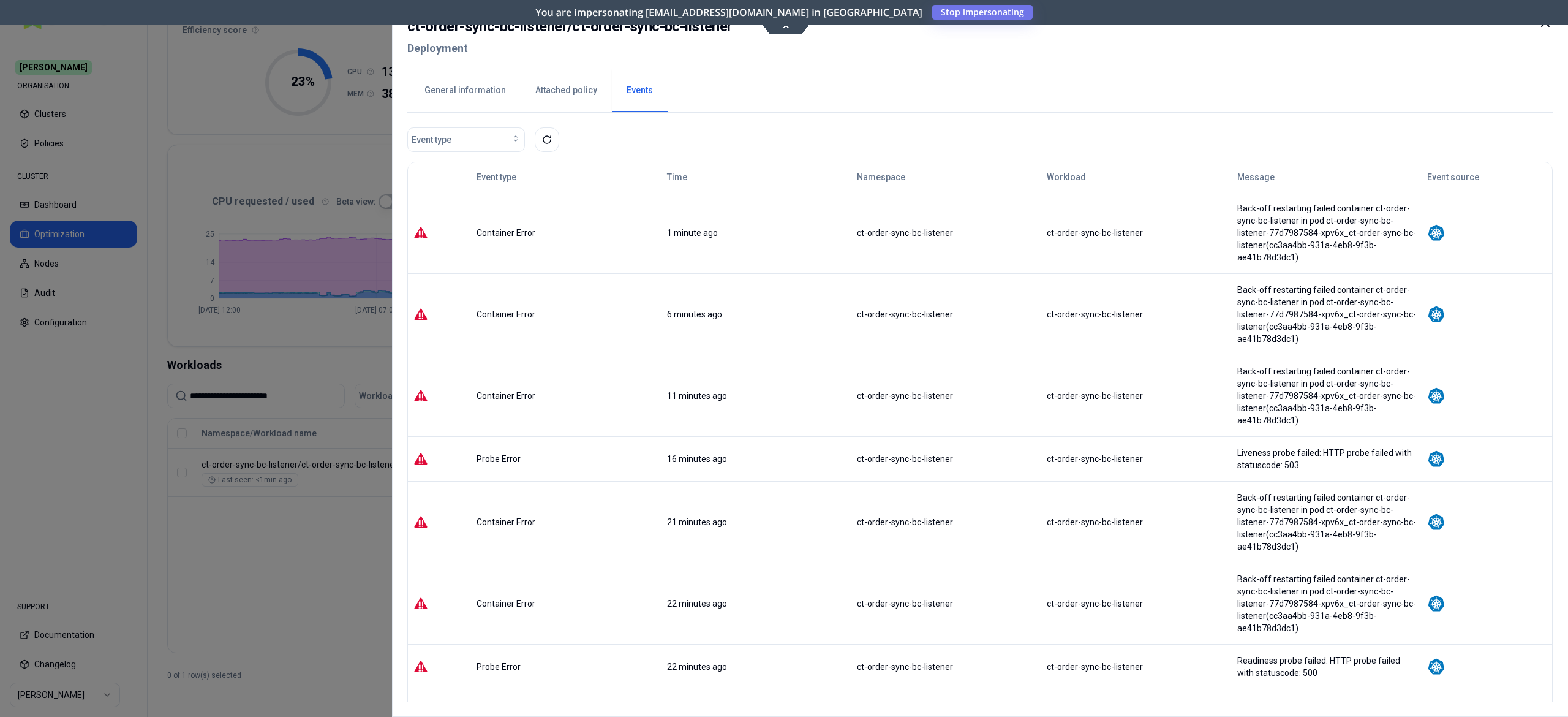
click at [37, 289] on div at bounding box center [784, 358] width 1568 height 717
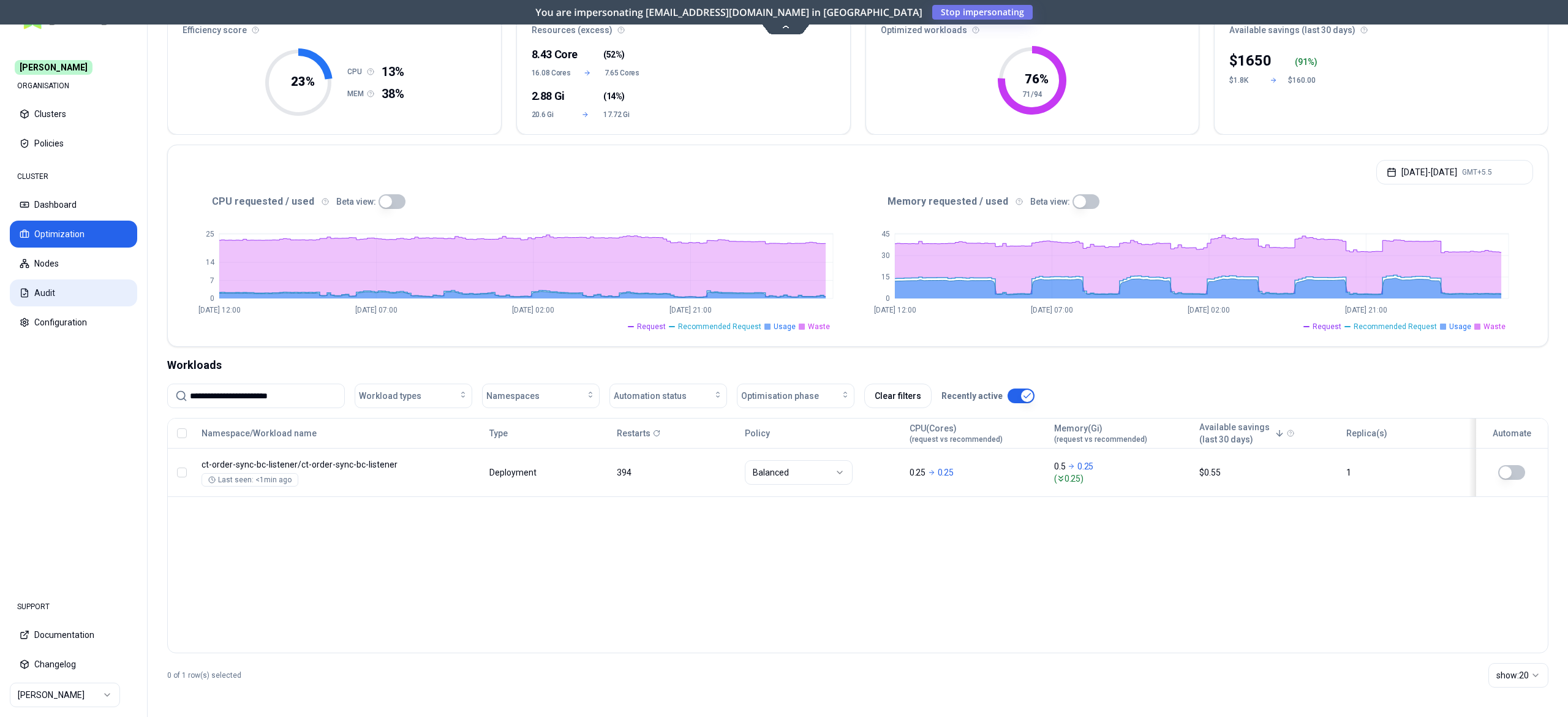
click at [69, 286] on button "Audit" at bounding box center [73, 293] width 127 height 27
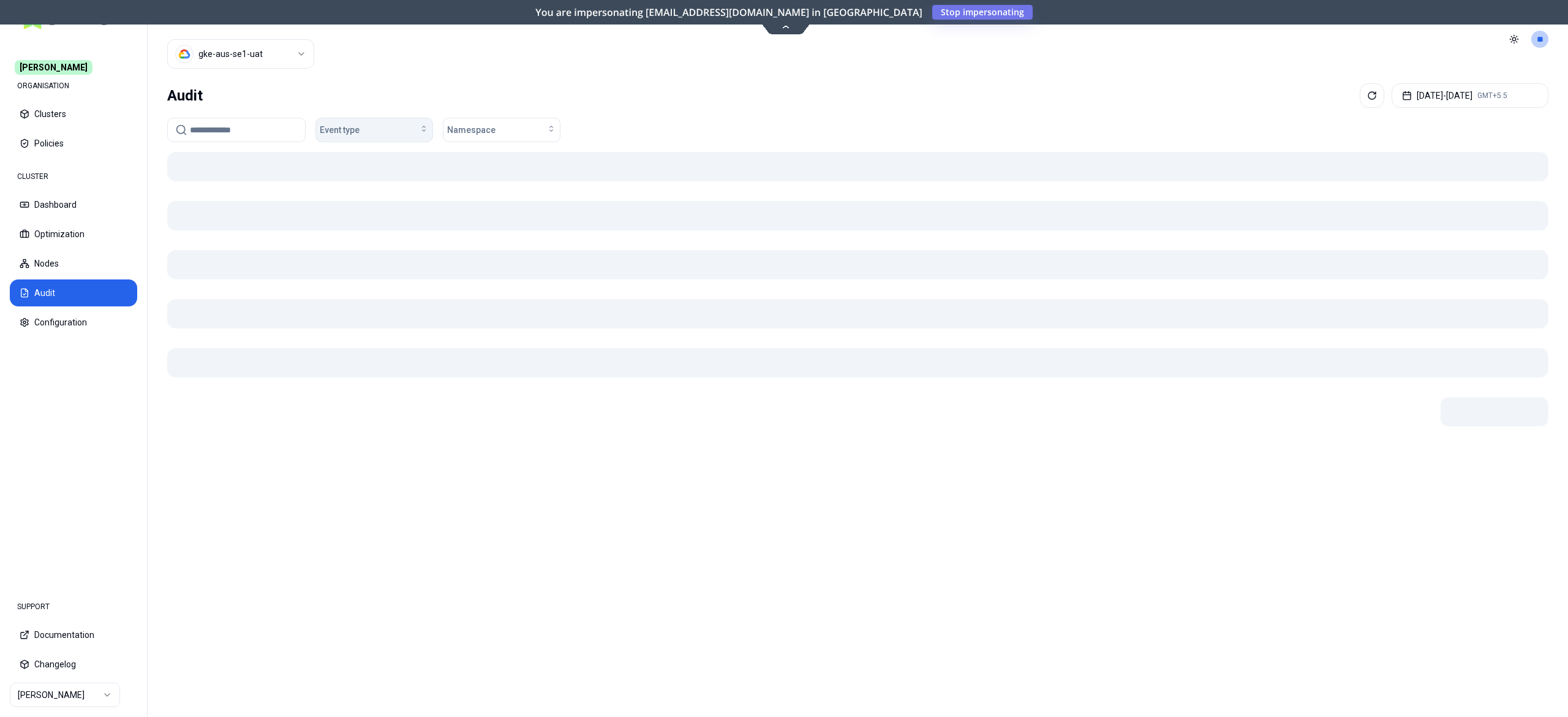
click at [366, 129] on div "Event type" at bounding box center [374, 129] width 109 height 12
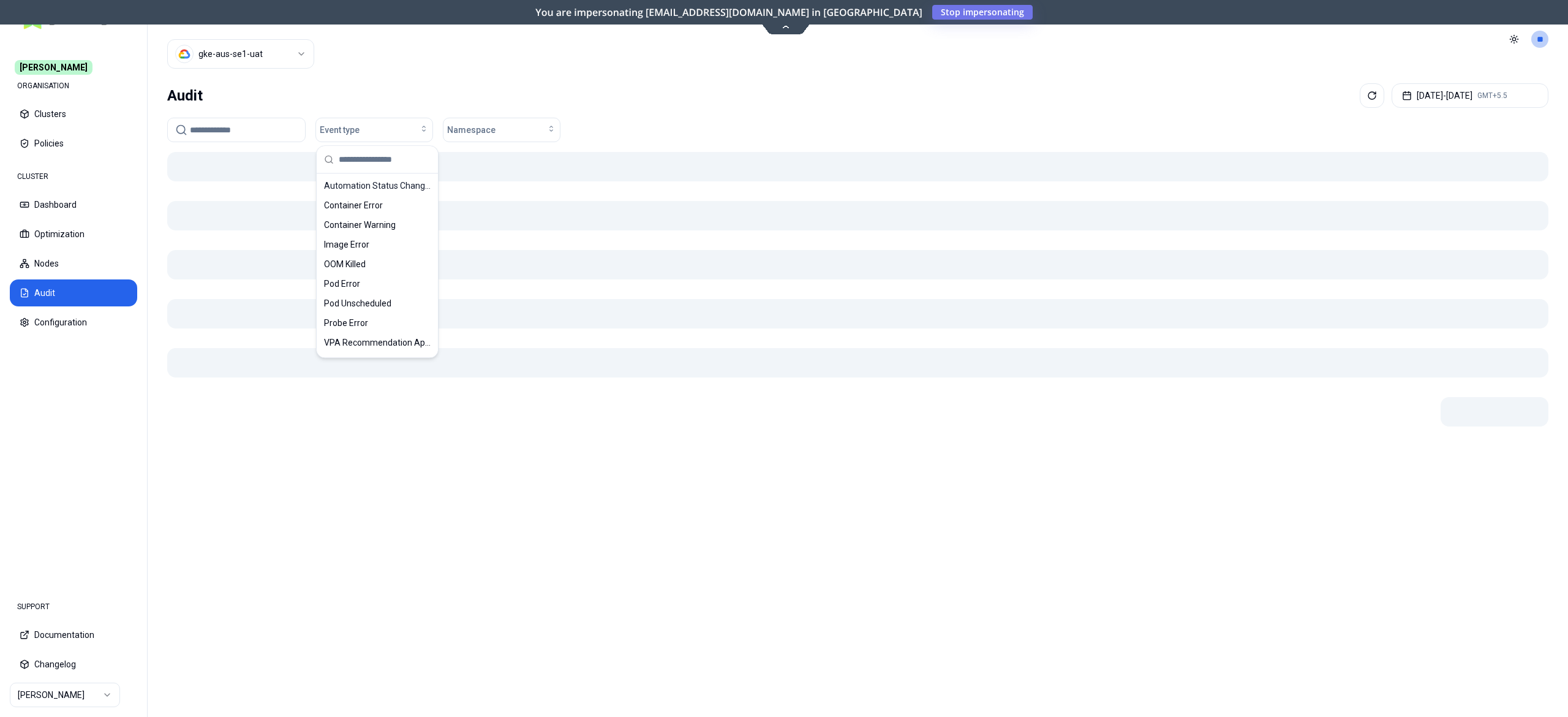
click at [226, 133] on input at bounding box center [244, 130] width 108 height 24
paste input "**********"
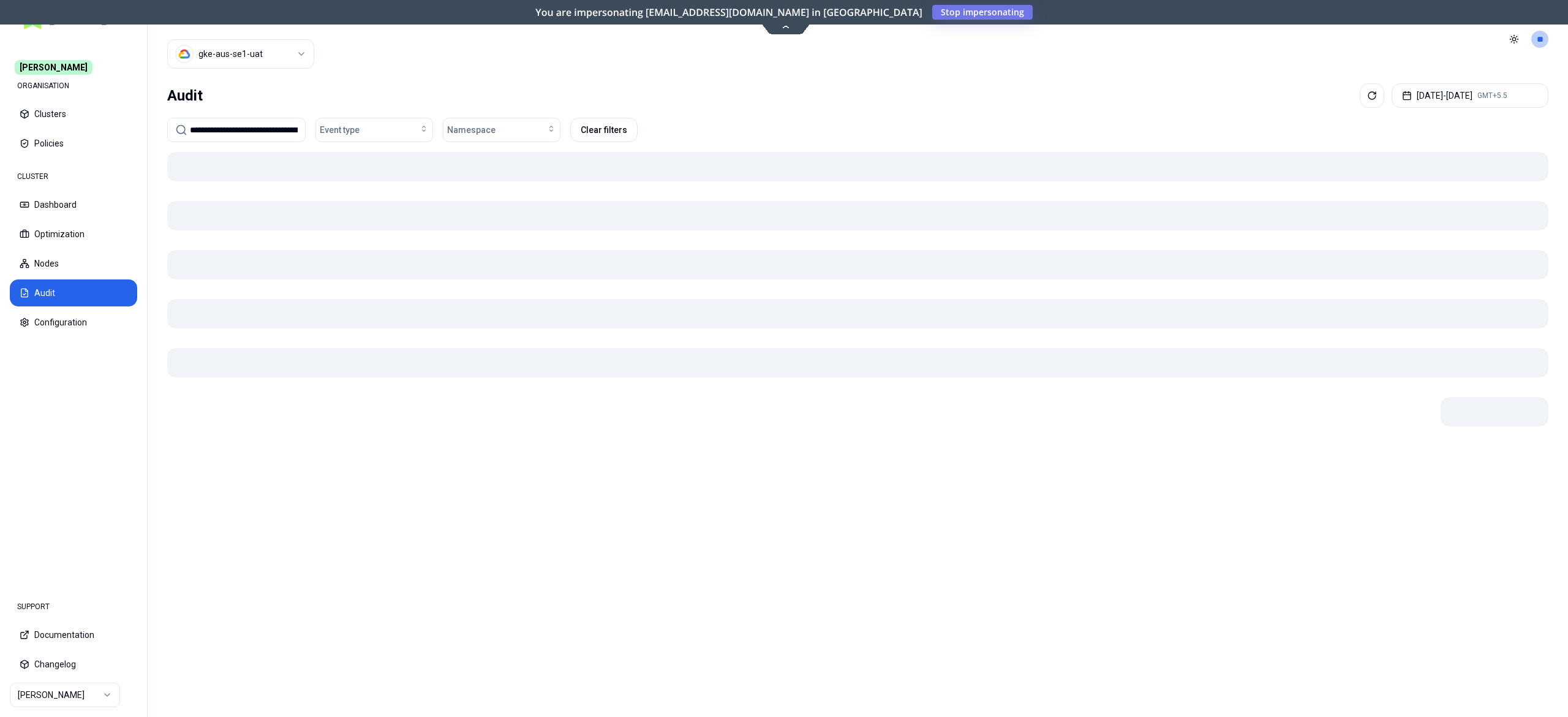
scroll to position [0, 118]
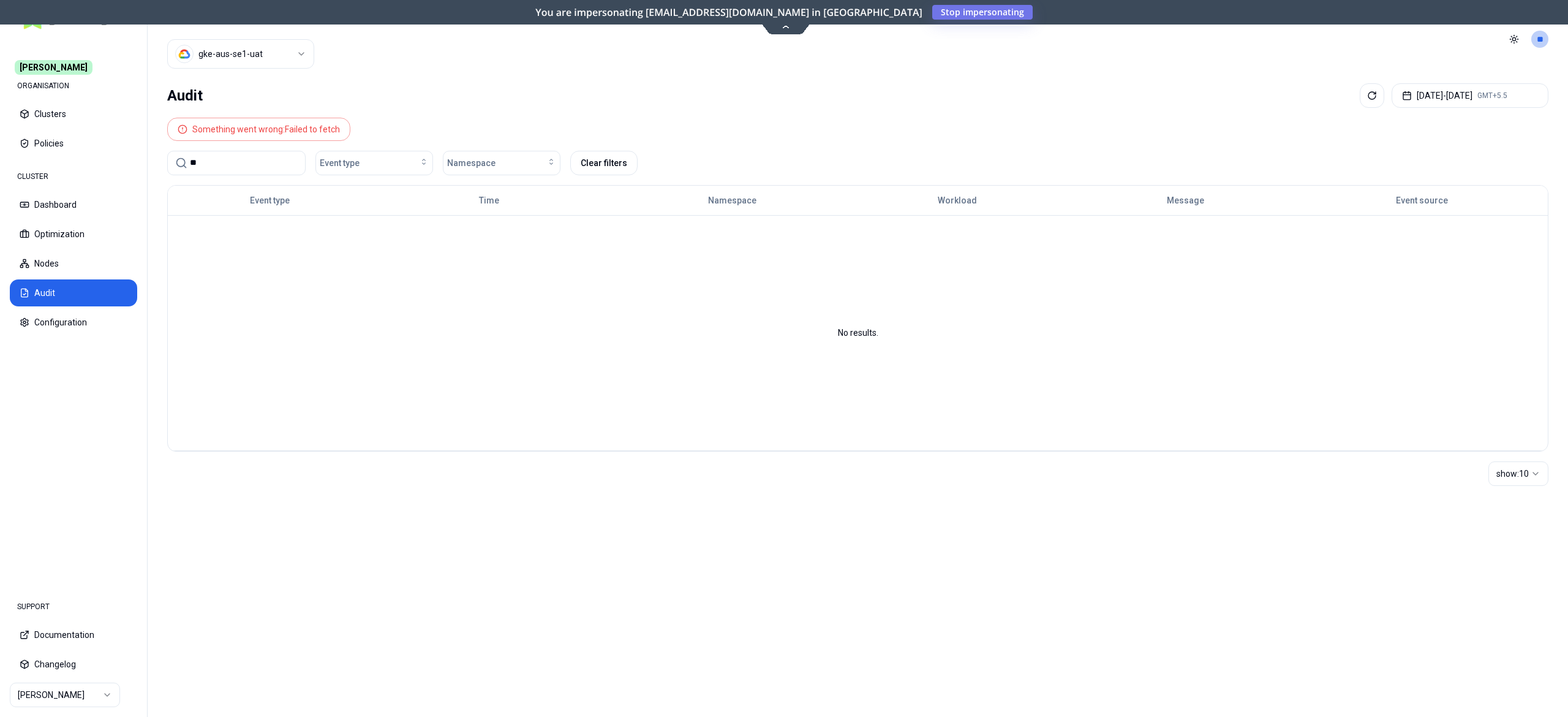
type input "*"
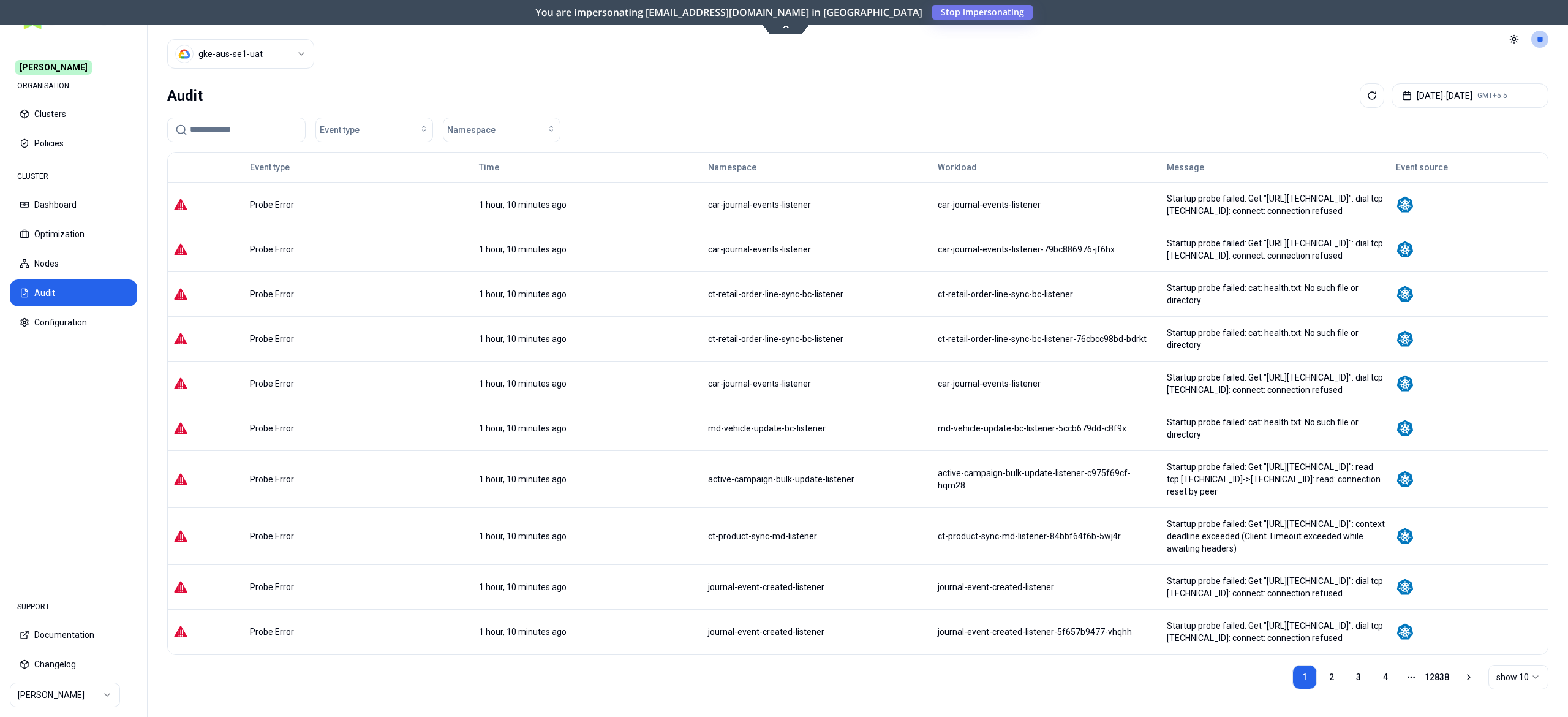
paste input "**********"
type input "**********"
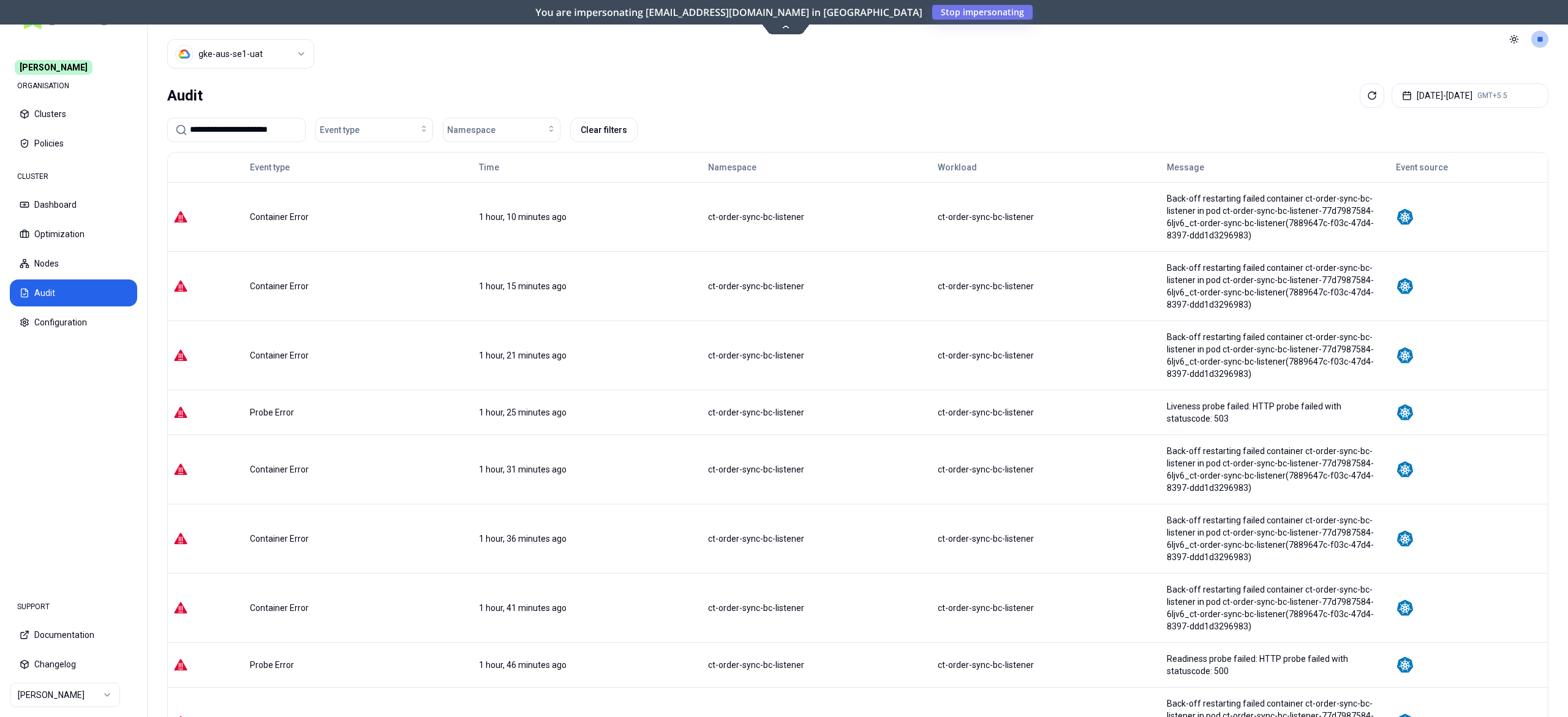
scroll to position [192, 0]
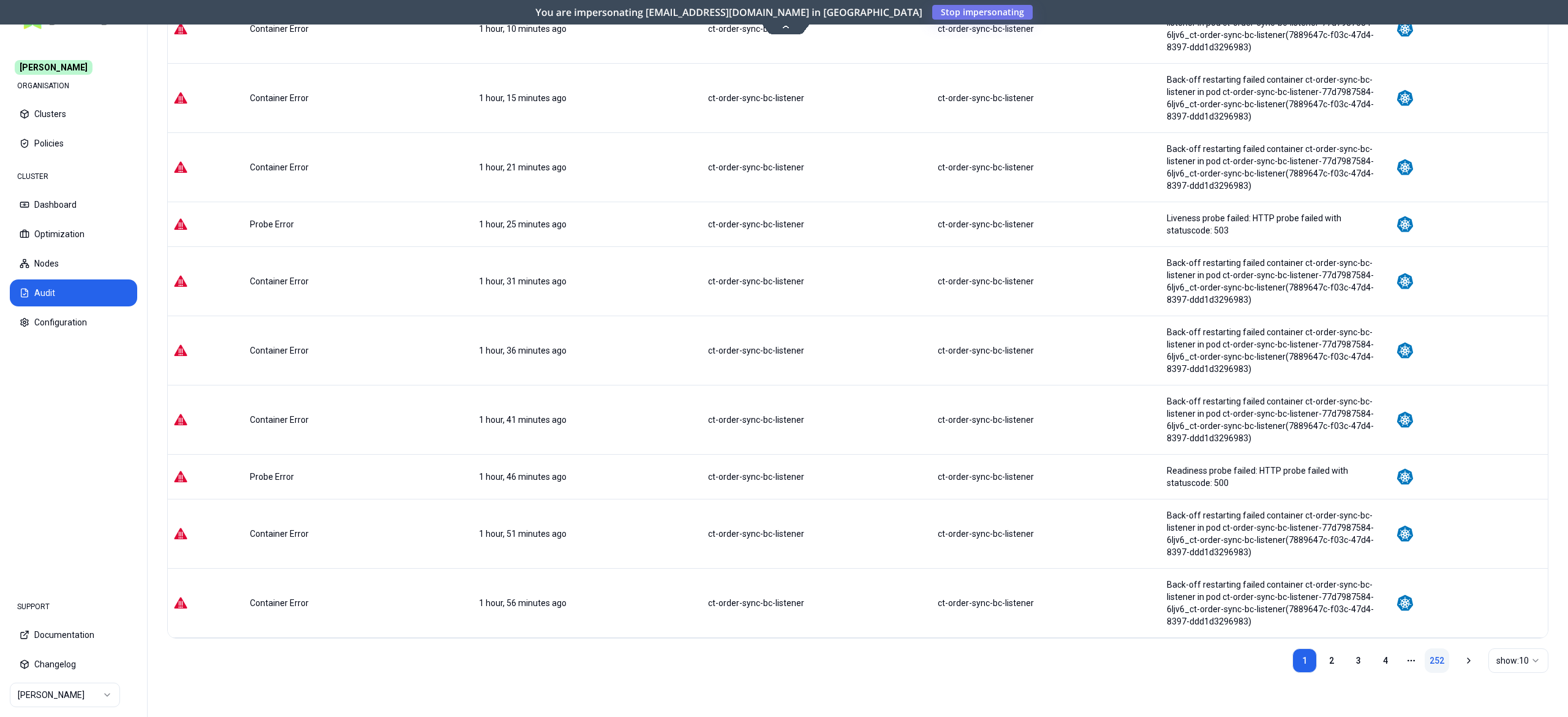
click at [1429, 668] on link "252" at bounding box center [1437, 661] width 25 height 25
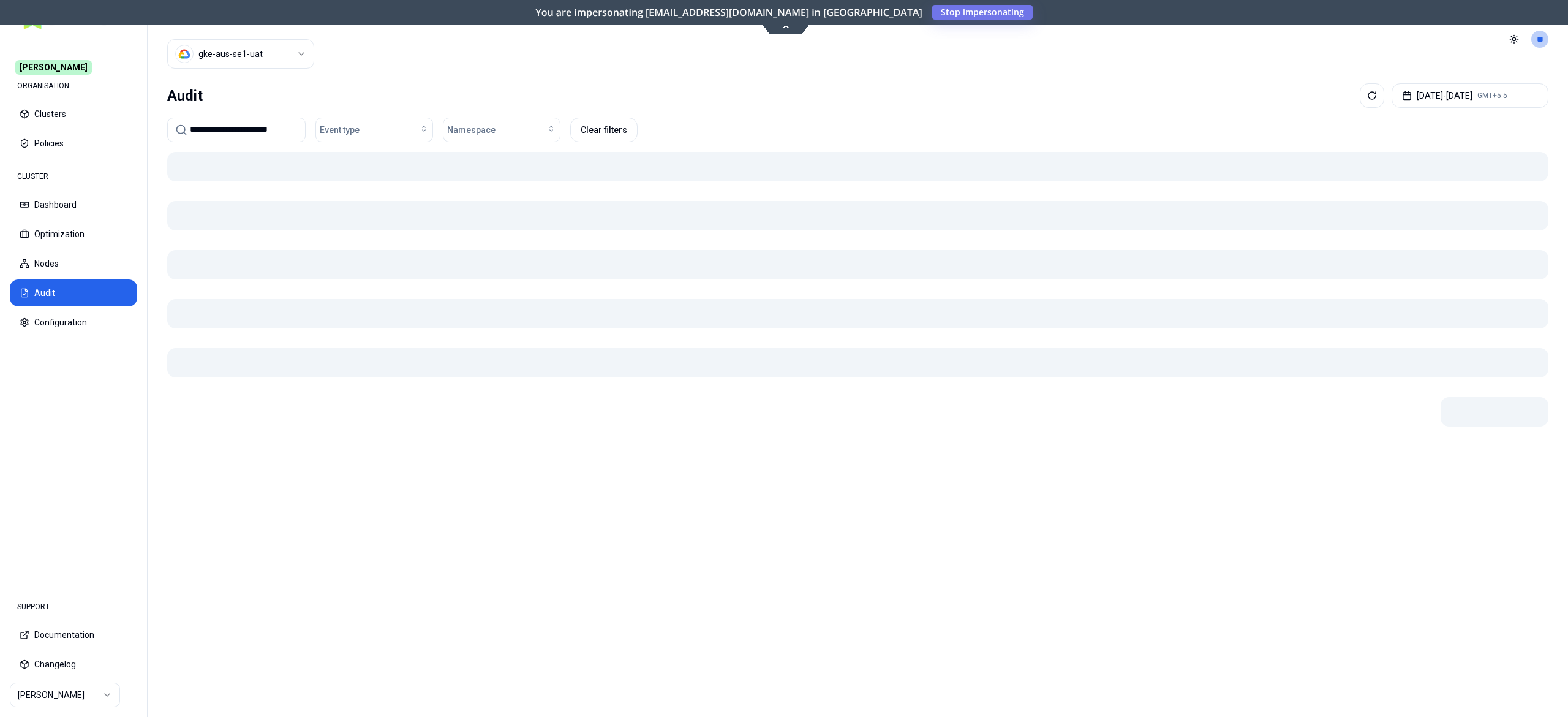
scroll to position [0, 0]
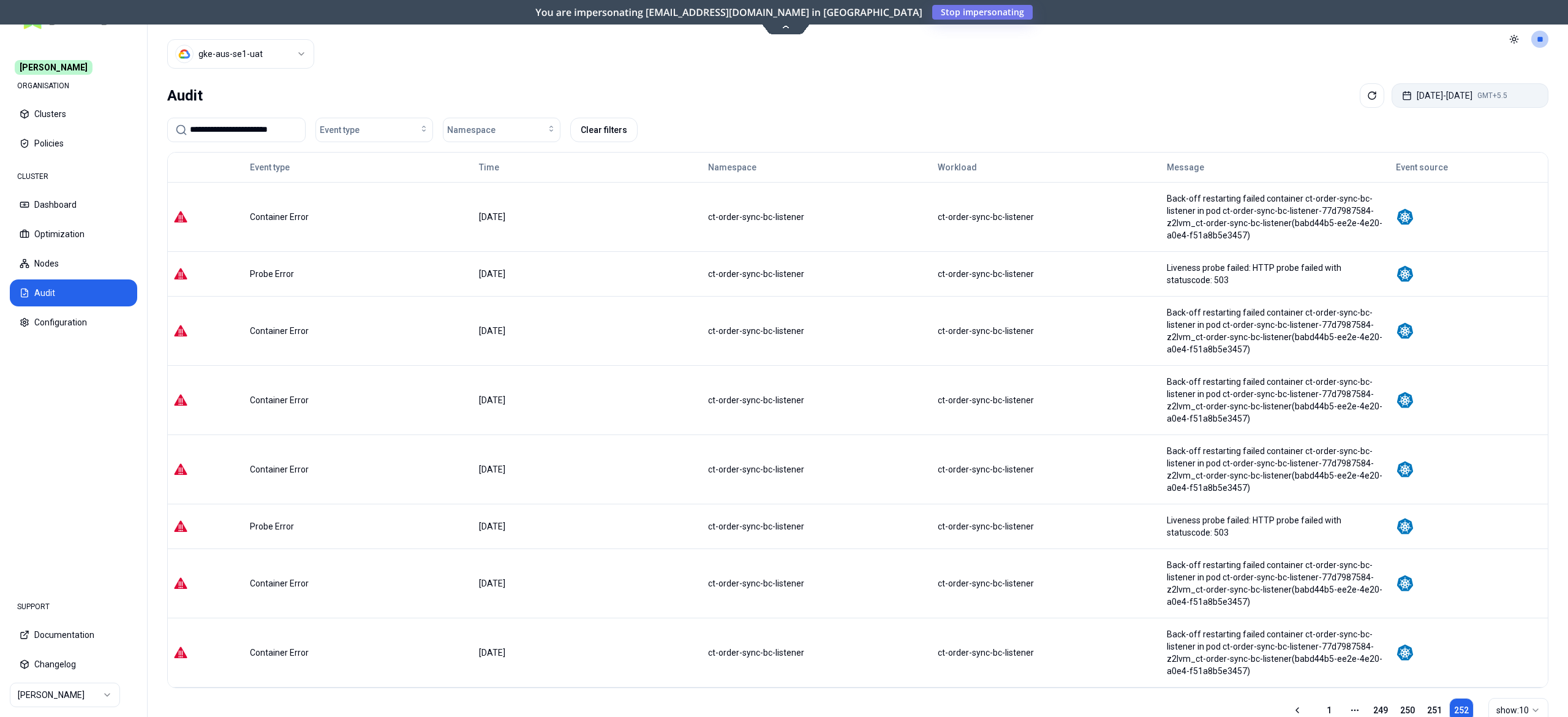
click at [1508, 97] on span "GMT+5.5" at bounding box center [1493, 95] width 30 height 10
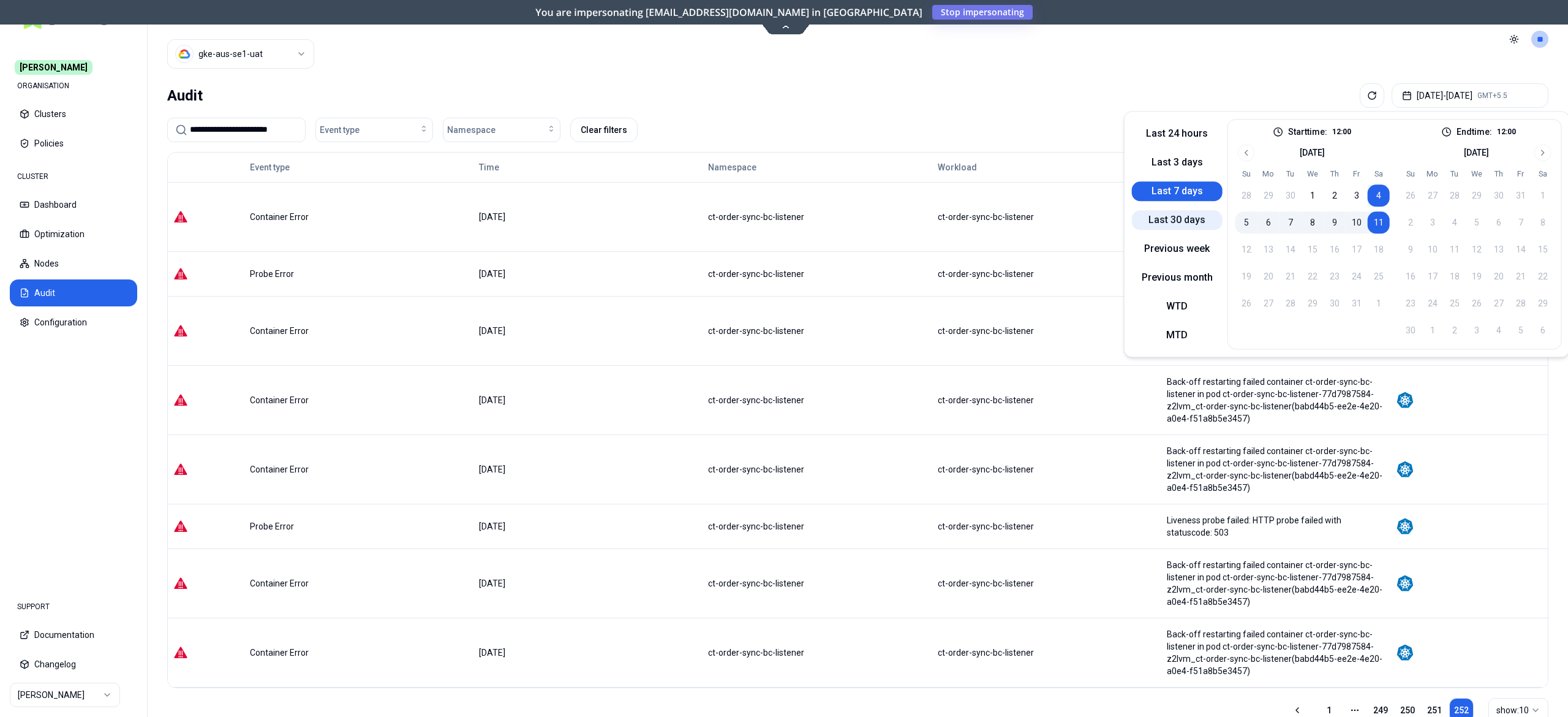
click at [1189, 225] on button "Last 30 days" at bounding box center [1177, 220] width 91 height 20
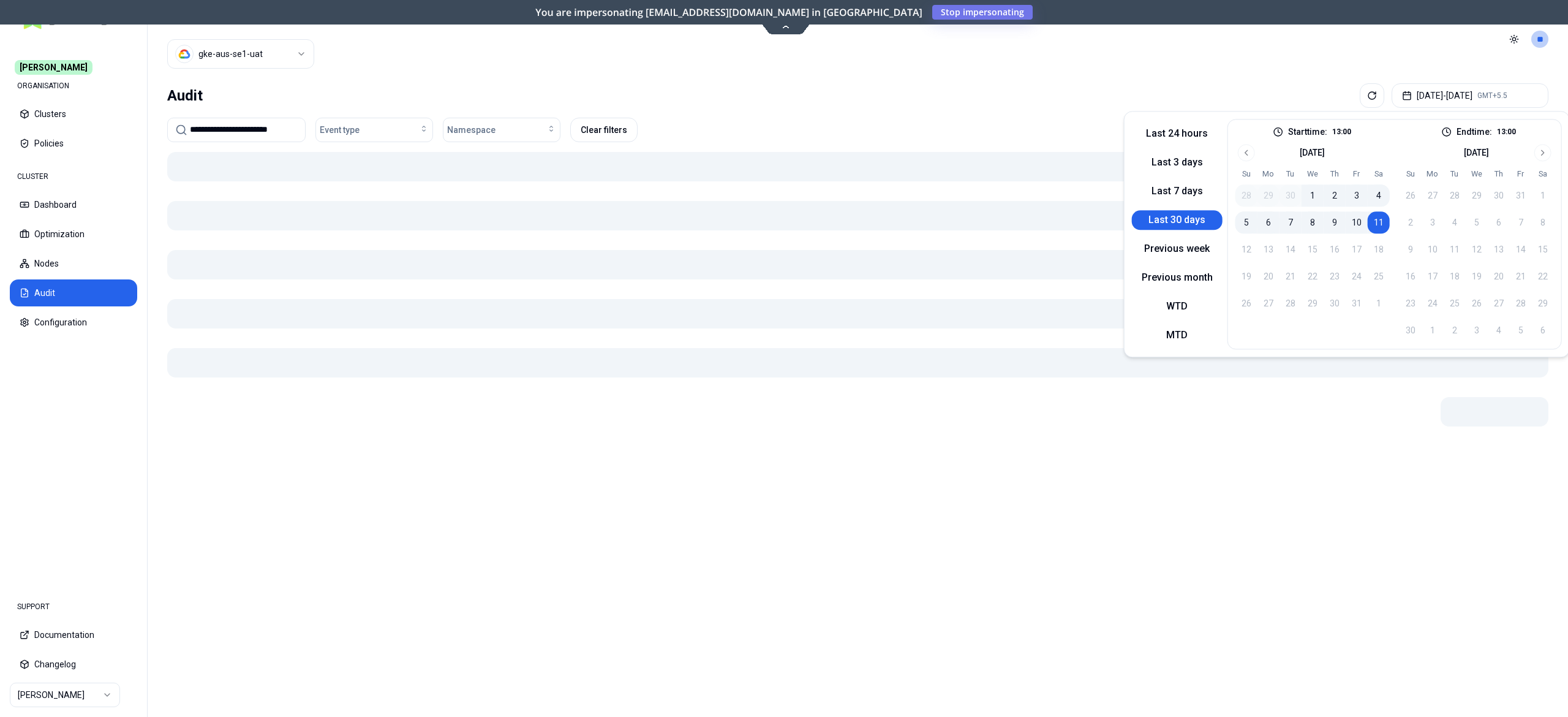
click at [972, 105] on div "Audit Sep 11, 2025 - Oct 11, 2025 GMT+5.5" at bounding box center [858, 96] width 1381 height 25
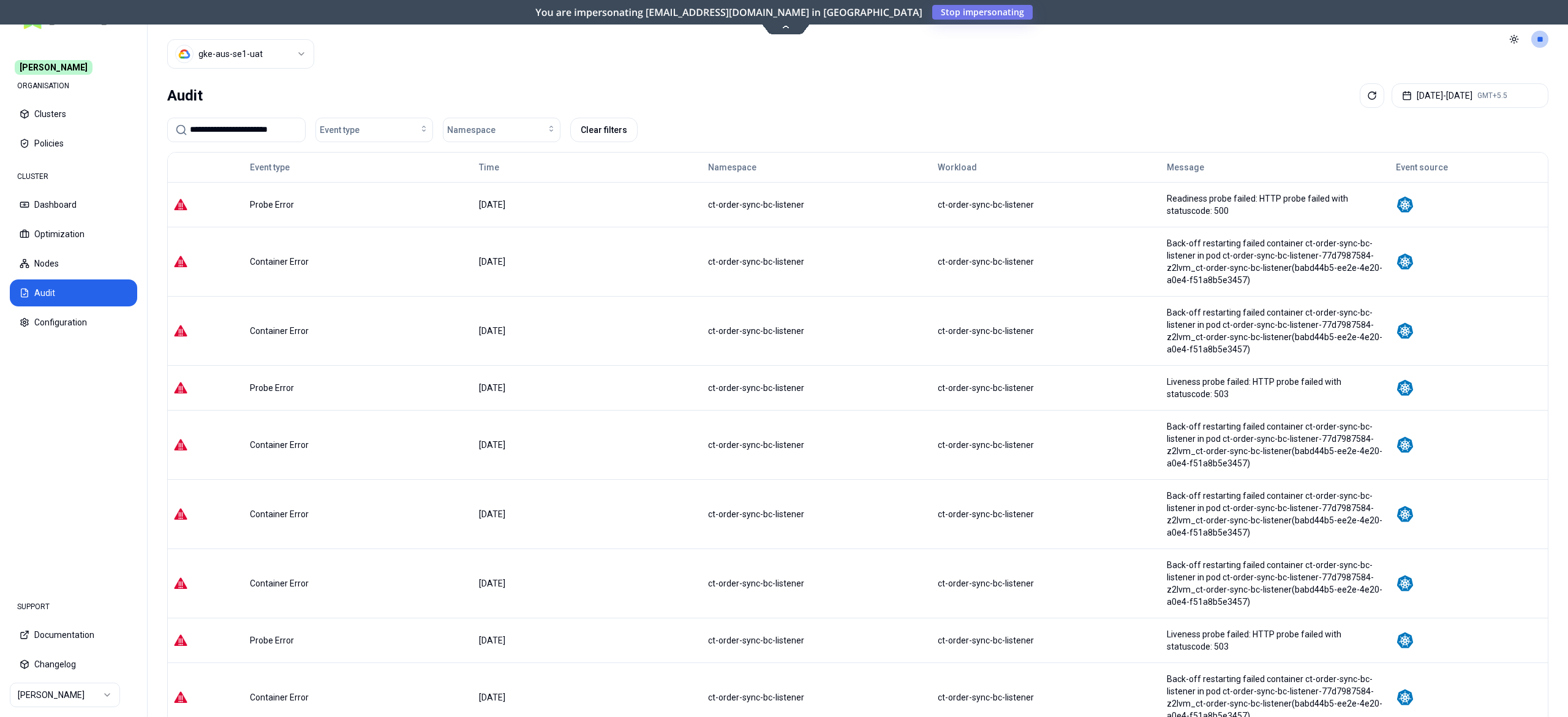
scroll to position [167, 0]
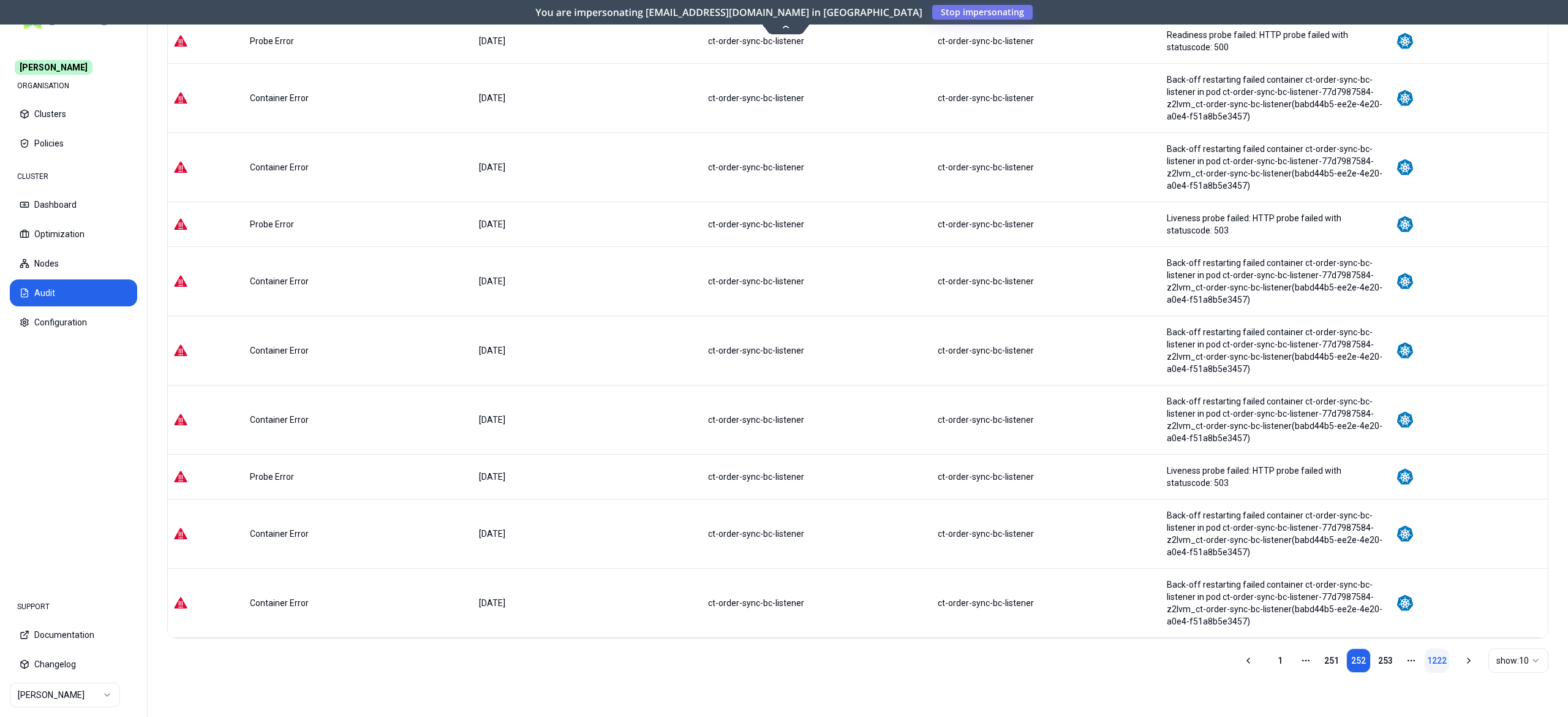
click at [1436, 661] on link "1222" at bounding box center [1437, 661] width 25 height 25
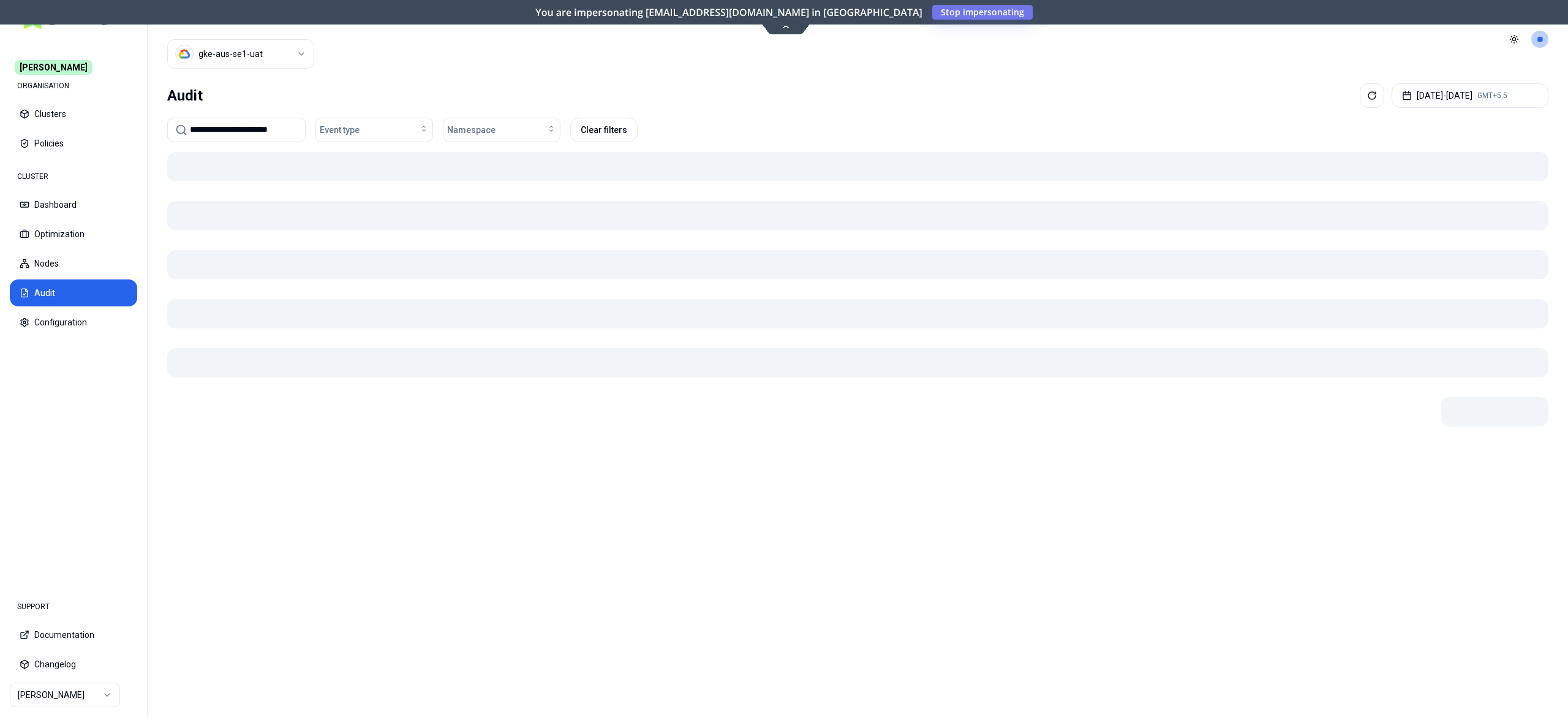
scroll to position [0, 0]
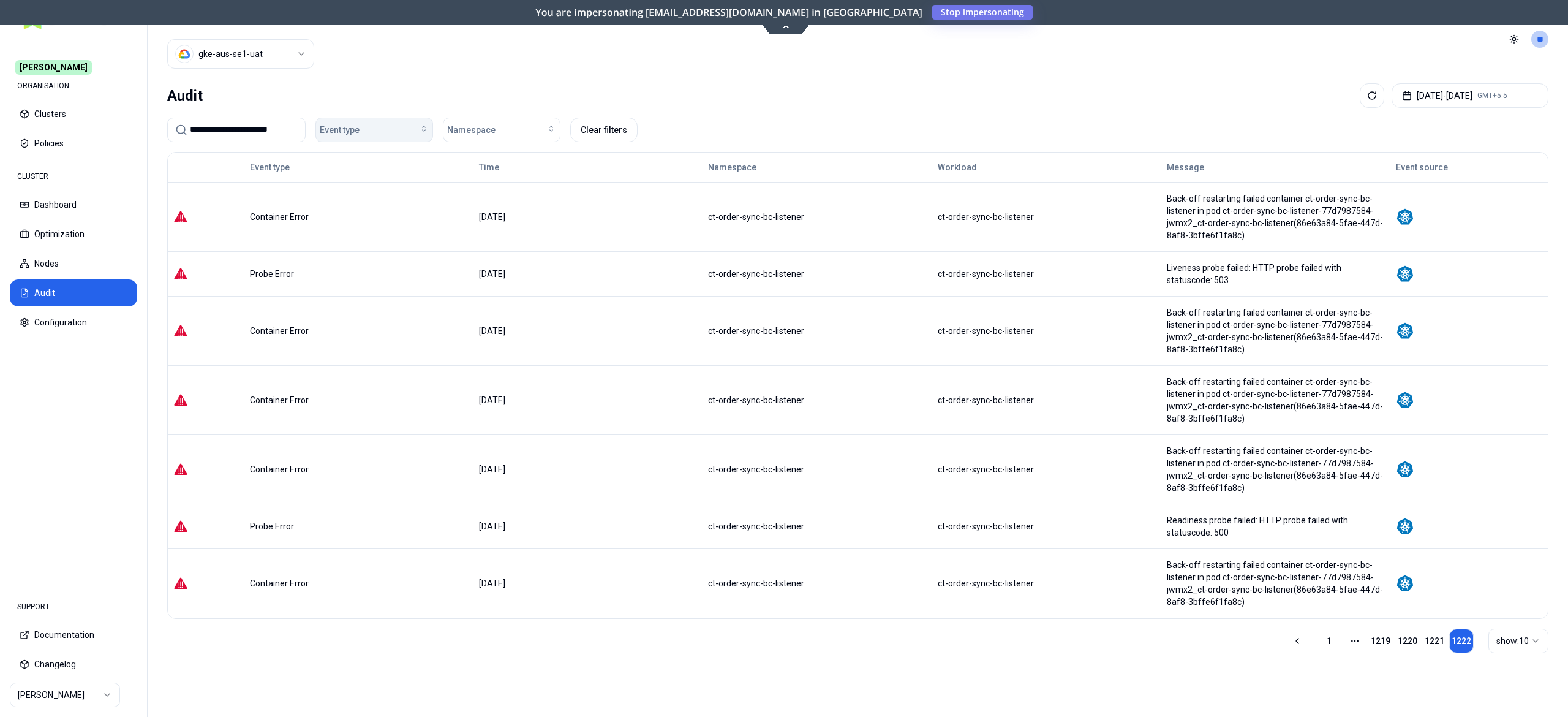
click at [366, 129] on div "Event type" at bounding box center [374, 129] width 109 height 12
click at [368, 159] on span "Automation Status Changed" at bounding box center [377, 158] width 106 height 12
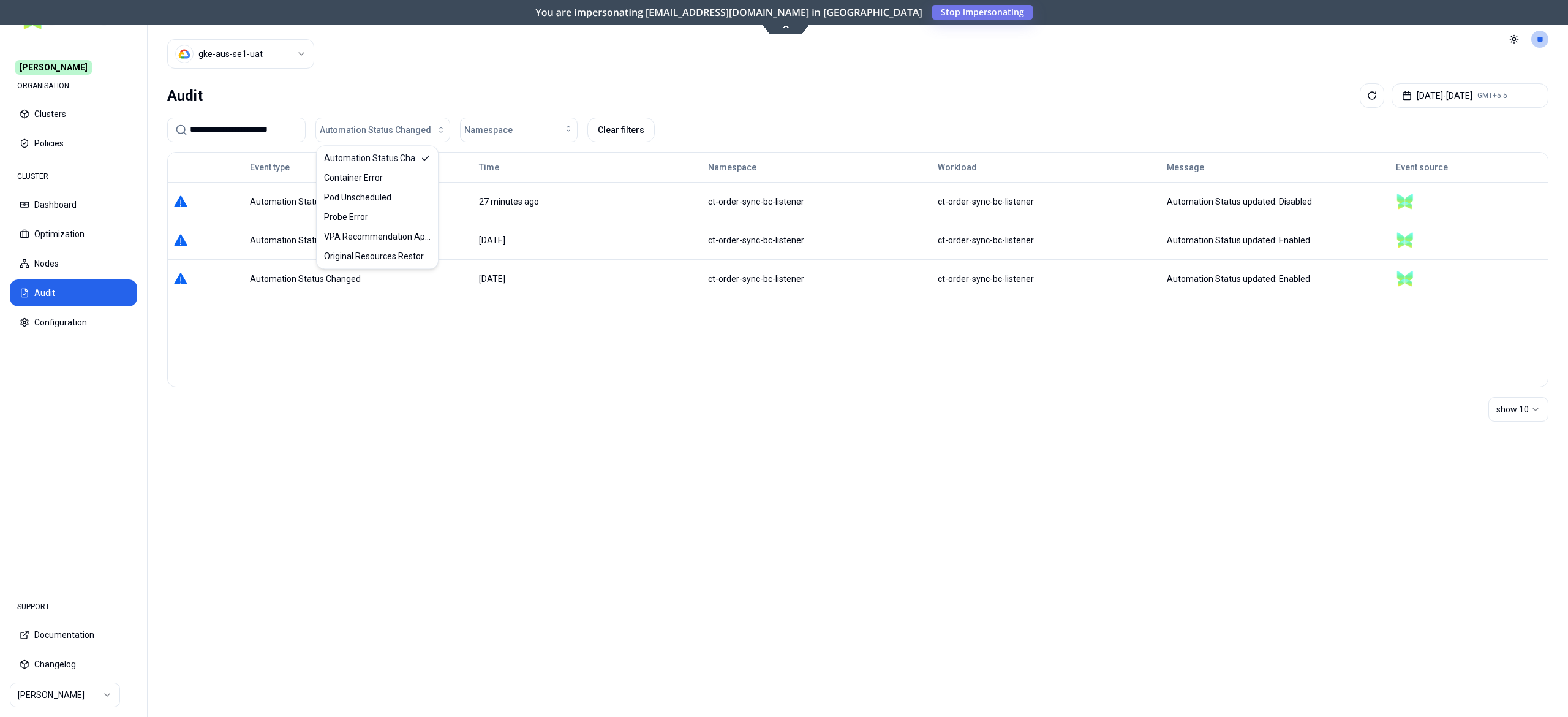
click at [666, 98] on div "Audit Sep 11, 2025 - Oct 11, 2025 GMT+5.5" at bounding box center [858, 96] width 1381 height 25
click at [405, 122] on button "Automation Status Changed" at bounding box center [383, 130] width 135 height 25
click at [370, 184] on div "Container Error" at bounding box center [378, 178] width 116 height 20
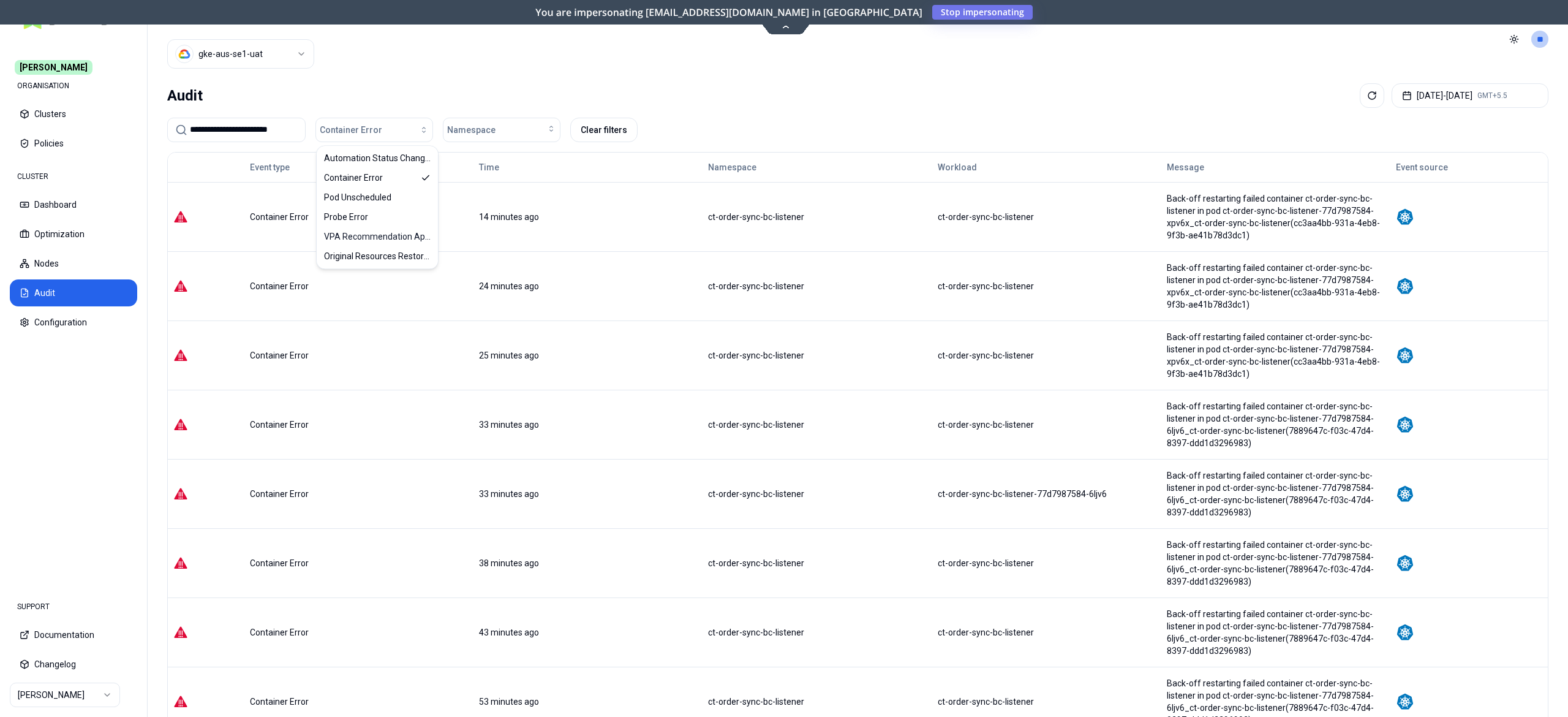
scroll to position [241, 0]
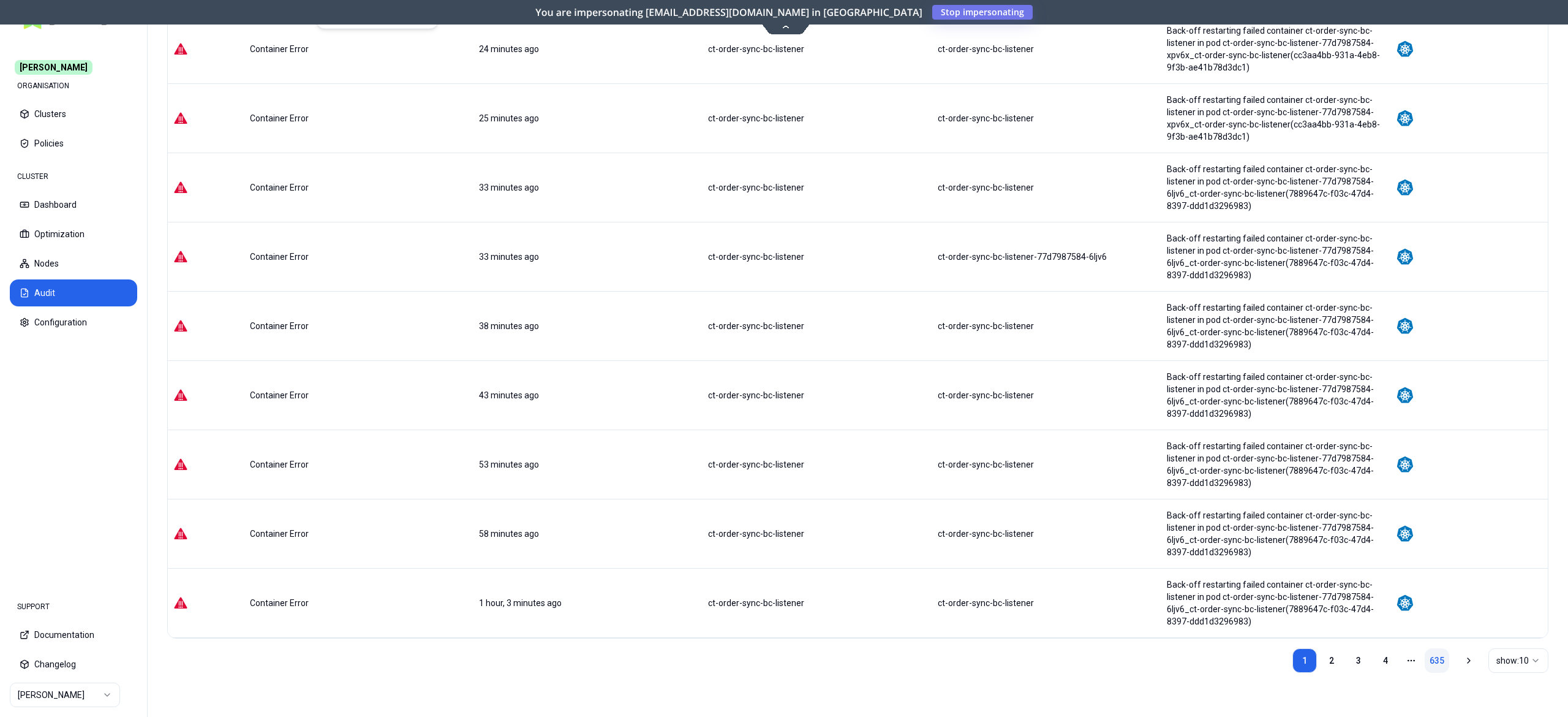
click at [1433, 651] on link "635" at bounding box center [1437, 661] width 25 height 25
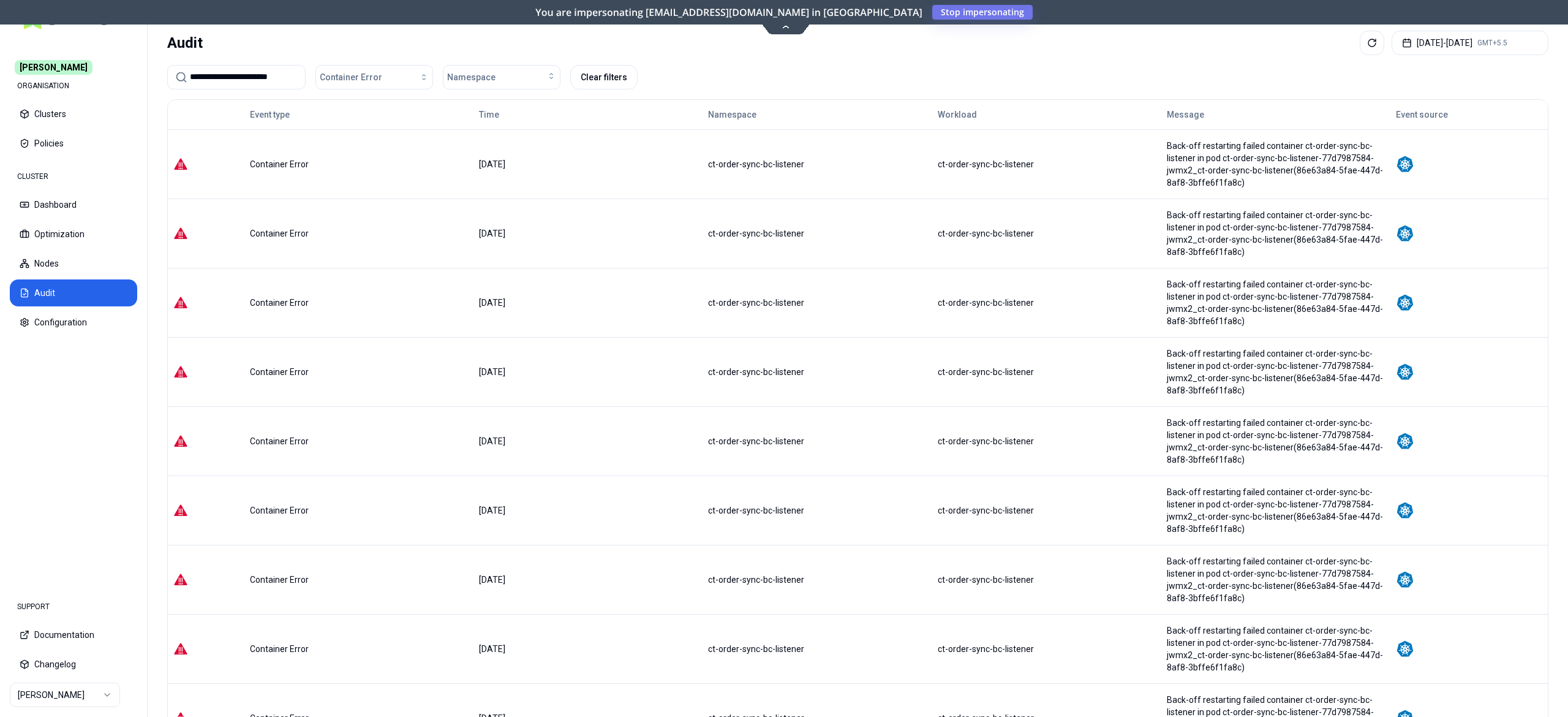
scroll to position [171, 0]
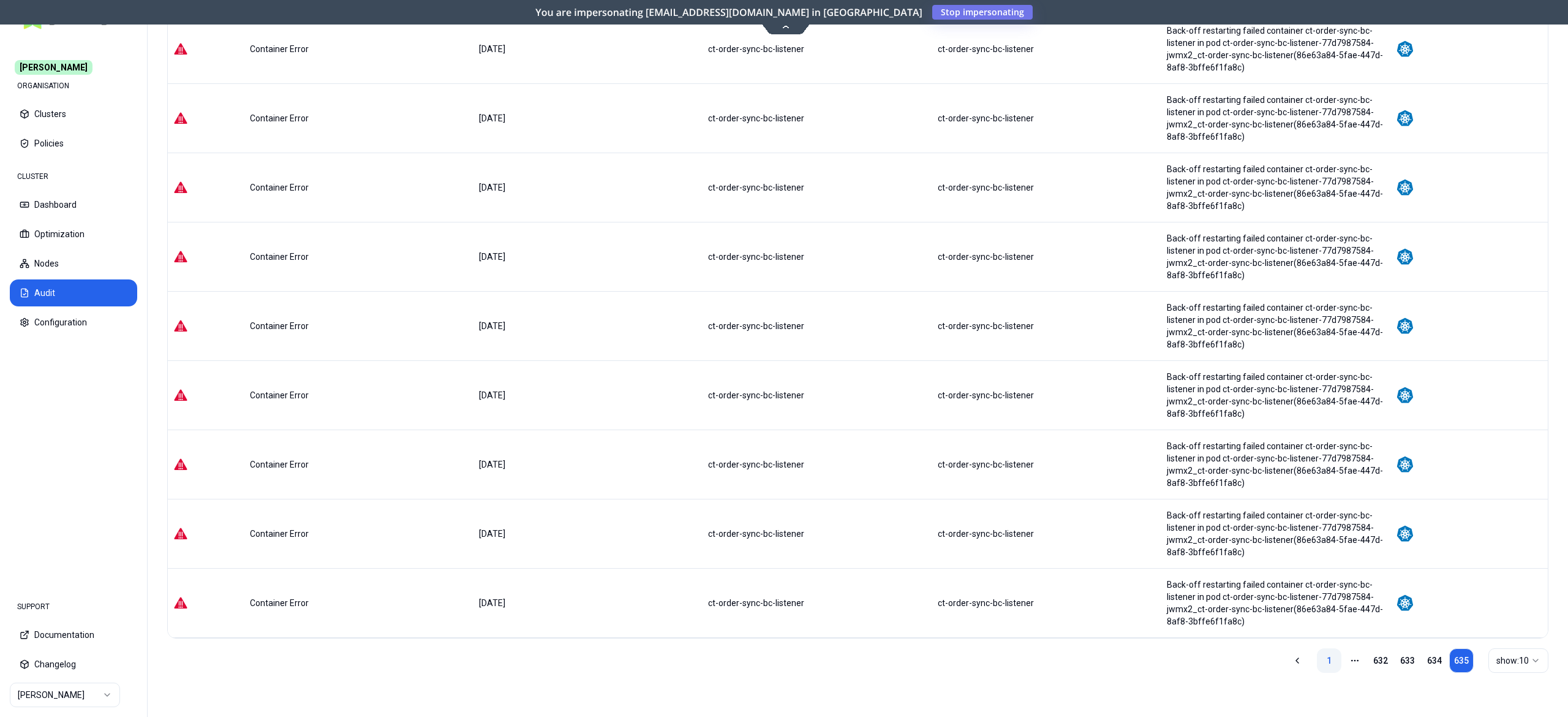
click at [1321, 662] on link "1" at bounding box center [1330, 661] width 25 height 25
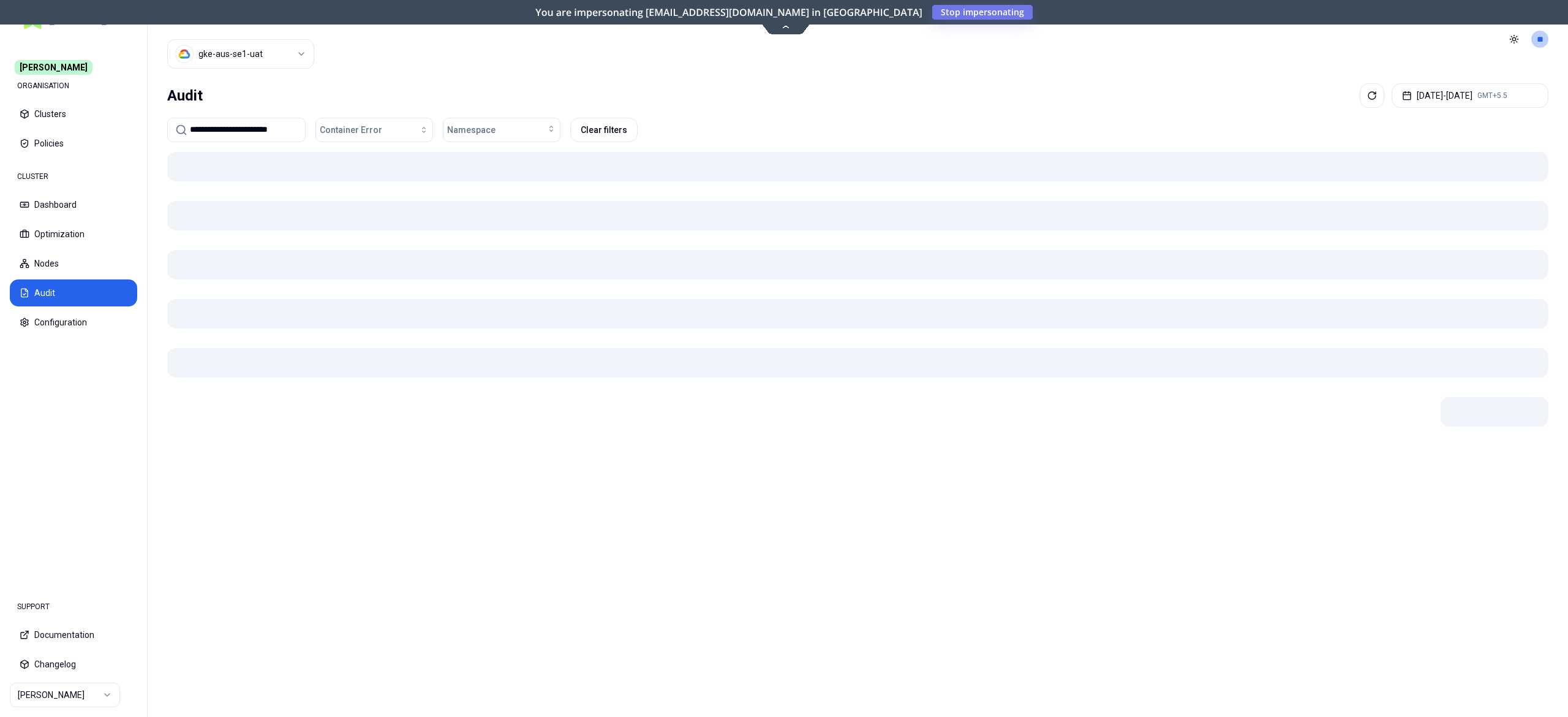
scroll to position [0, 0]
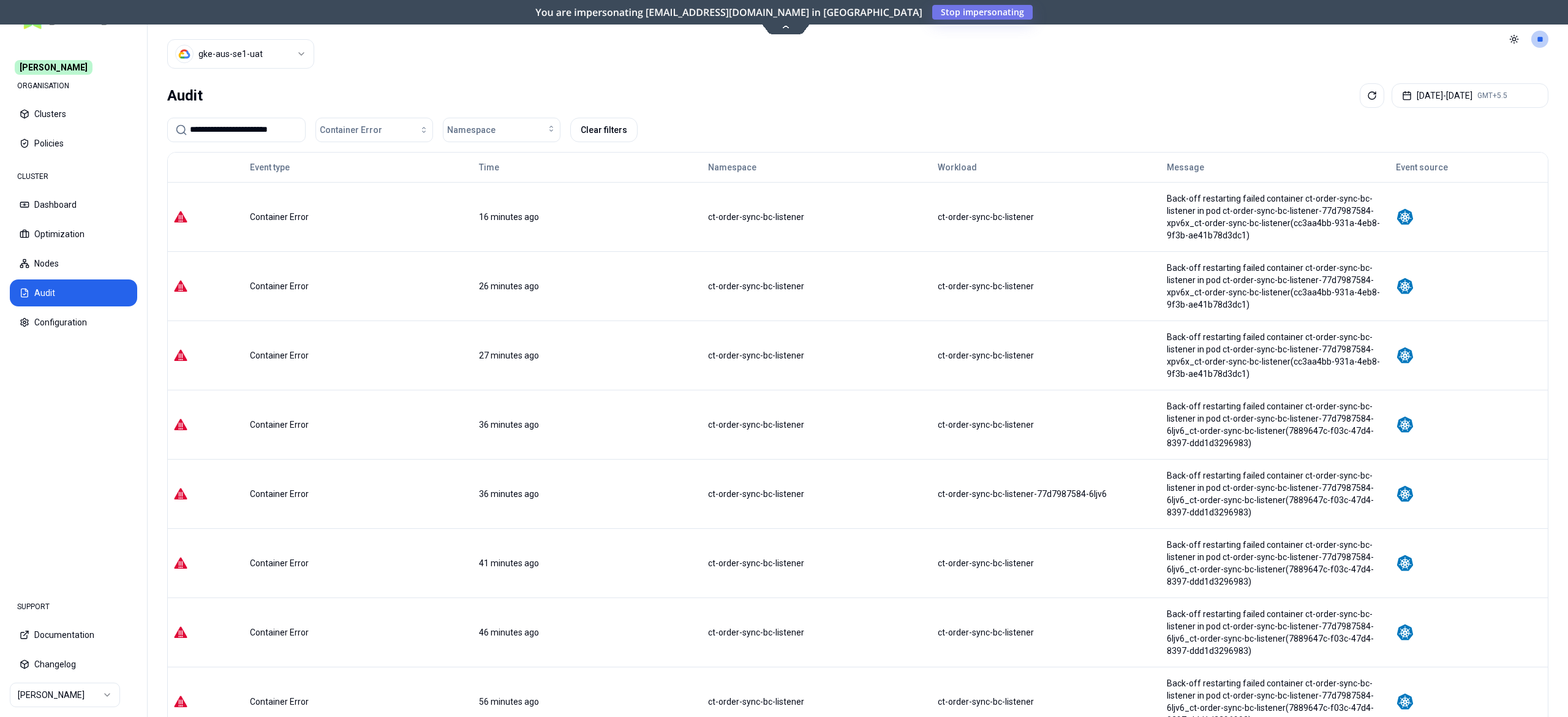
click at [238, 132] on input "**********" at bounding box center [244, 129] width 108 height 23
paste input "**********"
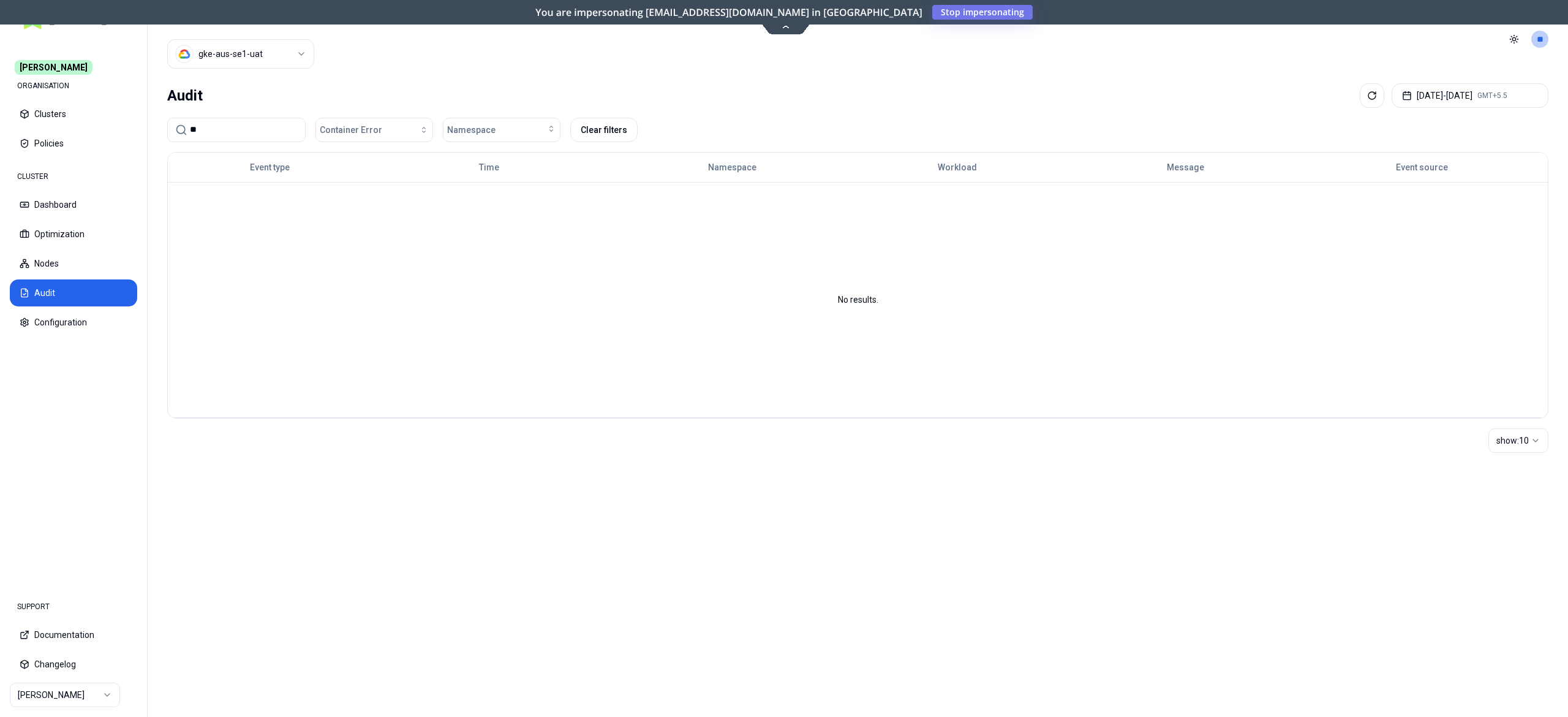
type input "*"
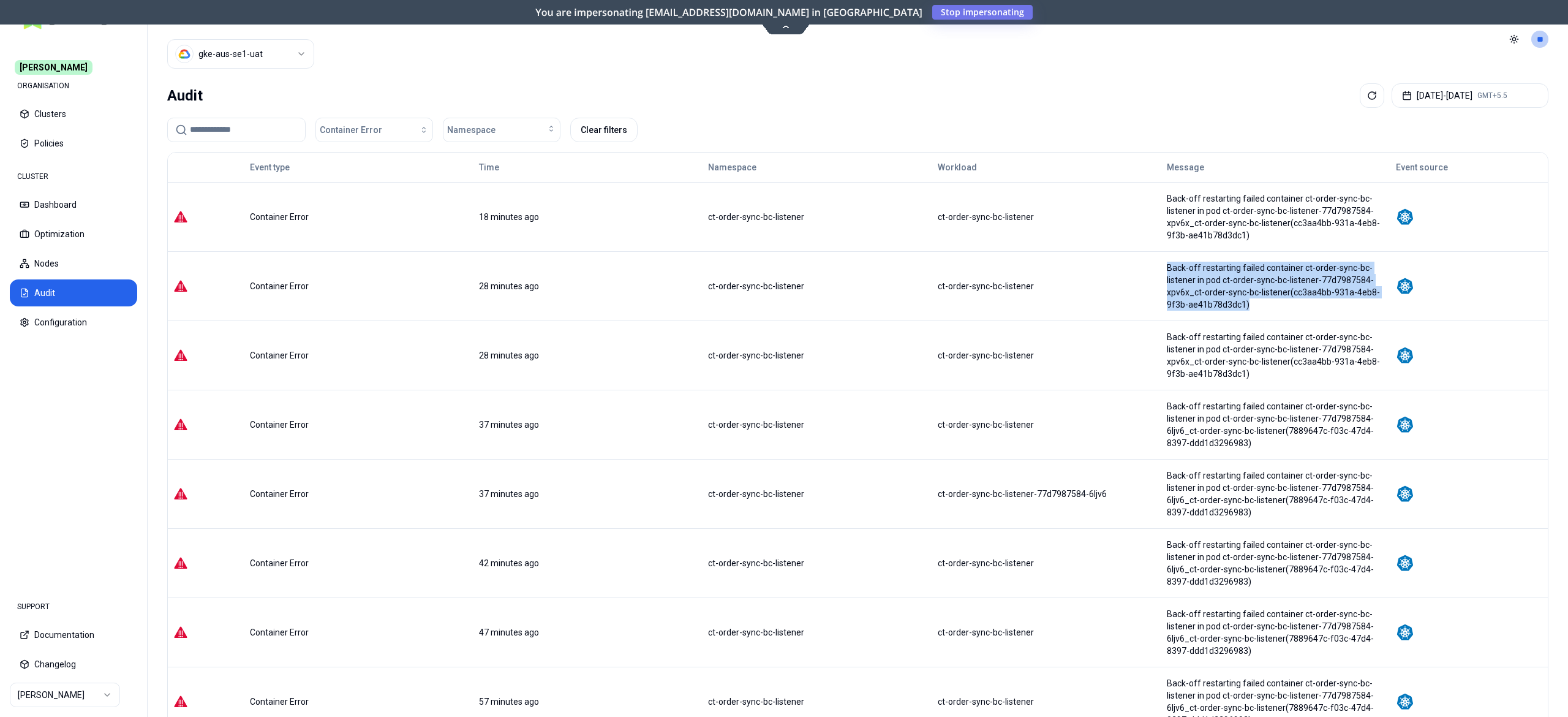
drag, startPoint x: 1256, startPoint y: 311, endPoint x: 1155, endPoint y: 284, distance: 104.5
click at [1155, 284] on tr "Container Error 28 minutes ago ct-order-sync-bc-listener ct-order-sync-bc-liste…" at bounding box center [858, 286] width 1380 height 69
copy tr "Back-off restarting failed container ct-order-sync-bc-listener in pod ct-order-…"
click at [245, 136] on input at bounding box center [244, 129] width 108 height 23
paste input "**********"
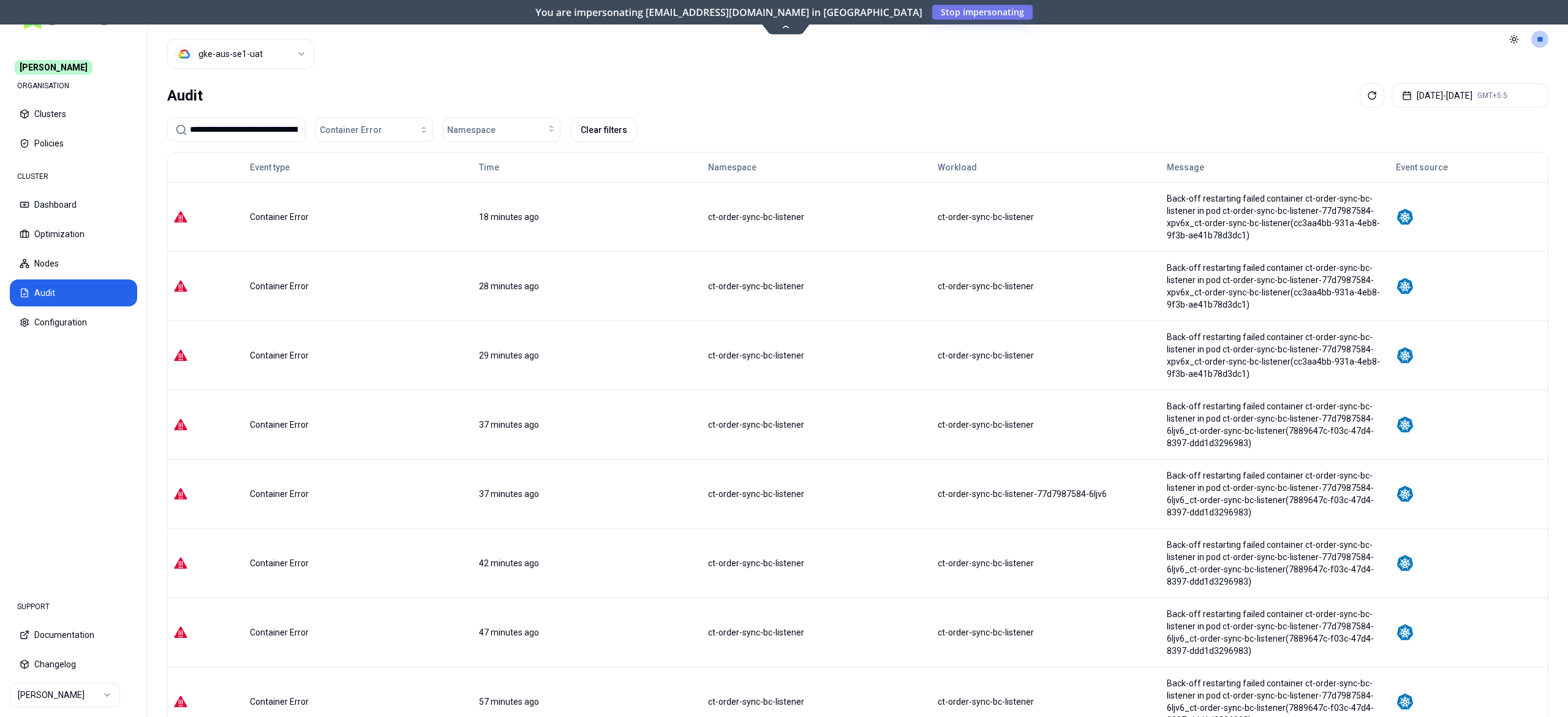
scroll to position [0, 585]
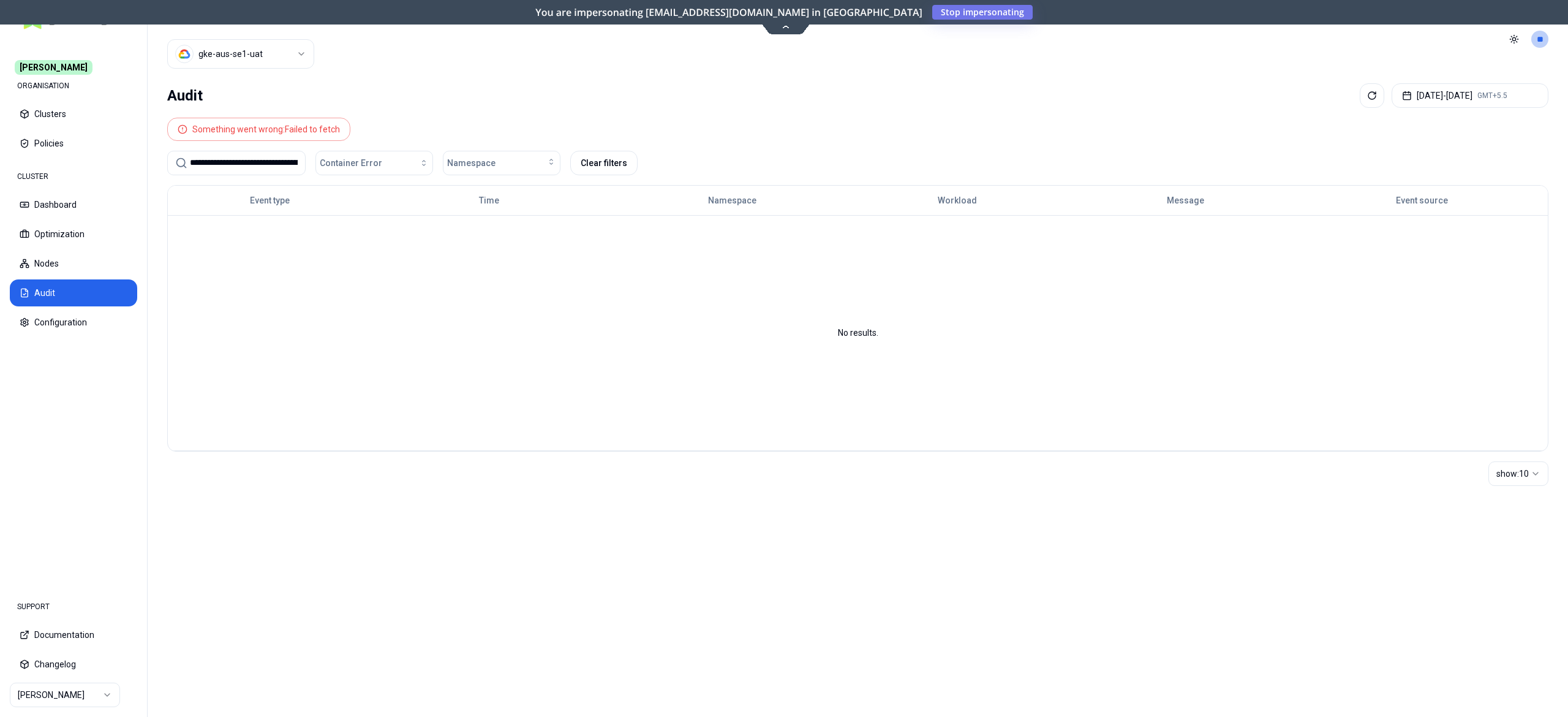
click at [262, 164] on input "**********" at bounding box center [244, 163] width 108 height 23
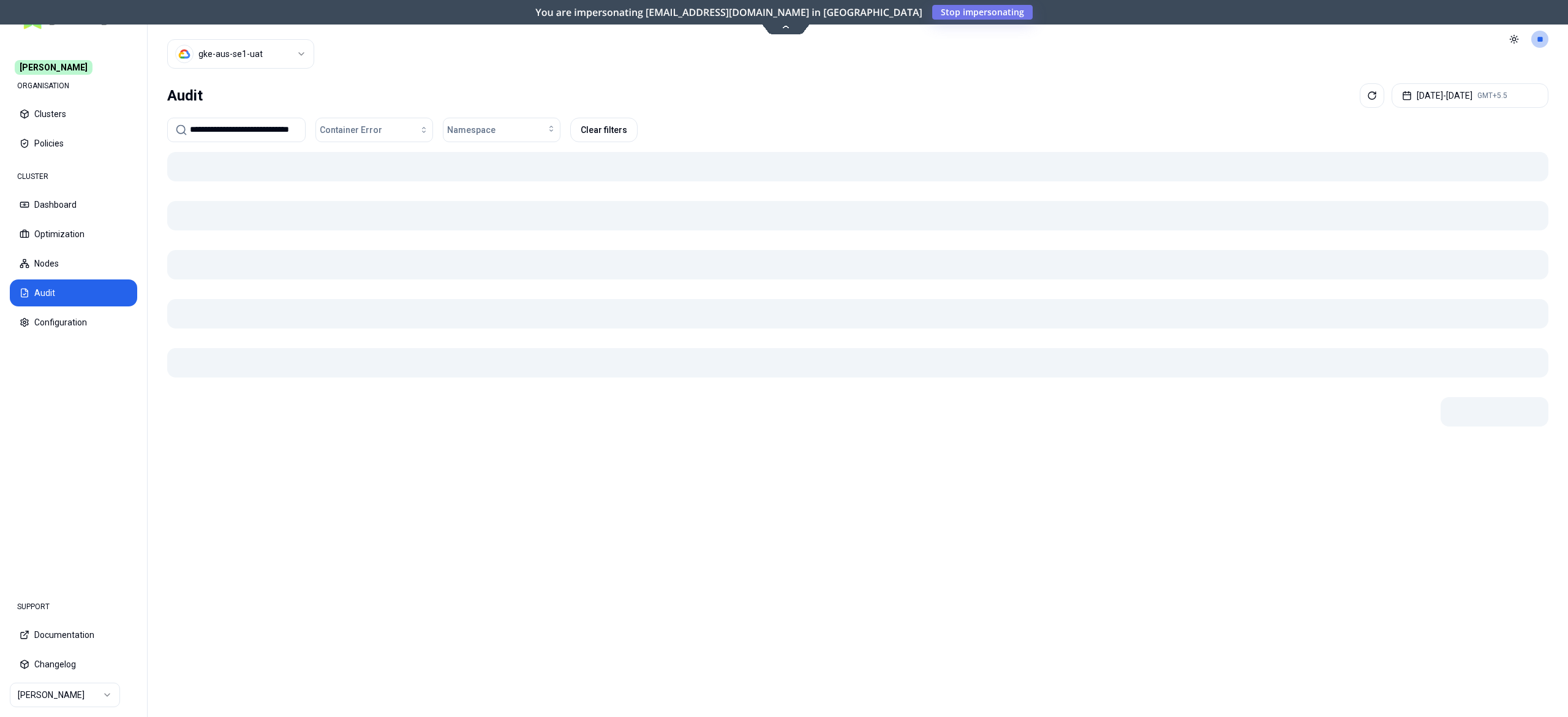
type input "**********"
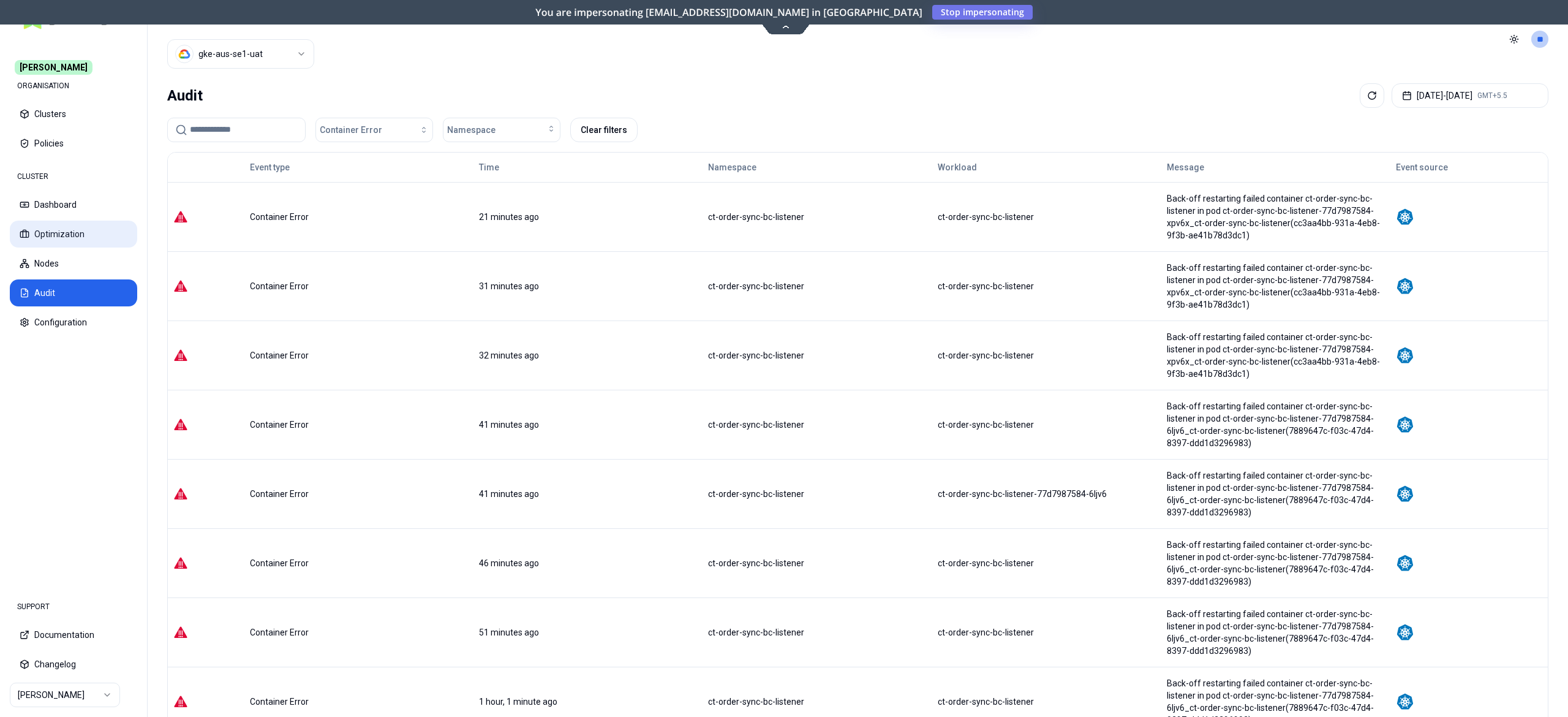
click at [80, 231] on button "Optimization" at bounding box center [73, 234] width 127 height 27
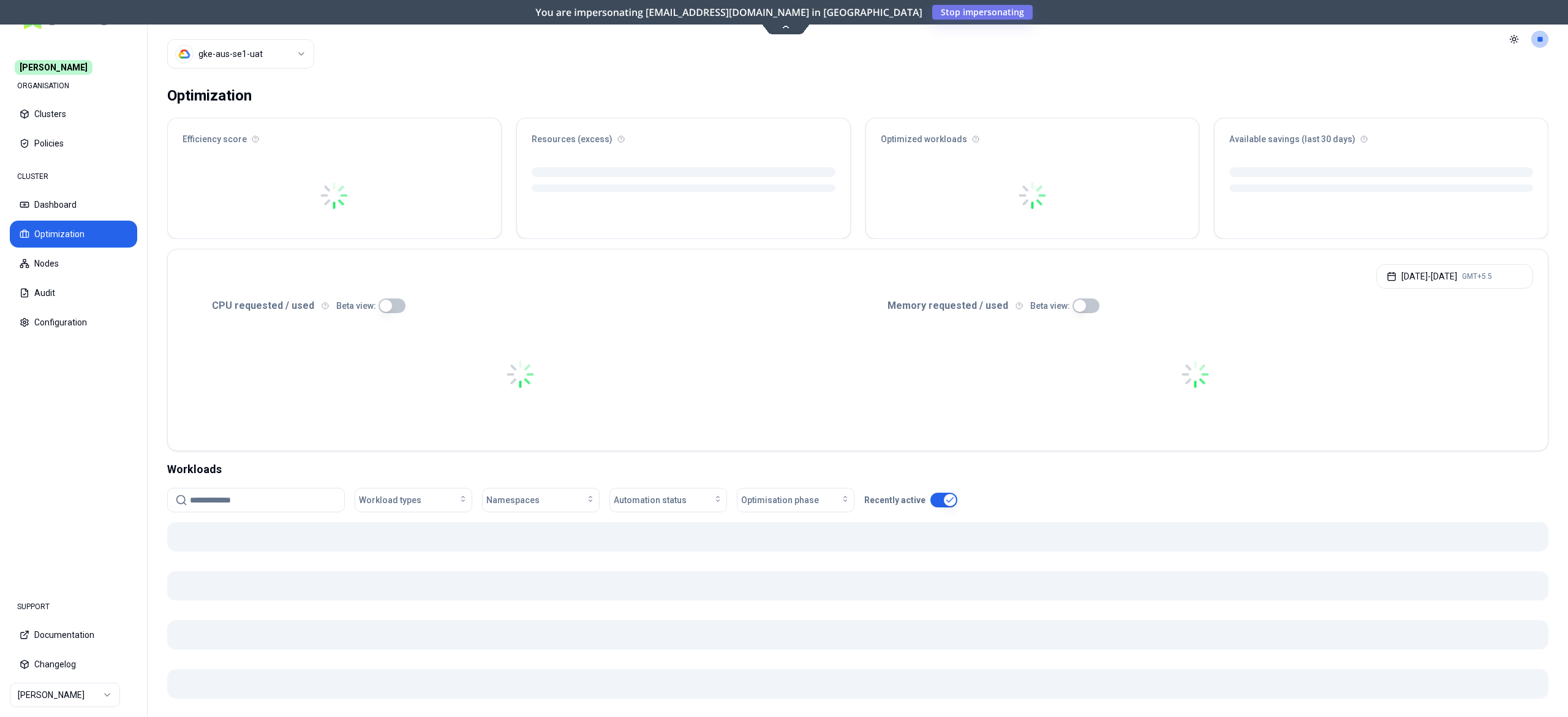
click at [80, 231] on button "Optimization" at bounding box center [73, 234] width 127 height 27
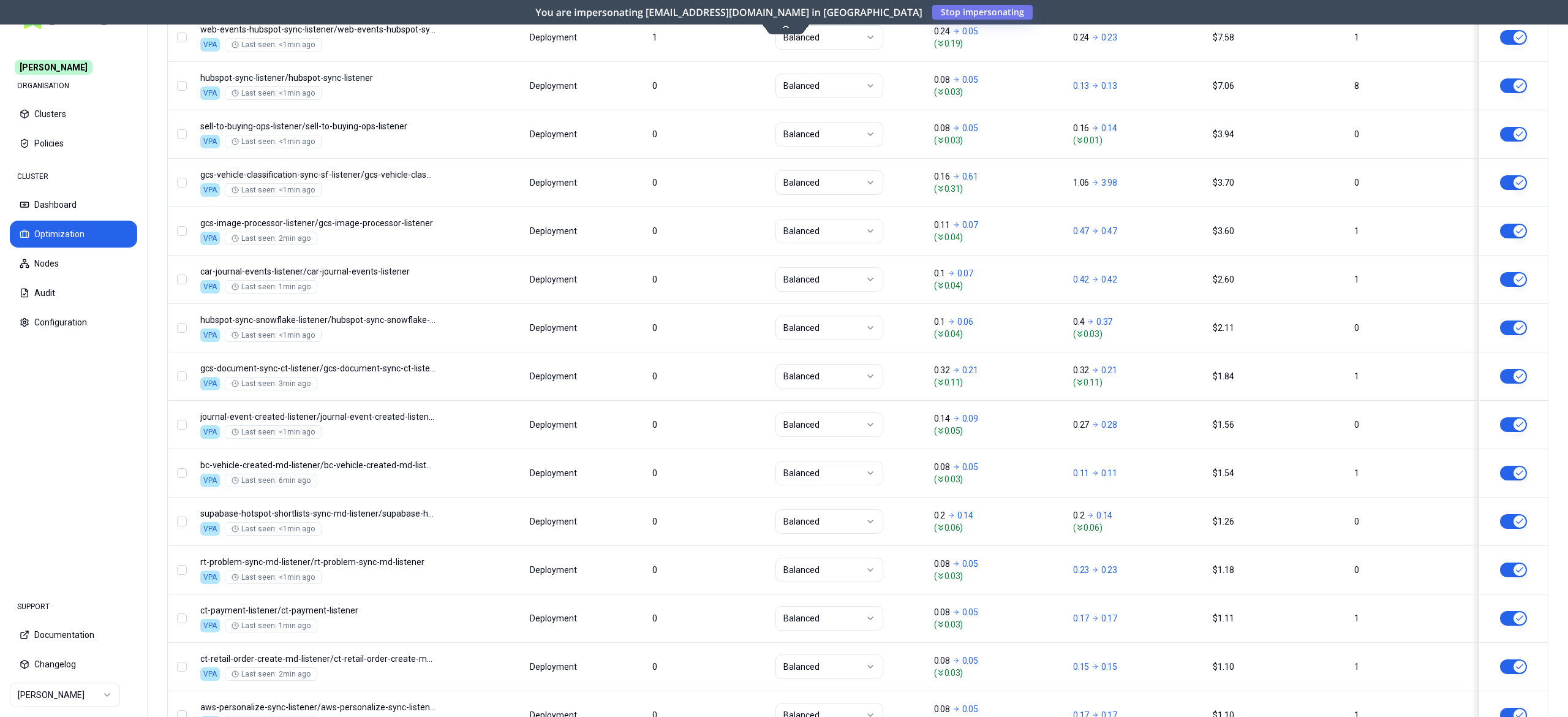
scroll to position [888, 0]
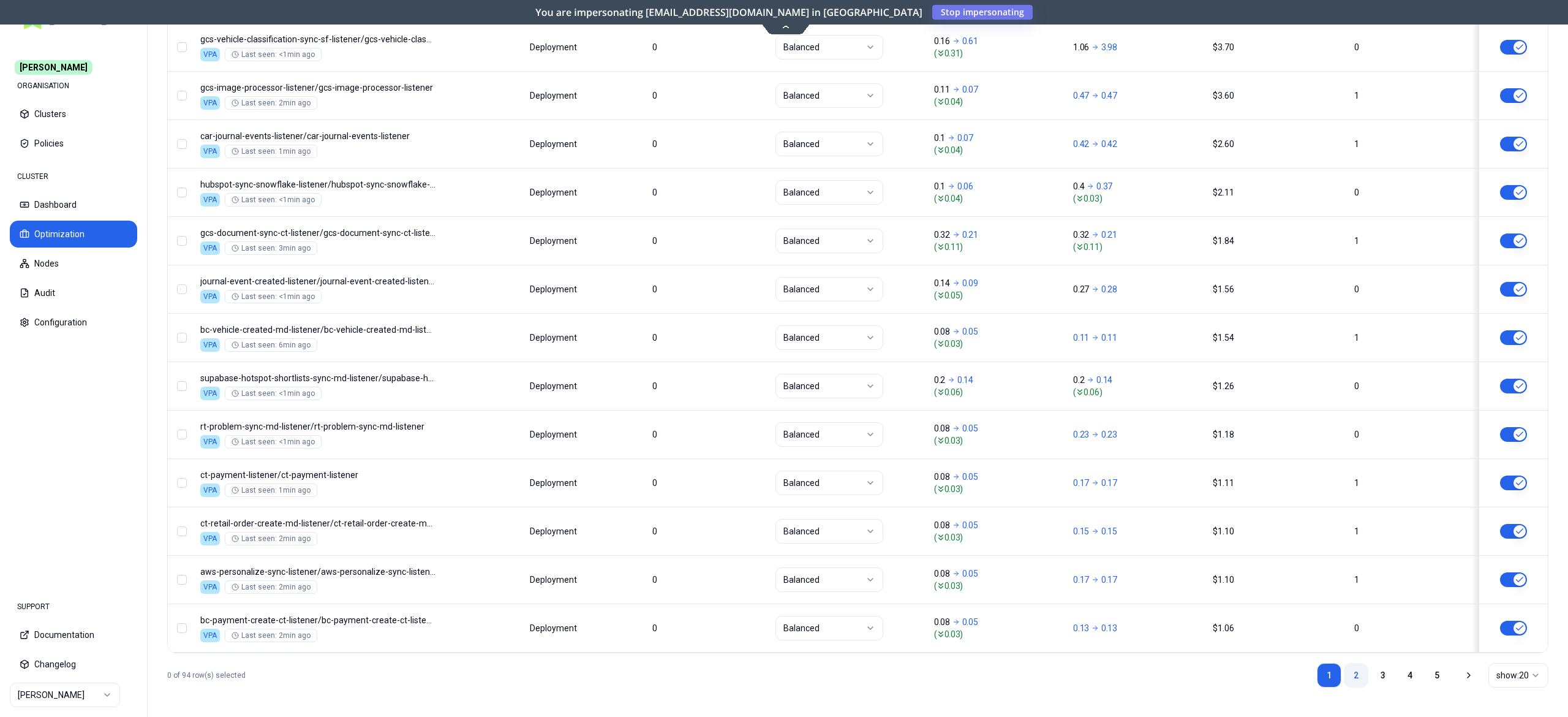
click at [1352, 676] on link "2" at bounding box center [1356, 676] width 25 height 25
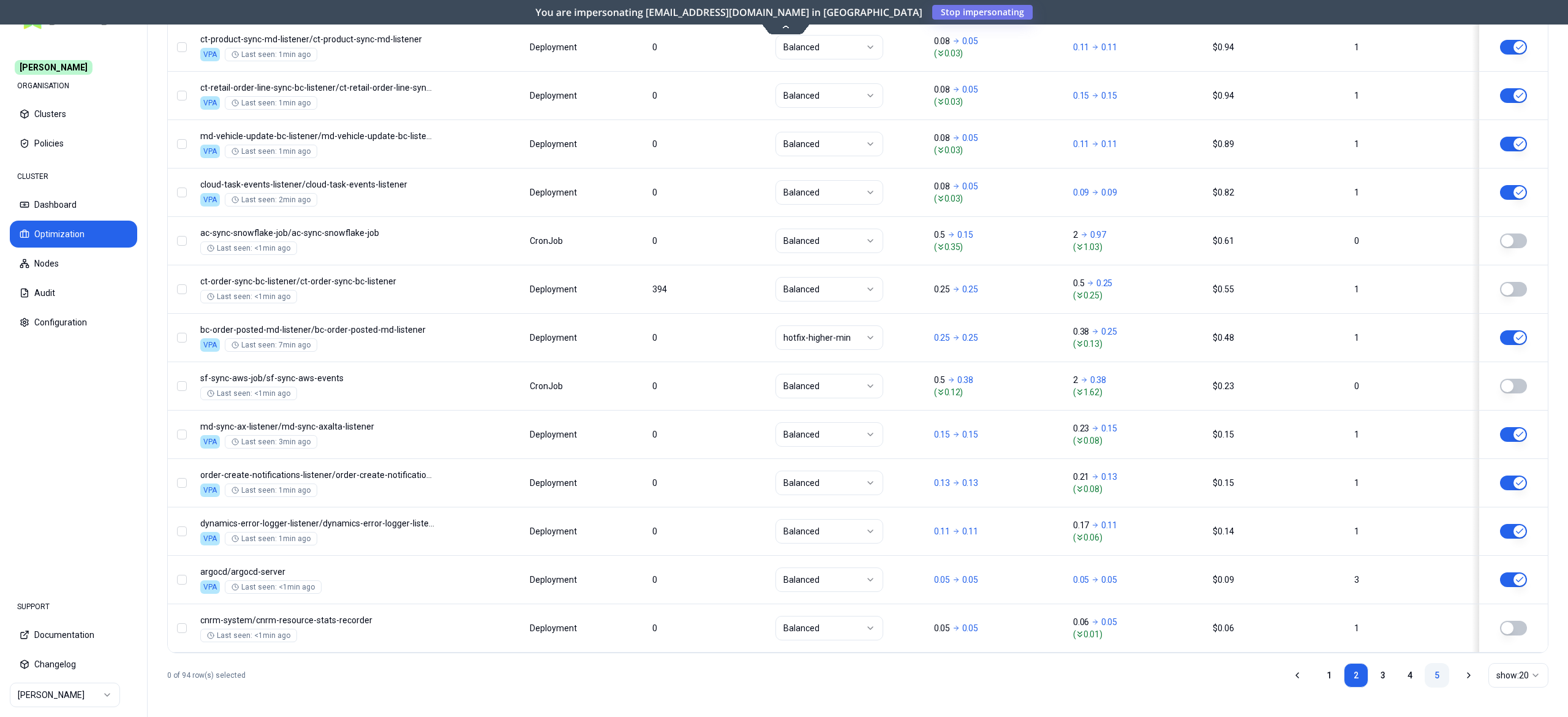
click at [1439, 676] on link "5" at bounding box center [1437, 676] width 25 height 25
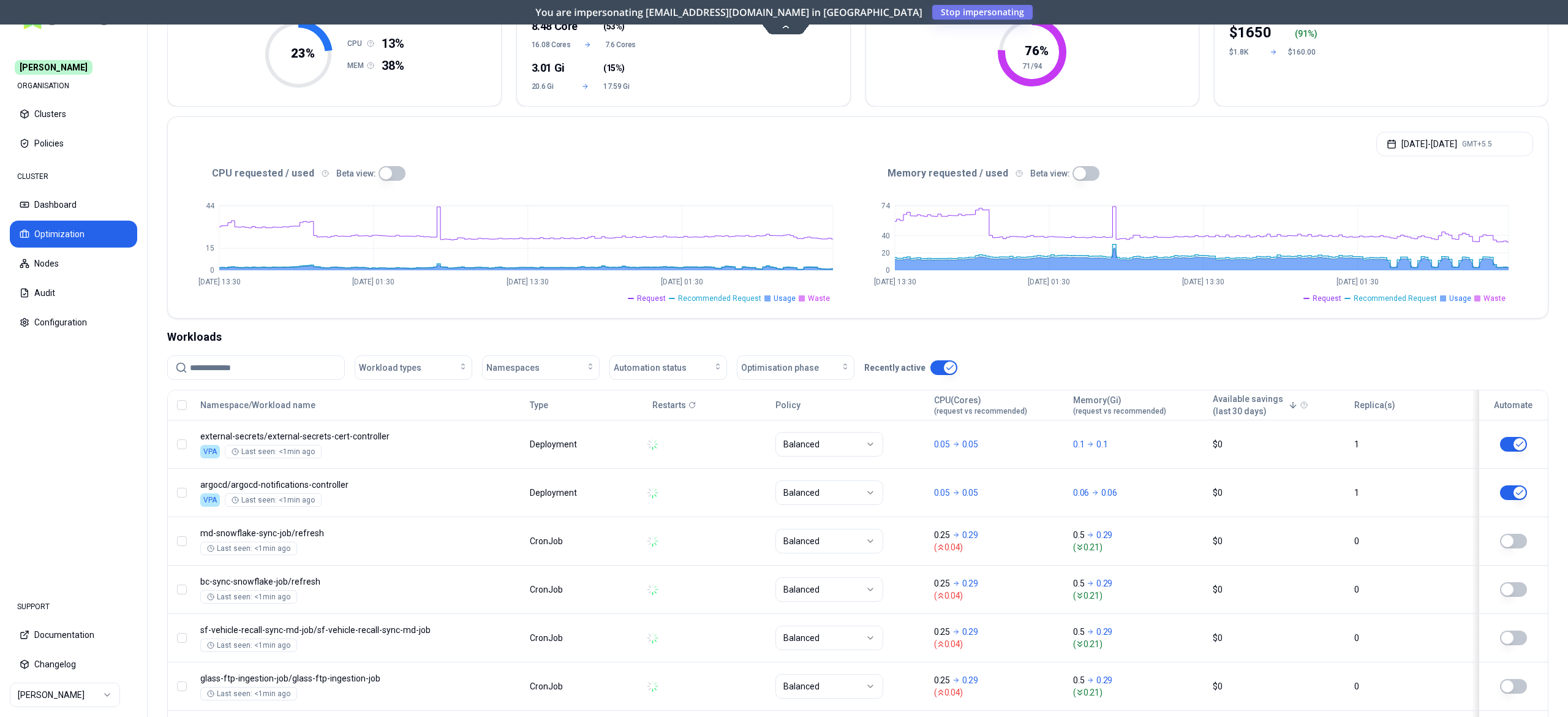
scroll to position [593, 0]
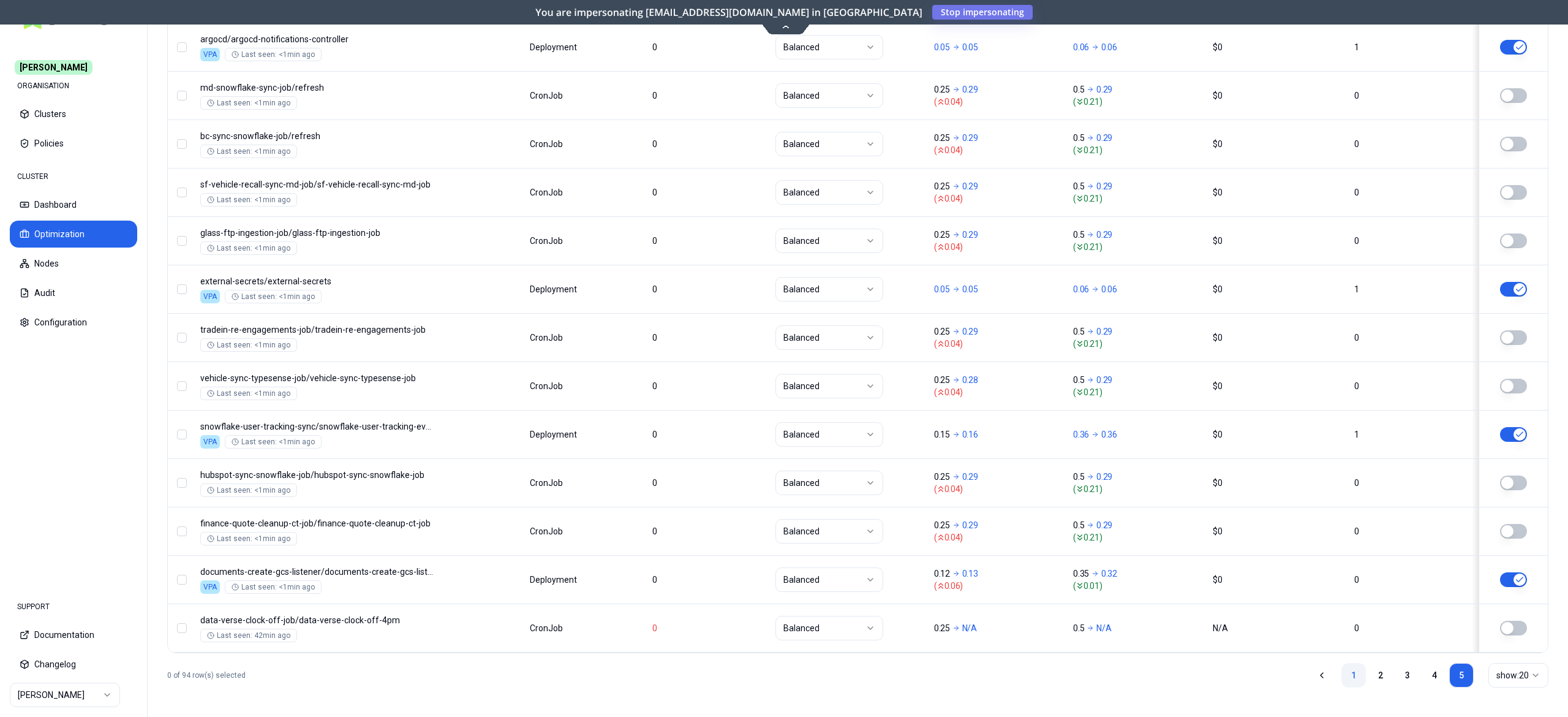
click at [1345, 671] on link "1" at bounding box center [1354, 676] width 25 height 25
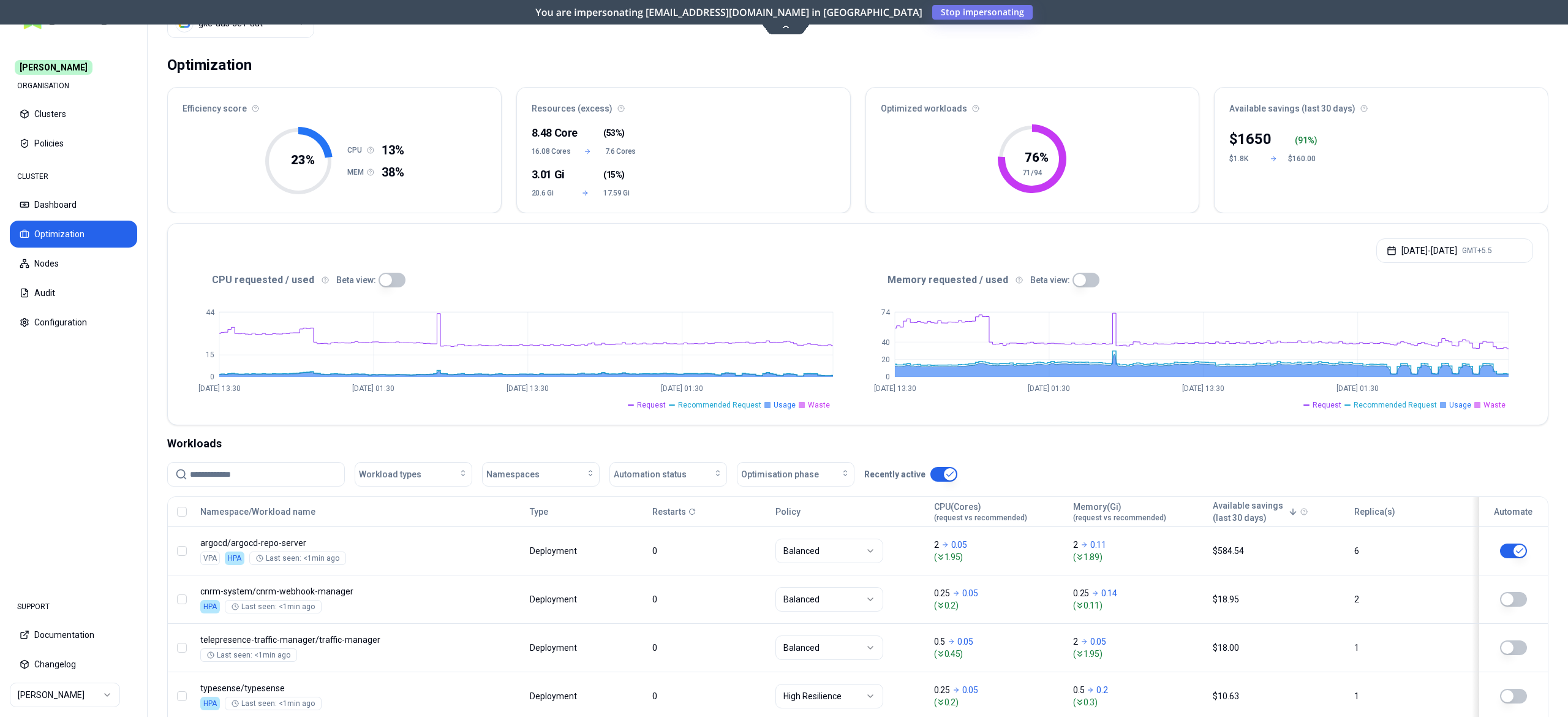
scroll to position [0, 0]
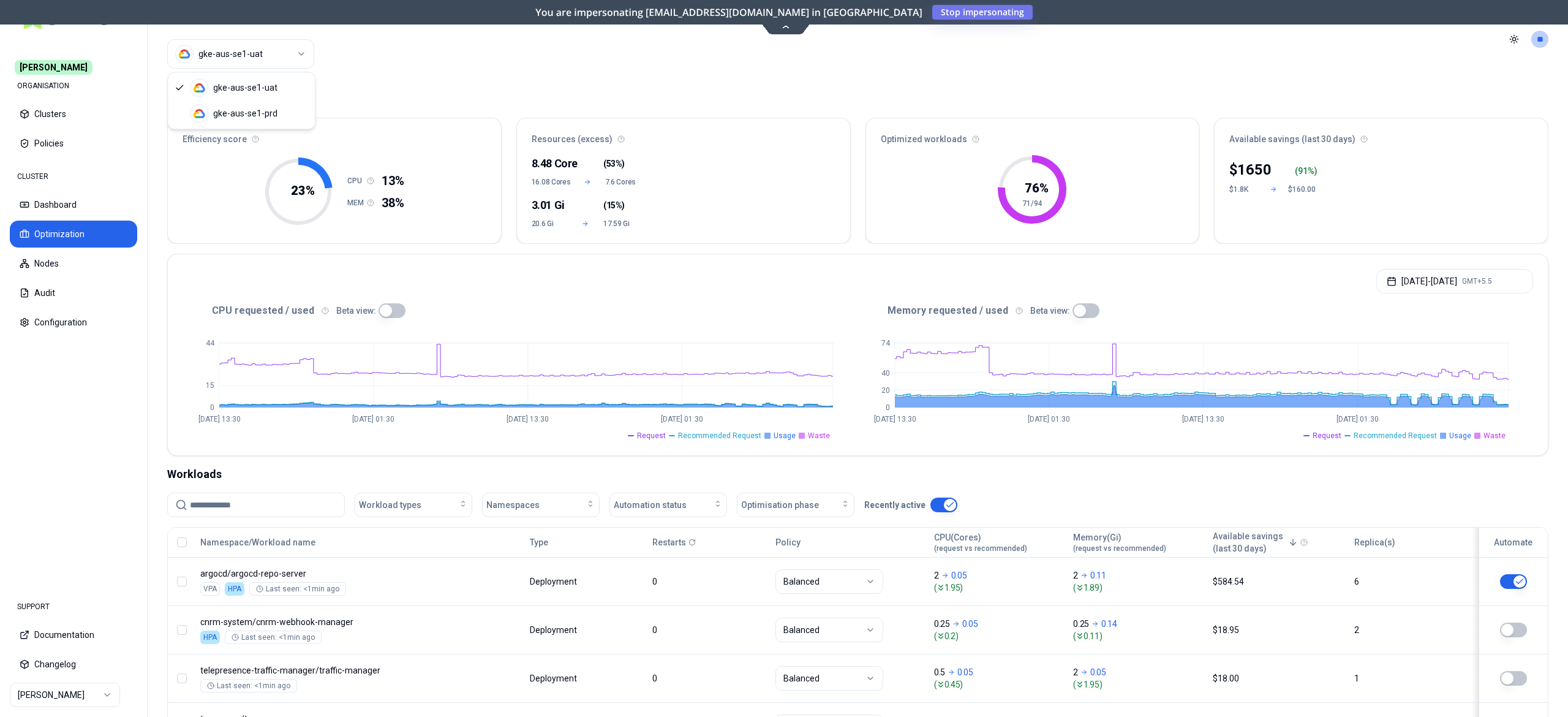
click at [287, 44] on html "Carma ORGANISATION Clusters Policies CLUSTER Dashboard Optimization Nodes Audit…" at bounding box center [784, 358] width 1568 height 717
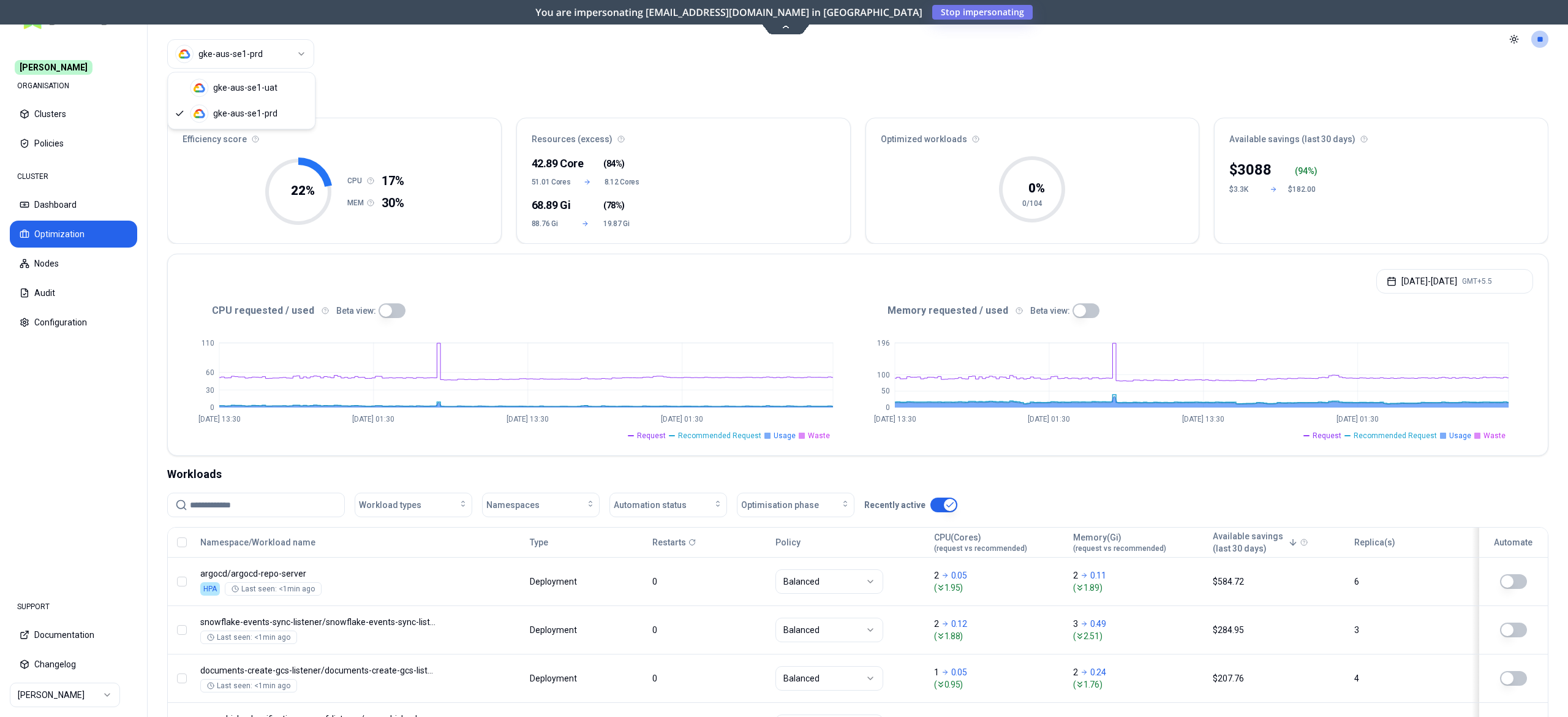
click at [237, 44] on html "Carma ORGANISATION Clusters Policies CLUSTER Dashboard Optimization Nodes Audit…" at bounding box center [784, 358] width 1568 height 717
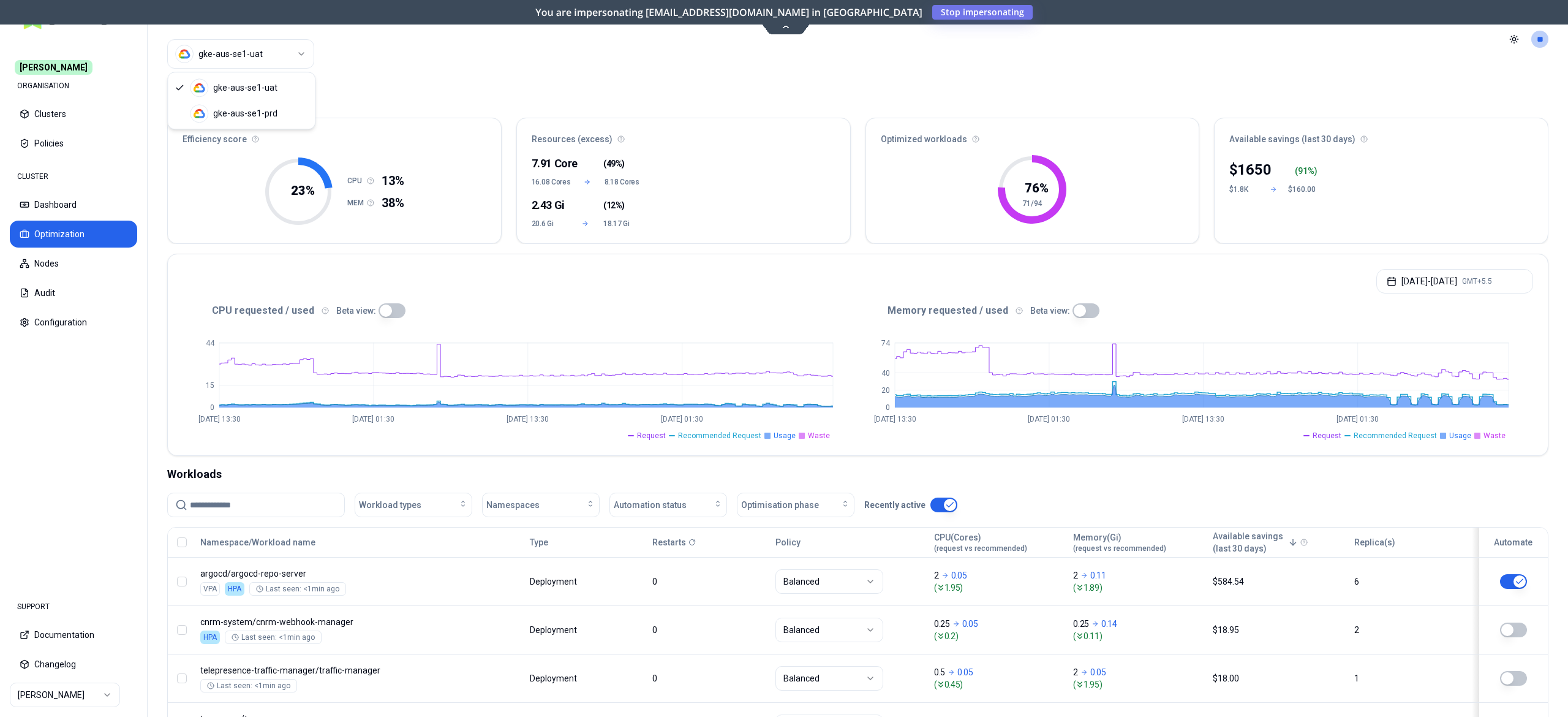
click at [197, 48] on html "Carma ORGANISATION Clusters Policies CLUSTER Dashboard Optimization Nodes Audit…" at bounding box center [784, 358] width 1568 height 717
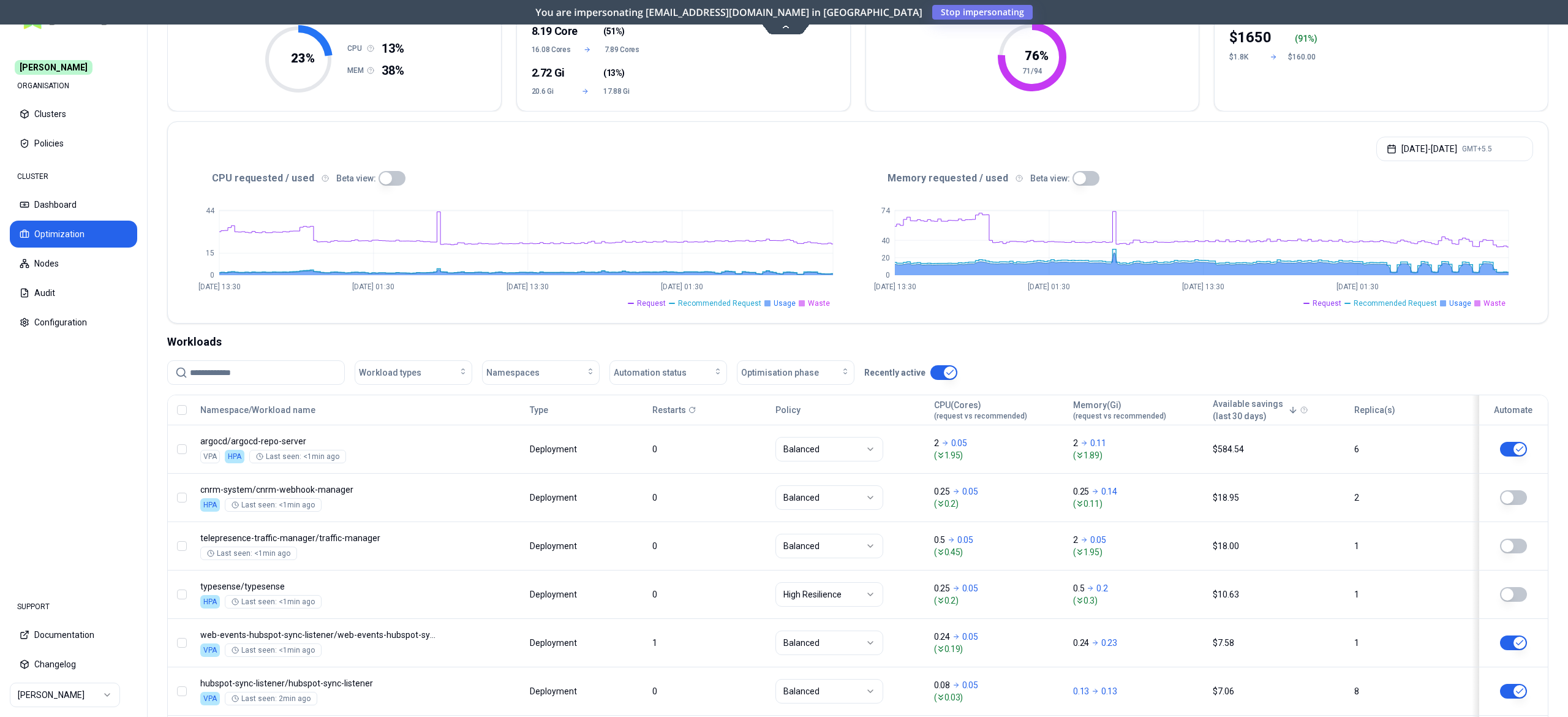
scroll to position [131, 0]
click at [1011, 384] on div "Workload types Namespaces Automation status Optimisation phase Recently active" at bounding box center [858, 374] width 1381 height 25
click at [55, 297] on button "Audit" at bounding box center [73, 293] width 127 height 27
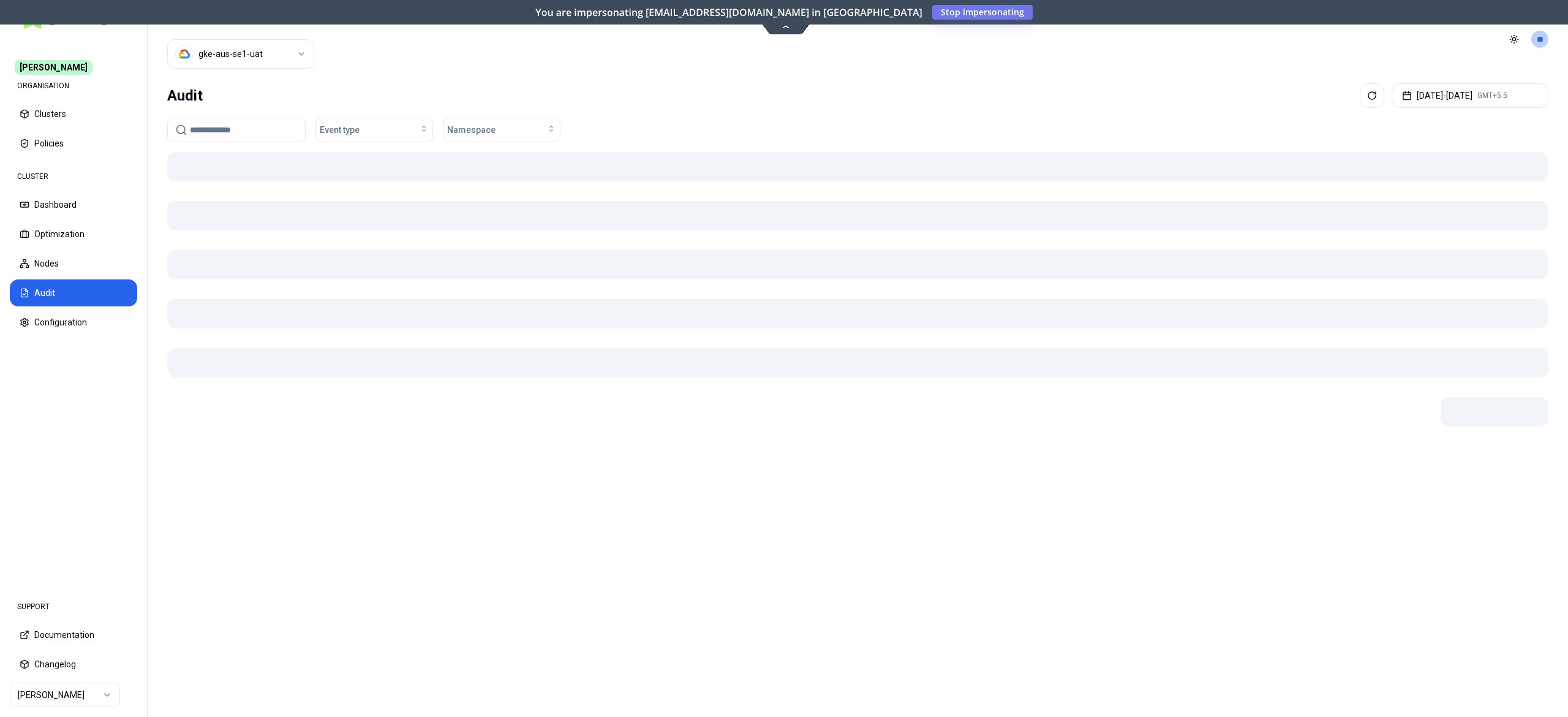
click at [245, 133] on input at bounding box center [244, 130] width 108 height 24
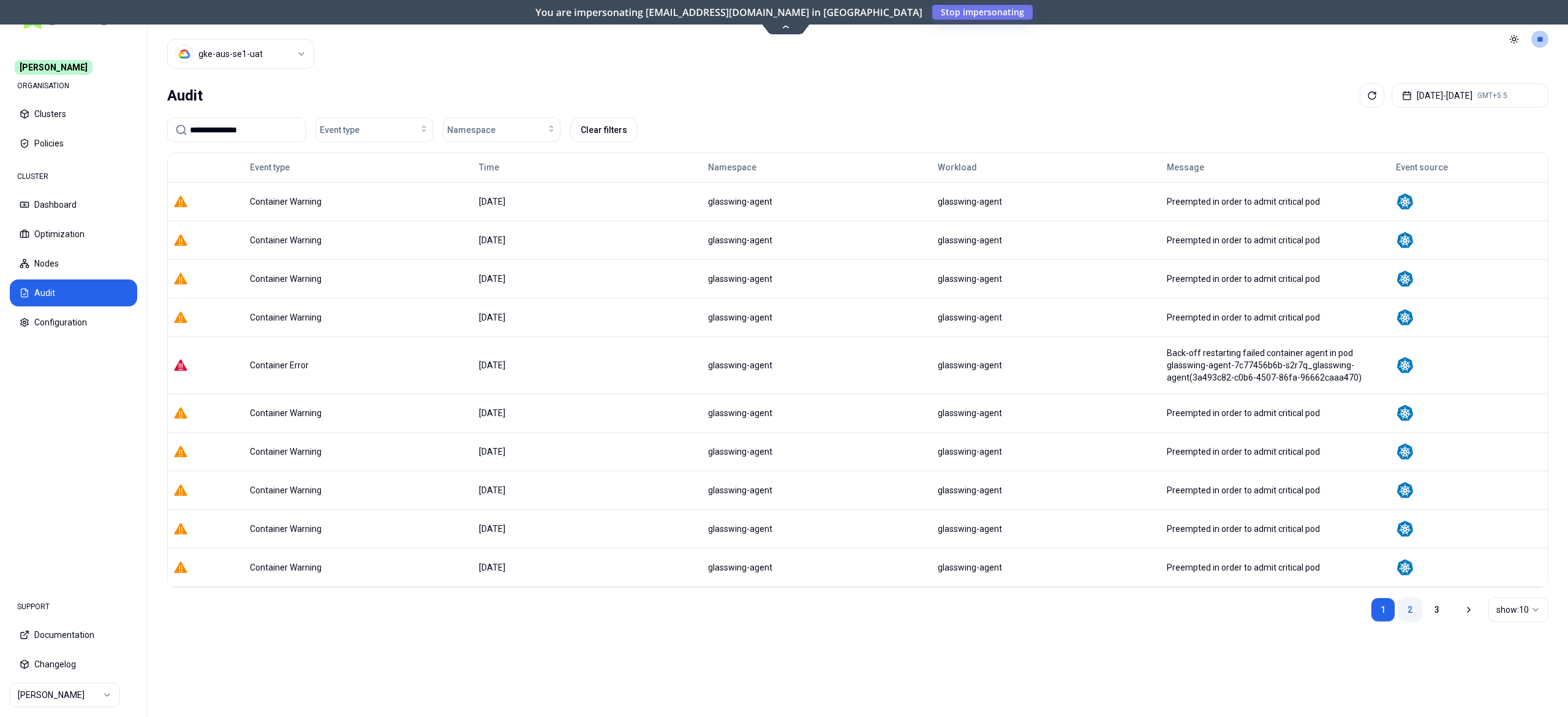
type input "**********"
click at [1414, 619] on link "2" at bounding box center [1411, 610] width 25 height 25
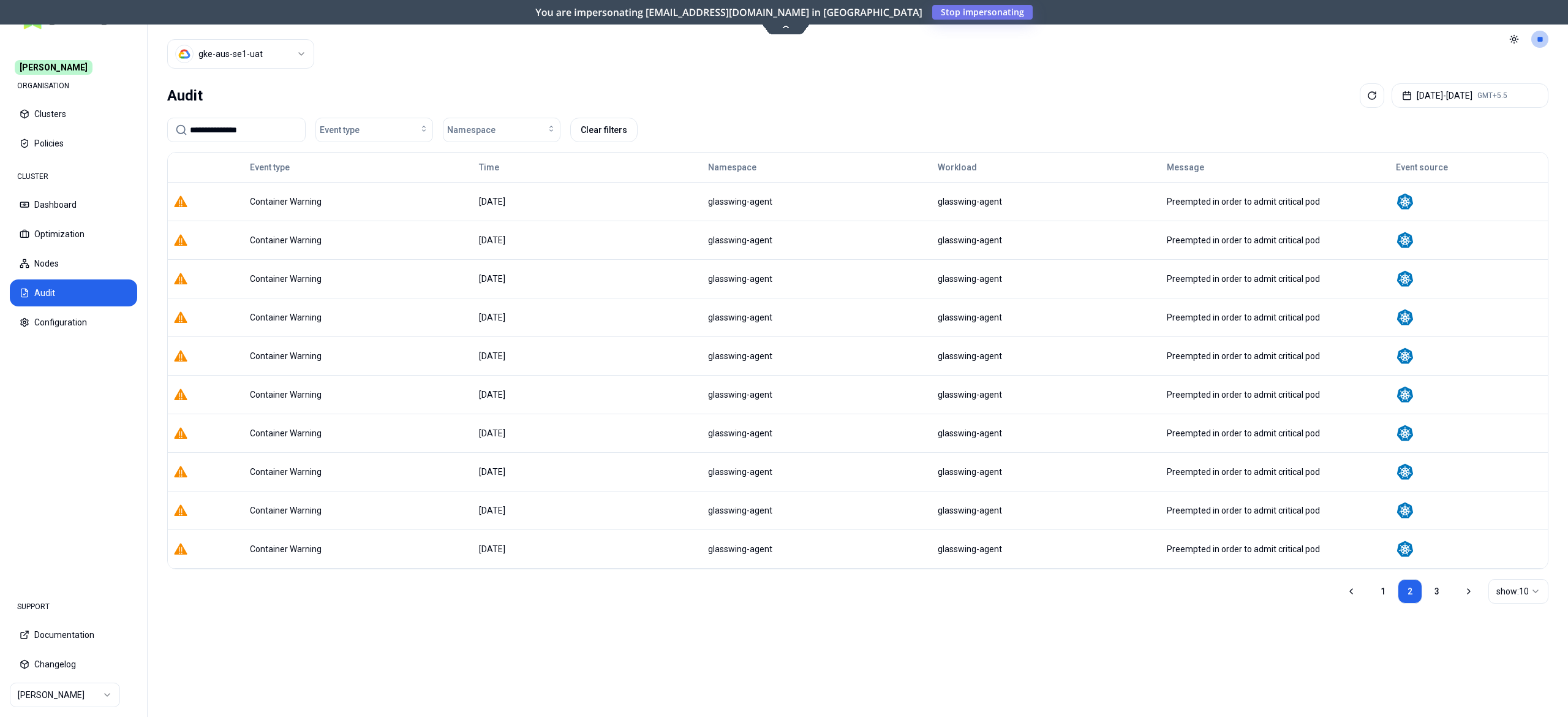
click at [1446, 600] on li "3" at bounding box center [1437, 592] width 25 height 25
click at [1433, 597] on link "3" at bounding box center [1437, 592] width 25 height 25
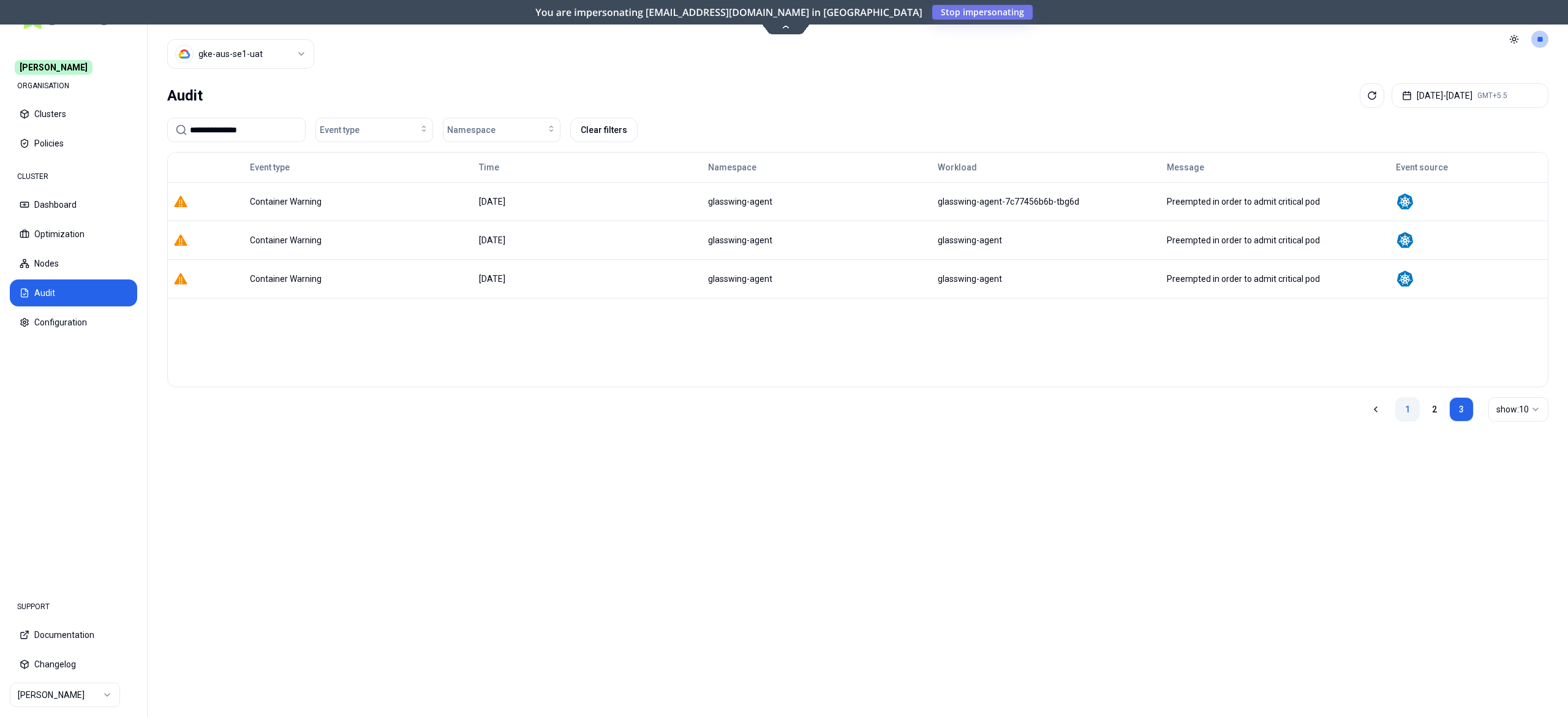
click at [1397, 412] on link "1" at bounding box center [1408, 410] width 25 height 25
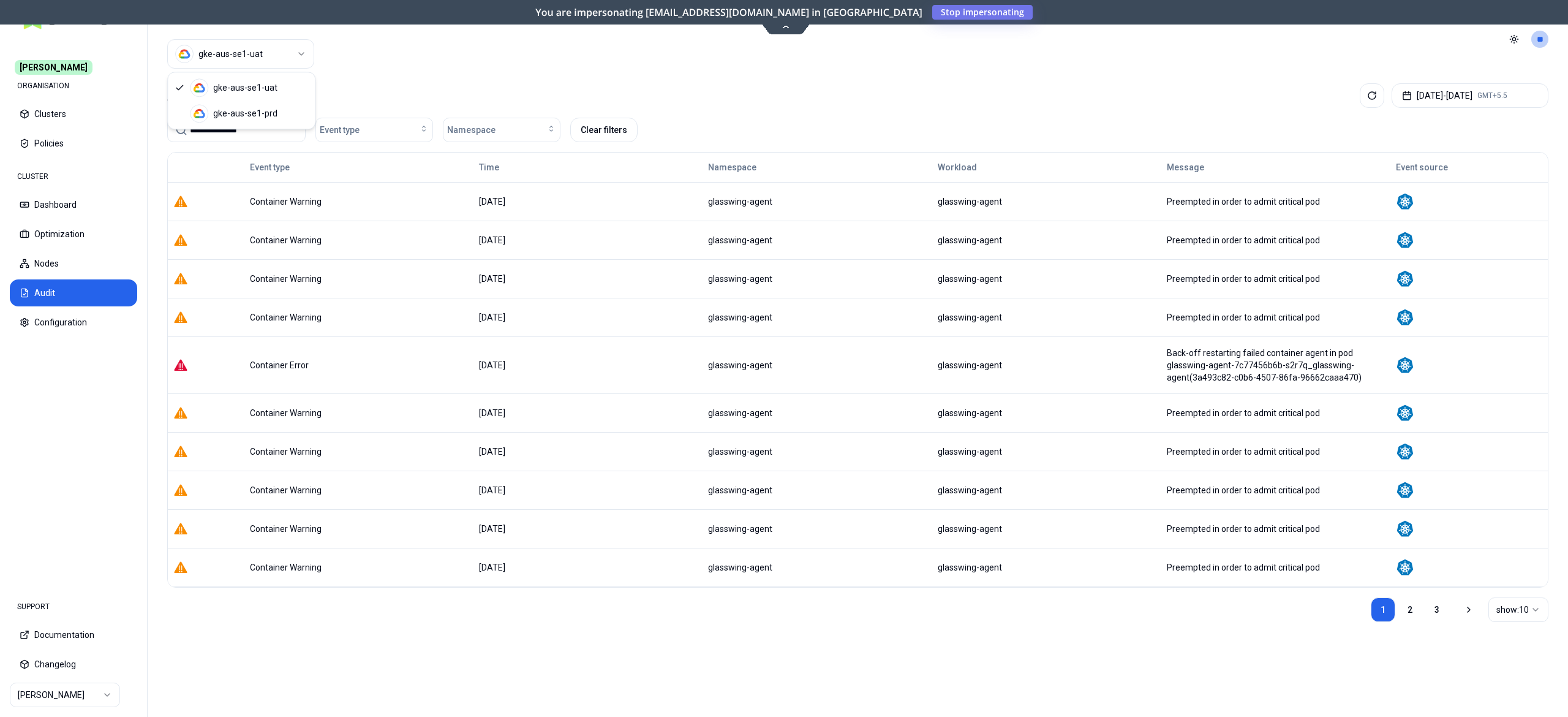
click at [302, 51] on html "**********" at bounding box center [784, 358] width 1568 height 717
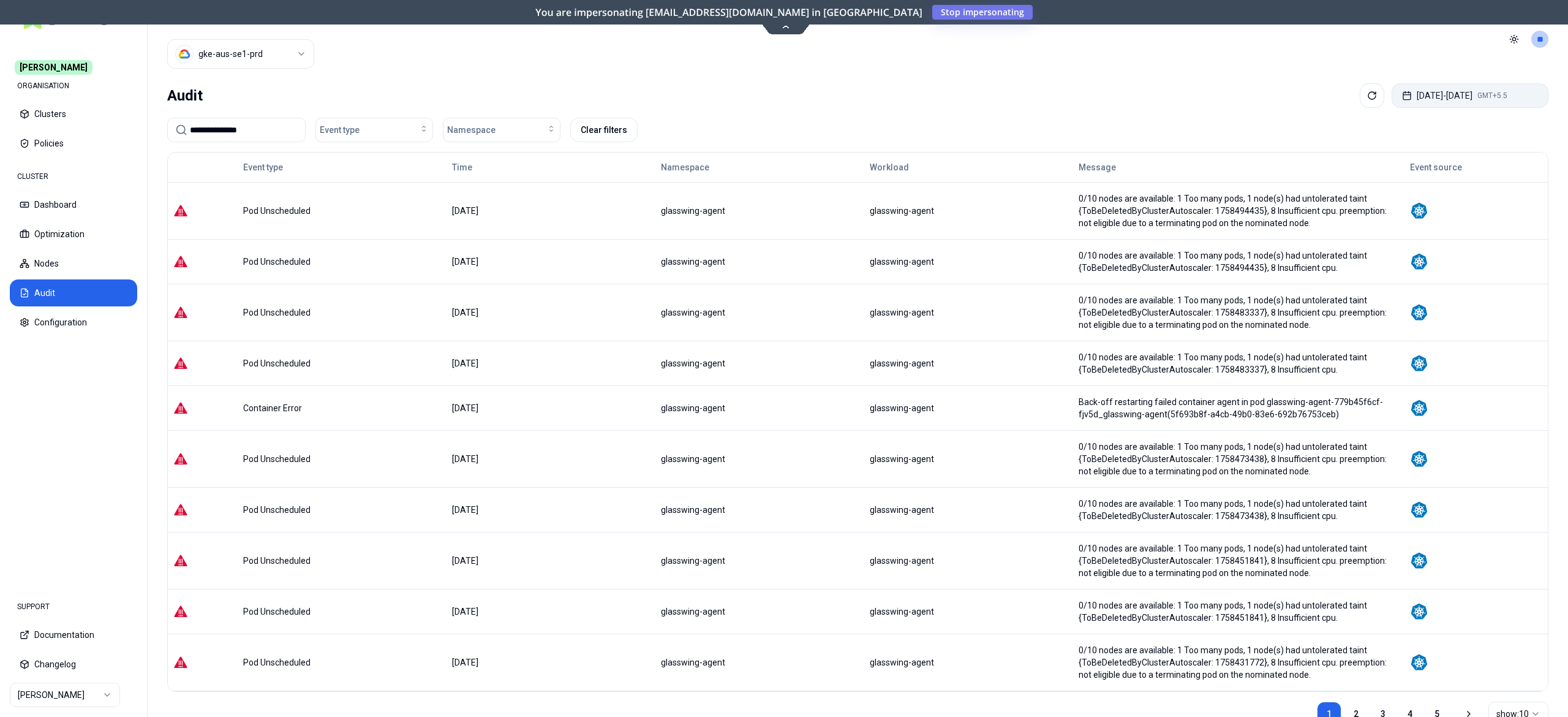
click at [1435, 86] on button "Sep 11, 2025 - Oct 11, 2025 GMT+5.5" at bounding box center [1470, 96] width 157 height 25
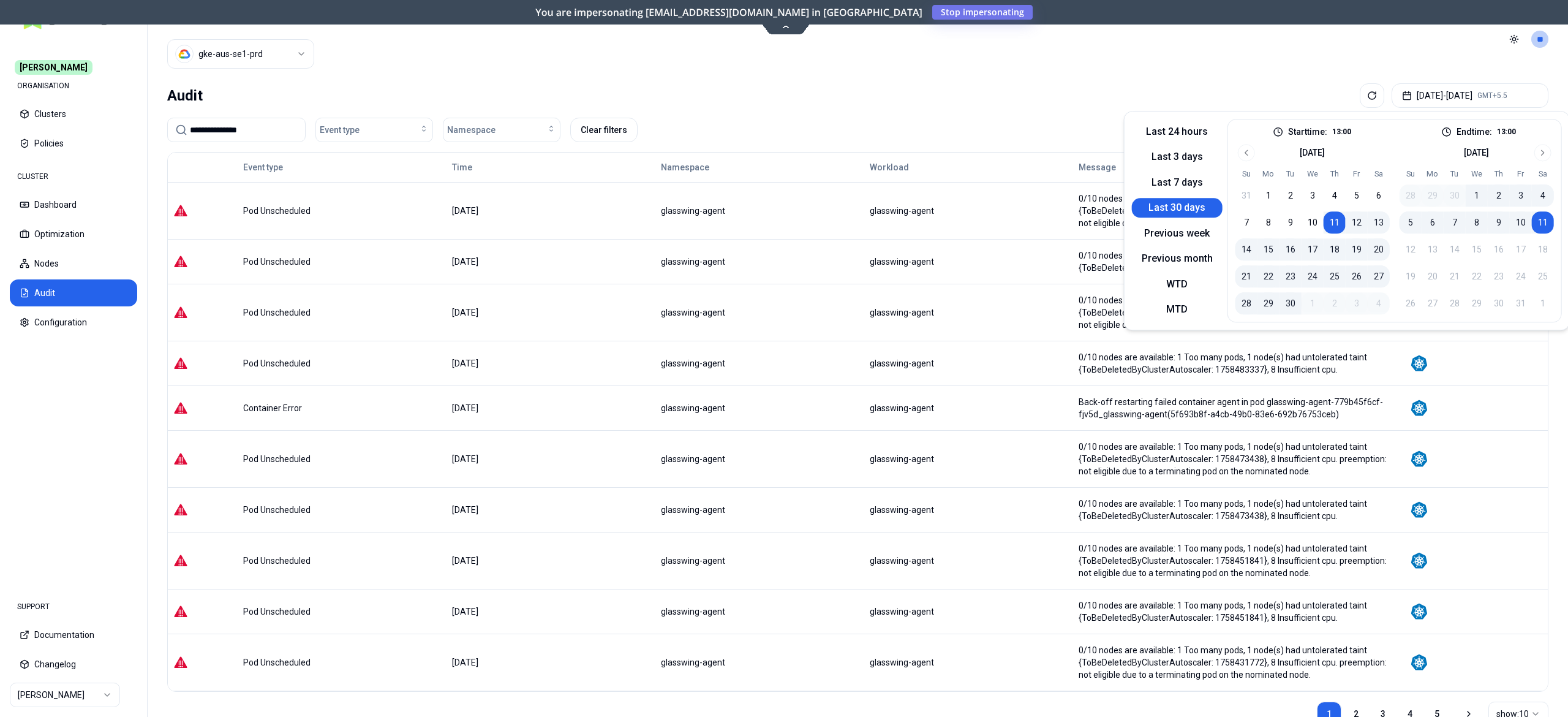
click at [1544, 230] on button "11" at bounding box center [1543, 222] width 22 height 22
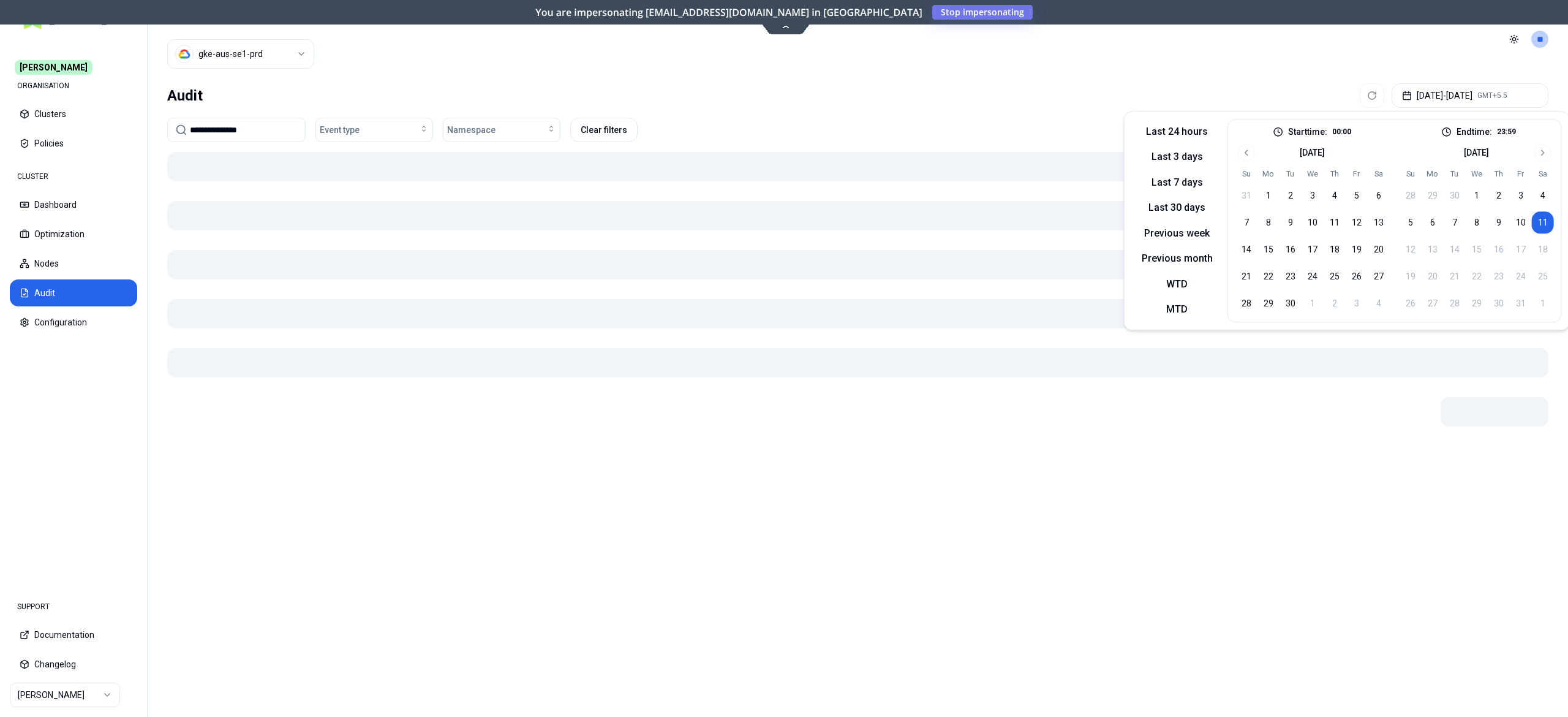
click at [1544, 230] on button "11" at bounding box center [1543, 222] width 22 height 22
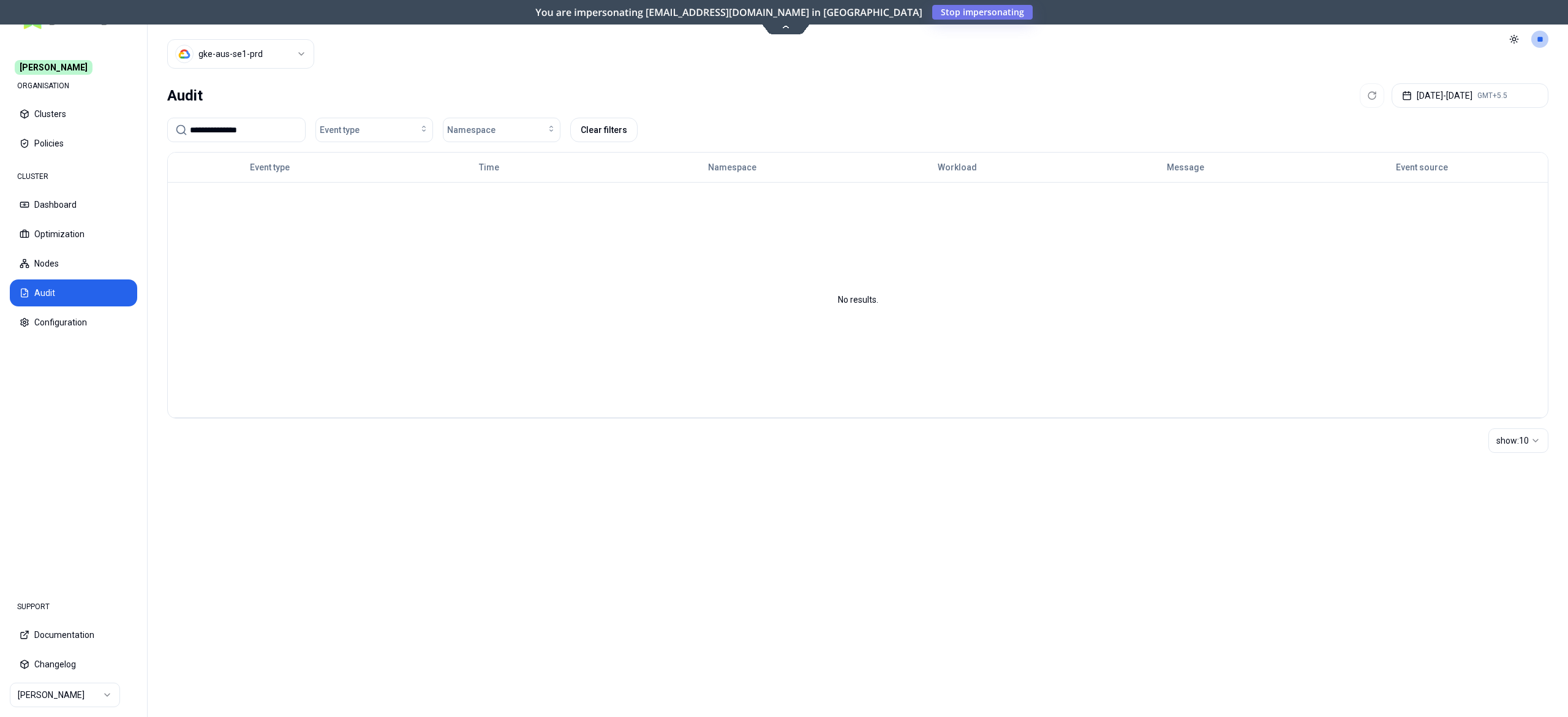
click at [973, 65] on header "Cluster gke-aus-se1-prd Toggle theme **" at bounding box center [858, 39] width 1420 height 78
click at [1450, 90] on button "Oct 11, 2025 - Oct 11, 2025 GMT+5.5" at bounding box center [1470, 96] width 157 height 25
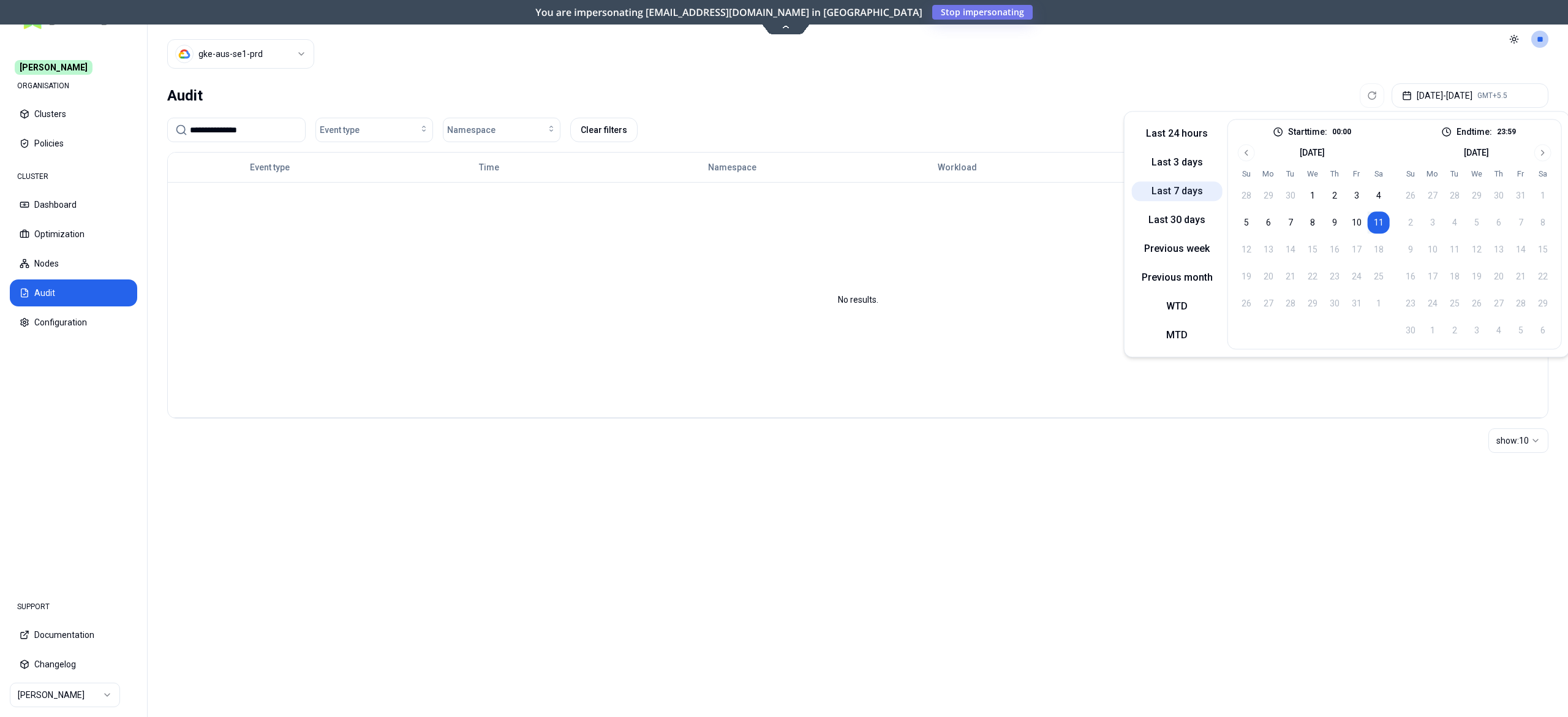
click at [1172, 186] on button "Last 7 days" at bounding box center [1177, 192] width 91 height 20
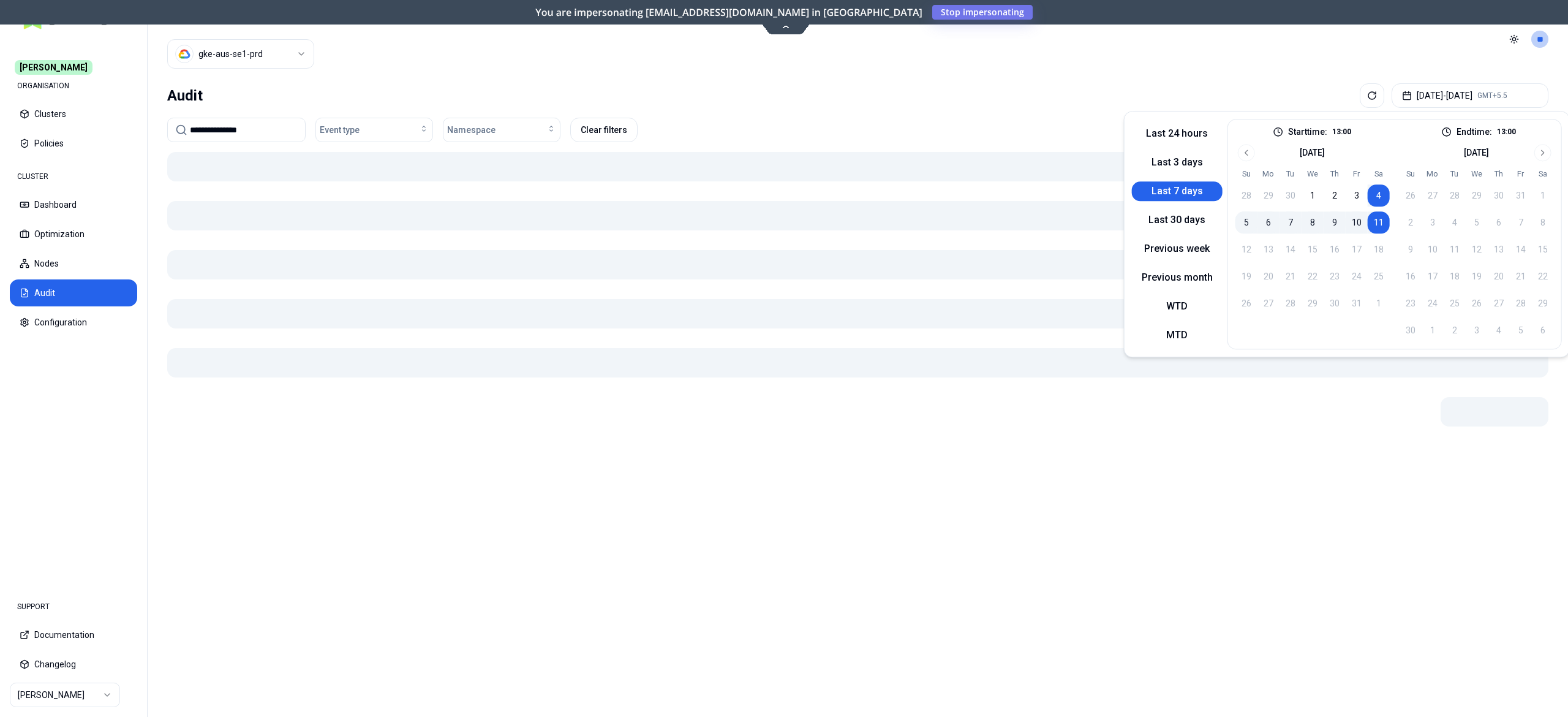
click at [1022, 107] on div "Audit Oct 04, 2025 - Oct 11, 2025 GMT+5.5" at bounding box center [858, 96] width 1381 height 25
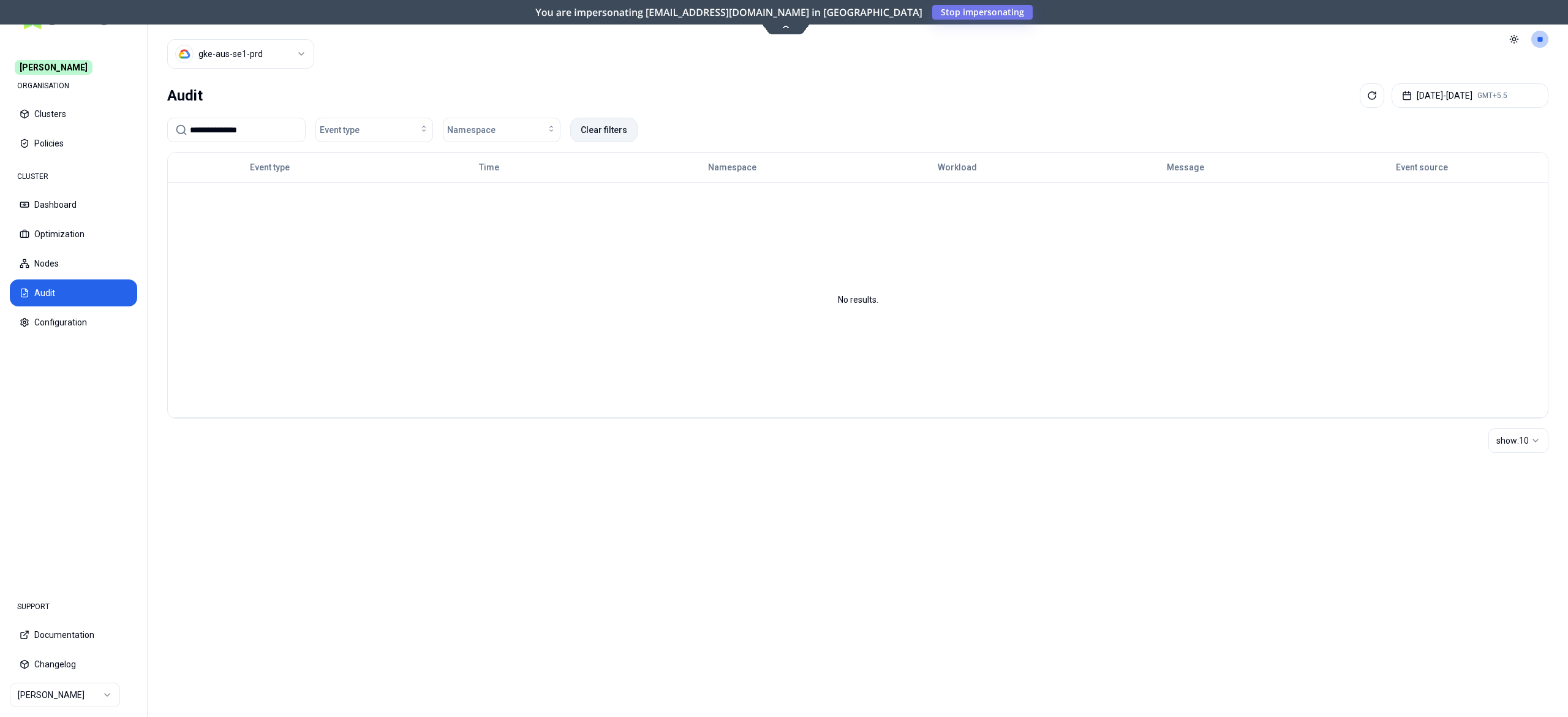
click at [580, 127] on button "Clear filters" at bounding box center [604, 130] width 67 height 25
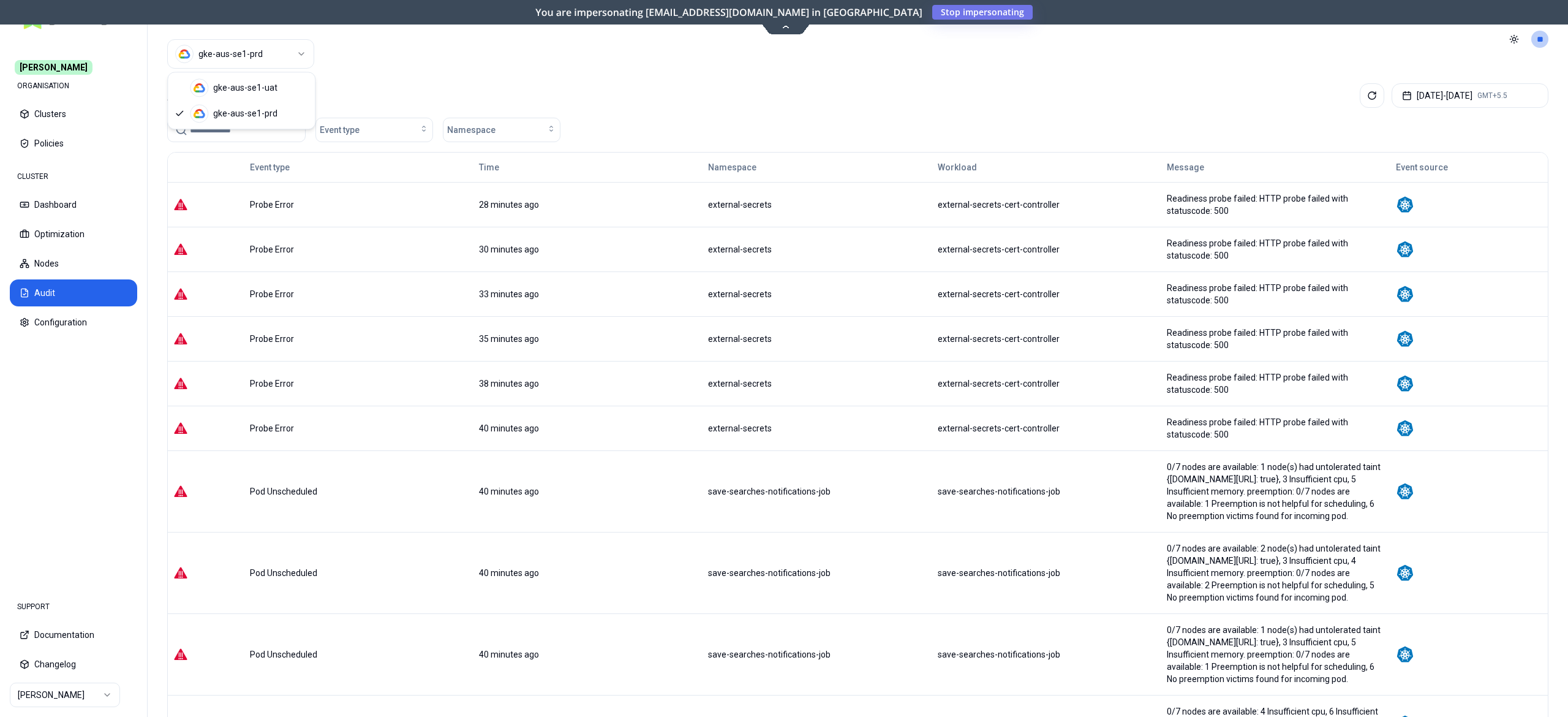
click at [246, 61] on html "Carma ORGANISATION Clusters Policies CLUSTER Dashboard Optimization Nodes Audit…" at bounding box center [784, 358] width 1568 height 717
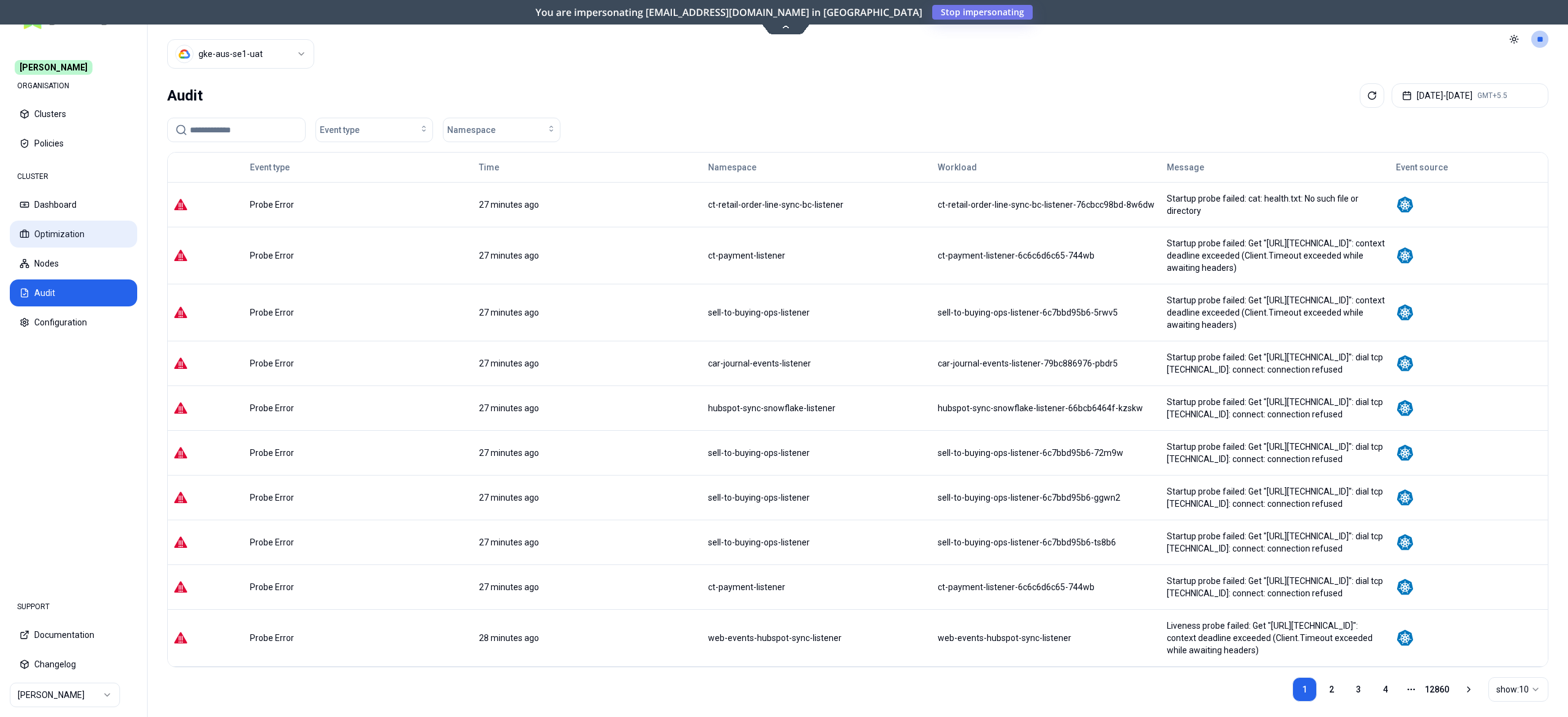
click at [71, 231] on button "Optimization" at bounding box center [73, 234] width 127 height 27
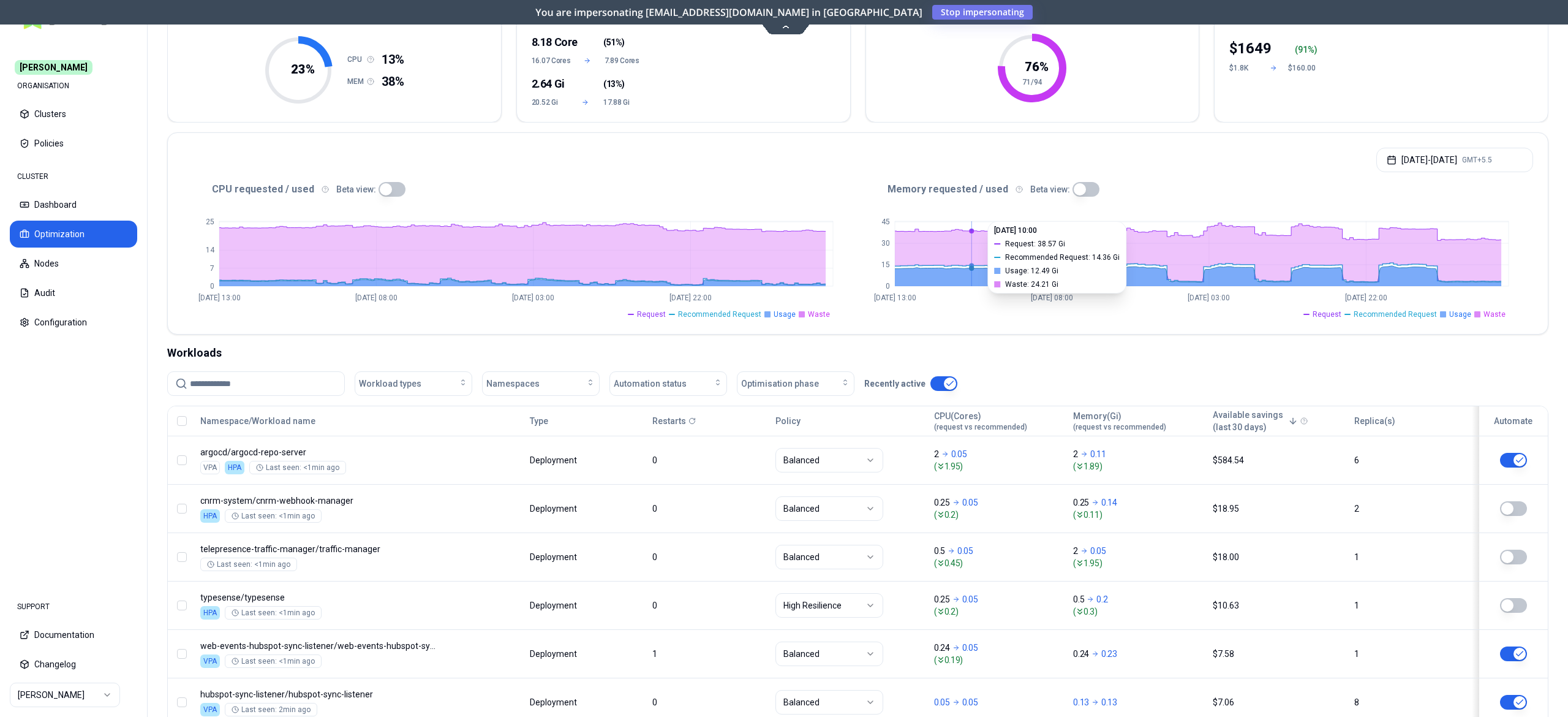
scroll to position [120, 0]
click at [0, 420] on nav "Carma ORGANISATION Clusters Policies CLUSTER Dashboard Optimization Nodes Audit…" at bounding box center [73, 312] width 147 height 545
click at [0, 445] on nav "Carma ORGANISATION Clusters Policies CLUSTER Dashboard Optimization Nodes Audit…" at bounding box center [73, 312] width 147 height 545
click at [0, 0] on span "Stop impersonating" at bounding box center [0, 0] width 0 height 0
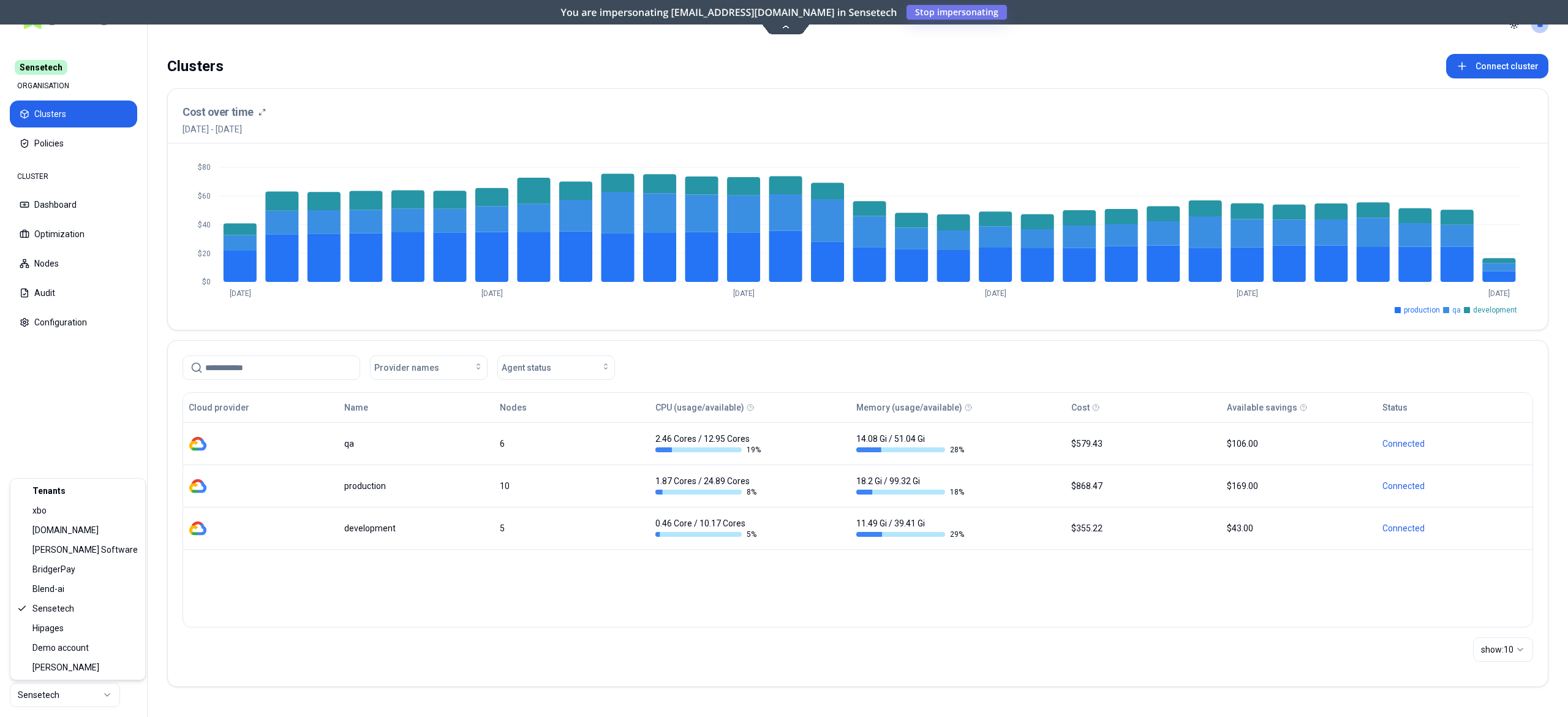
click at [61, 696] on html "Sensetech ORGANISATION Clusters Policies CLUSTER Dashboard Optimization Nodes A…" at bounding box center [784, 358] width 1568 height 717
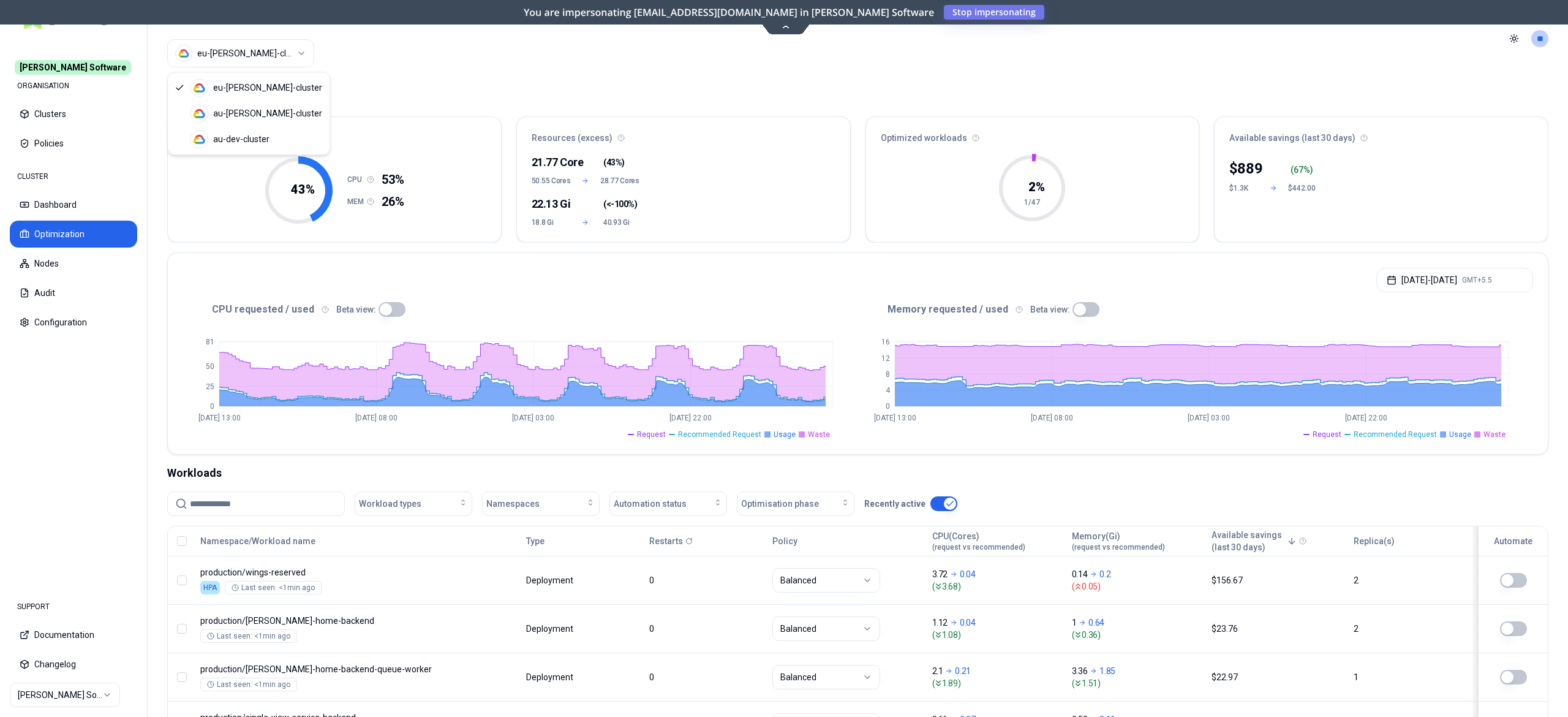
click at [272, 59] on html "[PERSON_NAME] Software ORGANISATION Clusters Policies CLUSTER Dashboard Optimiz…" at bounding box center [784, 358] width 1568 height 717
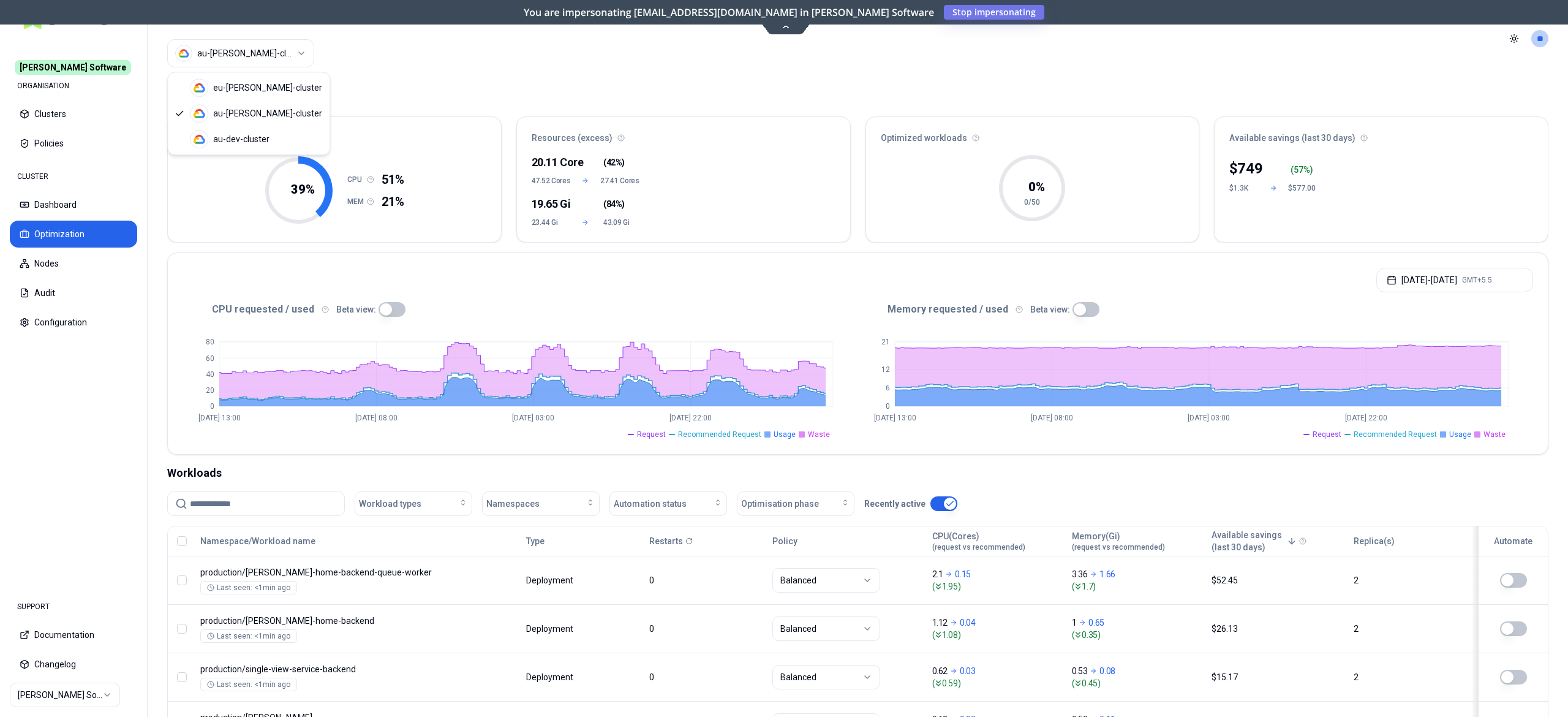
click at [263, 56] on html "[PERSON_NAME] Software ORGANISATION Clusters Policies CLUSTER Dashboard Optimiz…" at bounding box center [784, 358] width 1568 height 717
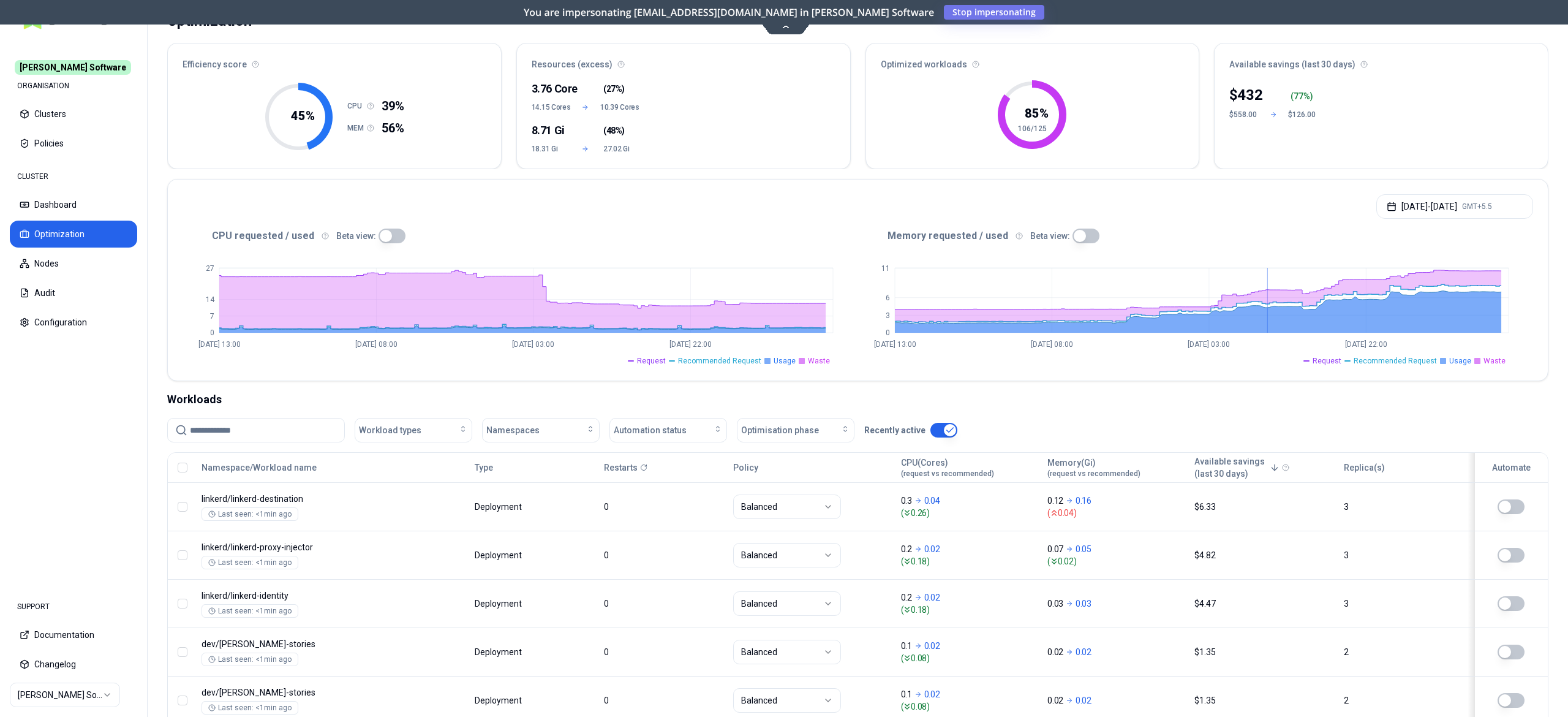
scroll to position [397, 0]
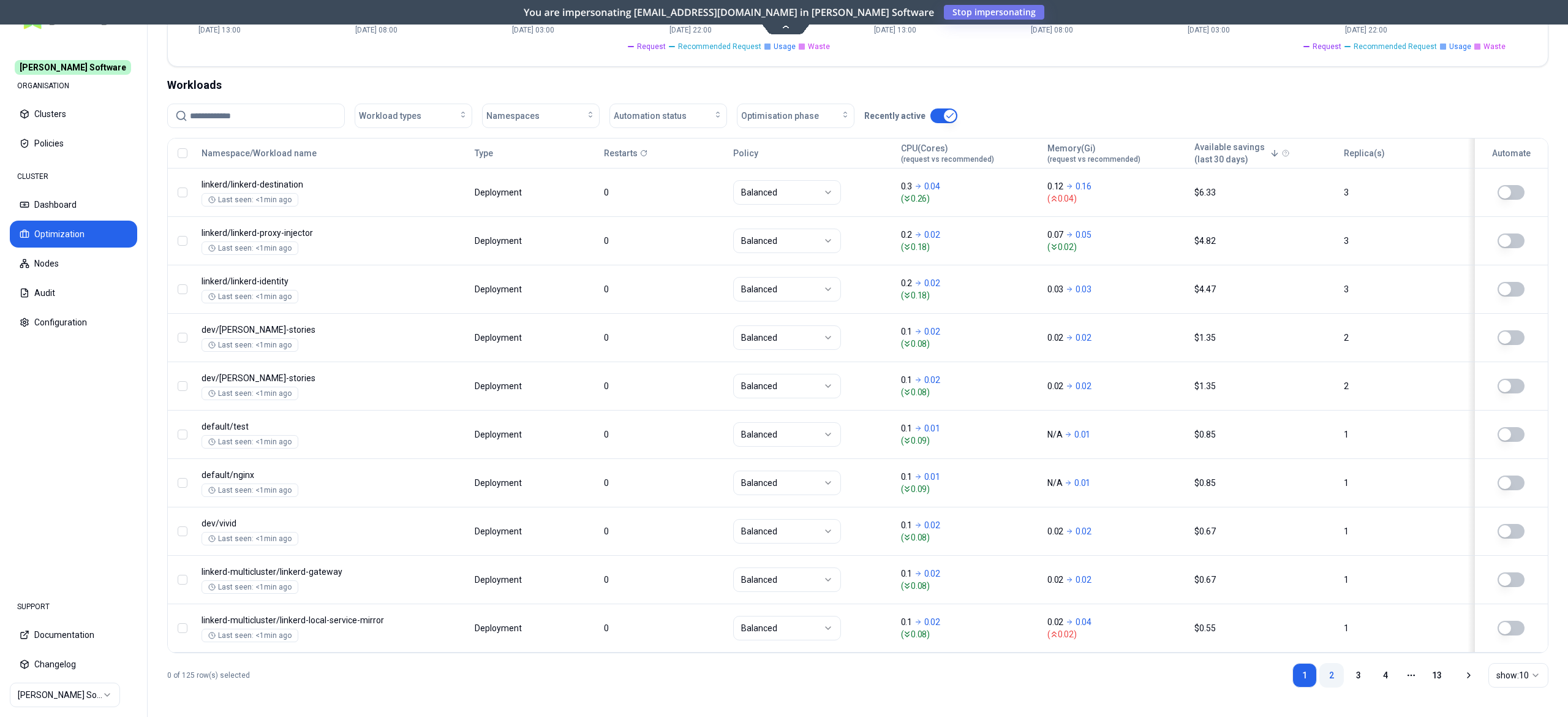
click at [1333, 679] on link "2" at bounding box center [1332, 676] width 25 height 25
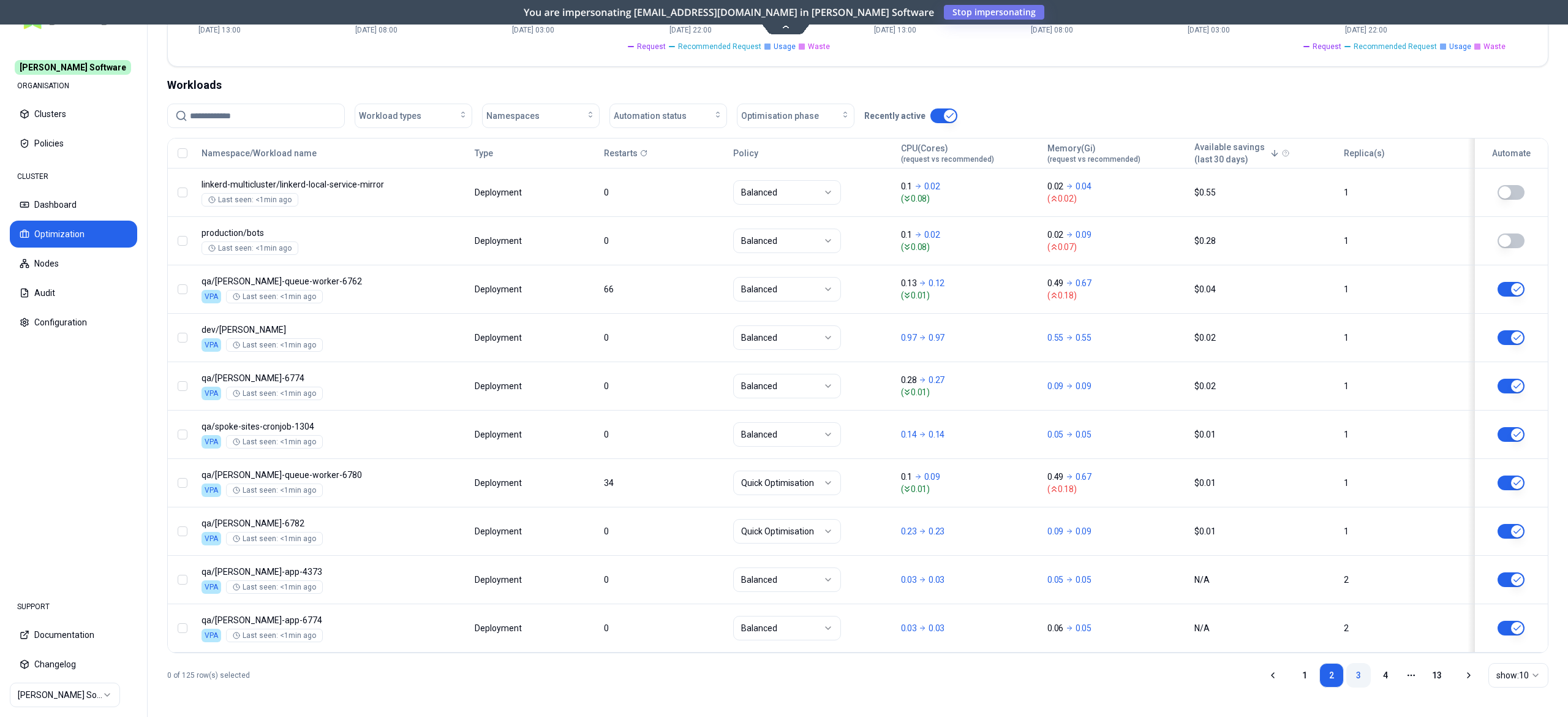
click at [1348, 674] on link "3" at bounding box center [1359, 676] width 25 height 25
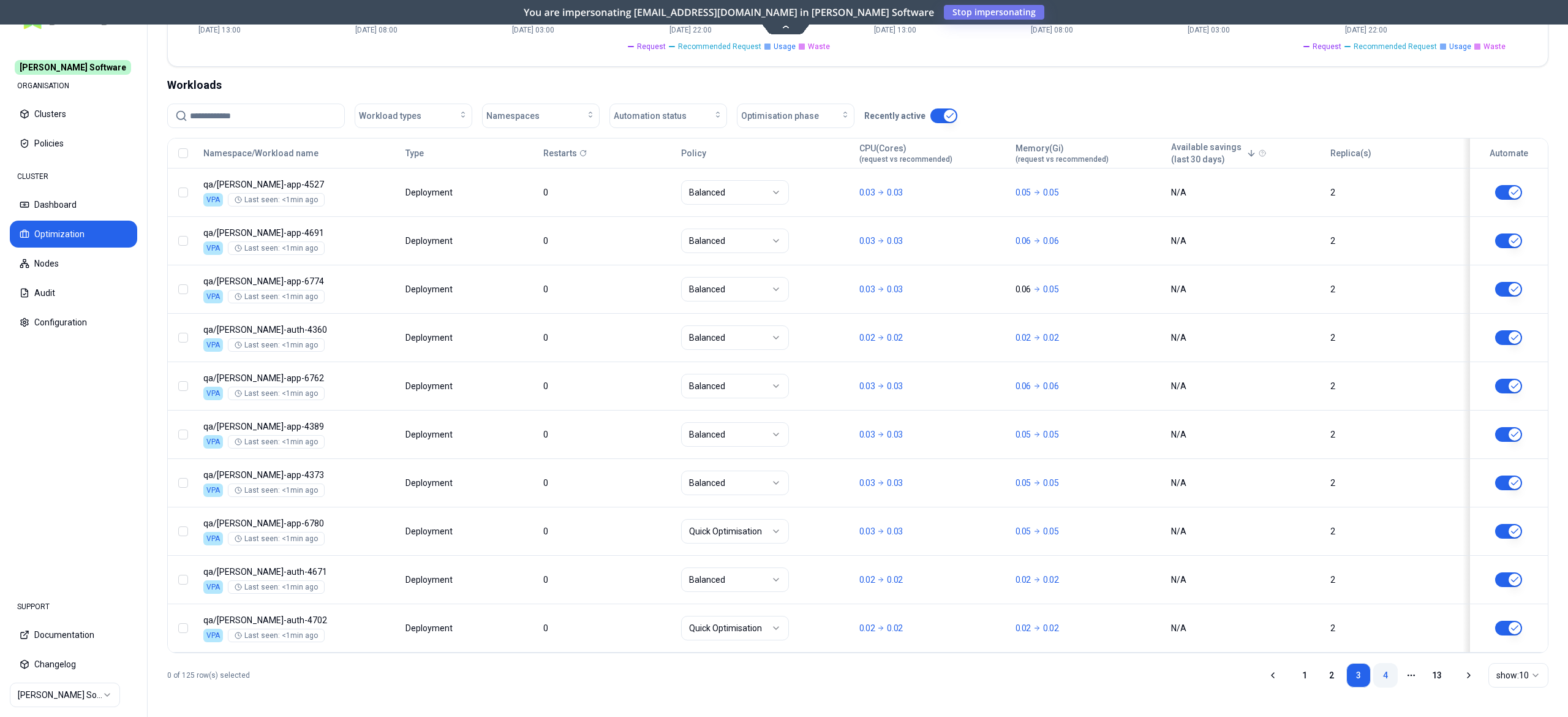
click at [1375, 671] on link "4" at bounding box center [1386, 676] width 25 height 25
click at [1382, 669] on link "5" at bounding box center [1386, 676] width 25 height 25
click at [1386, 679] on link "6" at bounding box center [1386, 676] width 25 height 25
click at [1388, 683] on link "7" at bounding box center [1386, 676] width 25 height 25
click at [1384, 676] on link "8" at bounding box center [1386, 676] width 25 height 25
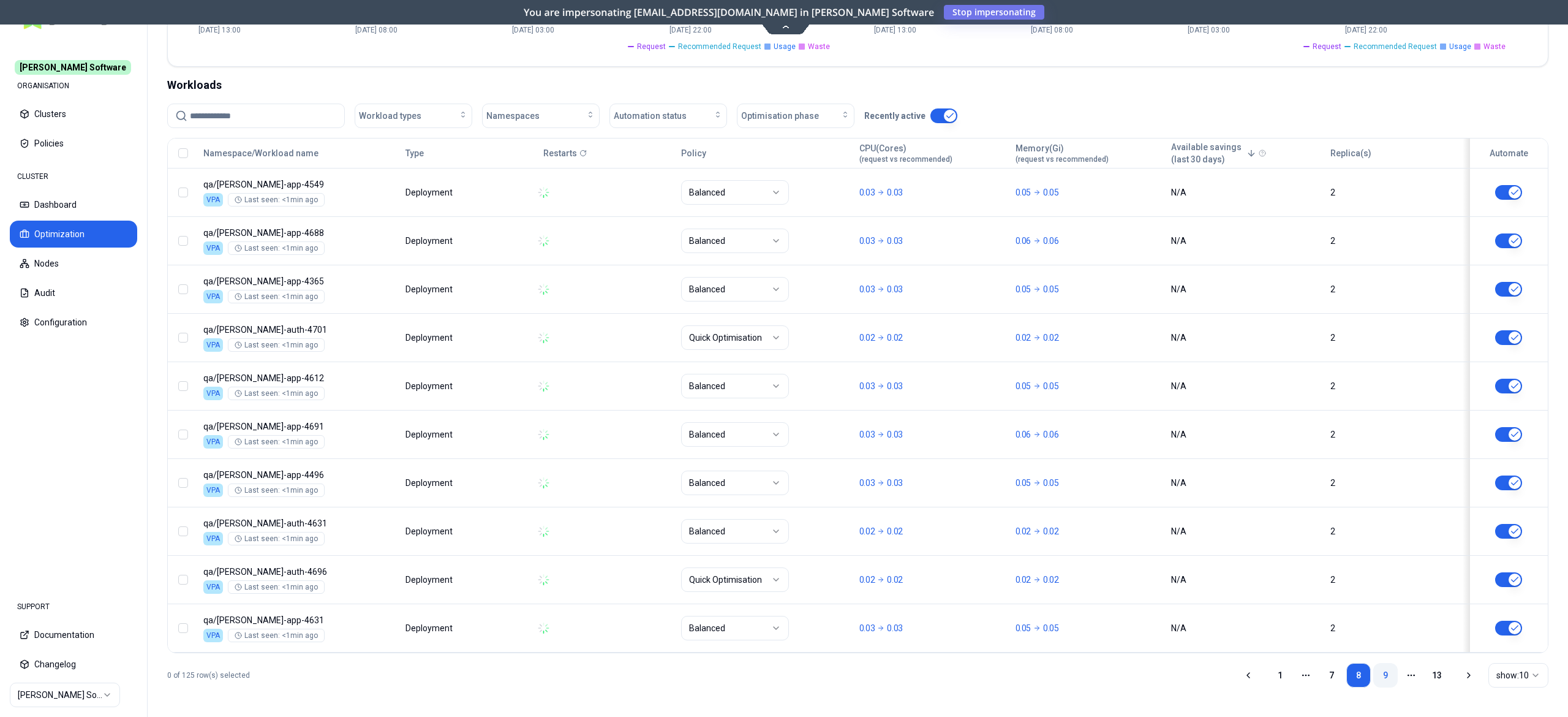
click at [1377, 676] on link "9" at bounding box center [1386, 676] width 25 height 25
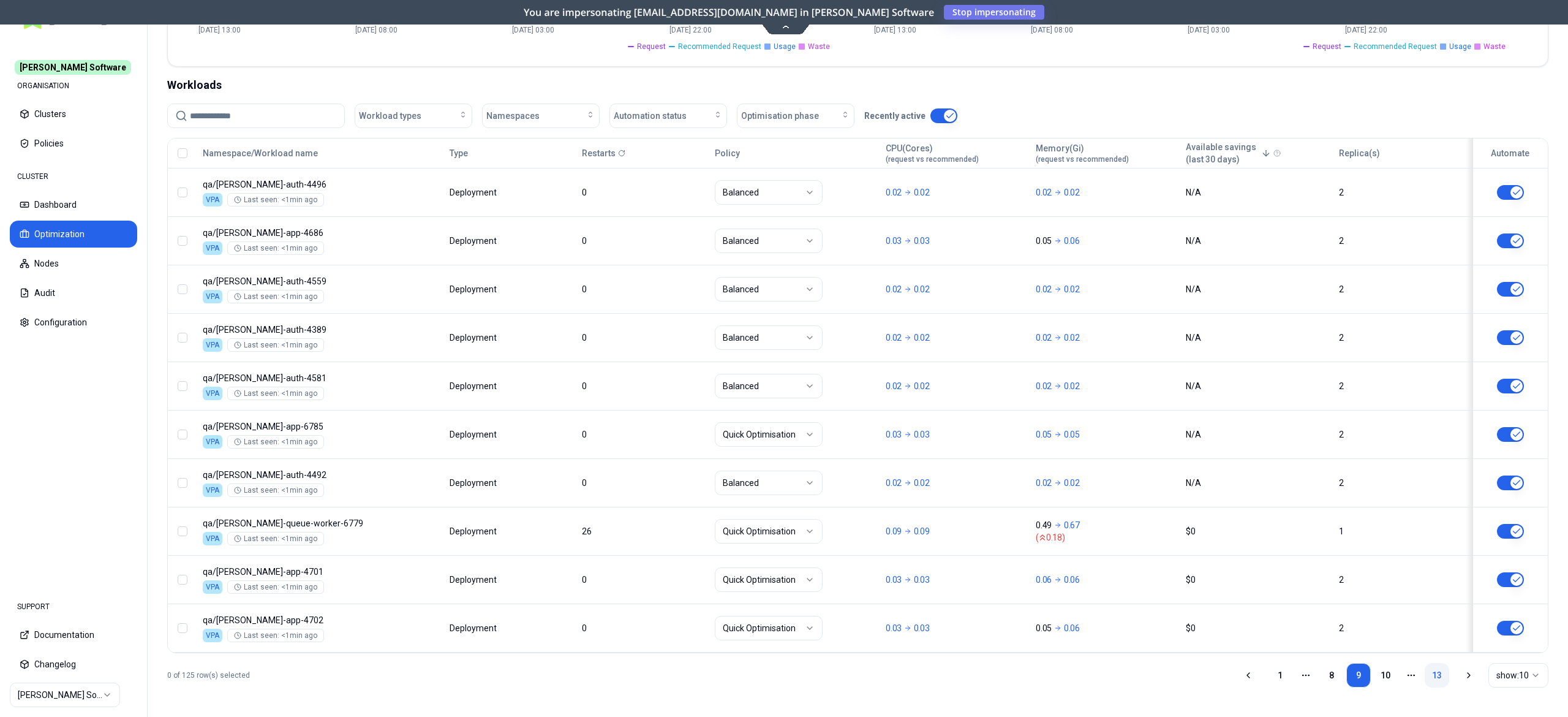
click at [1431, 674] on link "13" at bounding box center [1437, 676] width 25 height 25
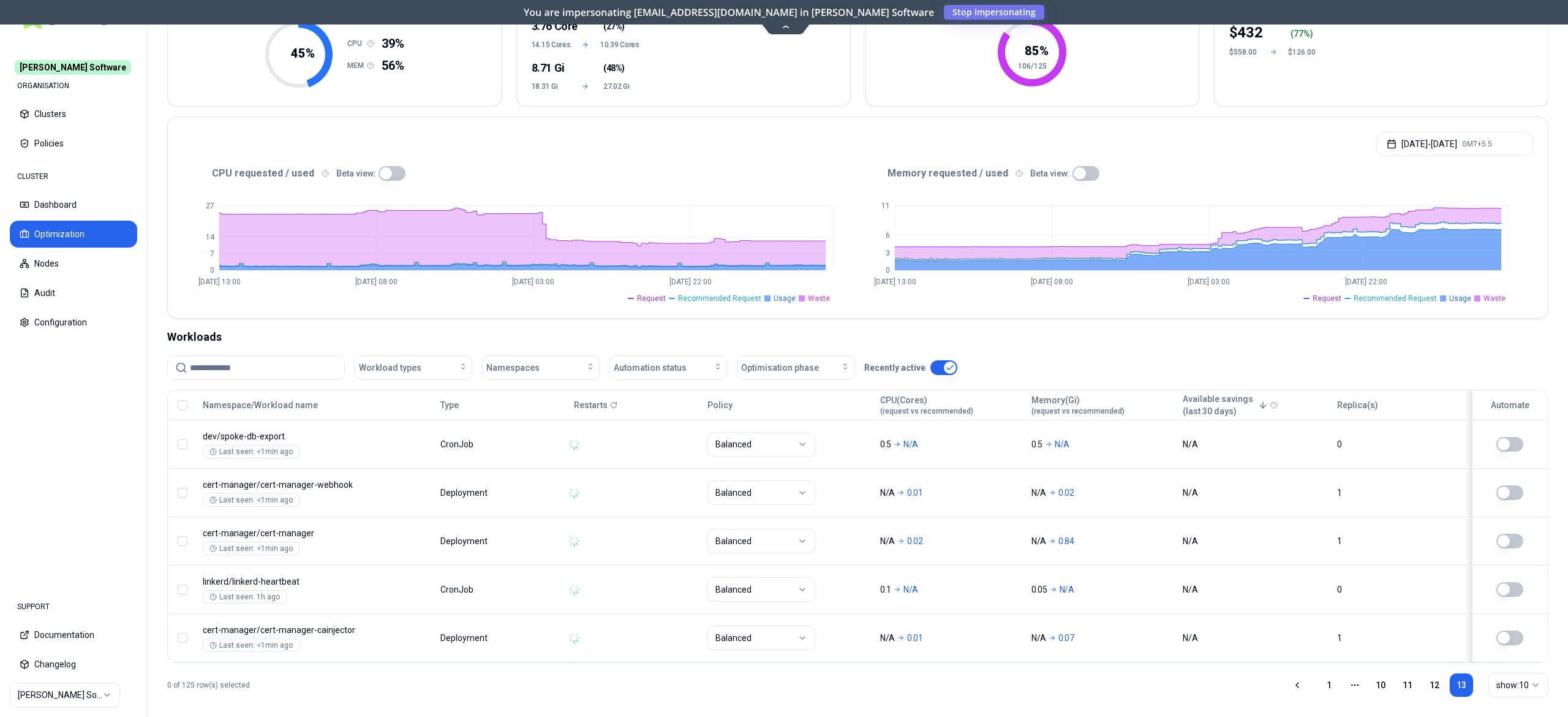
scroll to position [152, 0]
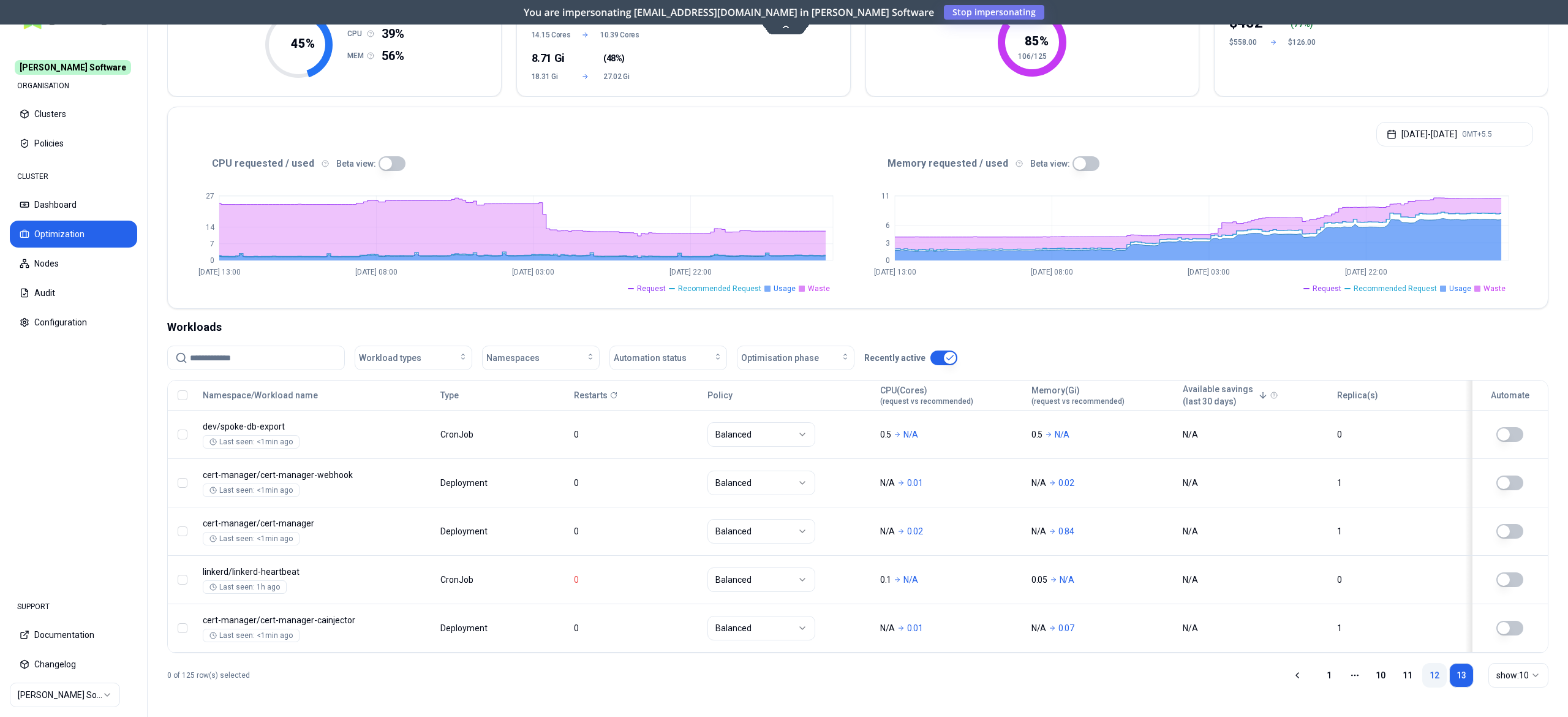
click at [1432, 669] on link "12" at bounding box center [1435, 676] width 25 height 25
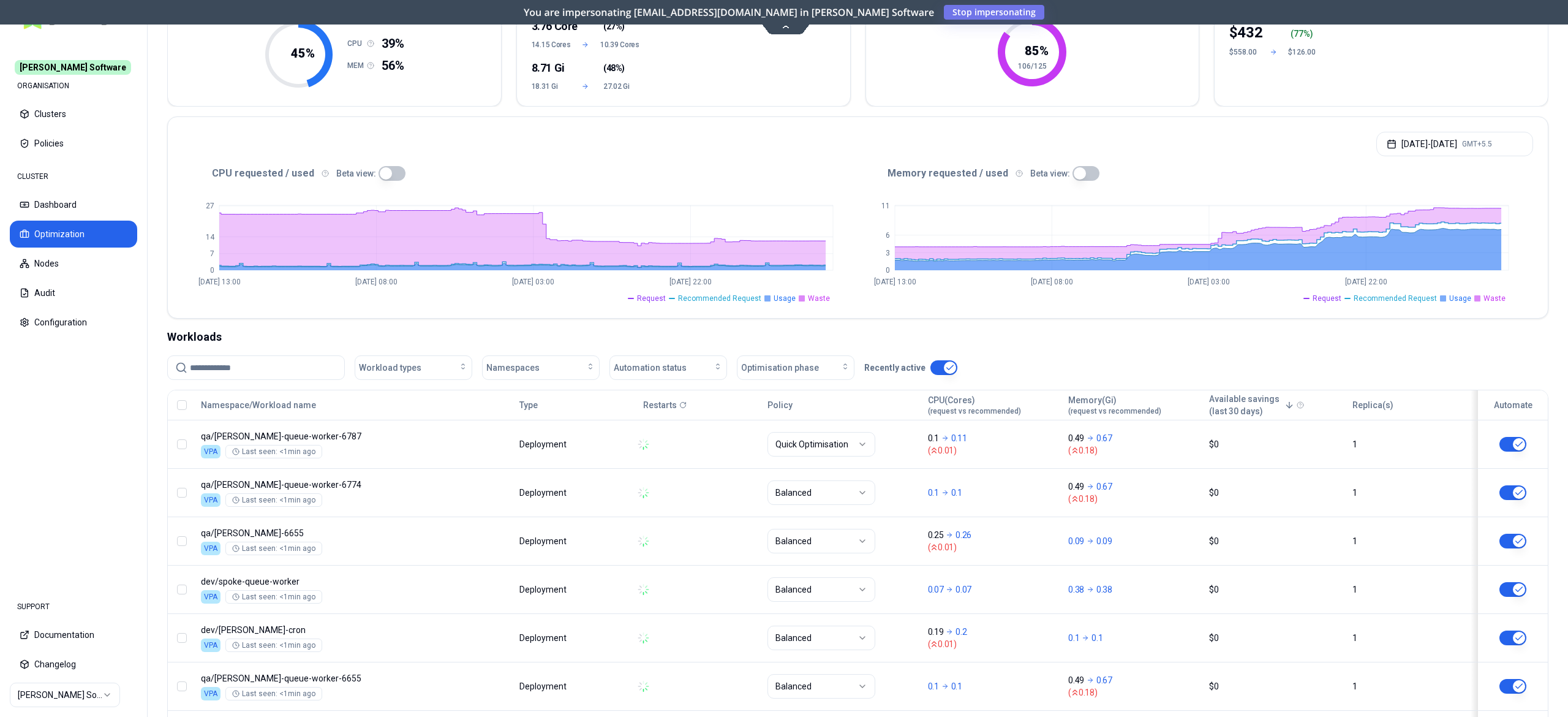
scroll to position [397, 0]
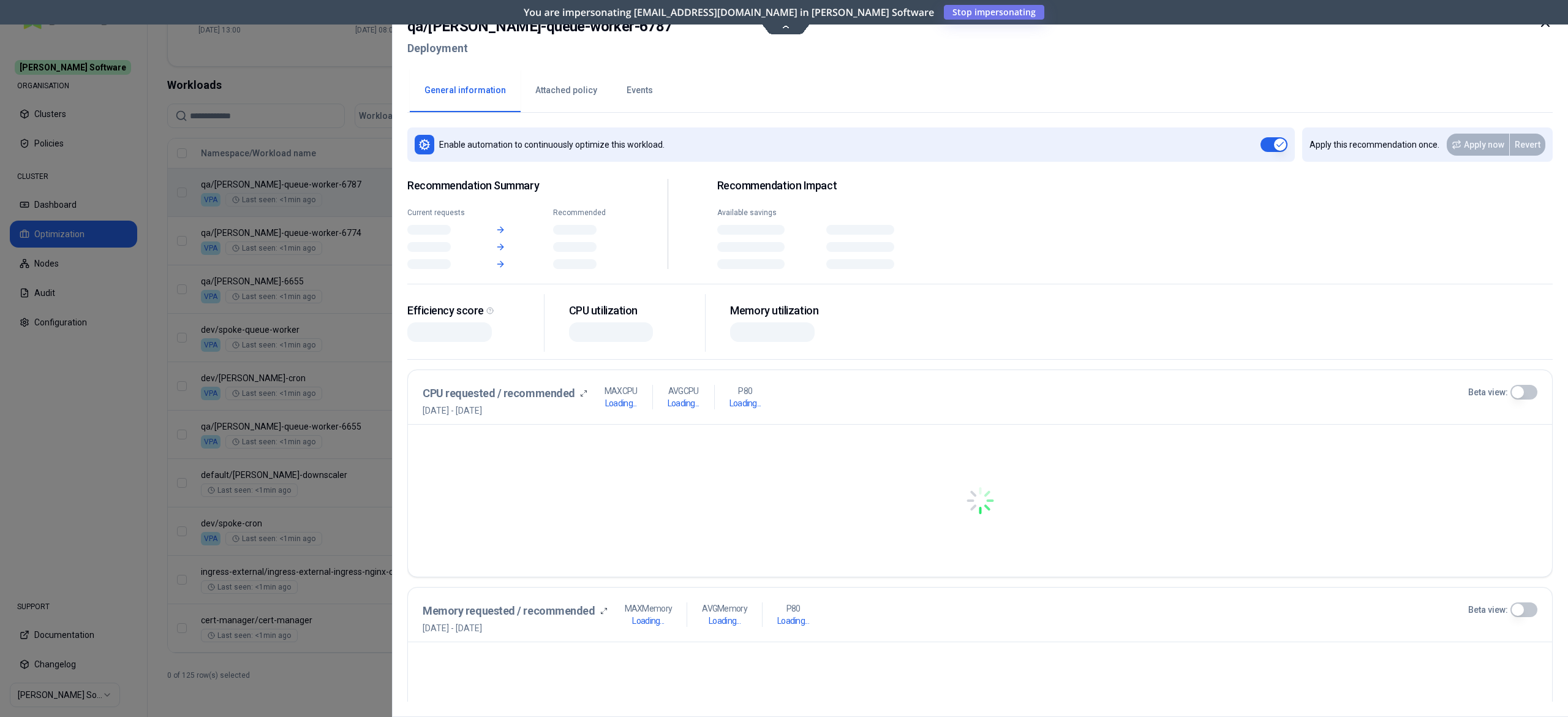
click at [609, 168] on body "[PERSON_NAME] Software ORGANISATION Clusters Policies CLUSTER Dashboard Optimiz…" at bounding box center [784, 358] width 1568 height 717
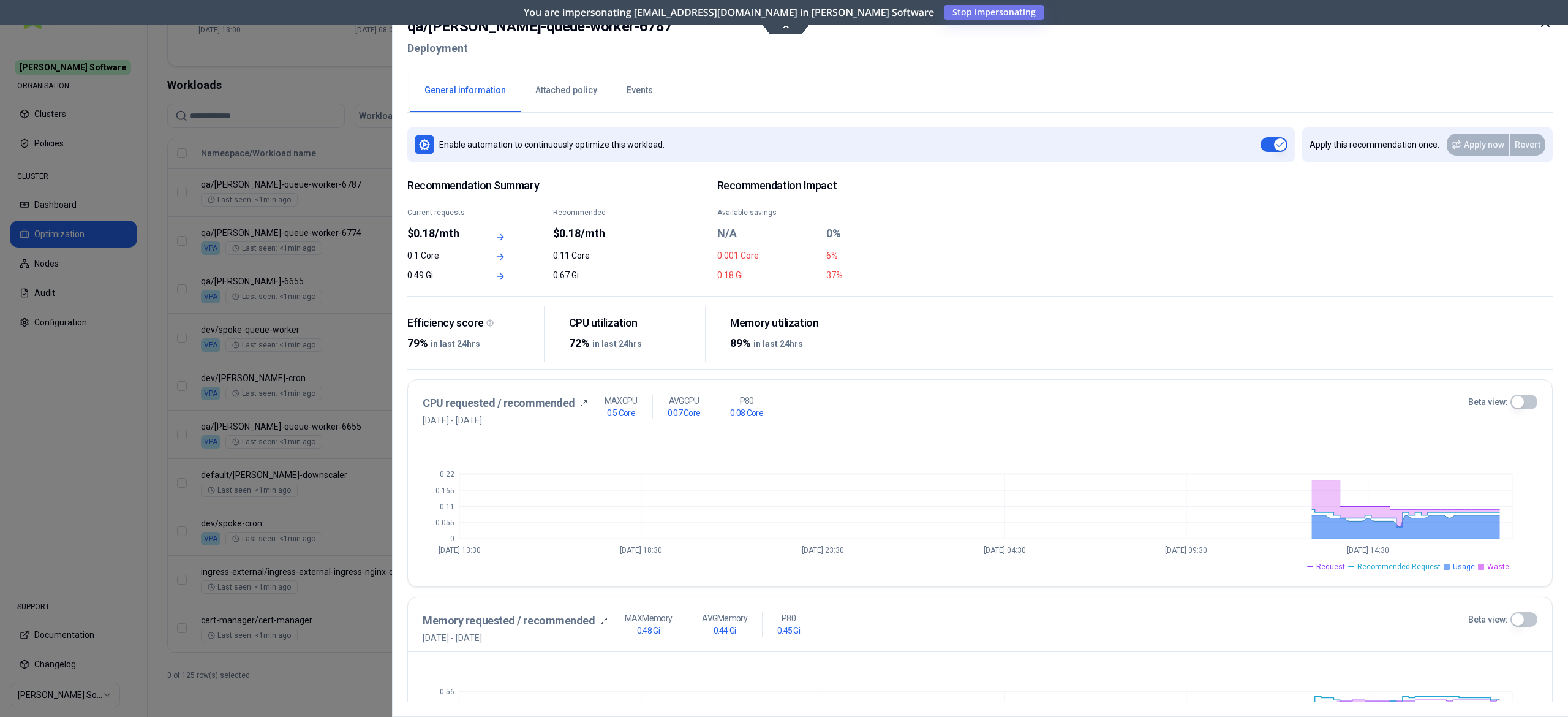
click at [640, 101] on button "Events" at bounding box center [640, 91] width 56 height 43
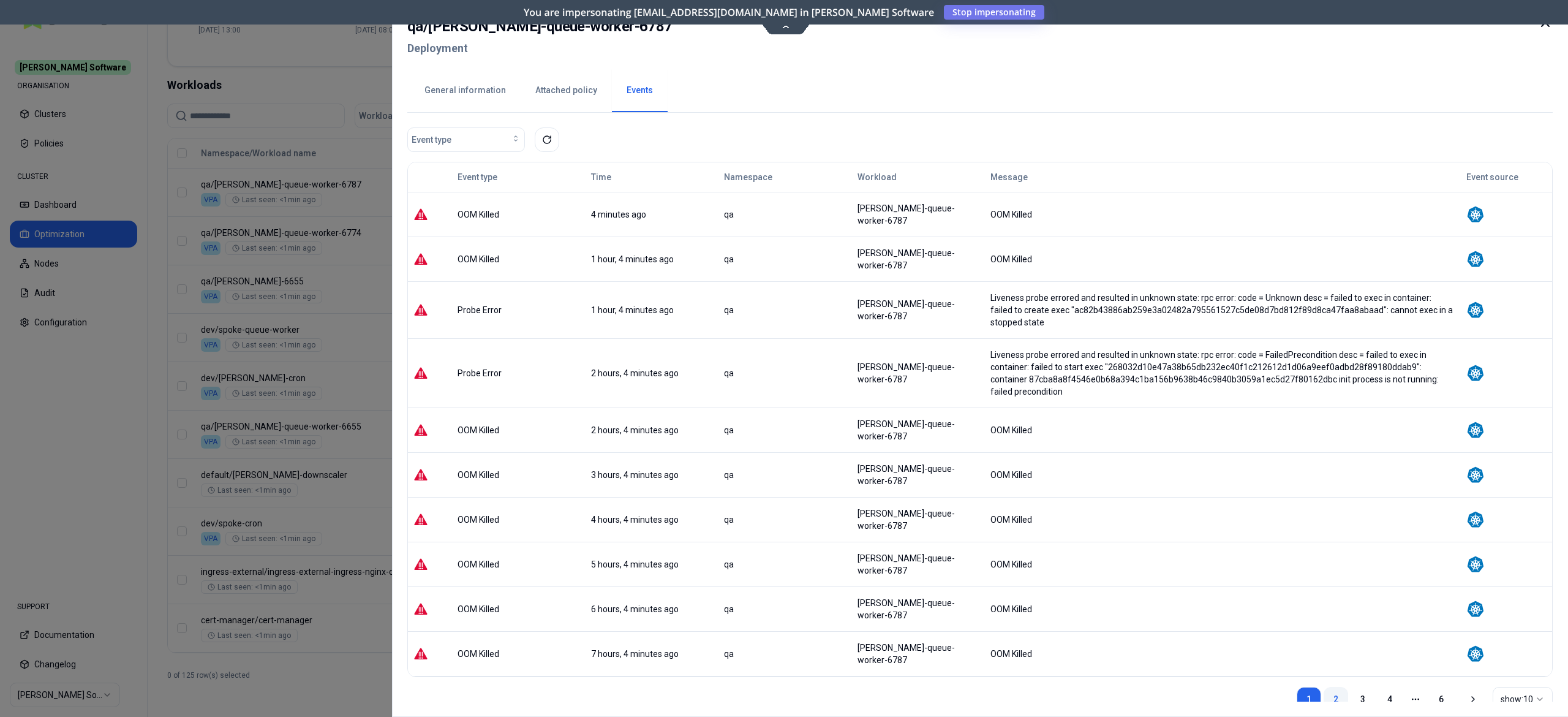
click at [1339, 687] on link "2" at bounding box center [1336, 699] width 25 height 25
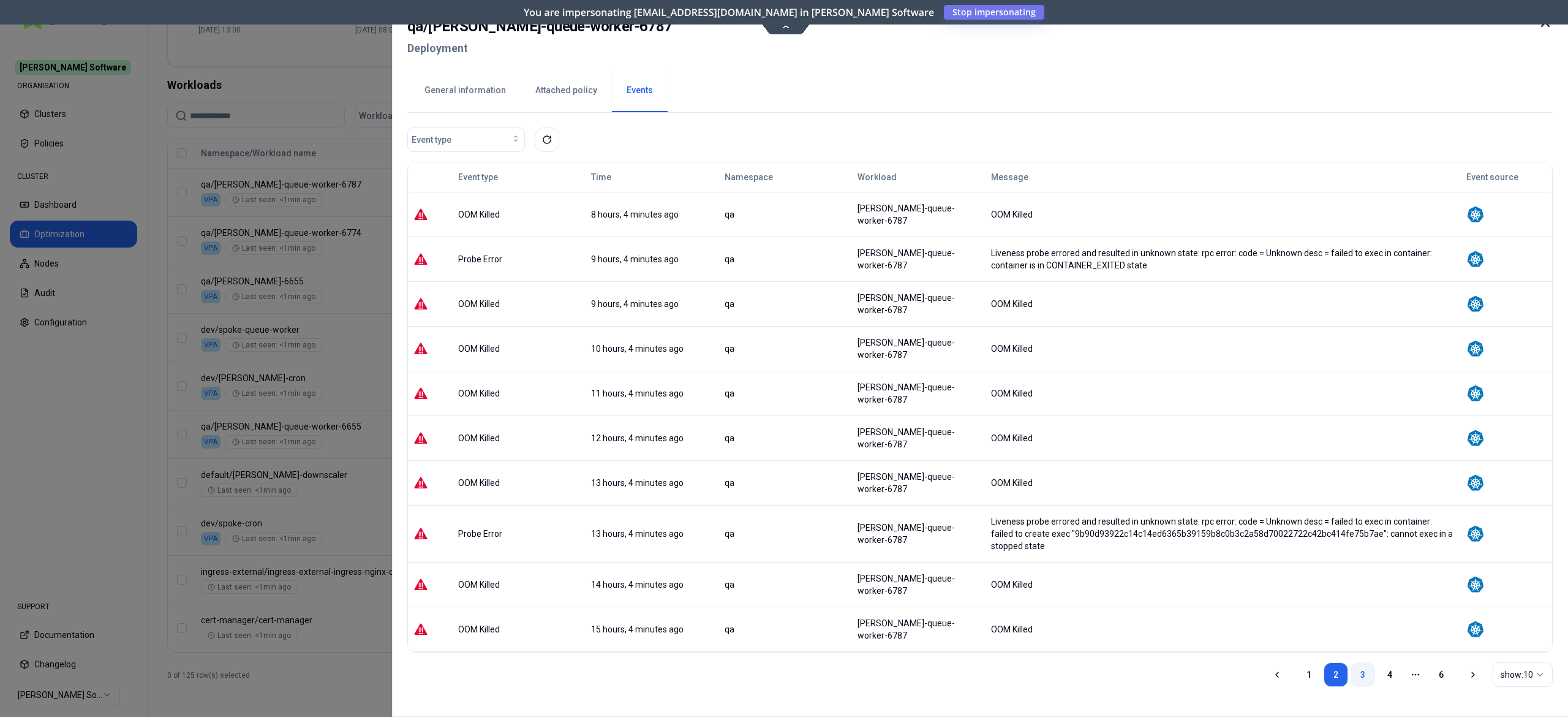
click at [1351, 663] on link "3" at bounding box center [1363, 675] width 25 height 25
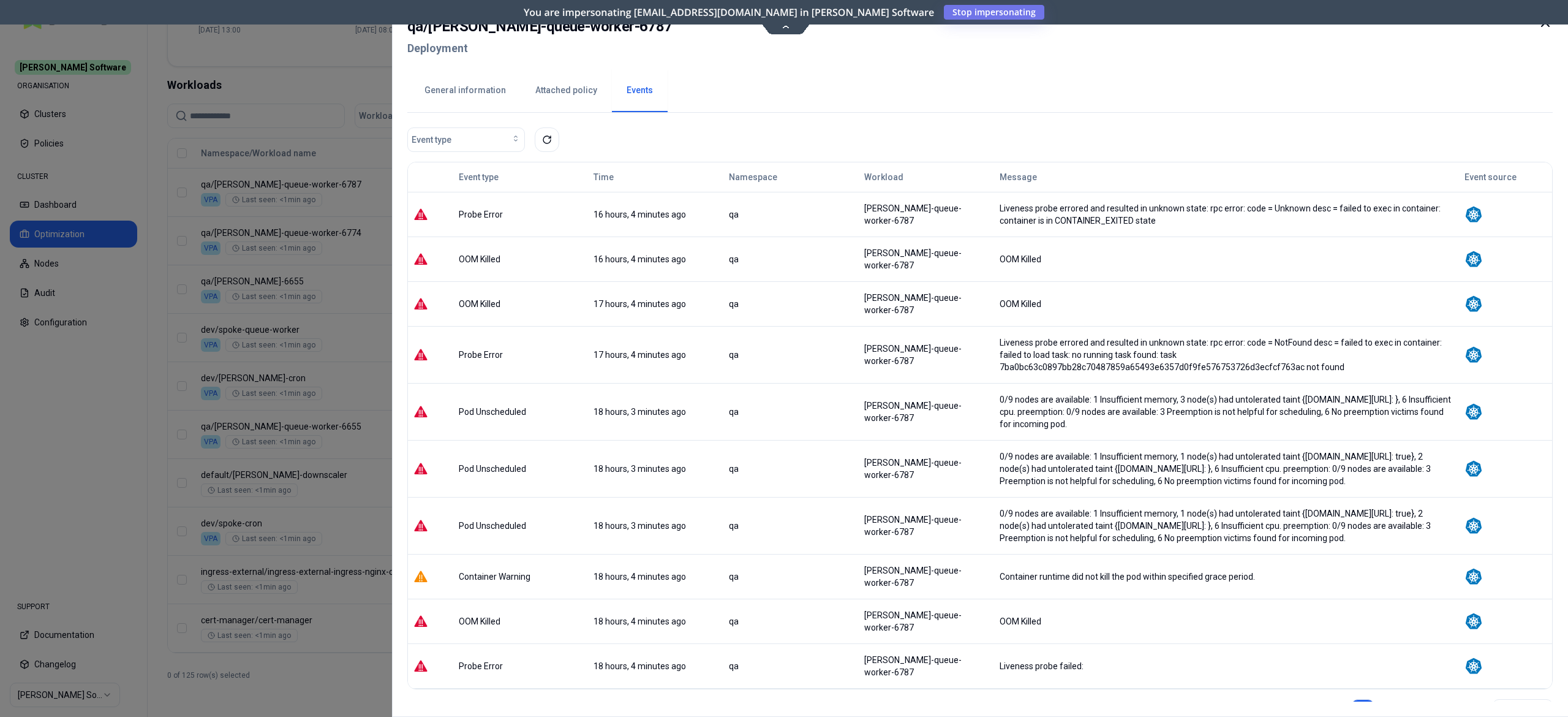
scroll to position [35, 0]
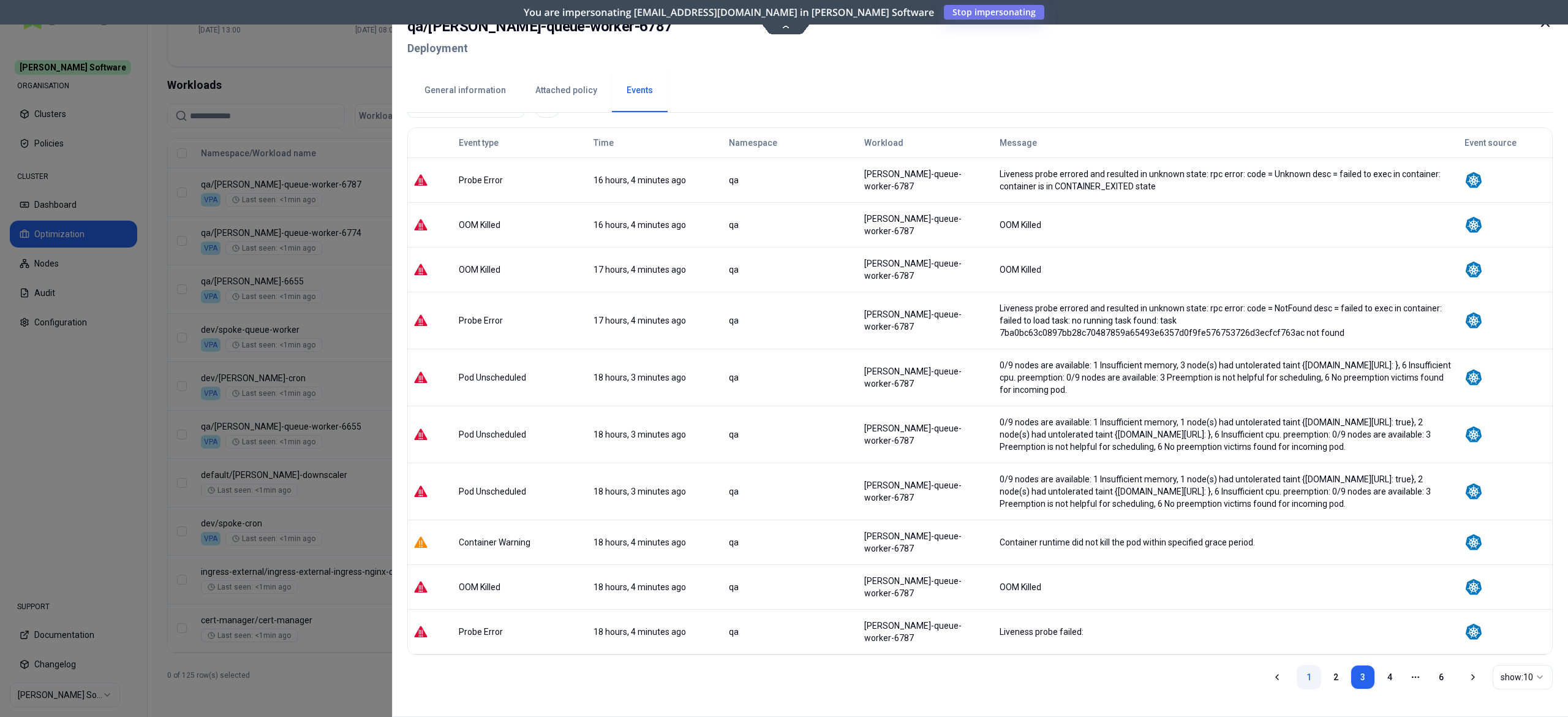
click at [1312, 676] on link "1" at bounding box center [1309, 677] width 25 height 25
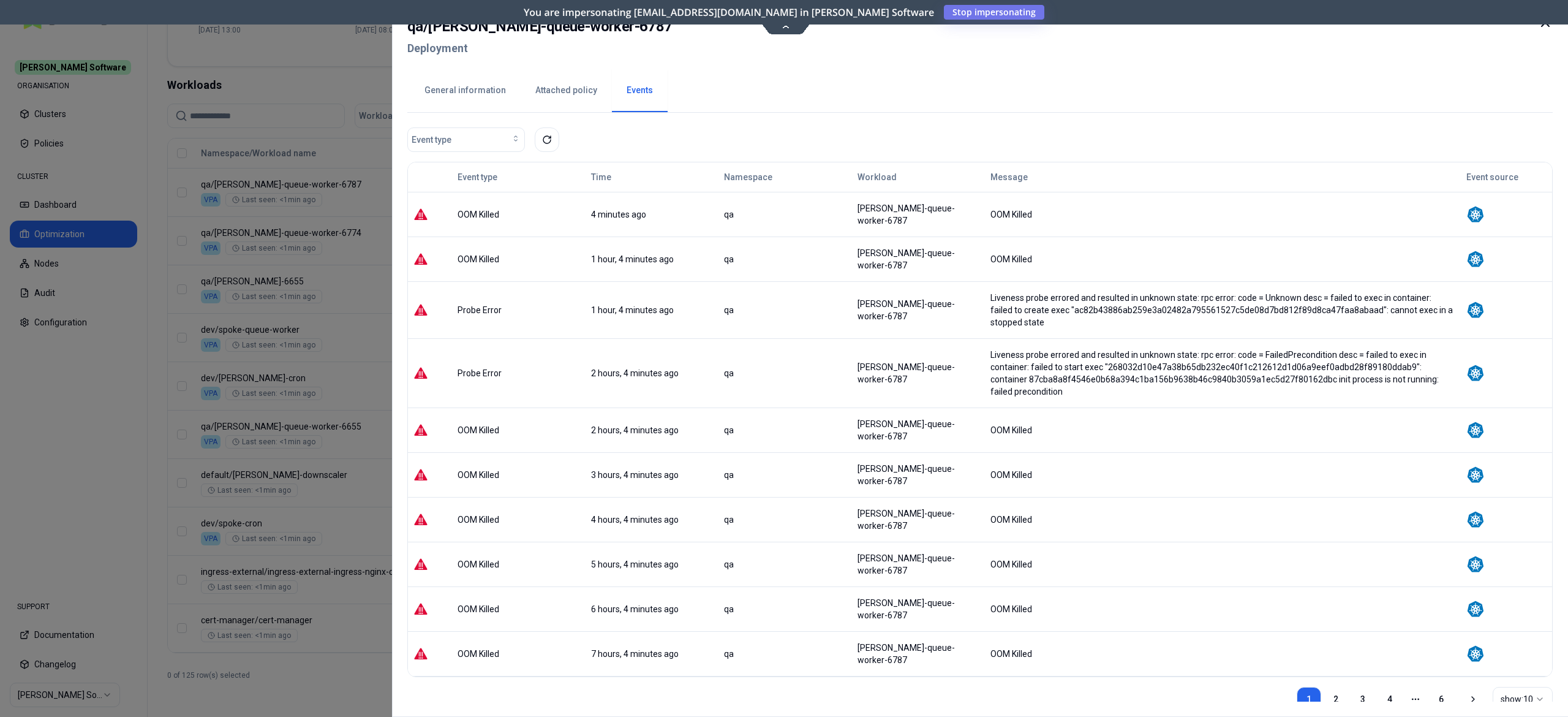
click at [301, 271] on div at bounding box center [784, 358] width 1568 height 717
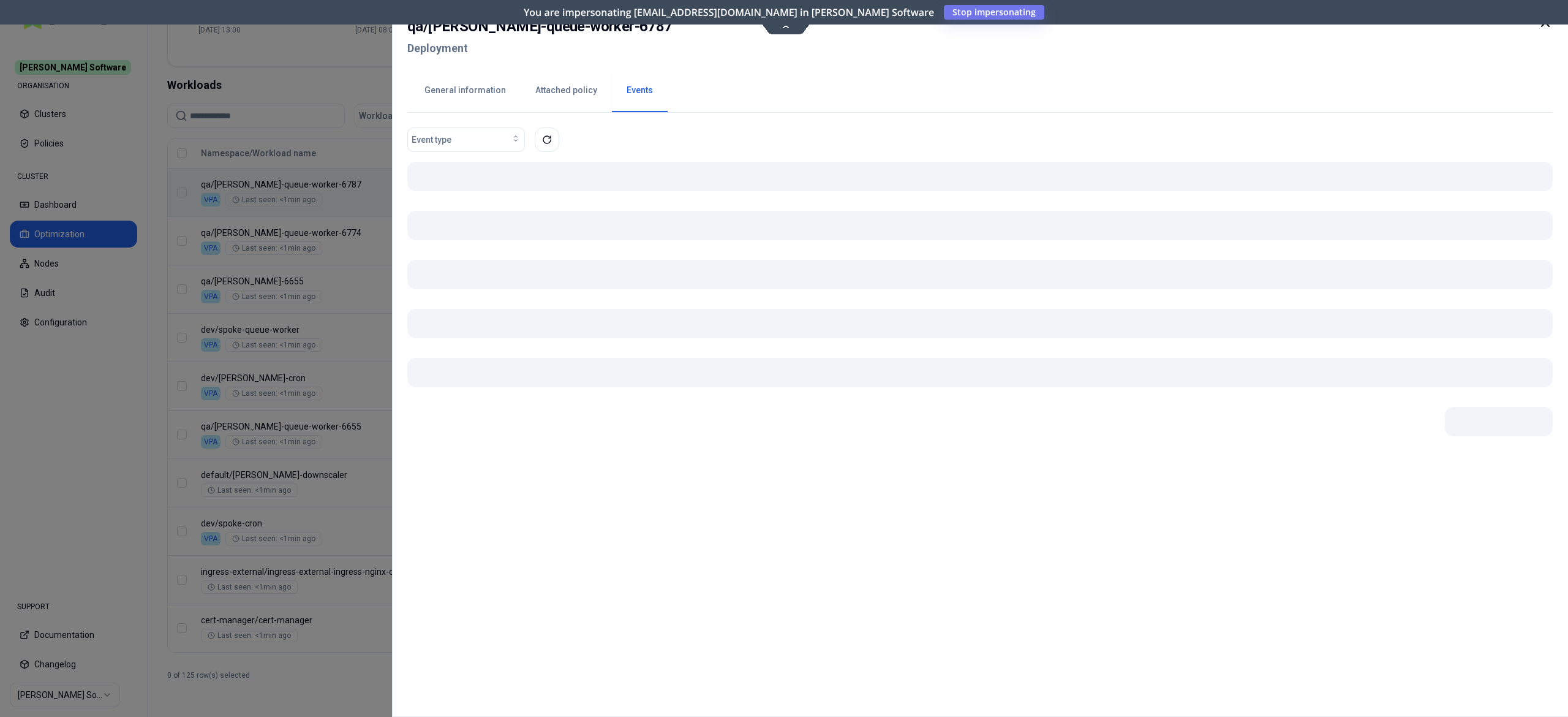
click at [572, 188] on body "[PERSON_NAME] Software ORGANISATION Clusters Policies CLUSTER Dashboard Optimiz…" at bounding box center [784, 358] width 1568 height 717
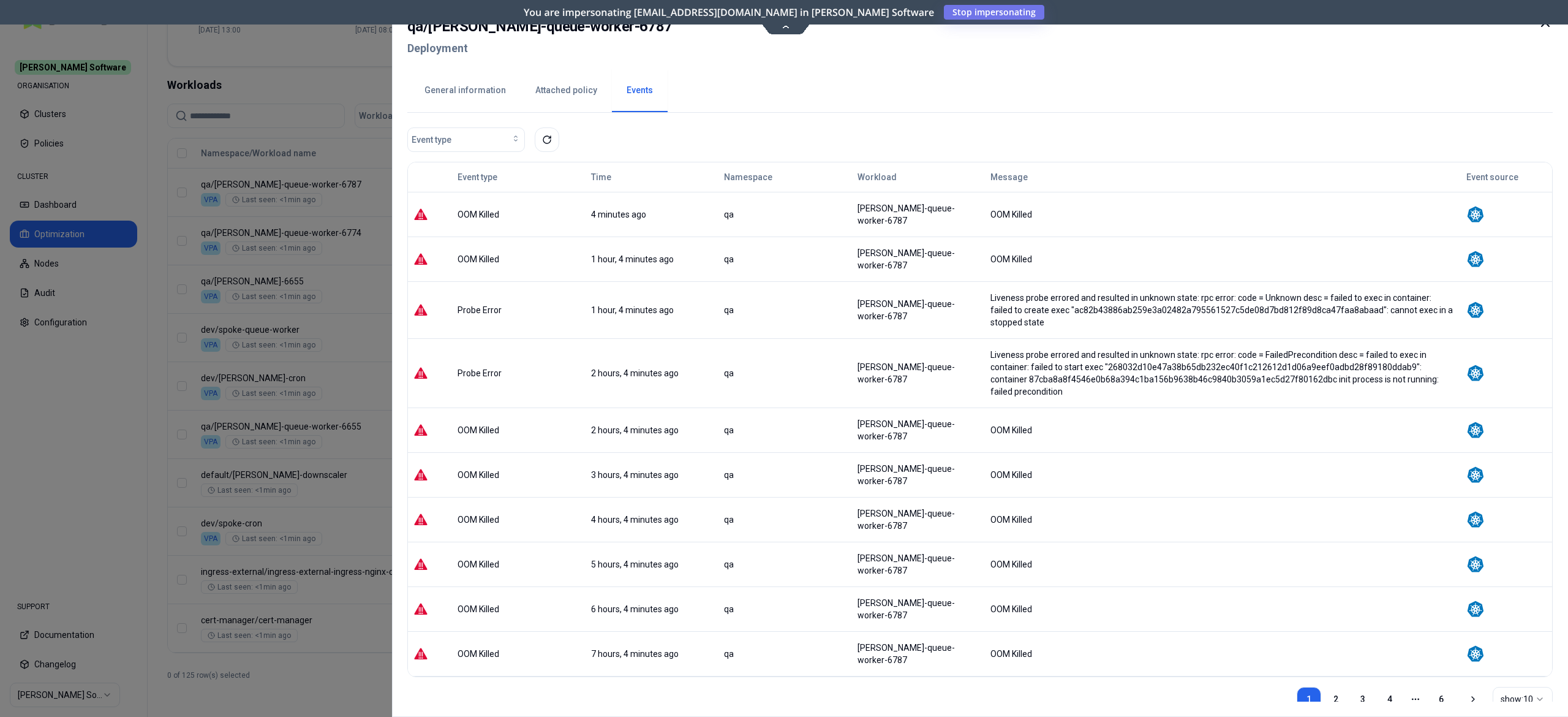
click at [461, 93] on button "General information" at bounding box center [465, 91] width 111 height 43
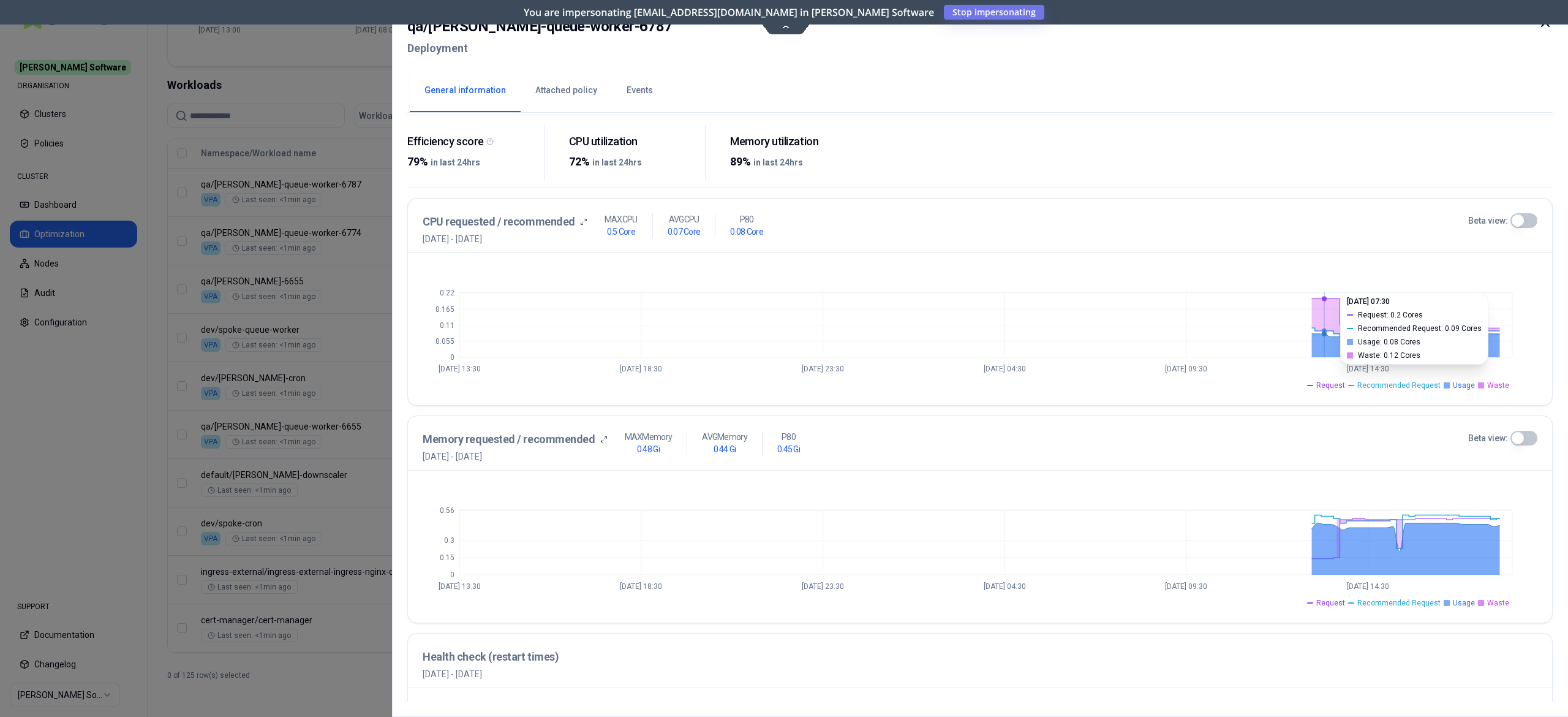
scroll to position [182, 0]
click at [378, 495] on div at bounding box center [784, 358] width 1568 height 717
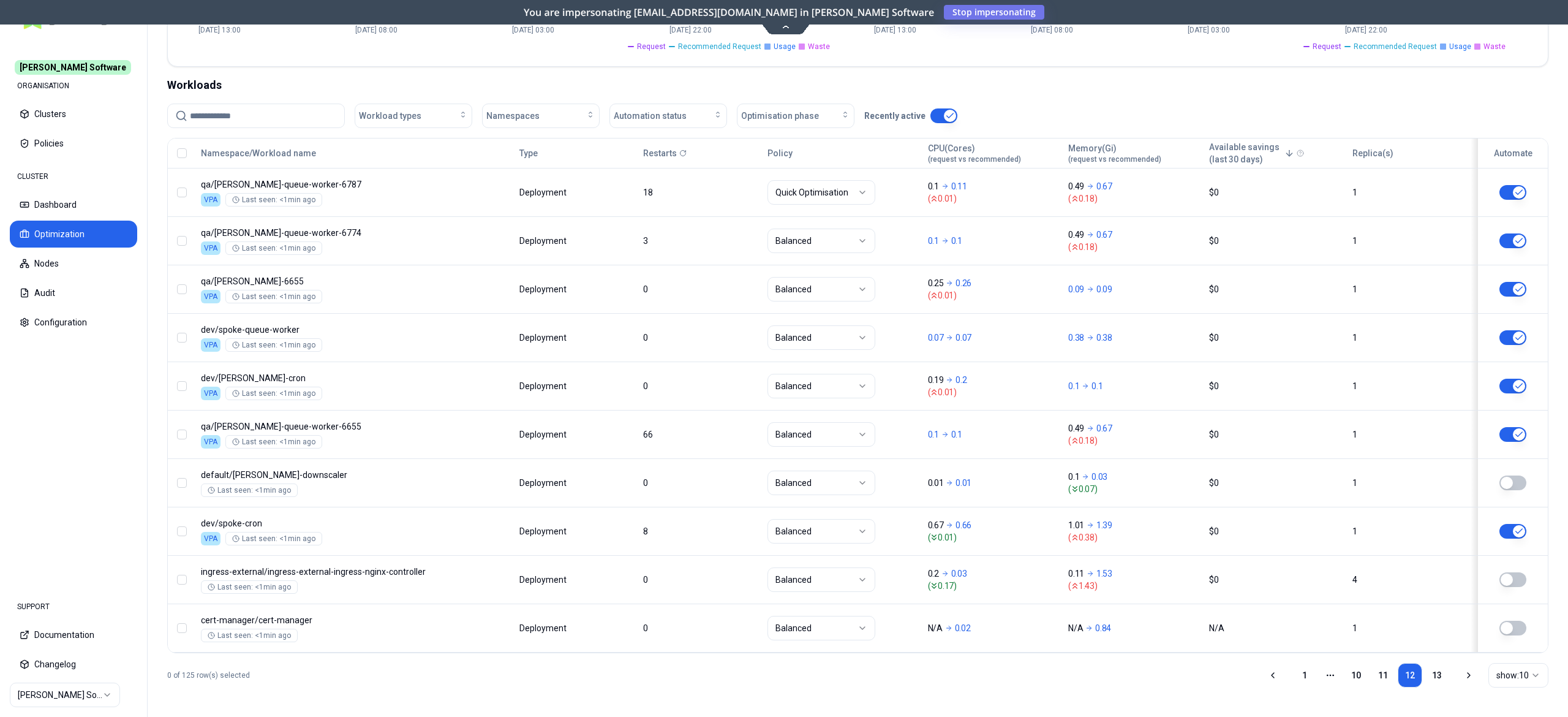
click at [236, 115] on input at bounding box center [263, 116] width 147 height 24
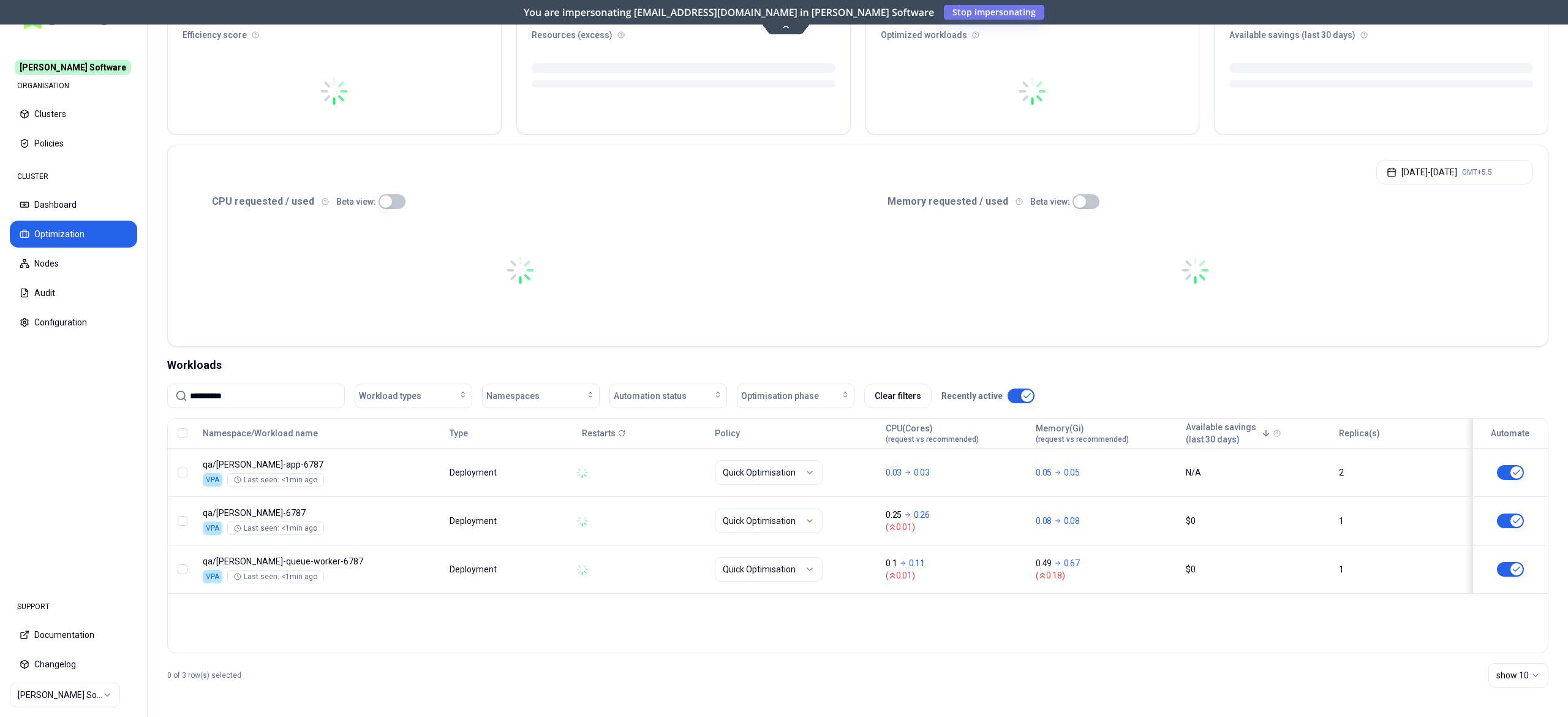
scroll to position [110, 0]
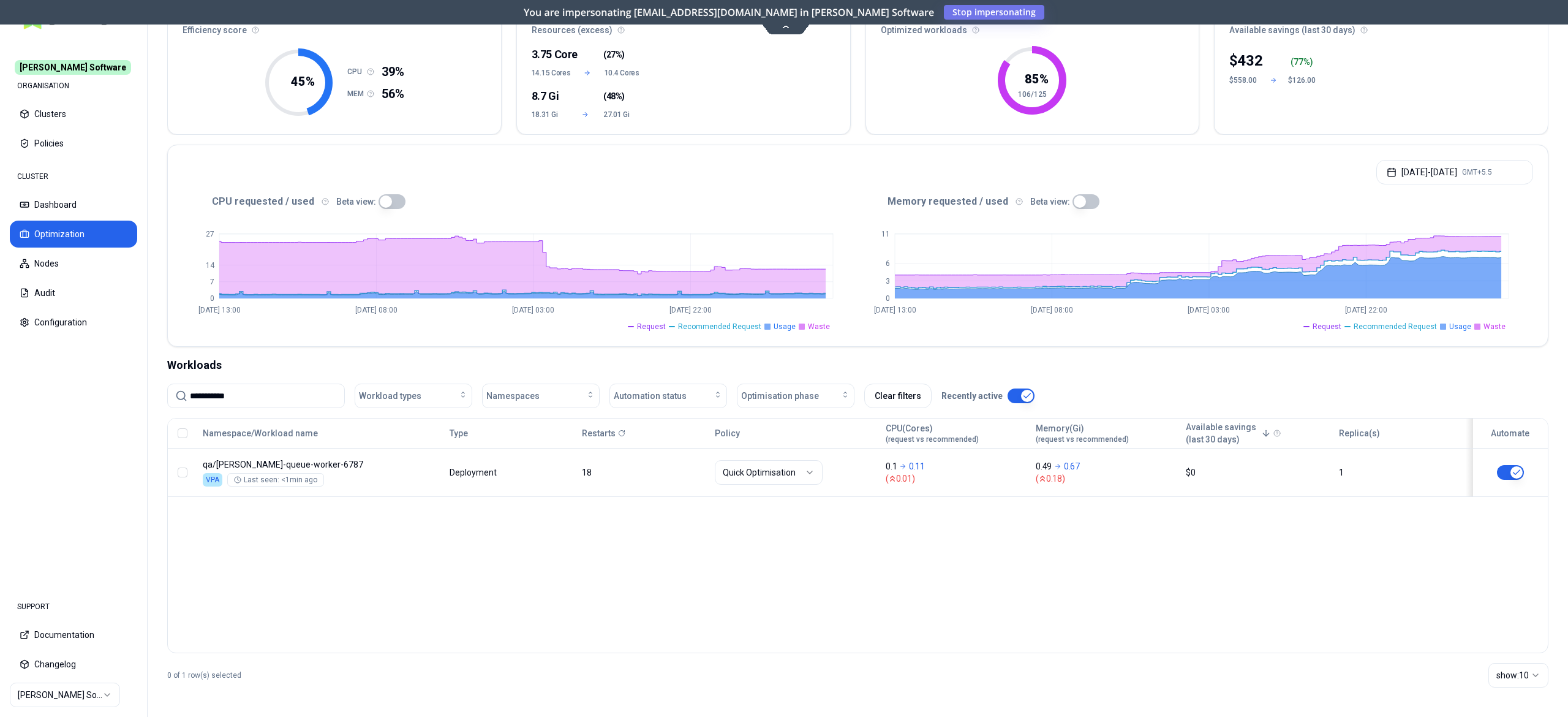
type input "**********"
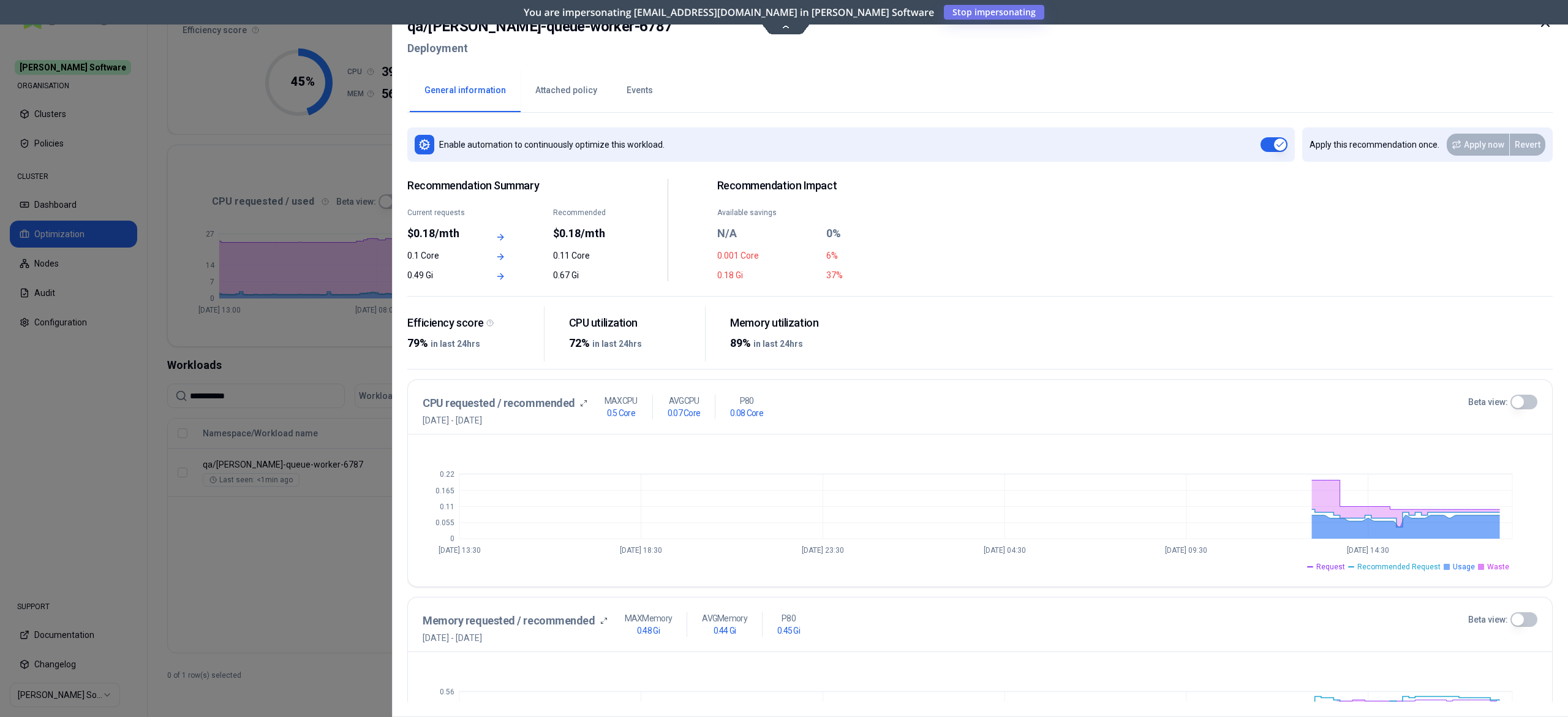
click at [625, 87] on button "Events" at bounding box center [640, 91] width 56 height 43
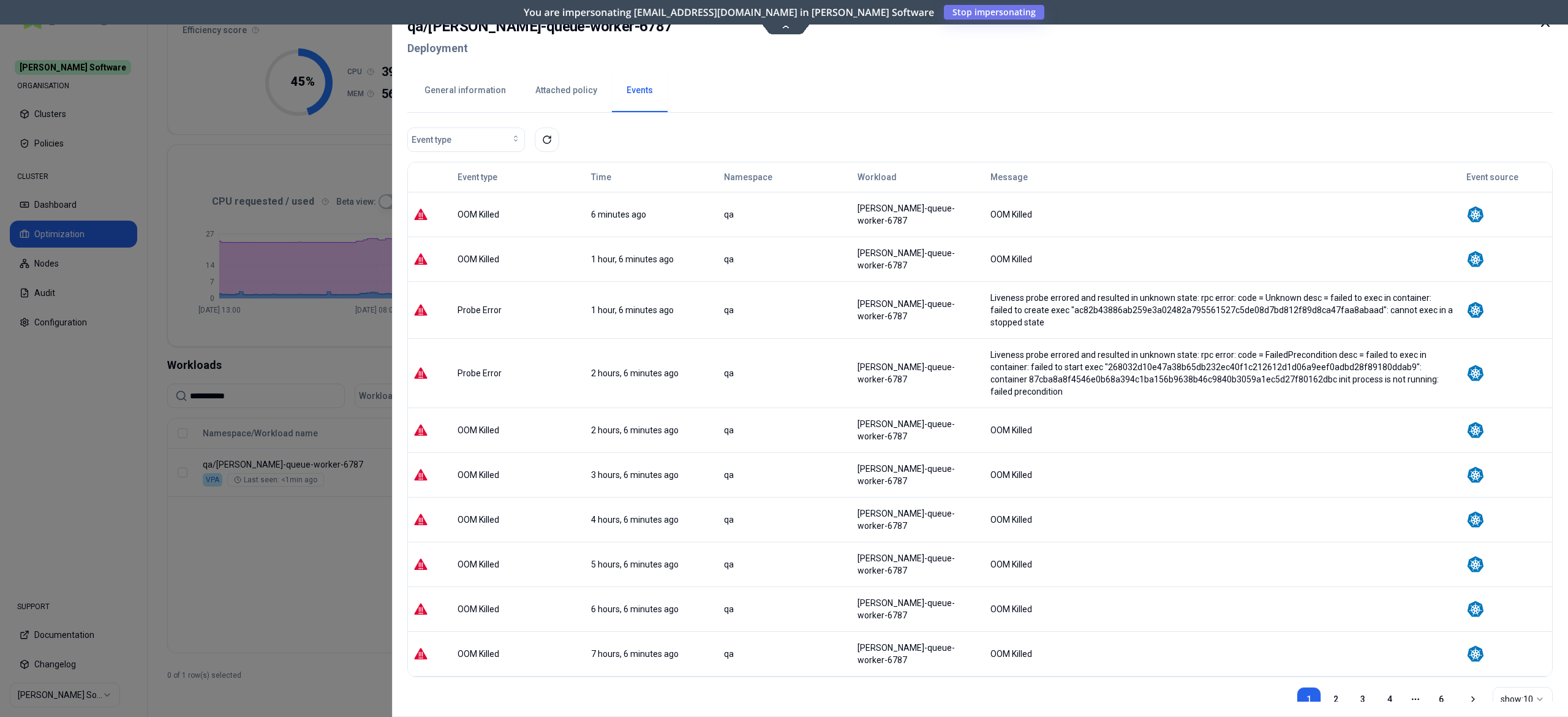
click at [229, 535] on div at bounding box center [784, 358] width 1568 height 717
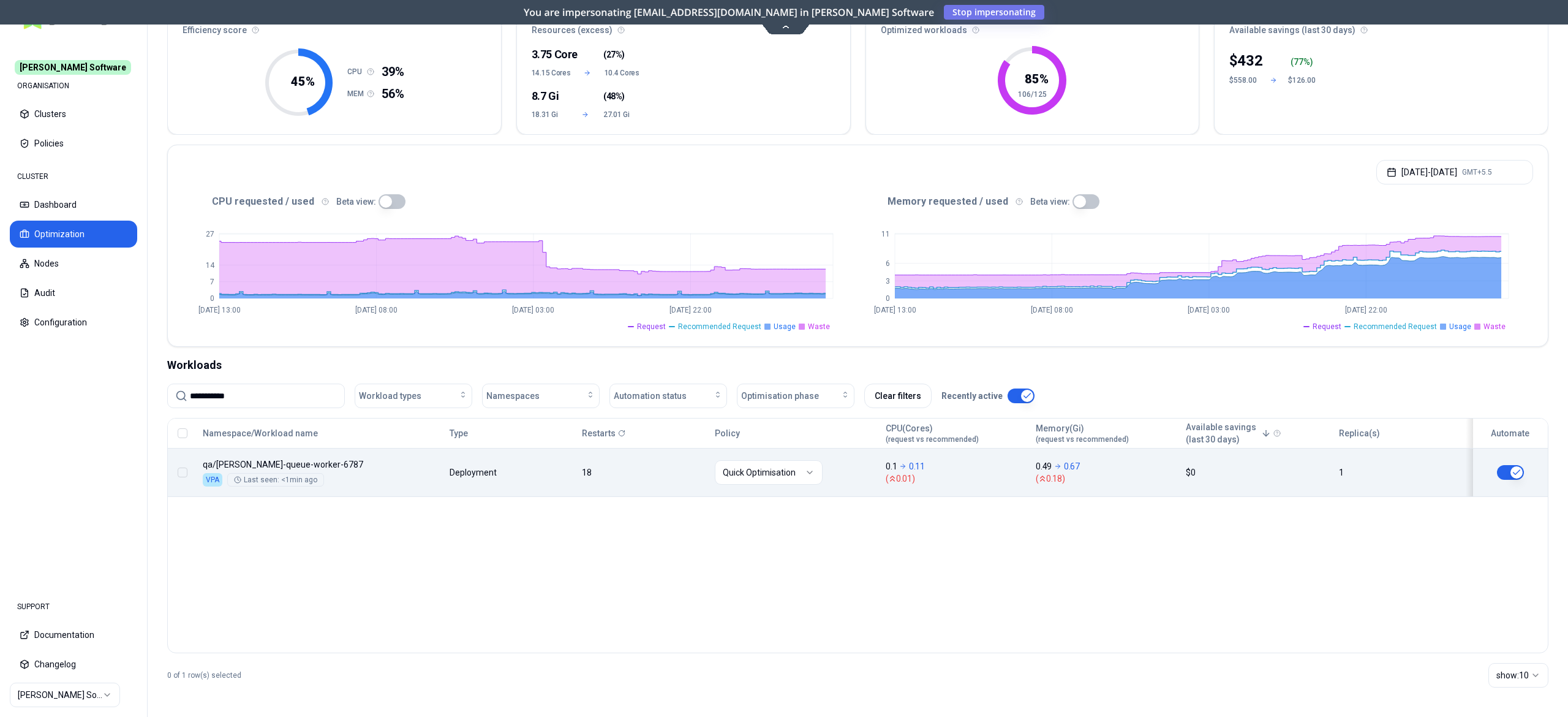
click at [478, 462] on body "**********" at bounding box center [784, 358] width 1568 height 717
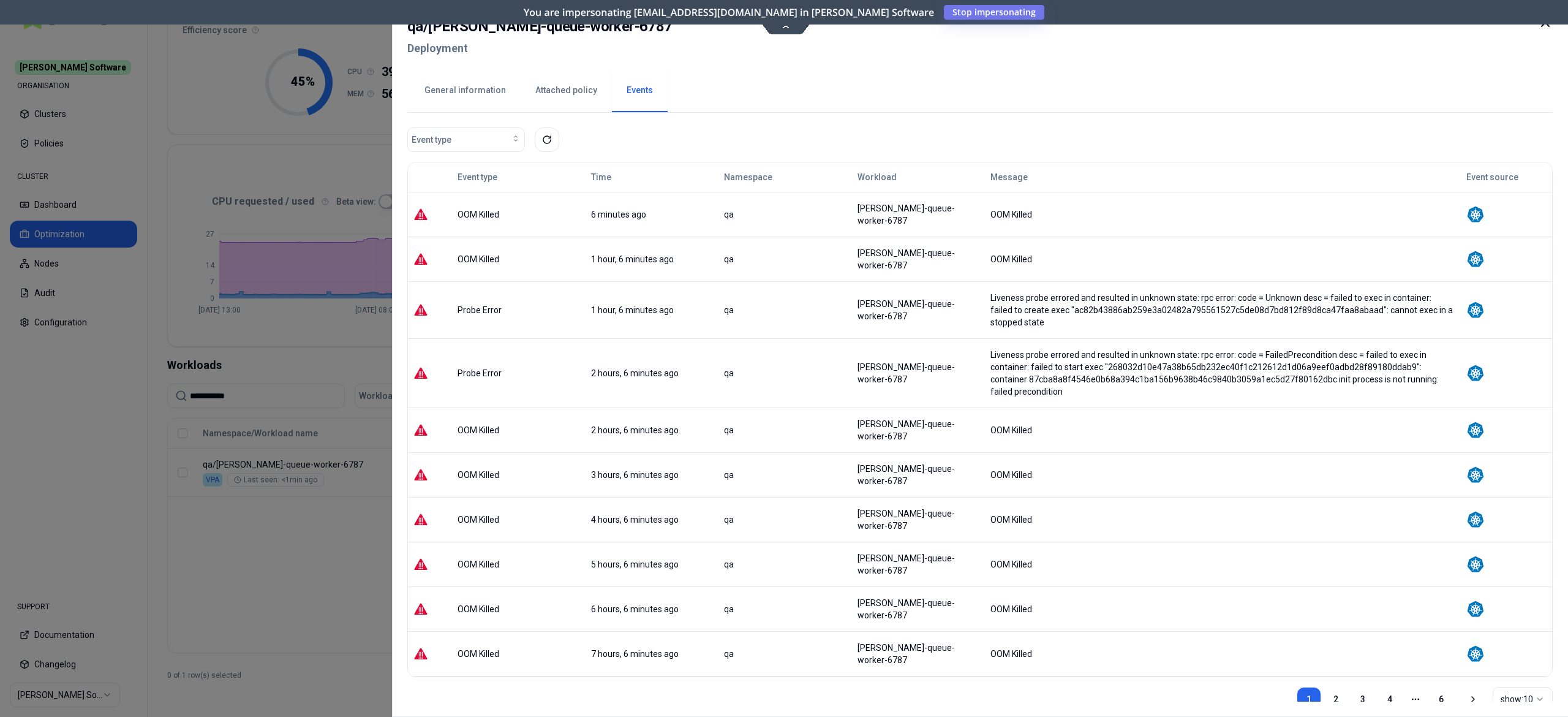
click at [206, 591] on div at bounding box center [784, 358] width 1568 height 717
click at [1433, 687] on link "6" at bounding box center [1441, 699] width 25 height 25
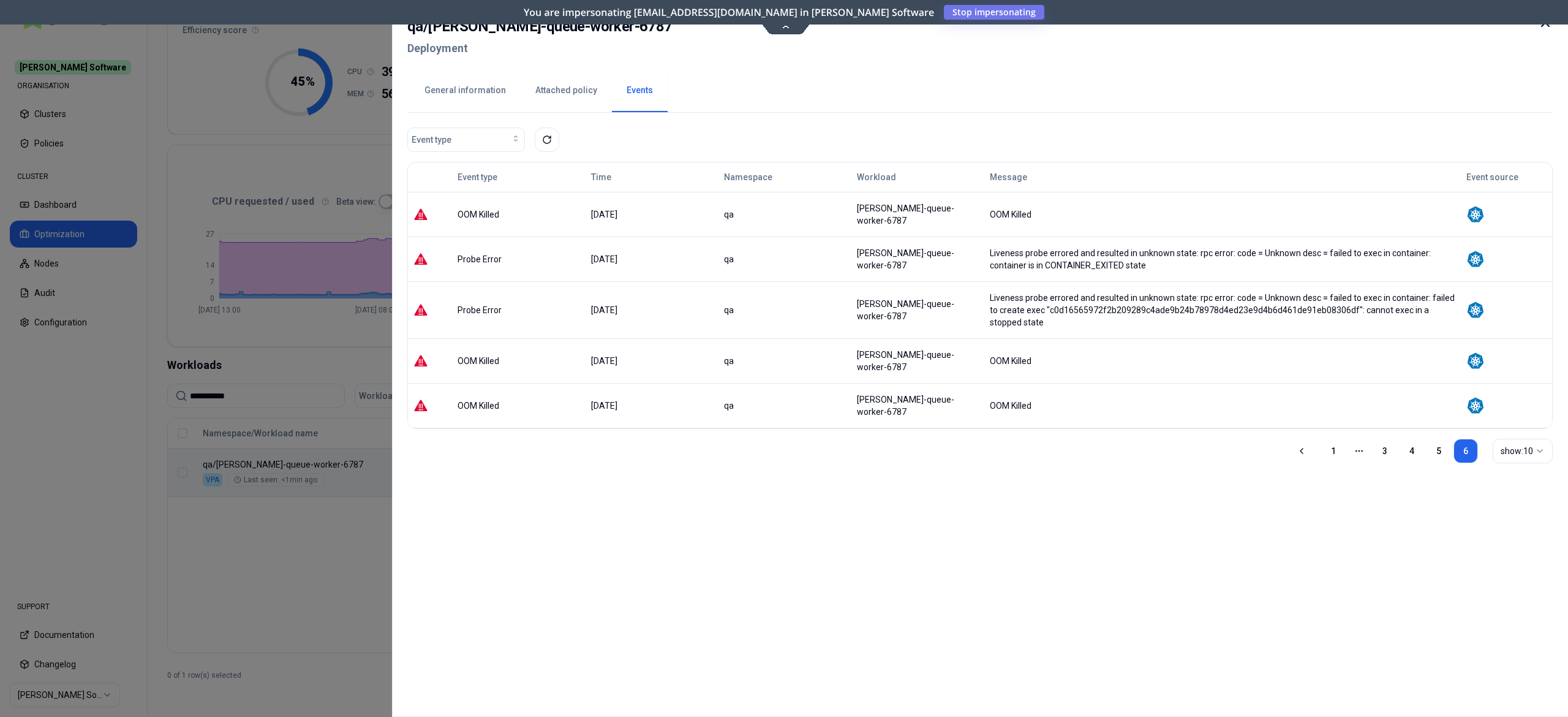
click at [342, 527] on div at bounding box center [784, 358] width 1568 height 717
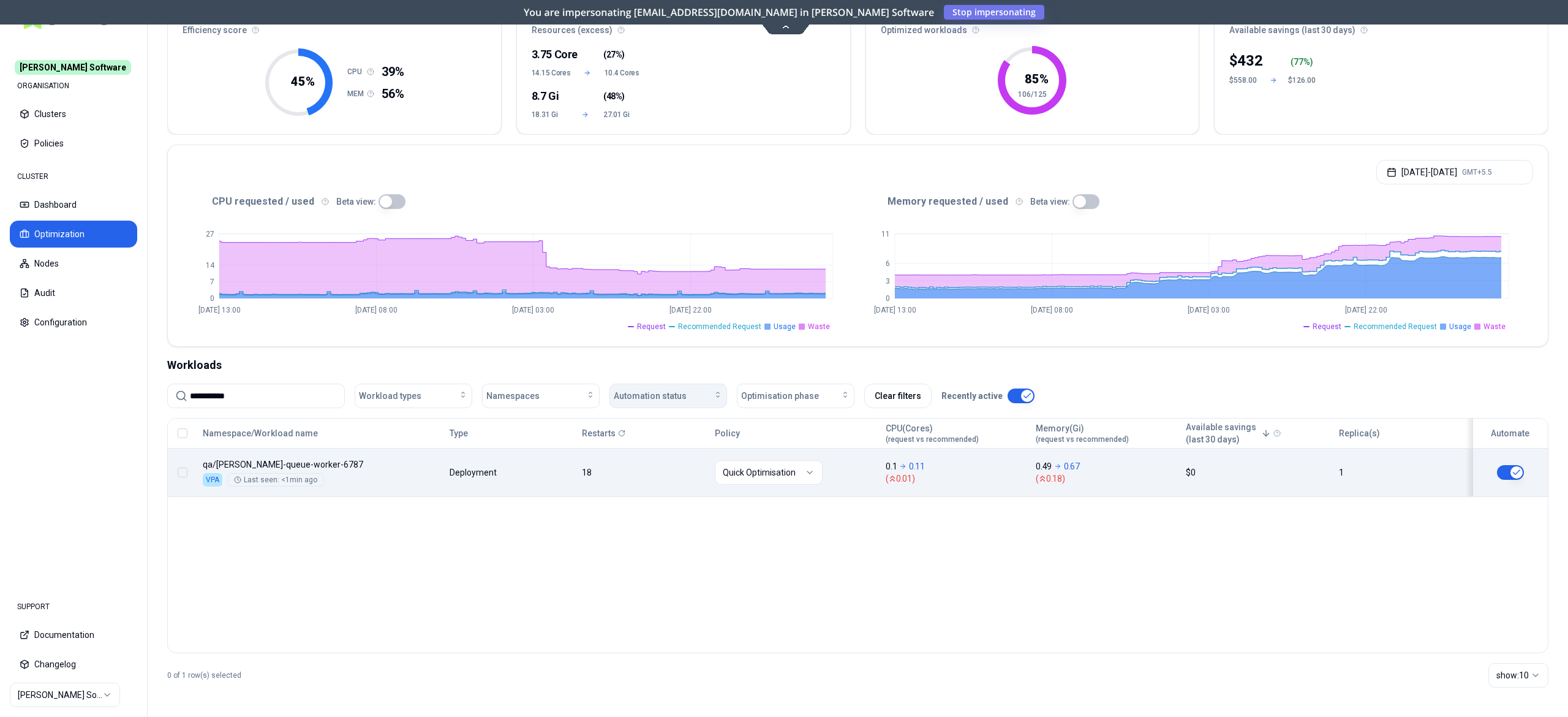
click at [657, 393] on span "Automation status" at bounding box center [651, 395] width 73 height 12
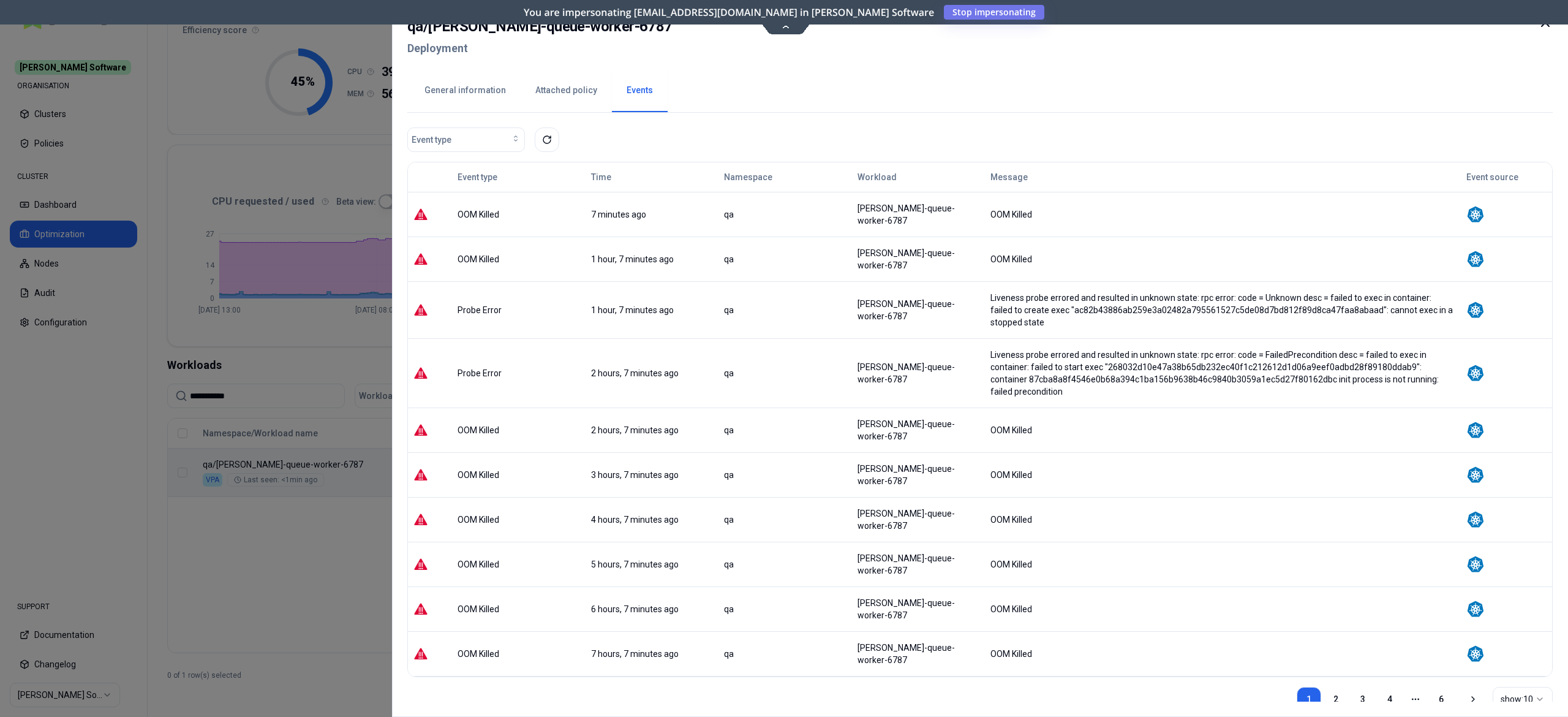
drag, startPoint x: 325, startPoint y: 463, endPoint x: 223, endPoint y: 465, distance: 102.0
drag, startPoint x: 855, startPoint y: 205, endPoint x: 972, endPoint y: 215, distance: 117.4
click at [972, 215] on tr "OOM Killed 7 minutes ago [PERSON_NAME]-queue-worker-6787 OOM Killed" at bounding box center [979, 214] width 1144 height 44
copy tr "[PERSON_NAME]-queue-worker-6787"
click at [199, 511] on div at bounding box center [784, 358] width 1568 height 717
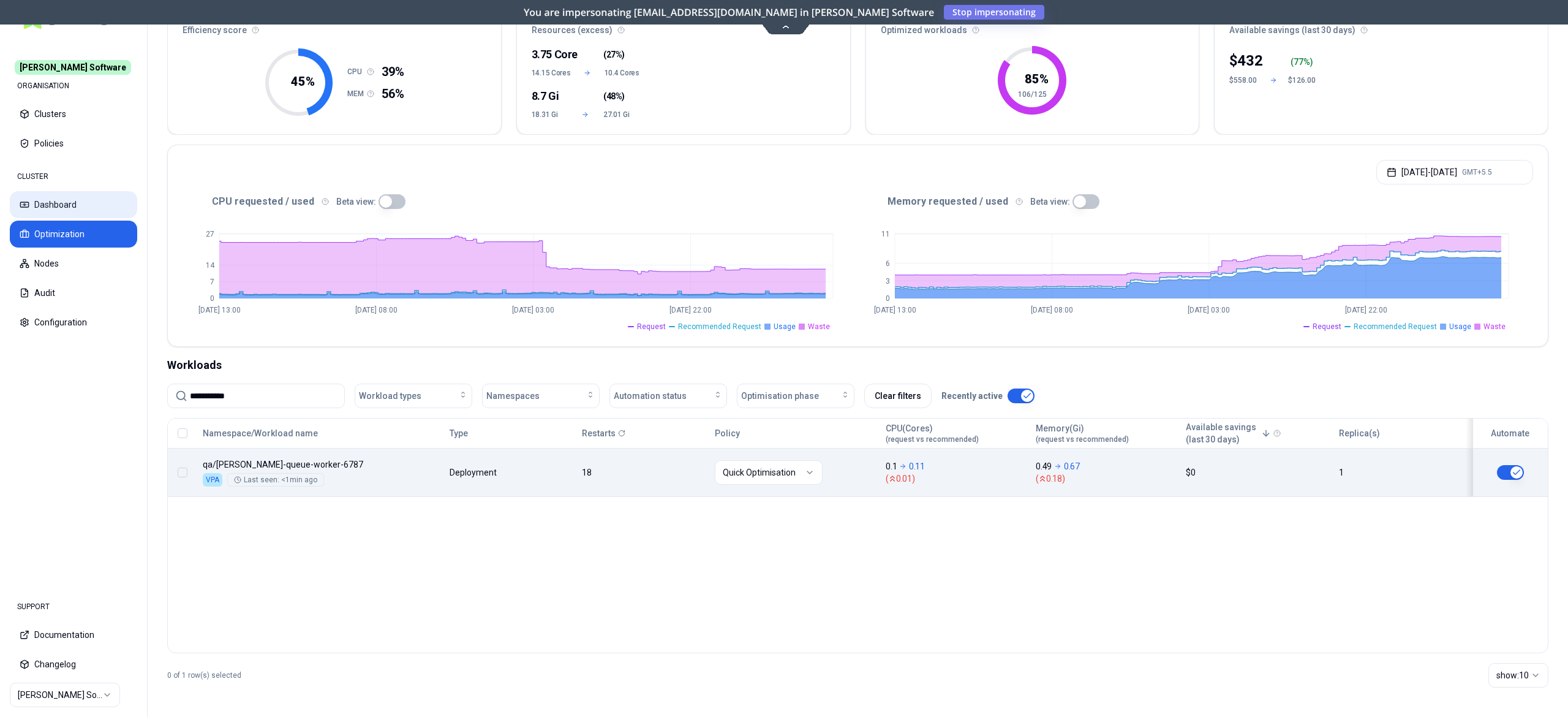
click at [67, 214] on button "Dashboard" at bounding box center [73, 205] width 127 height 27
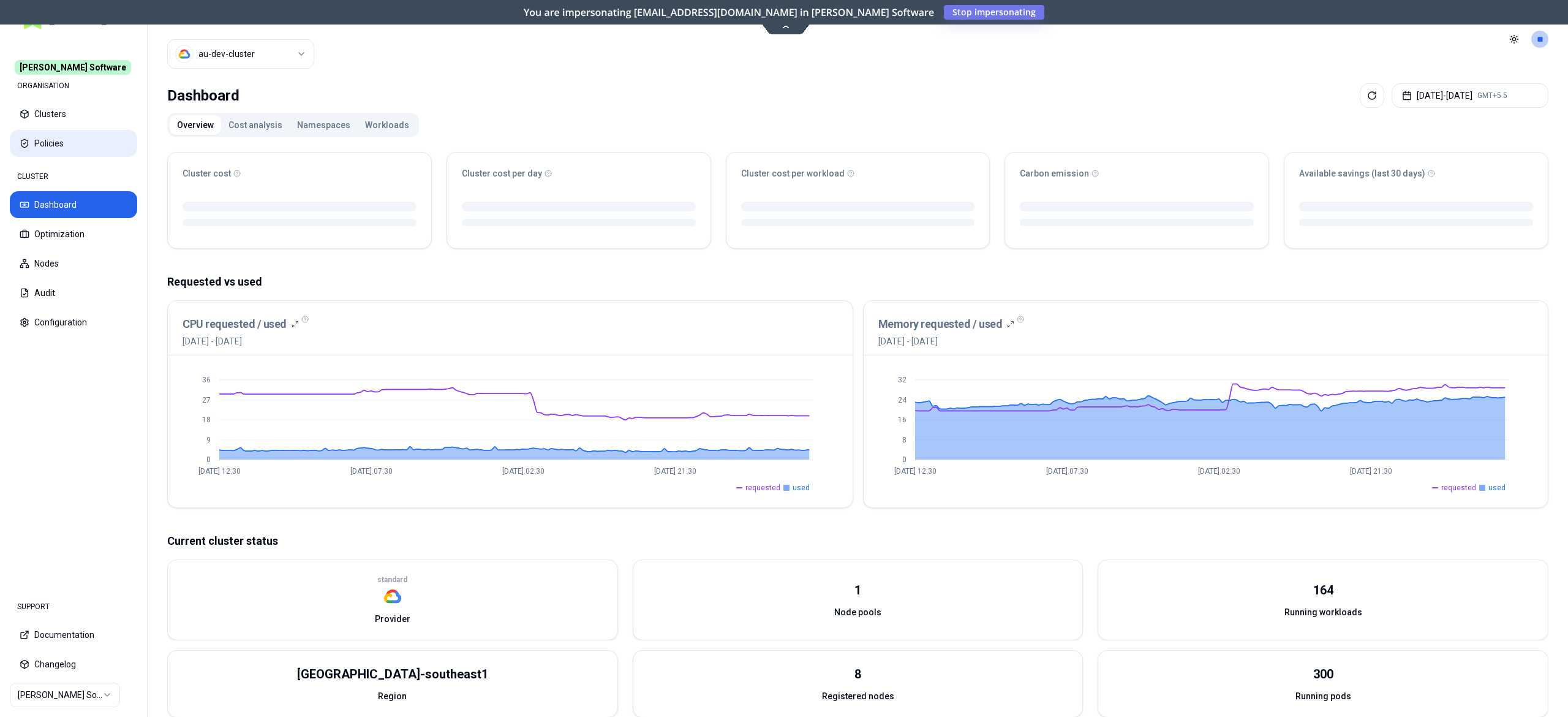
click at [25, 137] on button "Policies" at bounding box center [73, 143] width 127 height 27
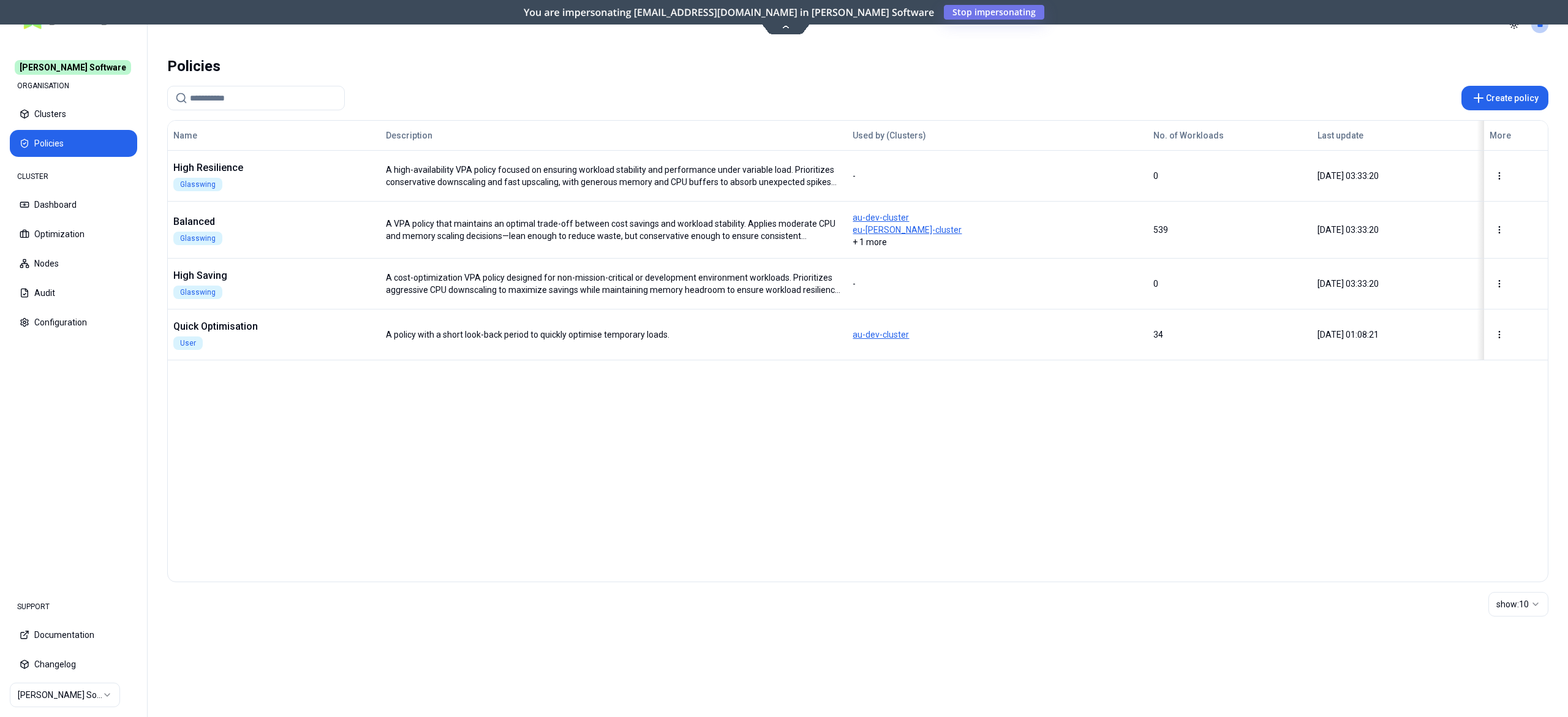
click at [213, 97] on input at bounding box center [263, 98] width 147 height 24
paste input "**********"
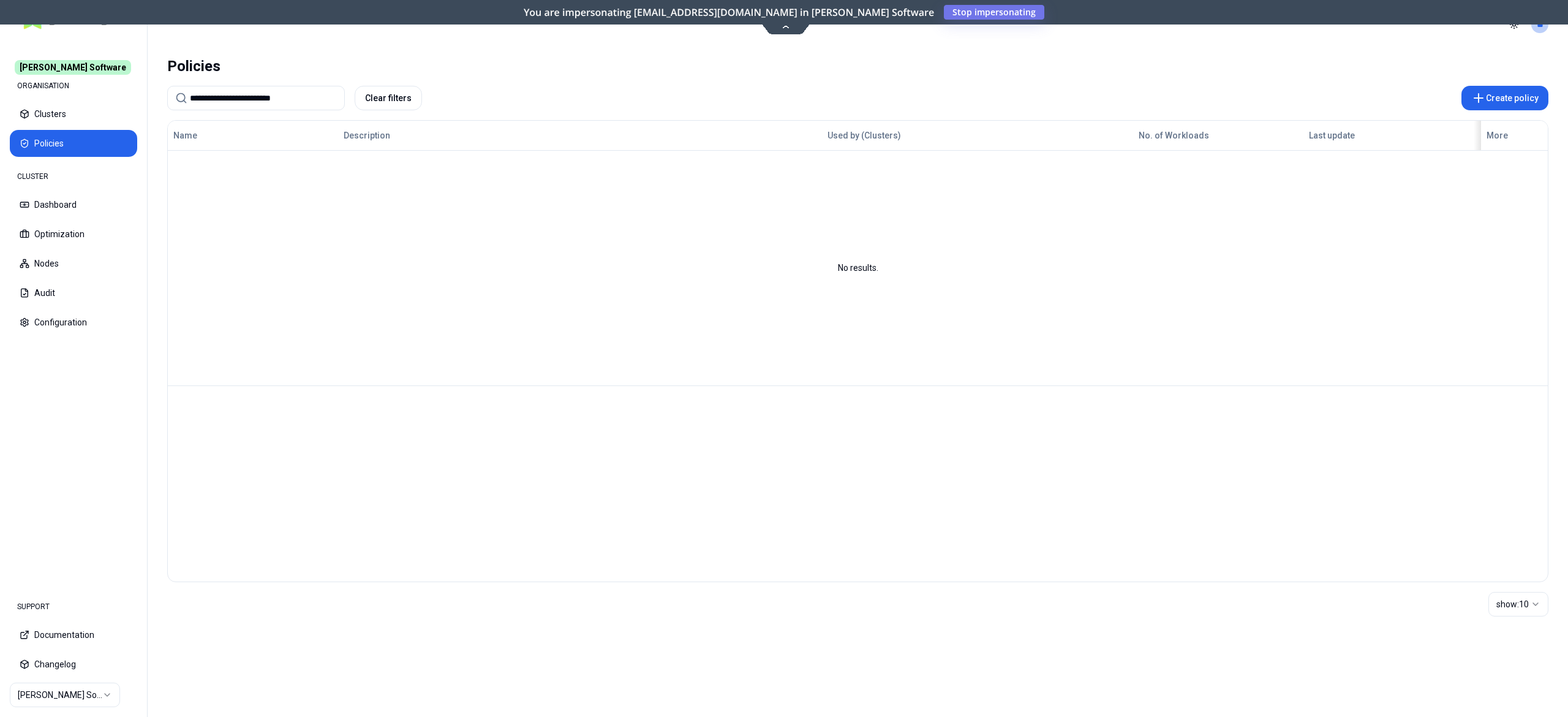
click at [197, 97] on input "**********" at bounding box center [263, 98] width 147 height 24
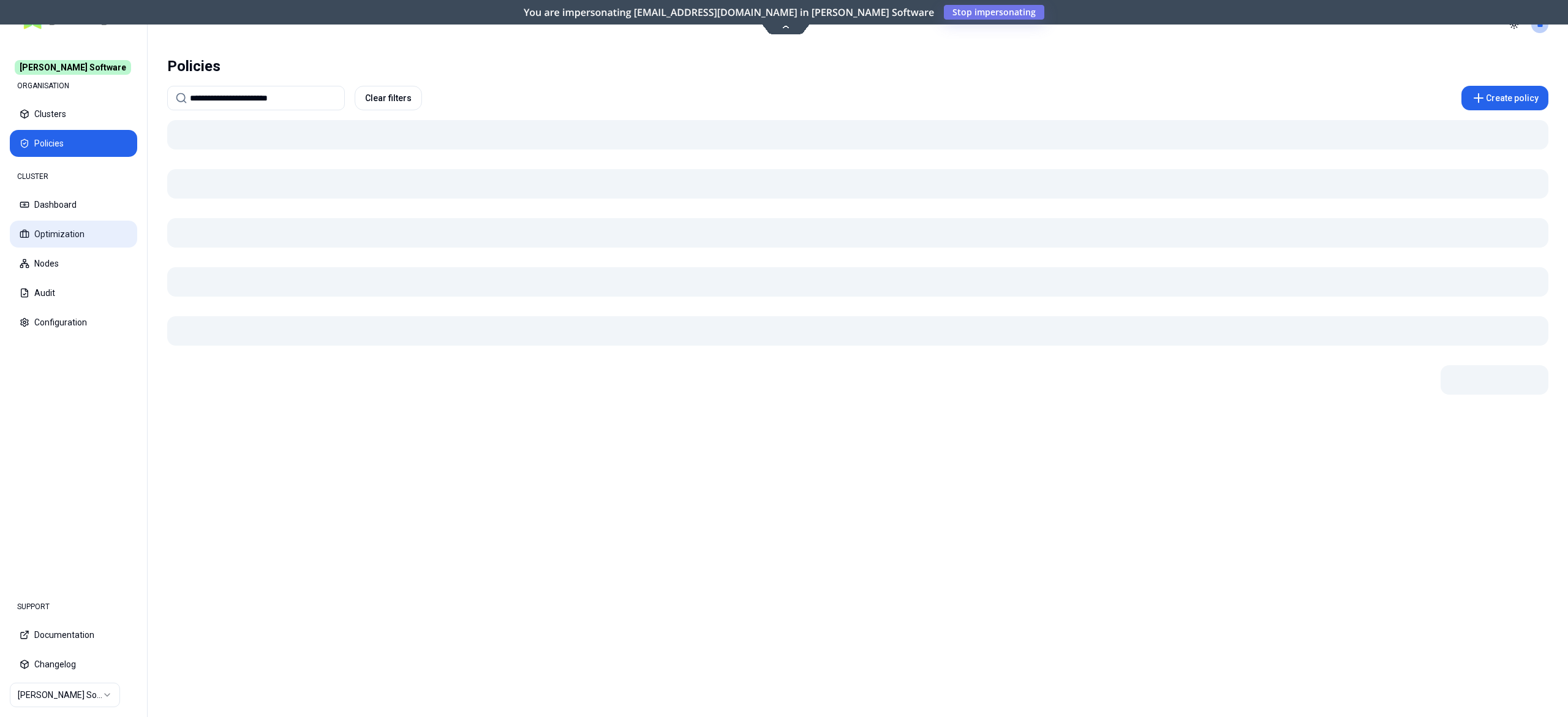
type input "**********"
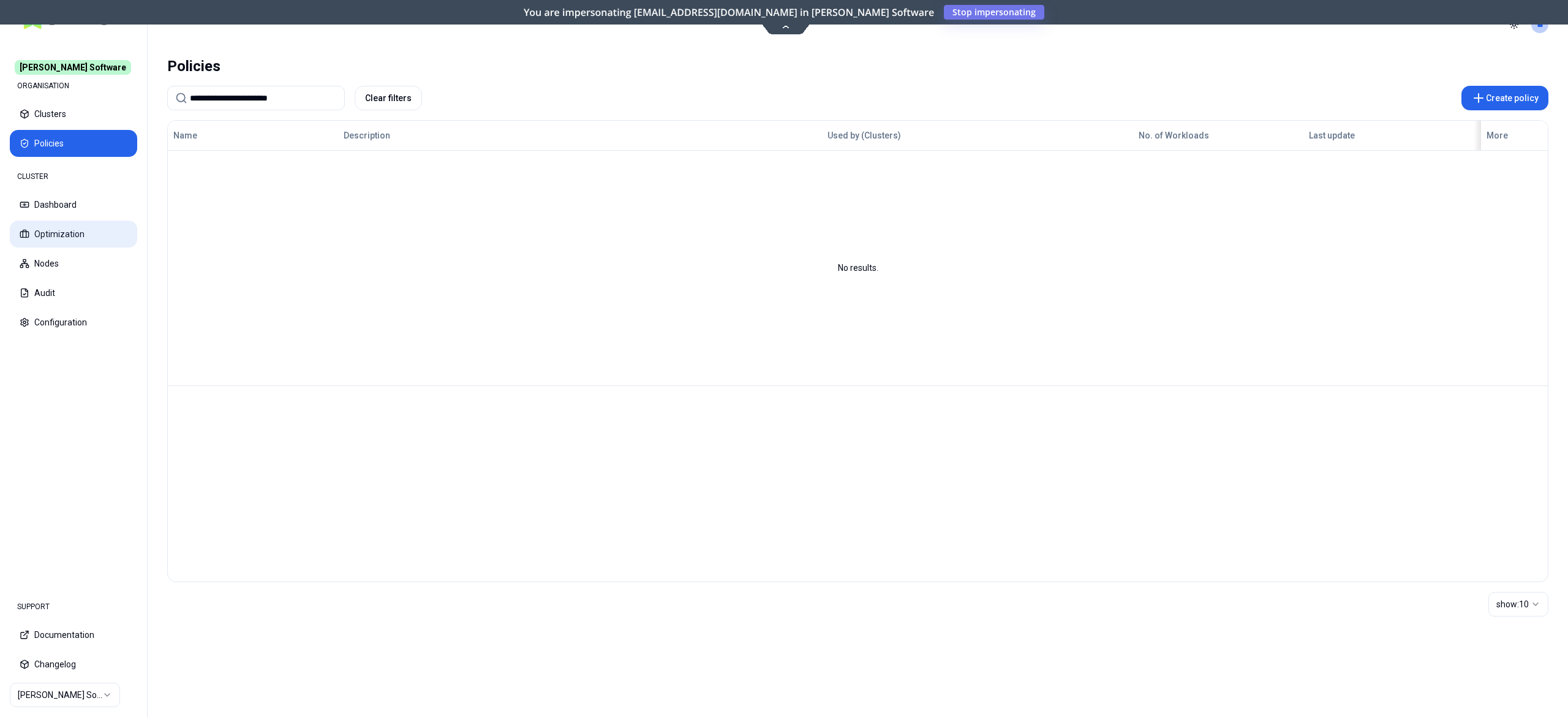
click at [53, 233] on button "Optimization" at bounding box center [73, 234] width 127 height 27
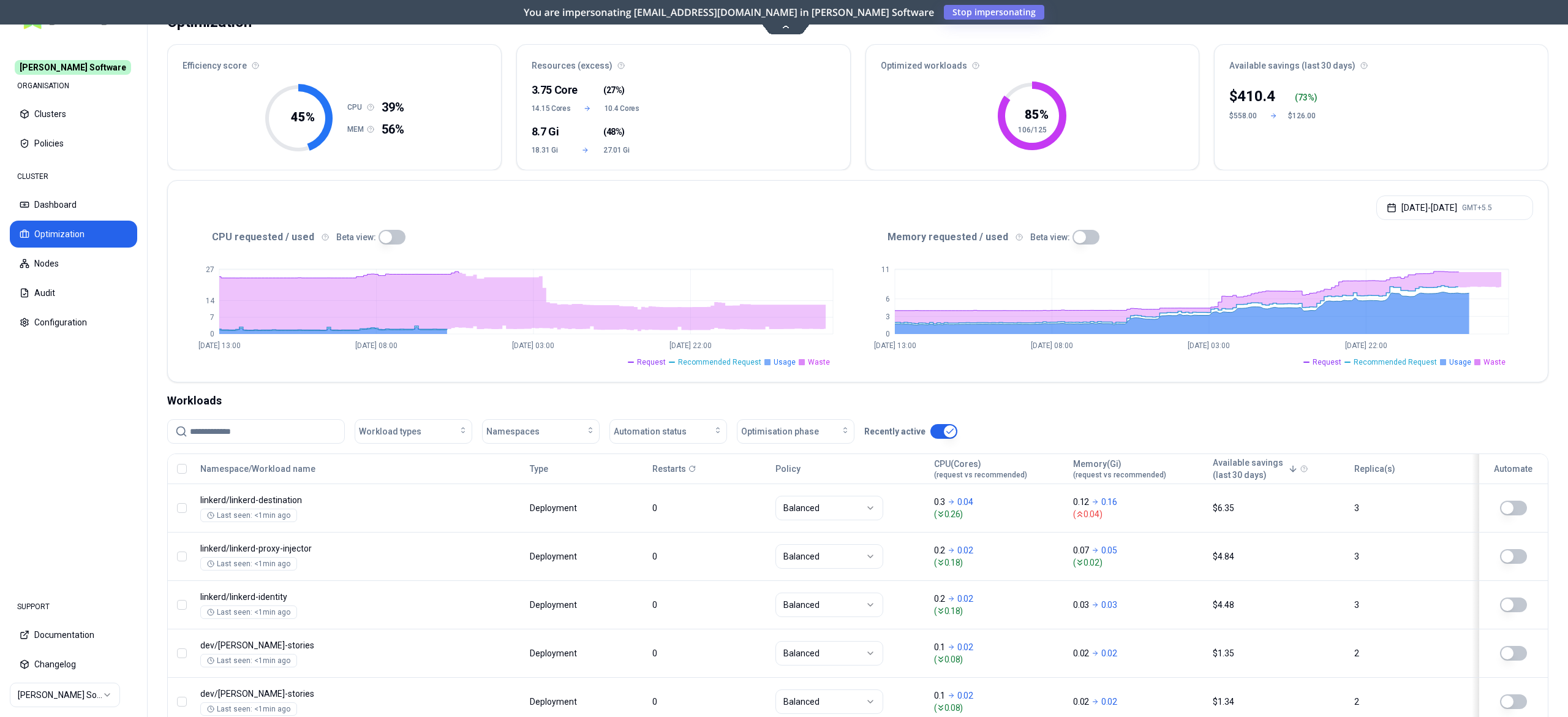
scroll to position [84, 0]
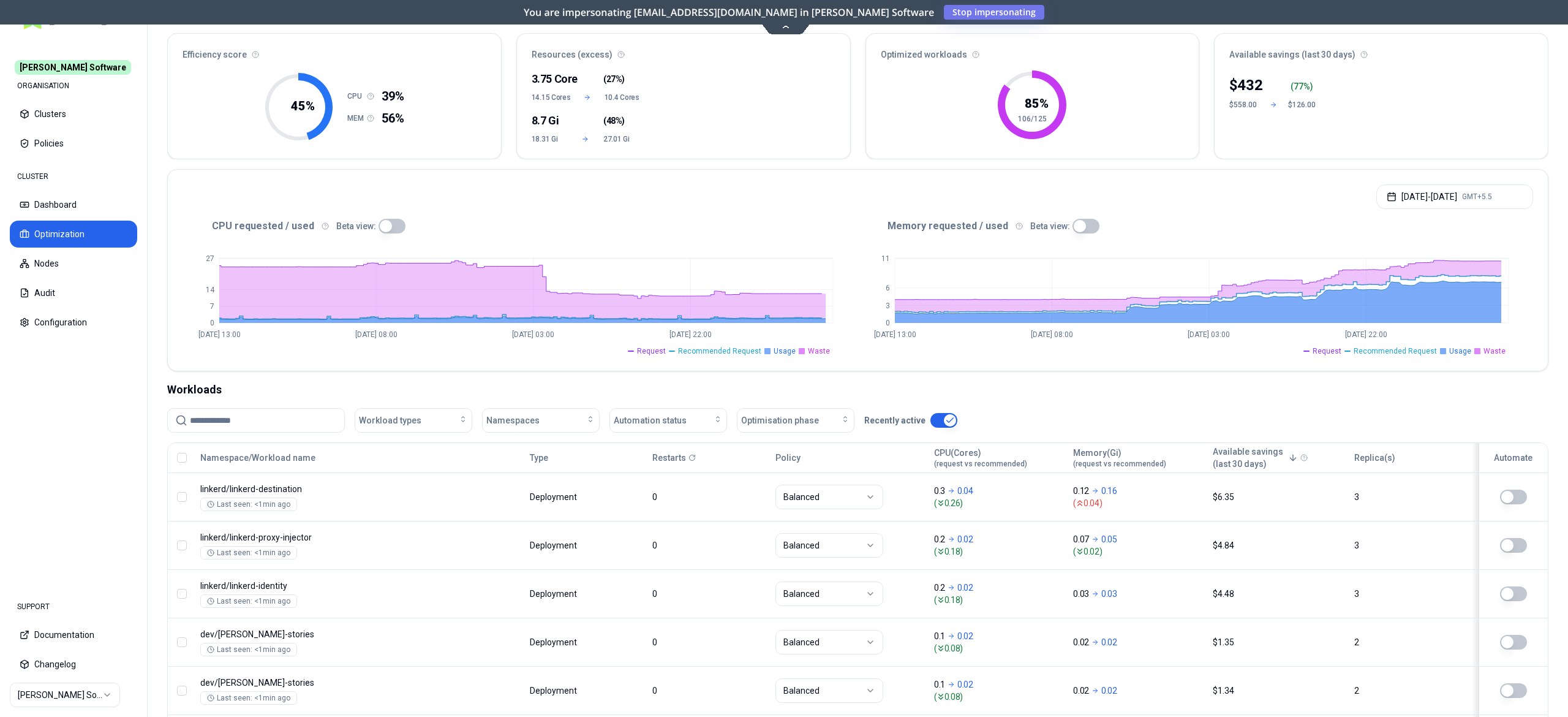
click at [250, 421] on input at bounding box center [263, 420] width 147 height 24
paste input "**********"
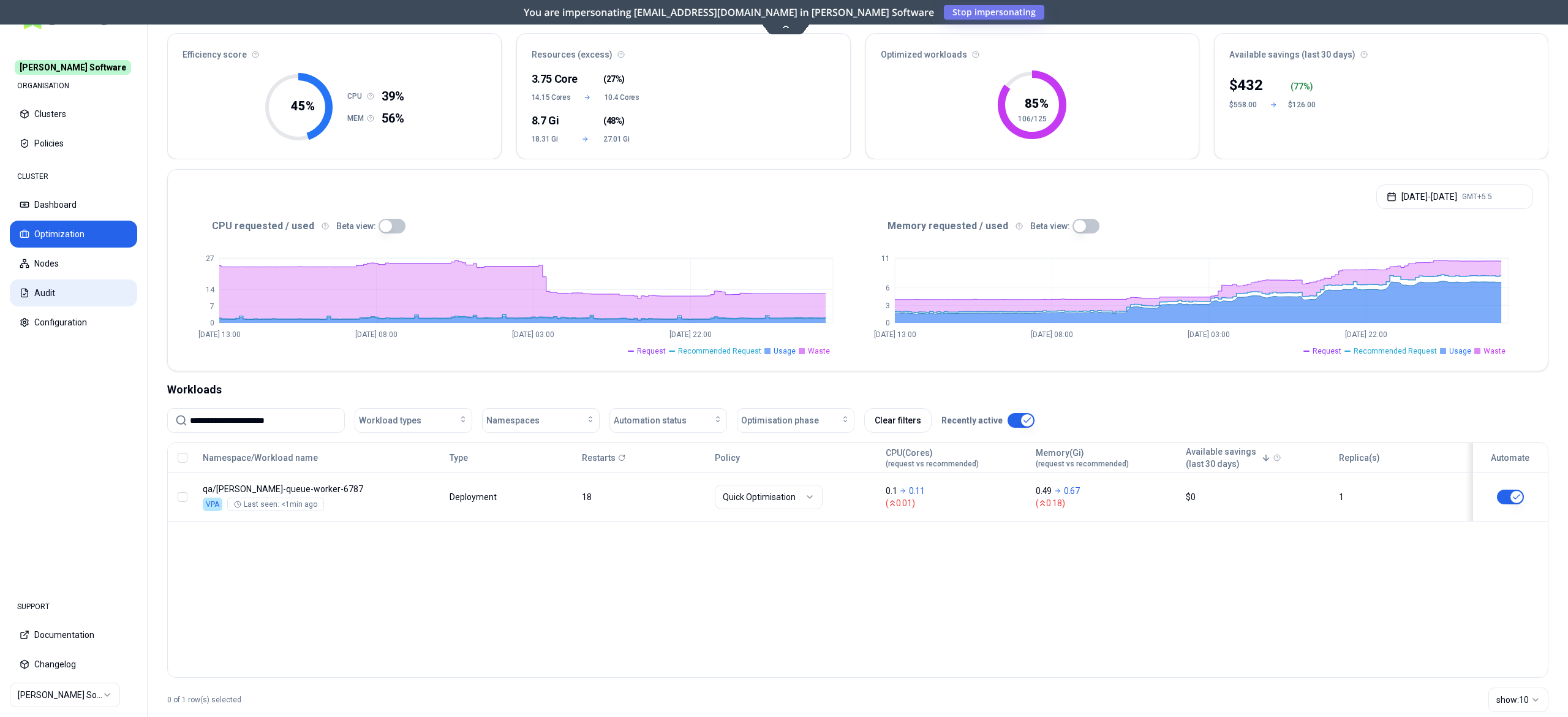
type input "**********"
click at [18, 281] on button "Audit" at bounding box center [73, 293] width 127 height 27
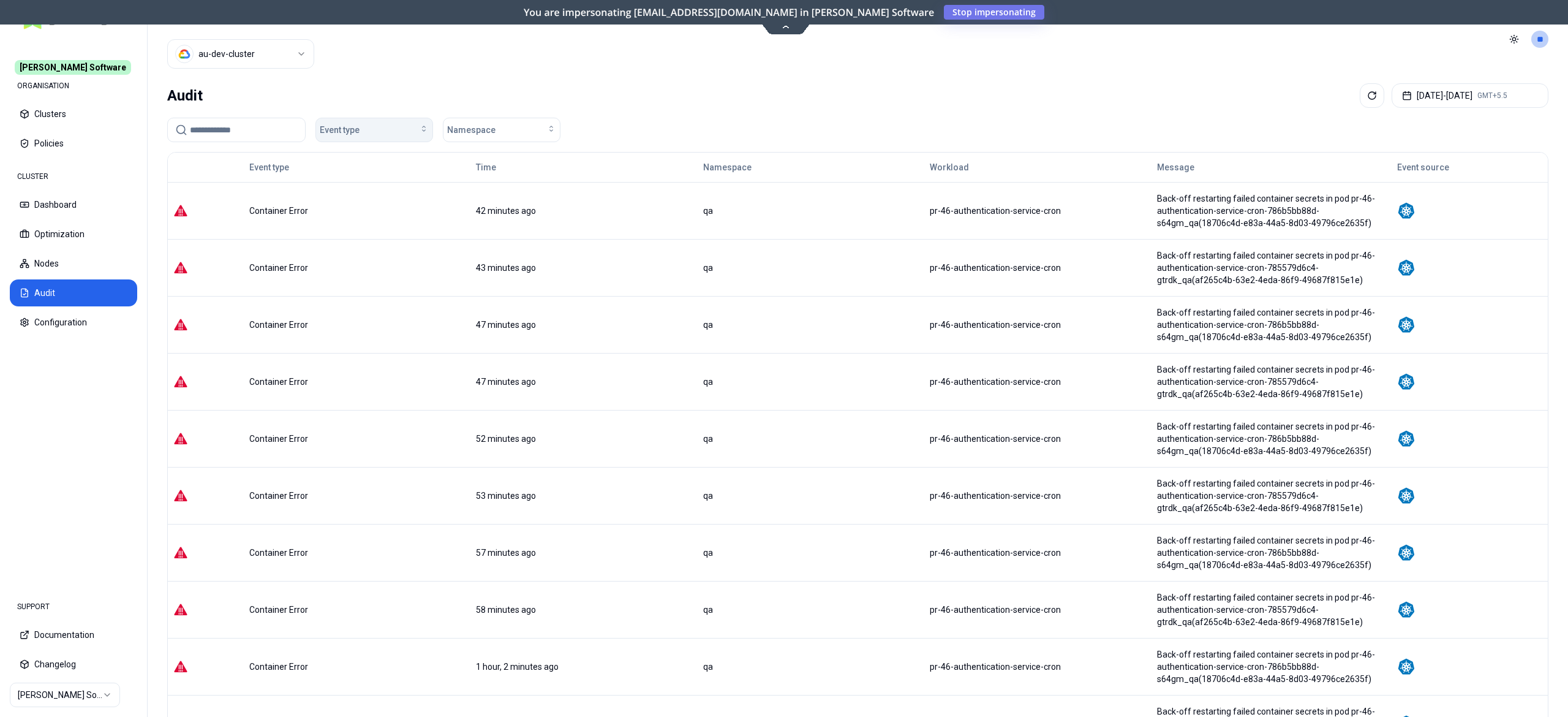
click at [368, 119] on button "Event type" at bounding box center [374, 130] width 118 height 25
click at [349, 216] on span "OOM Killed" at bounding box center [345, 217] width 42 height 12
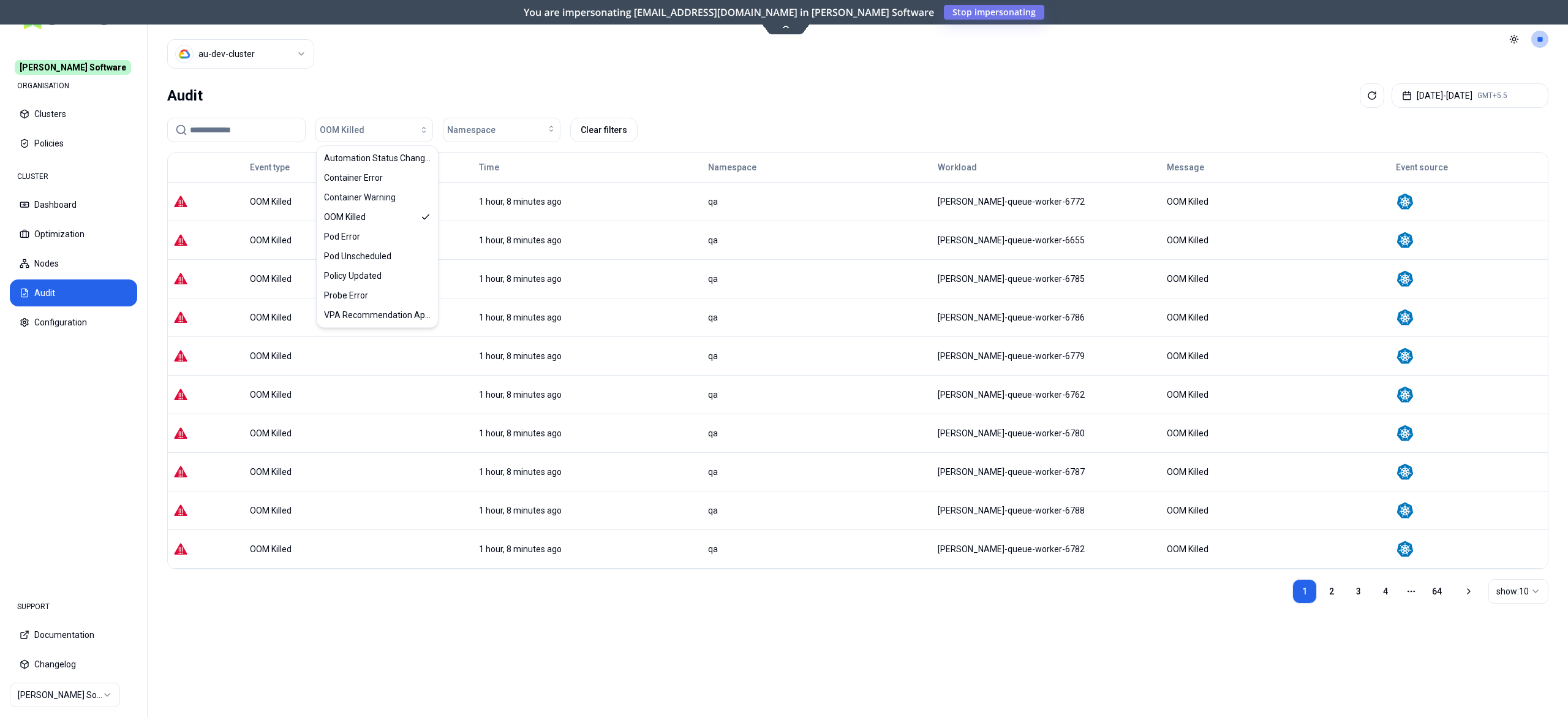
click at [746, 122] on div "OOM Killed Namespace Clear filters" at bounding box center [858, 130] width 1381 height 25
click at [1326, 593] on link "2" at bounding box center [1332, 592] width 25 height 25
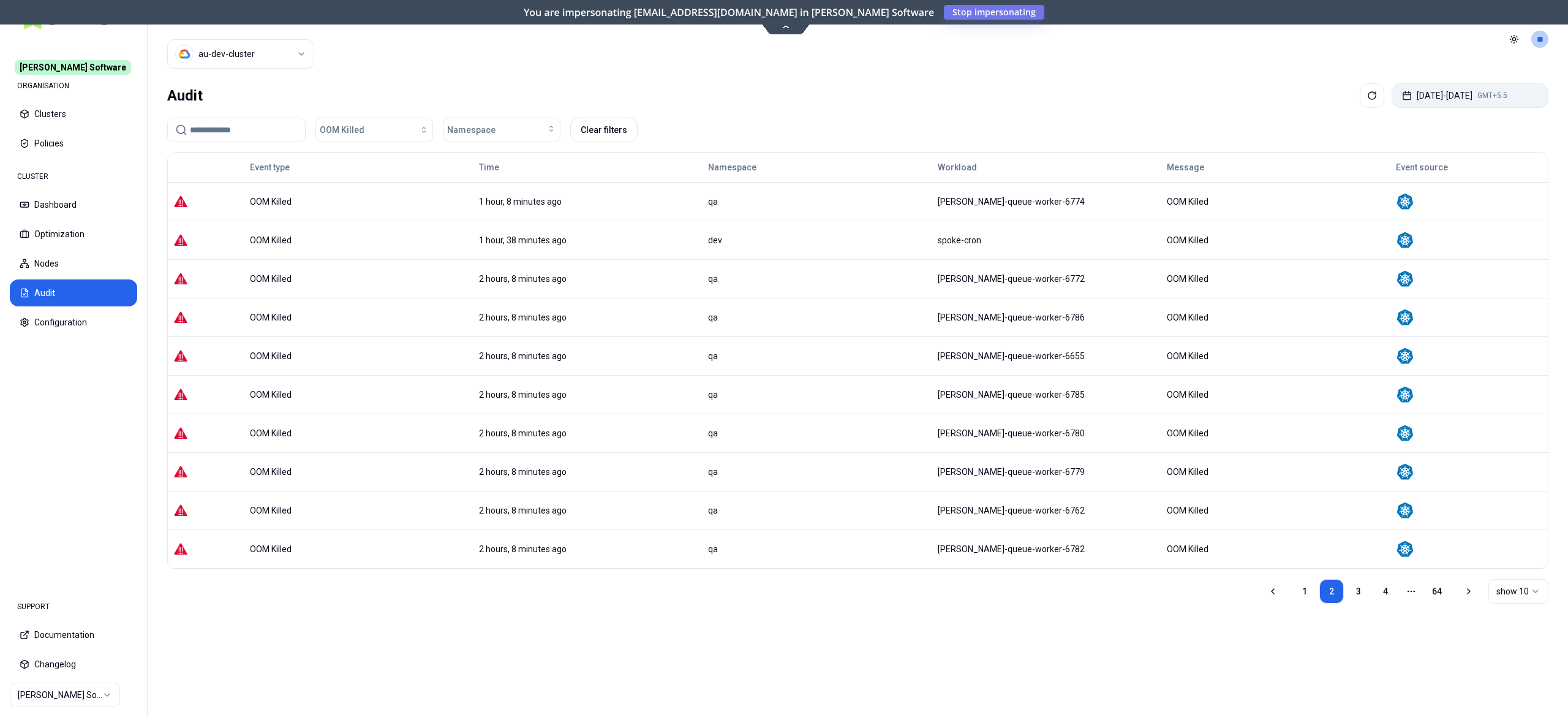
click at [1431, 92] on button "[DATE] - [DATE] GMT+5.5" at bounding box center [1470, 96] width 157 height 25
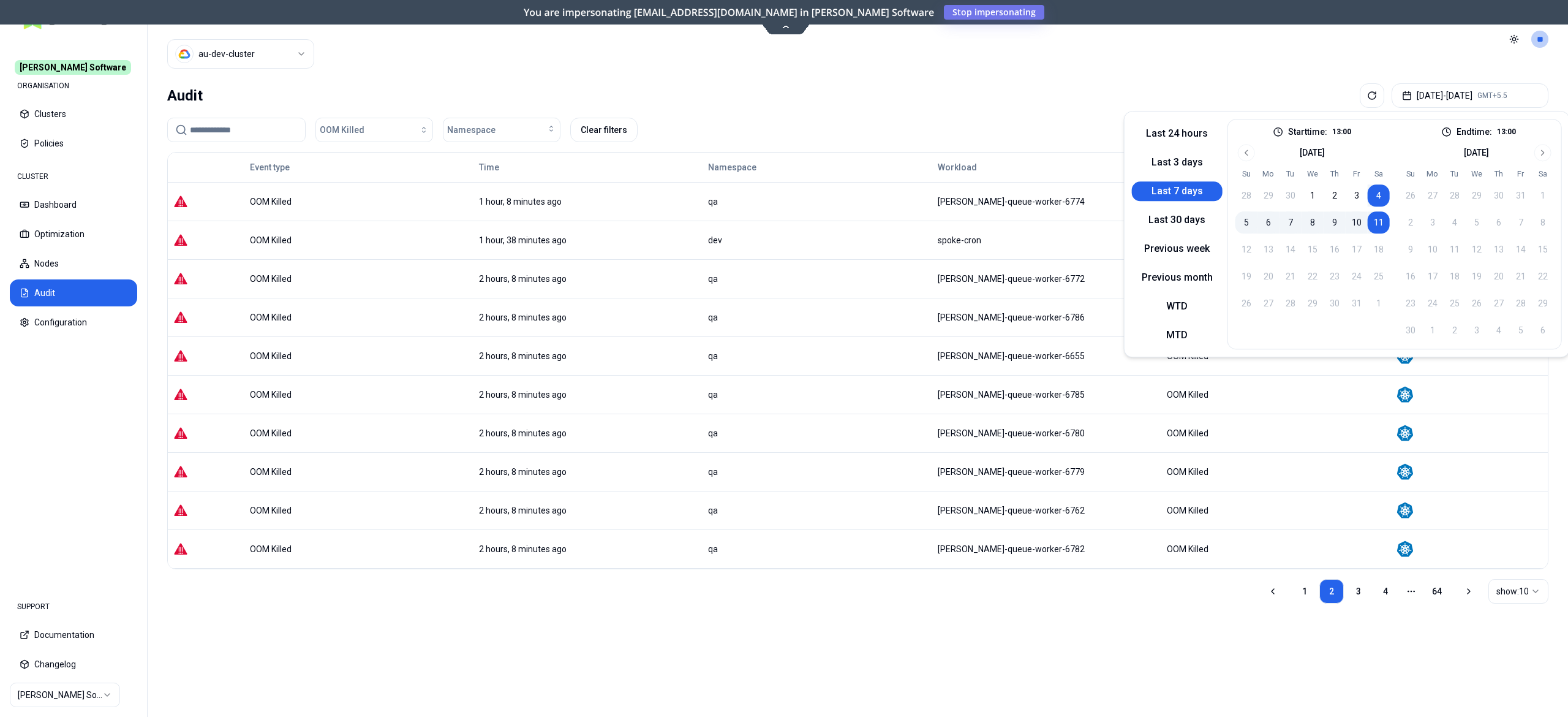
click at [1372, 222] on button "11" at bounding box center [1379, 222] width 22 height 22
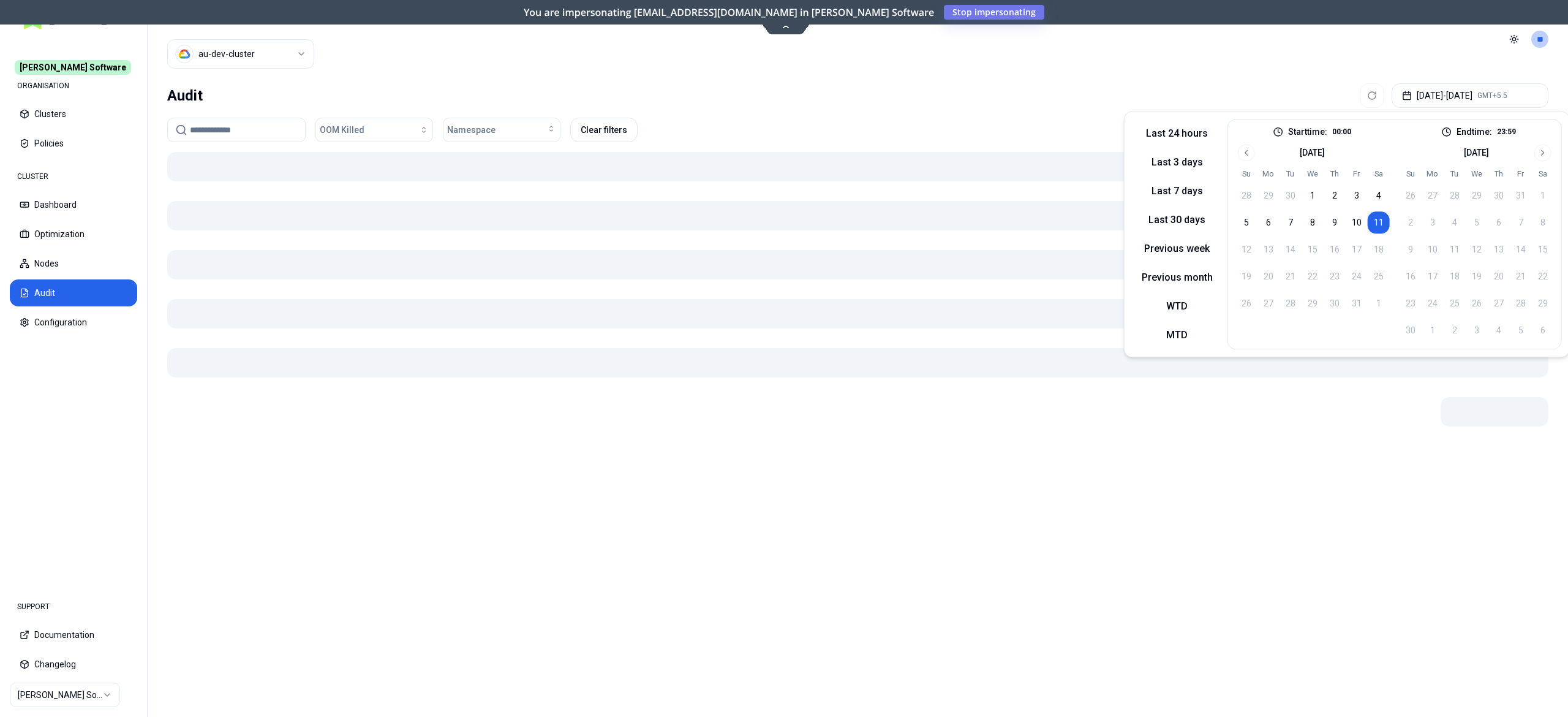
click at [1372, 222] on button "11" at bounding box center [1379, 222] width 22 height 22
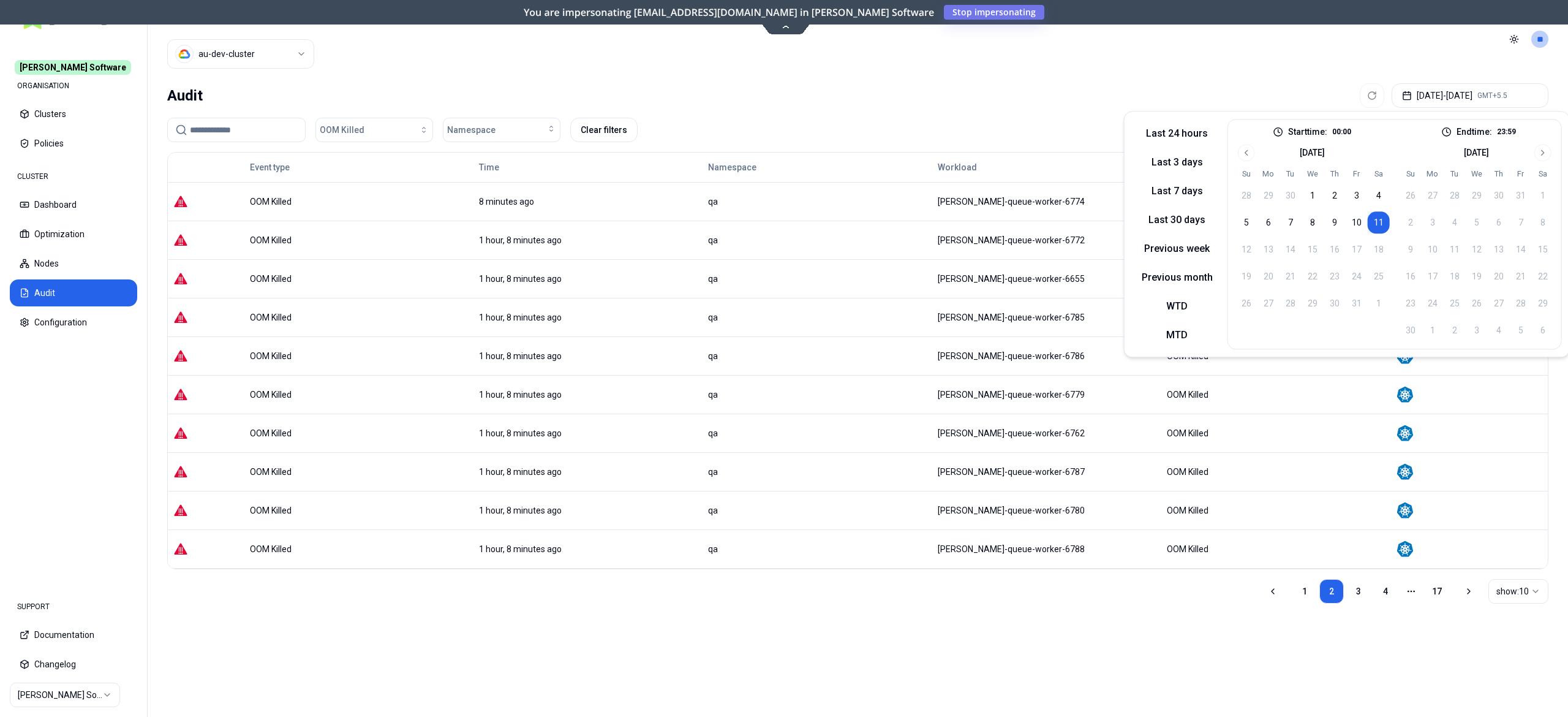
click at [1143, 120] on div "Last 24 hours Last 3 days Last 7 days Last 30 days Previous week Previous month…" at bounding box center [1177, 234] width 91 height 231
click at [997, 107] on div "Audit [DATE] - [DATE] GMT+5.5" at bounding box center [858, 96] width 1381 height 25
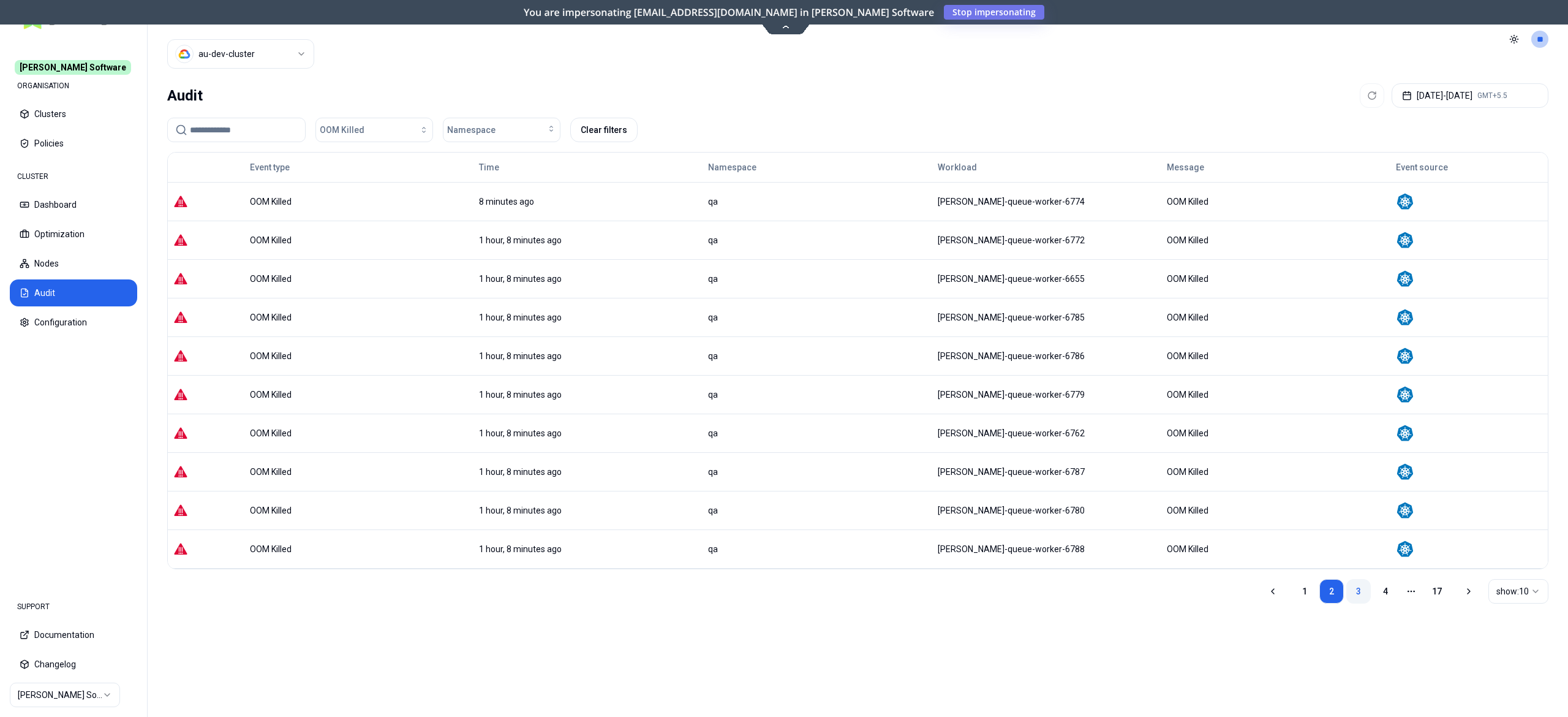
click at [1360, 599] on link "3" at bounding box center [1359, 592] width 25 height 25
click at [1375, 599] on link "4" at bounding box center [1386, 592] width 25 height 25
click at [1390, 595] on link "5" at bounding box center [1386, 592] width 25 height 25
click at [1390, 595] on link "6" at bounding box center [1386, 592] width 25 height 25
click at [1441, 588] on link "17" at bounding box center [1437, 592] width 25 height 25
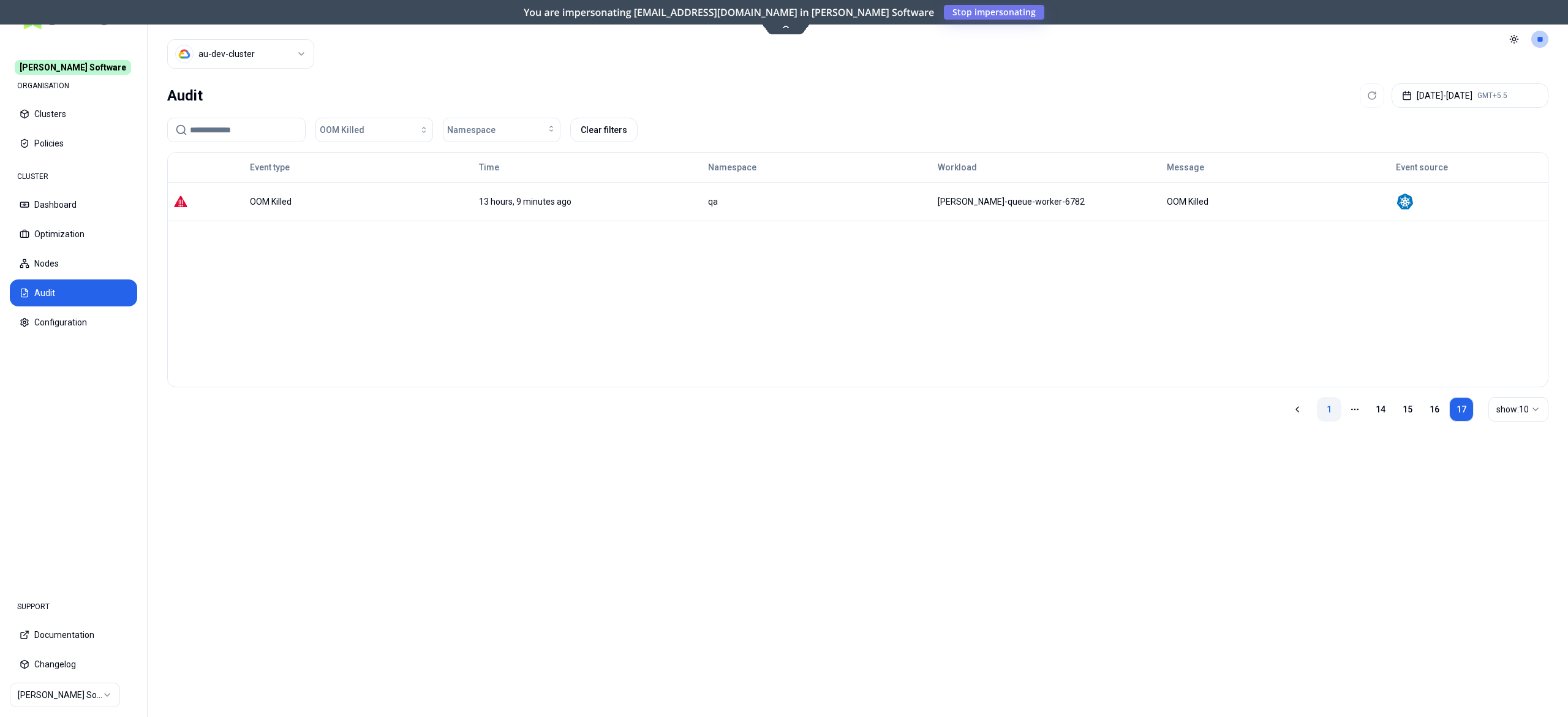
click at [1321, 418] on link "1" at bounding box center [1330, 410] width 25 height 25
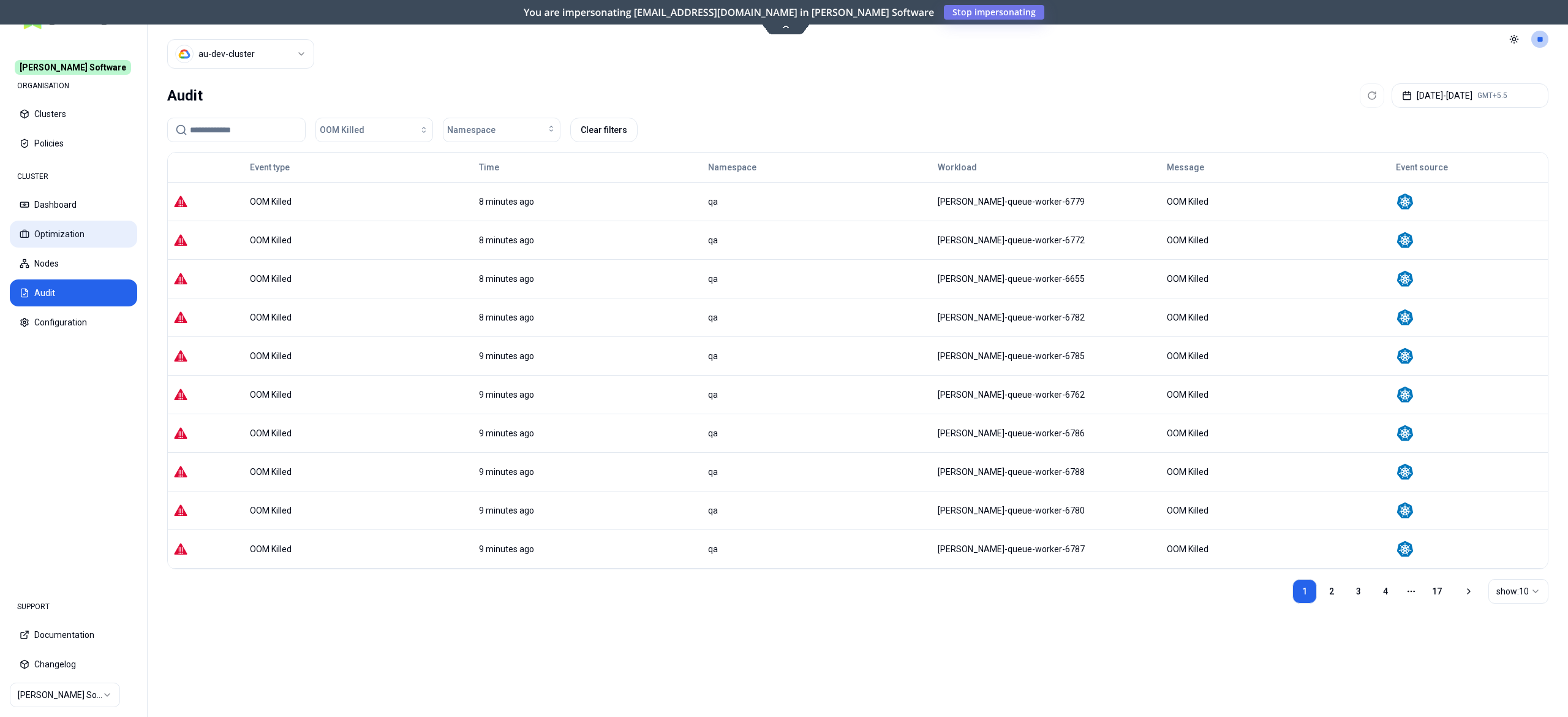
click at [59, 239] on button "Optimization" at bounding box center [73, 234] width 127 height 27
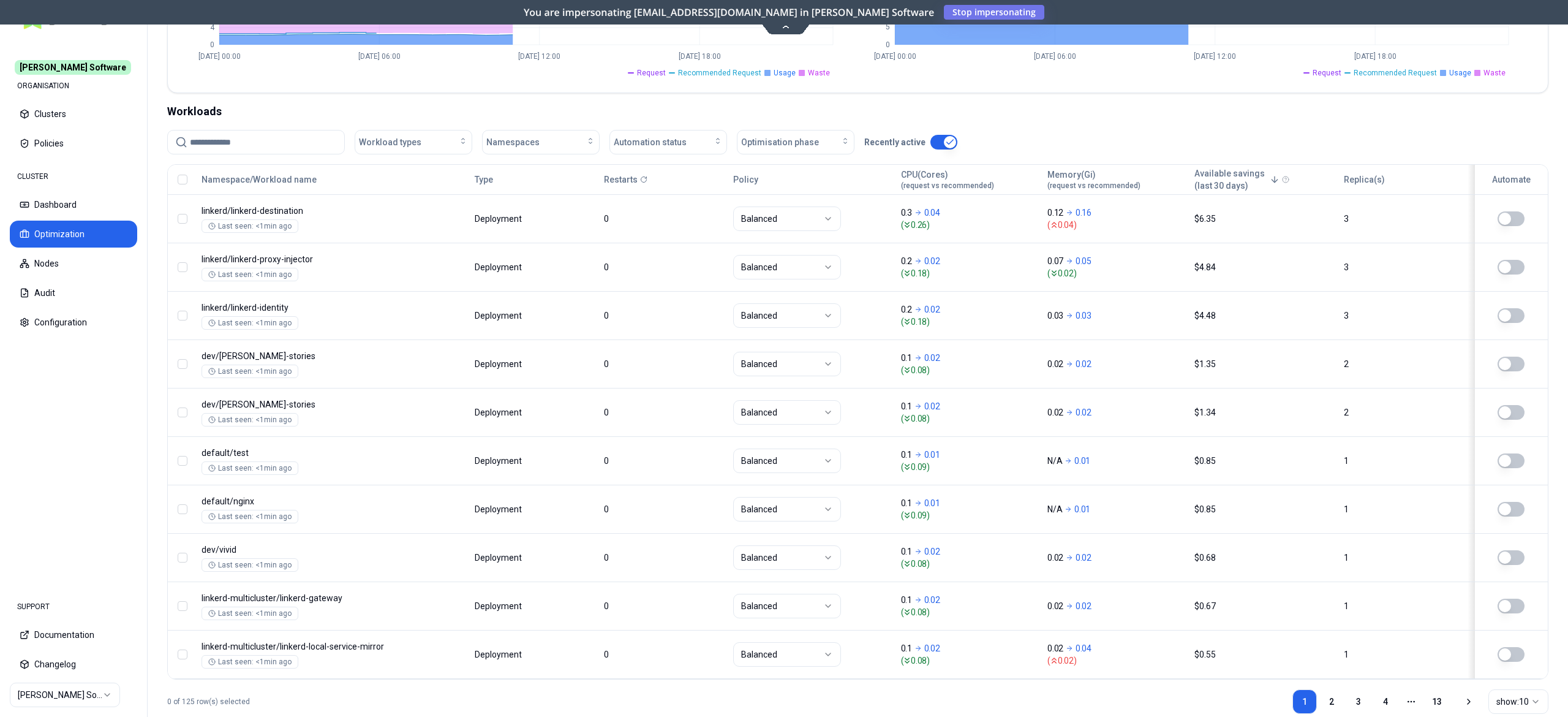
scroll to position [364, 0]
click at [258, 146] on input at bounding box center [263, 141] width 147 height 24
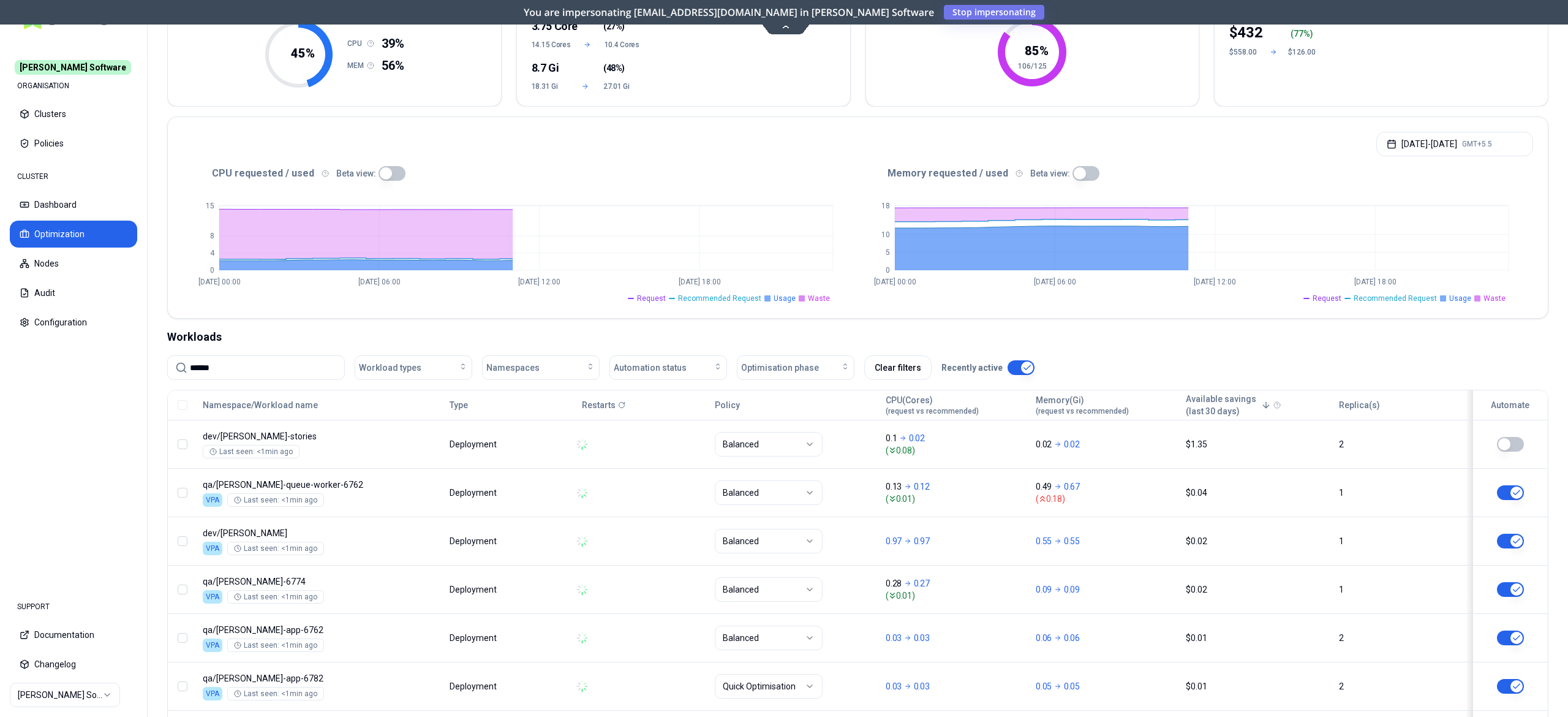
scroll to position [364, 0]
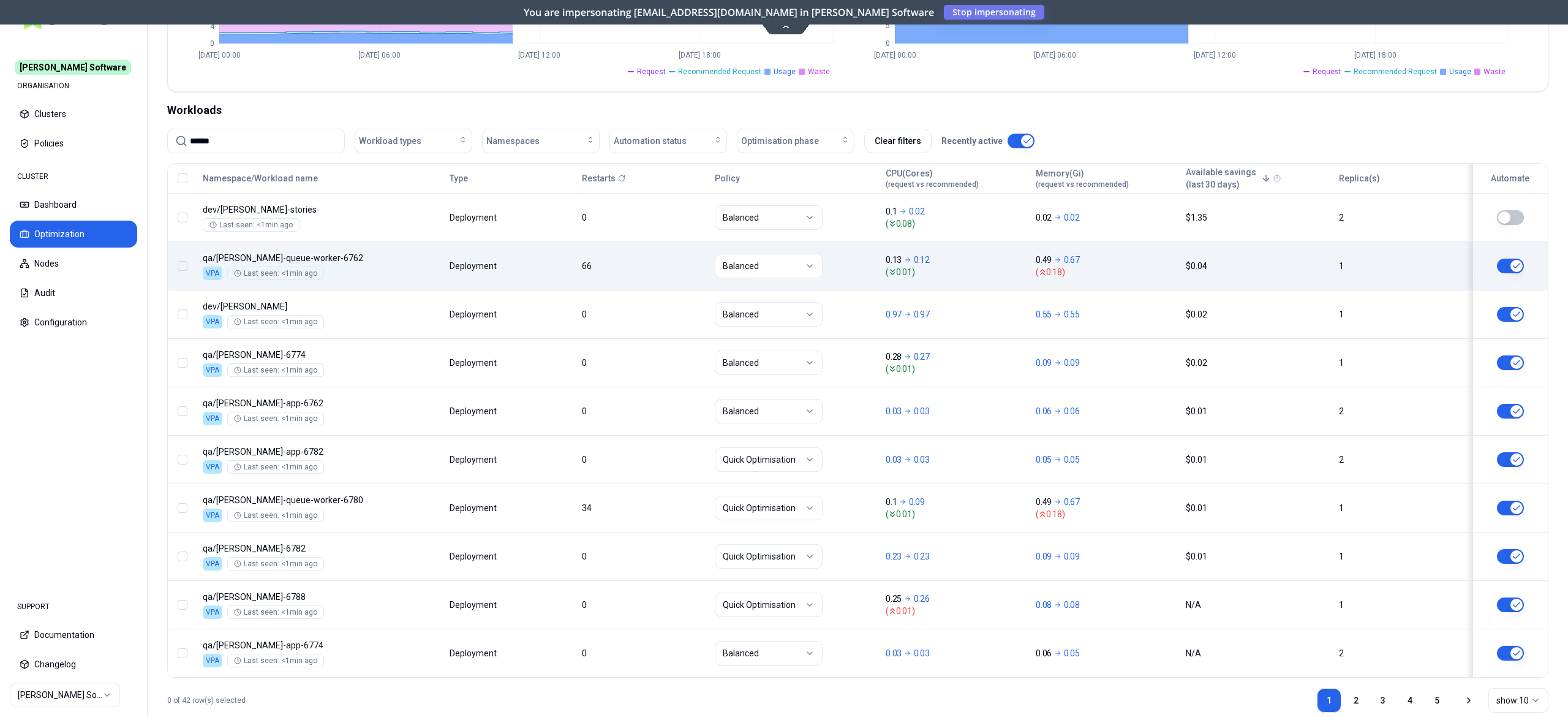
type input "******"
click at [382, 261] on body "[PERSON_NAME] Software ORGANISATION Clusters Policies CLUSTER Dashboard Optimiz…" at bounding box center [784, 358] width 1568 height 717
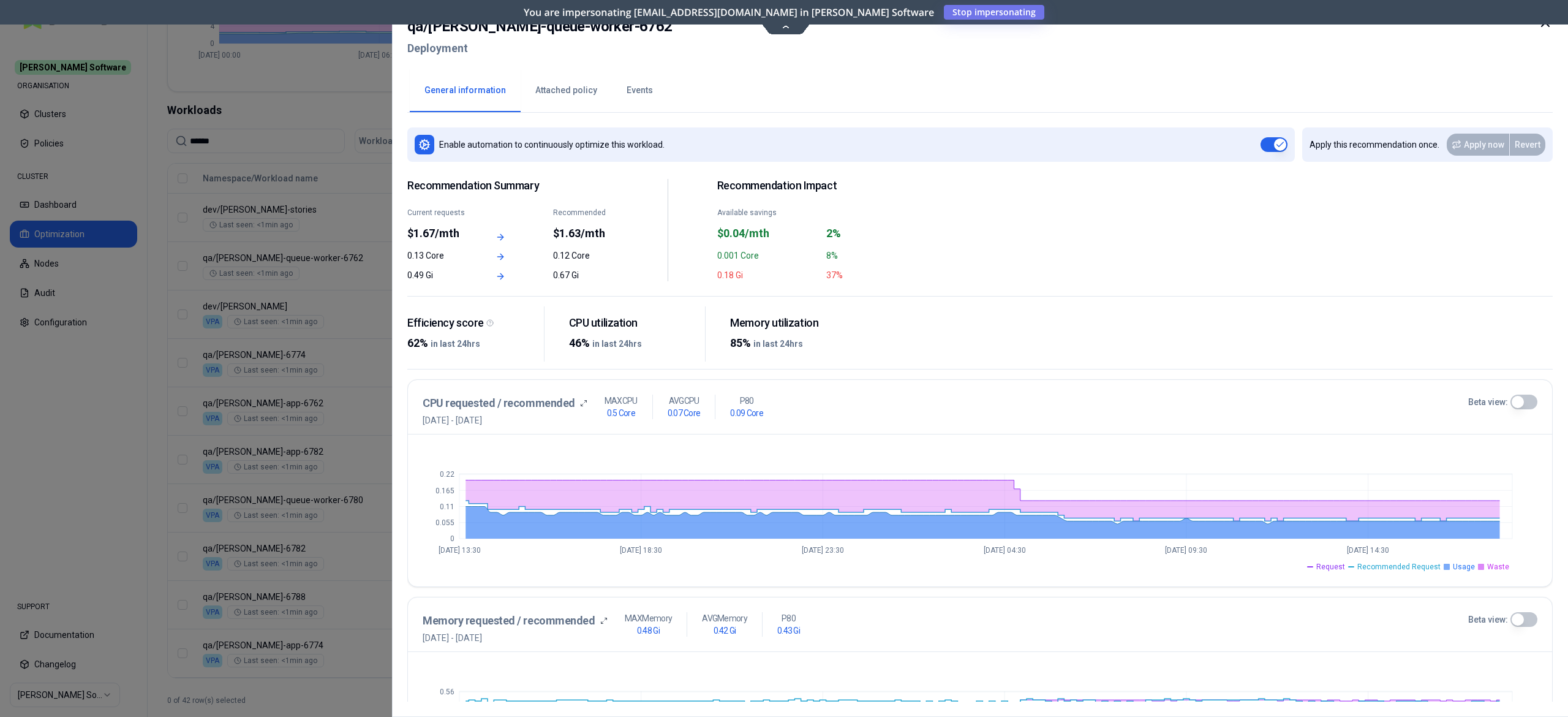
click at [643, 90] on button "Events" at bounding box center [640, 91] width 56 height 43
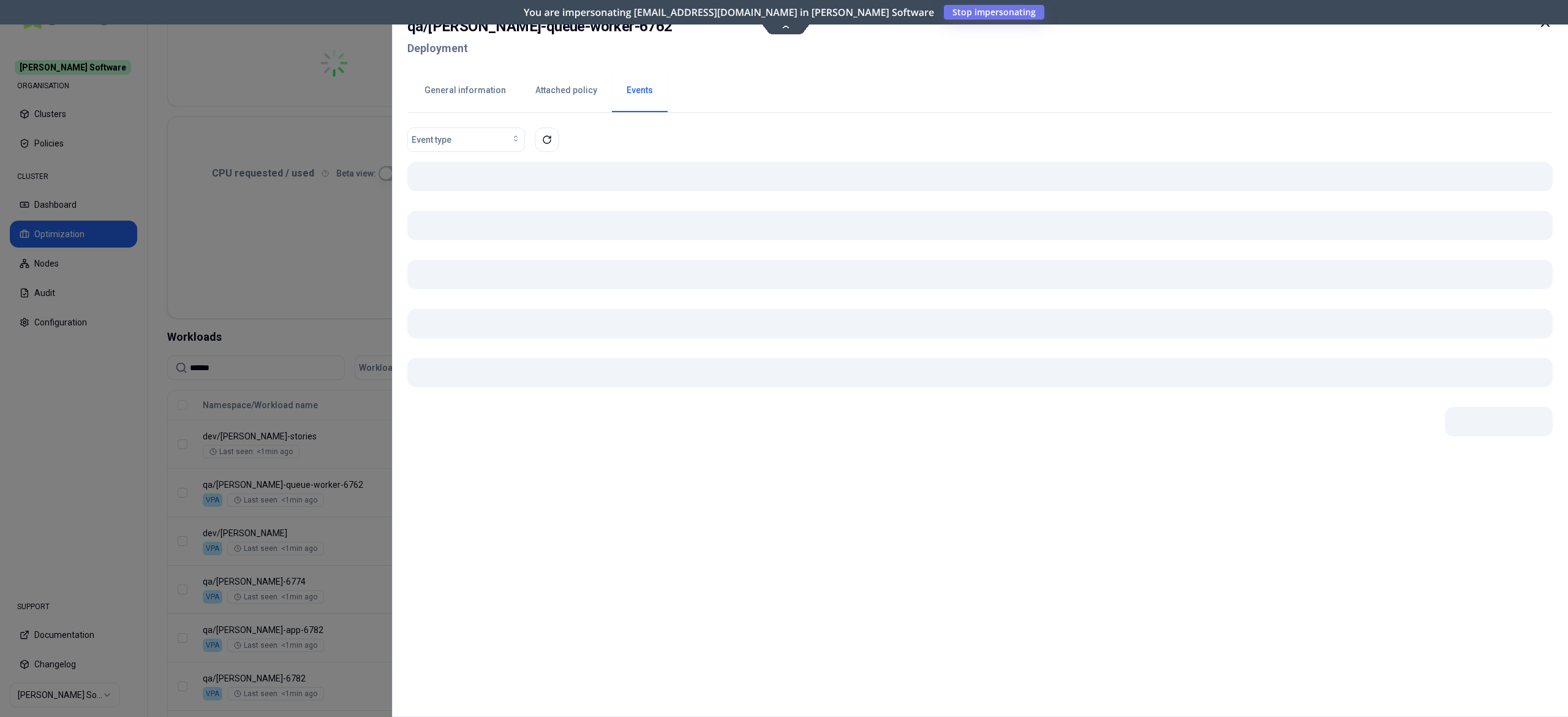
scroll to position [364, 0]
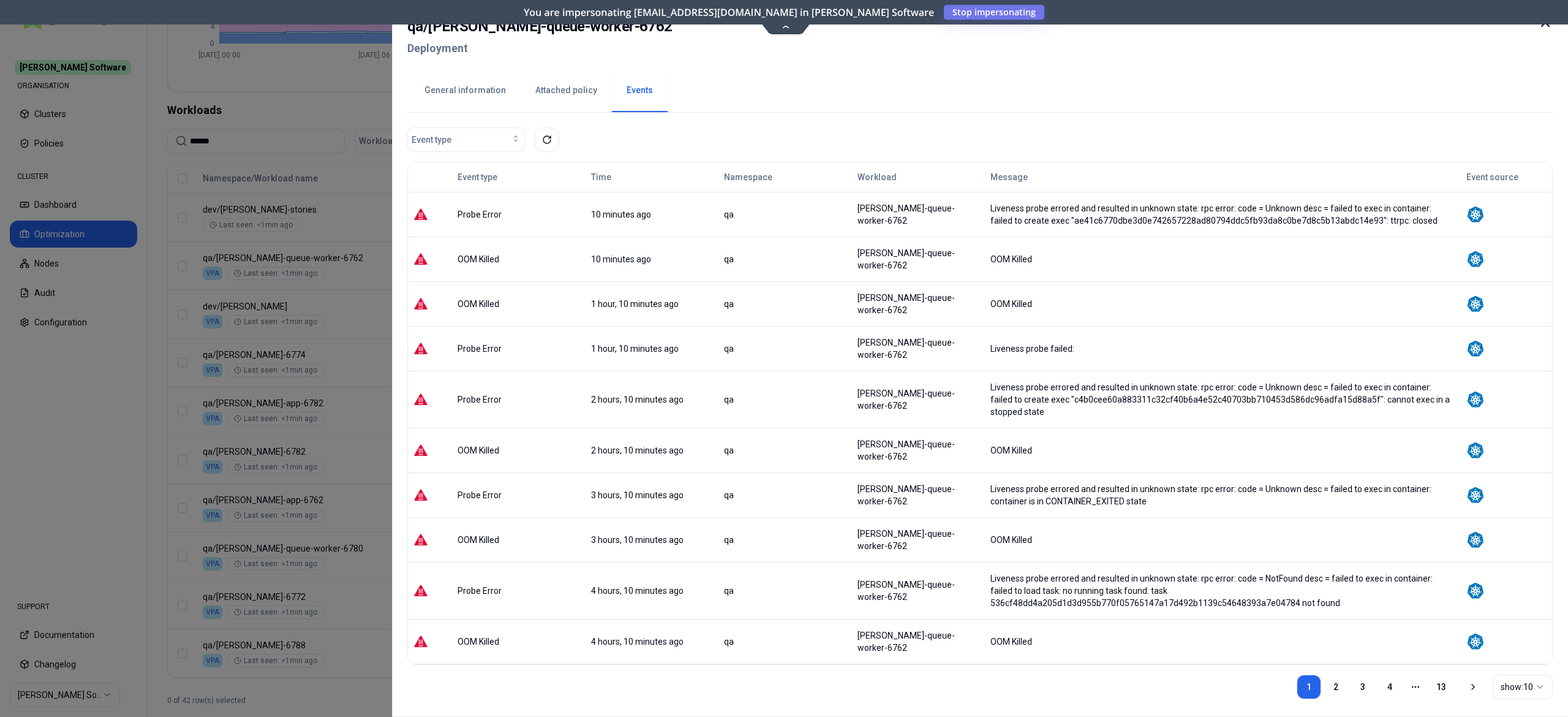
click at [331, 132] on div at bounding box center [784, 358] width 1568 height 717
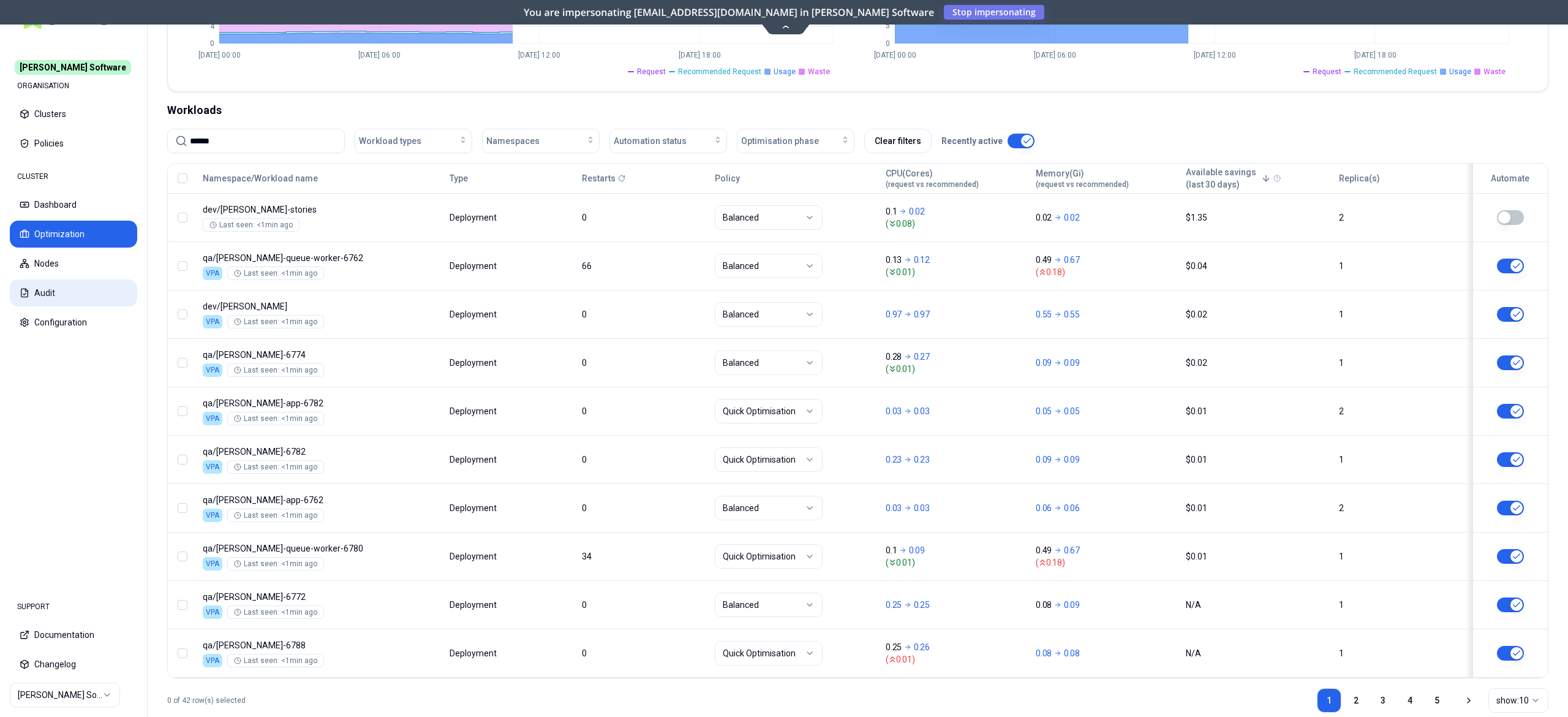
click at [25, 295] on icon at bounding box center [24, 293] width 10 height 10
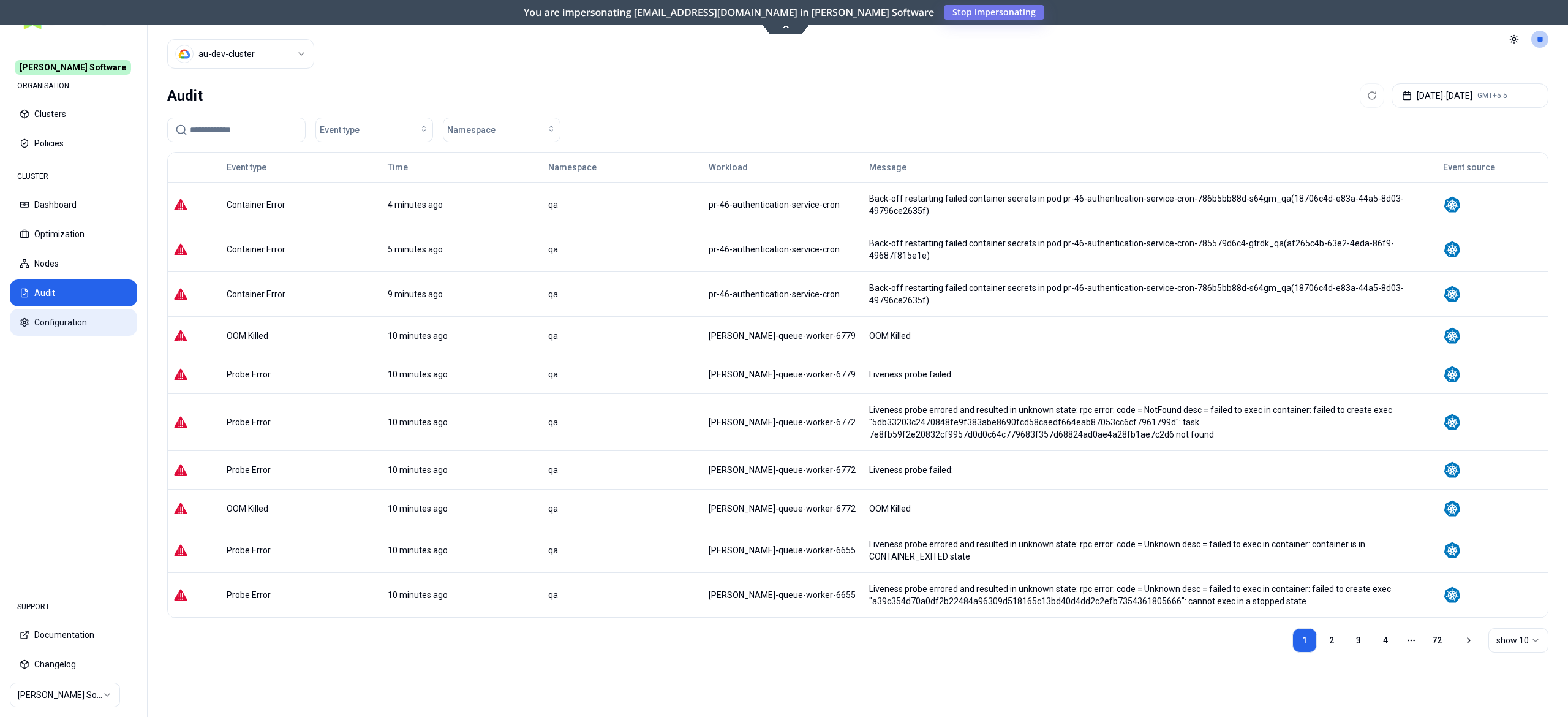
click at [59, 327] on button "Configuration" at bounding box center [73, 322] width 127 height 27
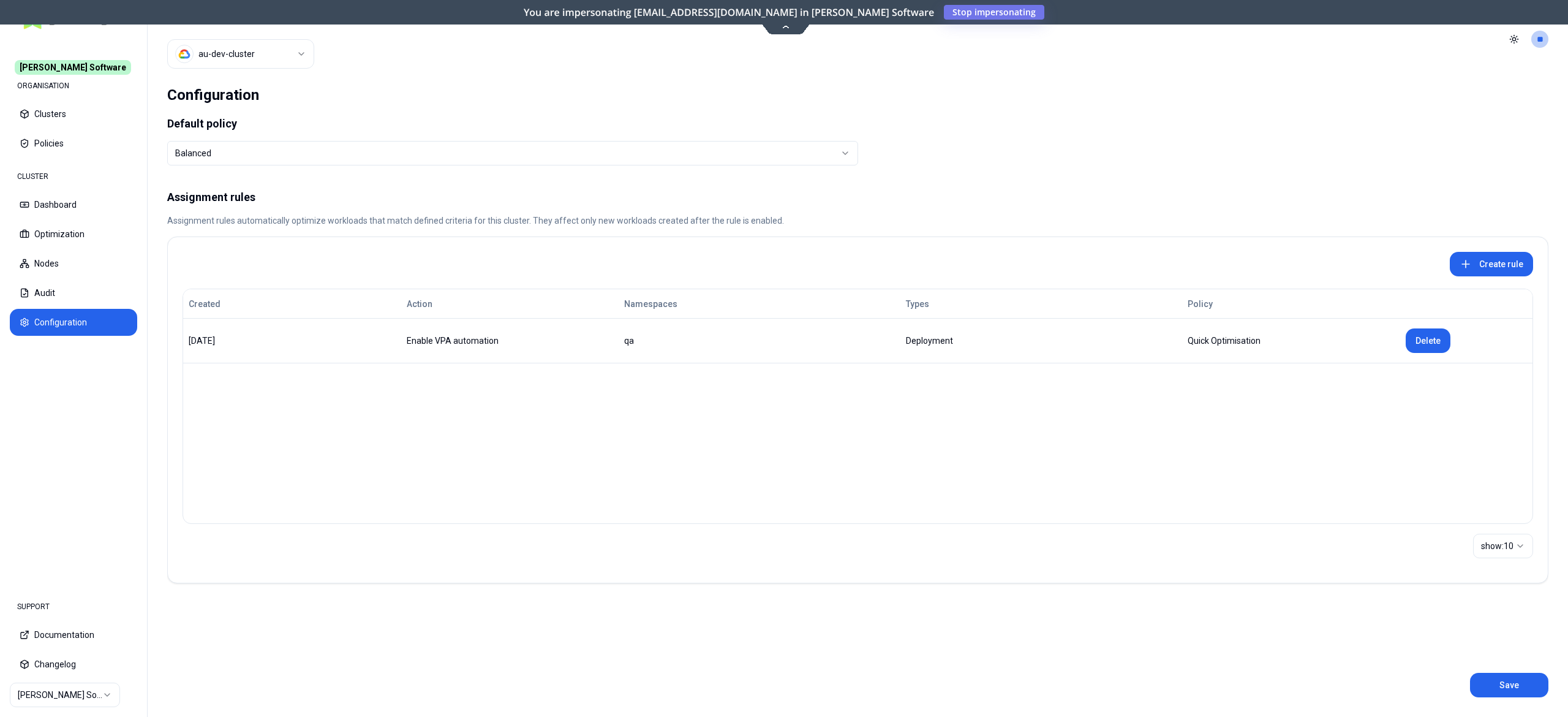
click at [568, 350] on td "Enable VPA automation" at bounding box center [510, 341] width 218 height 44
click at [464, 333] on td "Enable VPA automation" at bounding box center [510, 341] width 218 height 44
click at [71, 244] on button "Optimization" at bounding box center [73, 234] width 127 height 27
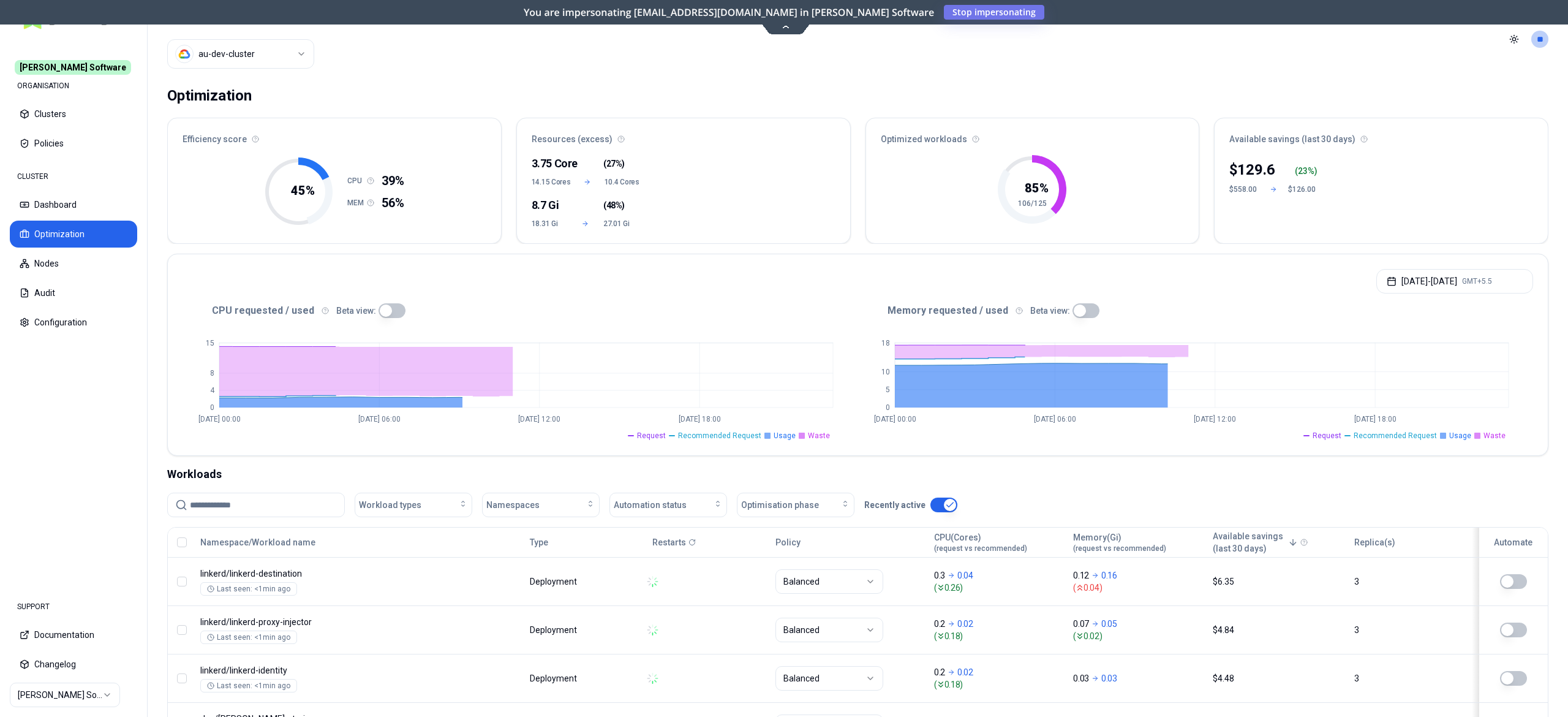
scroll to position [242, 0]
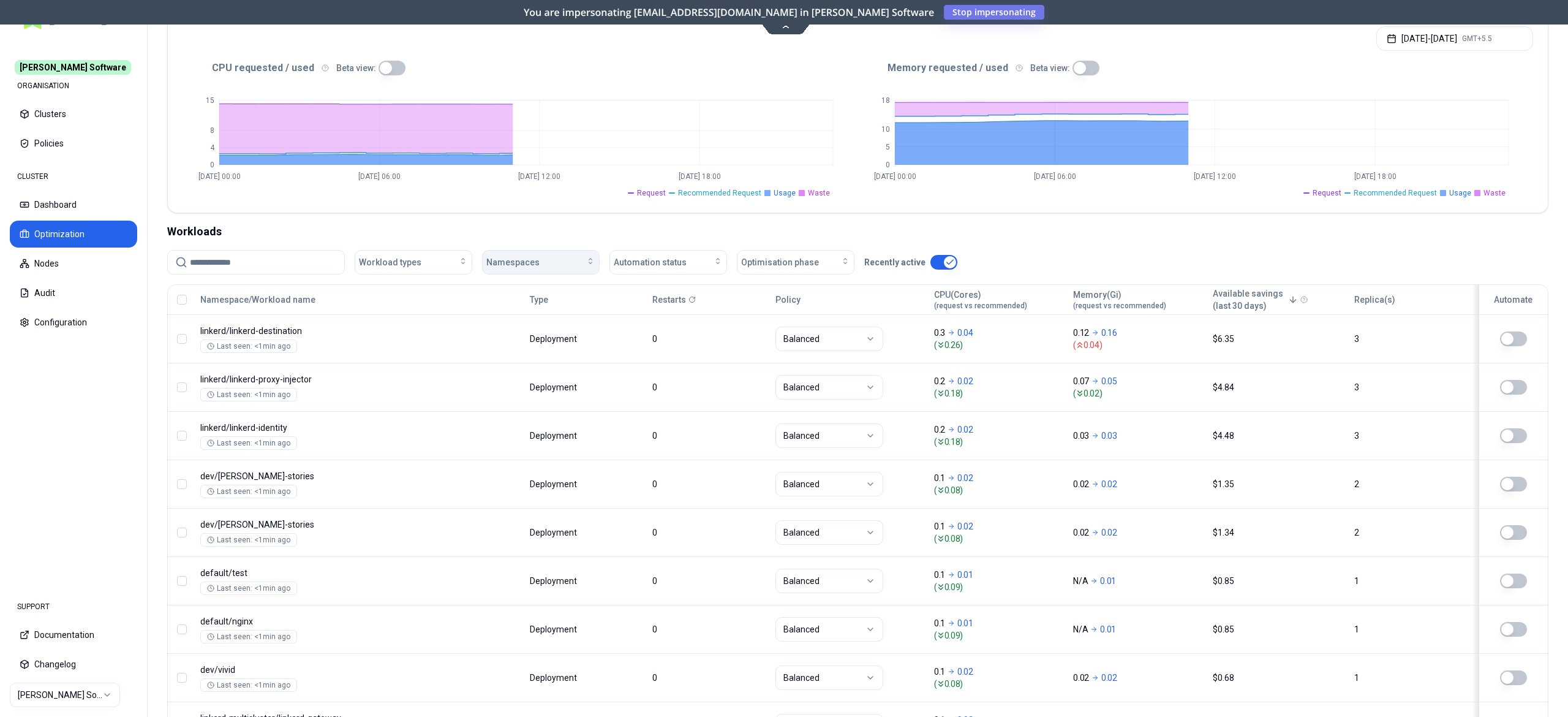
click at [557, 259] on div "Namespaces" at bounding box center [540, 262] width 109 height 12
click at [489, 429] on div "qa" at bounding box center [544, 429] width 116 height 20
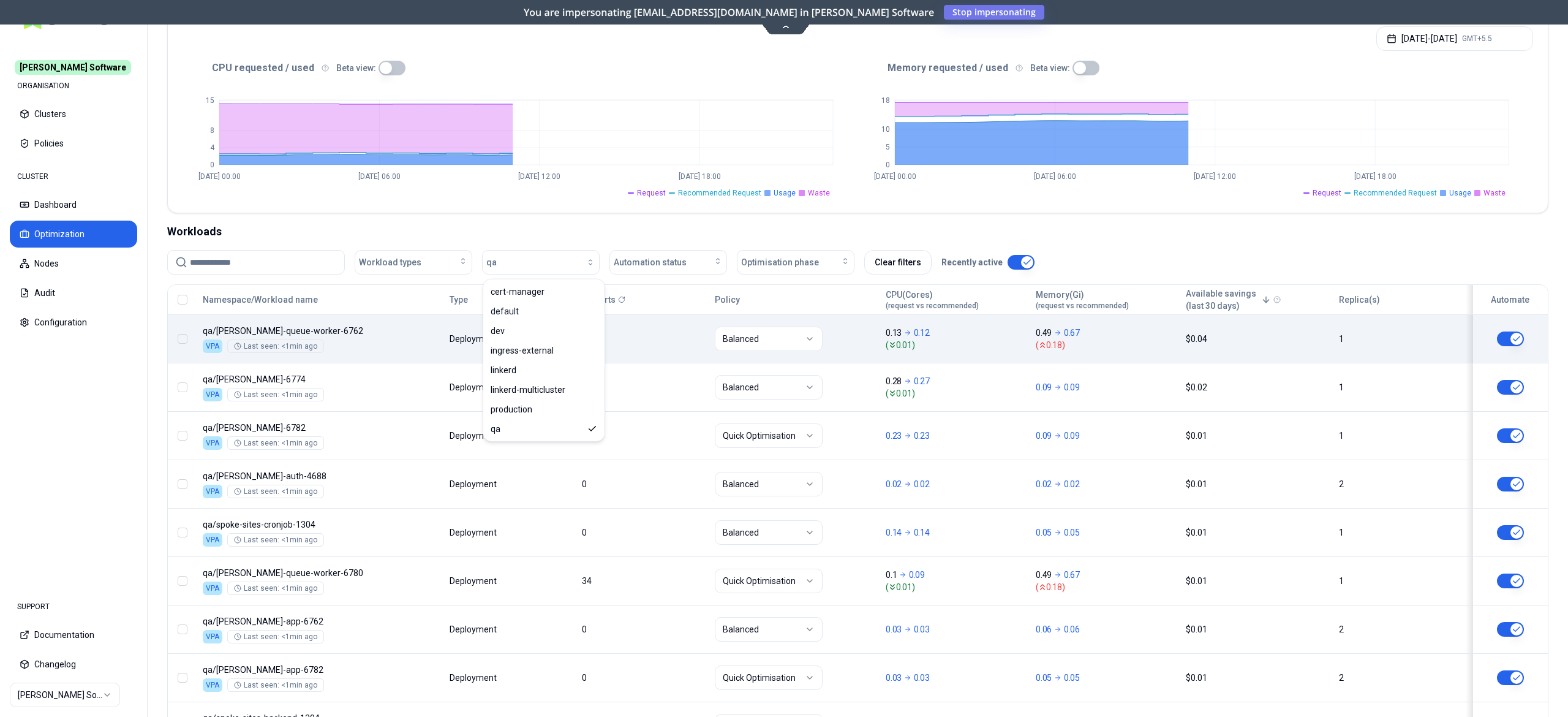
click at [6, 486] on nav "[PERSON_NAME] Software ORGANISATION Clusters Policies CLUSTER Dashboard Optimiz…" at bounding box center [73, 312] width 147 height 545
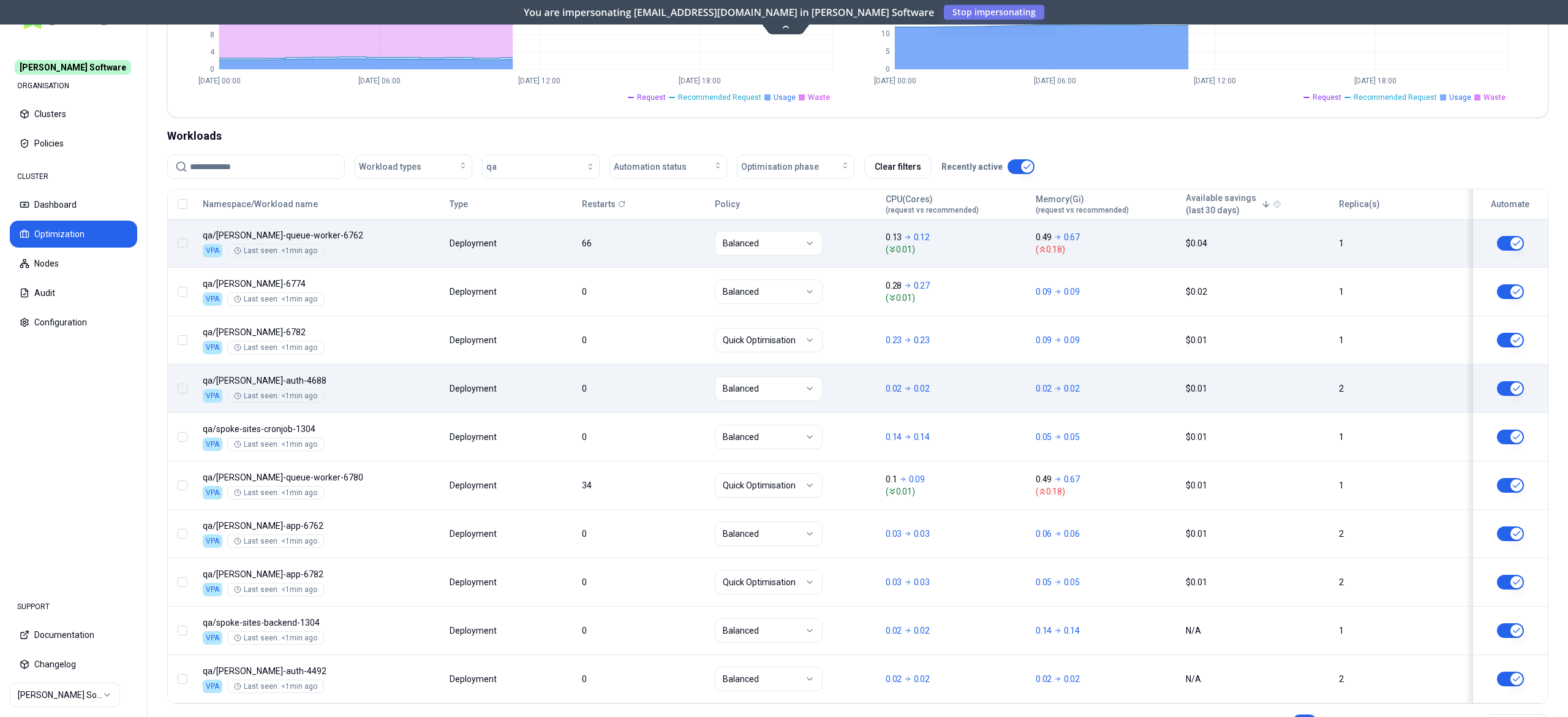
scroll to position [397, 0]
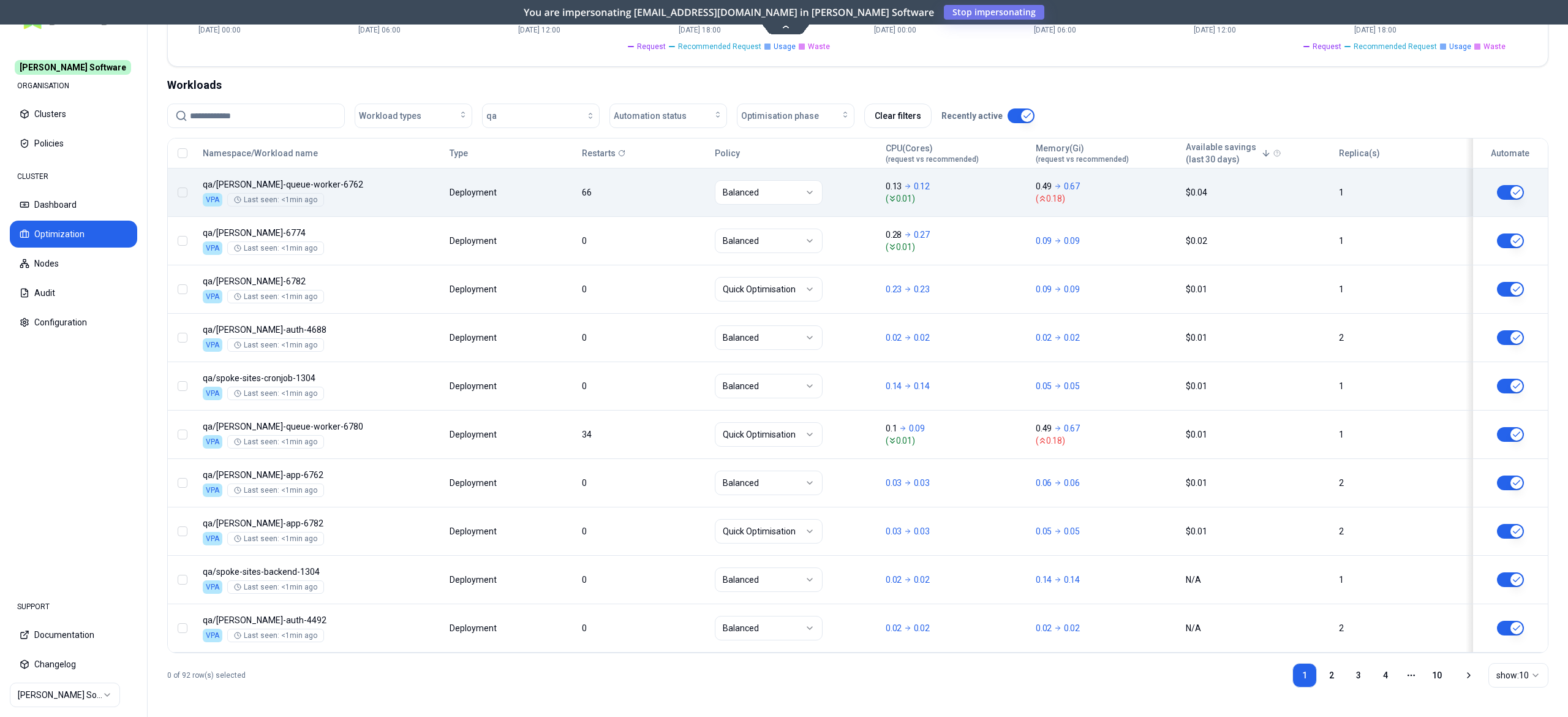
click at [233, 105] on input at bounding box center [263, 116] width 147 height 24
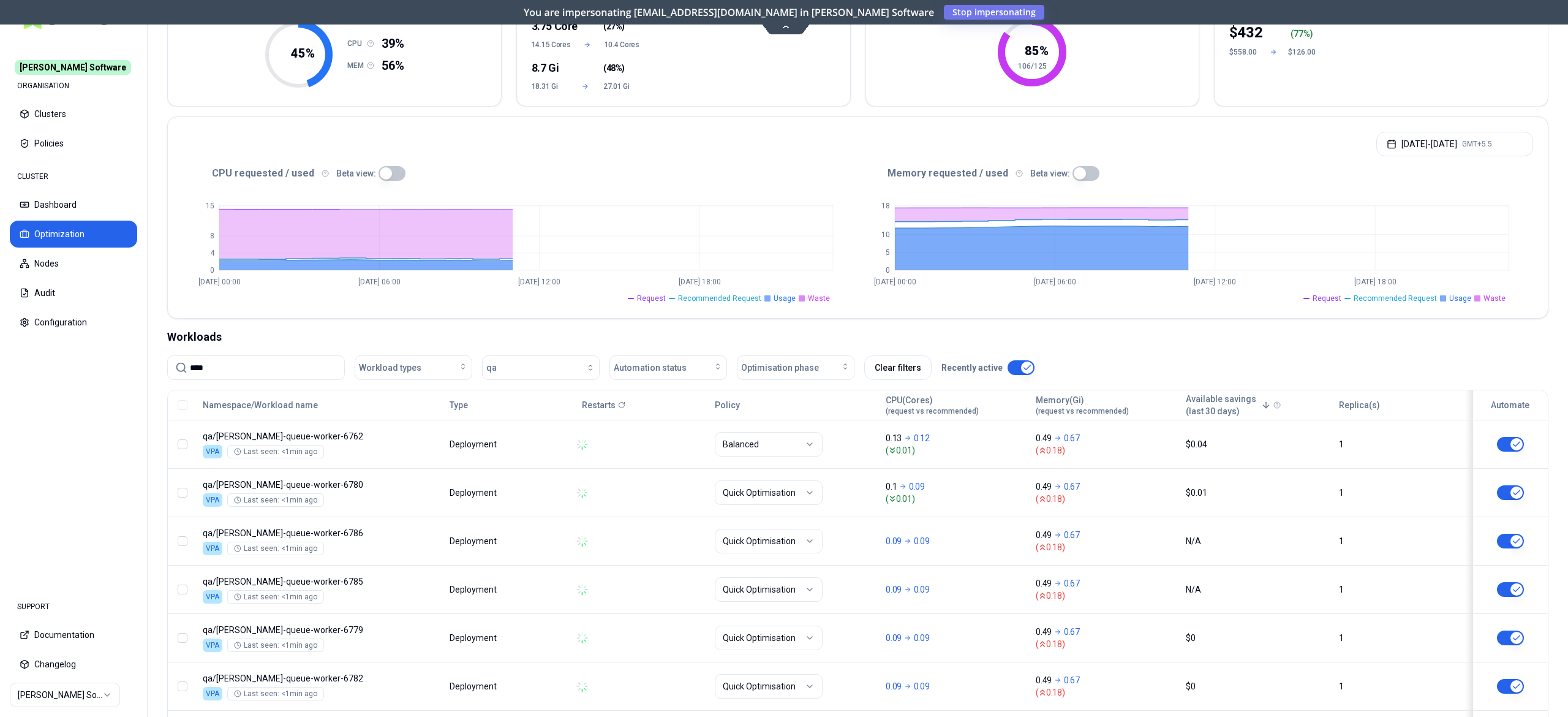
scroll to position [397, 0]
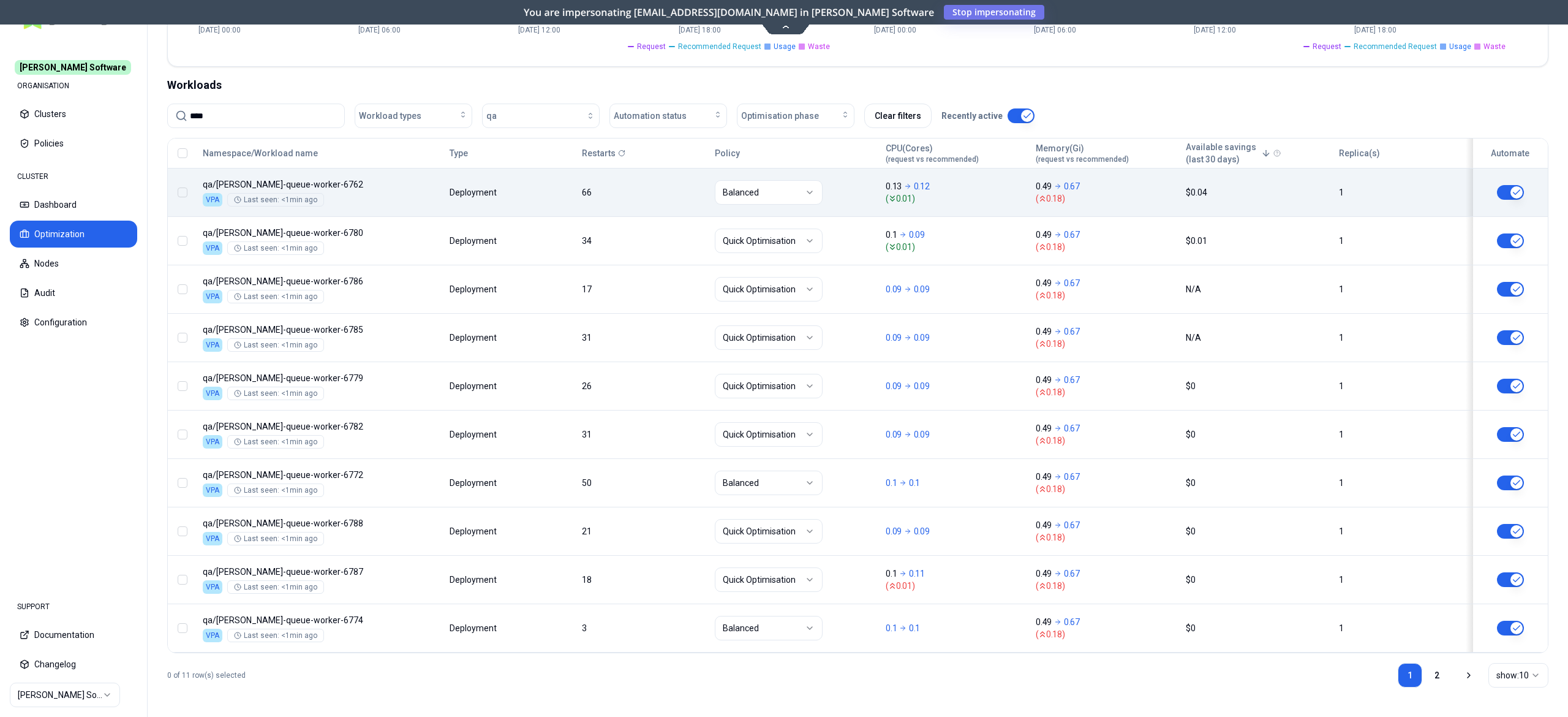
type input "****"
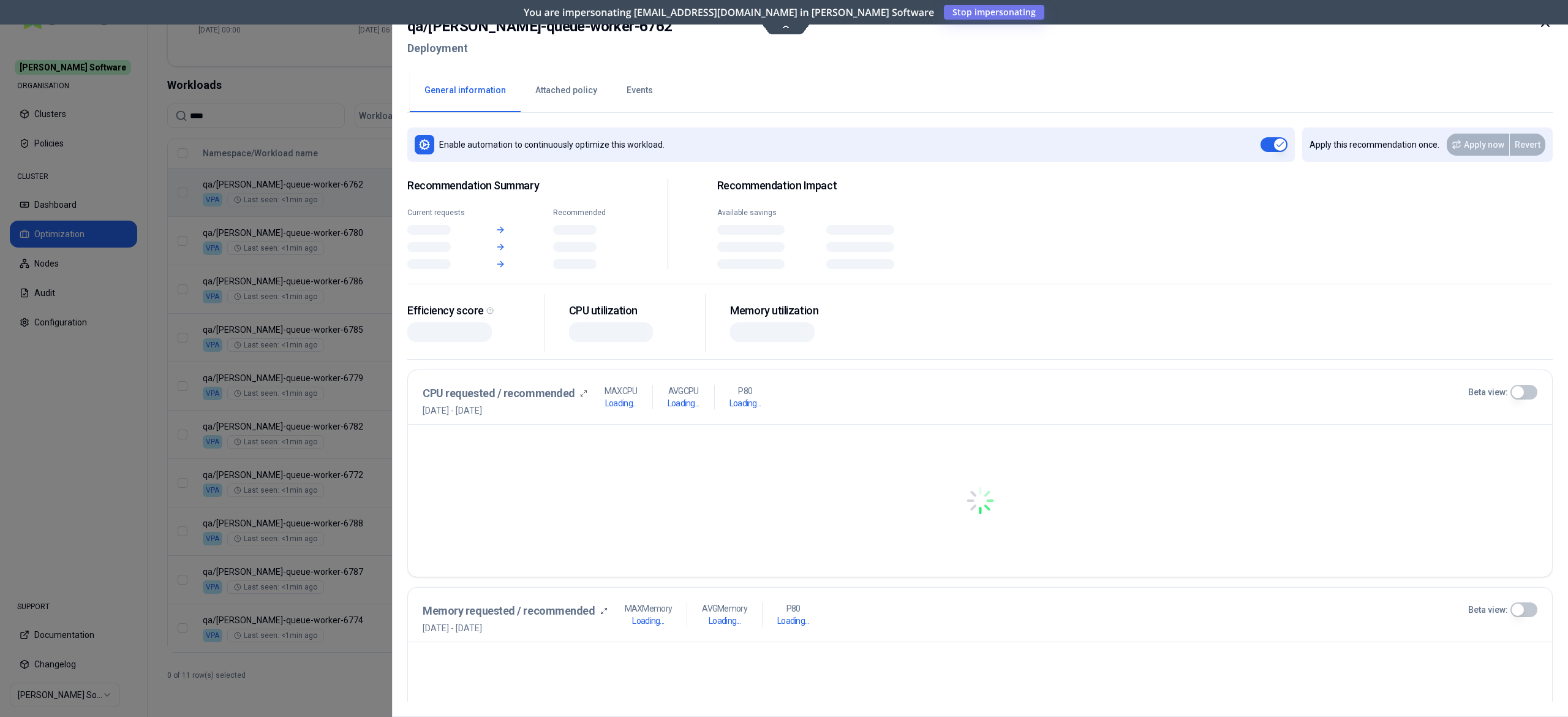
click at [466, 174] on body "Rex Software ORGANISATION Clusters Policies CLUSTER Dashboard Optimization Node…" at bounding box center [784, 358] width 1568 height 717
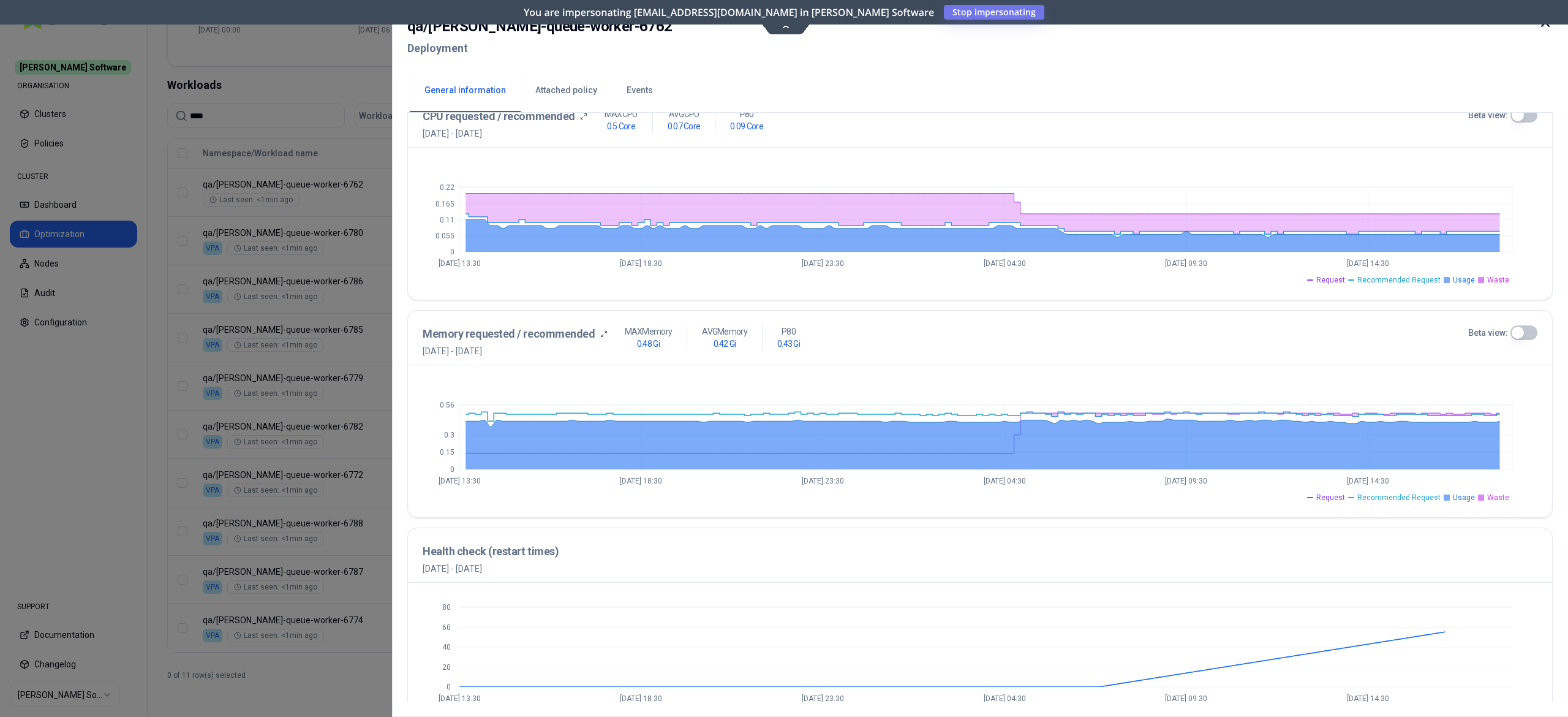
scroll to position [290, 0]
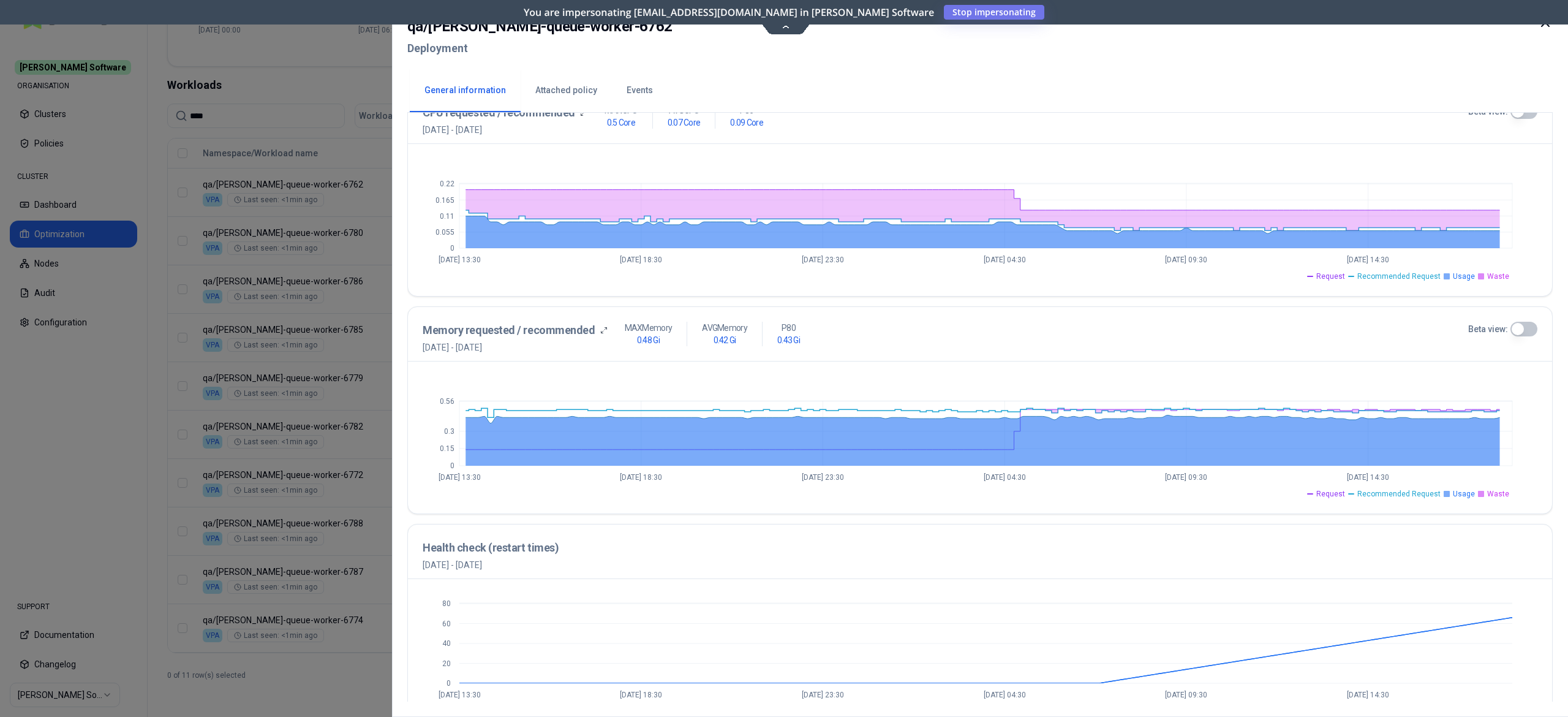
click at [319, 665] on div at bounding box center [784, 358] width 1568 height 717
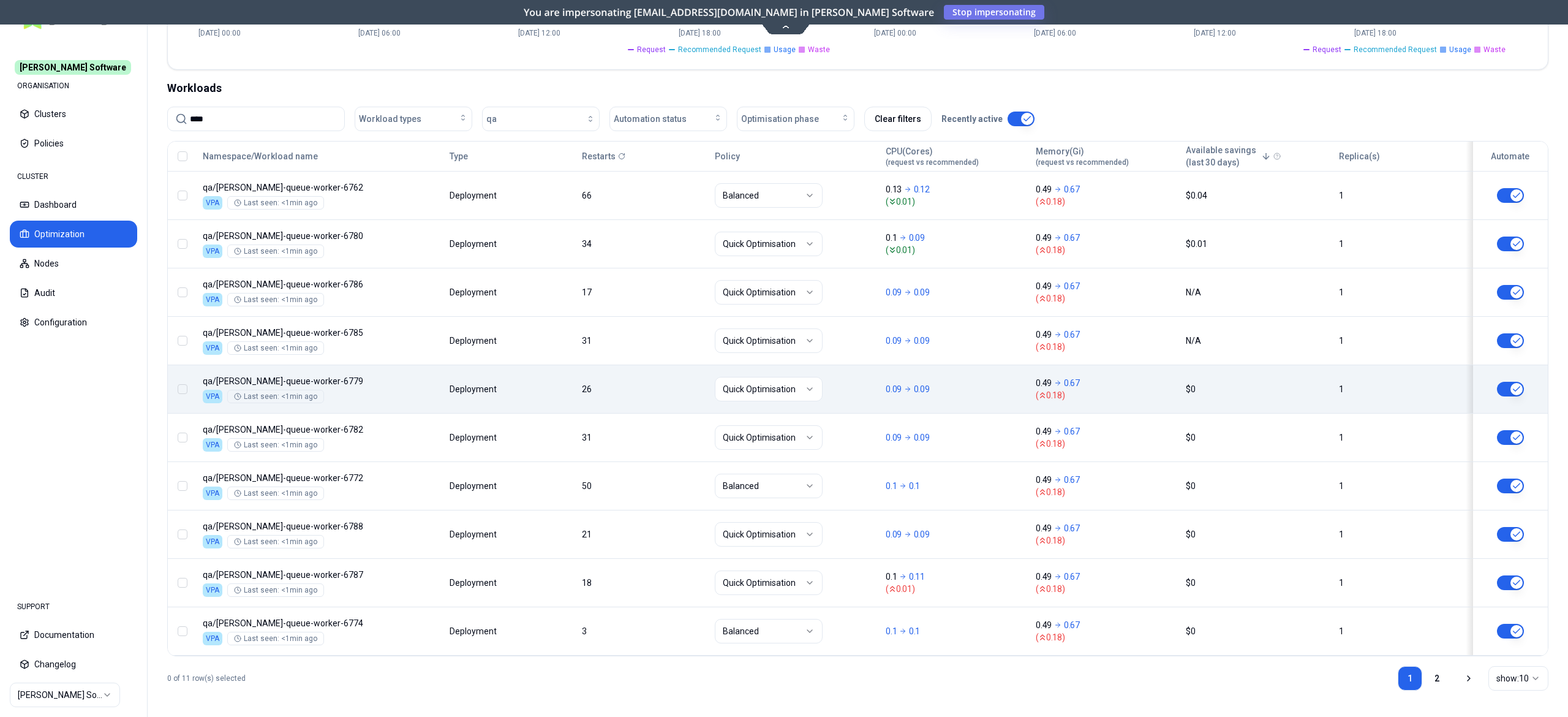
scroll to position [388, 0]
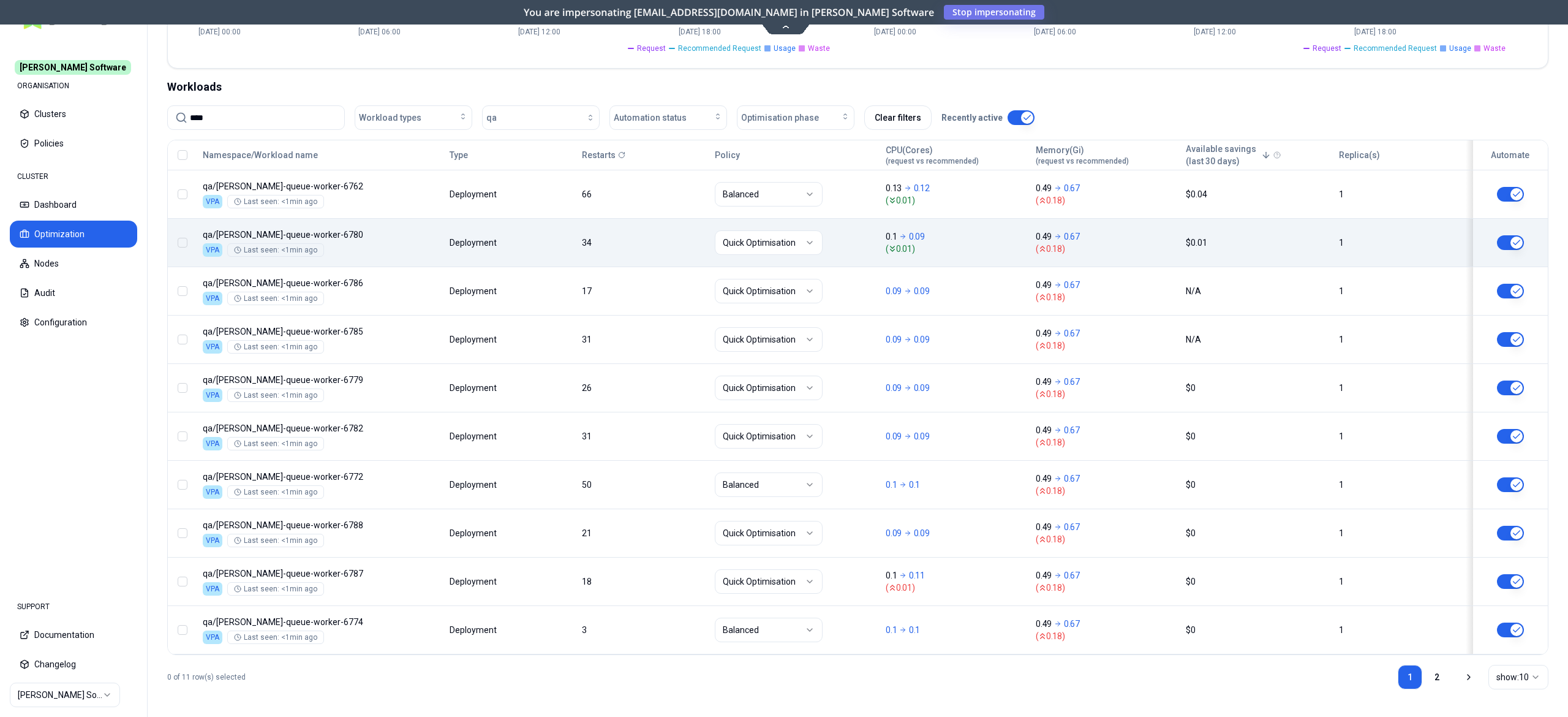
click at [581, 231] on body "Rex Software ORGANISATION Clusters Policies CLUSTER Dashboard Optimization Node…" at bounding box center [784, 358] width 1568 height 717
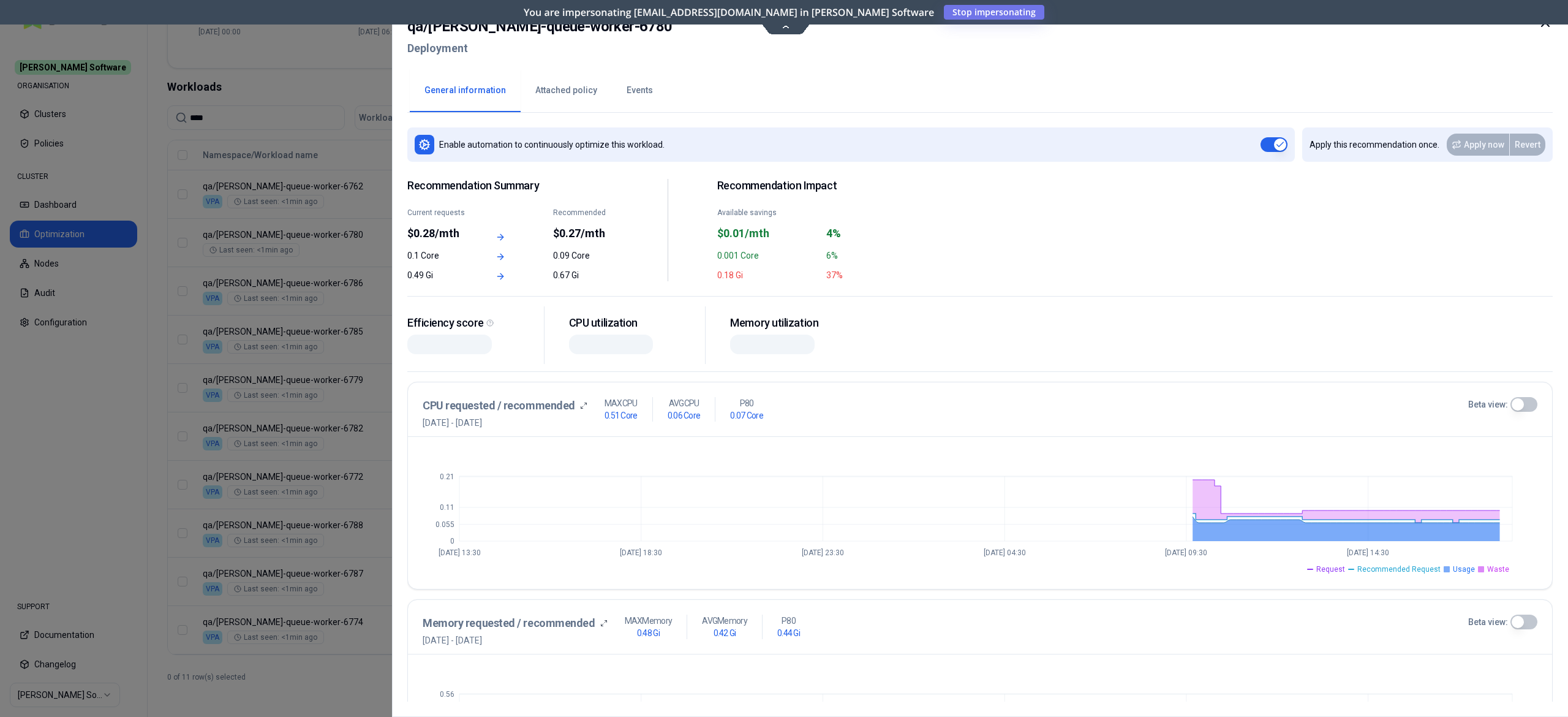
click at [629, 98] on button "Events" at bounding box center [640, 91] width 56 height 43
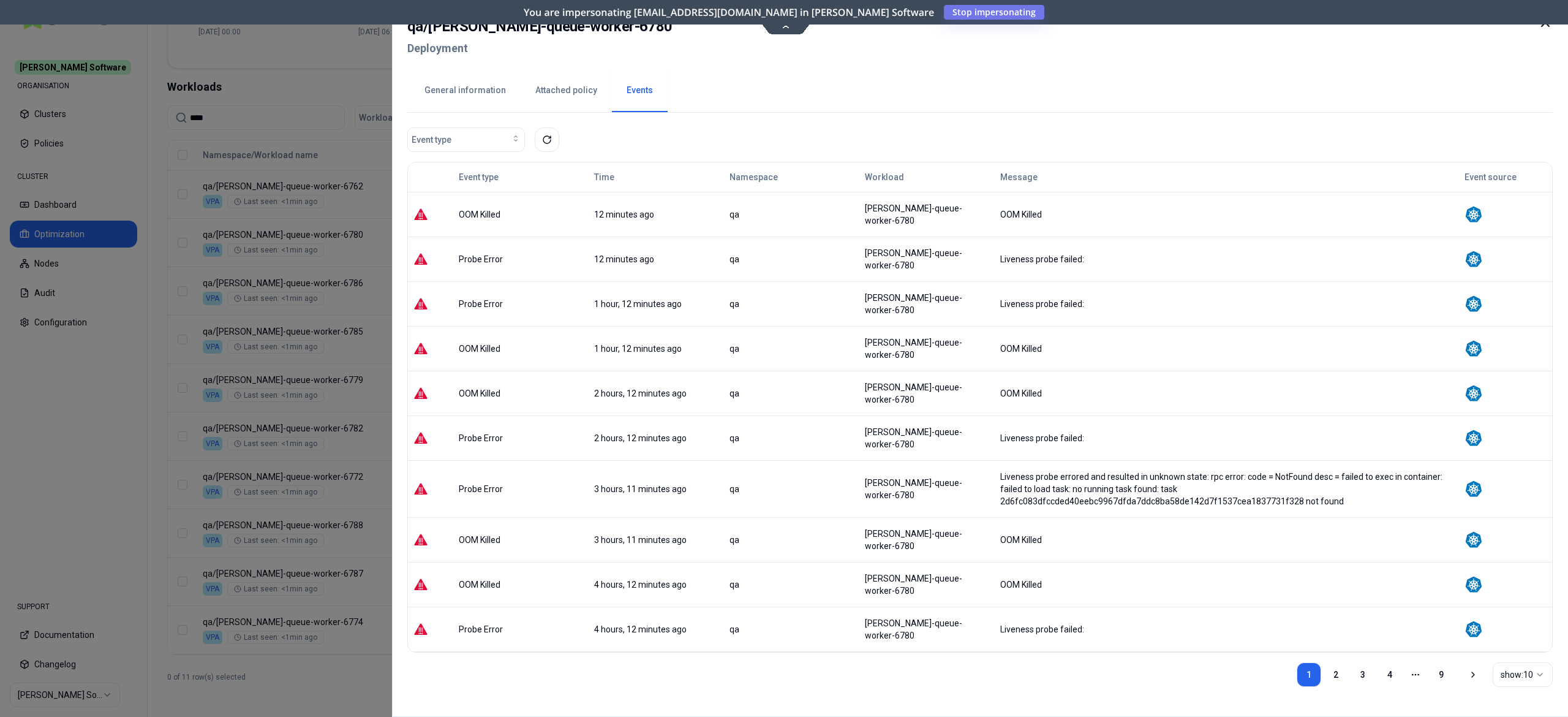
click at [325, 627] on div at bounding box center [784, 358] width 1568 height 717
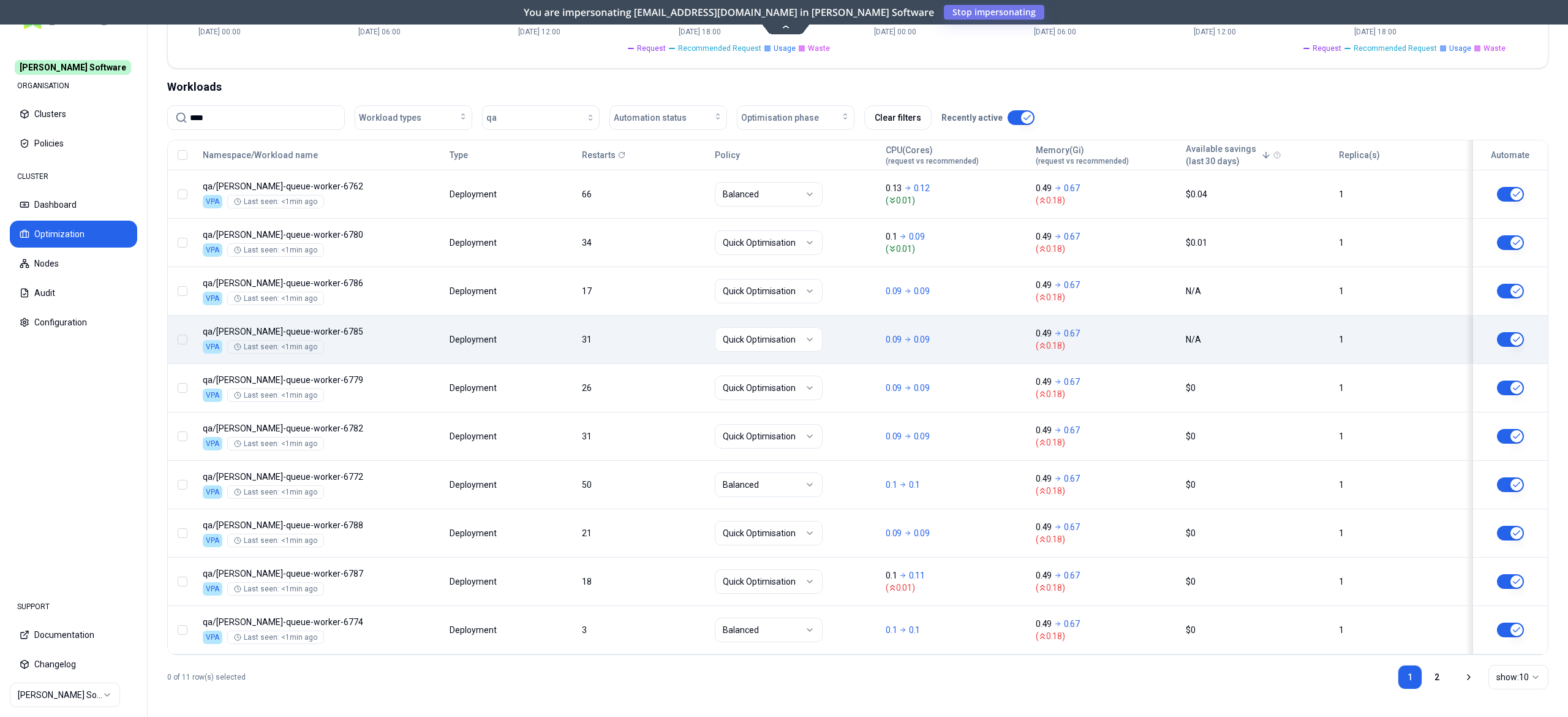
click at [470, 352] on body "Rex Software ORGANISATION Clusters Policies CLUSTER Dashboard Optimization Node…" at bounding box center [784, 358] width 1568 height 717
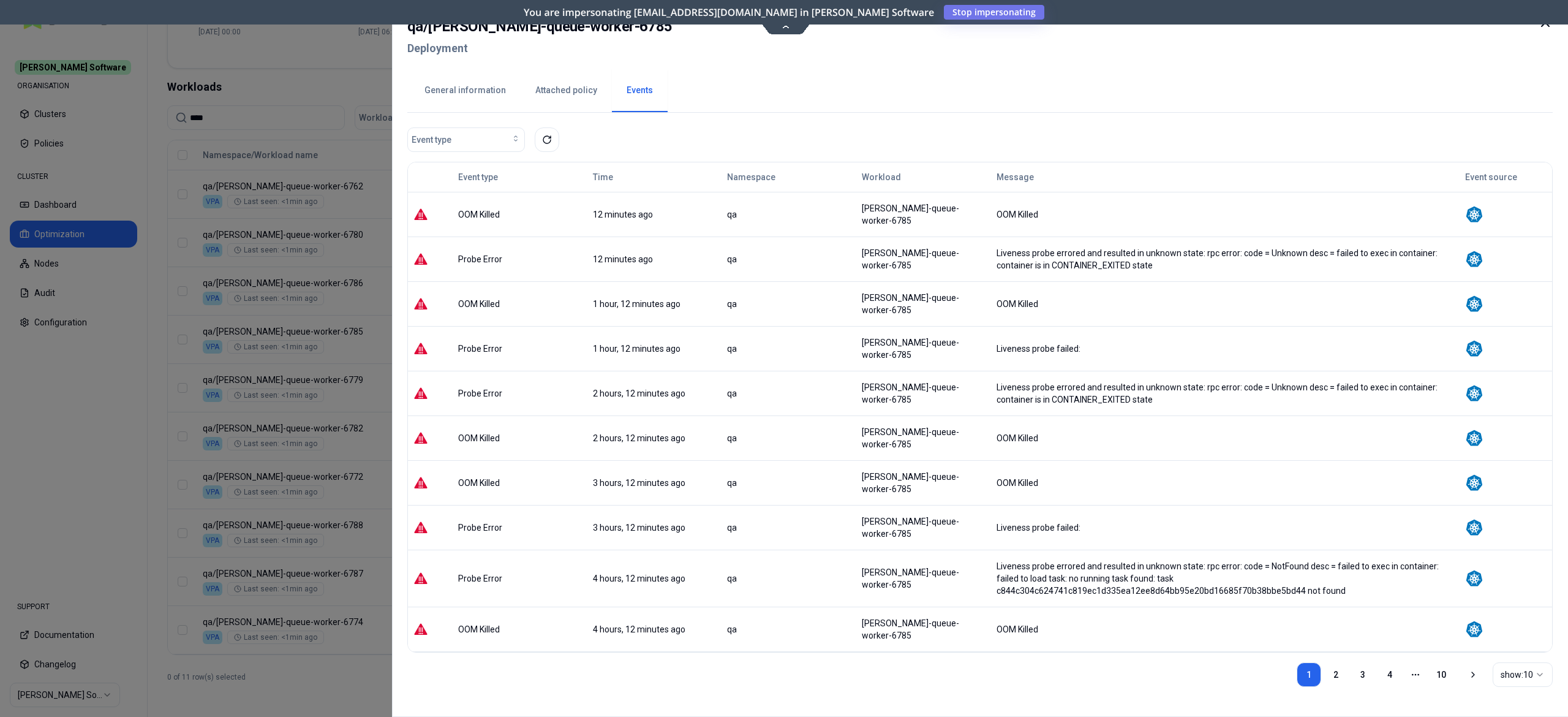
click at [1541, 25] on icon at bounding box center [1545, 22] width 15 height 15
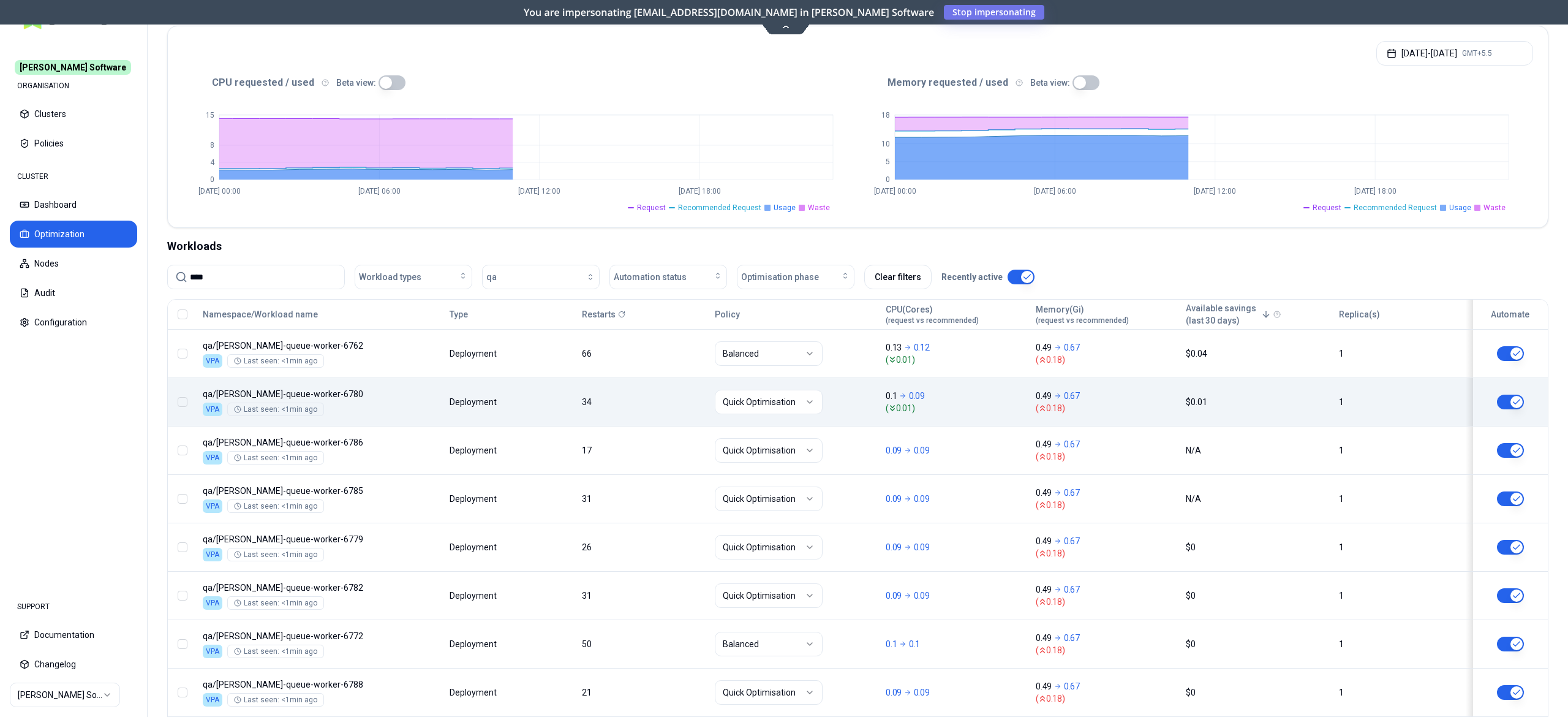
scroll to position [231, 0]
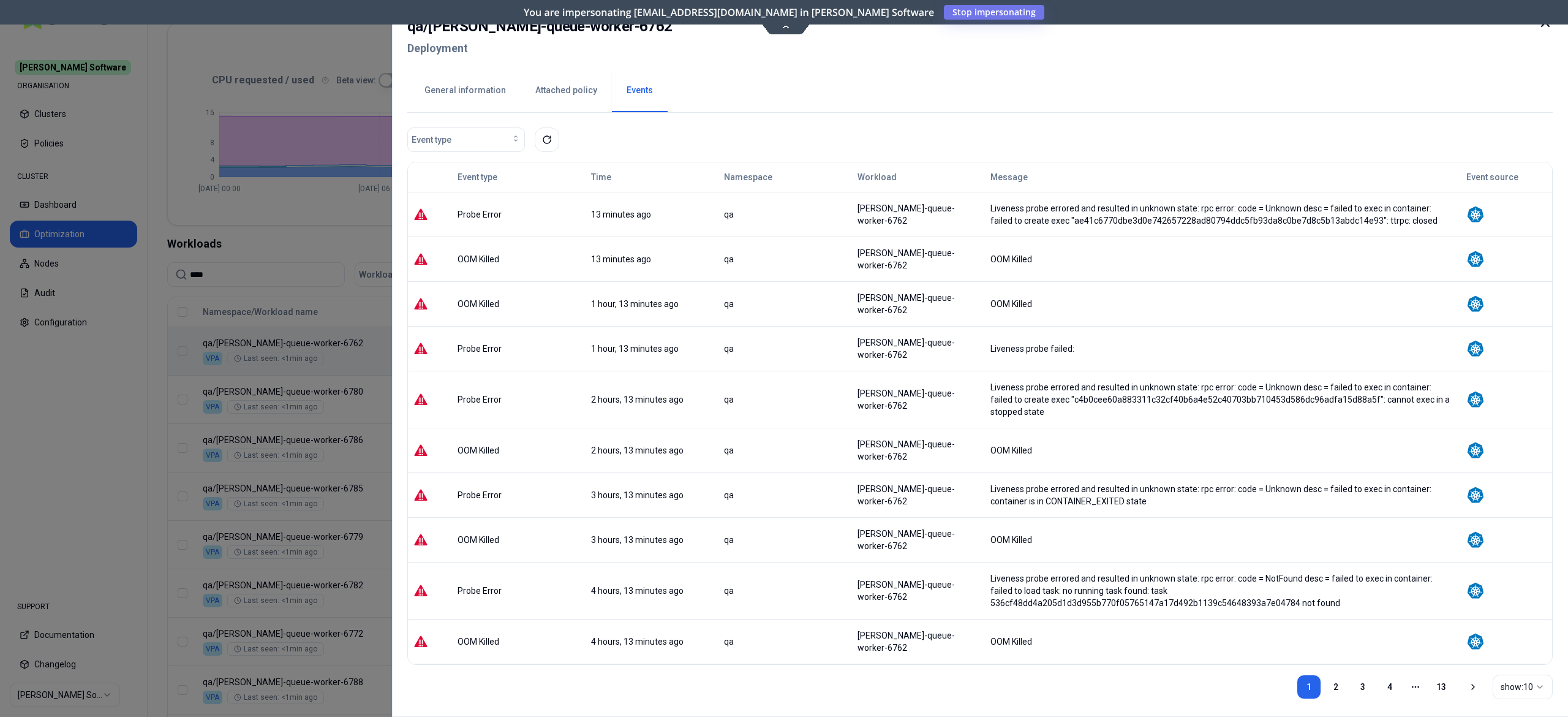
click at [272, 507] on div at bounding box center [784, 358] width 1568 height 717
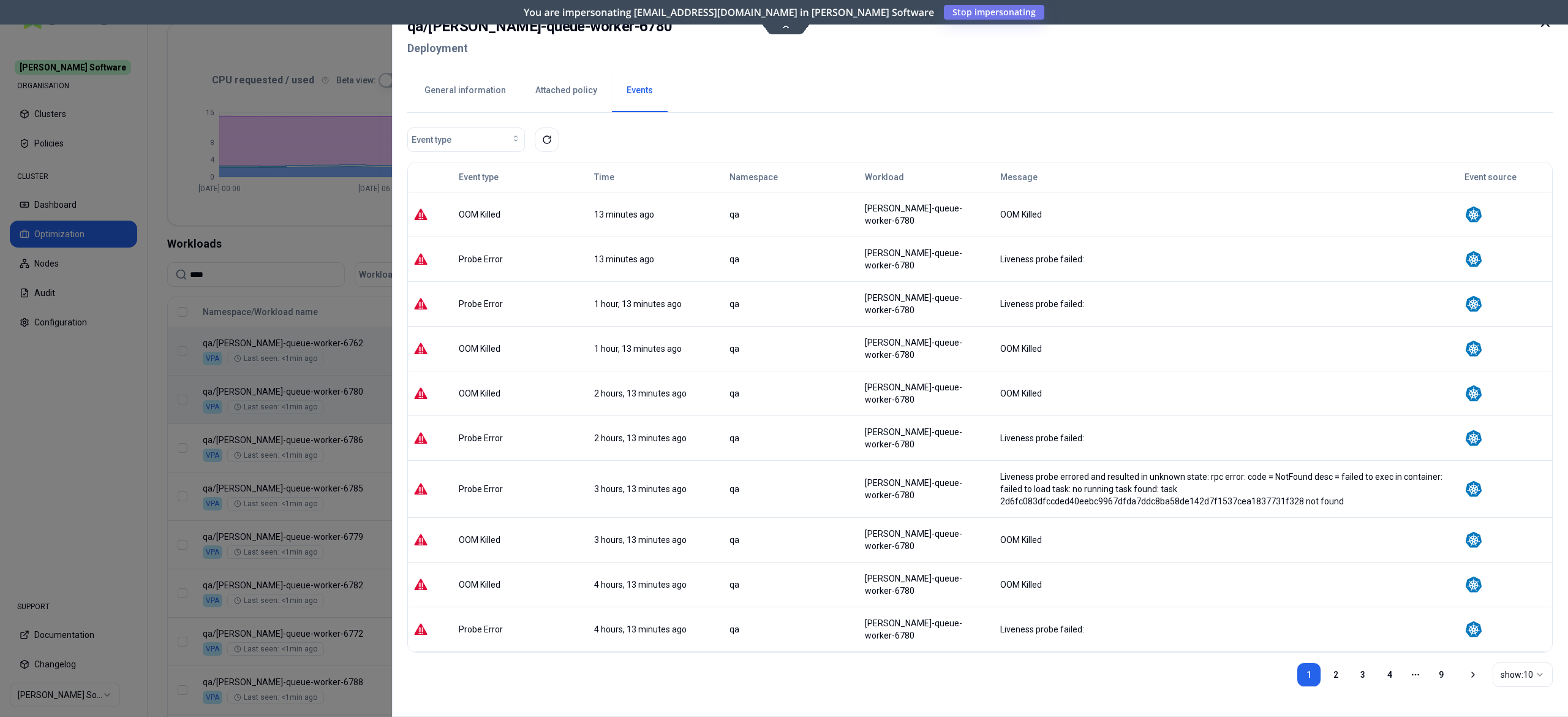
click at [355, 401] on div at bounding box center [784, 358] width 1568 height 717
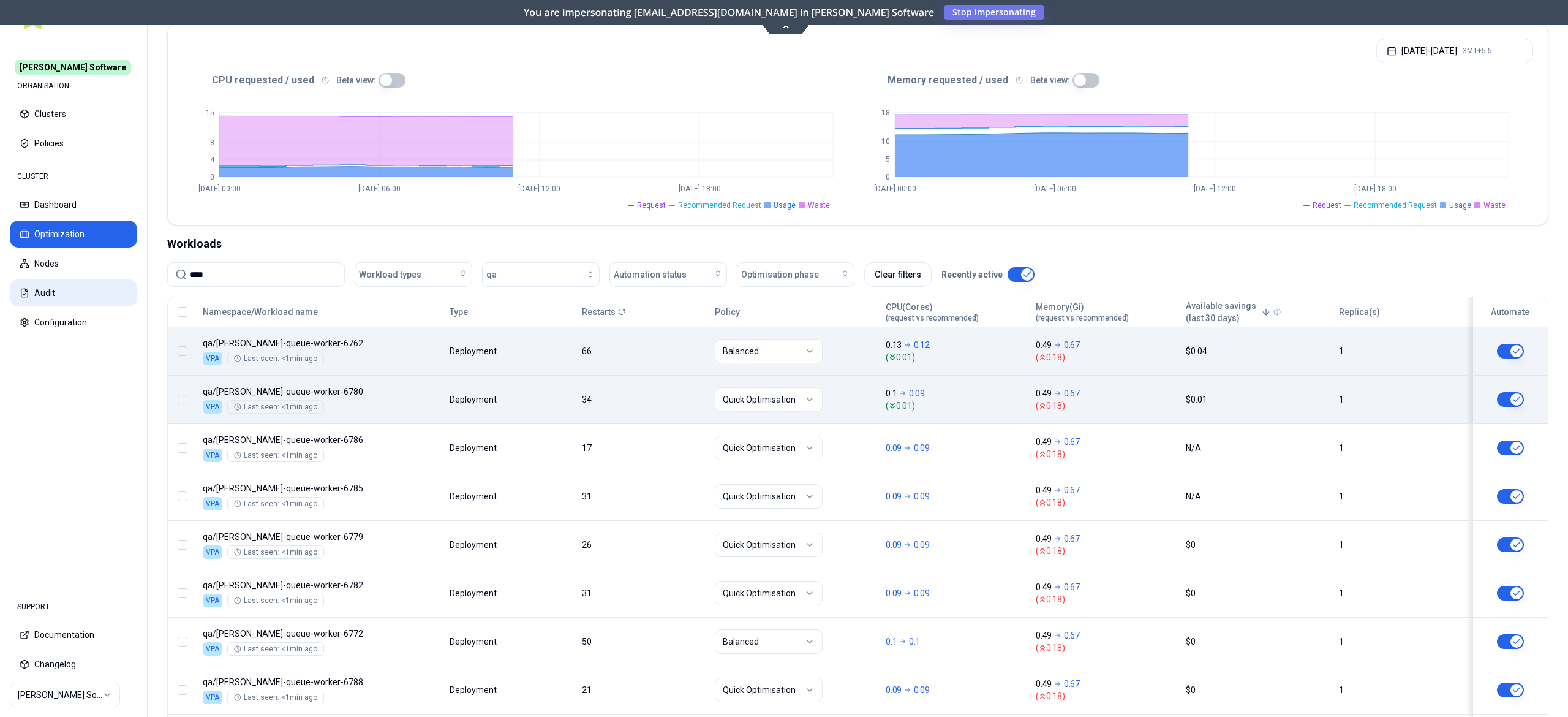
click at [54, 290] on button "Audit" at bounding box center [73, 293] width 127 height 27
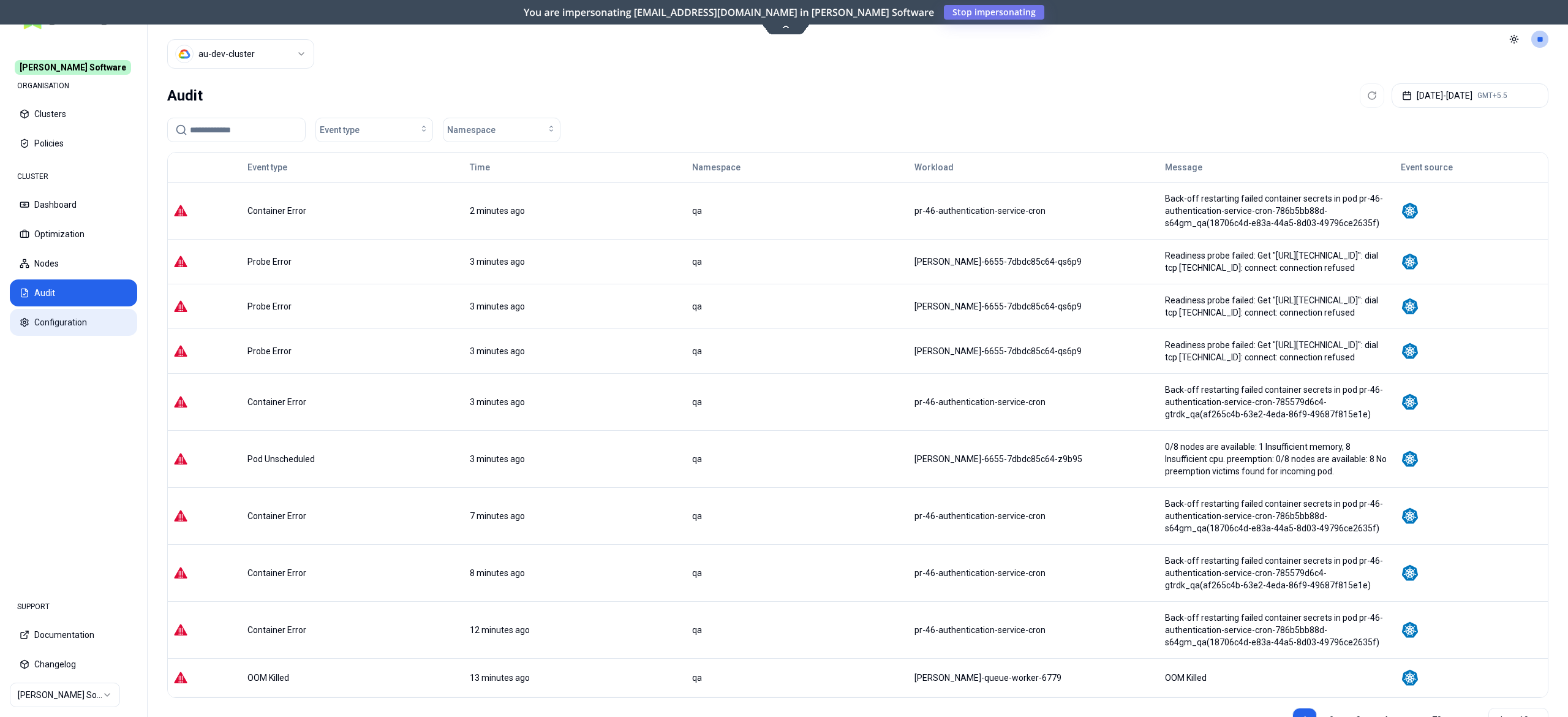
click at [67, 325] on button "Configuration" at bounding box center [73, 322] width 127 height 27
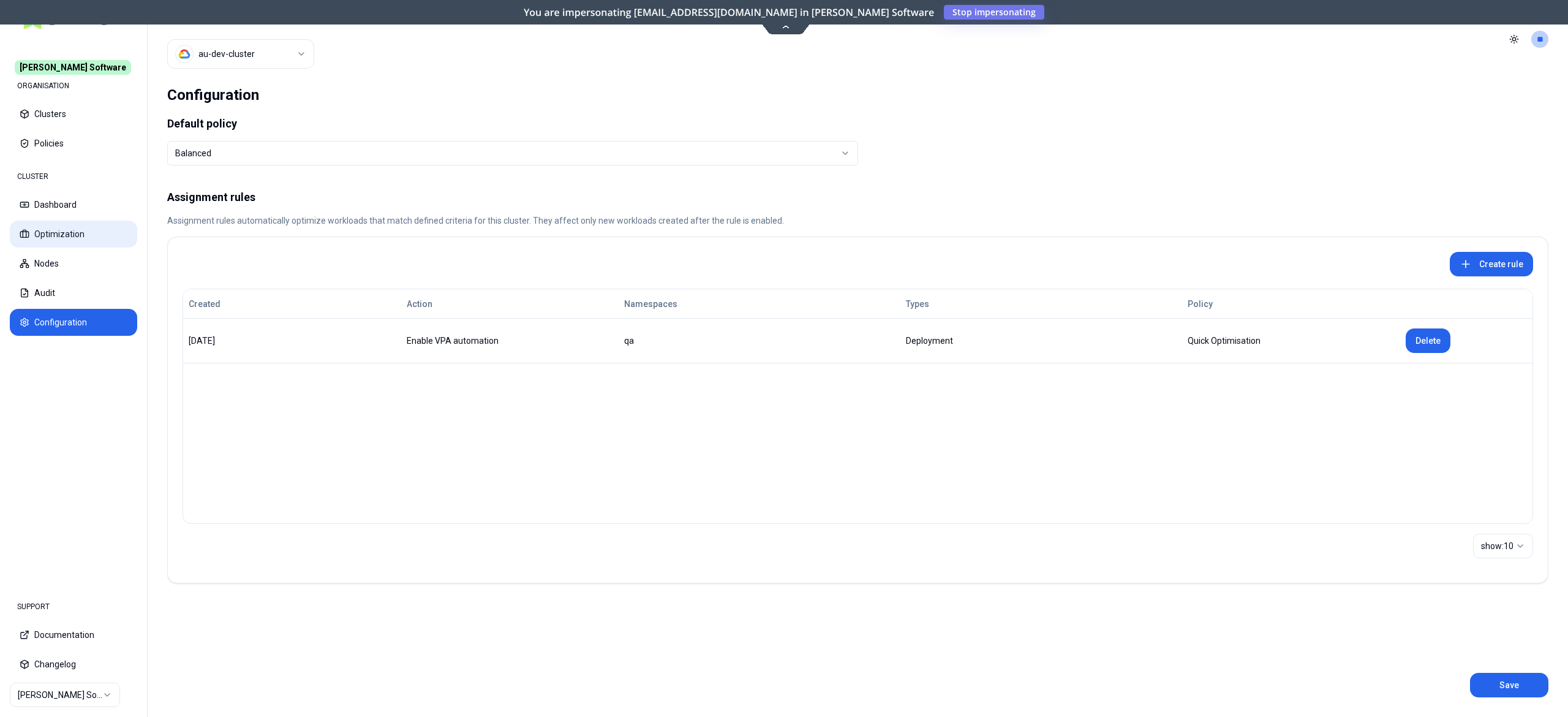
click at [74, 224] on button "Optimization" at bounding box center [73, 234] width 127 height 27
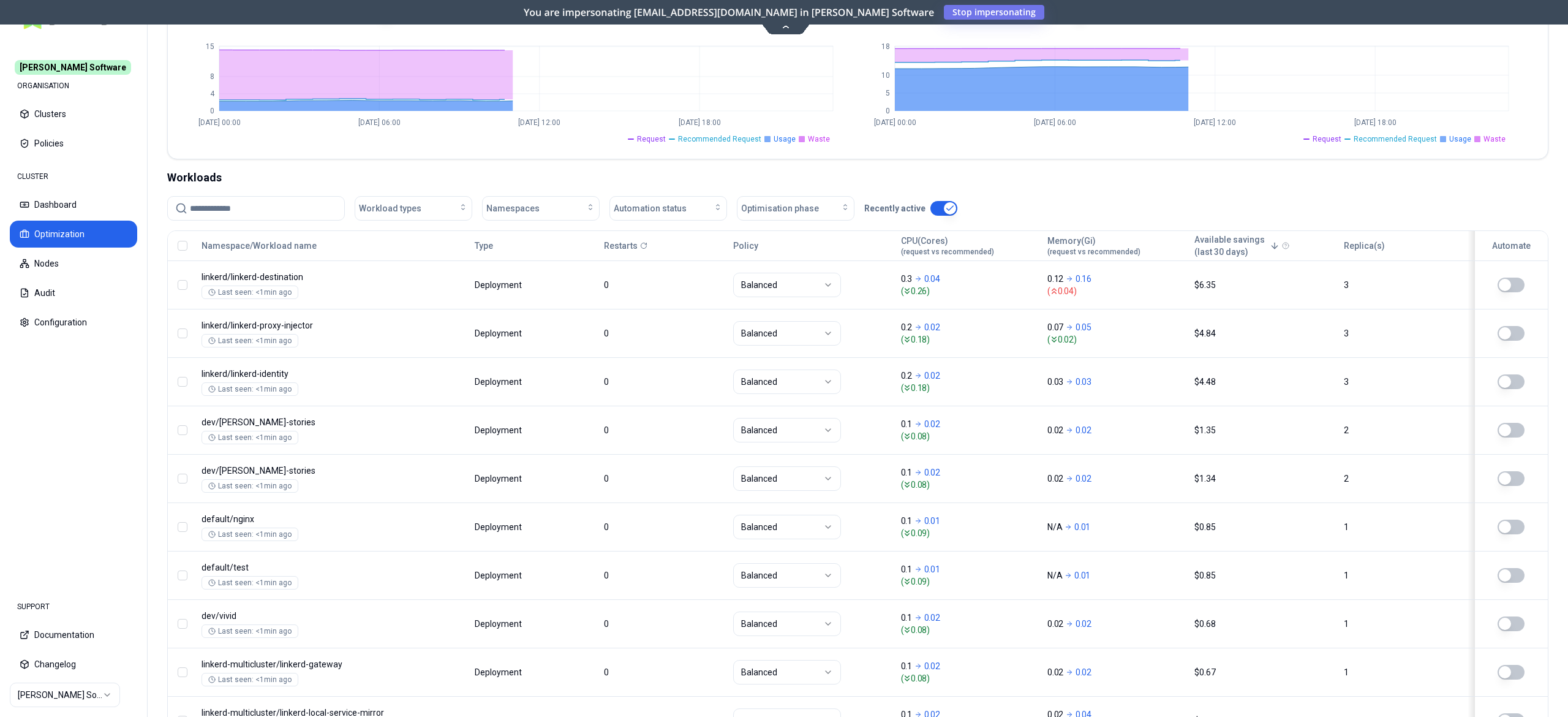
scroll to position [397, 0]
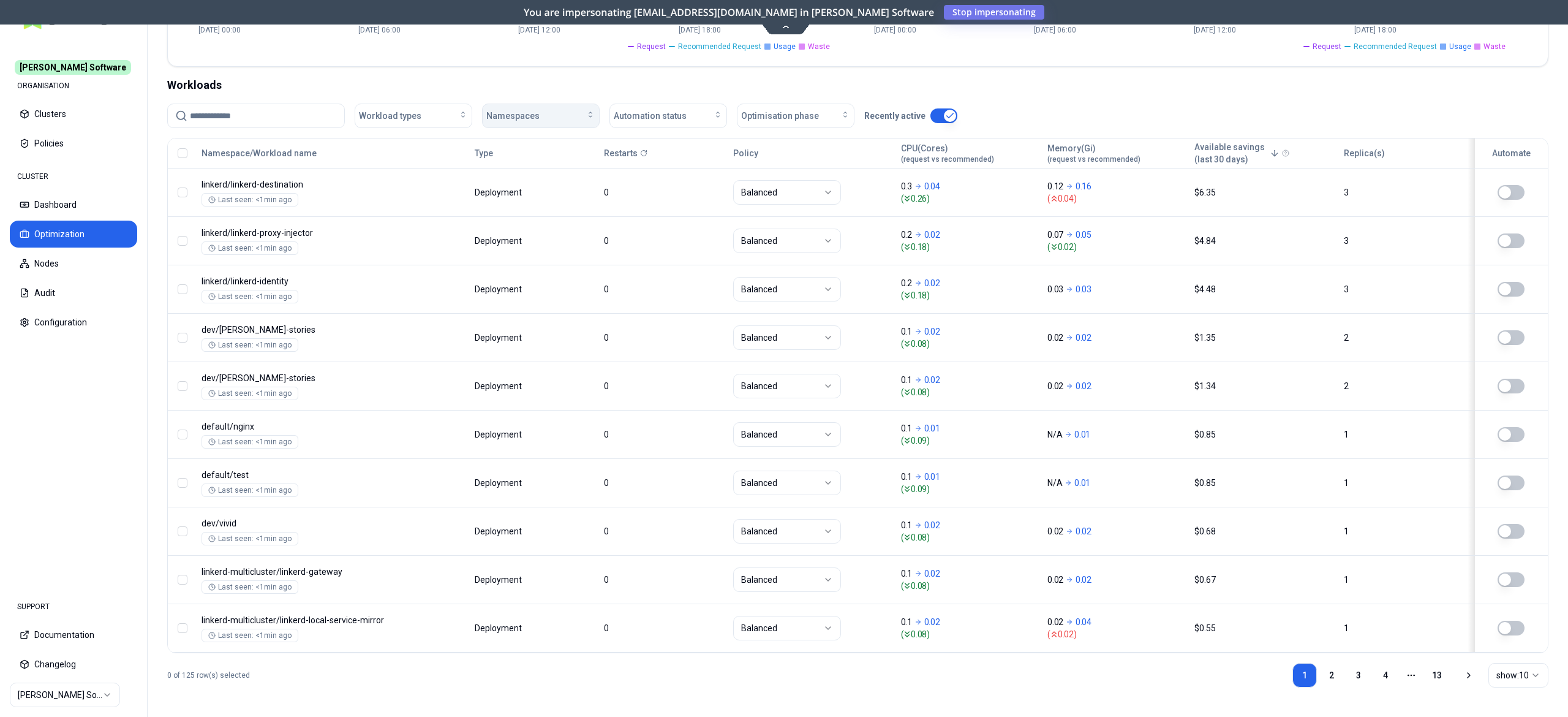
click at [513, 110] on span "Namespaces" at bounding box center [513, 116] width 54 height 12
click at [500, 274] on div "qa" at bounding box center [544, 275] width 116 height 20
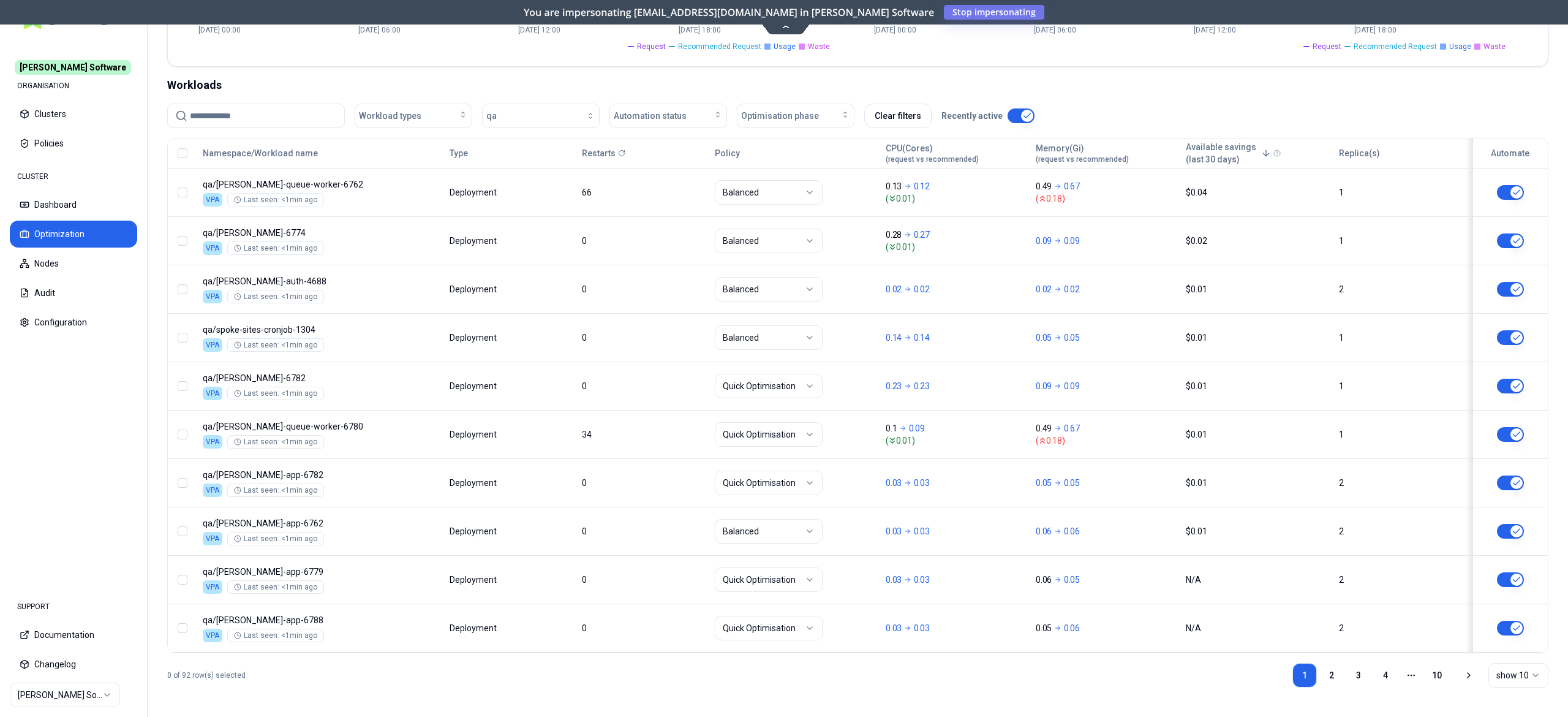
click at [231, 92] on div "Workloads Workload types qa Automation status Optimisation phase Clear filters …" at bounding box center [858, 387] width 1381 height 621
click at [231, 104] on input at bounding box center [263, 116] width 147 height 24
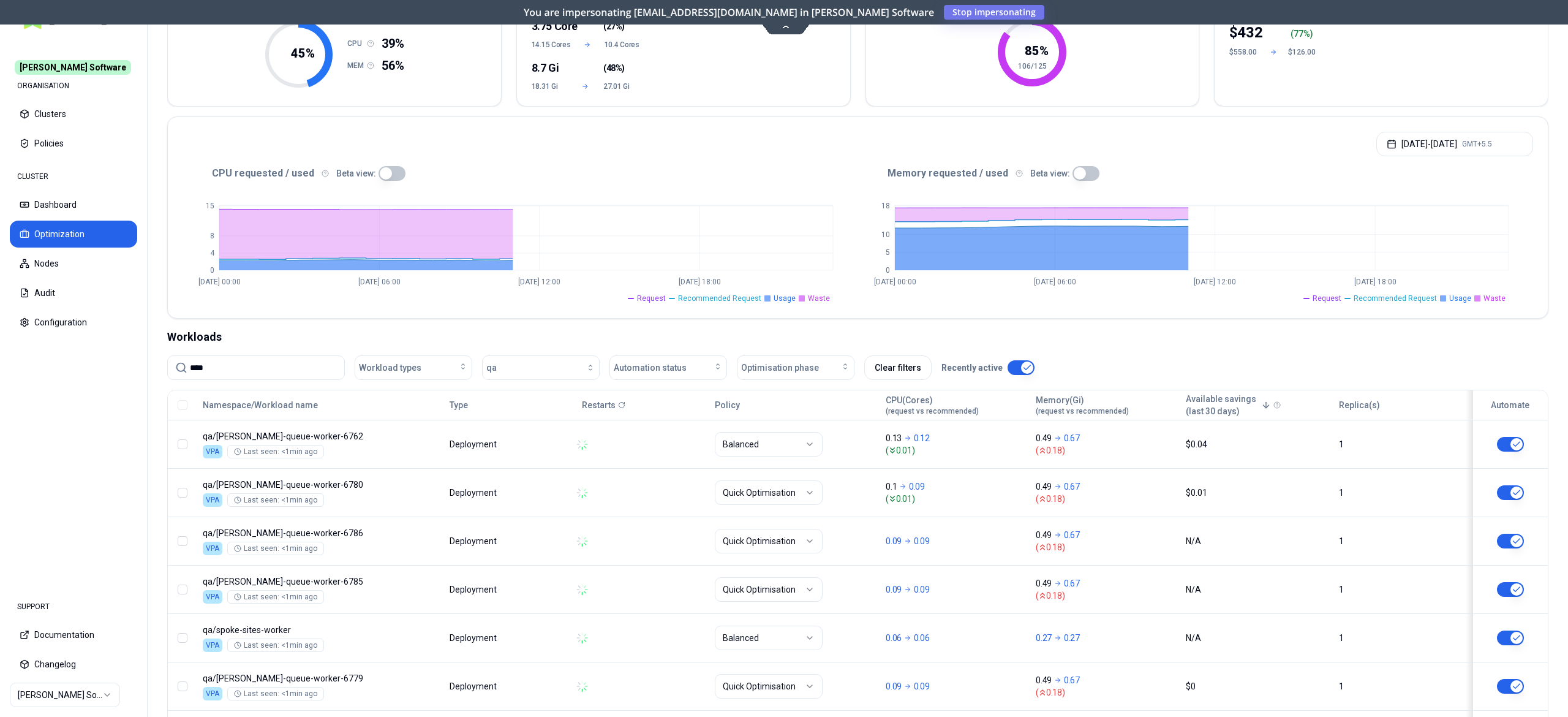
scroll to position [397, 0]
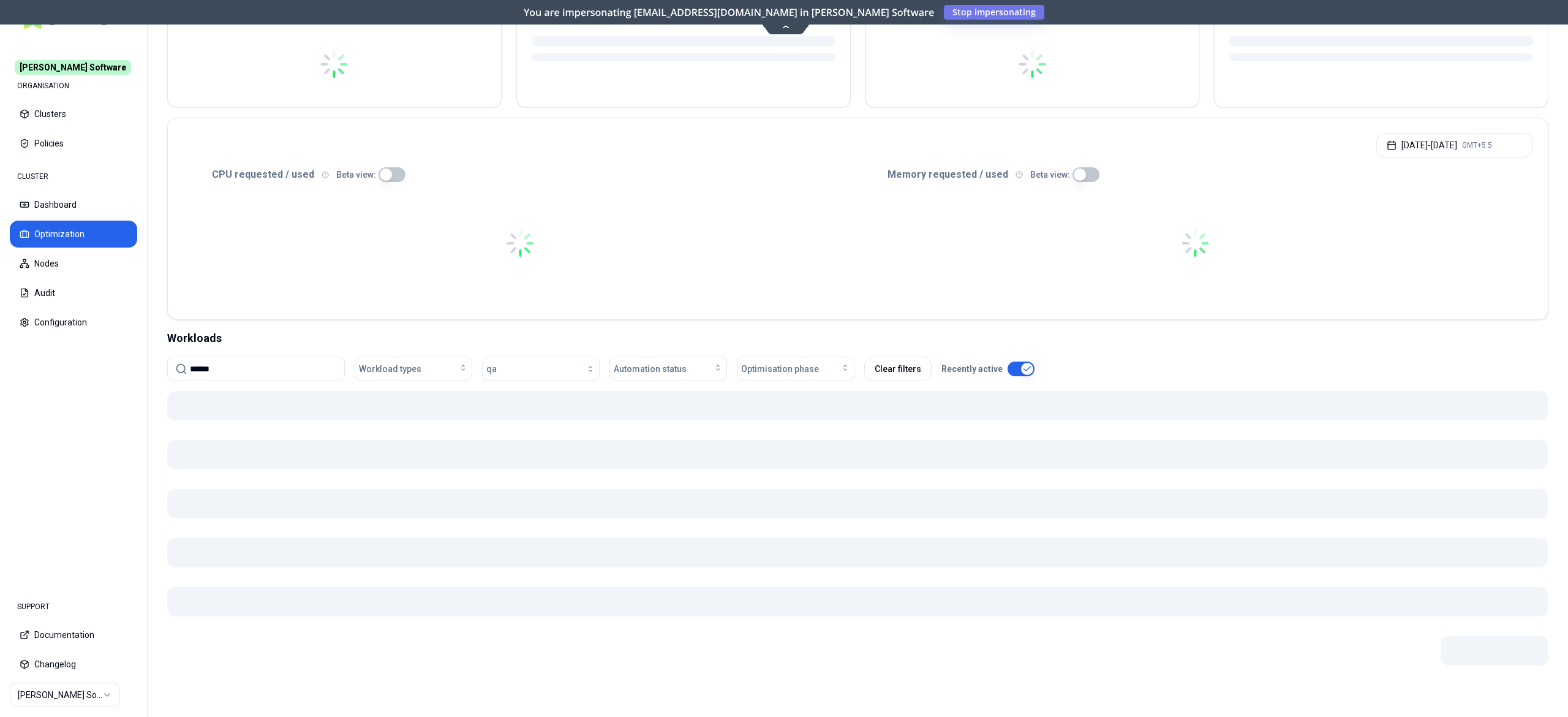
type input "******"
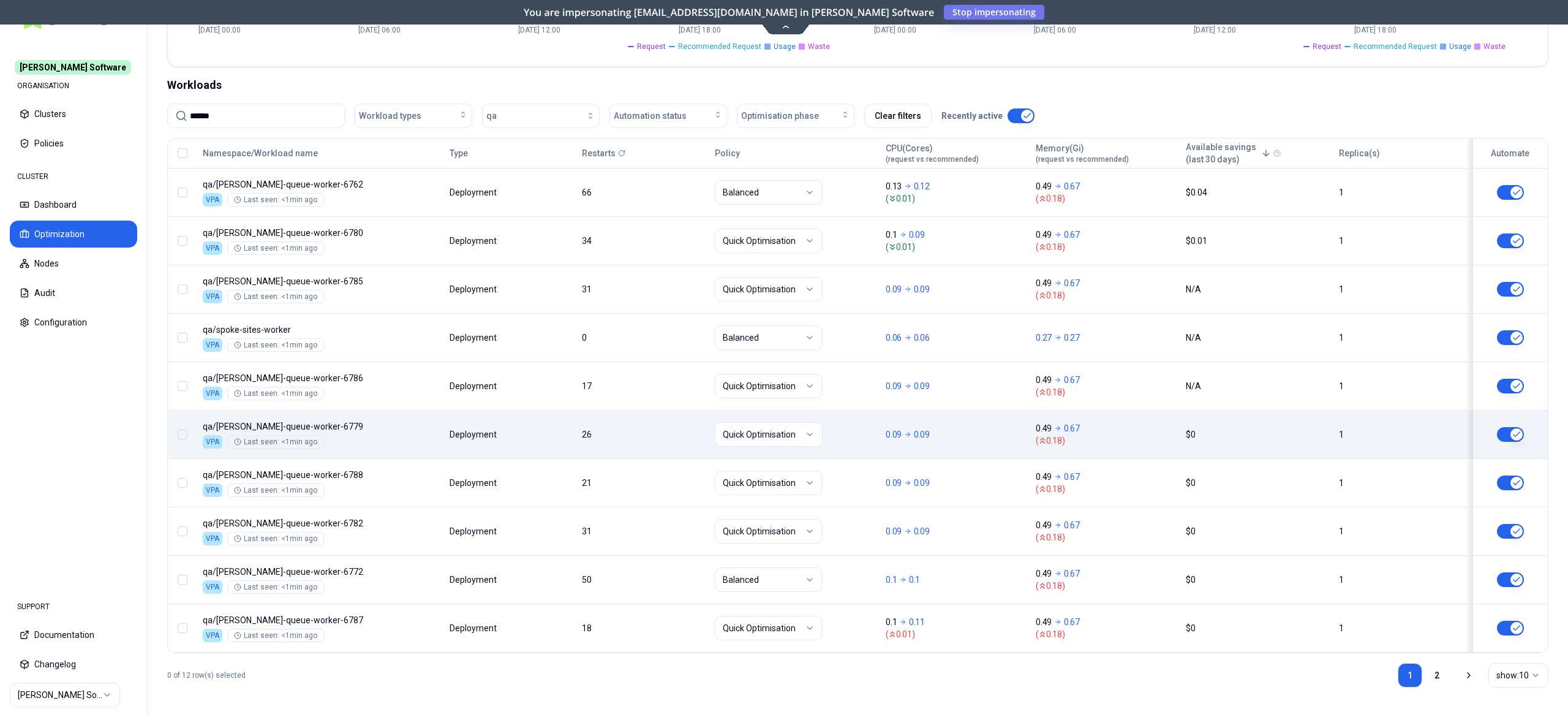
scroll to position [392, 0]
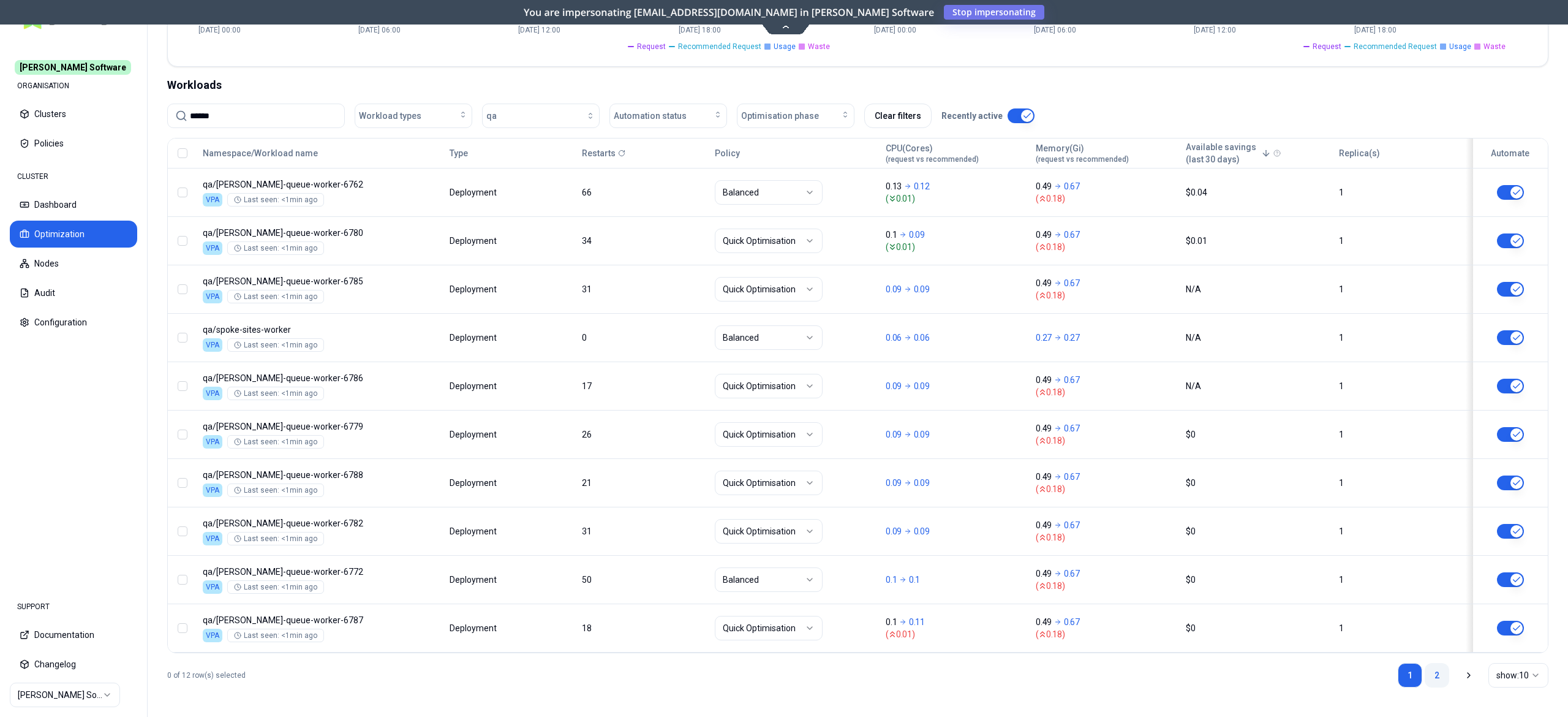
click at [1439, 679] on link "2" at bounding box center [1437, 676] width 25 height 25
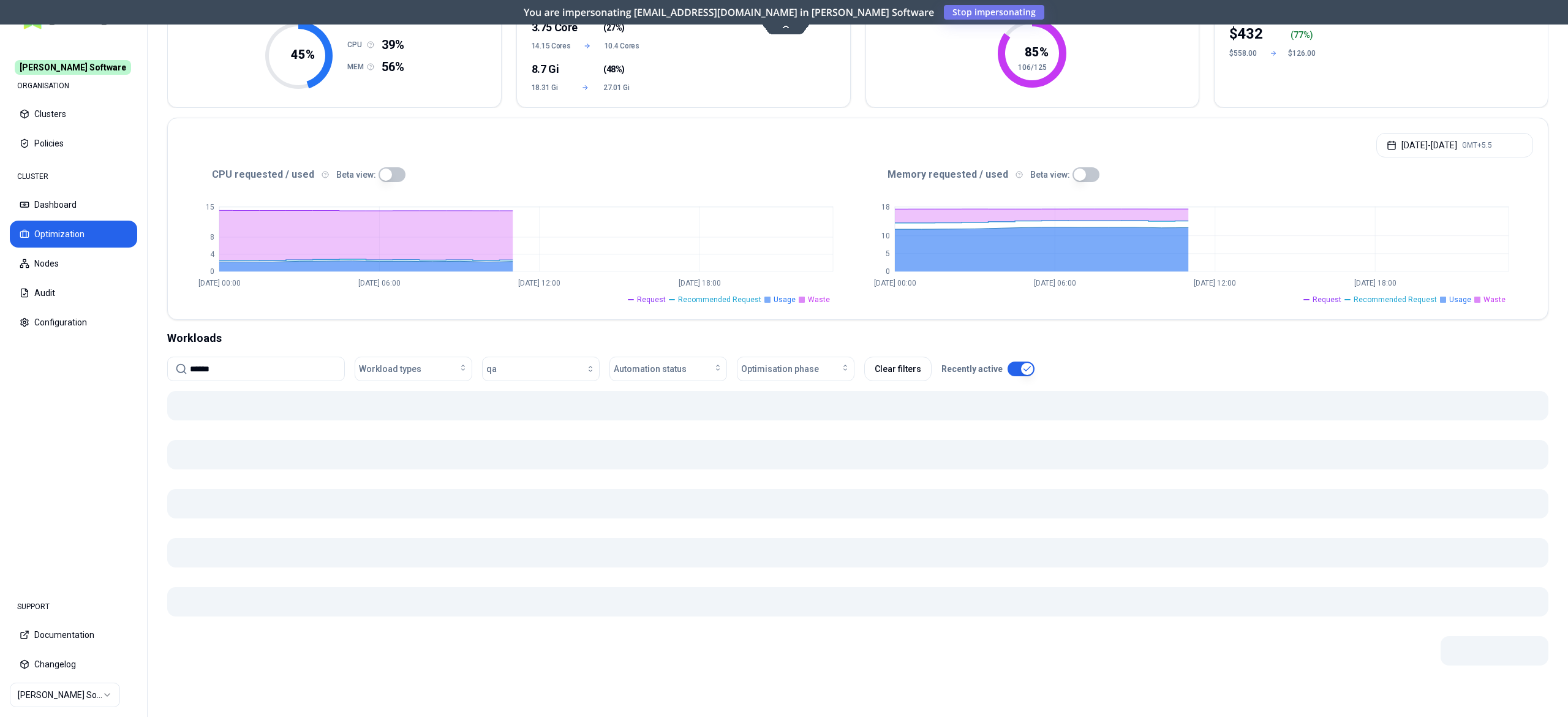
scroll to position [110, 0]
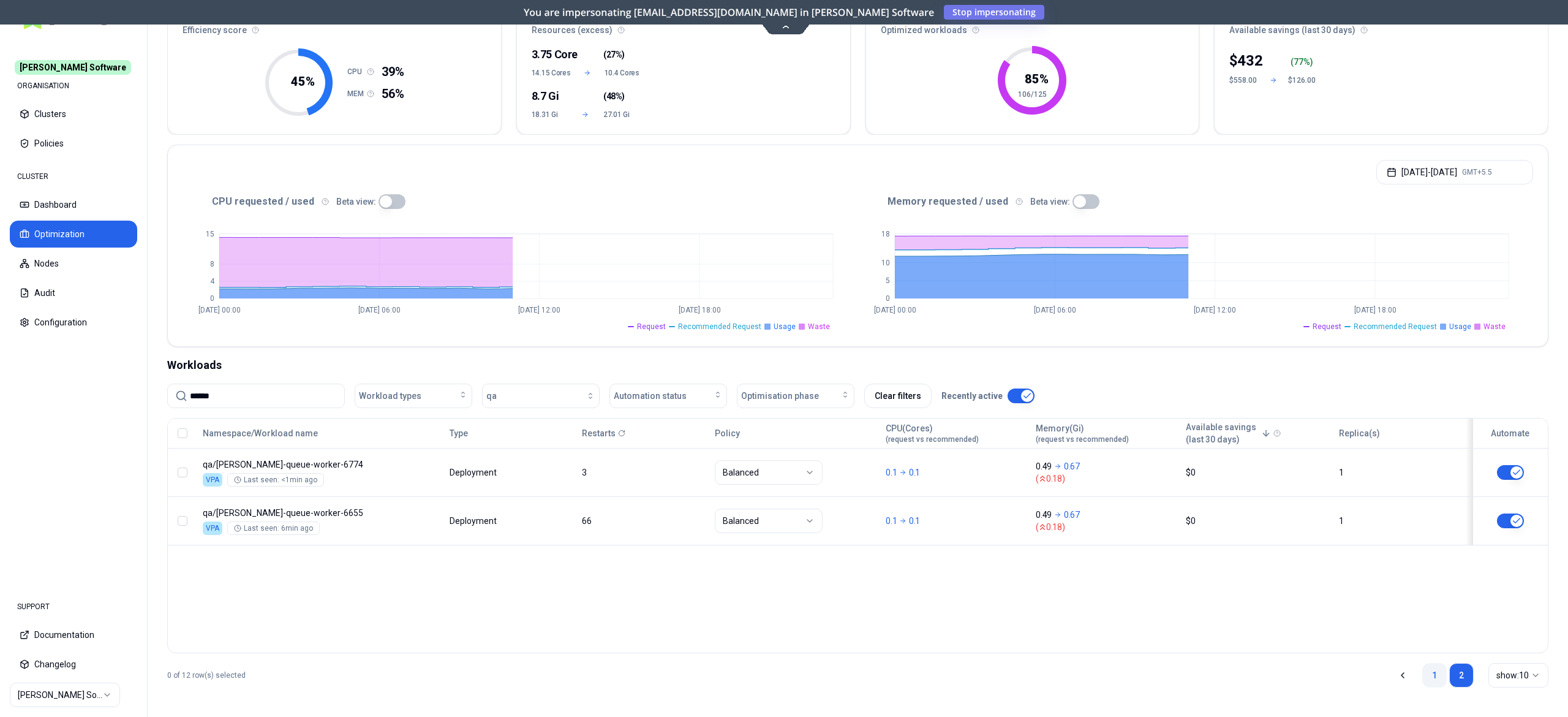
click at [1436, 676] on link "1" at bounding box center [1435, 676] width 25 height 25
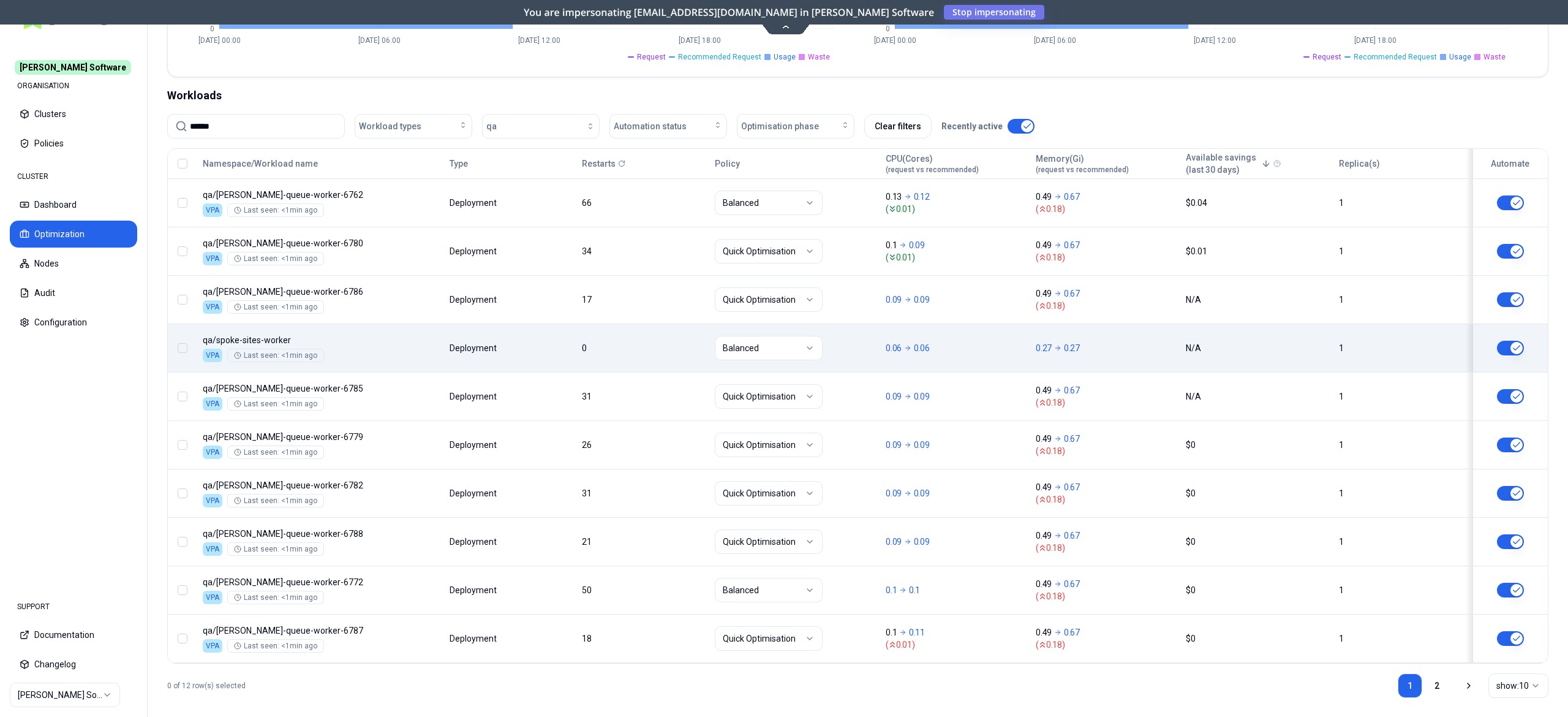
scroll to position [0, 0]
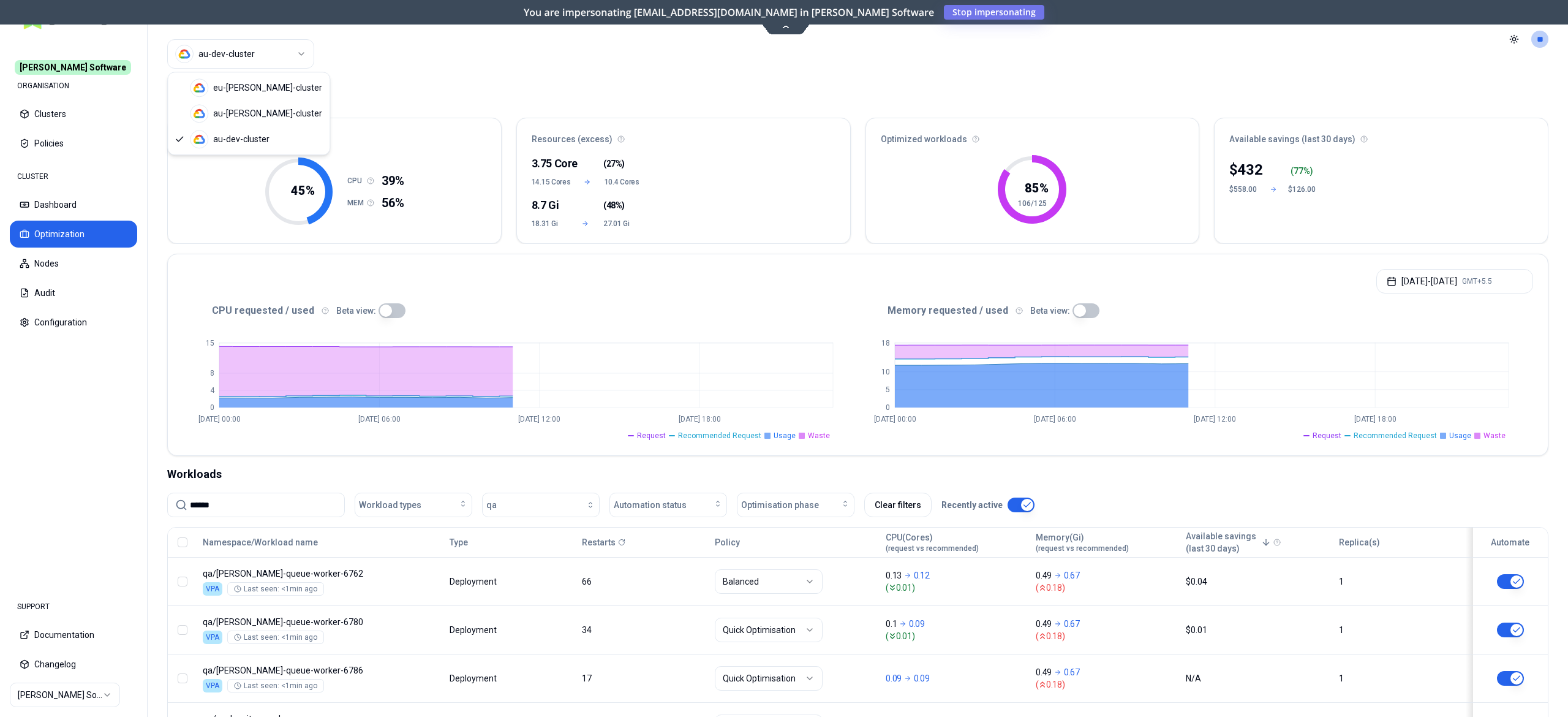
click at [290, 53] on html "Rex Software ORGANISATION Clusters Policies CLUSTER Dashboard Optimization Node…" at bounding box center [784, 358] width 1568 height 717
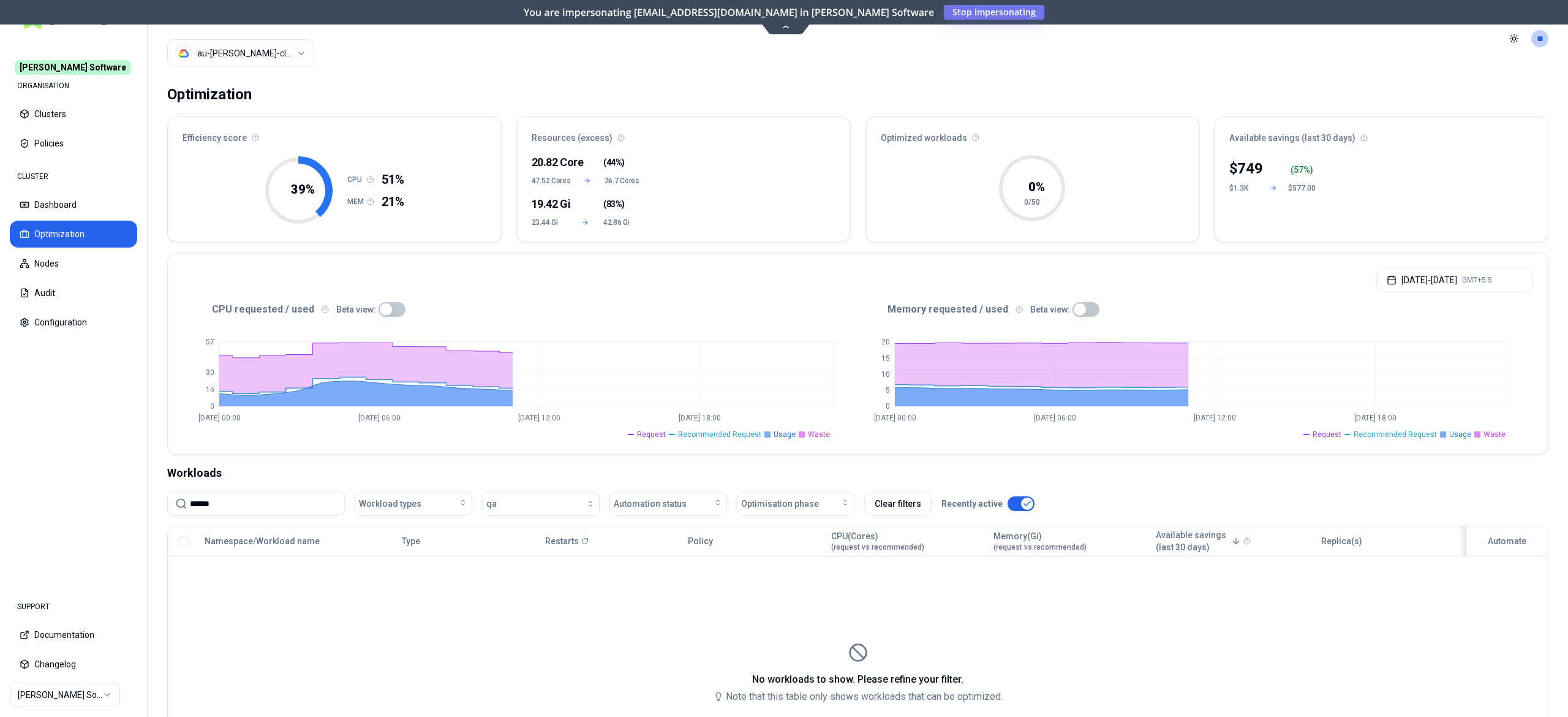
click at [259, 497] on input "******" at bounding box center [263, 504] width 147 height 24
type input "*"
click at [560, 500] on button "qa" at bounding box center [541, 504] width 118 height 25
click at [584, 507] on div "button" at bounding box center [546, 503] width 99 height 10
click at [544, 500] on button "qa" at bounding box center [541, 504] width 118 height 25
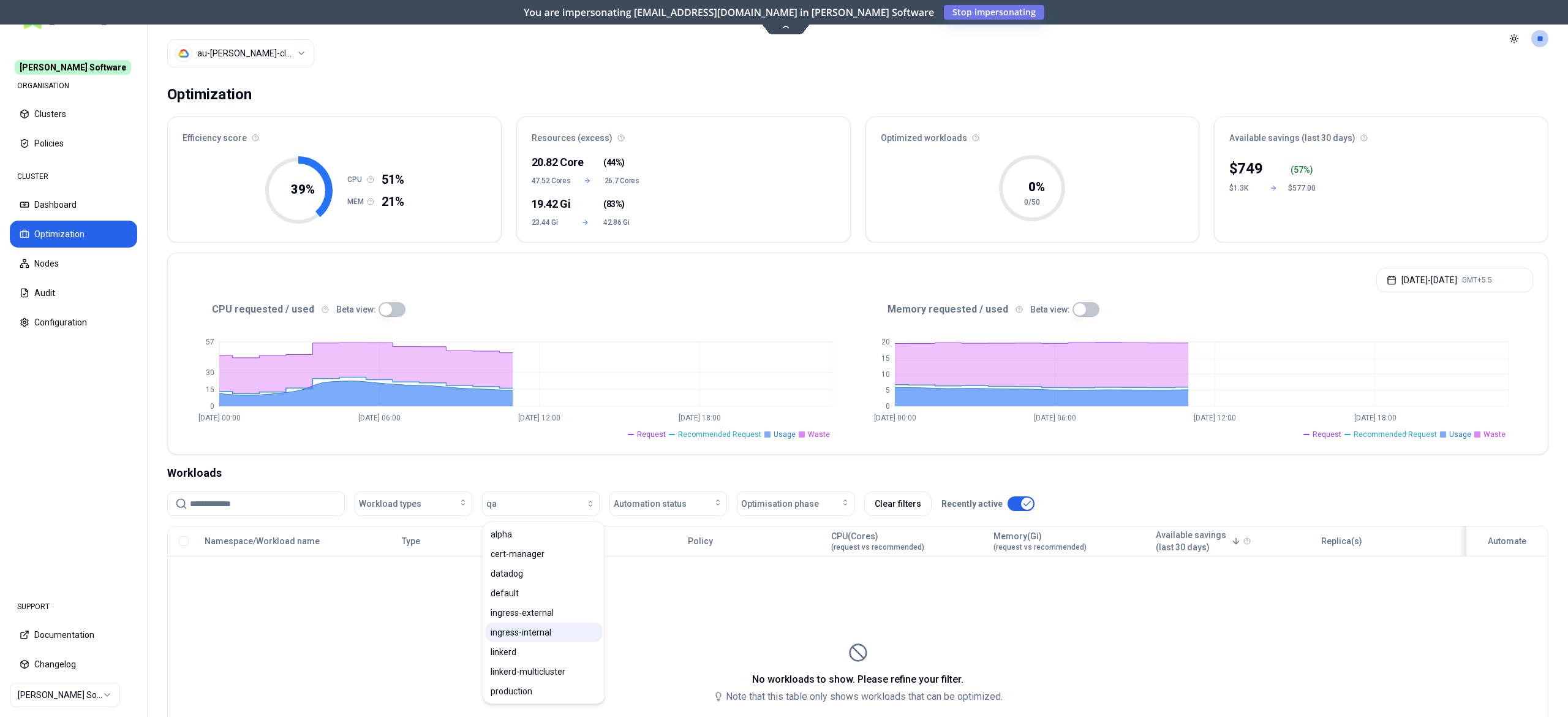
drag, startPoint x: 545, startPoint y: 500, endPoint x: 551, endPoint y: 640, distance: 140.1
click at [551, 640] on body "Rex Software ORGANISATION Clusters Policies CLUSTER Dashboard Optimization Node…" at bounding box center [784, 358] width 1568 height 717
click at [551, 640] on div "ingress-internal" at bounding box center [544, 633] width 116 height 20
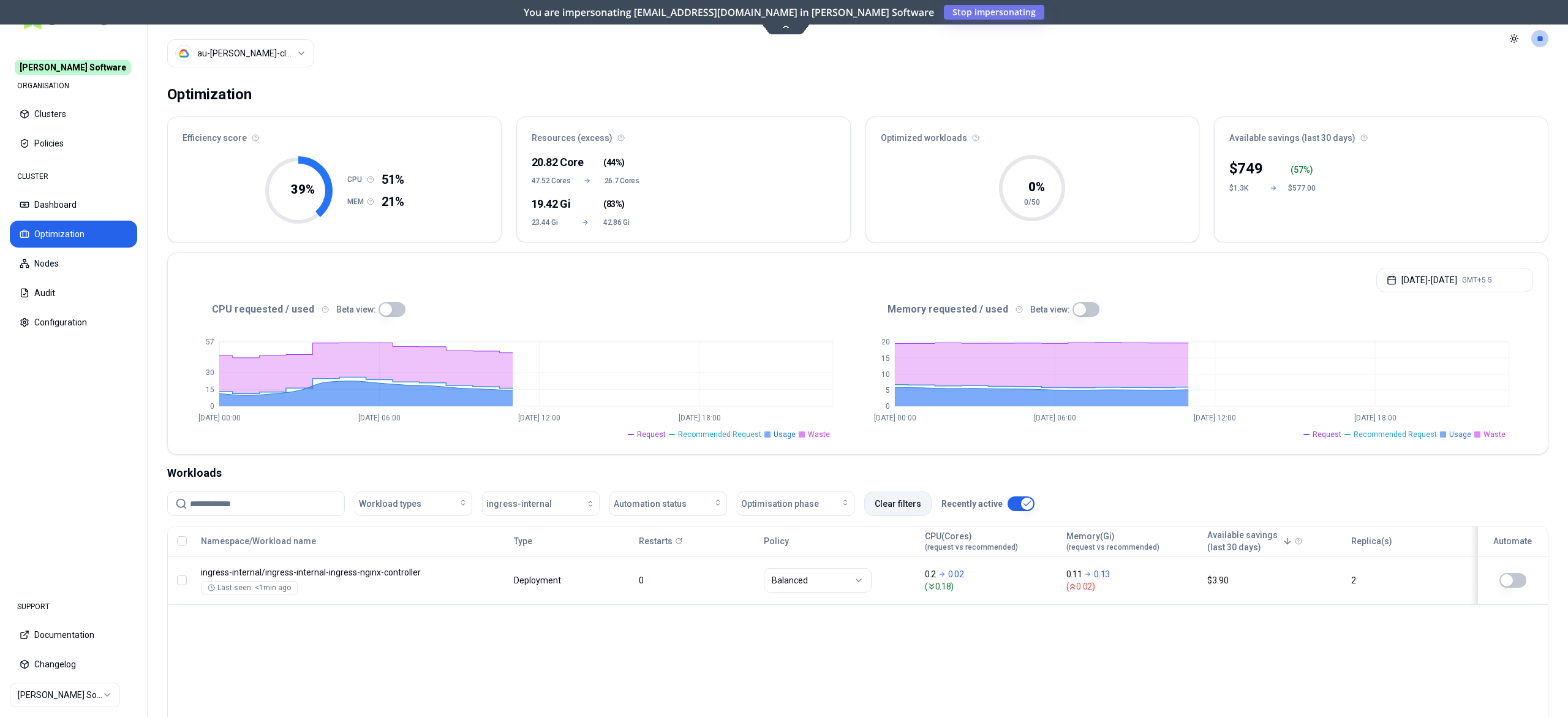
click at [895, 514] on button "Clear filters" at bounding box center [898, 504] width 67 height 25
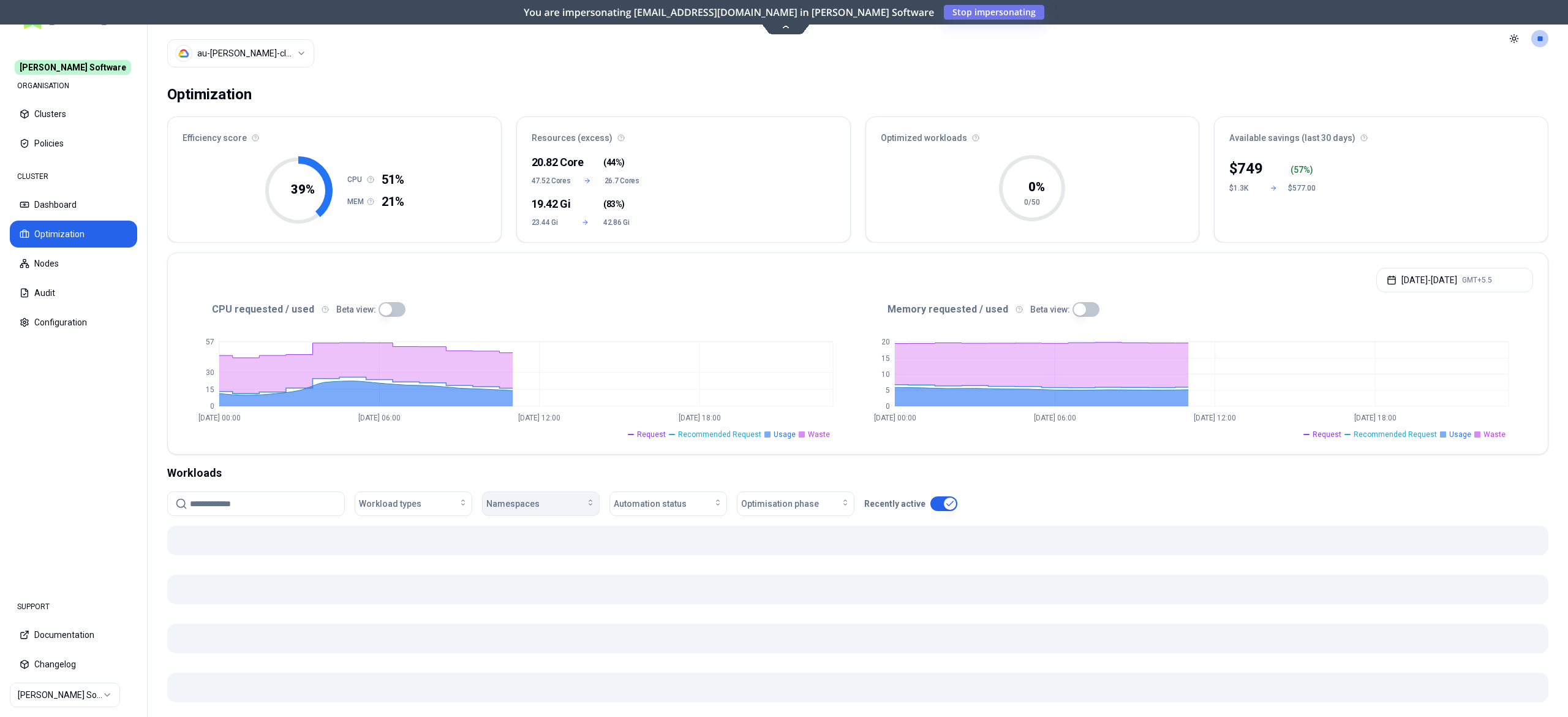
click at [536, 501] on span "Namespaces" at bounding box center [513, 503] width 54 height 12
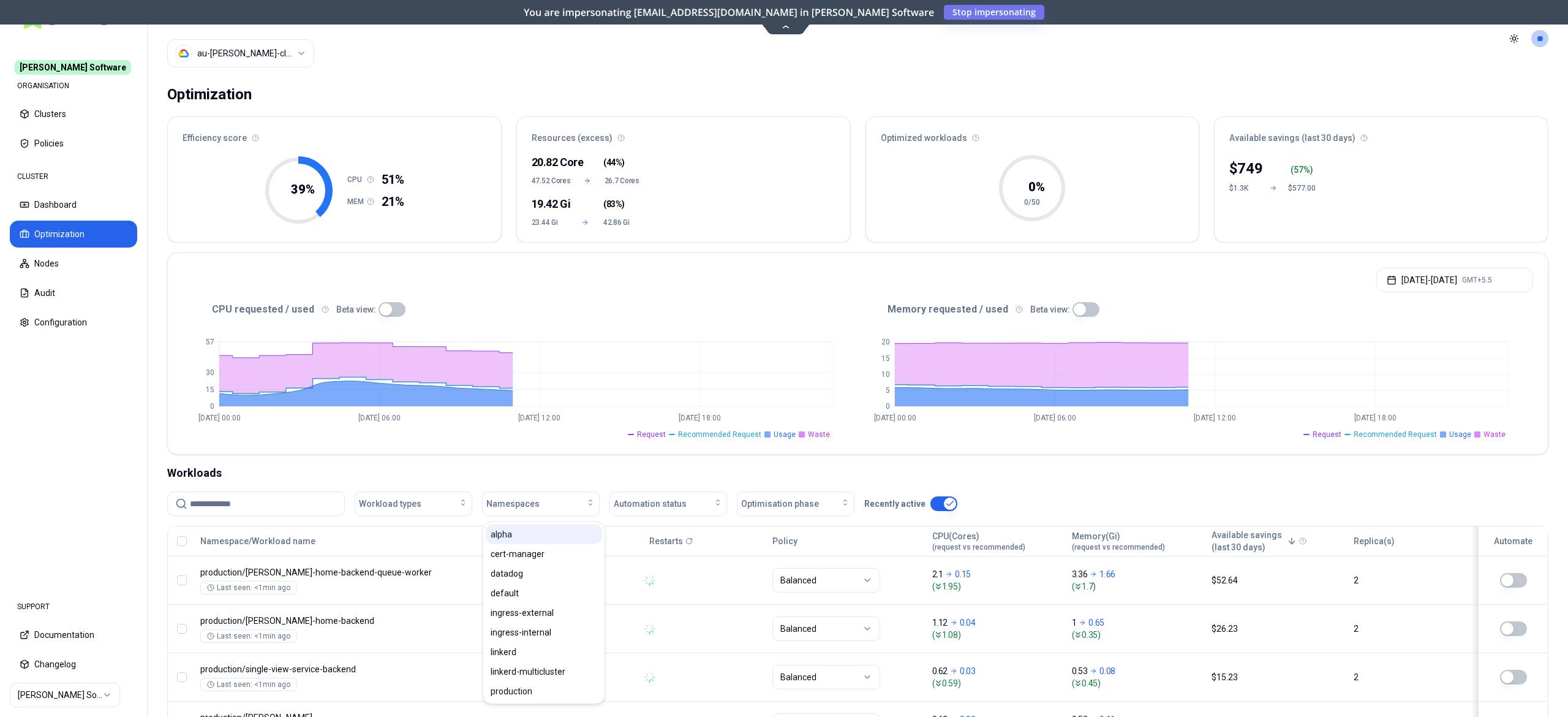
click at [523, 541] on div "alpha" at bounding box center [544, 535] width 116 height 20
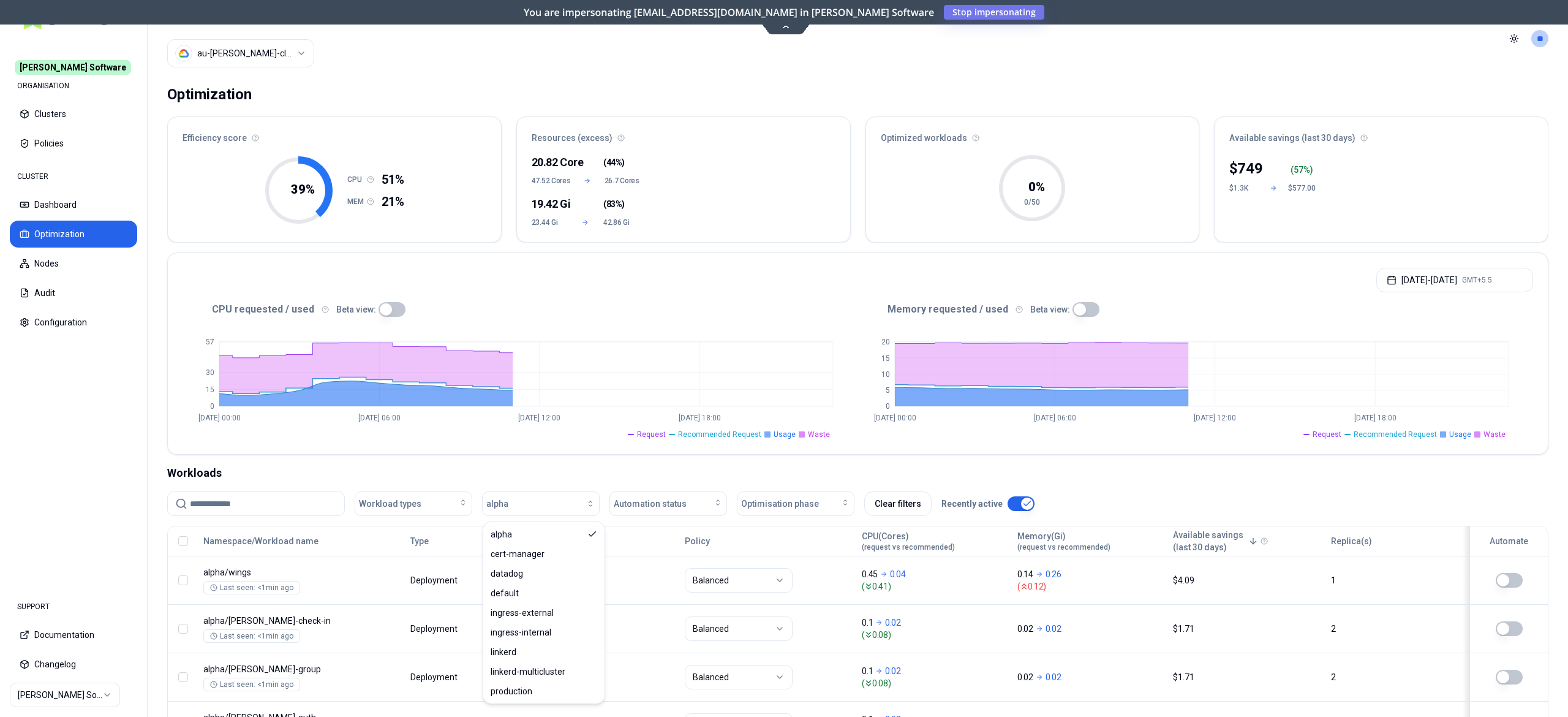
click at [291, 63] on html "Rex Software ORGANISATION Clusters Policies CLUSTER Dashboard Optimization Node…" at bounding box center [784, 358] width 1568 height 717
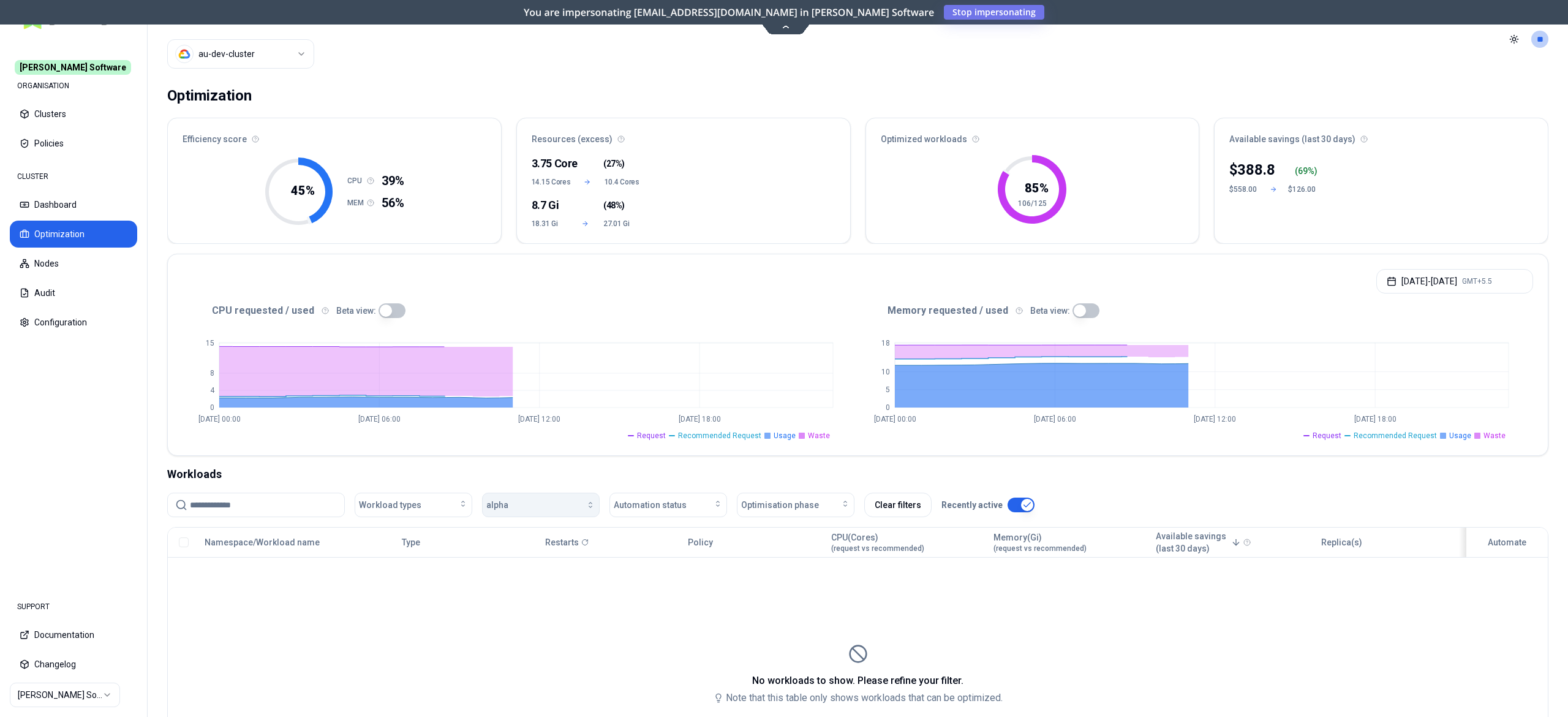
click at [519, 497] on button "alpha" at bounding box center [541, 505] width 118 height 25
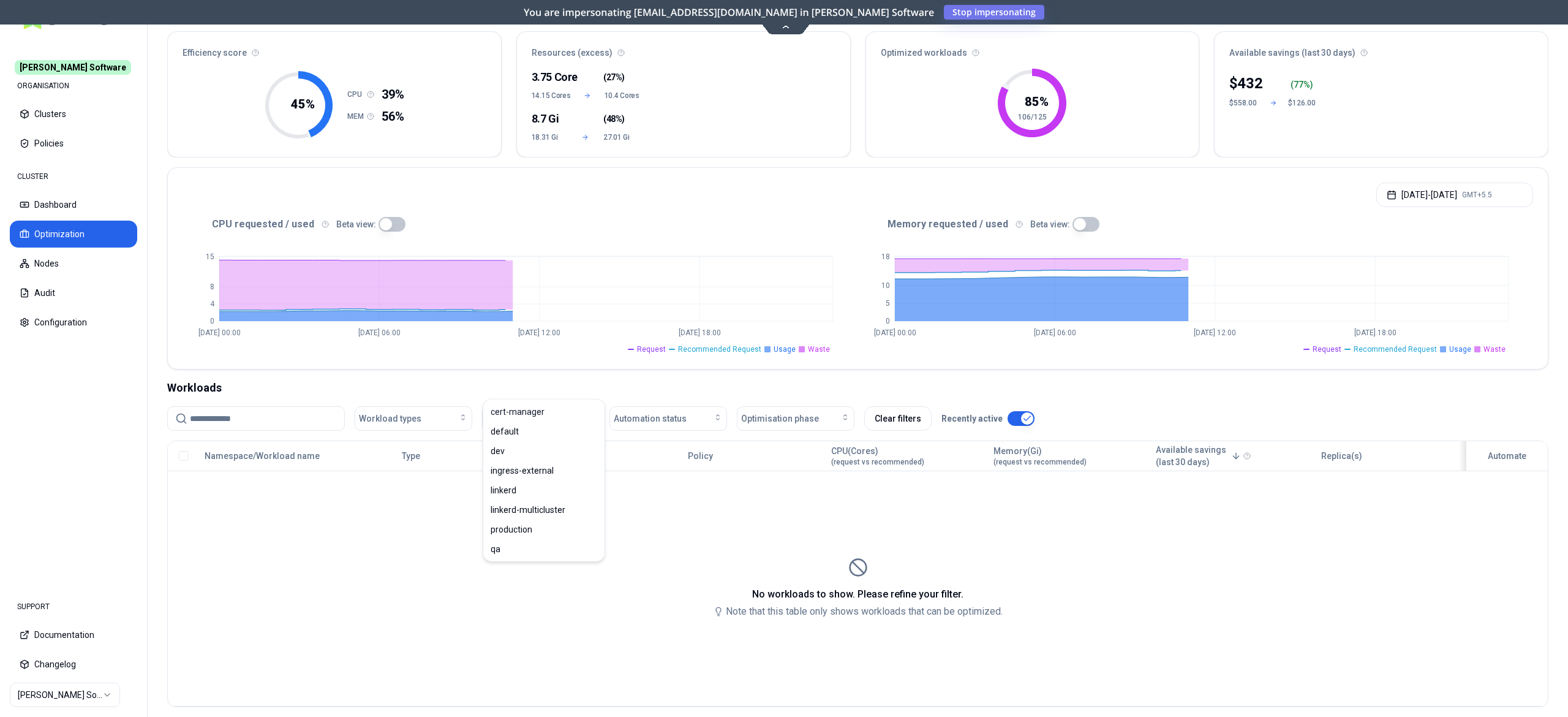
scroll to position [123, 0]
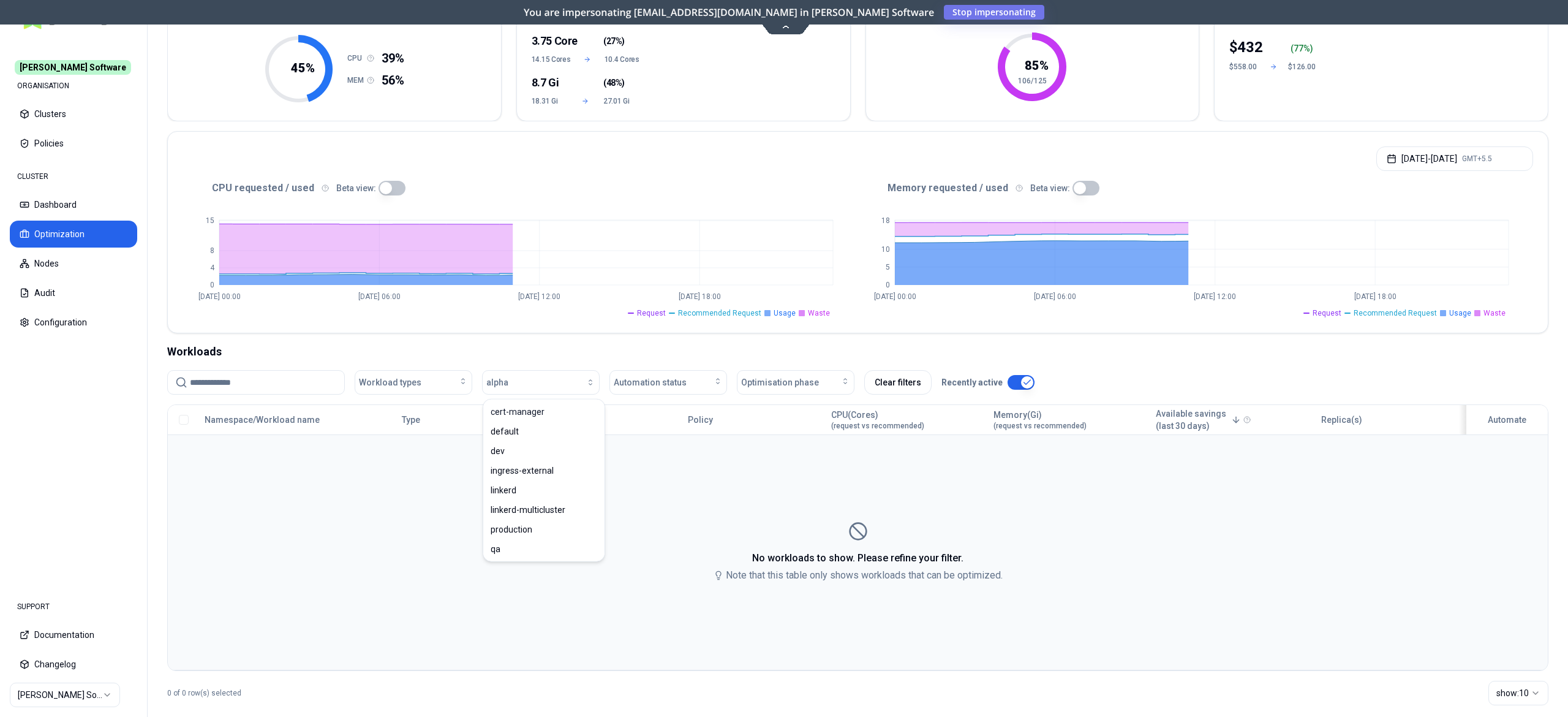
click at [748, 486] on td "No workloads to show. Please refine your filter. Note that this table only show…" at bounding box center [858, 552] width 1380 height 235
click at [543, 379] on div "button" at bounding box center [551, 382] width 87 height 10
click at [706, 486] on td "No workloads to show. Please refine your filter. Note that this table only show…" at bounding box center [858, 552] width 1380 height 235
click at [535, 375] on button "alpha" at bounding box center [541, 382] width 118 height 25
click at [510, 472] on span "ingress-external" at bounding box center [522, 471] width 63 height 12
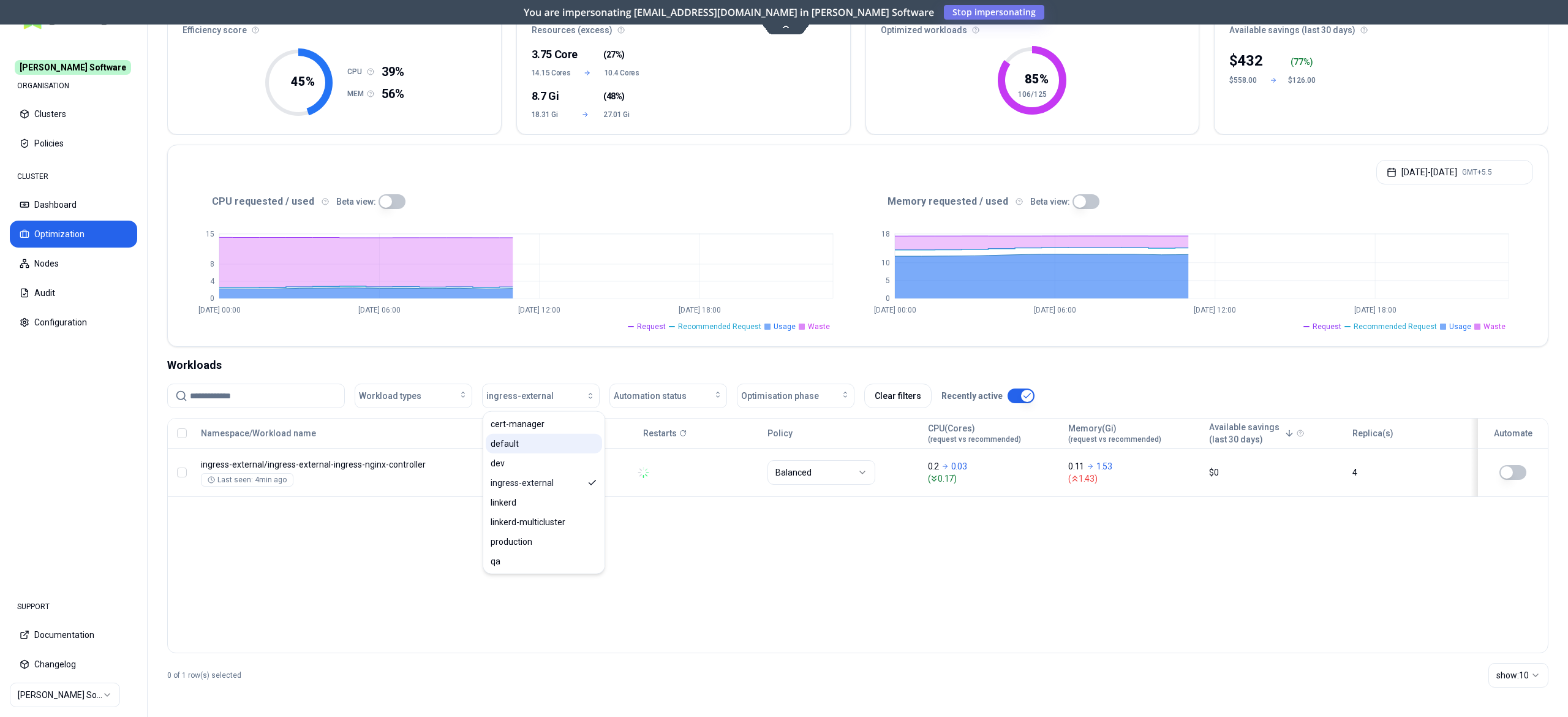
scroll to position [110, 0]
click at [525, 480] on span "ingress-external" at bounding box center [522, 482] width 63 height 12
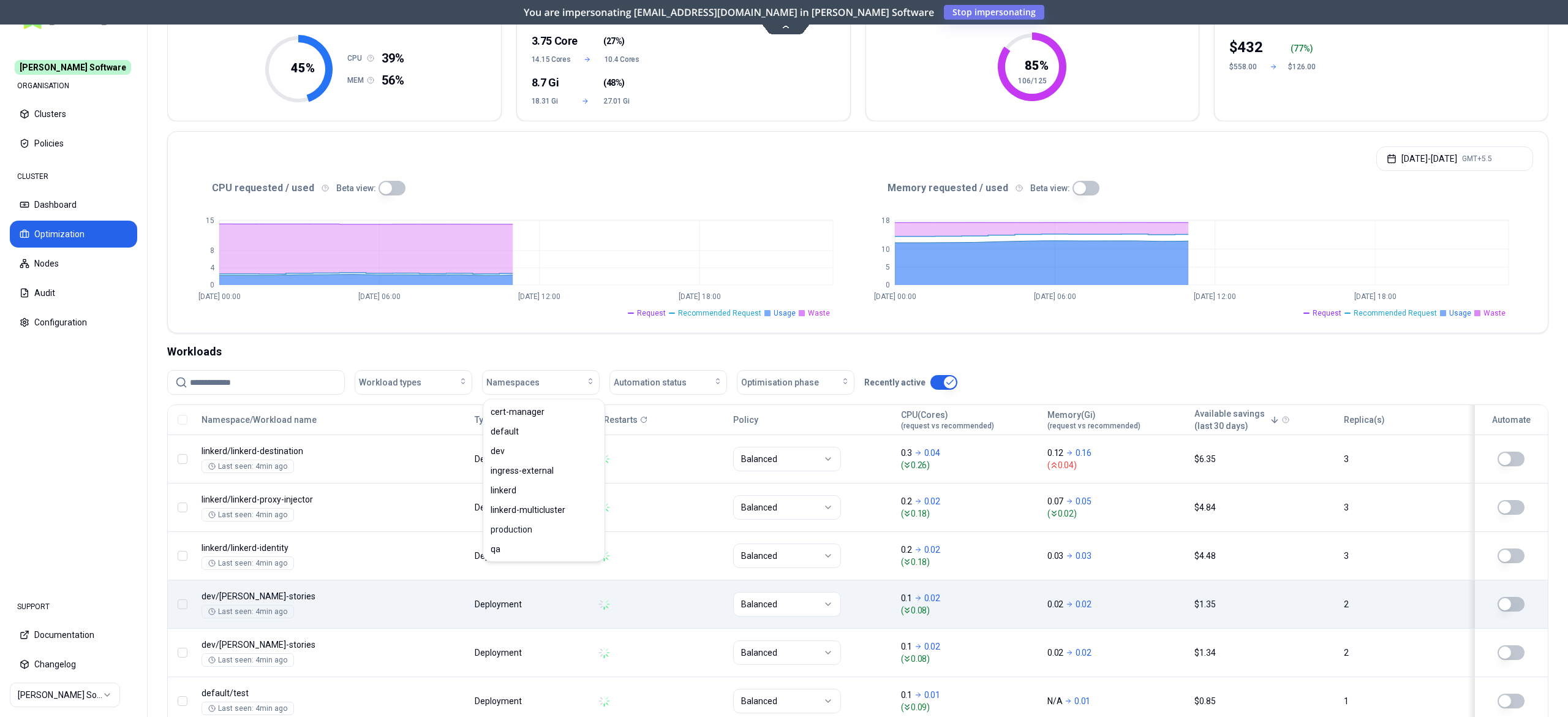
click at [424, 588] on body "Rex Software ORGANISATION Clusters Policies CLUSTER Dashboard Optimization Node…" at bounding box center [784, 358] width 1568 height 717
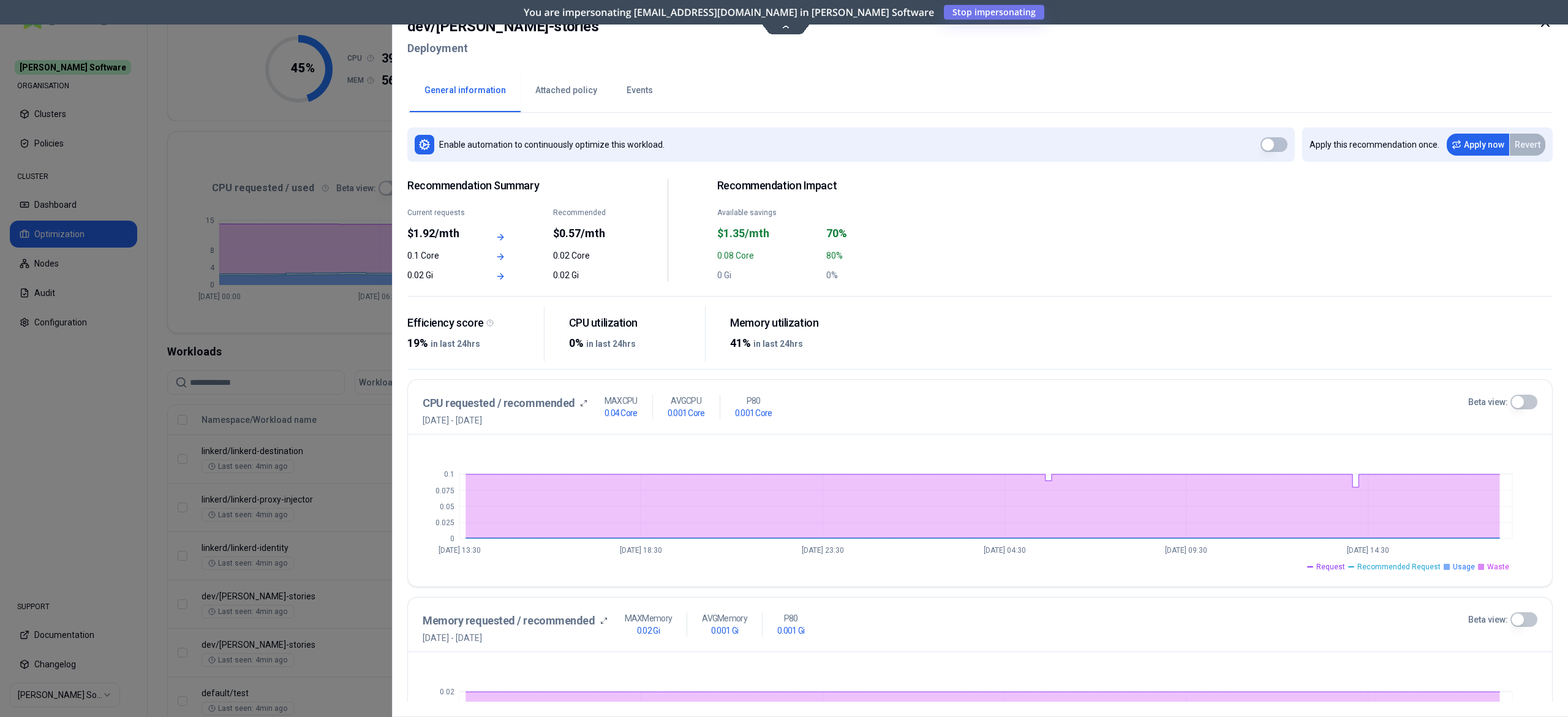
click at [693, 167] on div "Enable automation to continuously optimize this workload. Apply this recommenda…" at bounding box center [980, 407] width 1145 height 589
click at [354, 323] on div at bounding box center [784, 358] width 1568 height 717
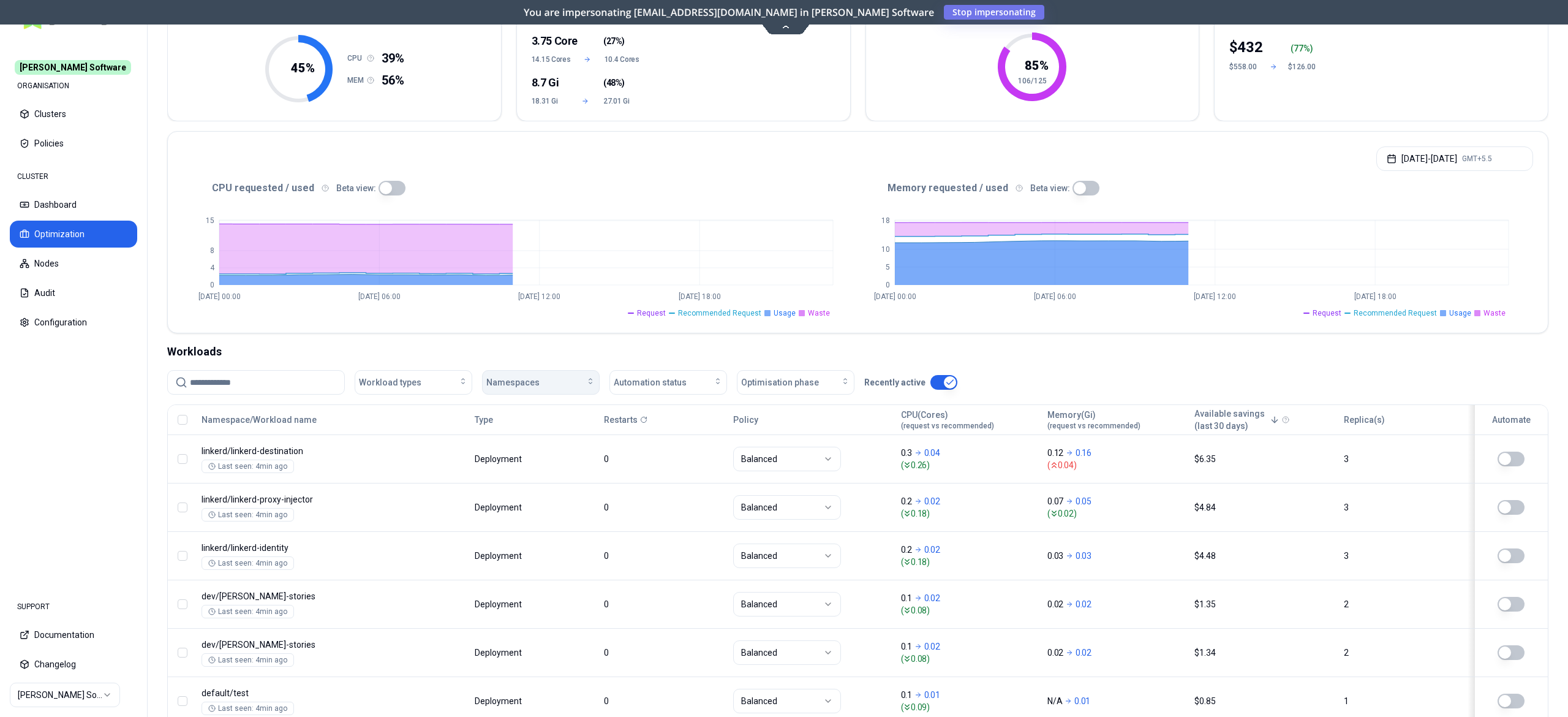
click at [552, 380] on div "Namespaces" at bounding box center [540, 382] width 109 height 12
click at [514, 475] on span "ingress-external" at bounding box center [522, 471] width 63 height 12
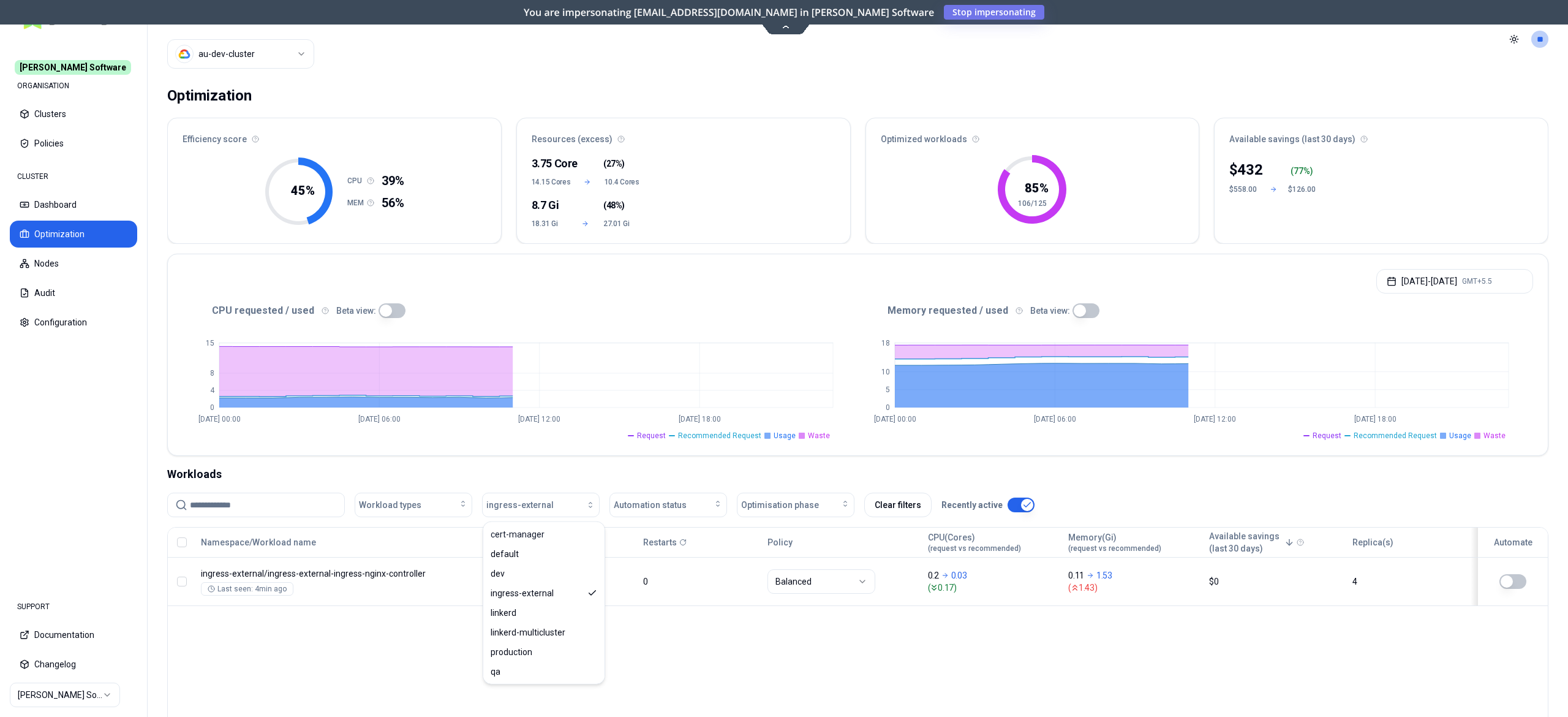
click at [267, 54] on html "Rex Software ORGANISATION Clusters Policies CLUSTER Dashboard Optimization Node…" at bounding box center [784, 358] width 1568 height 717
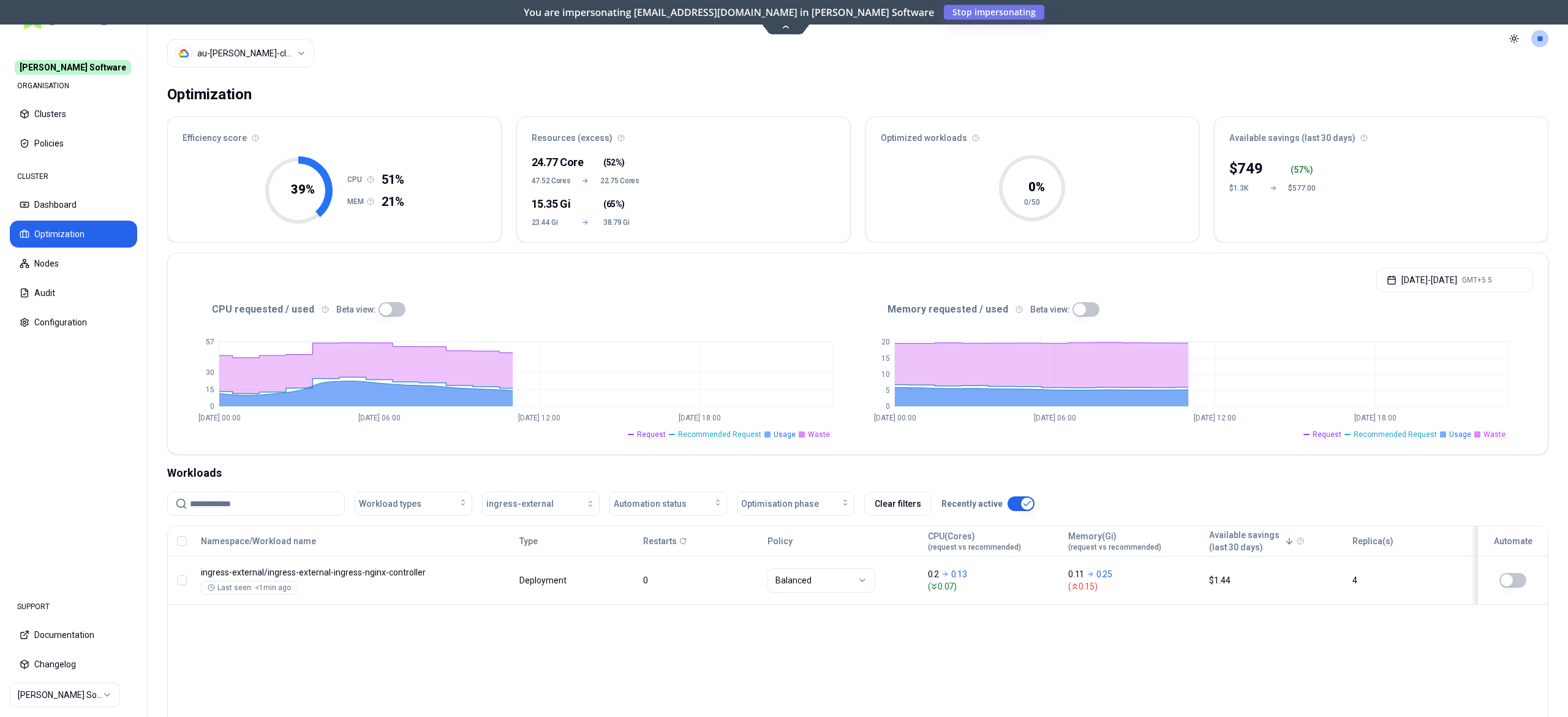
click at [284, 54] on html "Rex Software ORGANISATION Clusters Policies CLUSTER Dashboard Optimization Node…" at bounding box center [784, 358] width 1568 height 717
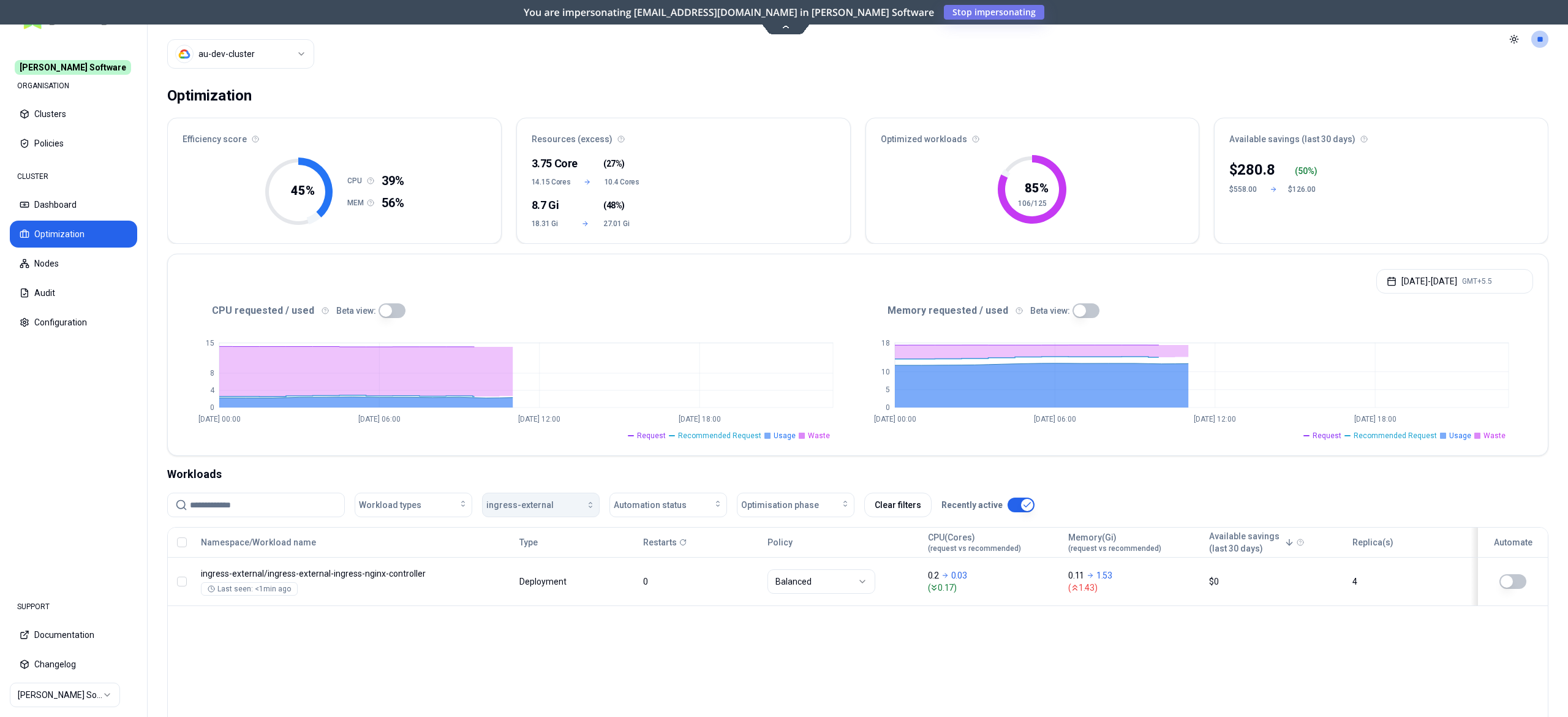
click at [538, 502] on span "ingress-external" at bounding box center [519, 505] width 67 height 12
click at [522, 612] on div "linkerd" at bounding box center [544, 613] width 116 height 20
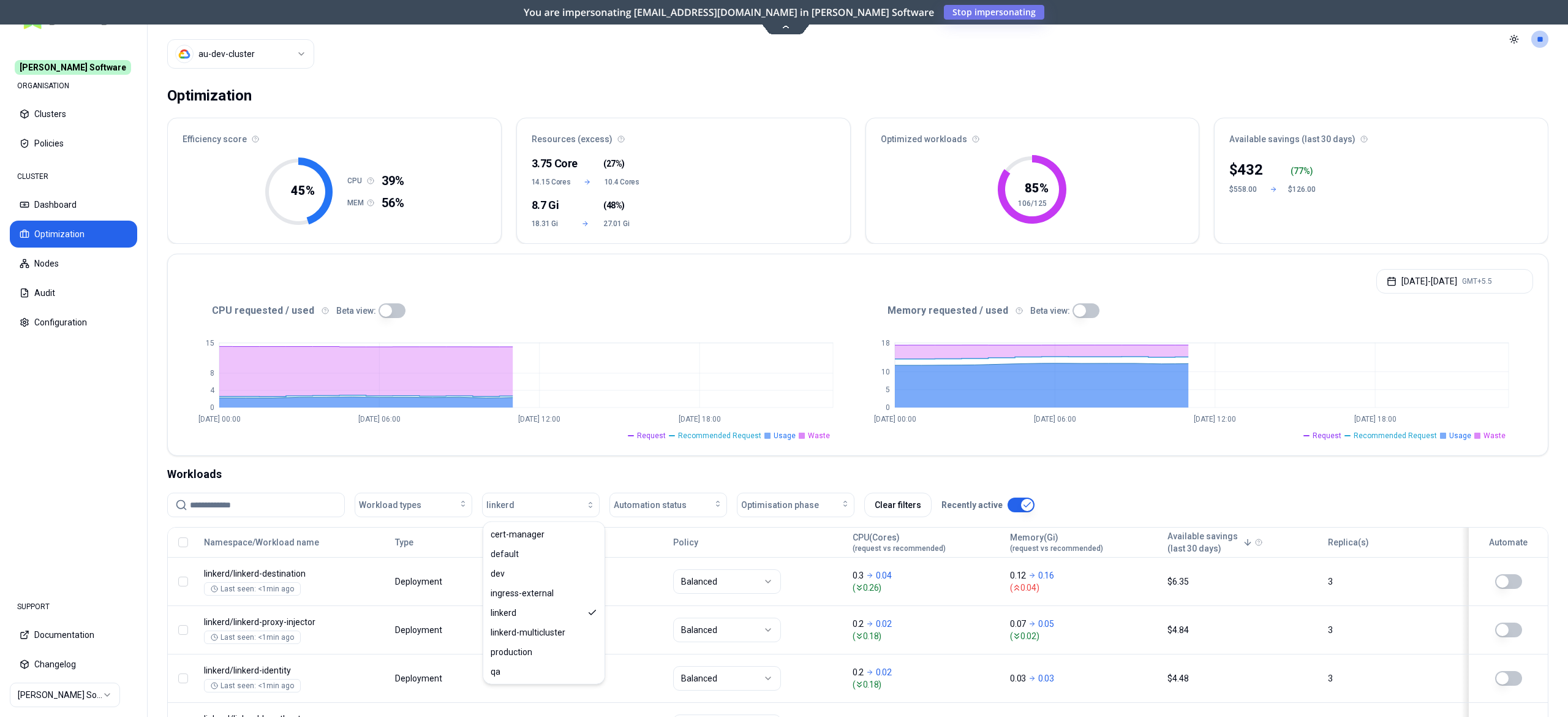
click at [284, 48] on html "Rex Software ORGANISATION Clusters Policies CLUSTER Dashboard Optimization Node…" at bounding box center [784, 358] width 1568 height 717
drag, startPoint x: 506, startPoint y: 507, endPoint x: 504, endPoint y: 520, distance: 13.2
click at [506, 507] on span "linkerd" at bounding box center [500, 505] width 28 height 12
drag, startPoint x: 822, startPoint y: 476, endPoint x: 830, endPoint y: 463, distance: 15.3
click at [883, 369] on div "Optimization Efficiency score 45 % CPU 39% MEM 56% Resources (excess) 3.75 Core…" at bounding box center [858, 452] width 1420 height 748
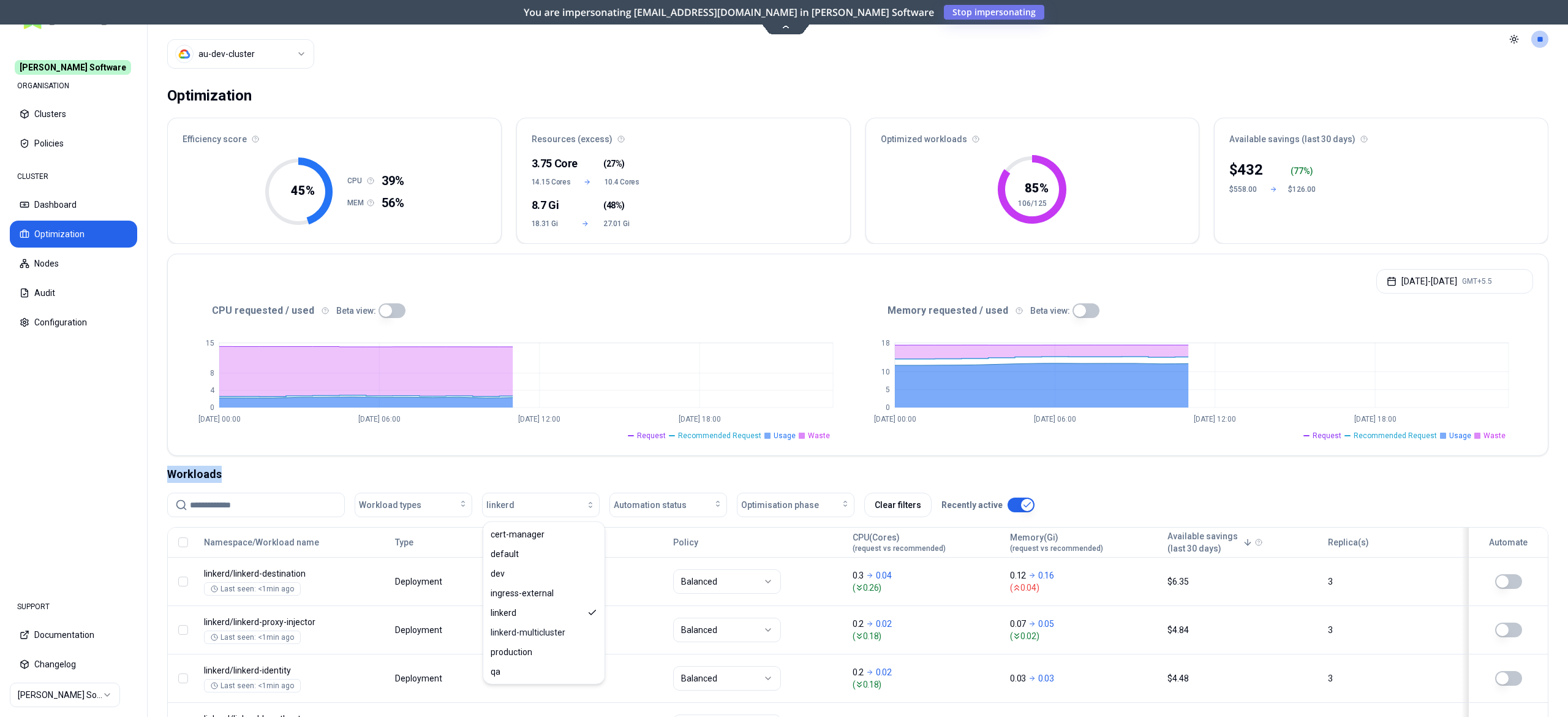
click at [873, 384] on icon "0 5 10 18 Oct 11 00:00 Oct 11 06:00 Oct 11 12:00 Oct 11 18:00" at bounding box center [1196, 380] width 675 height 123
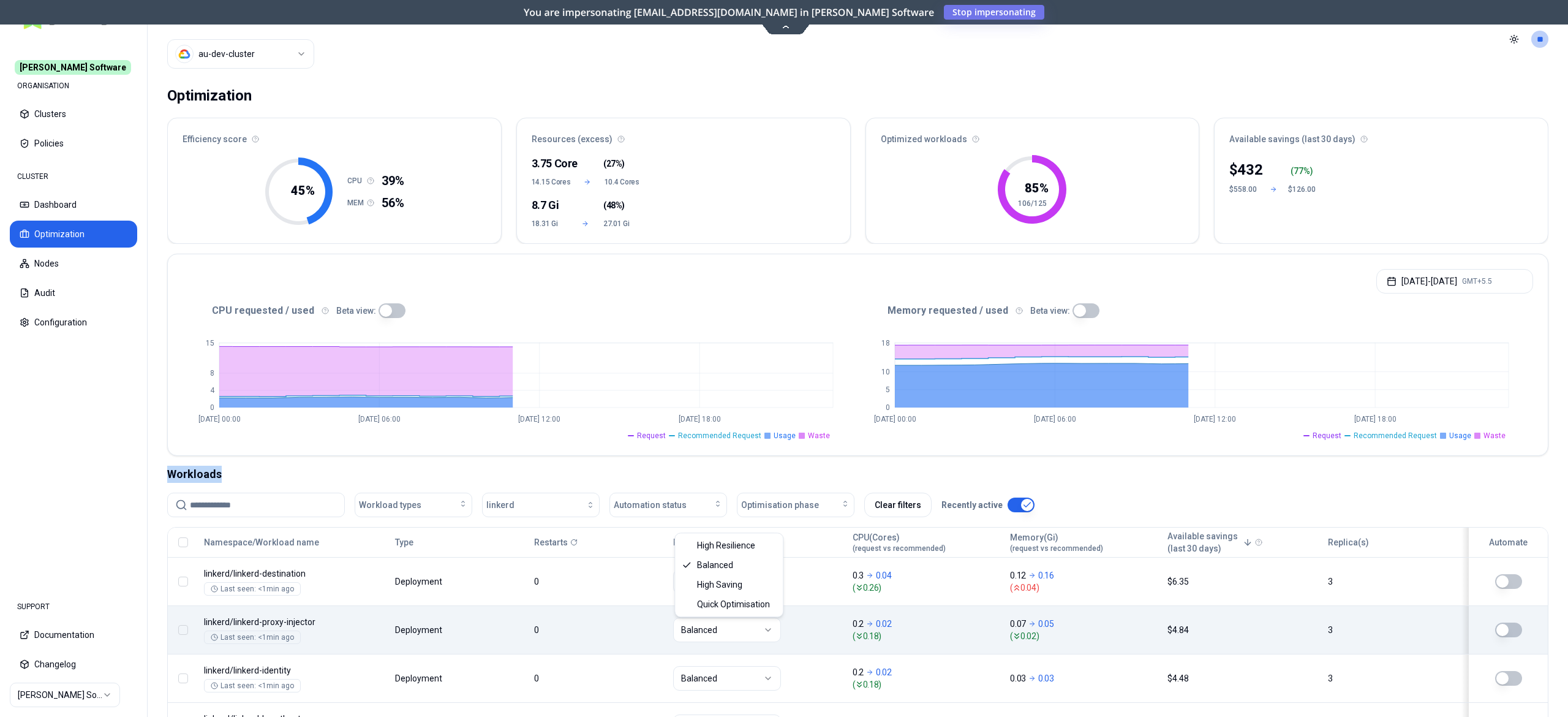
click at [809, 486] on html "Rex Software ORGANISATION Clusters Policies CLUSTER Dashboard Optimization Node…" at bounding box center [784, 358] width 1568 height 717
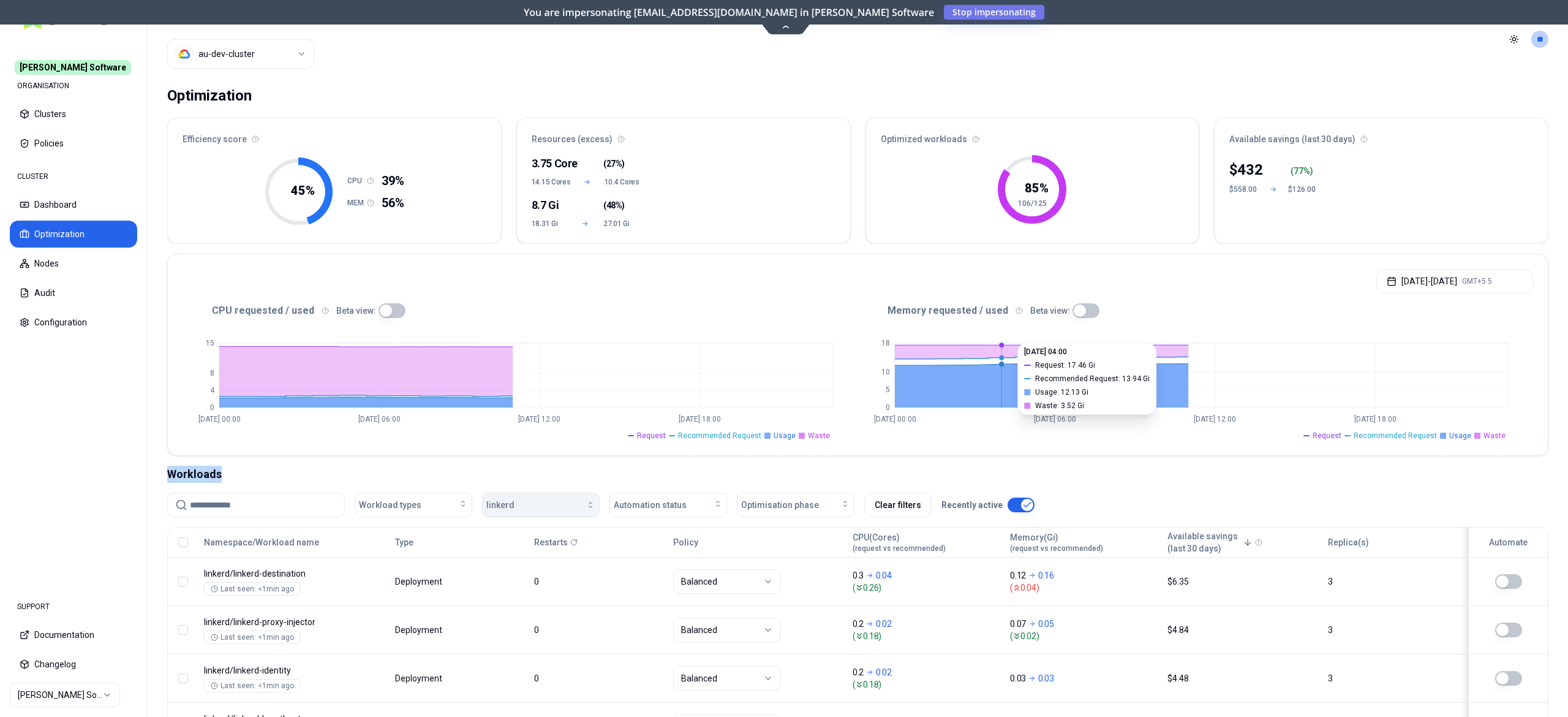
click at [515, 501] on div "button" at bounding box center [555, 505] width 81 height 10
click at [503, 669] on div "qa" at bounding box center [544, 672] width 116 height 20
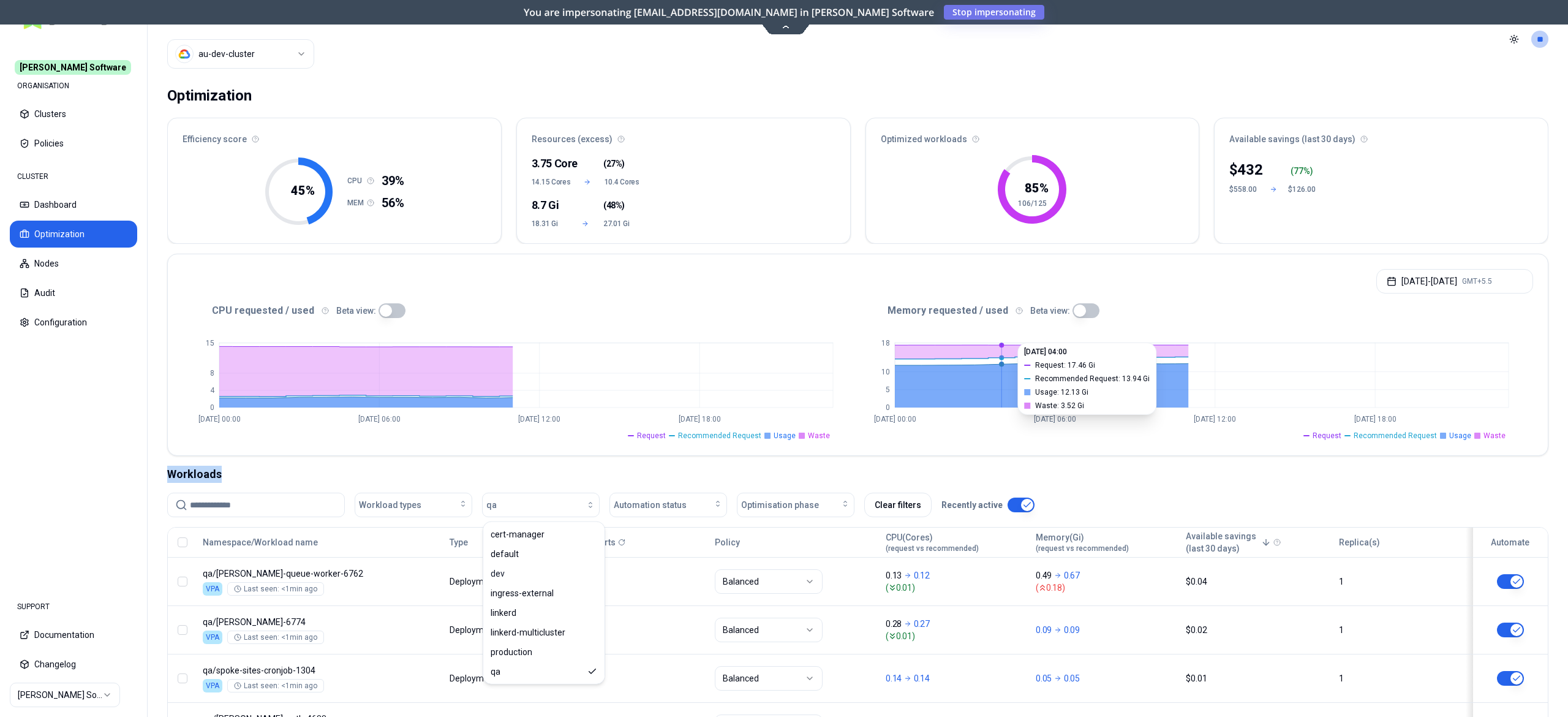
click at [601, 465] on div "Optimization Efficiency score 45 % CPU 39% MEM 56% Resources (excess) 3.75 Core…" at bounding box center [858, 592] width 1420 height 1027
click at [291, 50] on html "Rex Software ORGANISATION Clusters Policies CLUSTER Dashboard Optimization Node…" at bounding box center [784, 358] width 1568 height 717
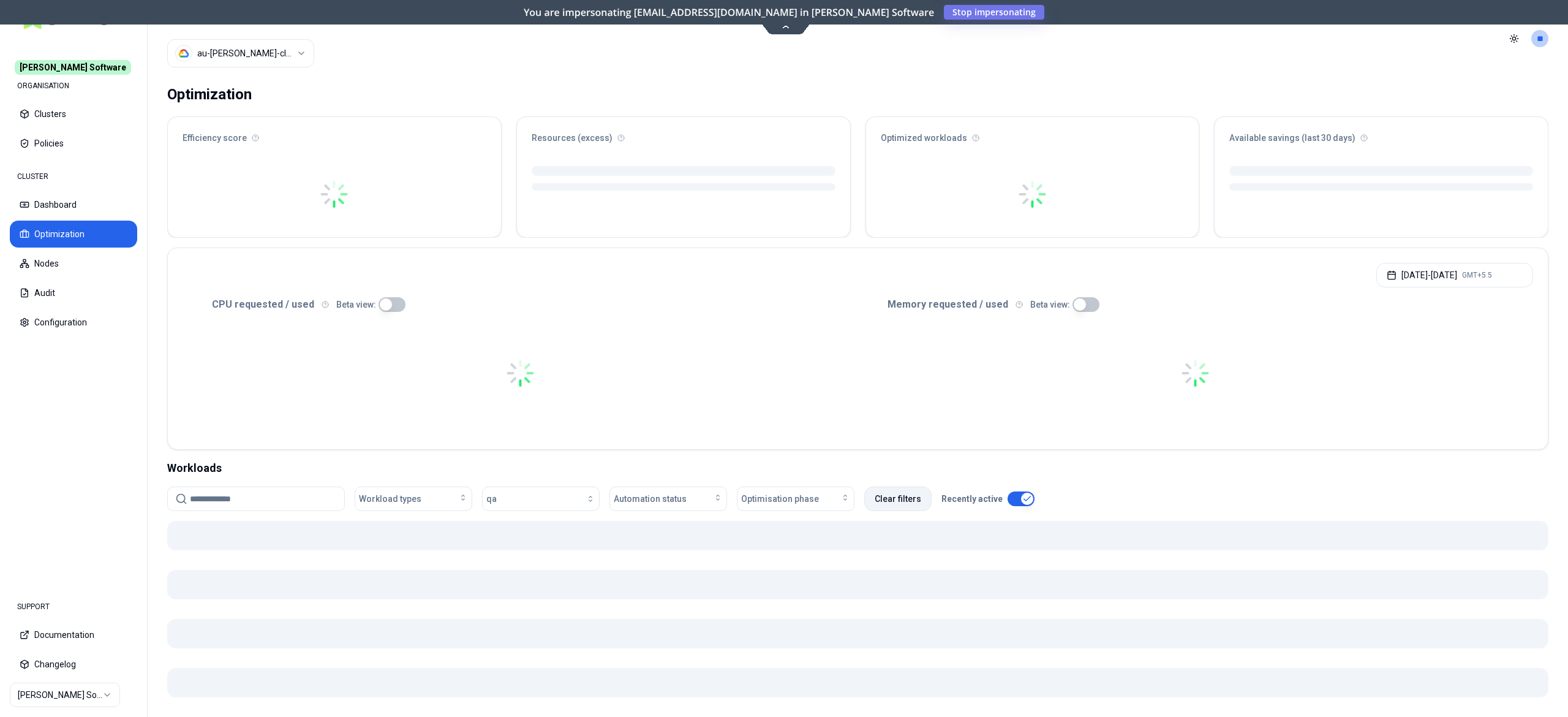
click at [899, 506] on button "Clear filters" at bounding box center [898, 499] width 67 height 25
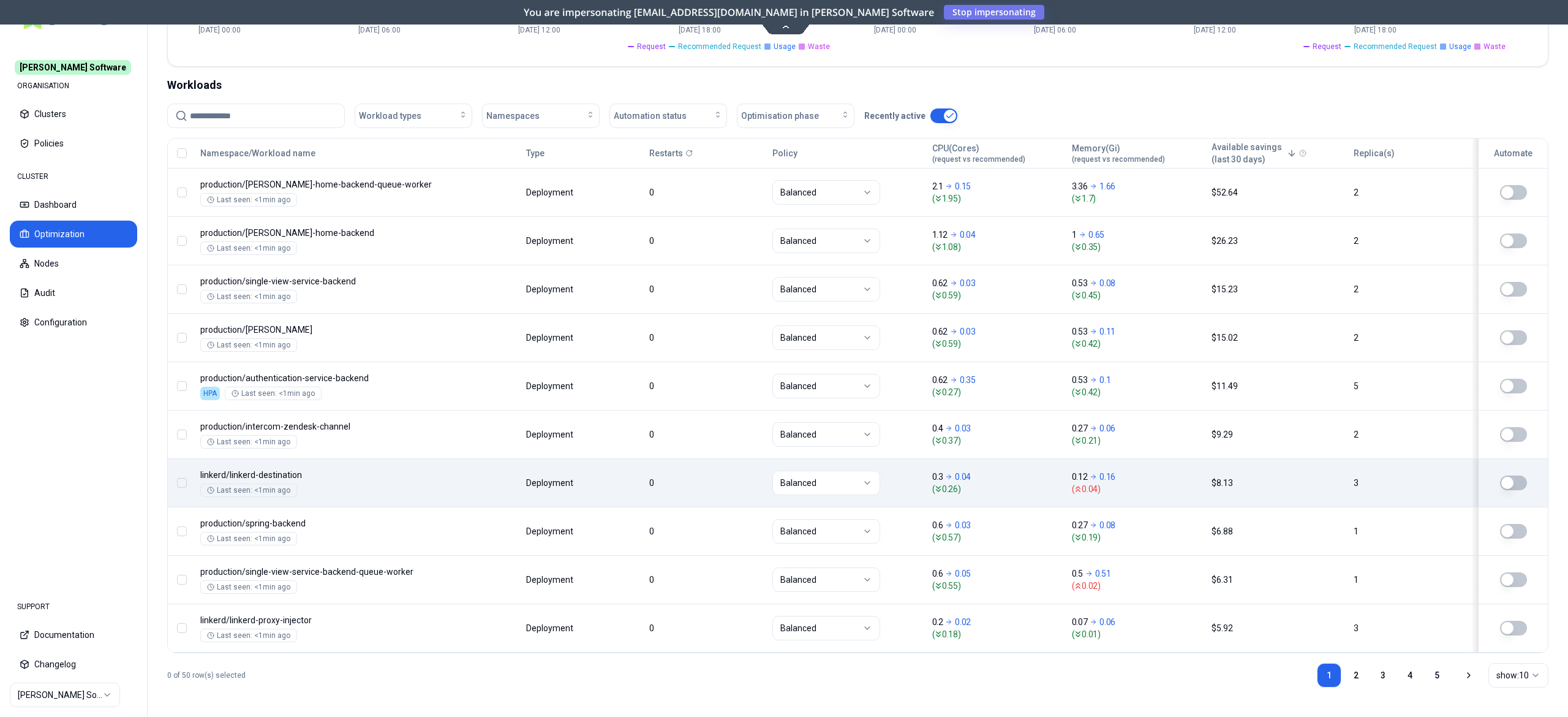
scroll to position [397, 0]
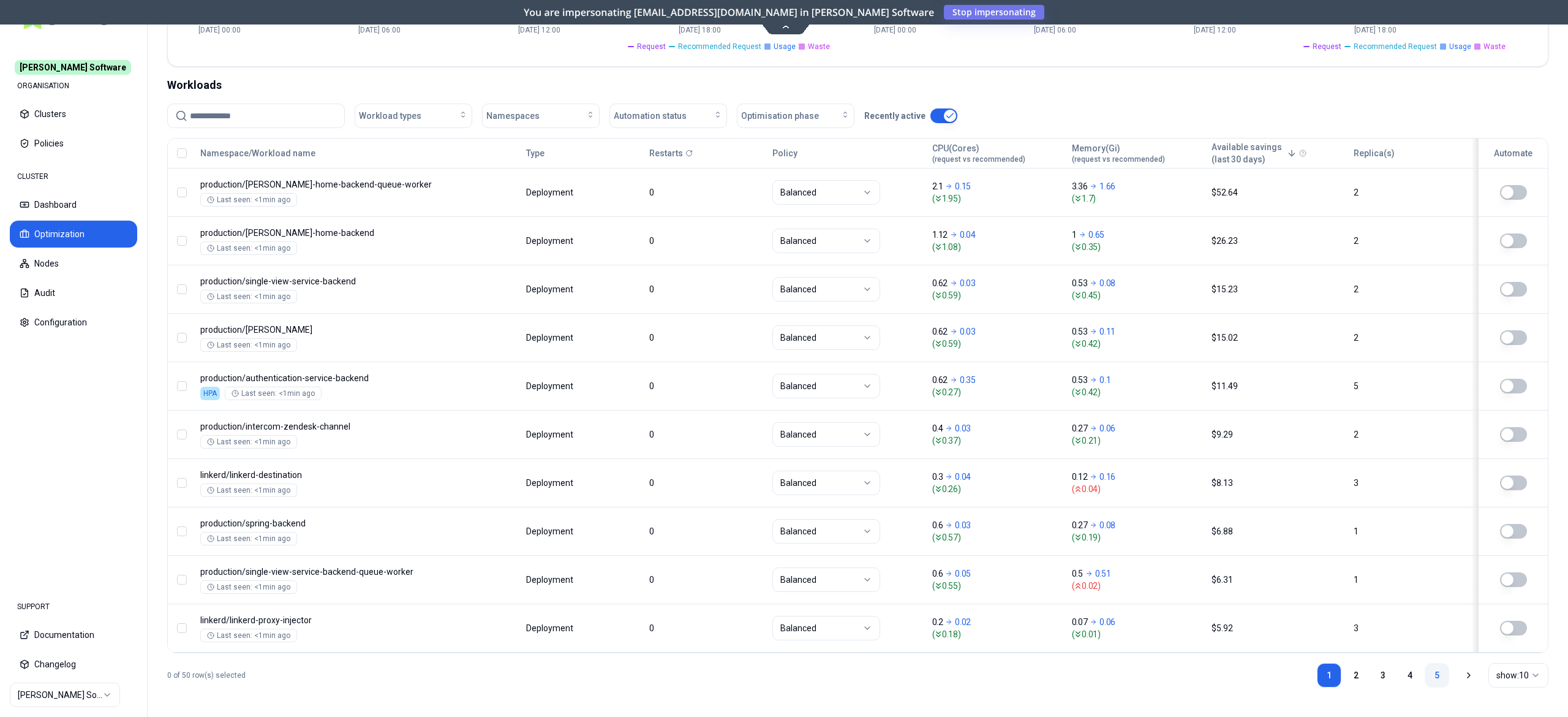
click at [1426, 673] on link "5" at bounding box center [1437, 676] width 25 height 25
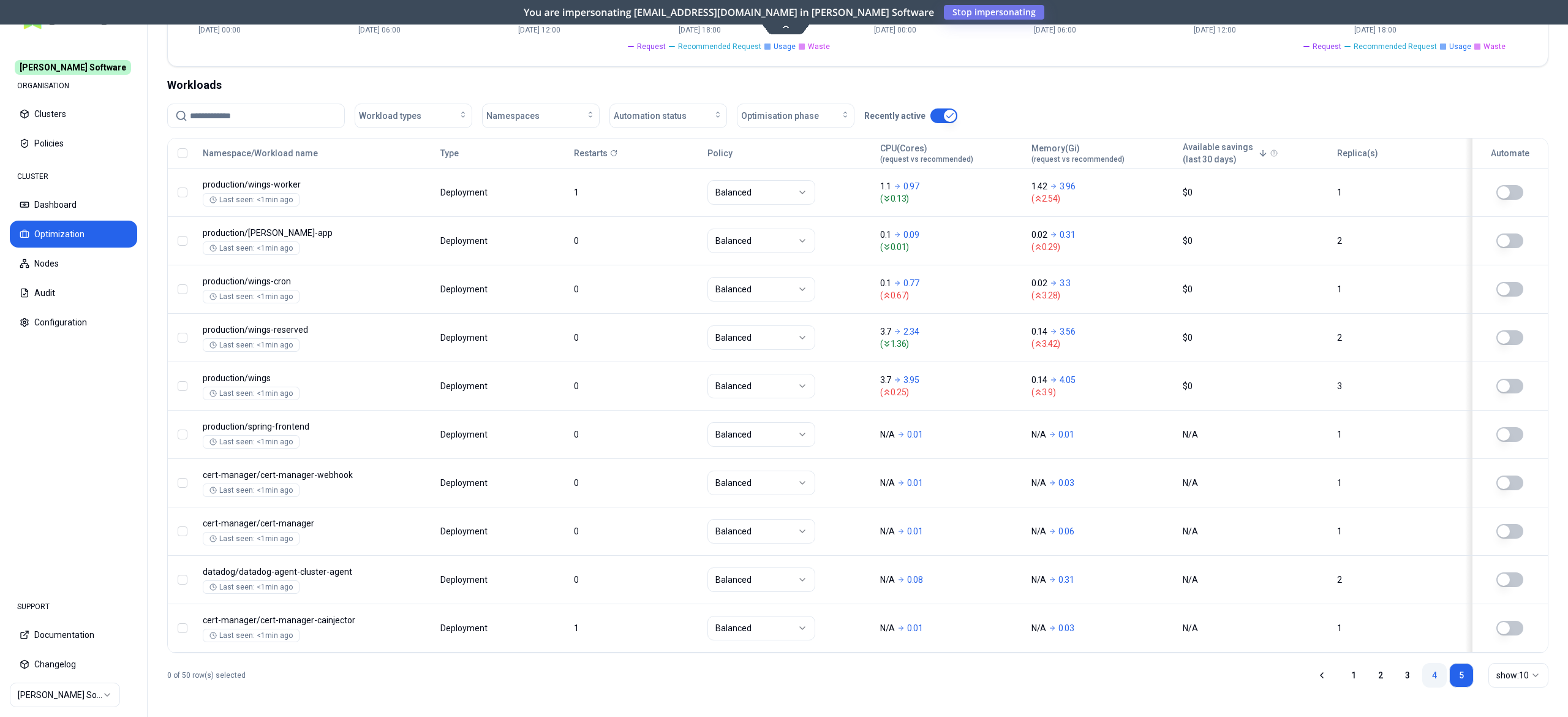
click at [1437, 675] on link "4" at bounding box center [1435, 676] width 25 height 25
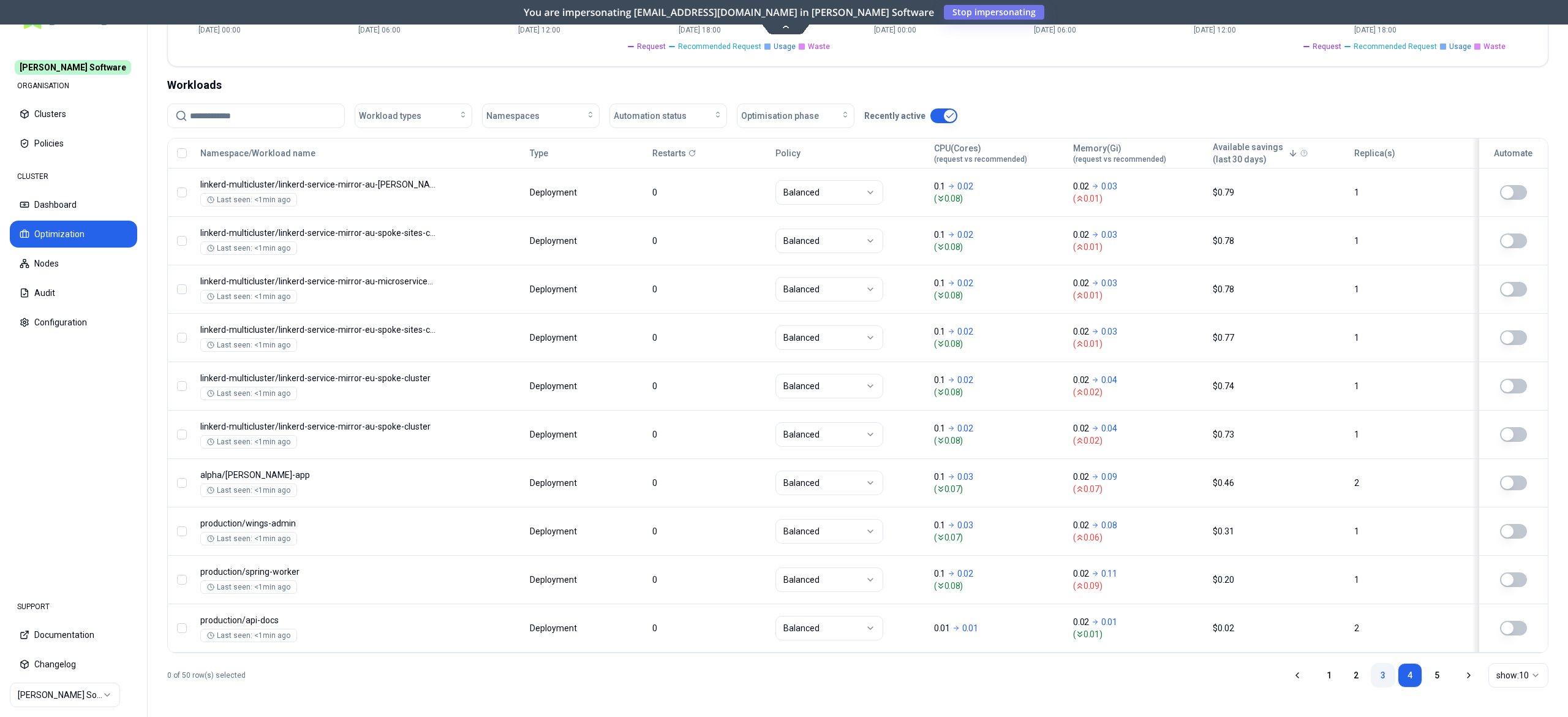
click at [1382, 674] on link "3" at bounding box center [1383, 676] width 25 height 25
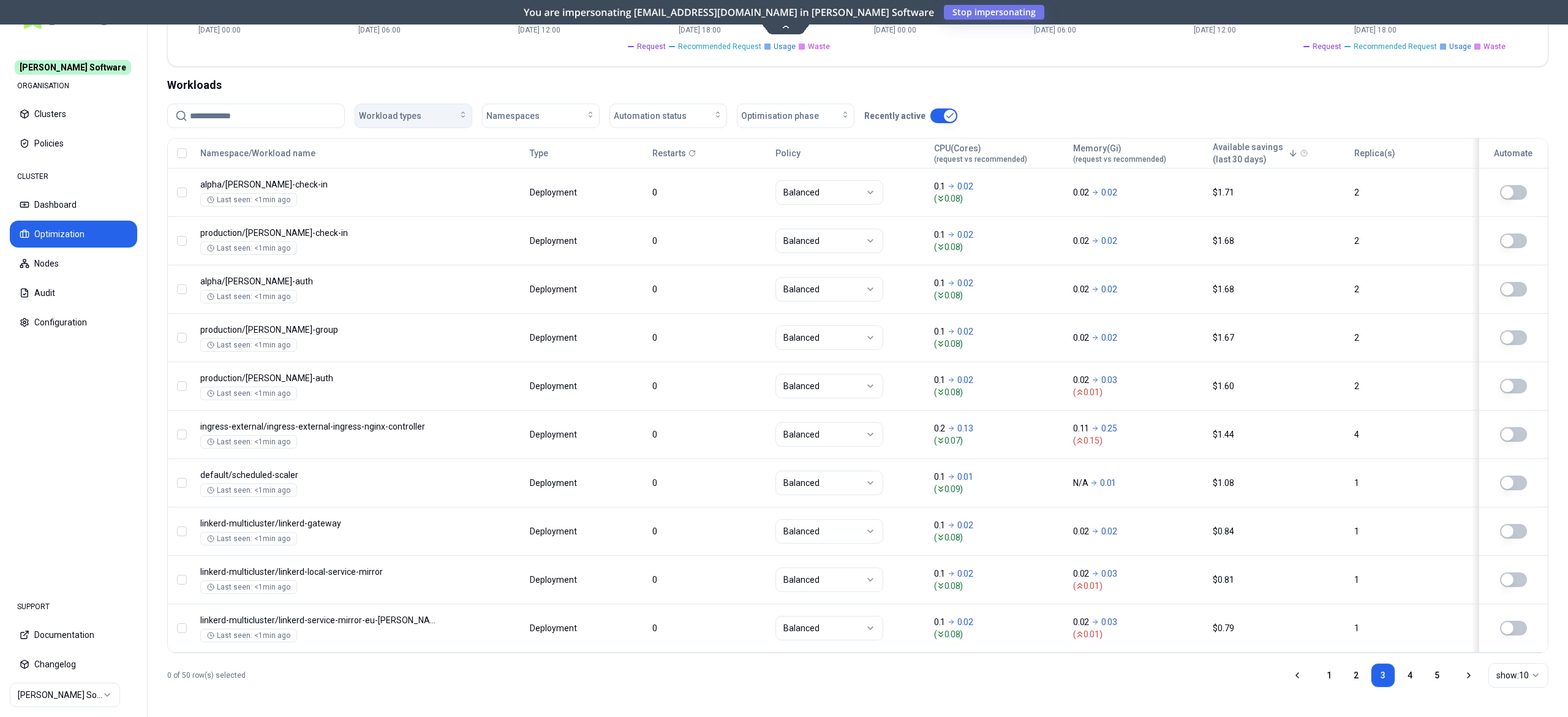
click at [429, 112] on div "Workload types" at bounding box center [413, 116] width 109 height 12
click at [551, 125] on div "Workload types Namespaces Automation status Optimisation phase Recently active" at bounding box center [858, 120] width 1381 height 35
click at [647, 112] on span "Automation status" at bounding box center [651, 116] width 73 height 12
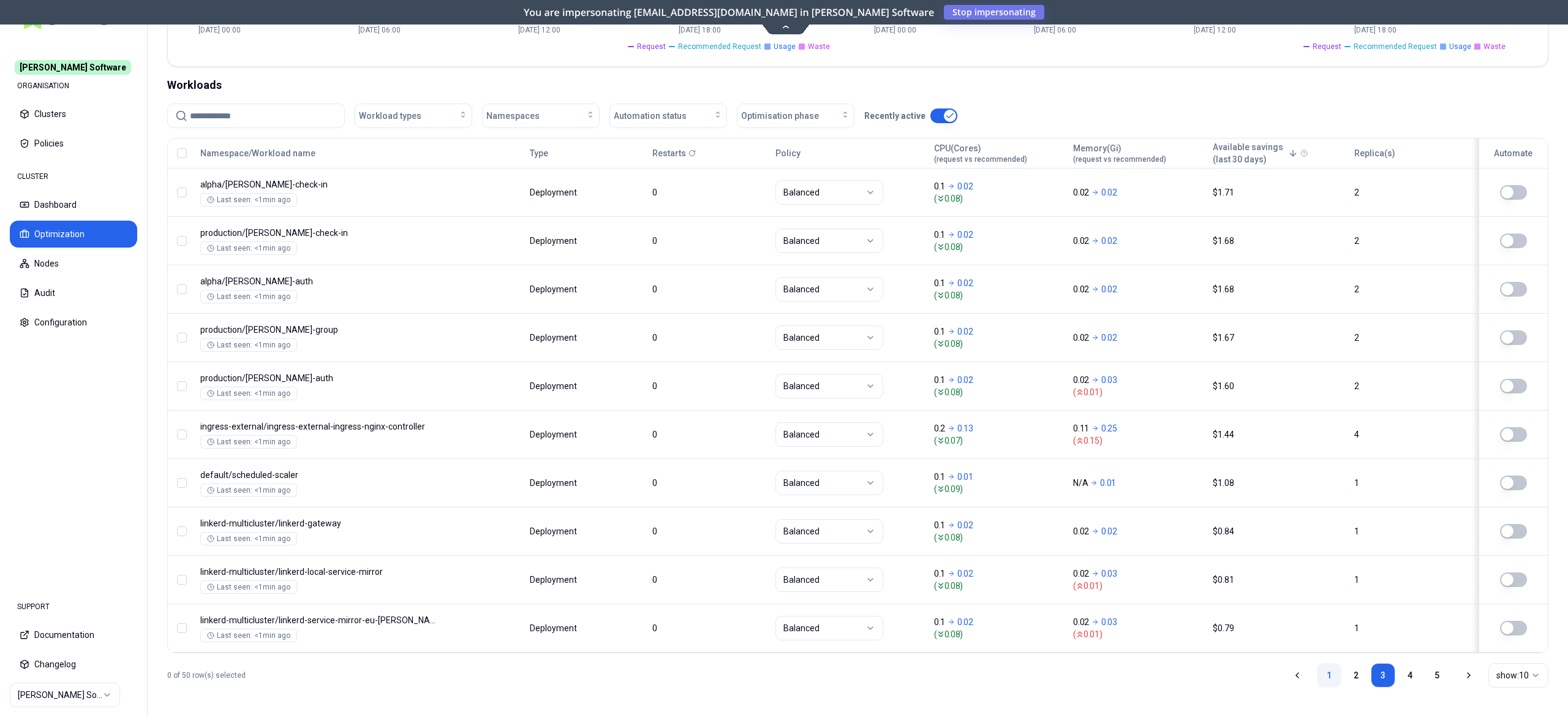
click at [1324, 668] on link "1" at bounding box center [1330, 676] width 25 height 25
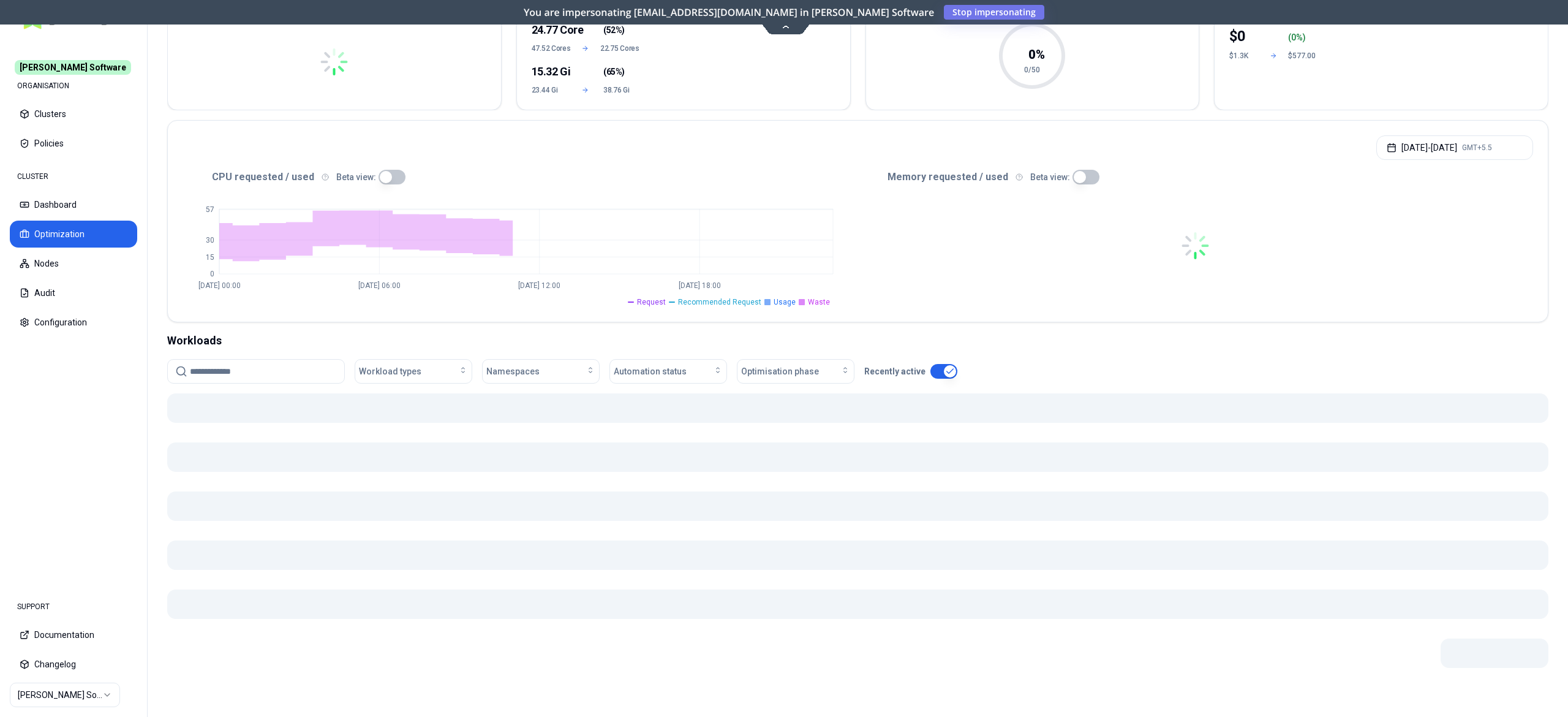
scroll to position [373, 0]
